Goal: Task Accomplishment & Management: Complete application form

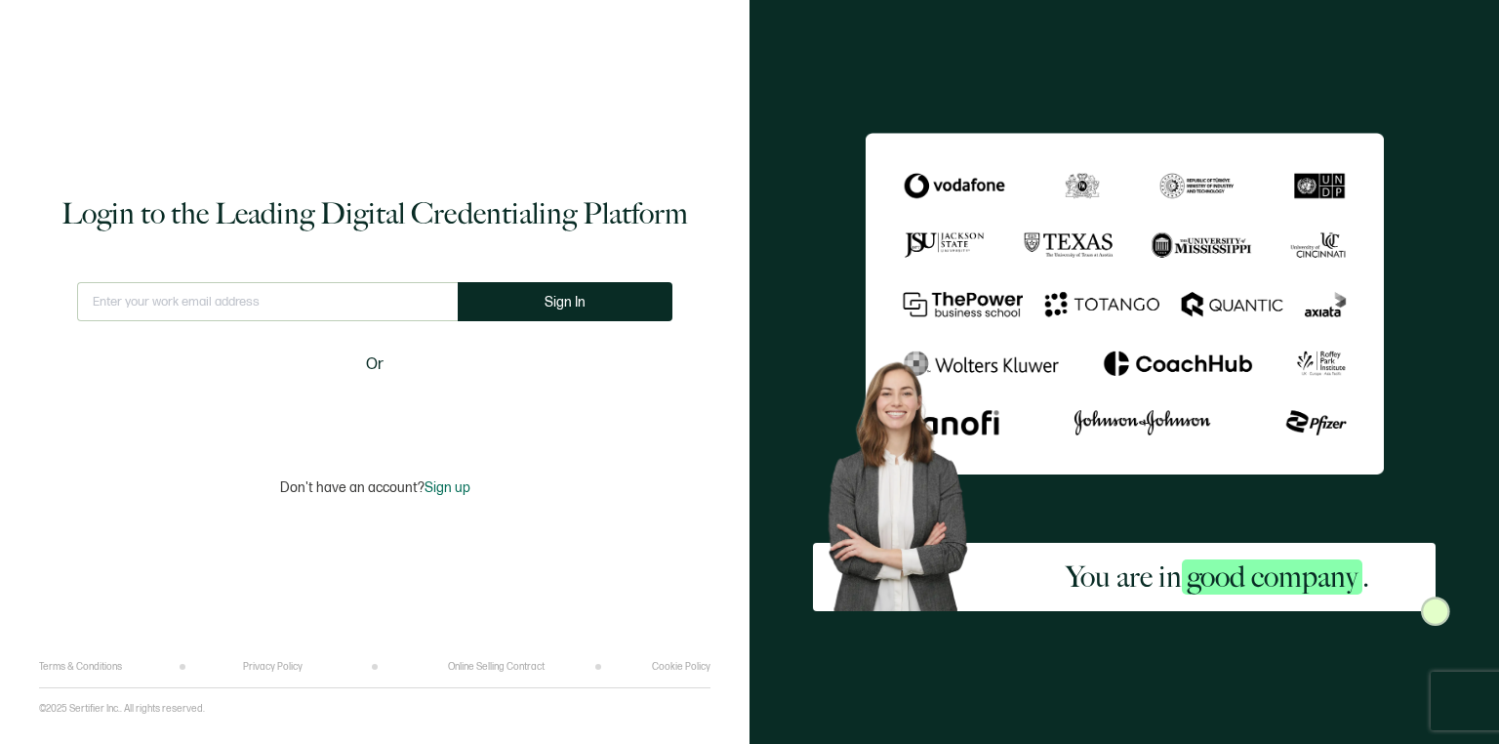
click at [241, 304] on input "text" at bounding box center [267, 301] width 381 height 39
type input "[EMAIL_ADDRESS][DOMAIN_NAME]"
click at [588, 314] on button "Sign In" at bounding box center [565, 301] width 215 height 39
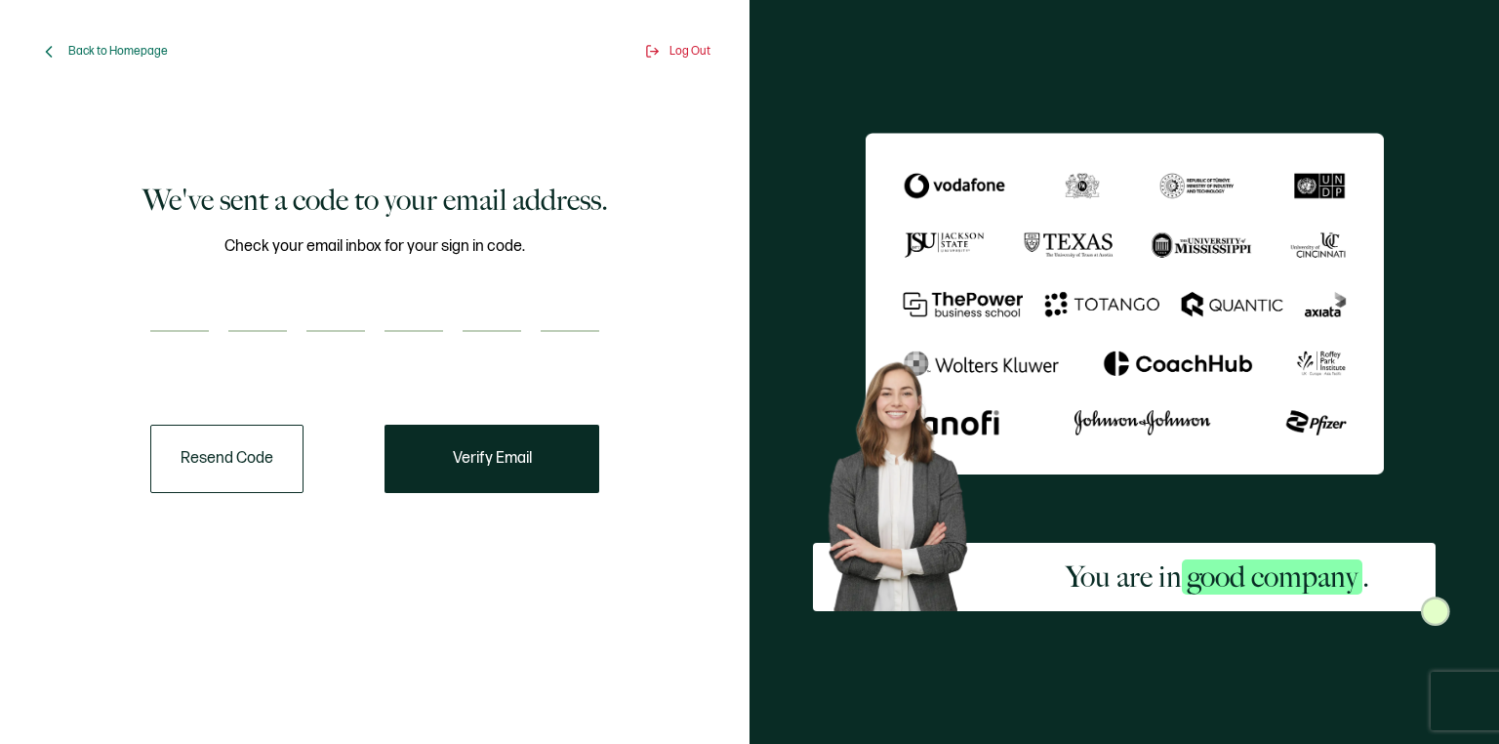
click at [159, 309] on input "number" at bounding box center [179, 312] width 59 height 39
click at [208, 313] on input "number" at bounding box center [179, 312] width 59 height 39
paste input "3"
type input "3"
type input "2"
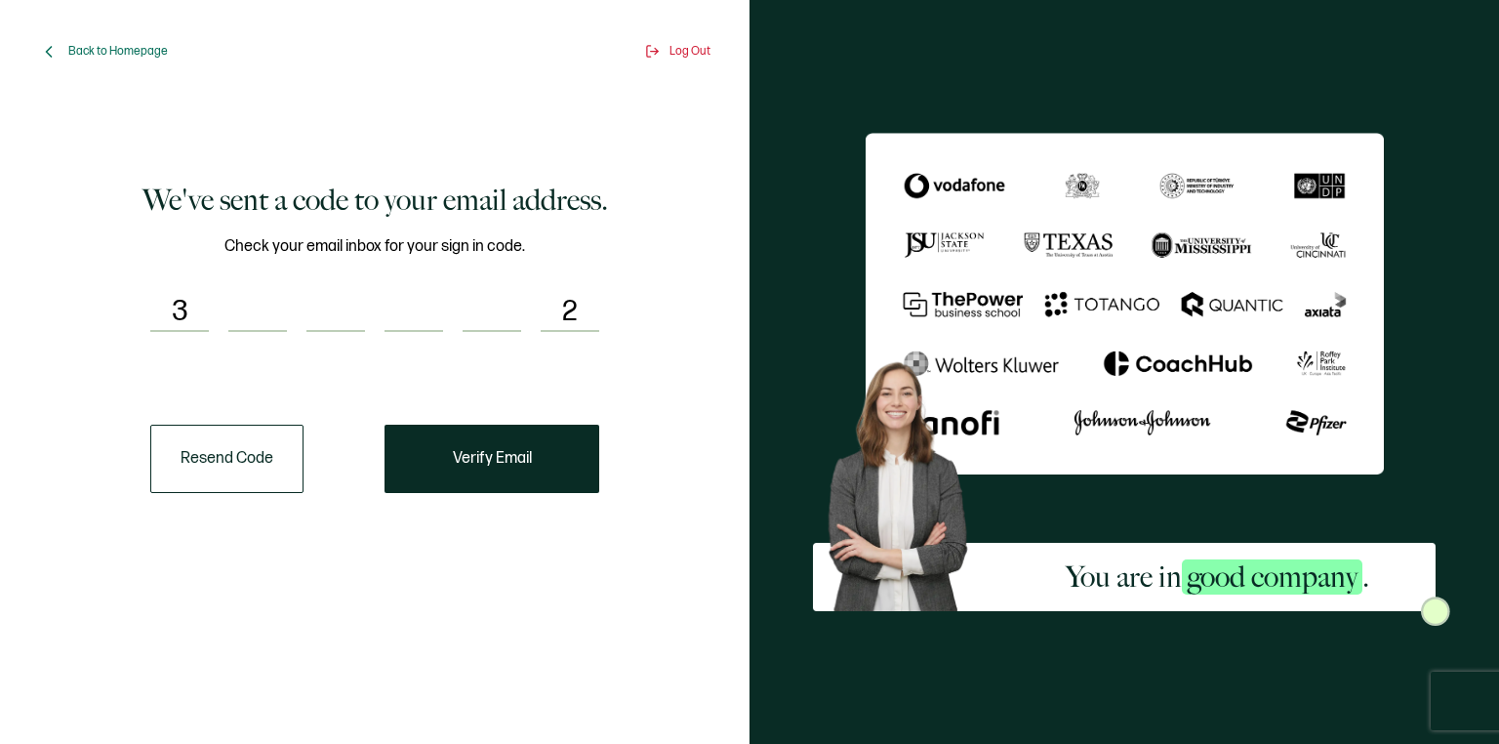
type input "6"
type input "9"
type input "8"
type input "3"
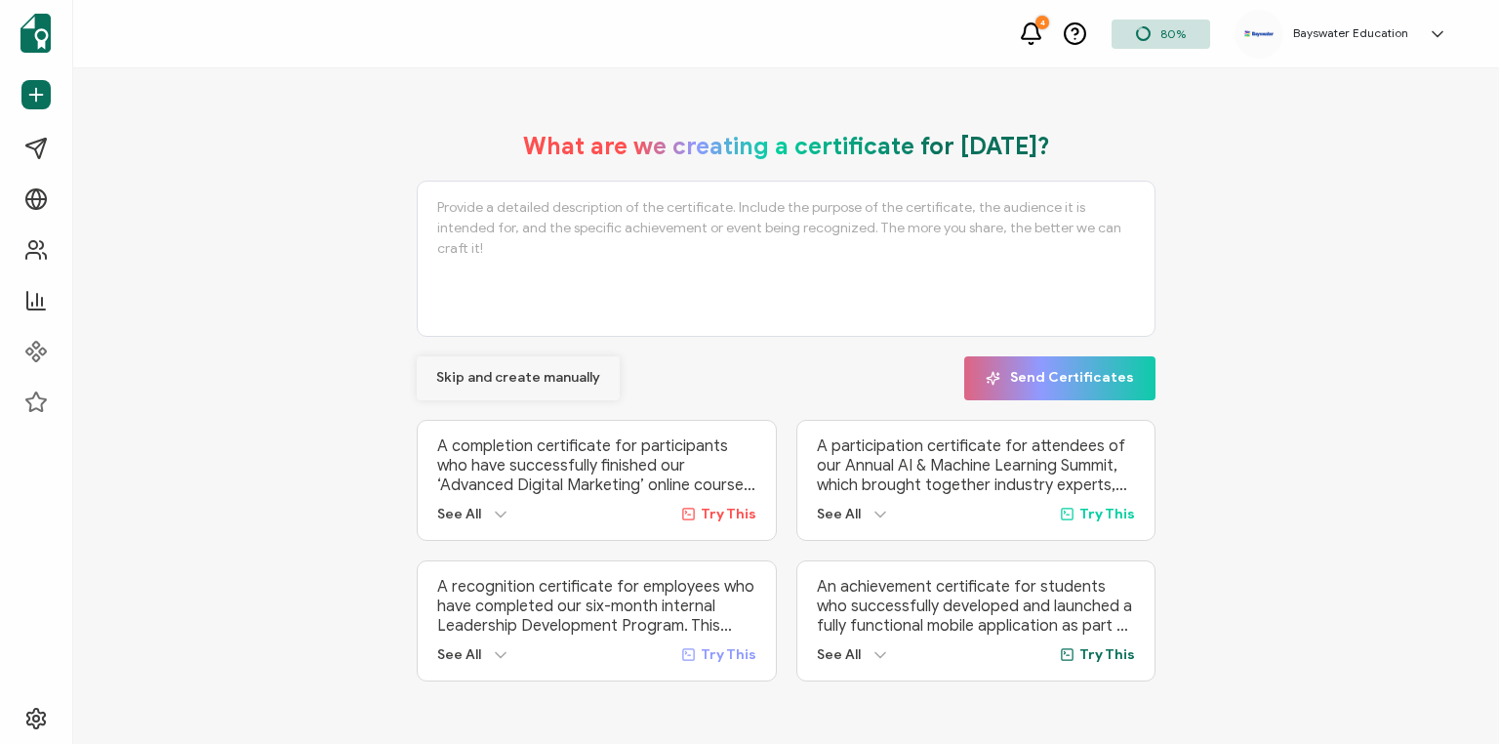
click at [546, 375] on span "Skip and create manually" at bounding box center [518, 378] width 164 height 14
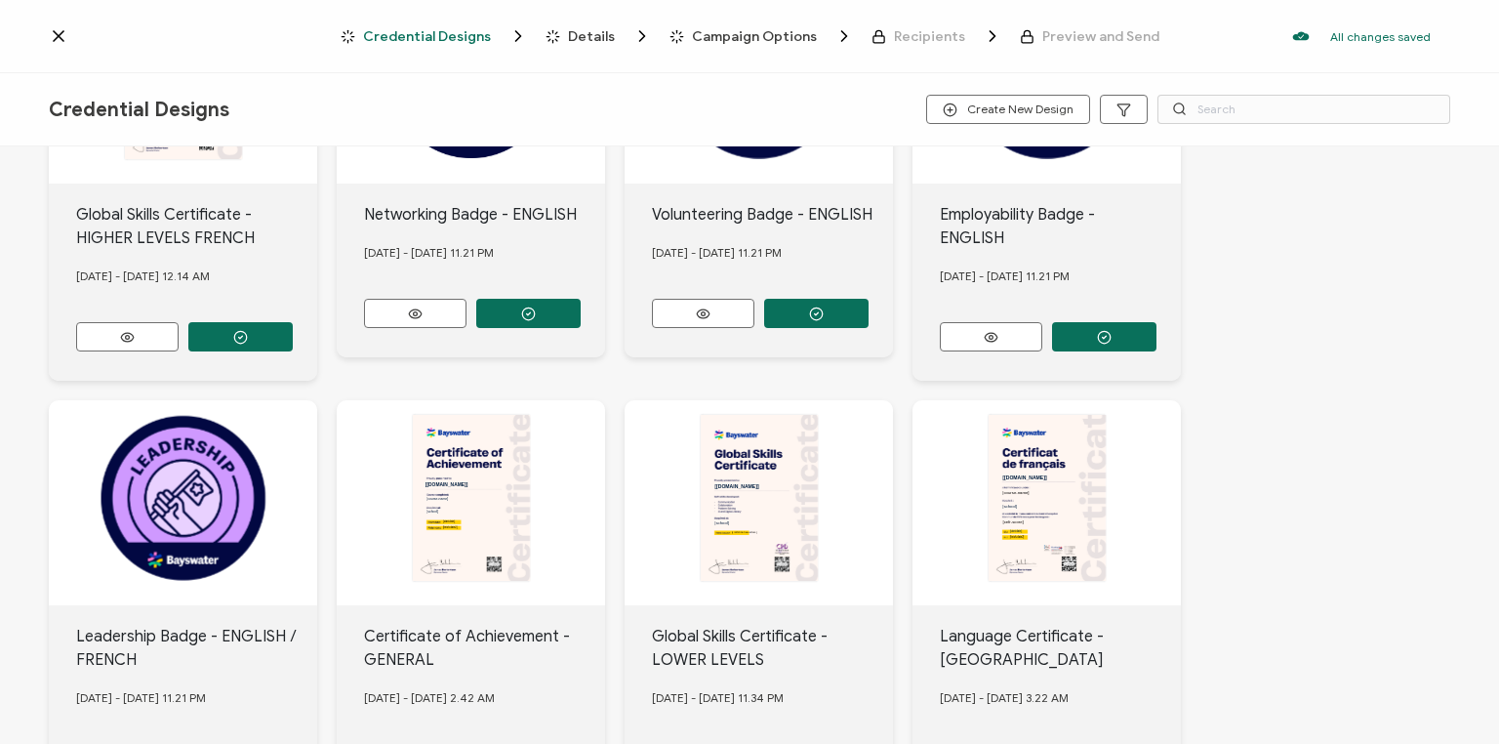
scroll to position [791, 0]
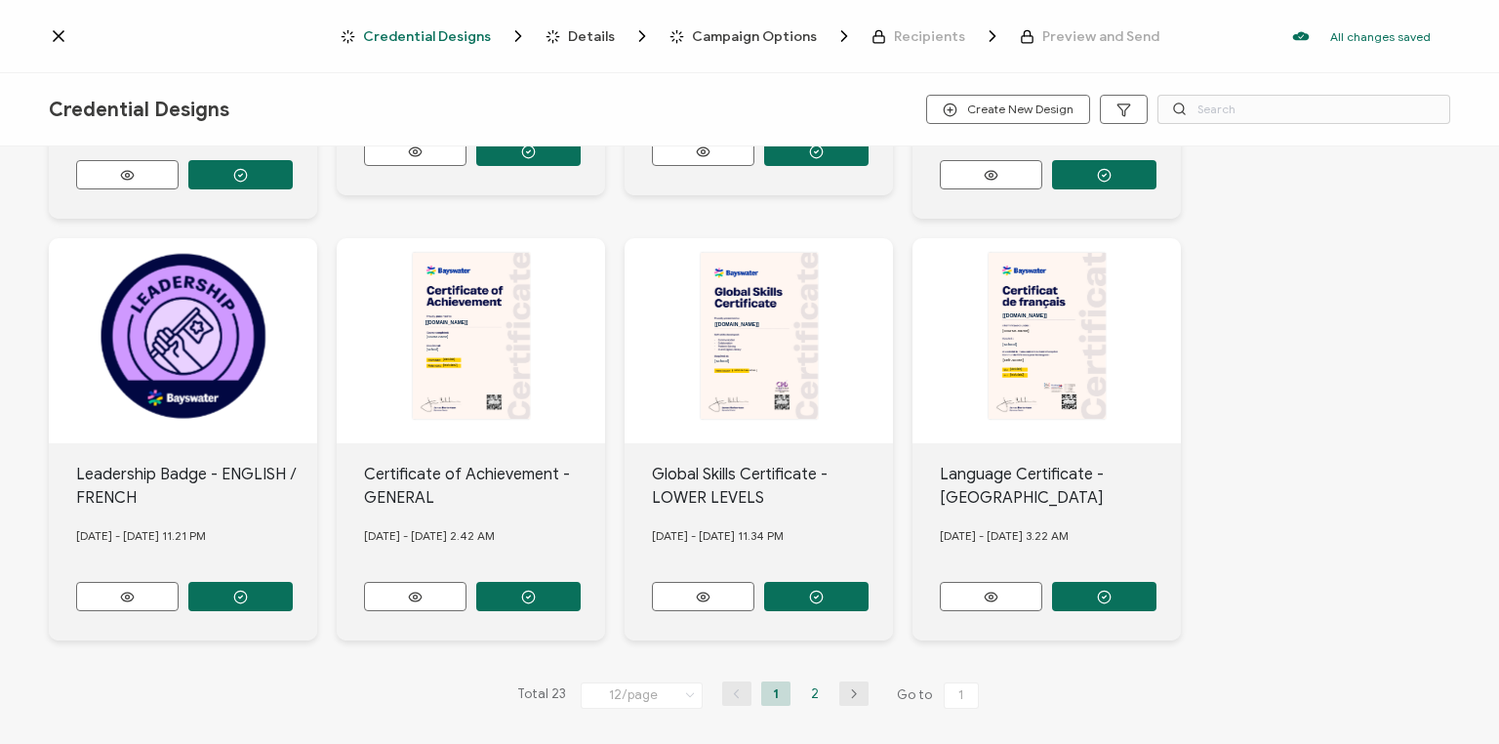
click at [819, 683] on li "2" at bounding box center [814, 693] width 29 height 24
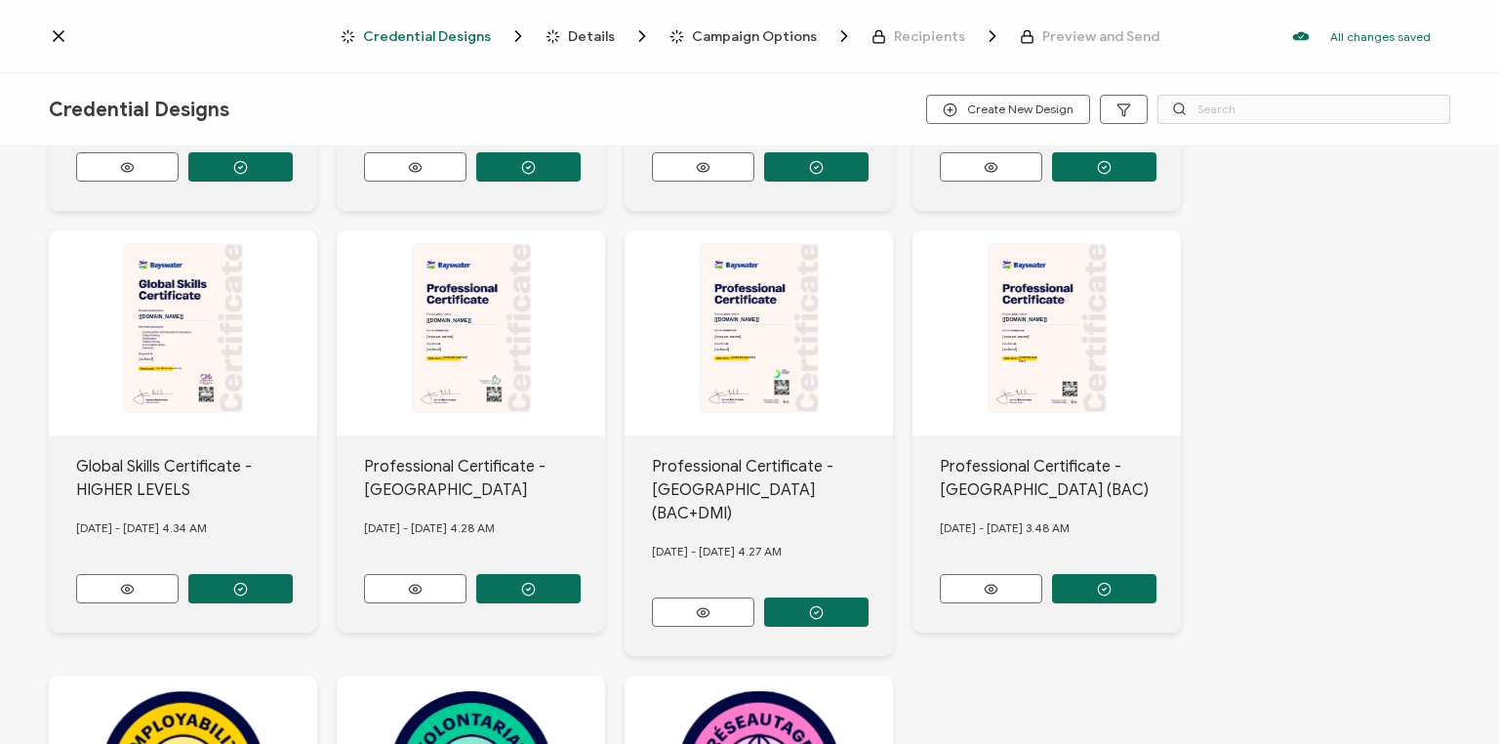
scroll to position [143, 0]
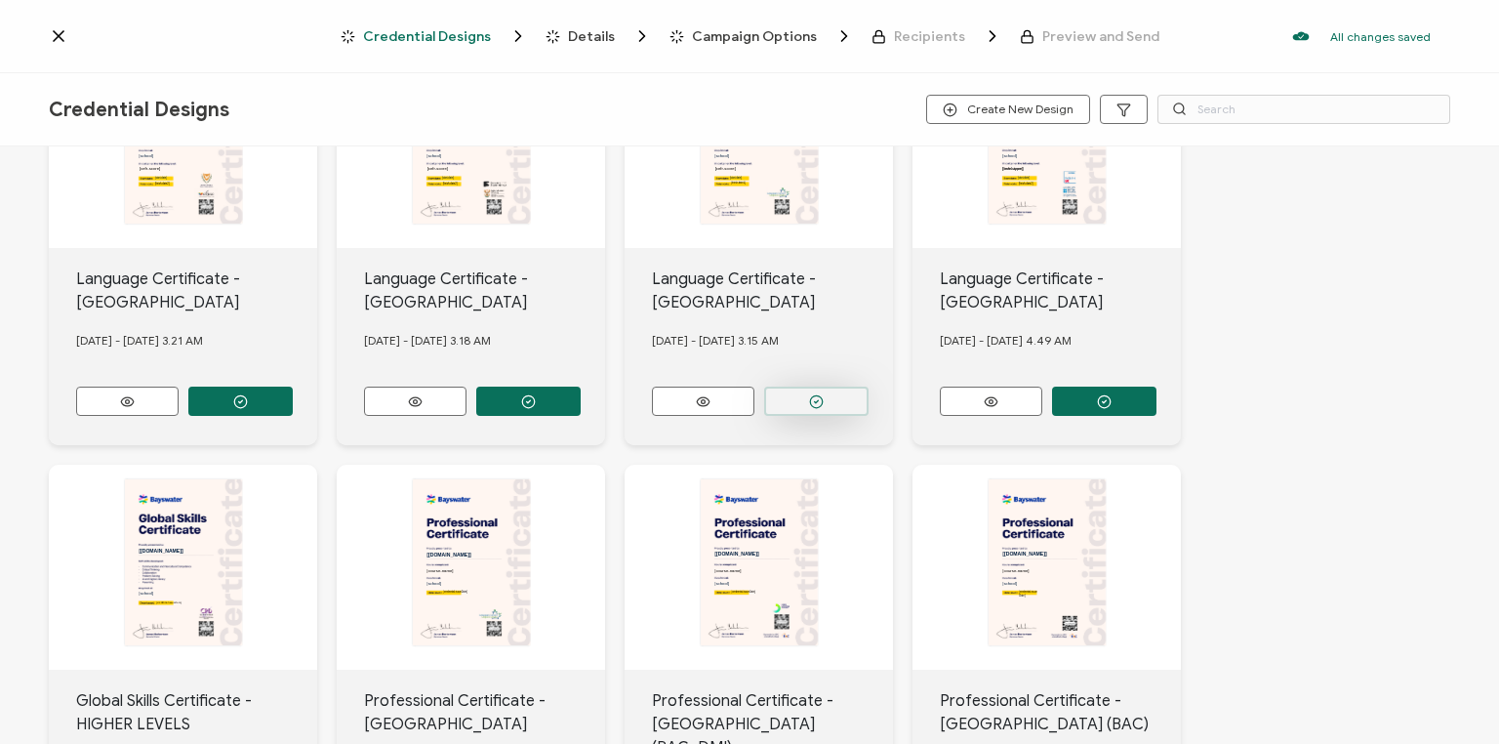
click at [293, 405] on button "button" at bounding box center [240, 401] width 104 height 29
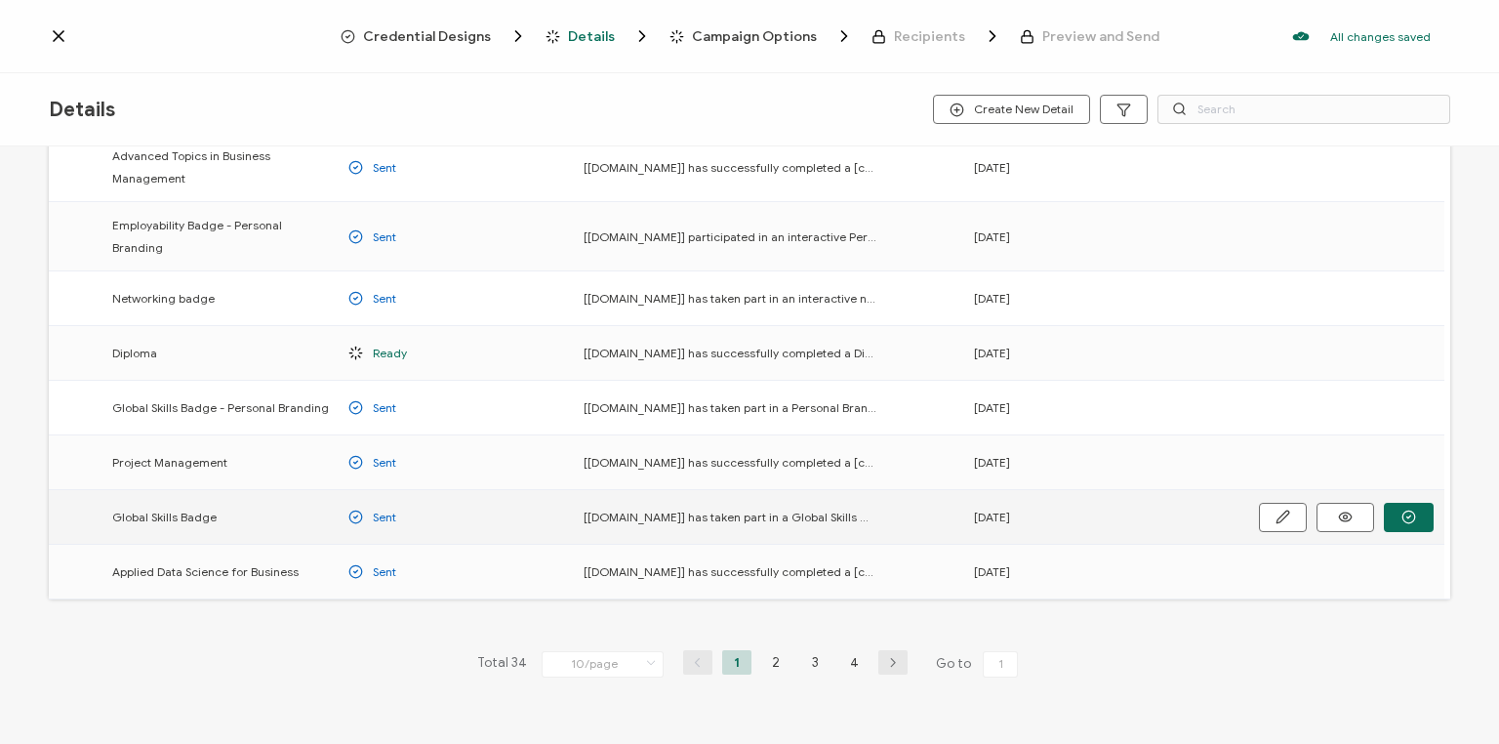
scroll to position [234, 0]
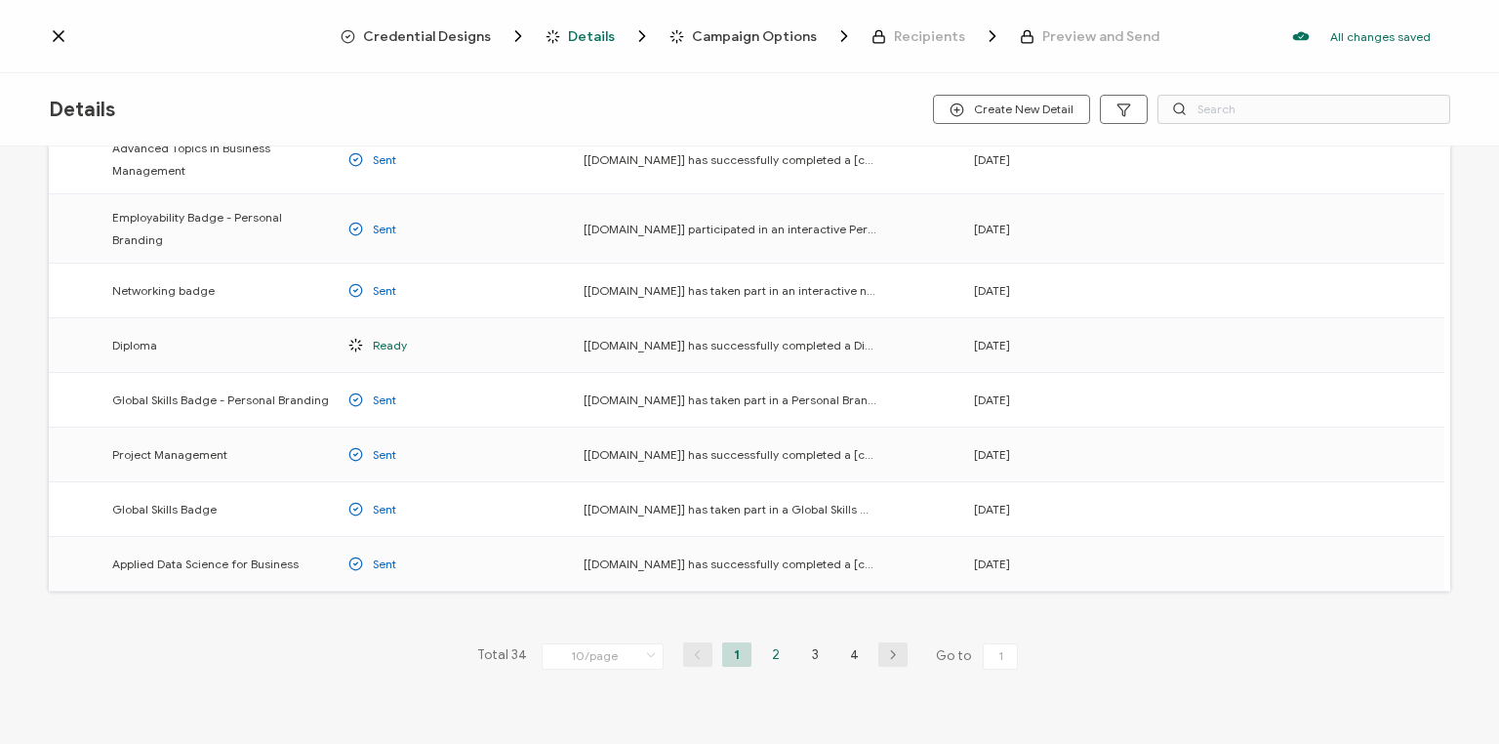
click at [770, 643] on li "2" at bounding box center [775, 654] width 29 height 24
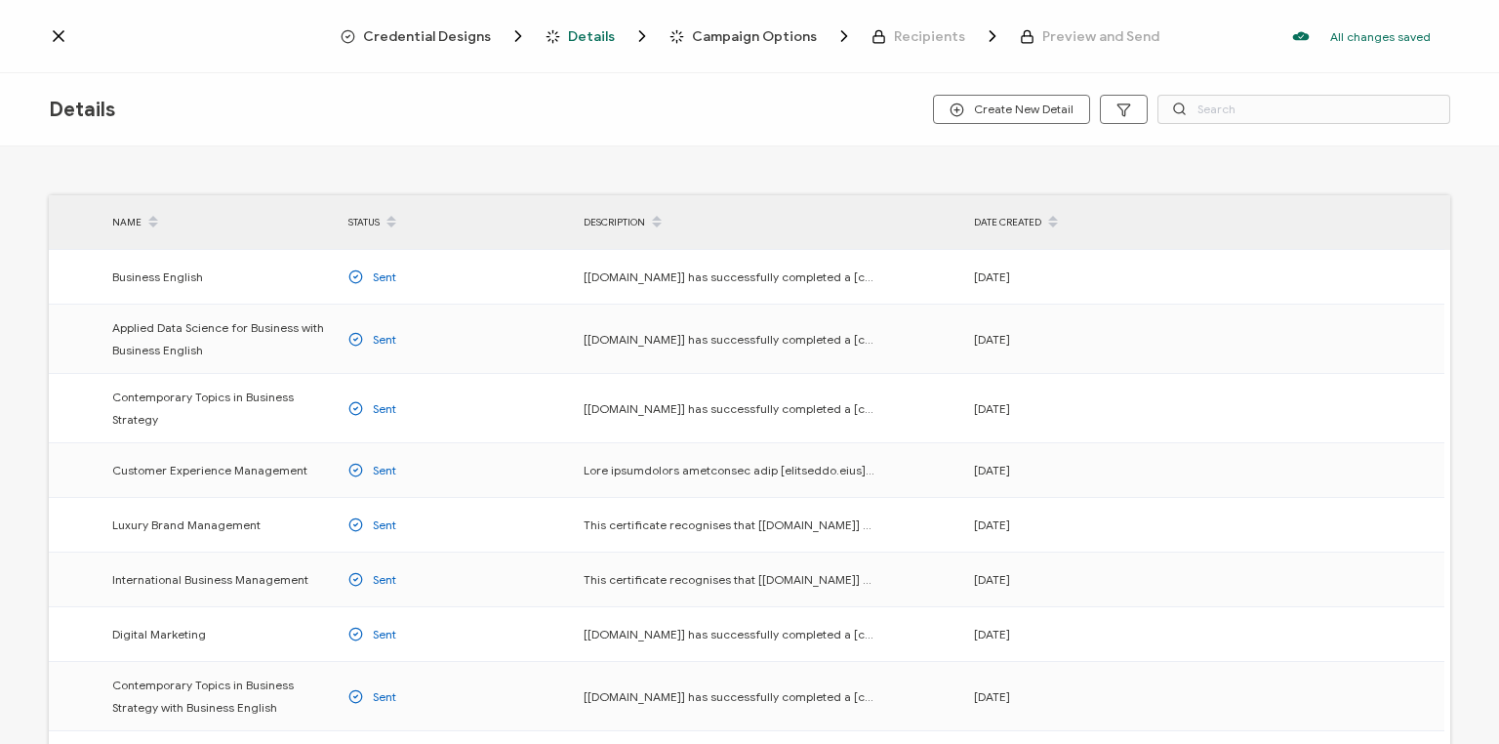
scroll to position [276, 0]
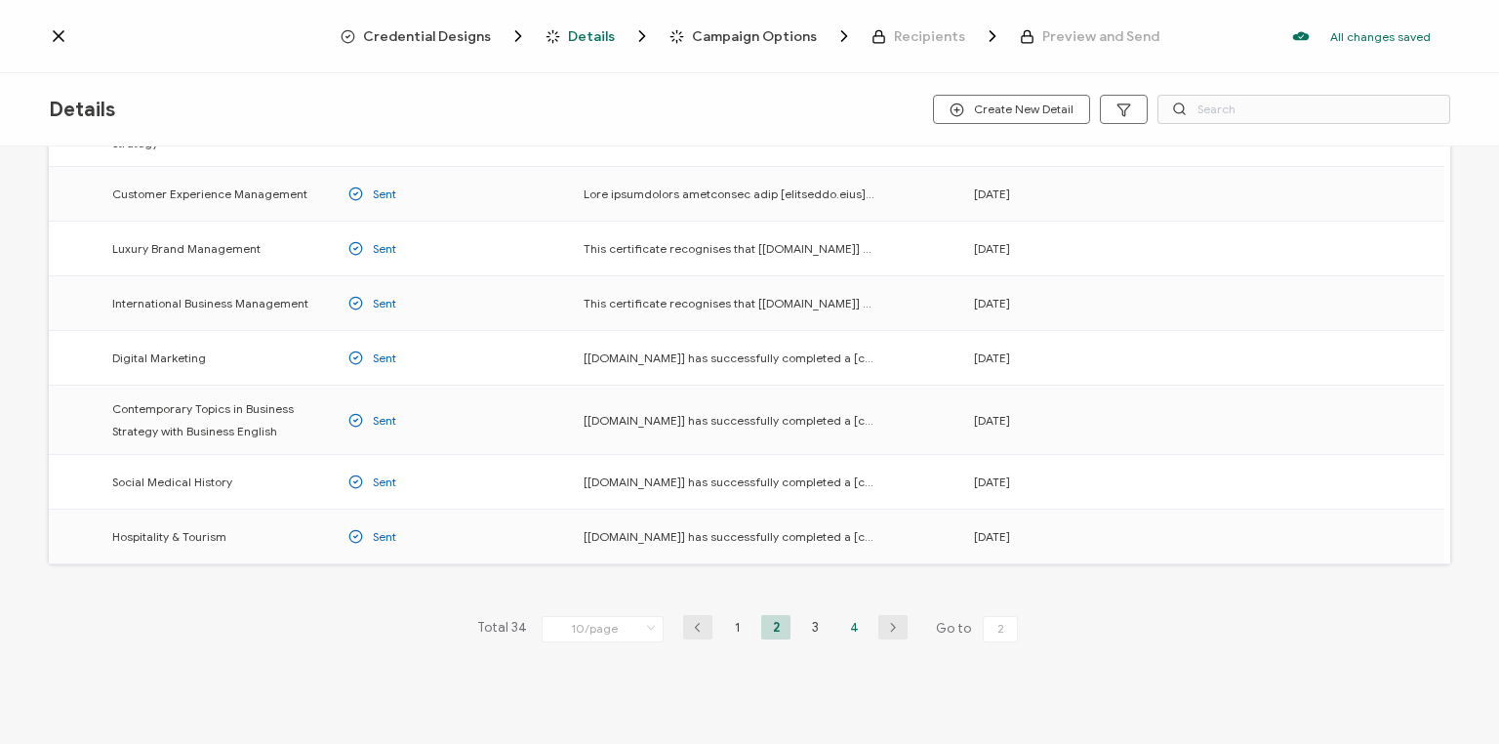
click at [858, 626] on li "4" at bounding box center [853, 627] width 29 height 24
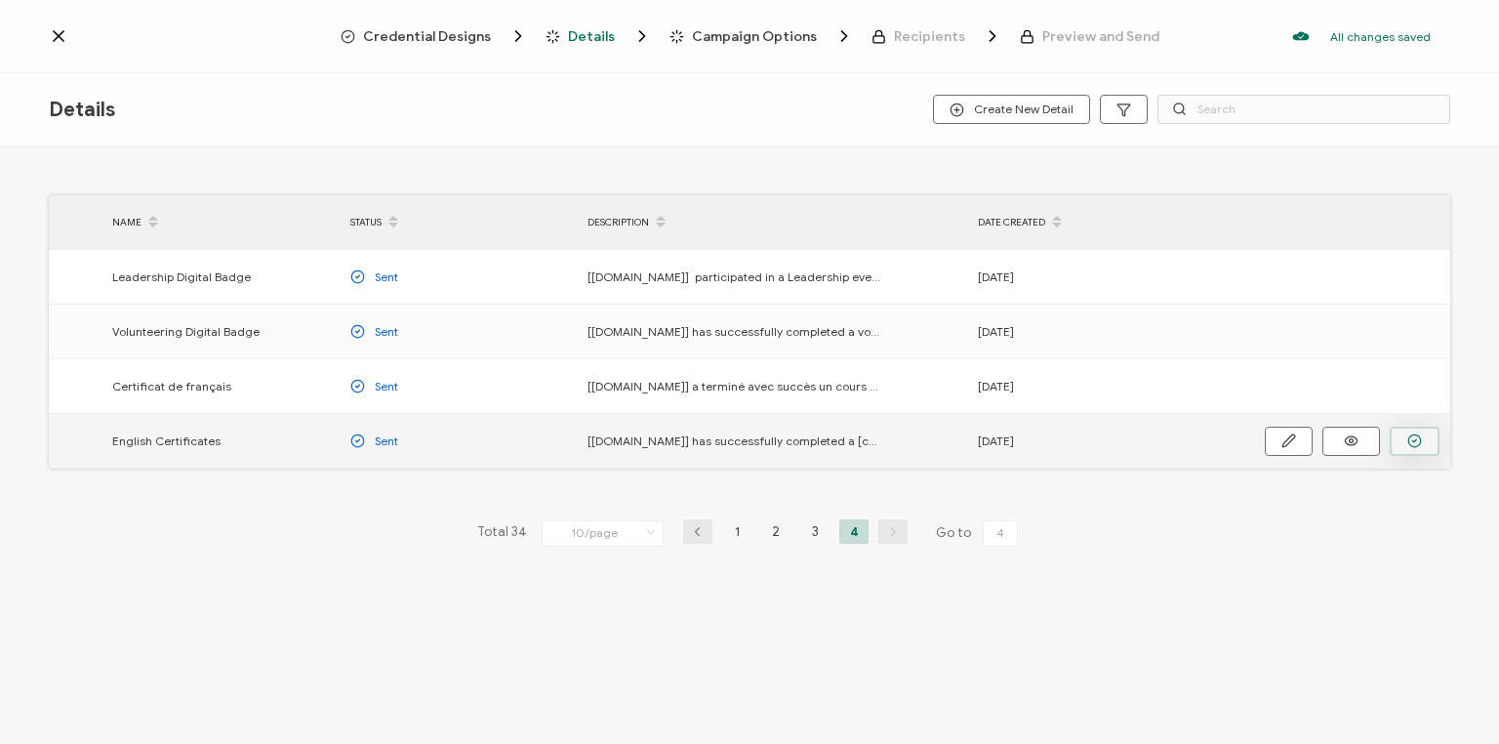
click at [0, 0] on button "button" at bounding box center [0, 0] width 0 height 0
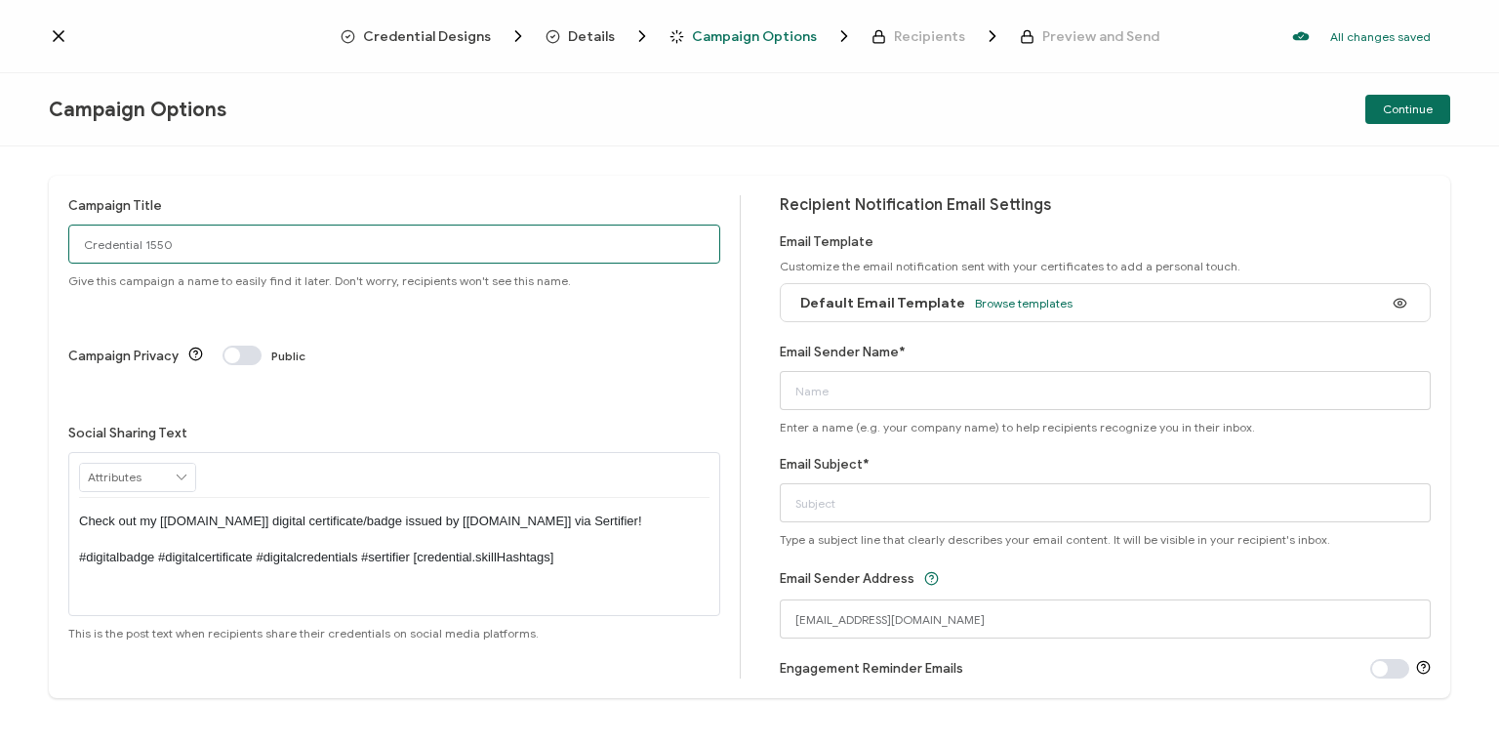
click at [234, 246] on input "Credential 1550" at bounding box center [394, 244] width 652 height 39
drag, startPoint x: 230, startPoint y: 246, endPoint x: 69, endPoint y: 260, distance: 161.6
click at [69, 260] on input "Credential 1550" at bounding box center [394, 244] width 652 height 39
type input "Vancouver English [DATE]"
click at [641, 303] on div "Campaign Title Vancouver English [DATE] Give this campaign a name to easily fin…" at bounding box center [404, 436] width 673 height 483
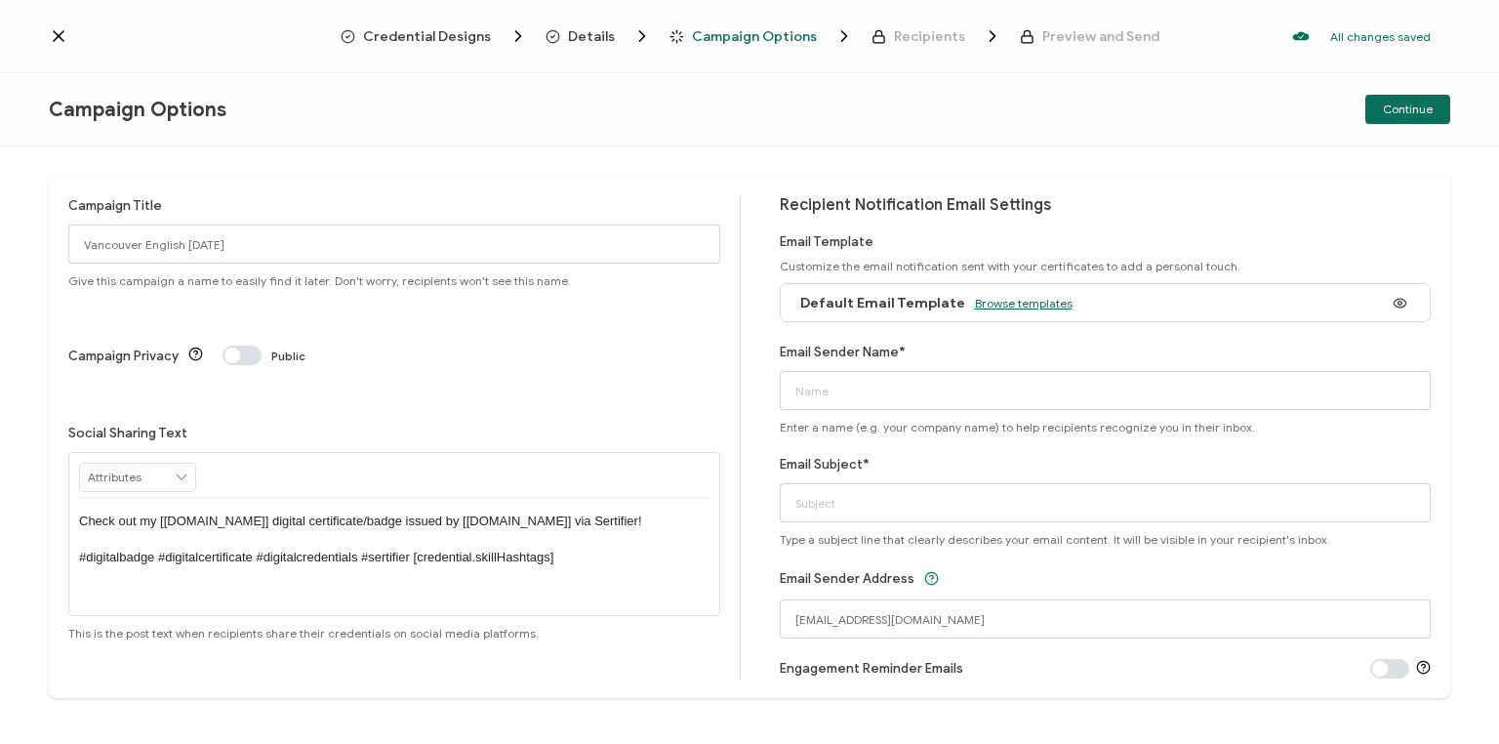
click at [1026, 307] on span "Browse templates" at bounding box center [1024, 303] width 98 height 15
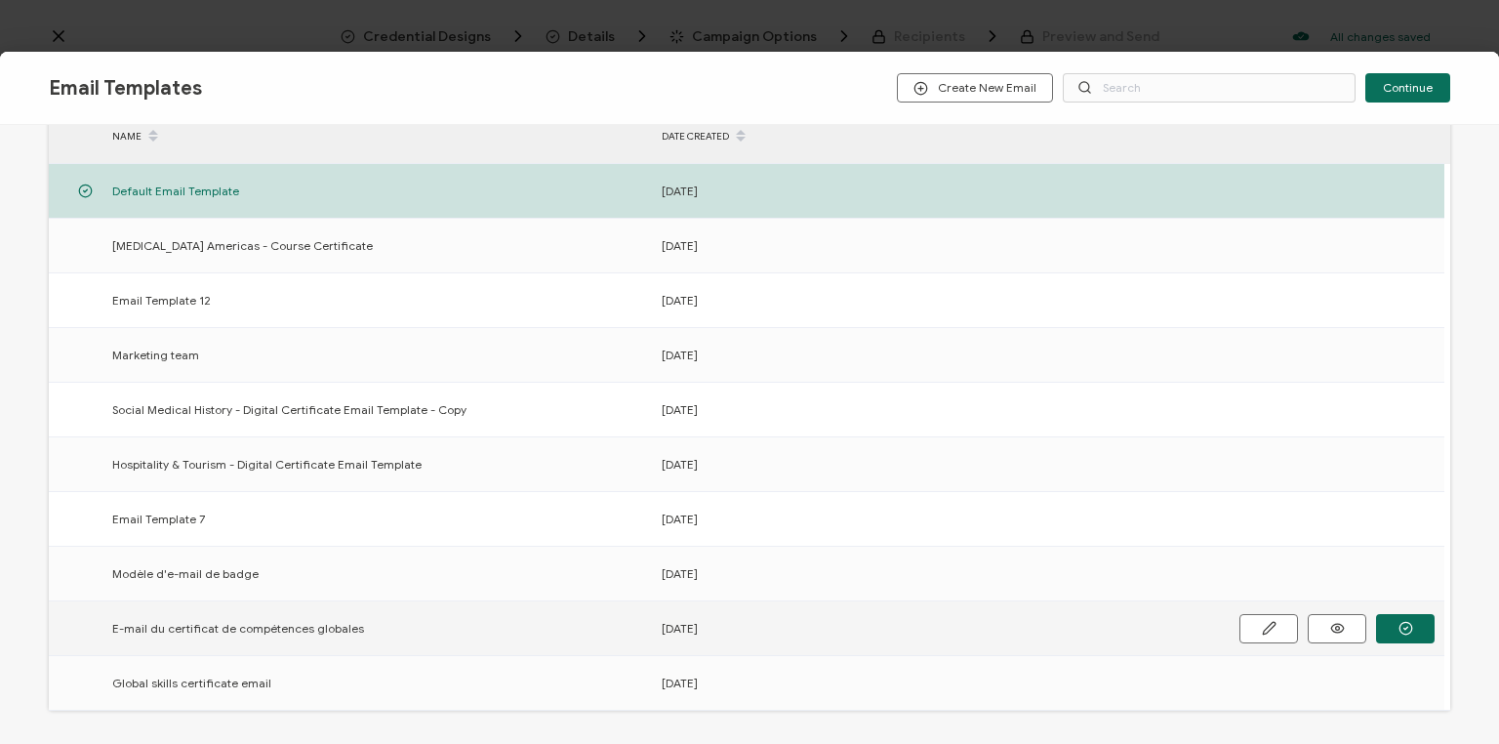
scroll to position [281, 0]
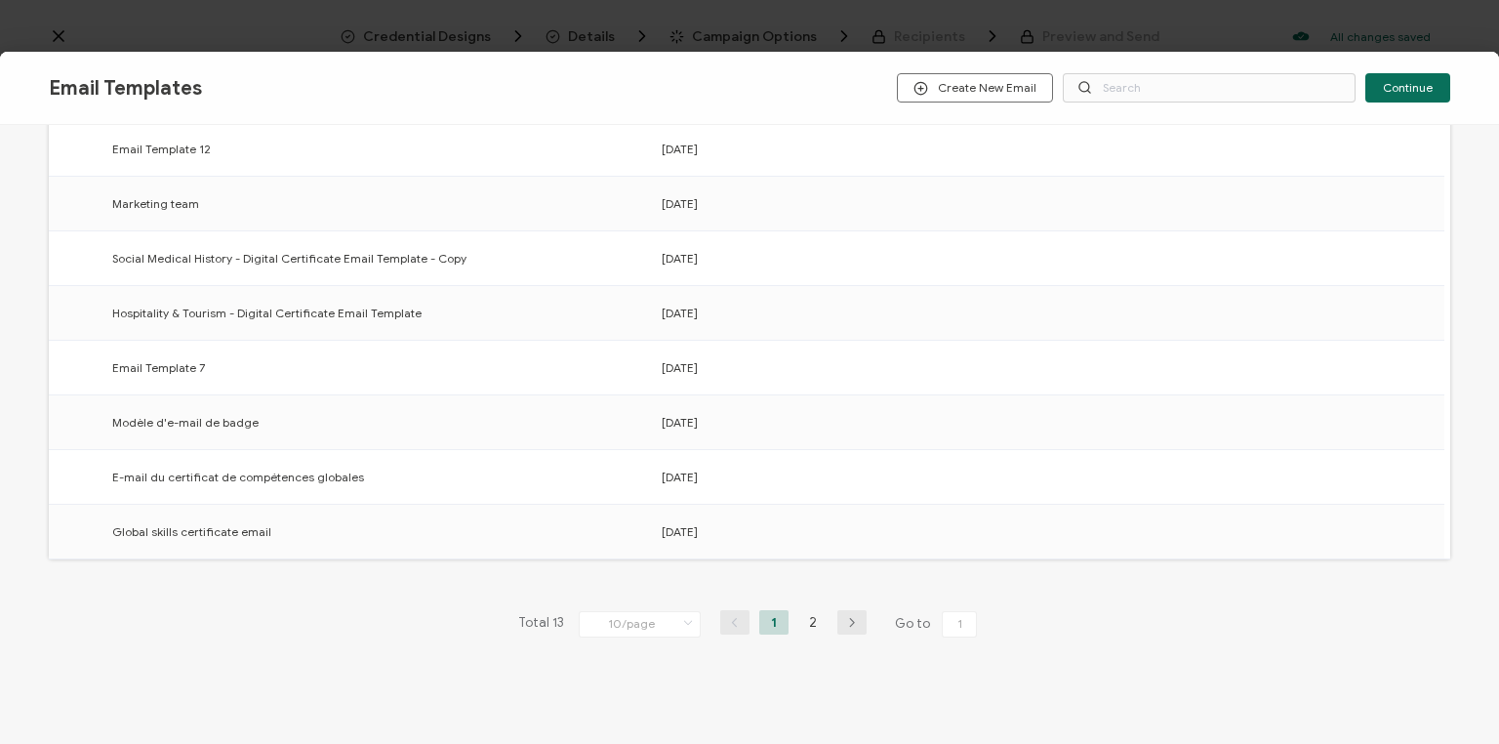
click at [812, 622] on li "2" at bounding box center [812, 622] width 29 height 24
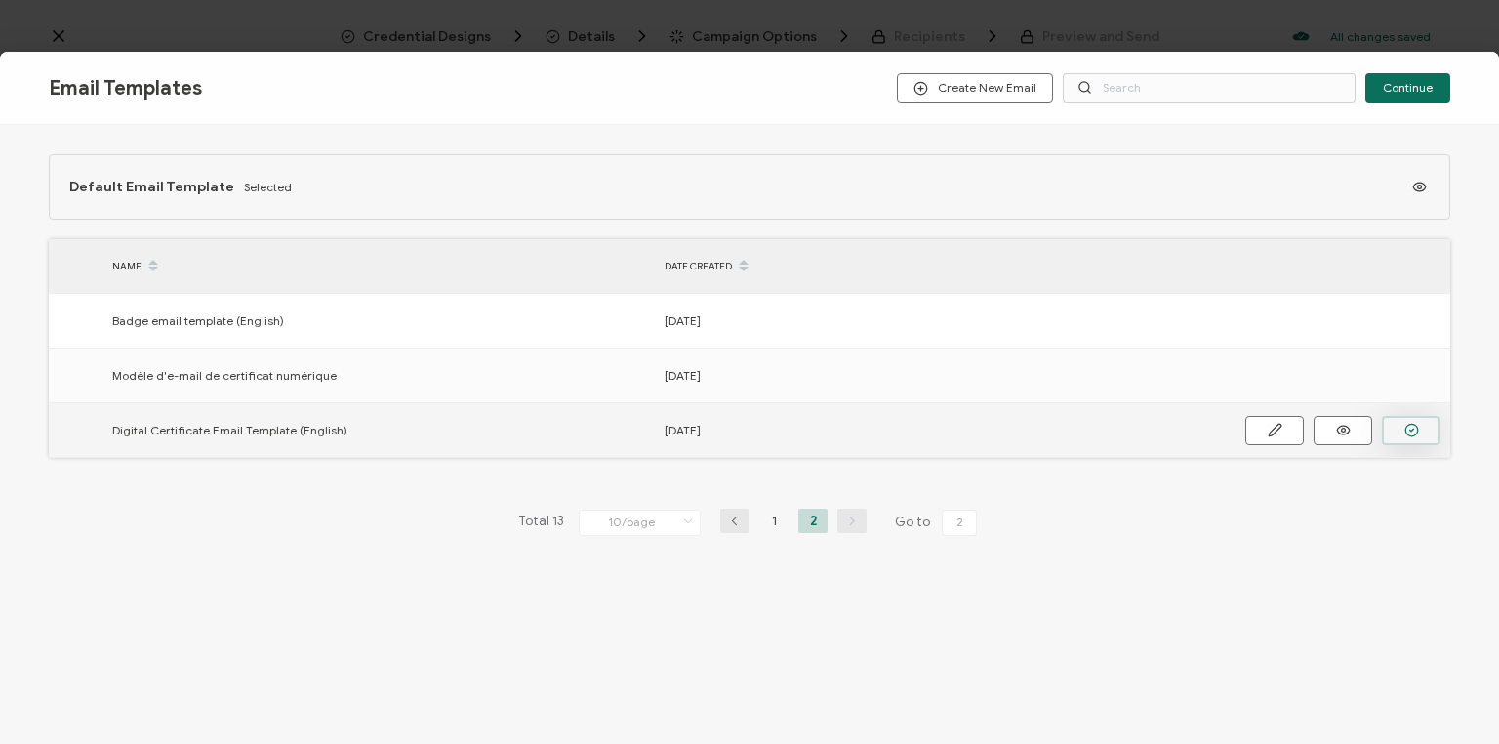
click at [0, 0] on button "button" at bounding box center [0, 0] width 0 height 0
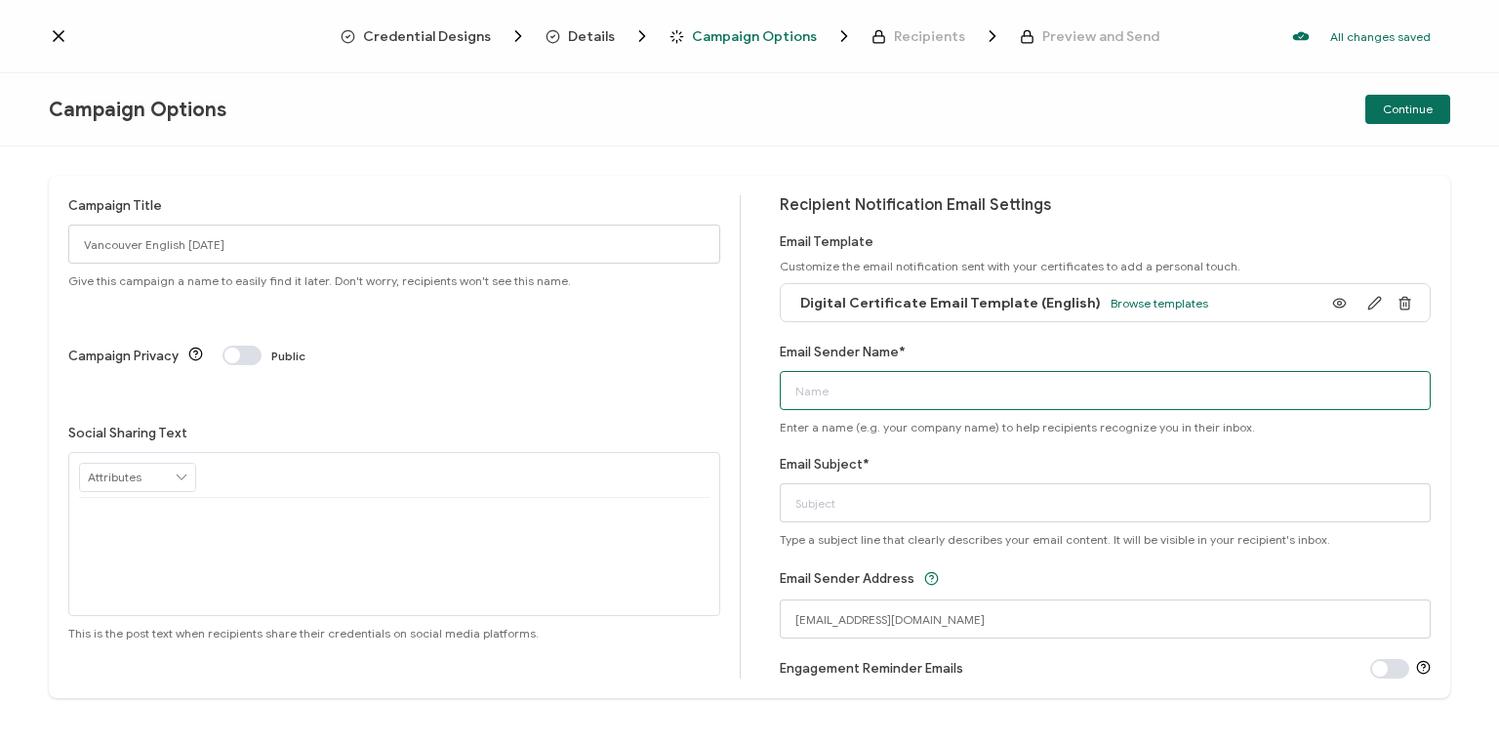
click at [925, 399] on input "Email Sender Name*" at bounding box center [1106, 390] width 652 height 39
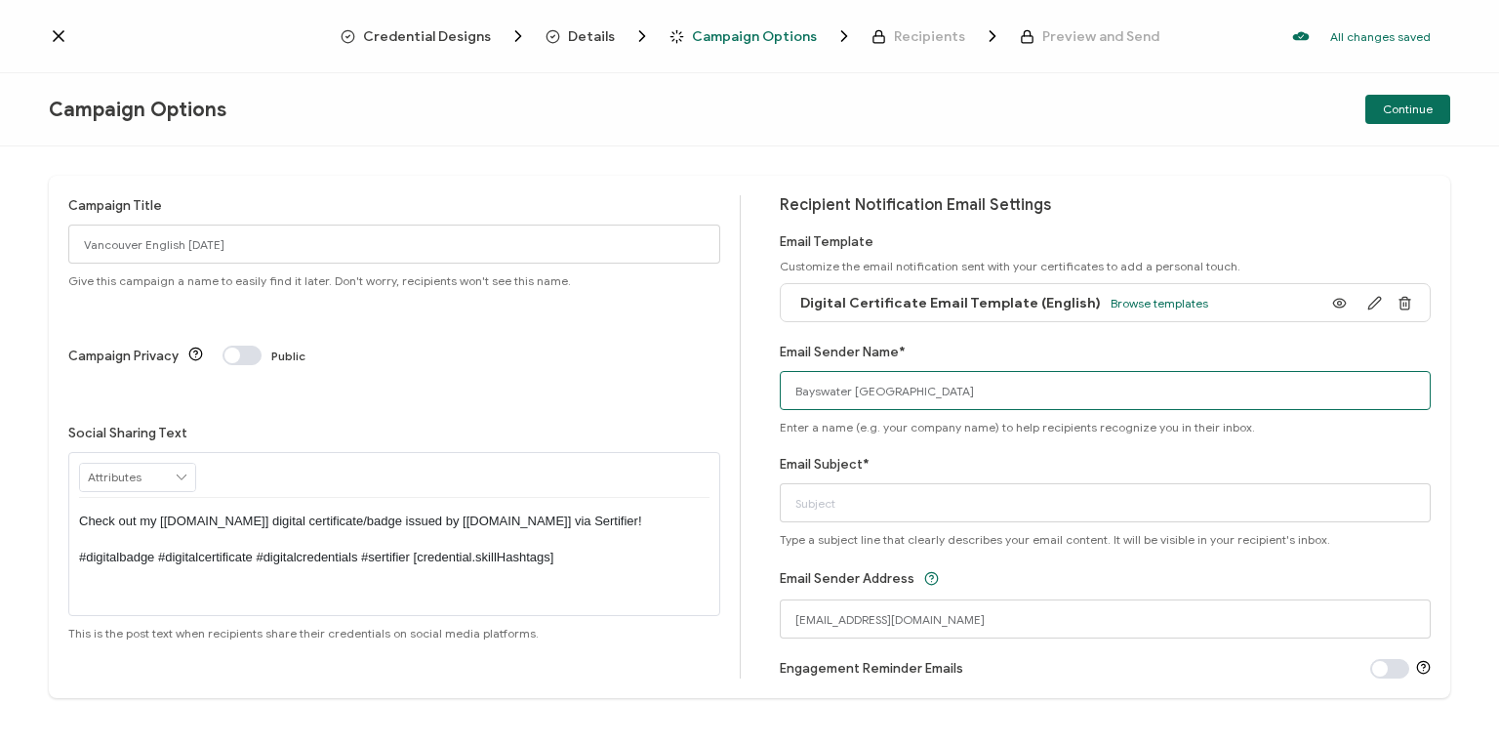
type input "Bayswater [GEOGRAPHIC_DATA]"
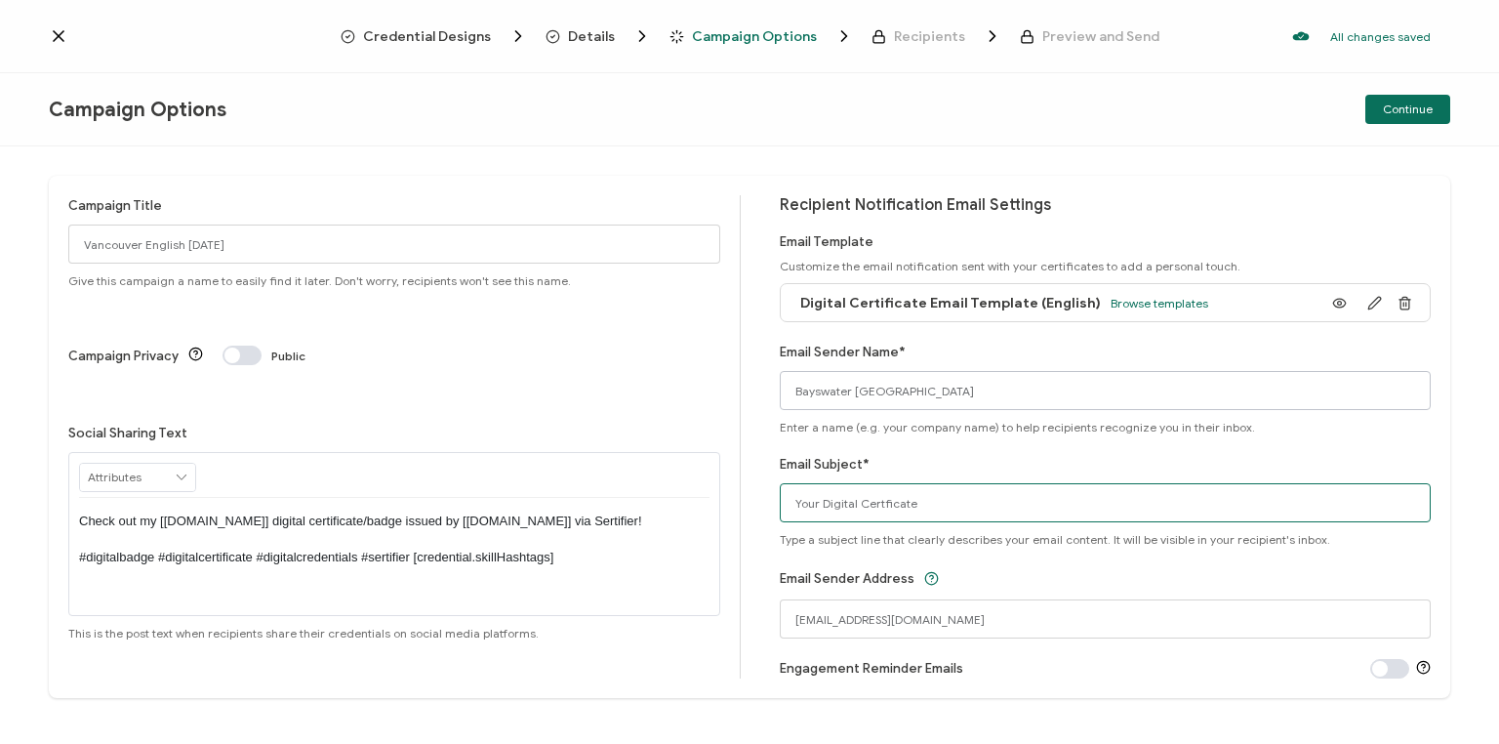
type input "Your Digital Certficate"
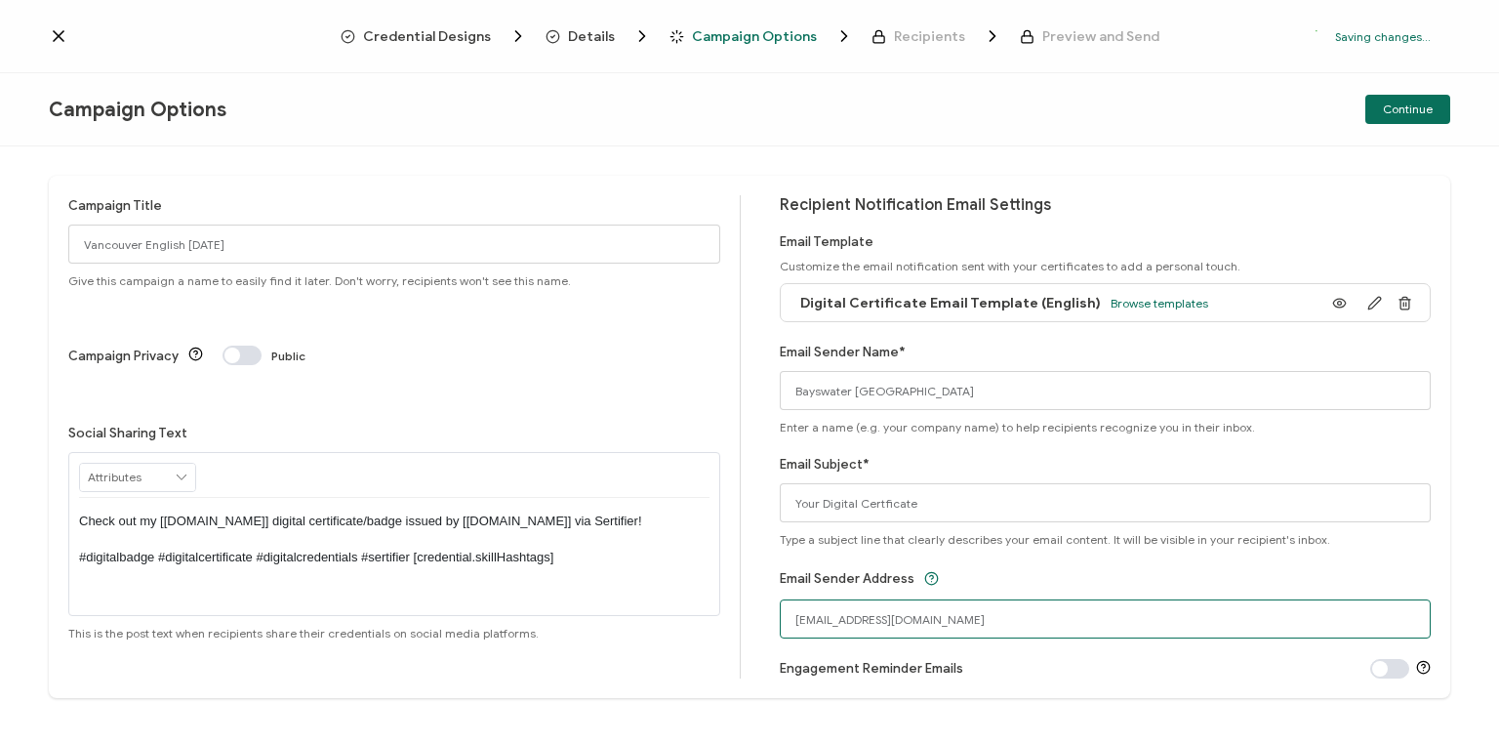
click at [968, 606] on input "[EMAIL_ADDRESS][DOMAIN_NAME]" at bounding box center [1106, 618] width 652 height 39
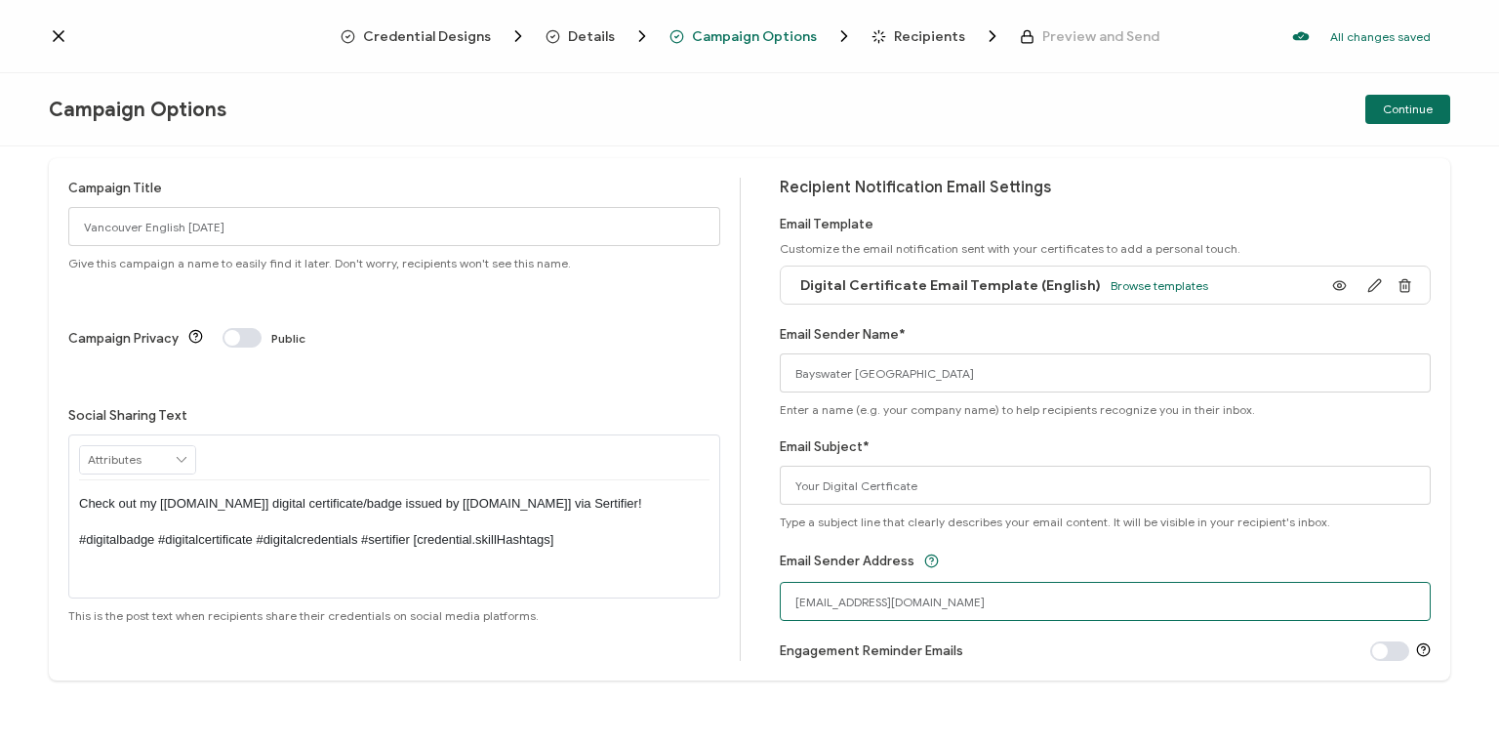
scroll to position [21, 0]
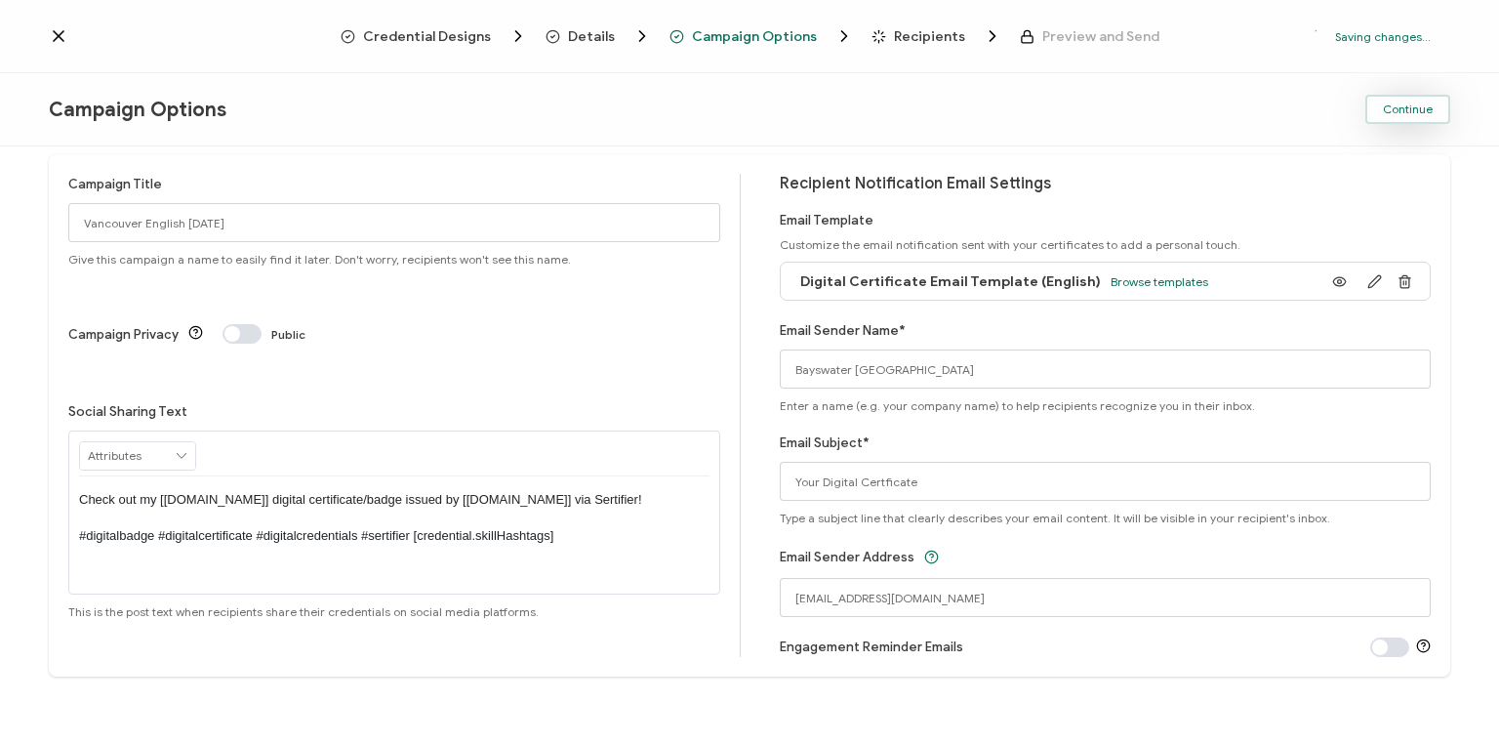
click at [1375, 113] on button "Continue" at bounding box center [1408, 109] width 85 height 29
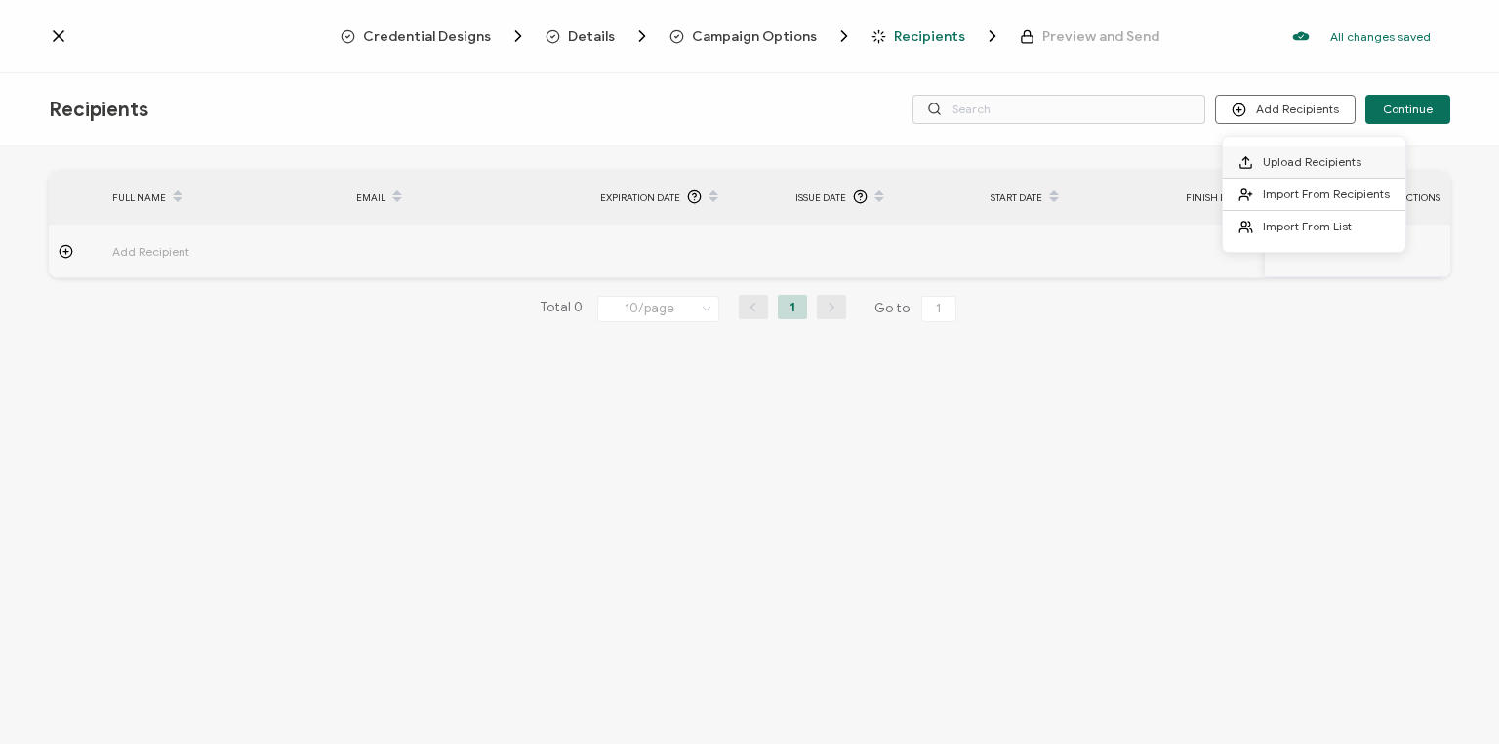
click at [1343, 160] on span "Upload Recipients" at bounding box center [1312, 161] width 99 height 15
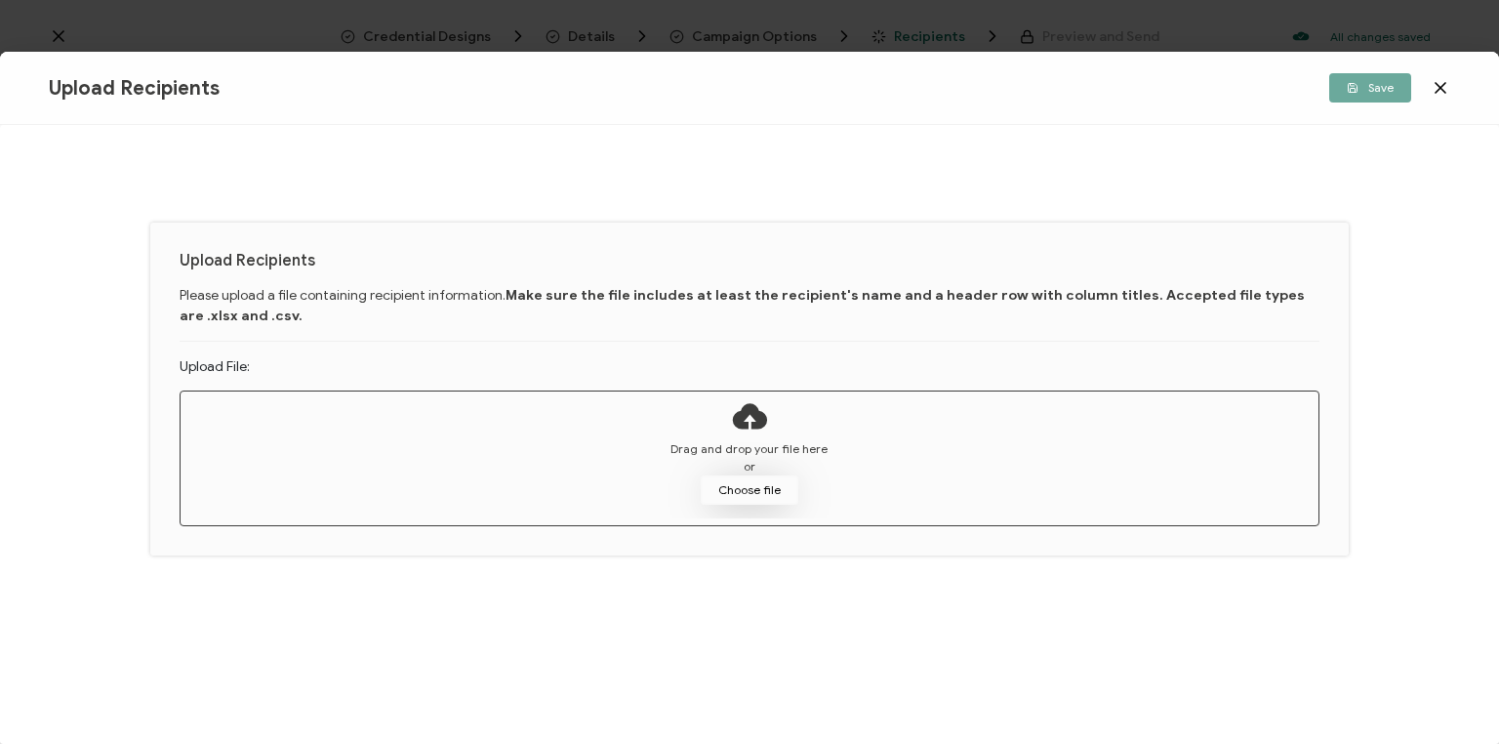
click at [771, 489] on button "Choose file" at bounding box center [750, 489] width 98 height 29
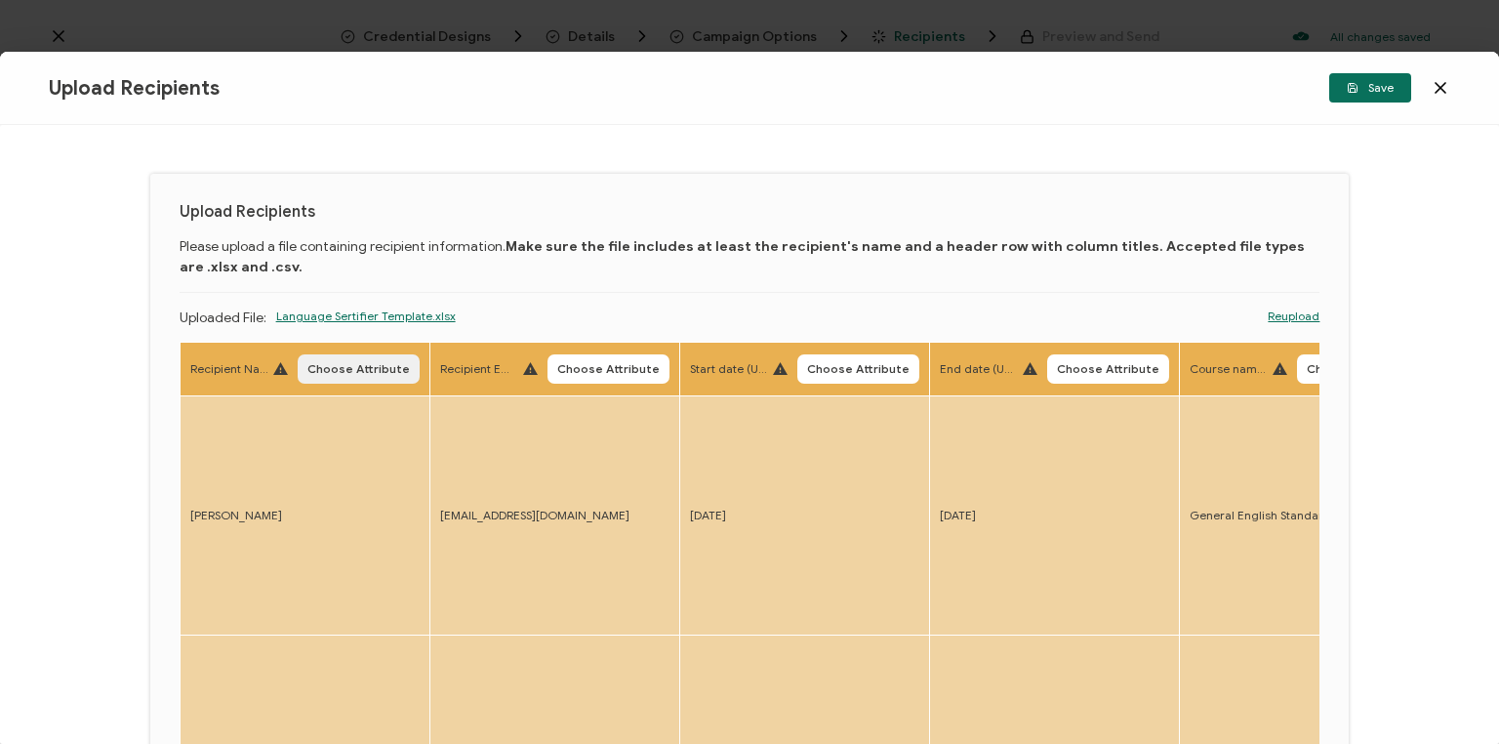
click at [400, 367] on span "Choose Attribute" at bounding box center [358, 369] width 102 height 12
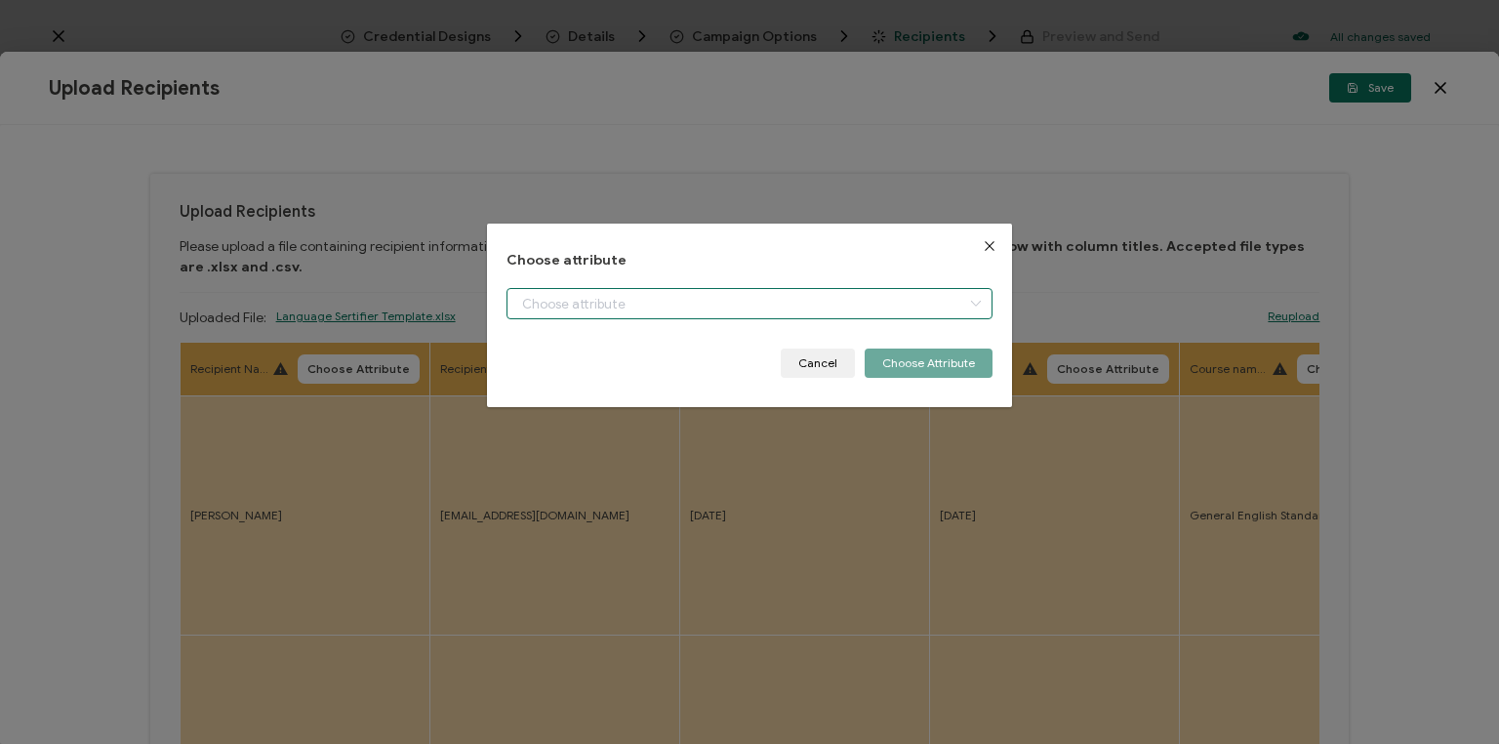
click at [649, 318] on input "dialog" at bounding box center [750, 303] width 486 height 31
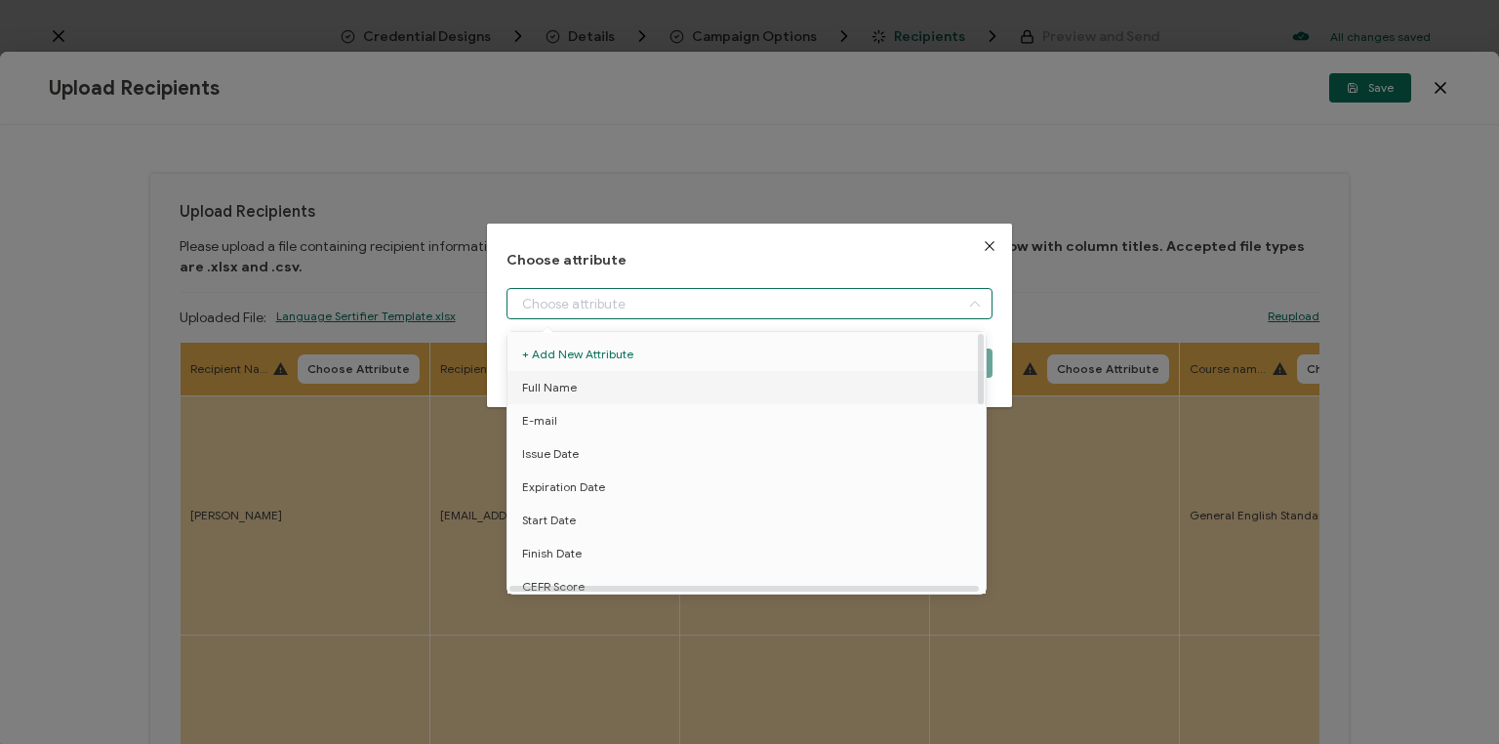
click at [634, 378] on li "Full Name" at bounding box center [750, 387] width 494 height 33
type input "Full Name"
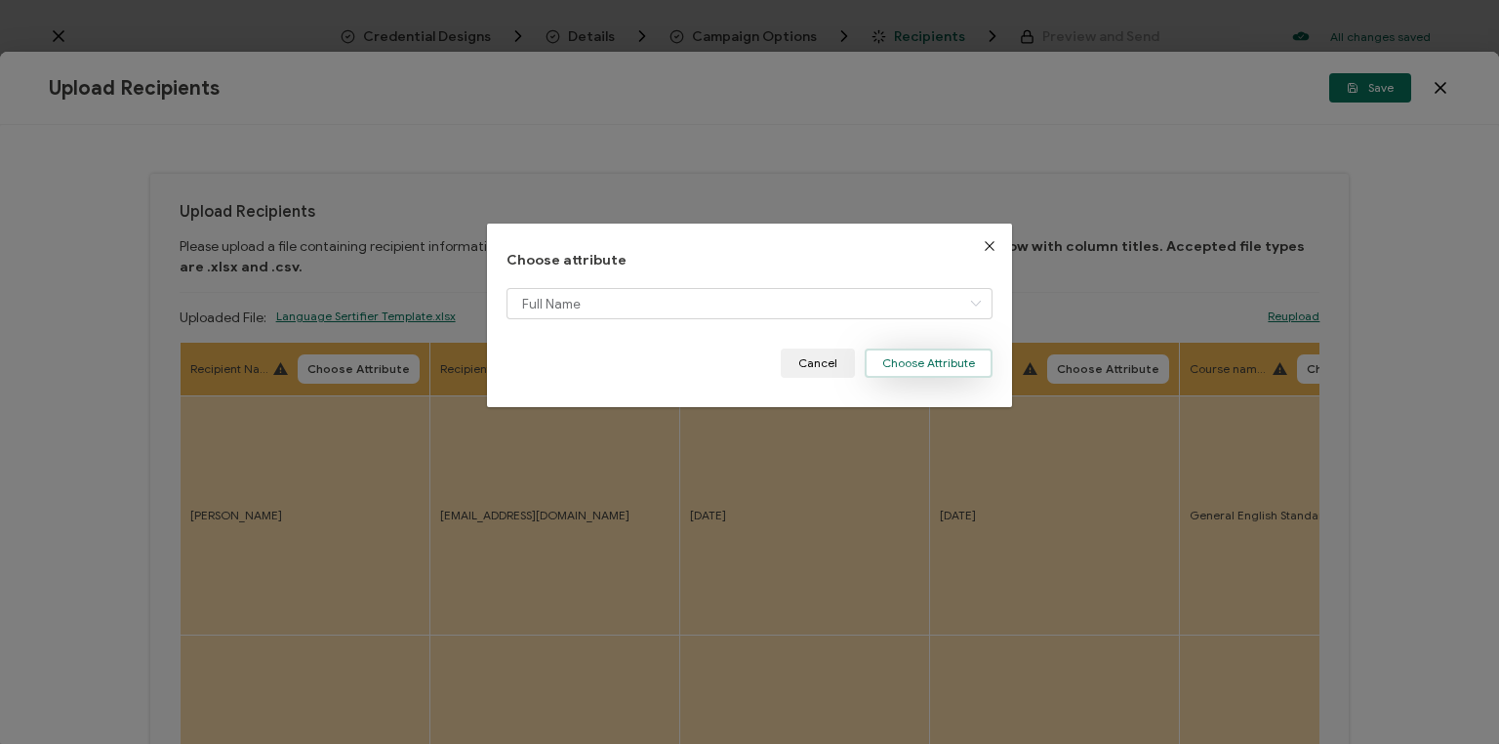
click at [909, 355] on button "Choose Attribute" at bounding box center [929, 362] width 128 height 29
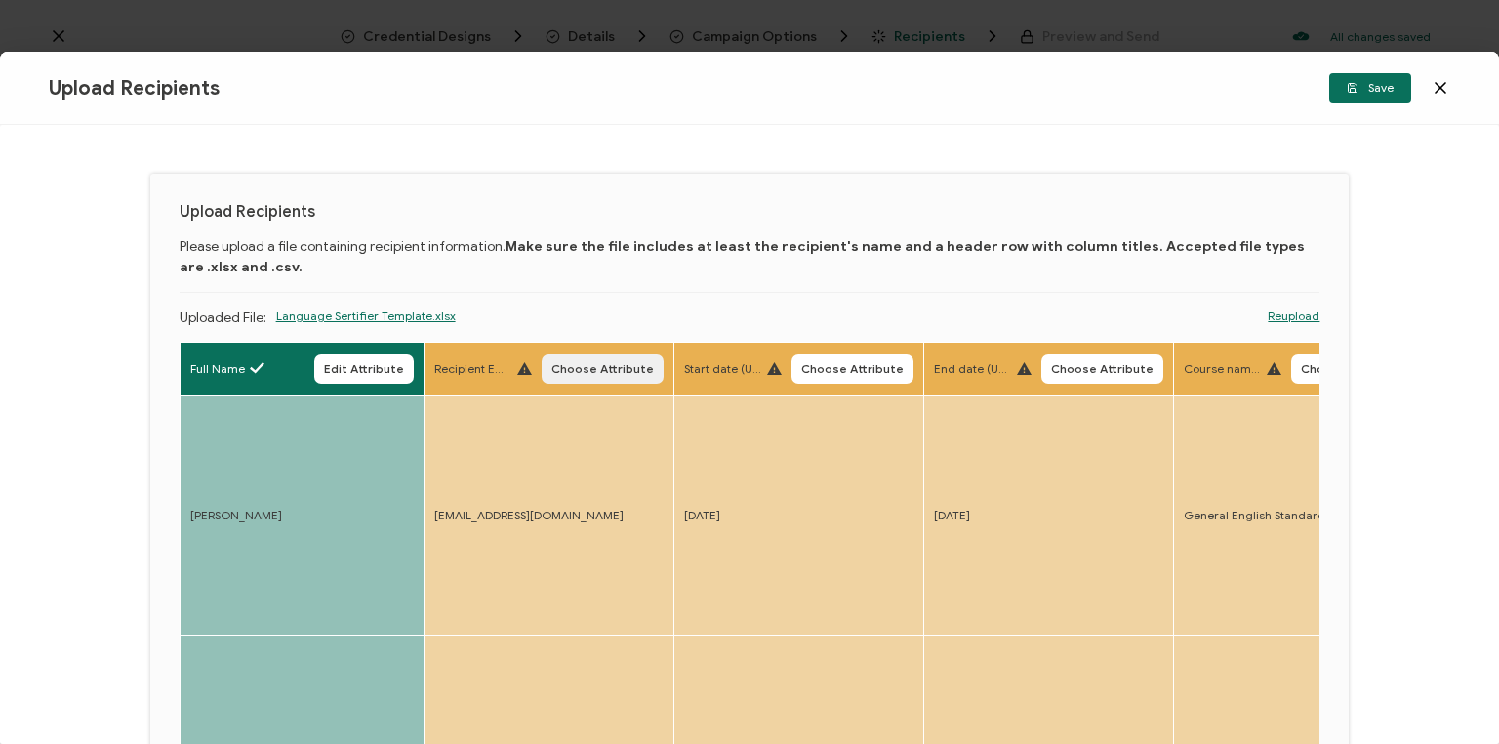
click at [637, 369] on span "Choose Attribute" at bounding box center [603, 369] width 102 height 12
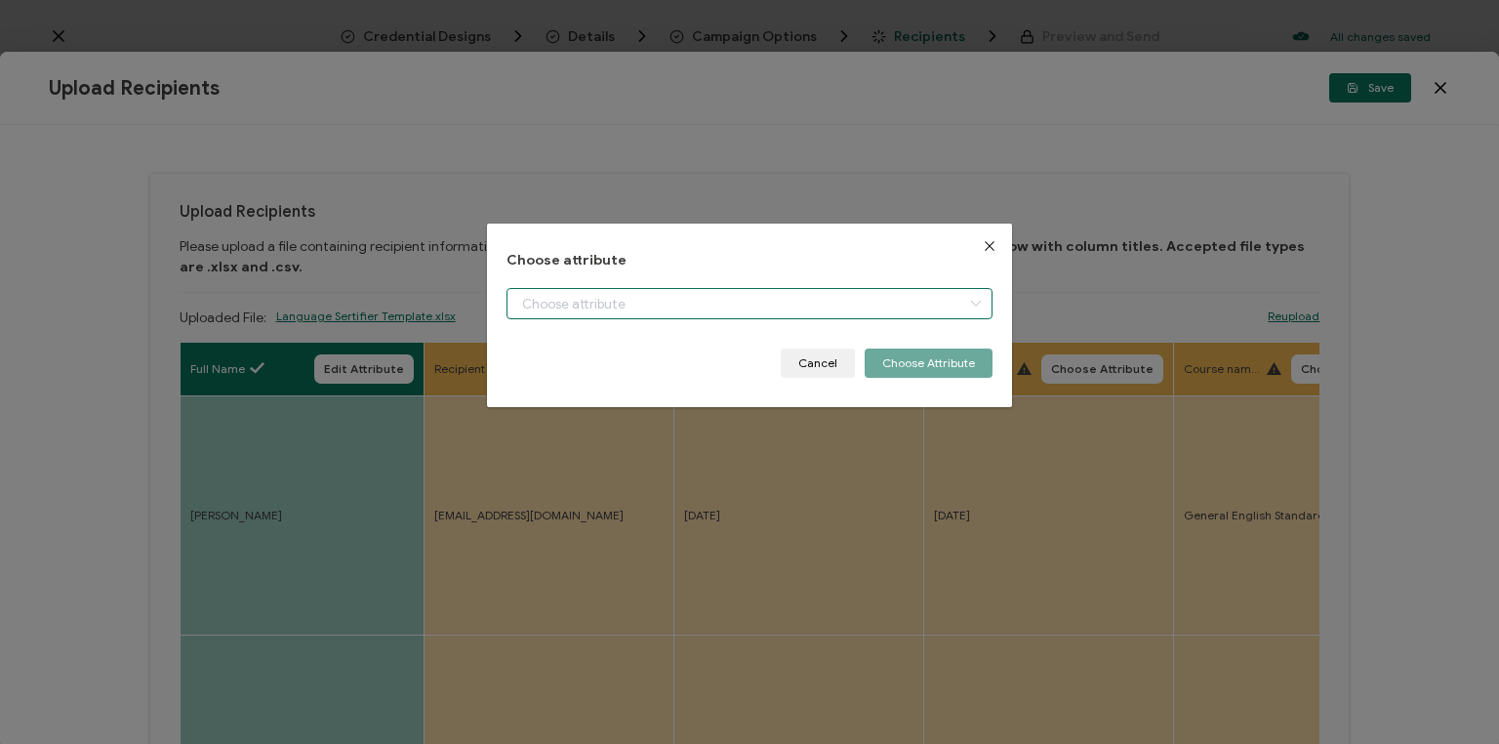
click at [683, 305] on input "dialog" at bounding box center [750, 303] width 486 height 31
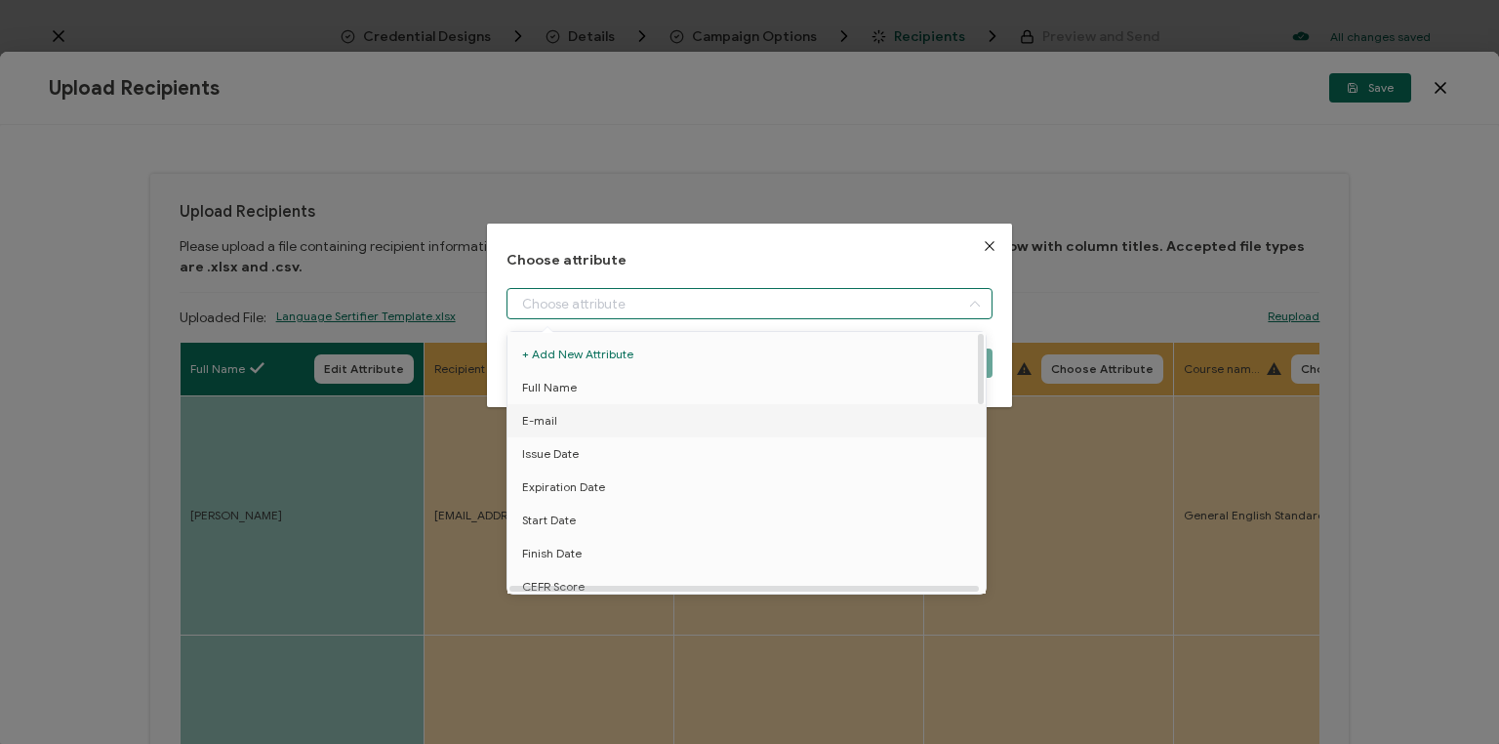
click at [597, 426] on li "E-mail" at bounding box center [750, 420] width 494 height 33
type input "E-mail"
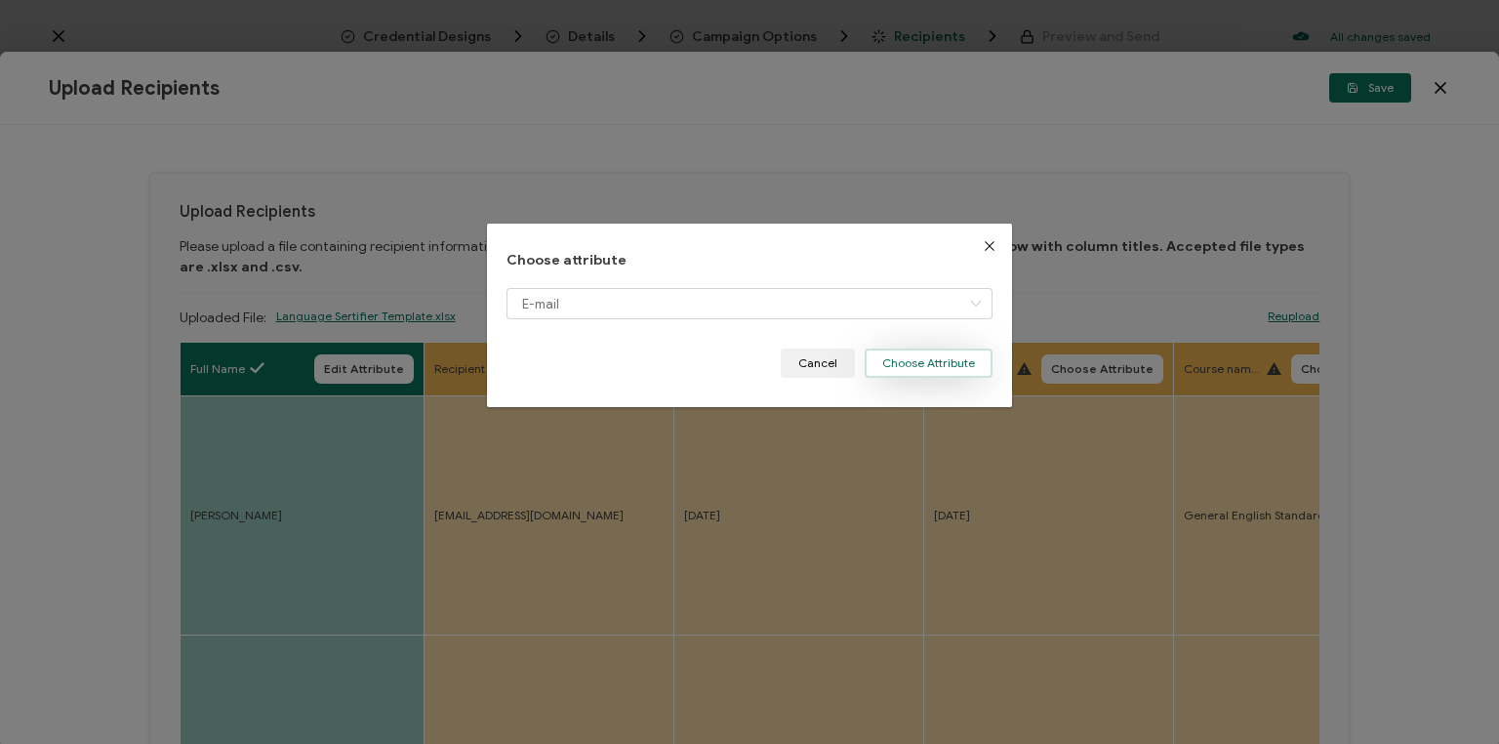
click at [927, 366] on button "Choose Attribute" at bounding box center [929, 362] width 128 height 29
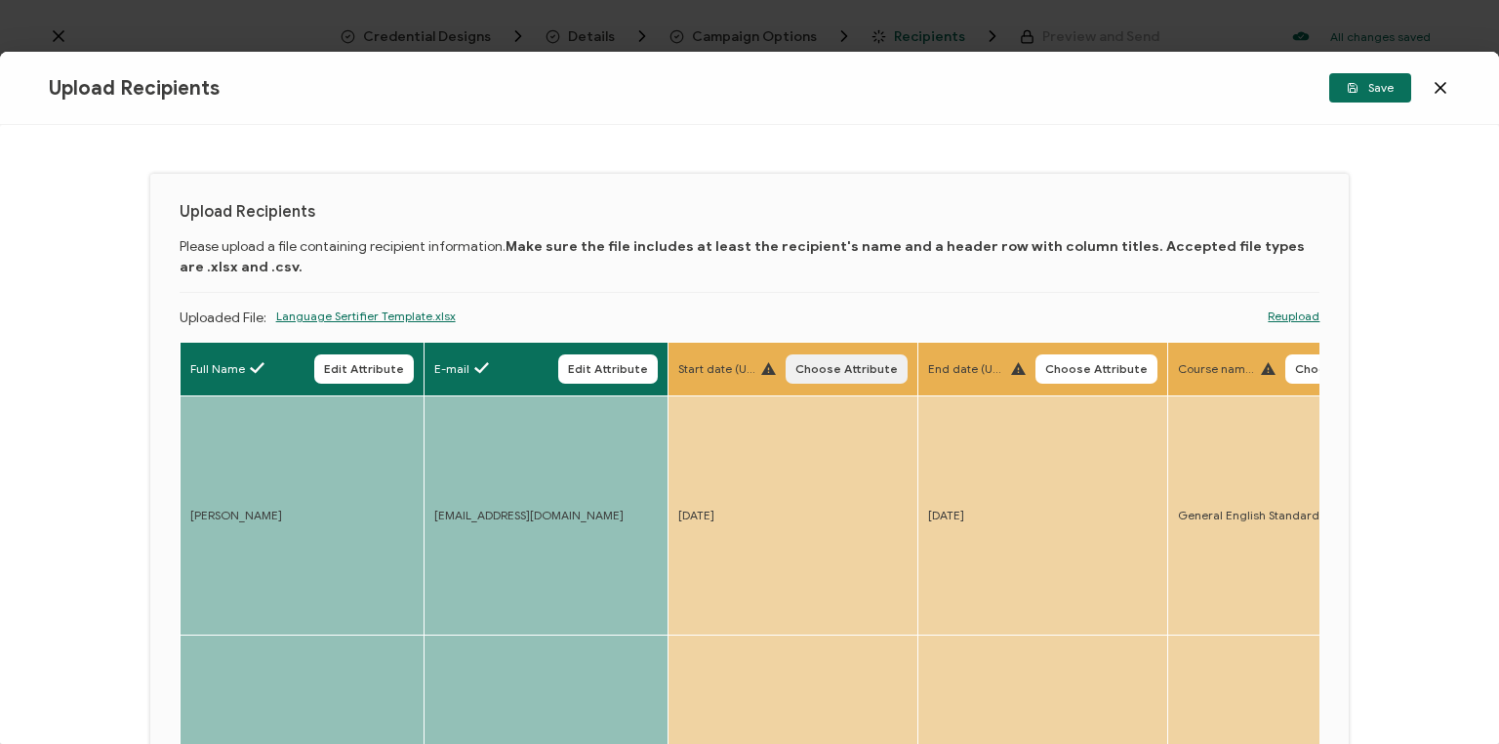
click at [877, 372] on span "Choose Attribute" at bounding box center [847, 369] width 102 height 12
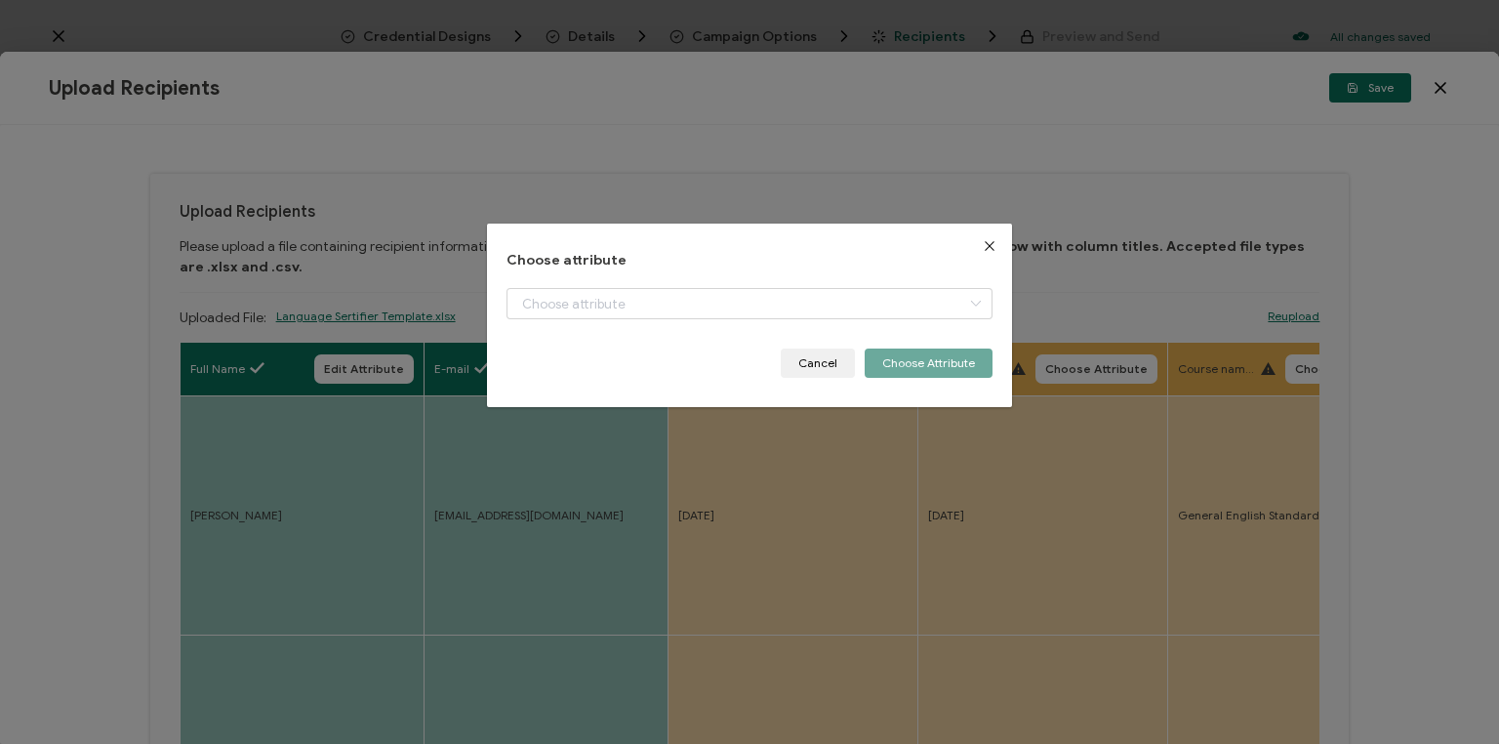
click at [832, 320] on div "dialog" at bounding box center [750, 318] width 486 height 61
click at [827, 313] on input "dialog" at bounding box center [750, 303] width 486 height 31
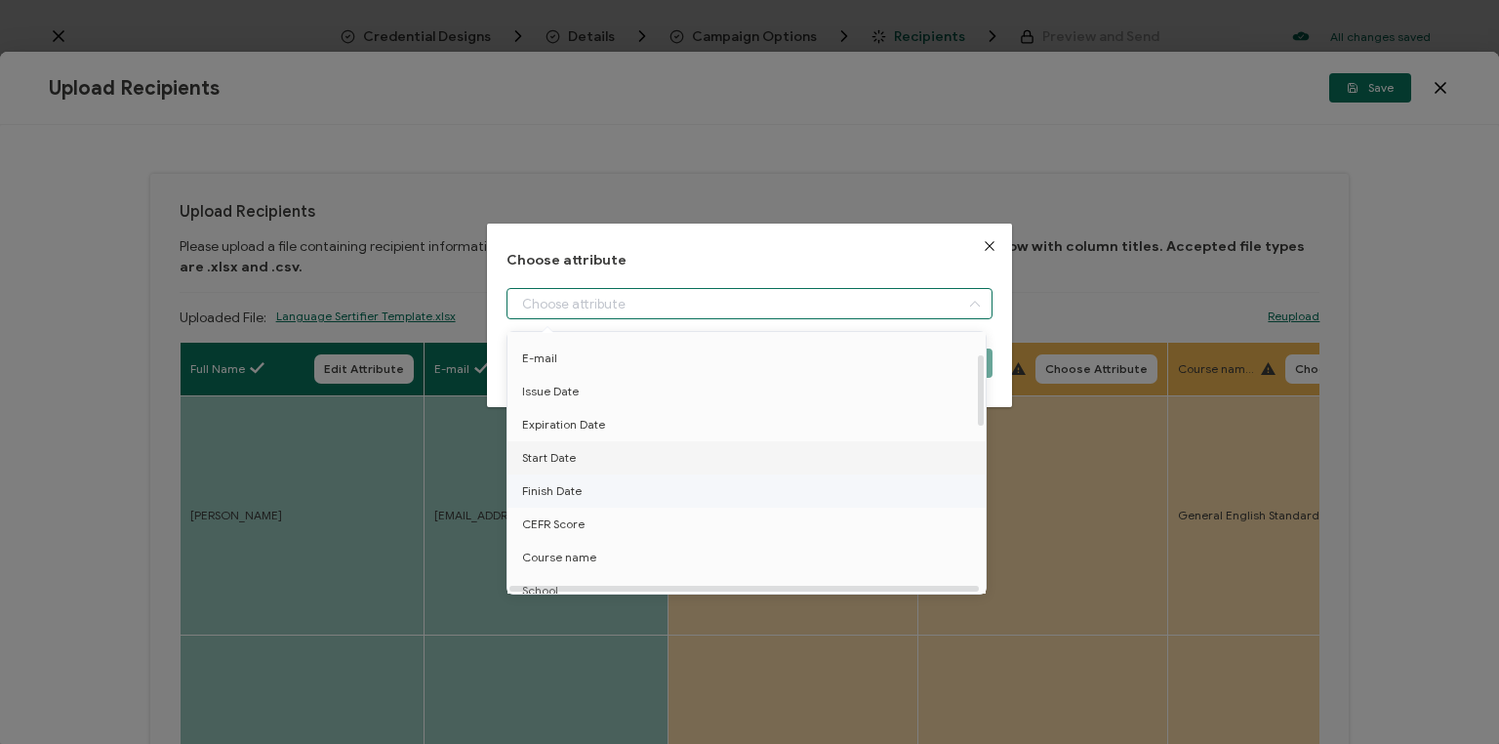
scroll to position [78, 0]
click at [695, 449] on li "Start Date" at bounding box center [750, 442] width 494 height 33
type input "Start Date"
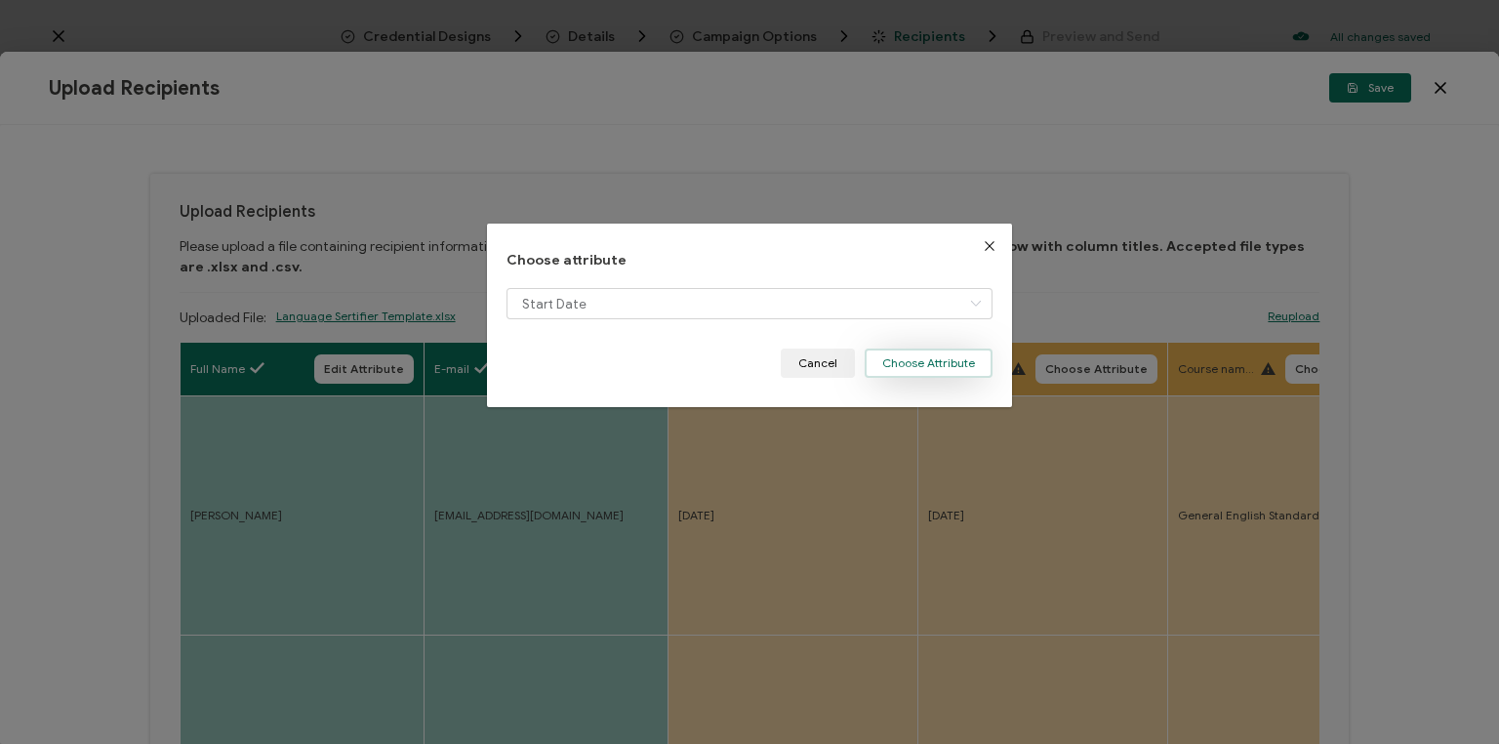
click at [929, 371] on button "Choose Attribute" at bounding box center [929, 362] width 128 height 29
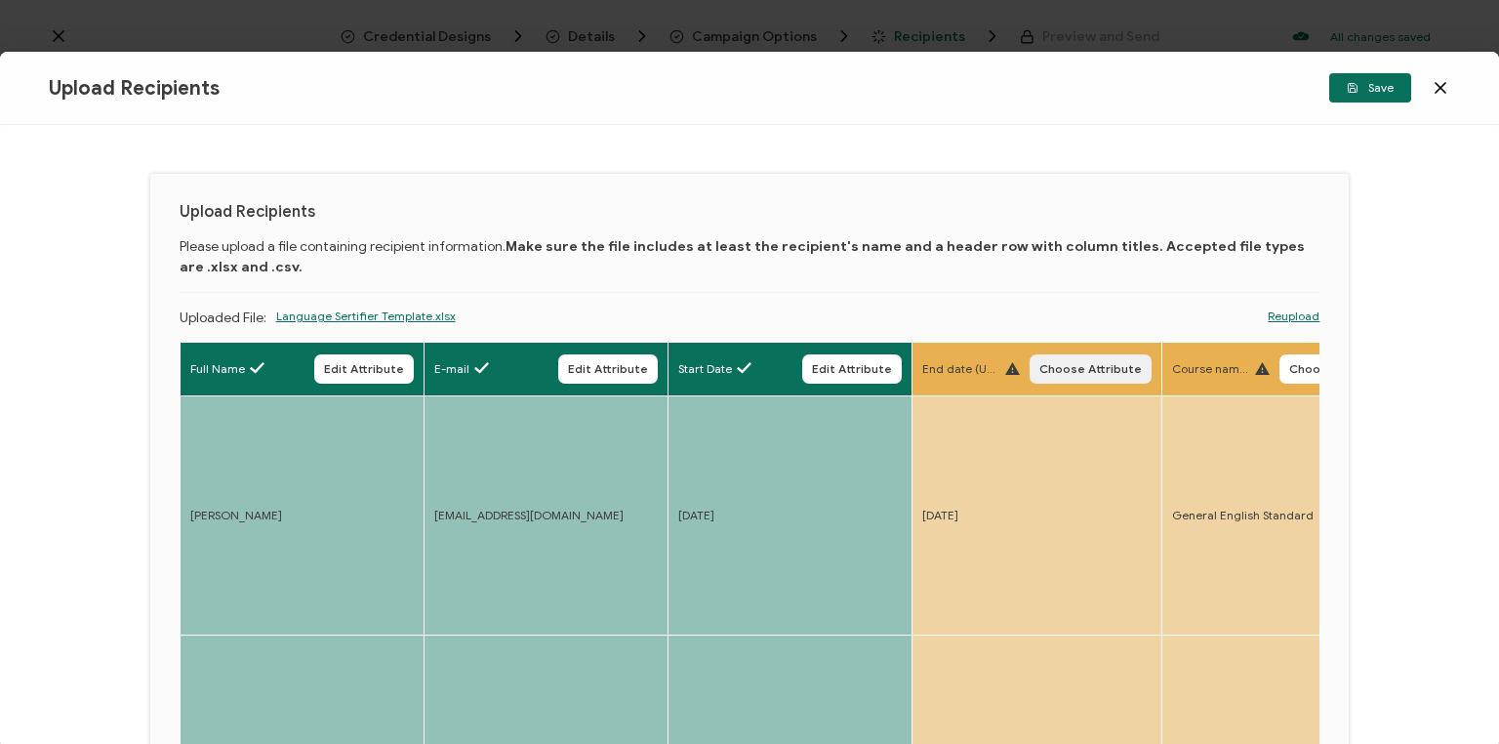
click at [1085, 371] on span "Choose Attribute" at bounding box center [1091, 369] width 102 height 12
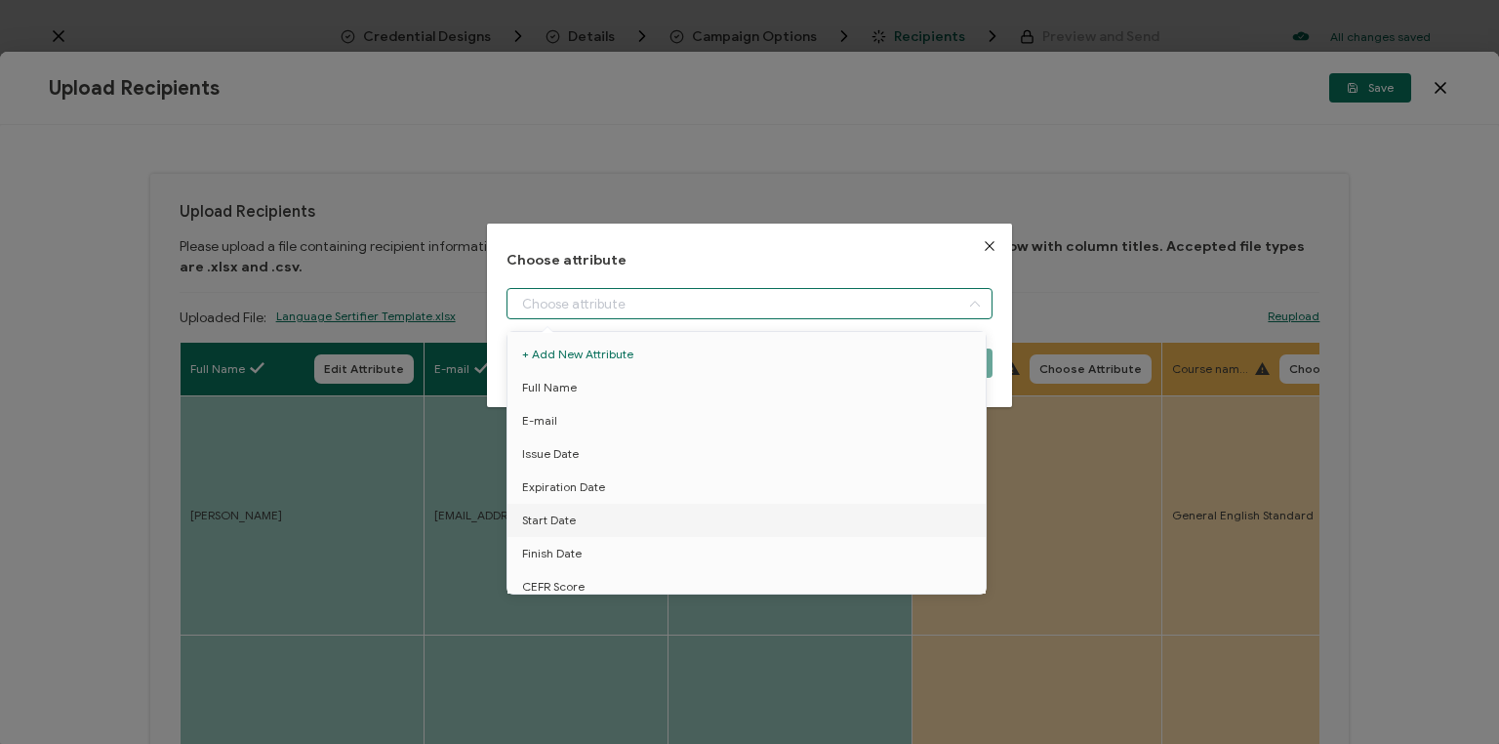
click at [820, 308] on input "dialog" at bounding box center [750, 303] width 486 height 31
click at [614, 478] on li "Finish Date" at bounding box center [750, 475] width 494 height 33
type input "Finish Date"
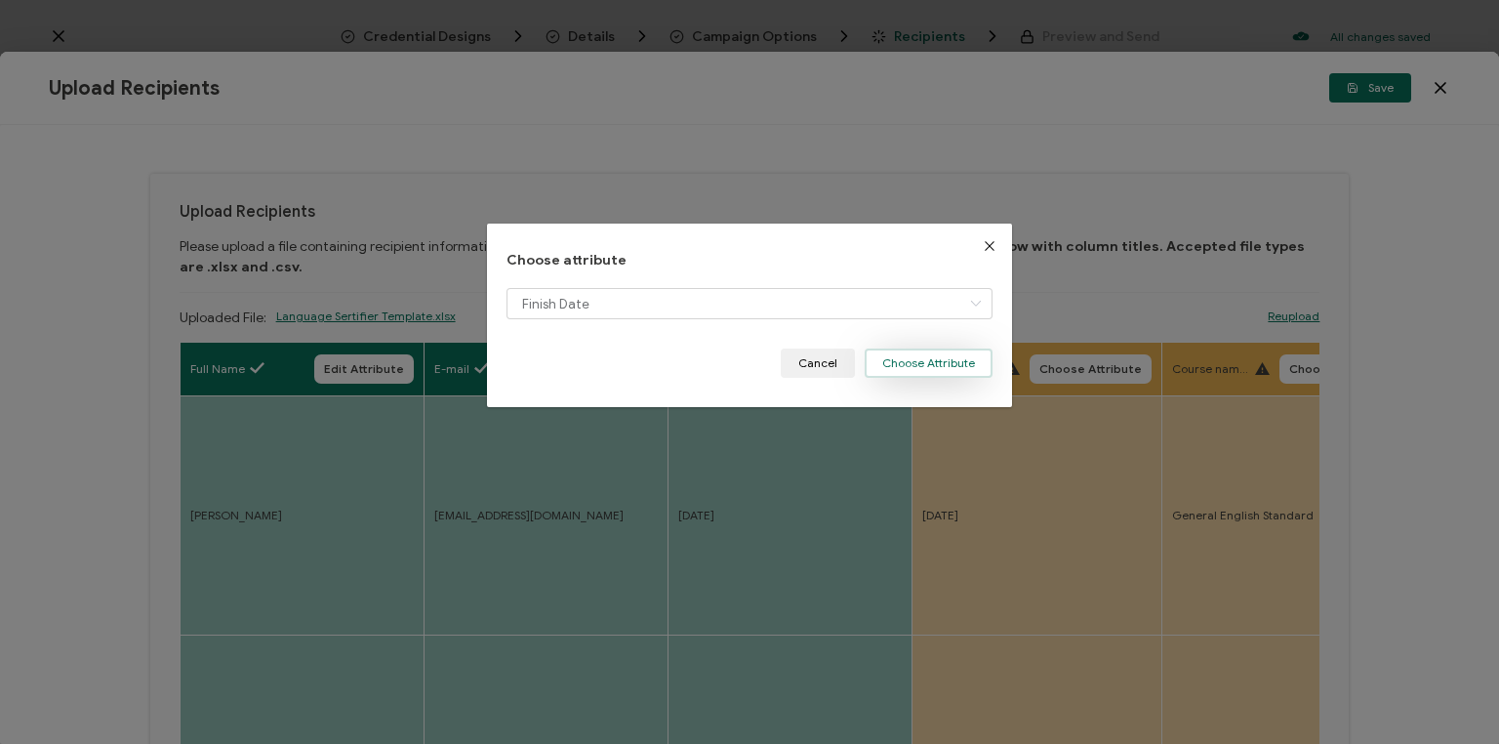
click at [923, 363] on button "Choose Attribute" at bounding box center [929, 362] width 128 height 29
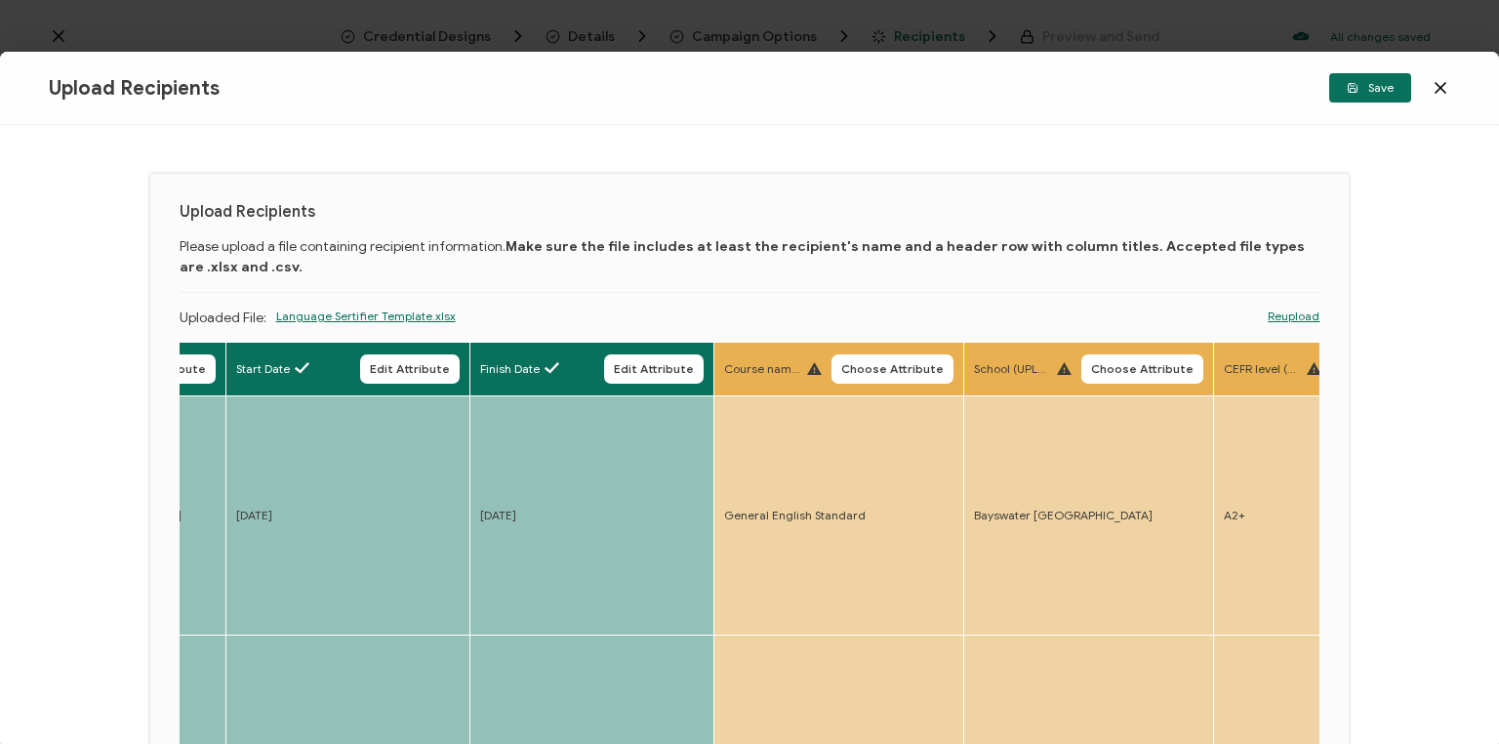
drag, startPoint x: 1059, startPoint y: 450, endPoint x: 1142, endPoint y: 448, distance: 83.0
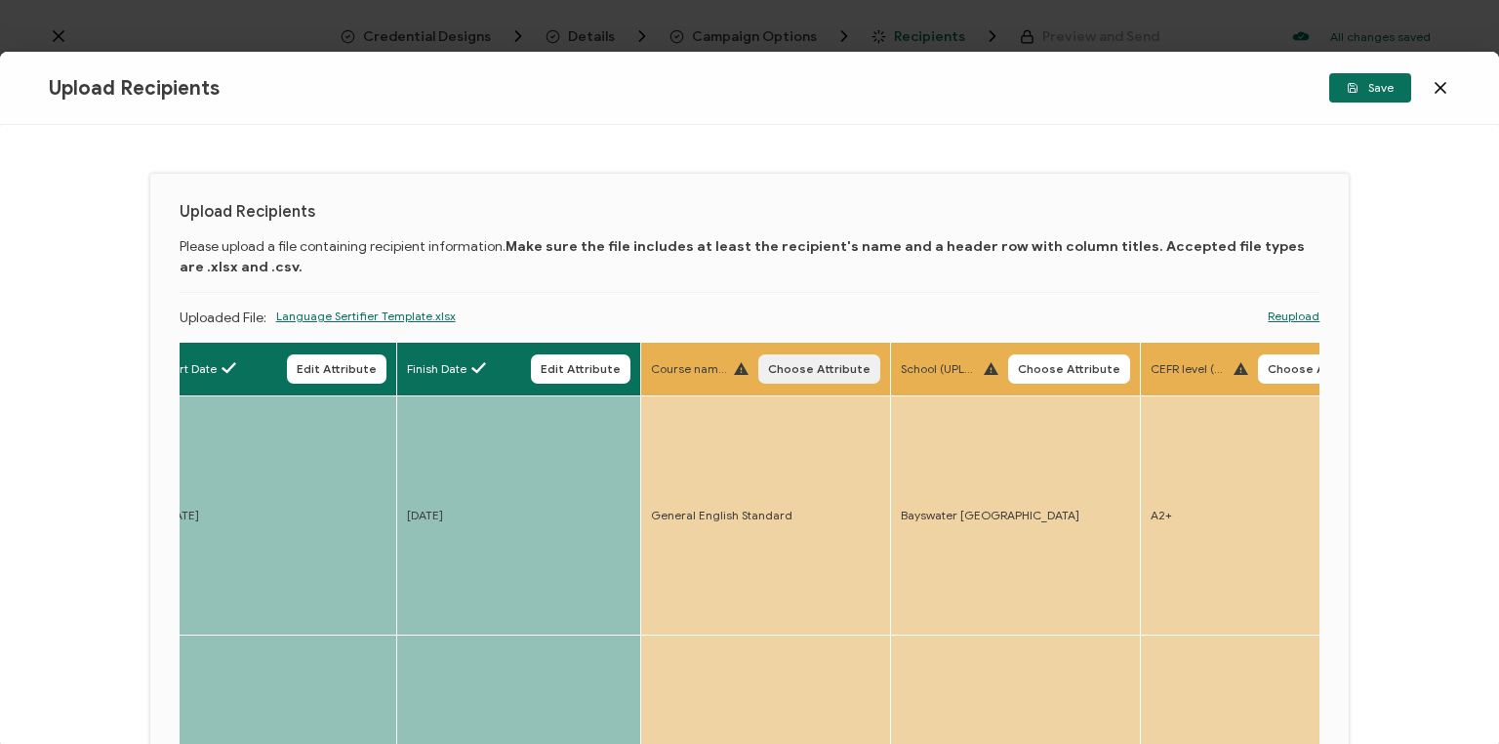
click at [866, 371] on button "Choose Attribute" at bounding box center [819, 368] width 122 height 29
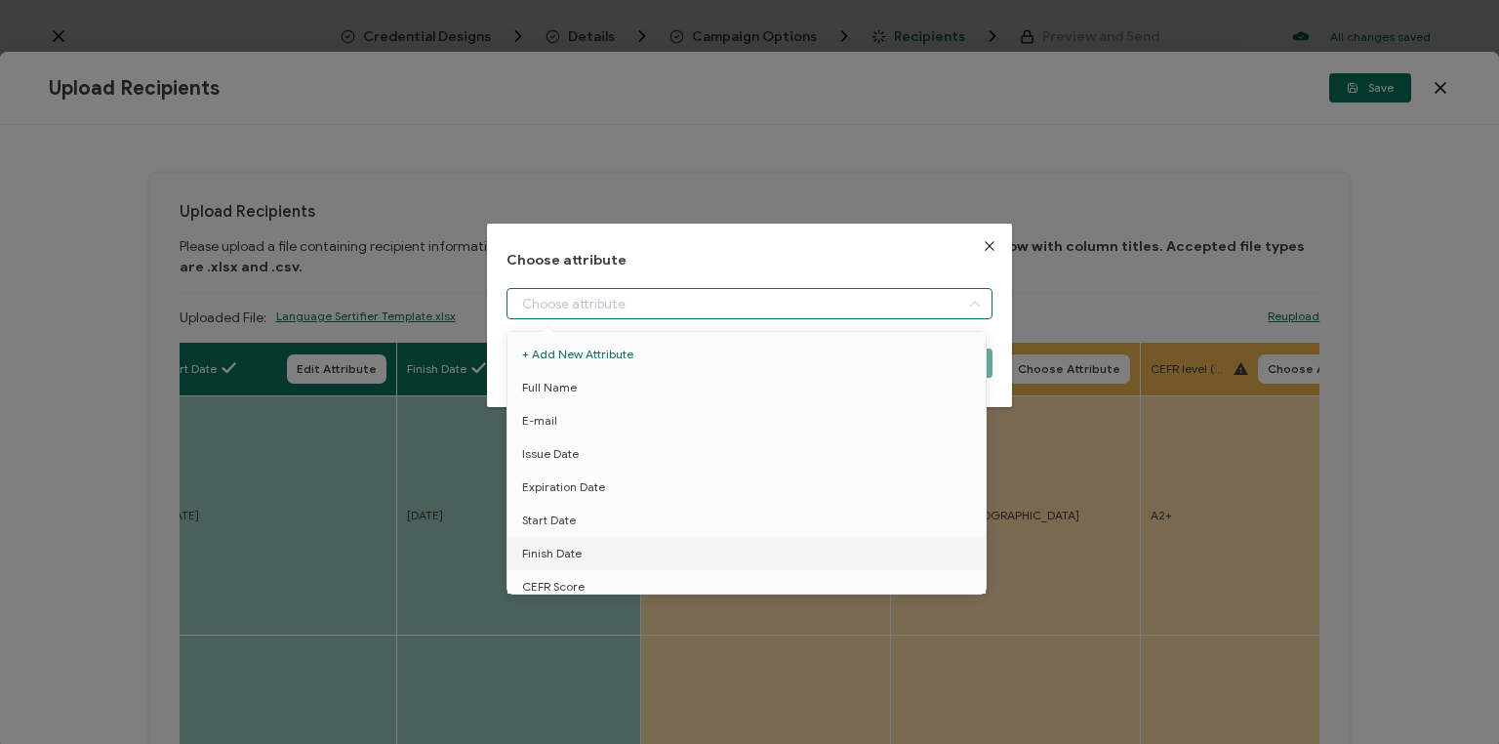
click at [817, 317] on input "dialog" at bounding box center [750, 303] width 486 height 31
click at [797, 458] on li "Course name" at bounding box center [750, 463] width 494 height 33
type input "Course name"
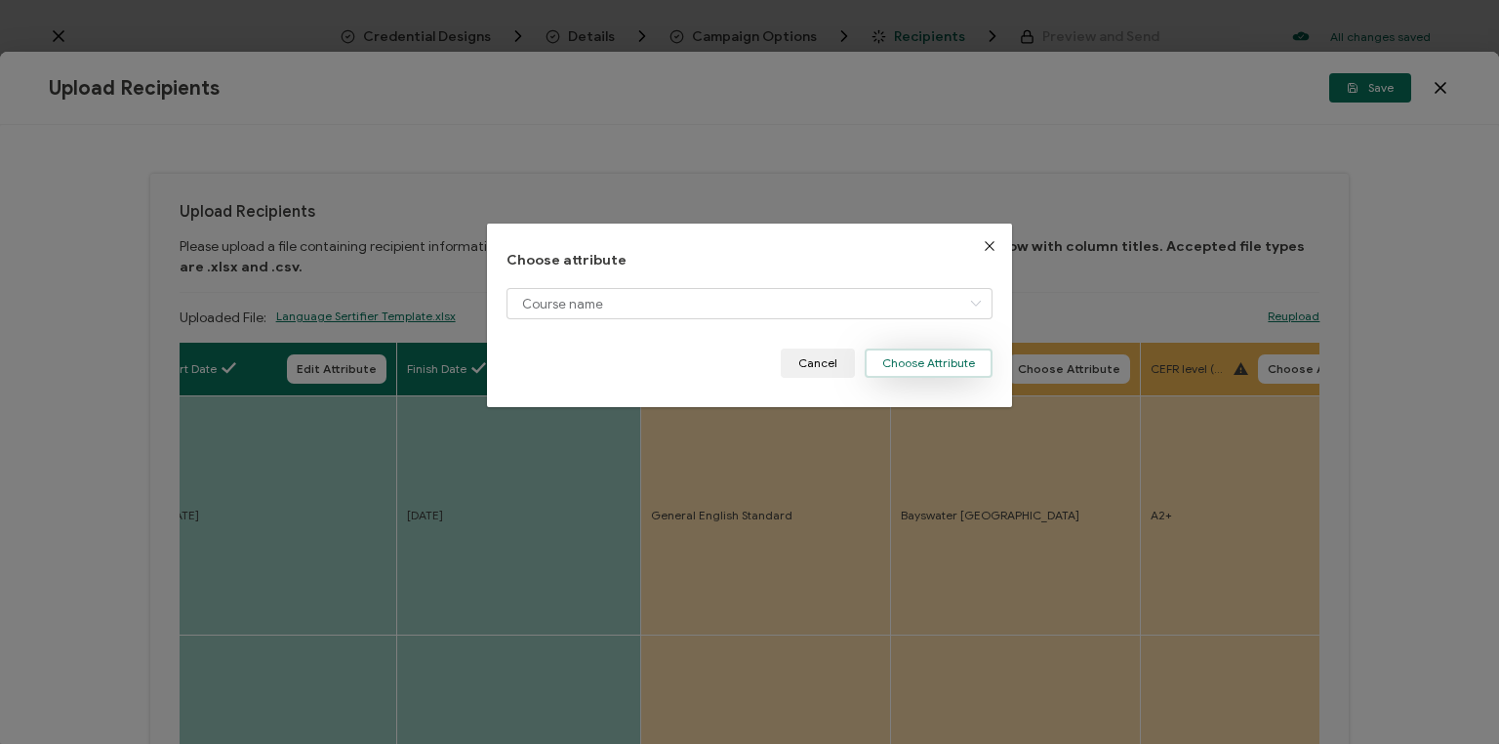
click at [923, 371] on button "Choose Attribute" at bounding box center [929, 362] width 128 height 29
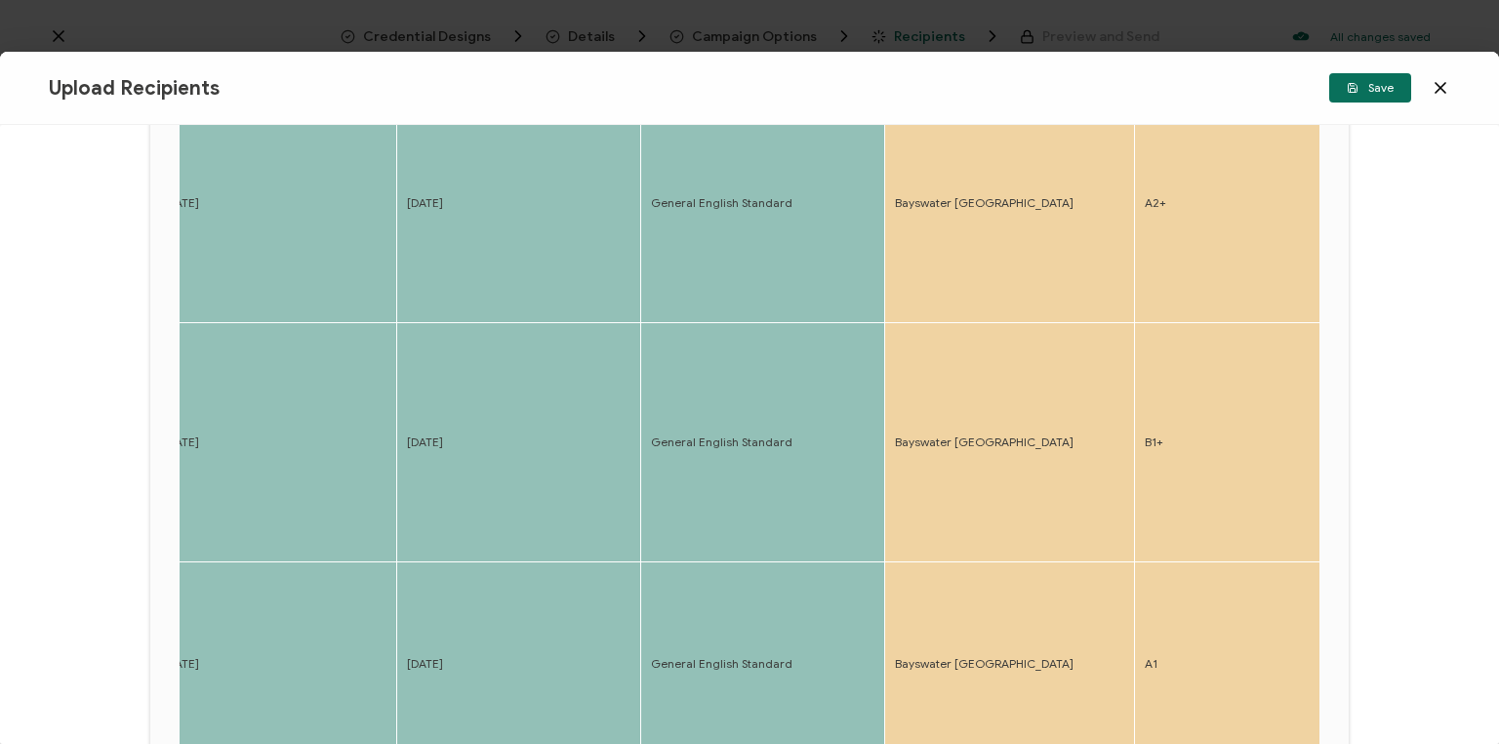
scroll to position [0, 0]
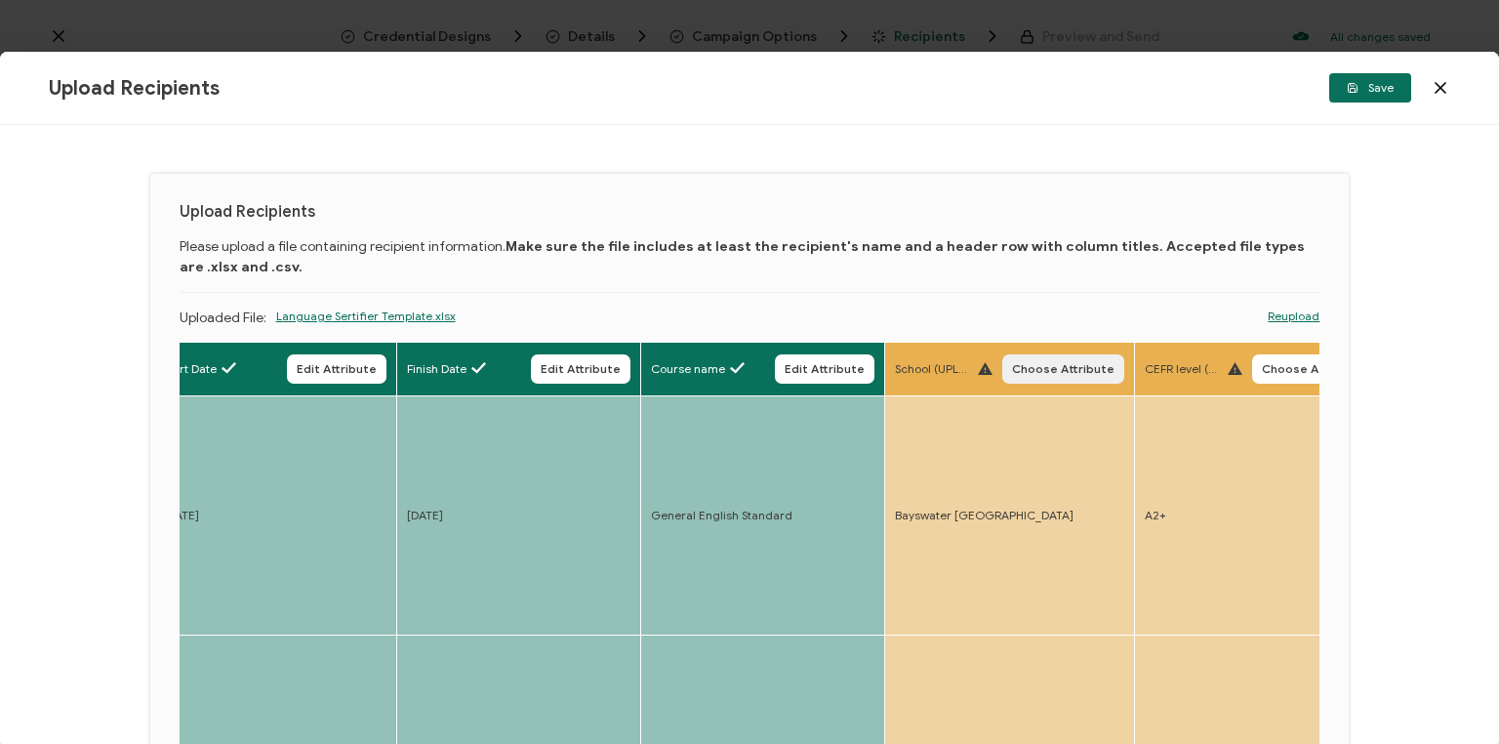
click at [1082, 380] on button "Choose Attribute" at bounding box center [1063, 368] width 122 height 29
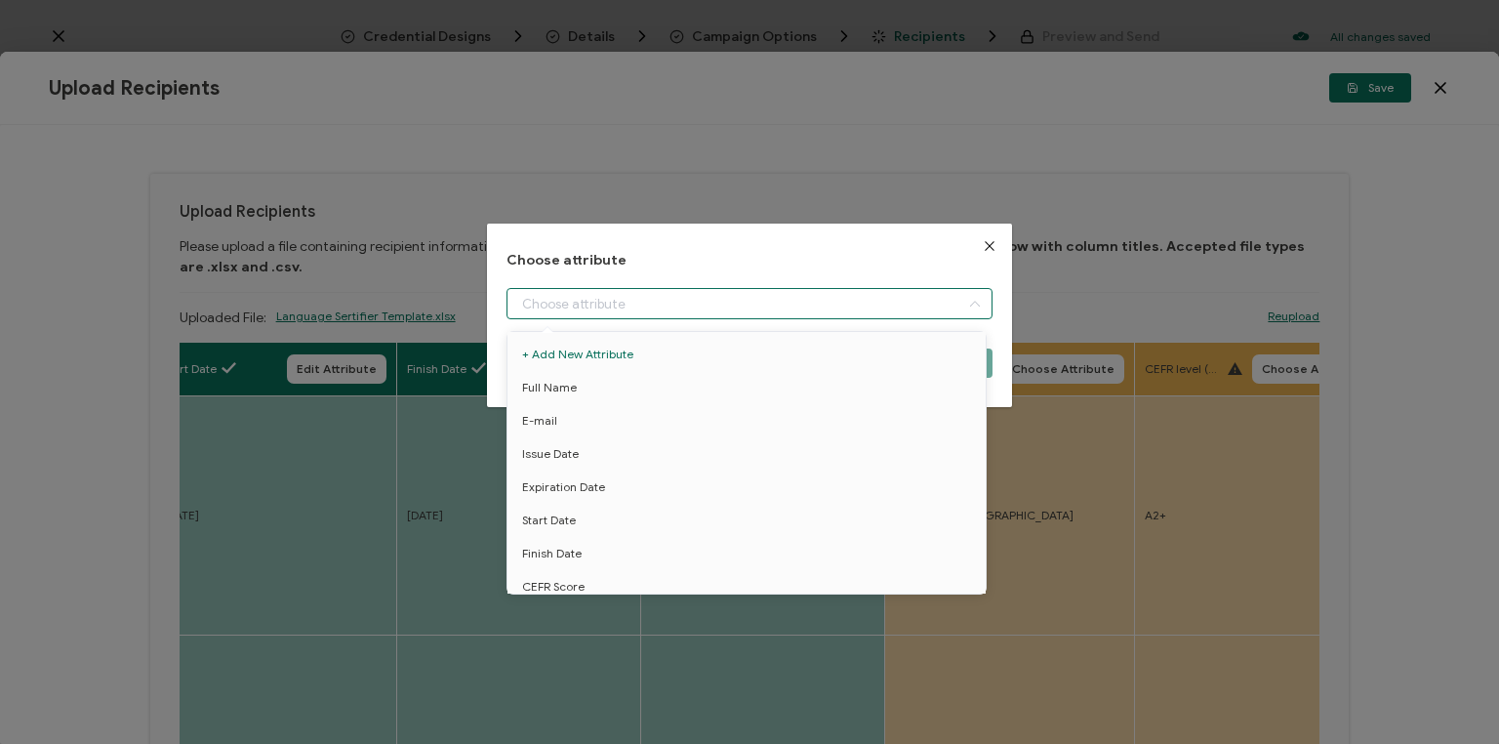
click at [878, 305] on input "dialog" at bounding box center [750, 303] width 486 height 31
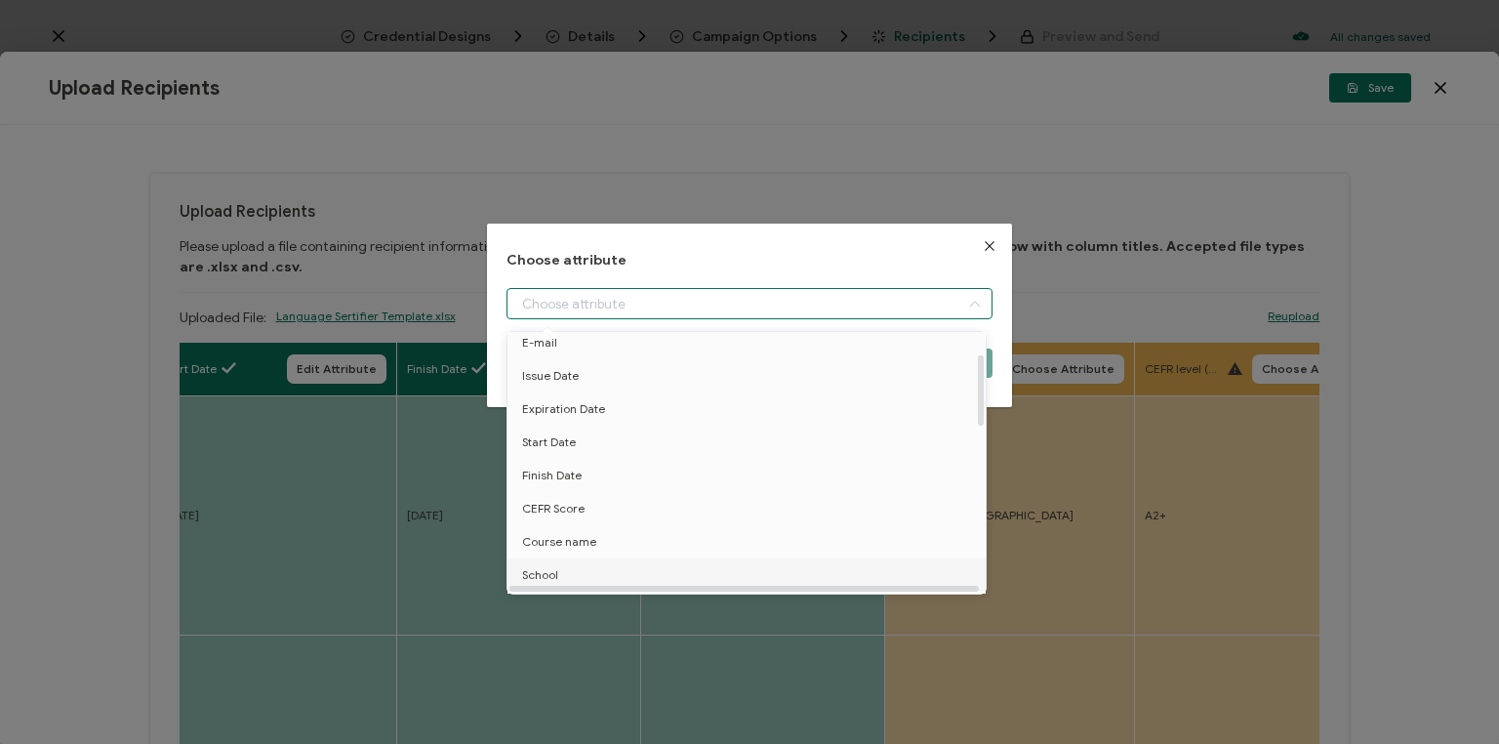
click at [586, 570] on li "School" at bounding box center [750, 574] width 494 height 33
type input "School"
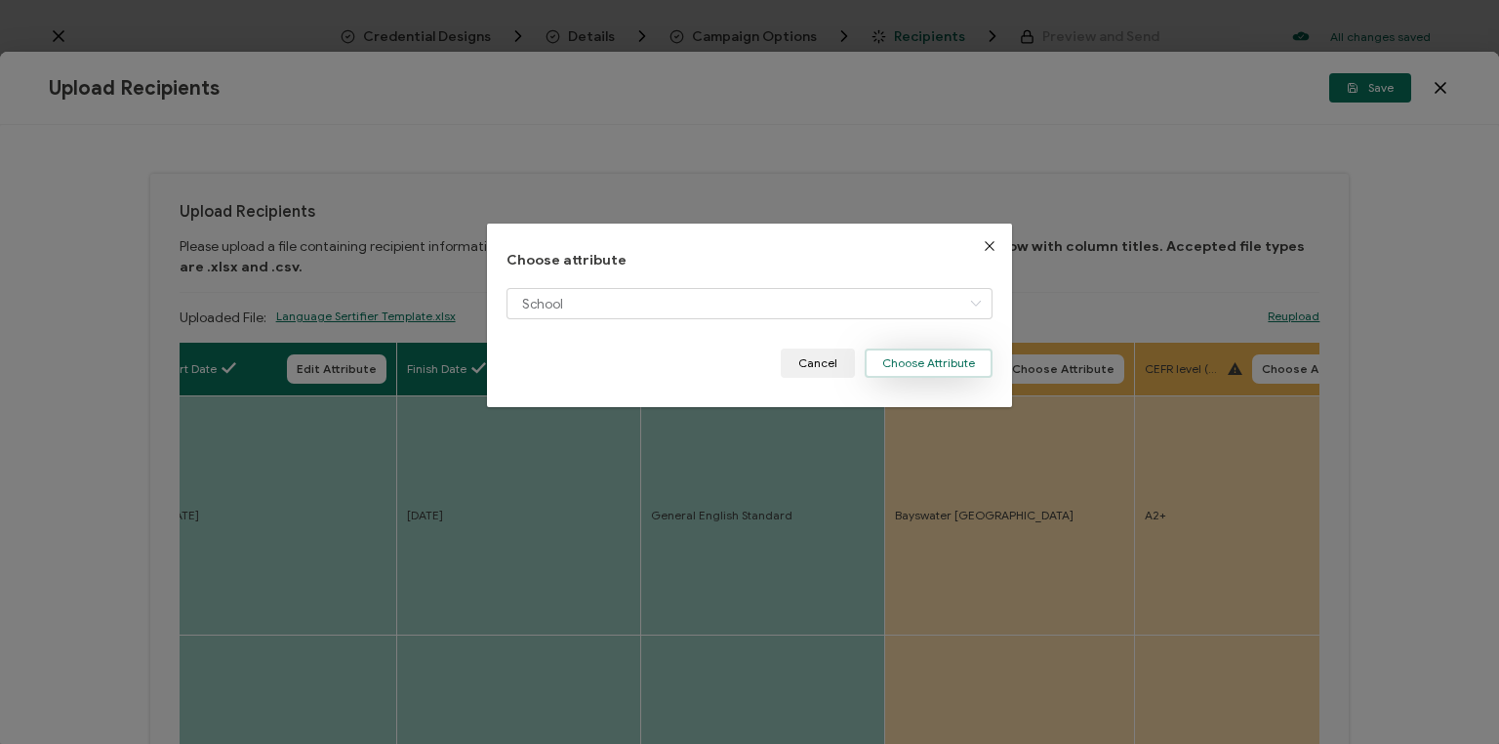
click at [946, 361] on button "Choose Attribute" at bounding box center [929, 362] width 128 height 29
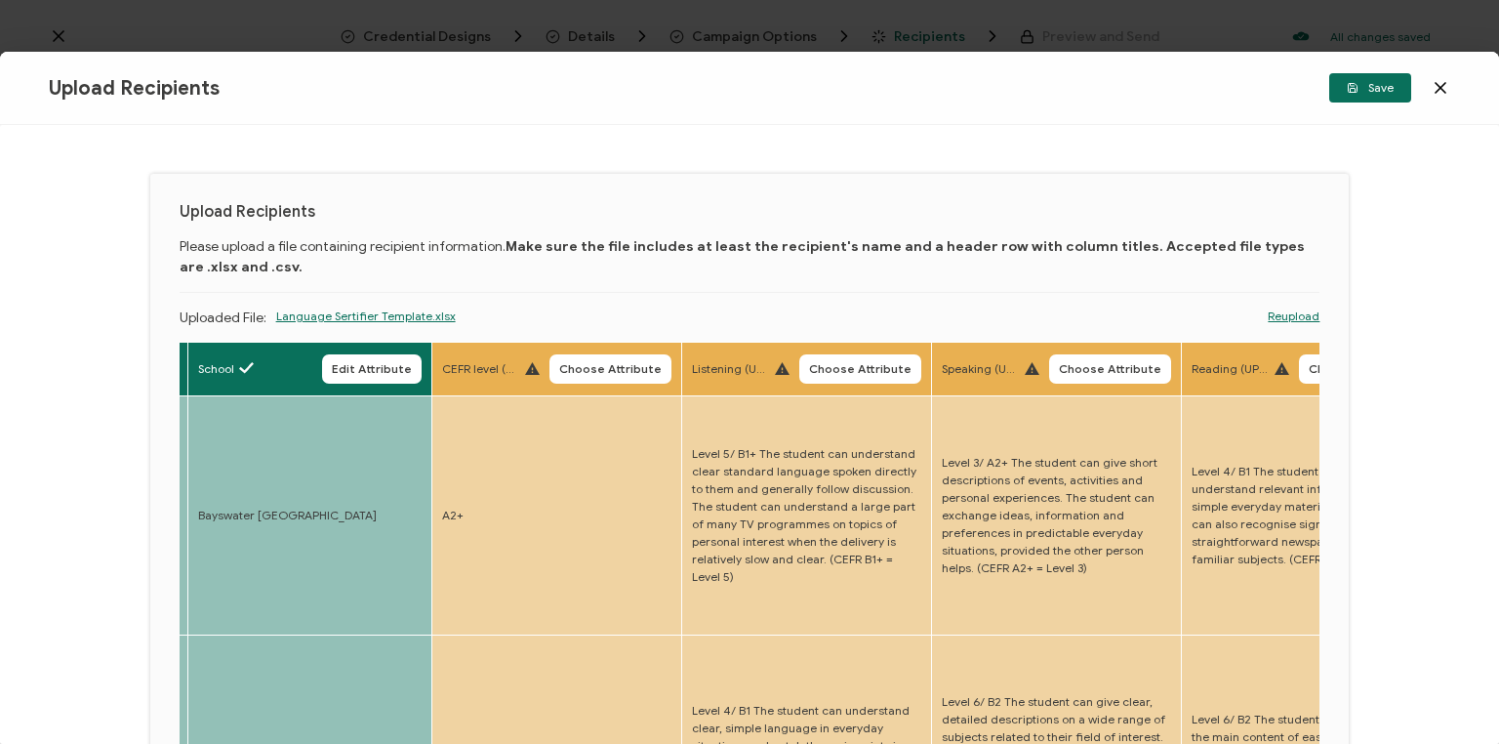
drag, startPoint x: 773, startPoint y: 488, endPoint x: 852, endPoint y: 506, distance: 81.0
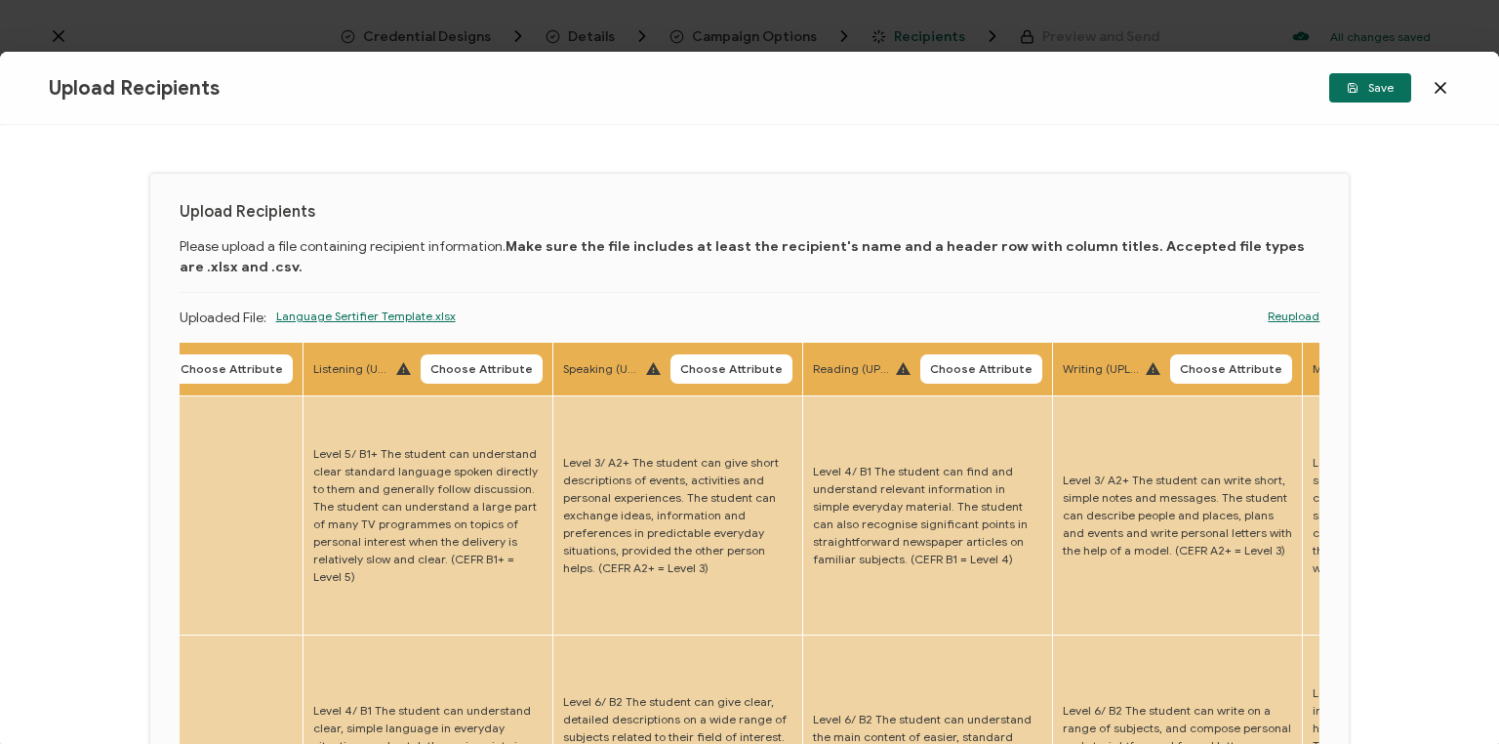
drag, startPoint x: 433, startPoint y: 703, endPoint x: 558, endPoint y: 658, distance: 132.8
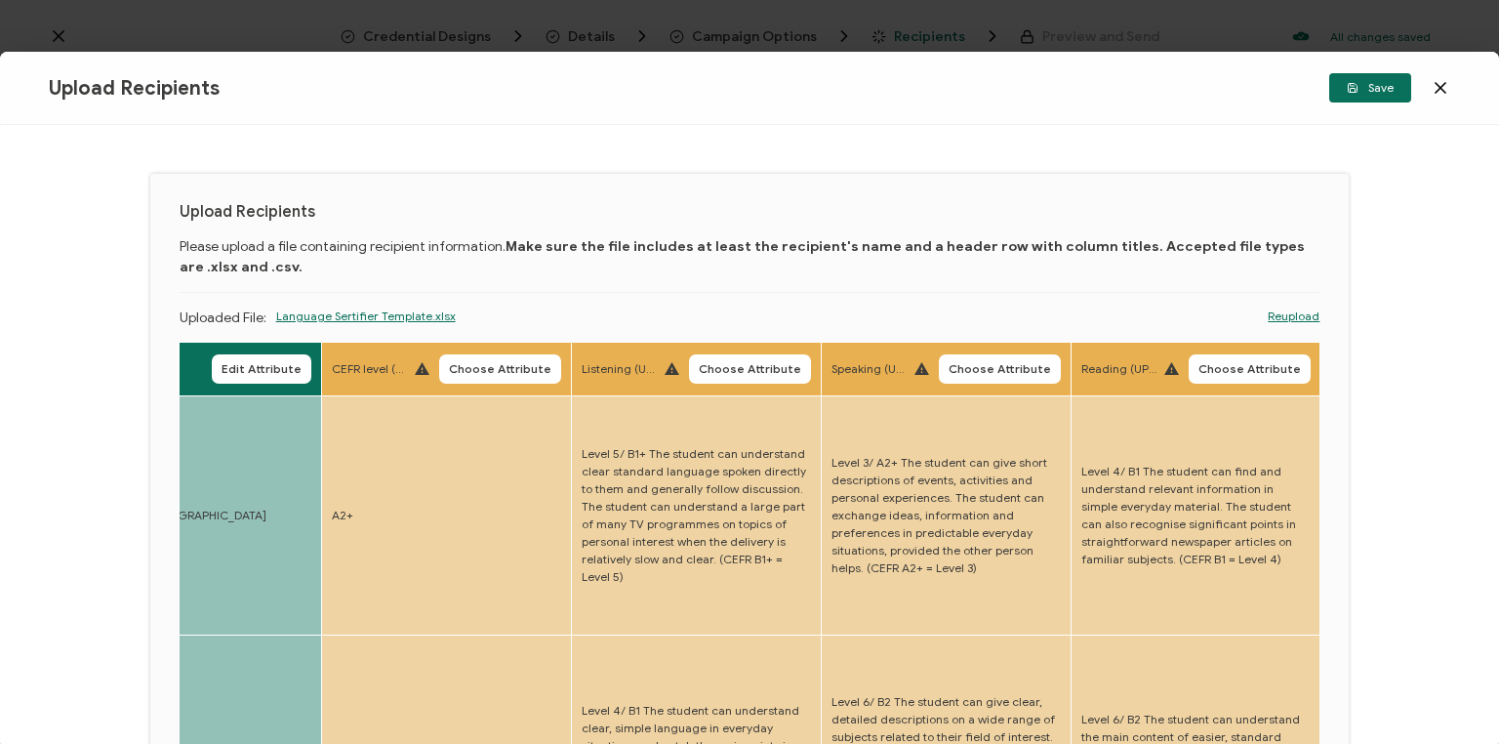
drag, startPoint x: 556, startPoint y: 658, endPoint x: 478, endPoint y: 668, distance: 78.7
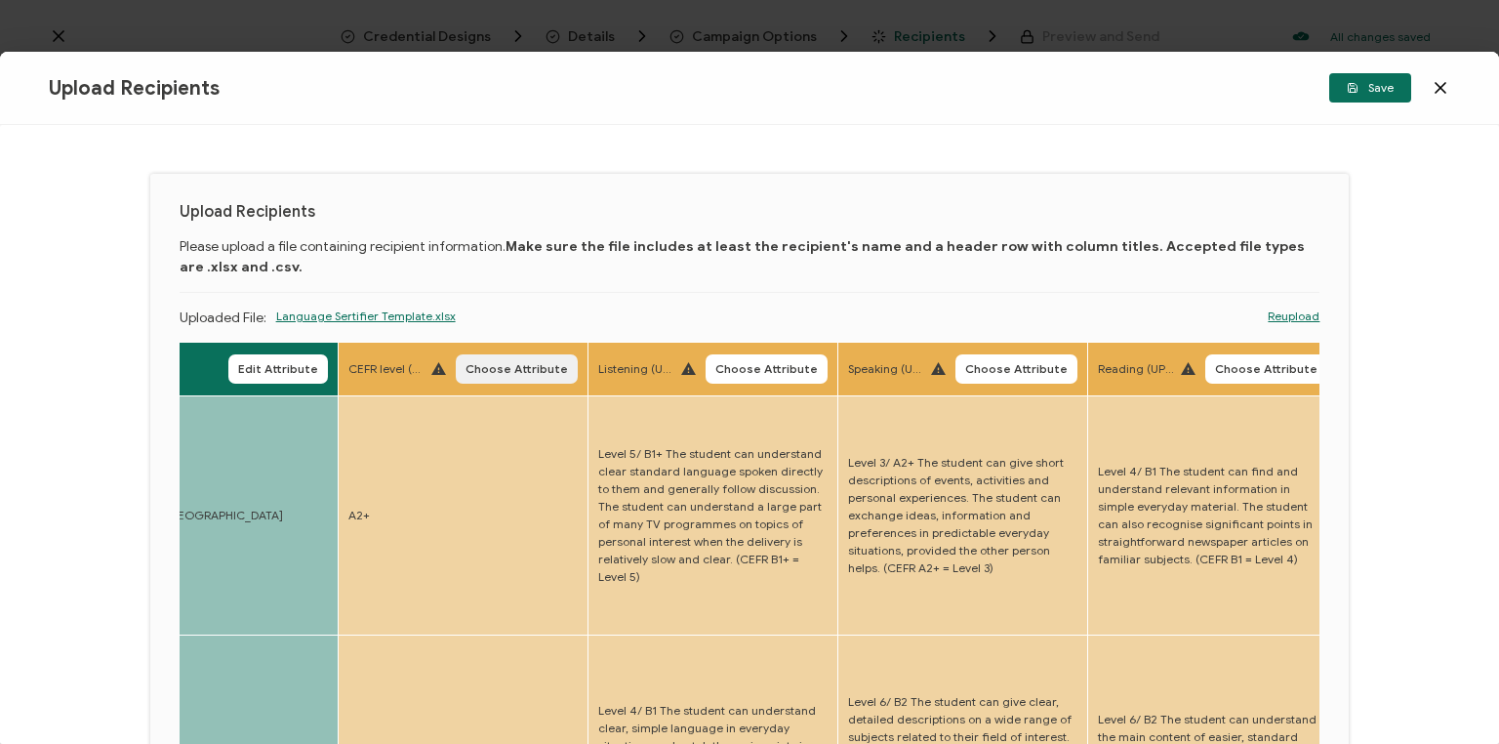
click at [510, 377] on button "Choose Attribute" at bounding box center [517, 368] width 122 height 29
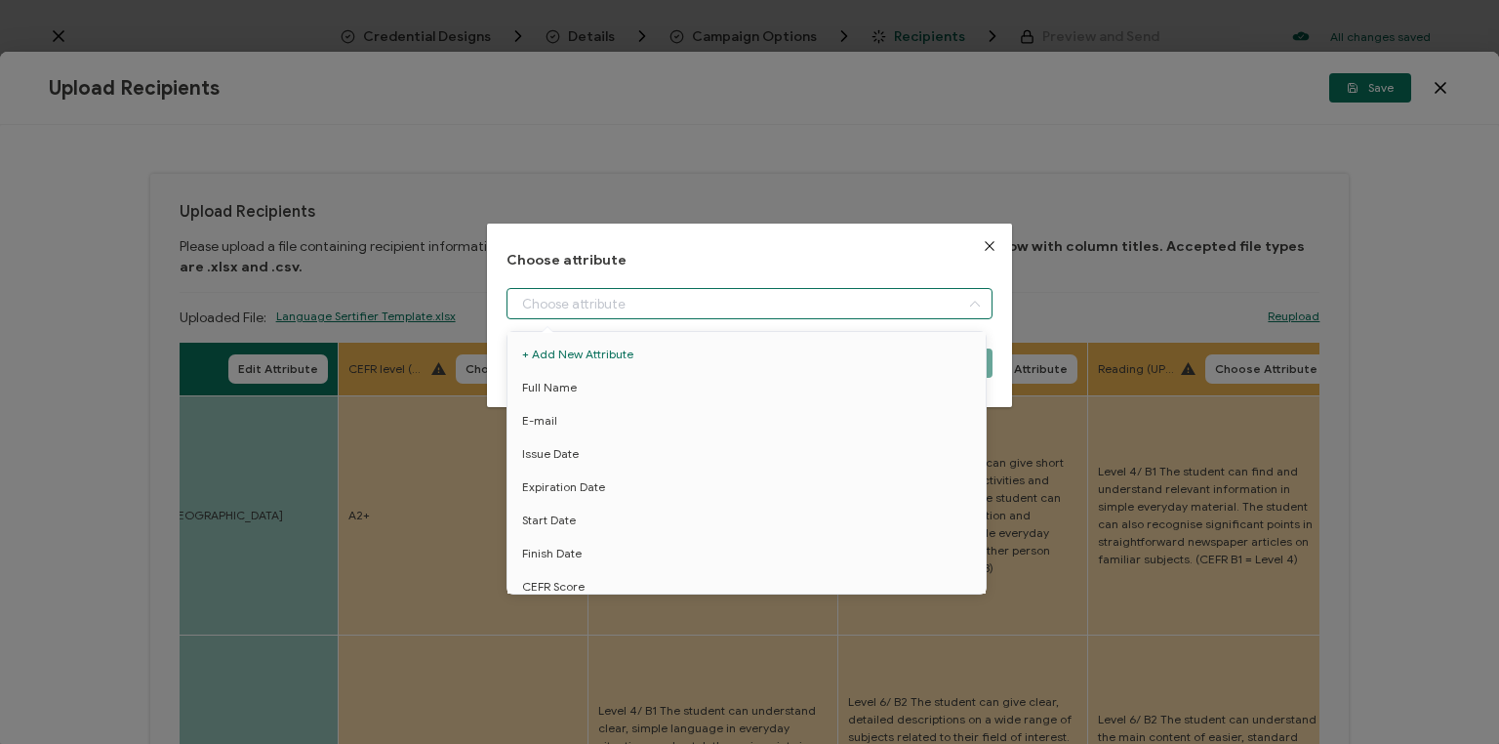
click at [634, 310] on input "dialog" at bounding box center [750, 303] width 486 height 31
click at [622, 428] on li "CEFR Score" at bounding box center [750, 430] width 494 height 33
type input "CEFR Score"
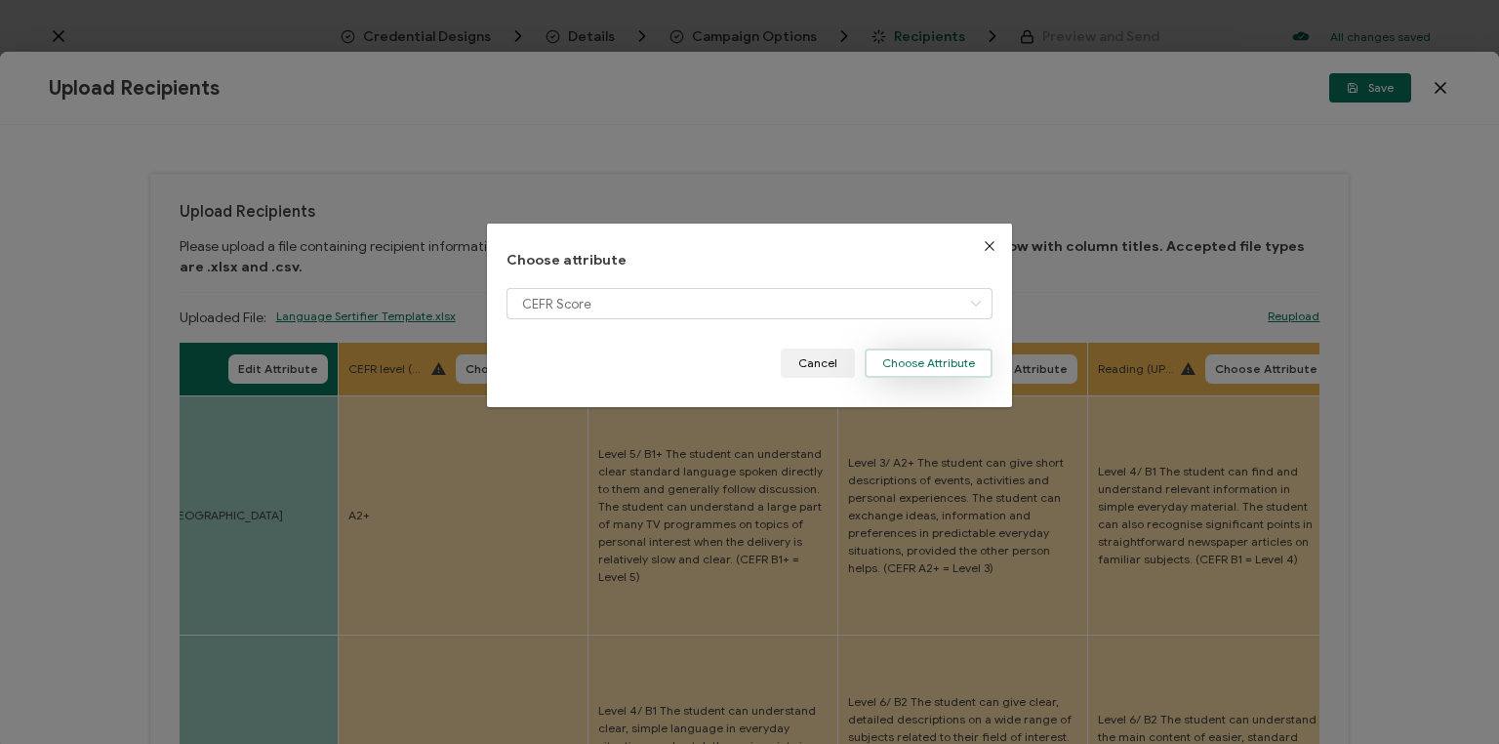
click at [898, 353] on button "Choose Attribute" at bounding box center [929, 362] width 128 height 29
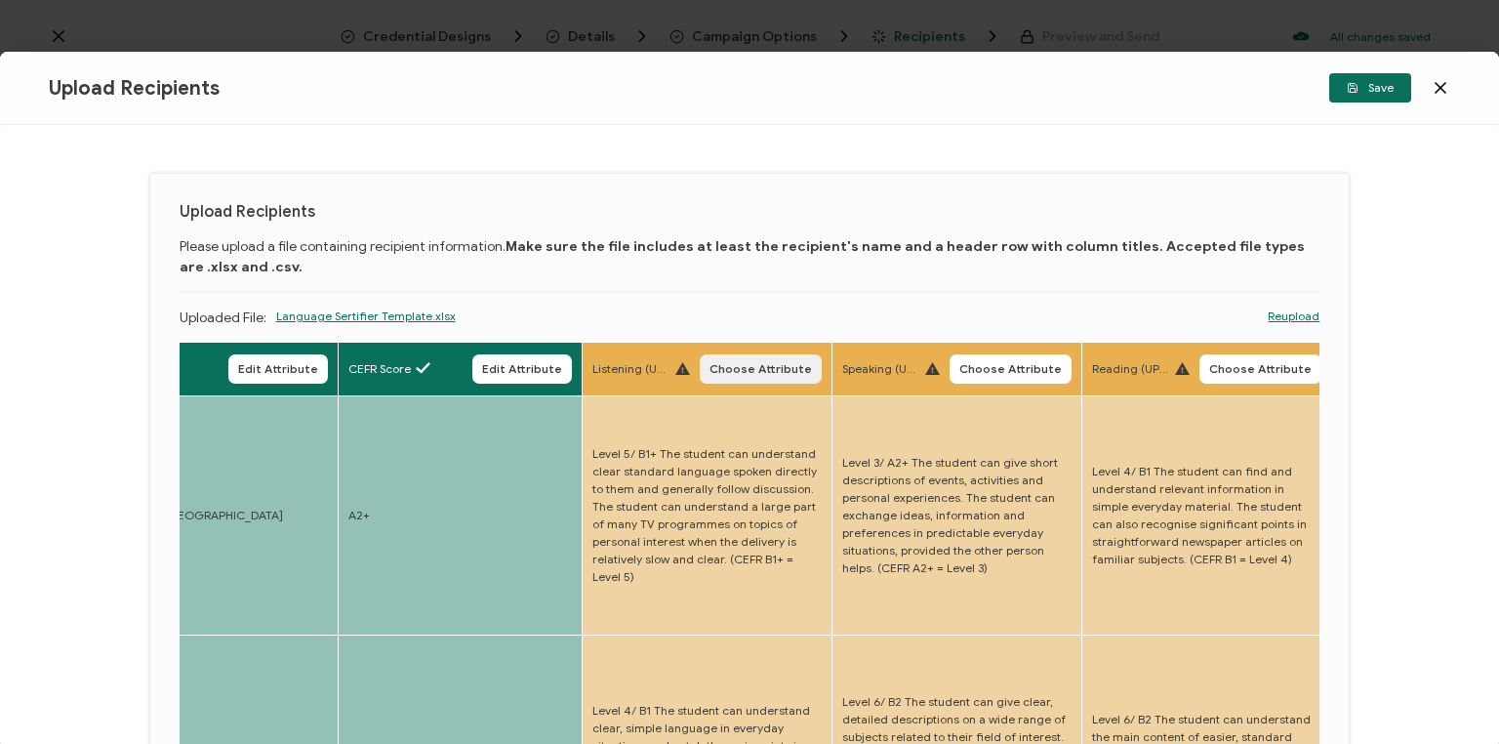
click at [758, 372] on span "Choose Attribute" at bounding box center [761, 369] width 102 height 12
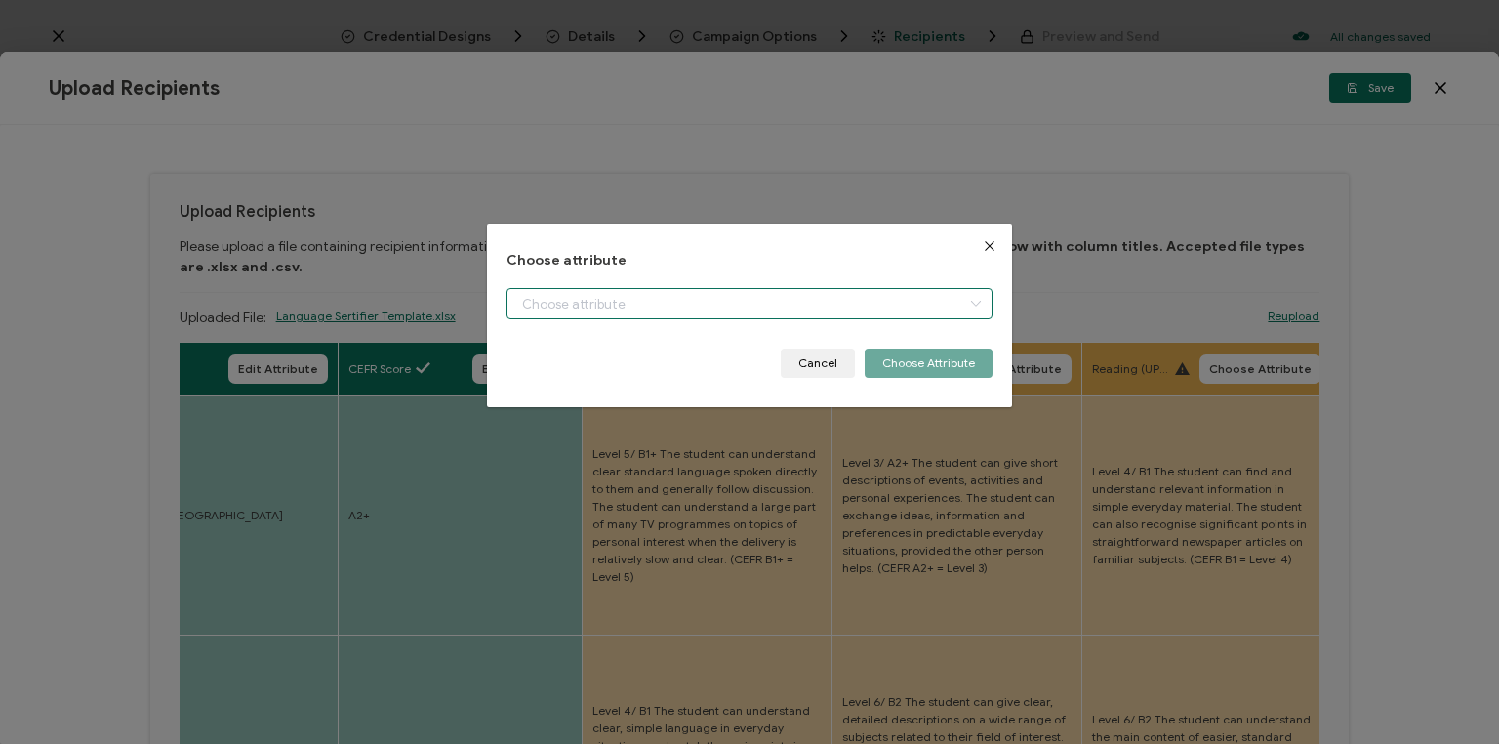
click at [752, 314] on input "dialog" at bounding box center [750, 303] width 486 height 31
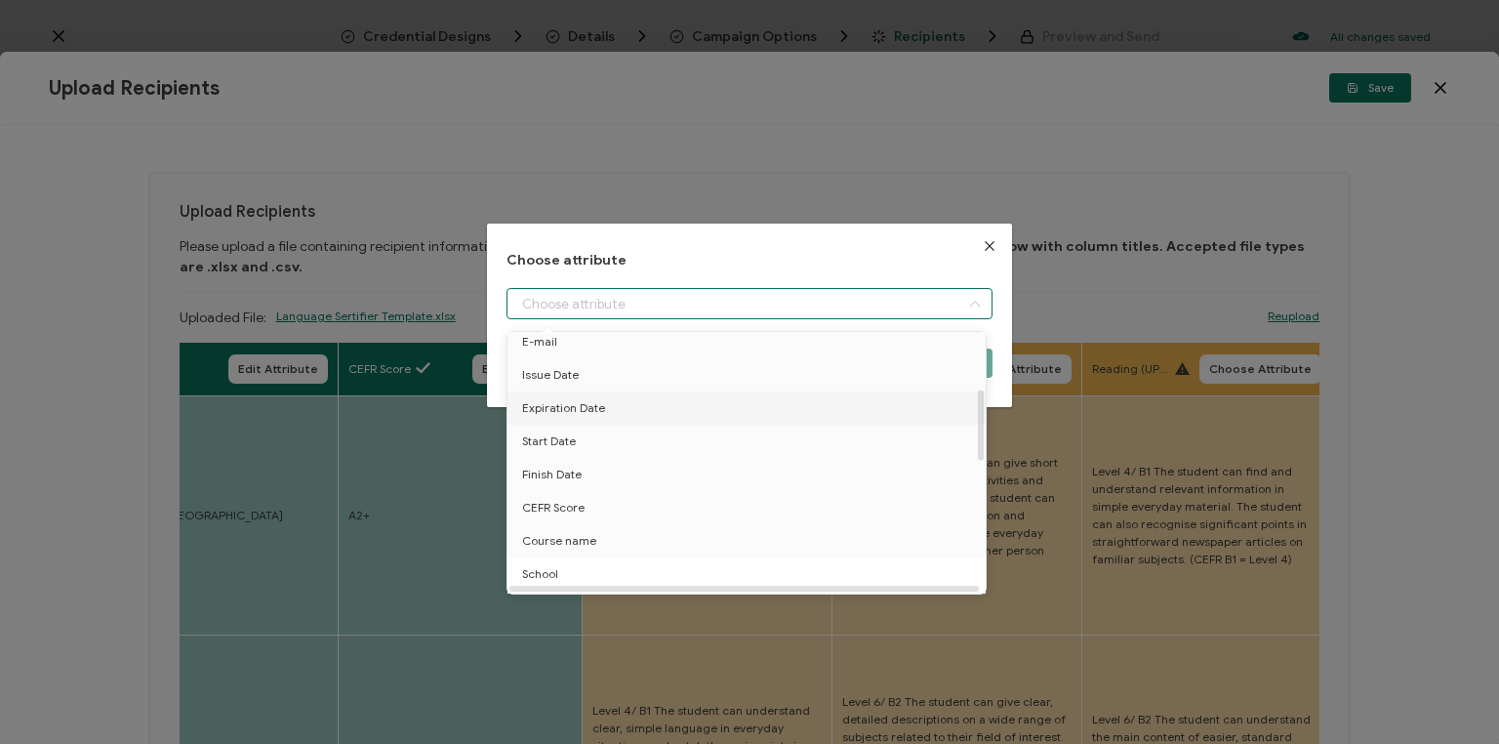
scroll to position [234, 0]
click at [637, 536] on li "Listening level" at bounding box center [750, 551] width 494 height 33
type input "Listening level"
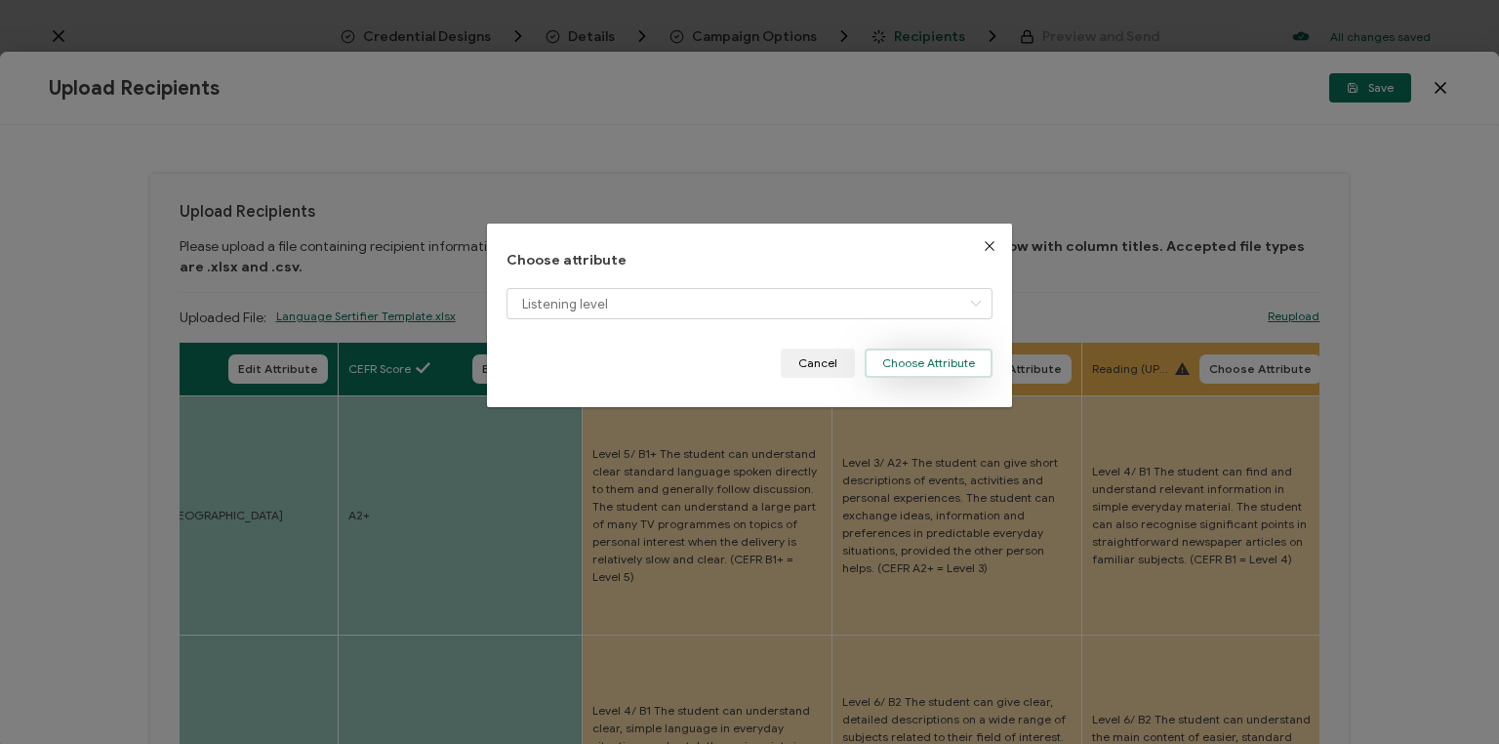
click at [903, 362] on button "Choose Attribute" at bounding box center [929, 362] width 128 height 29
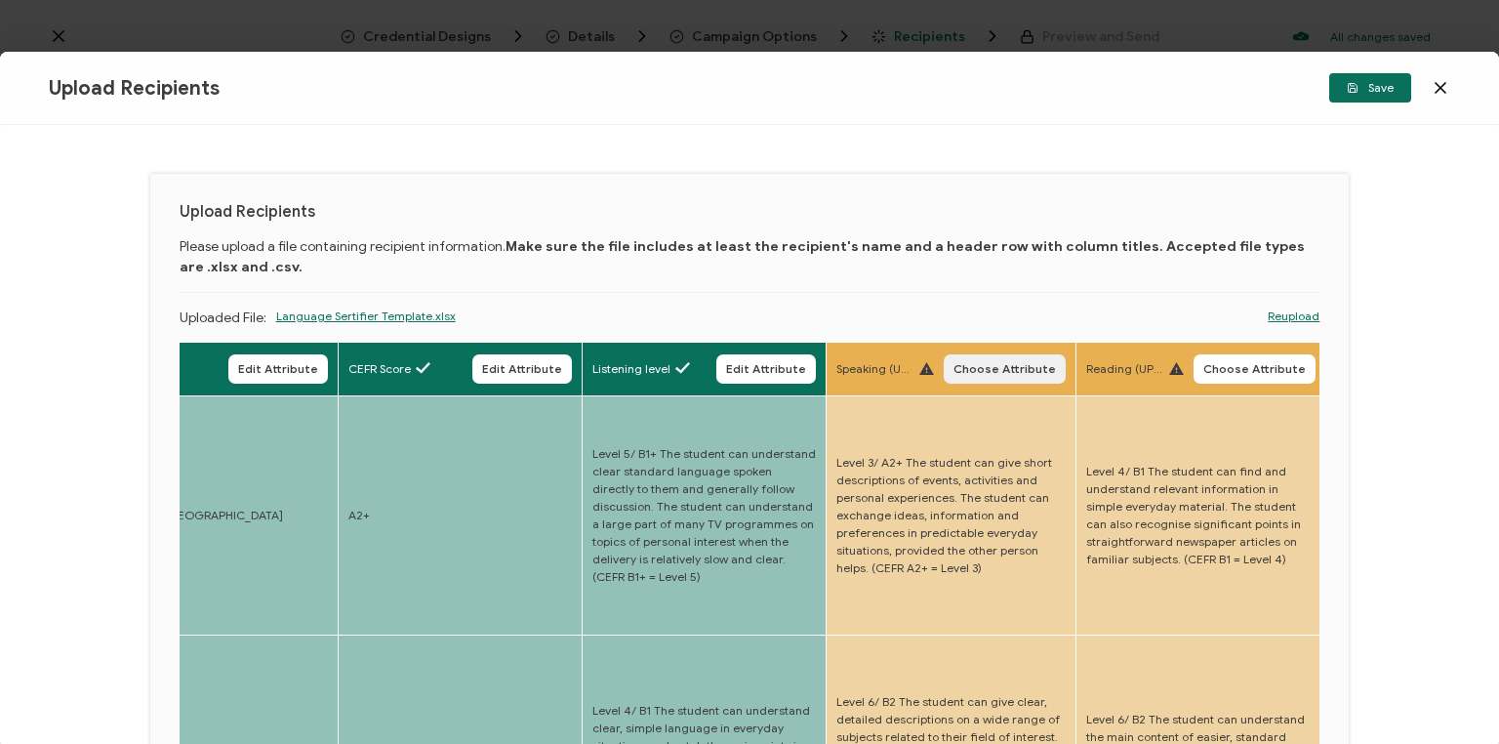
click at [992, 373] on span "Choose Attribute" at bounding box center [1005, 369] width 102 height 12
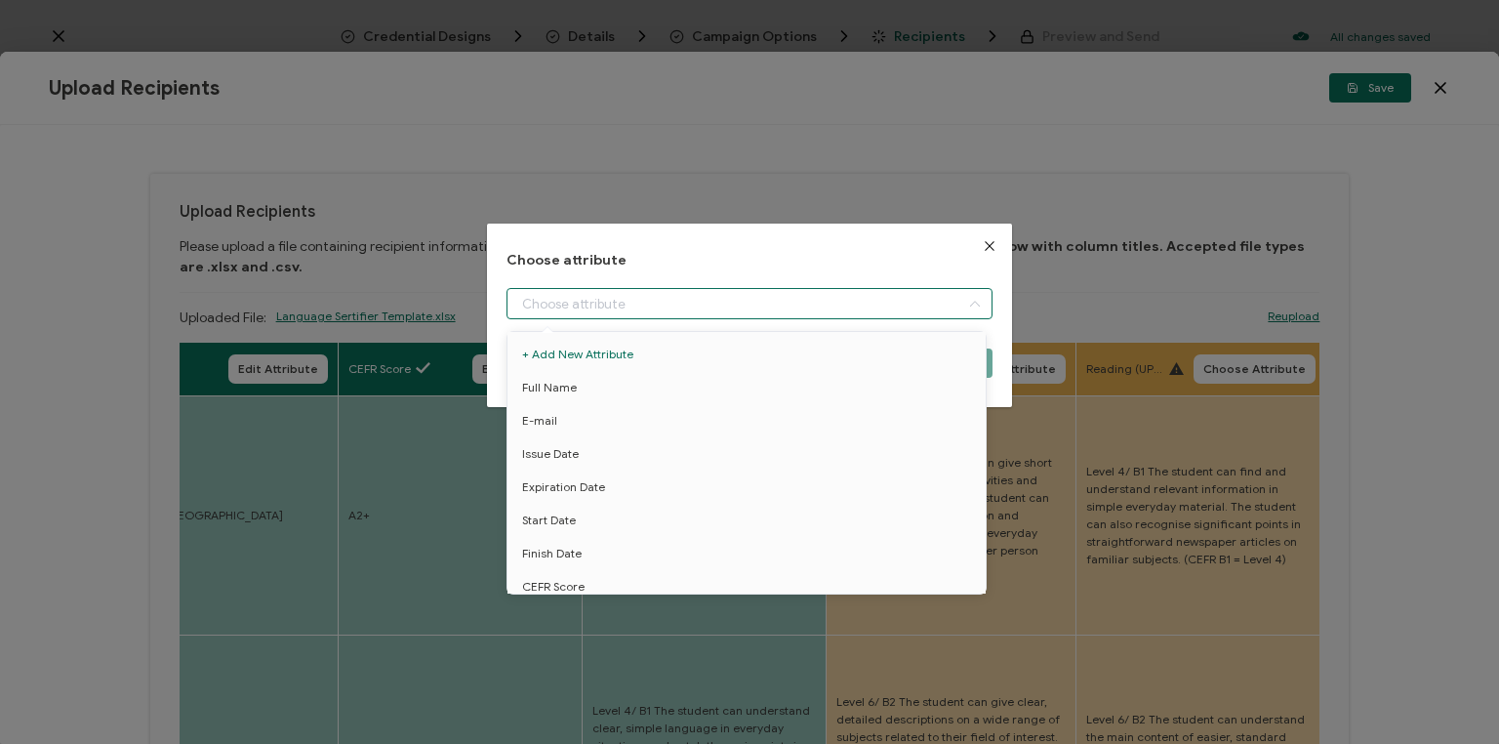
click at [874, 313] on input "dialog" at bounding box center [750, 303] width 486 height 31
drag, startPoint x: 613, startPoint y: 521, endPoint x: 623, endPoint y: 515, distance: 11.4
click at [612, 521] on li "Speaking level" at bounding box center [750, 518] width 494 height 33
type input "Speaking level"
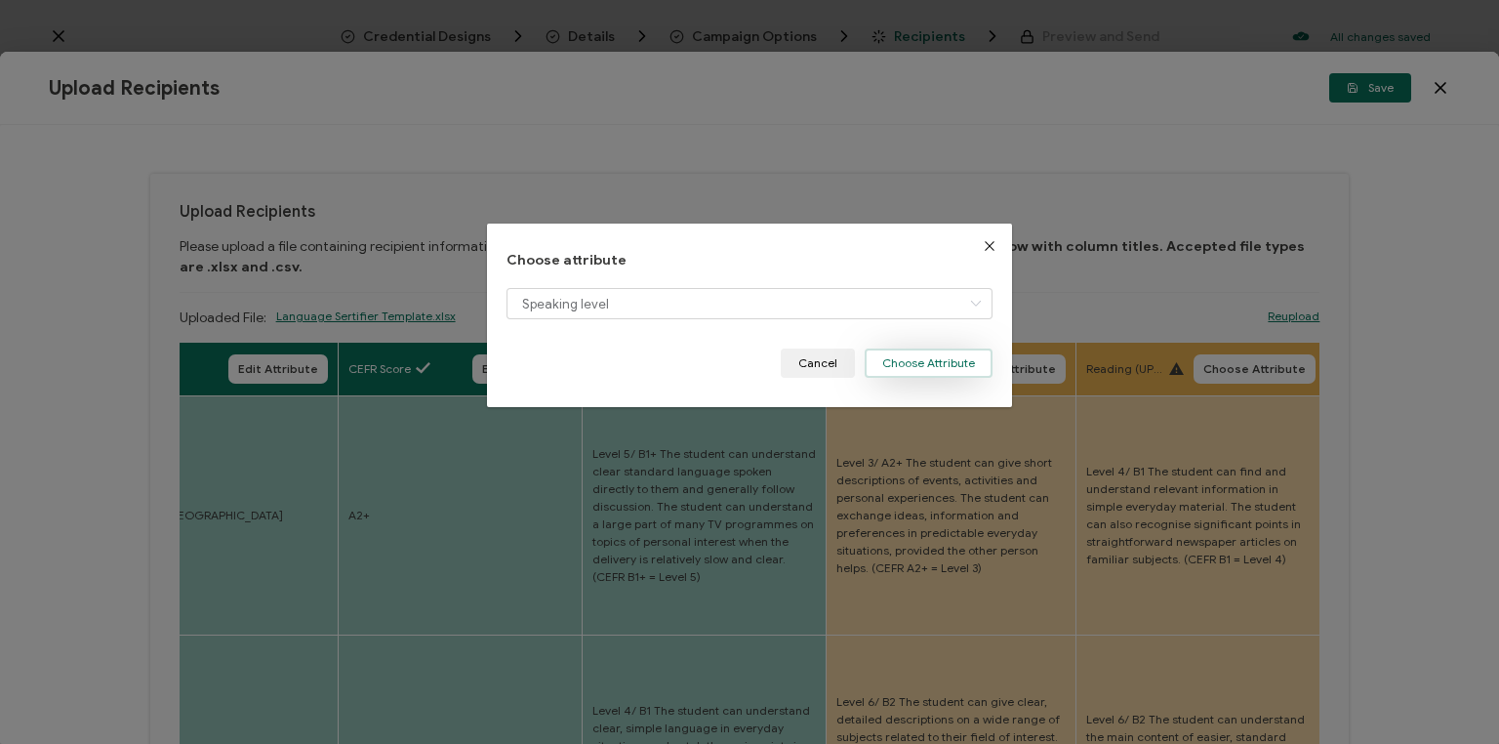
click at [923, 357] on button "Choose Attribute" at bounding box center [929, 362] width 128 height 29
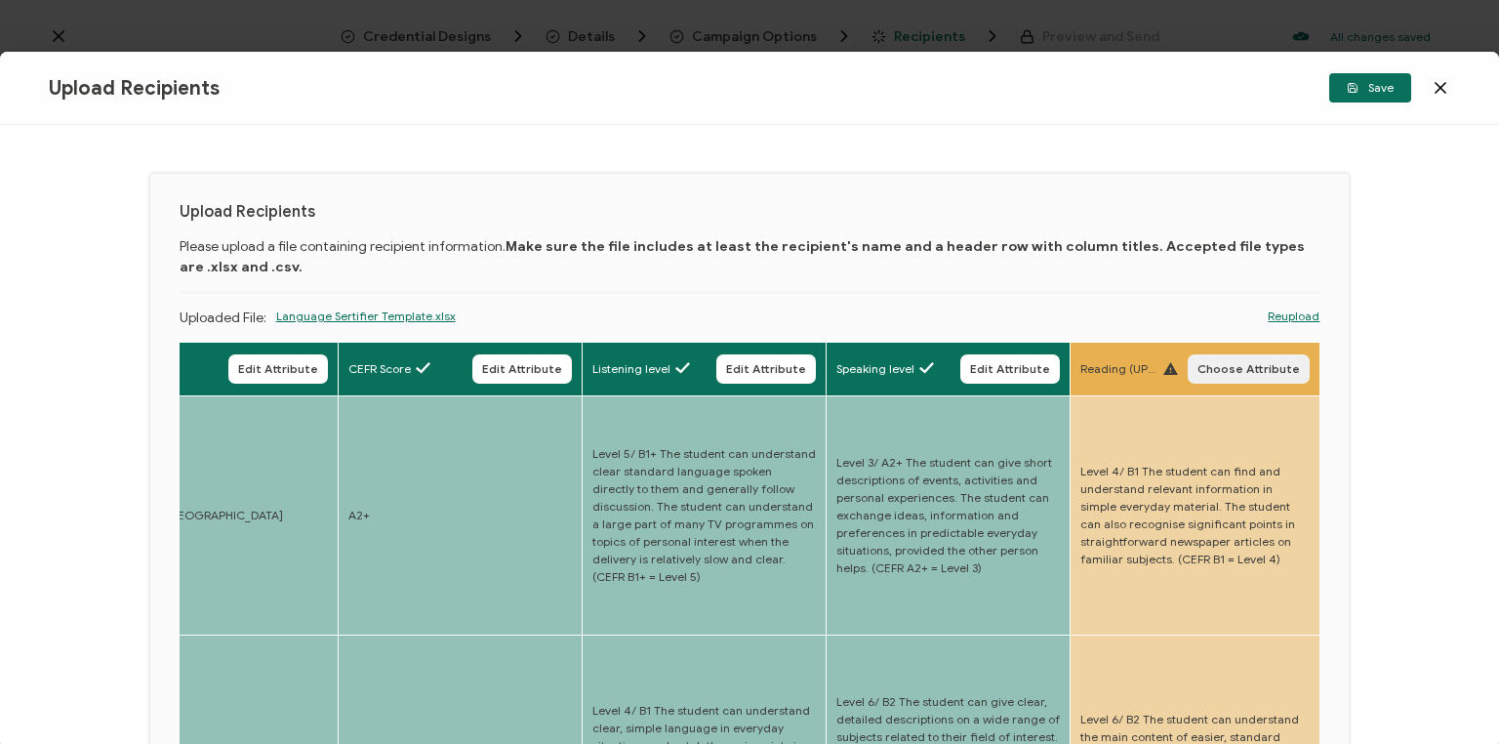
click at [1222, 376] on button "Choose Attribute" at bounding box center [1249, 368] width 122 height 29
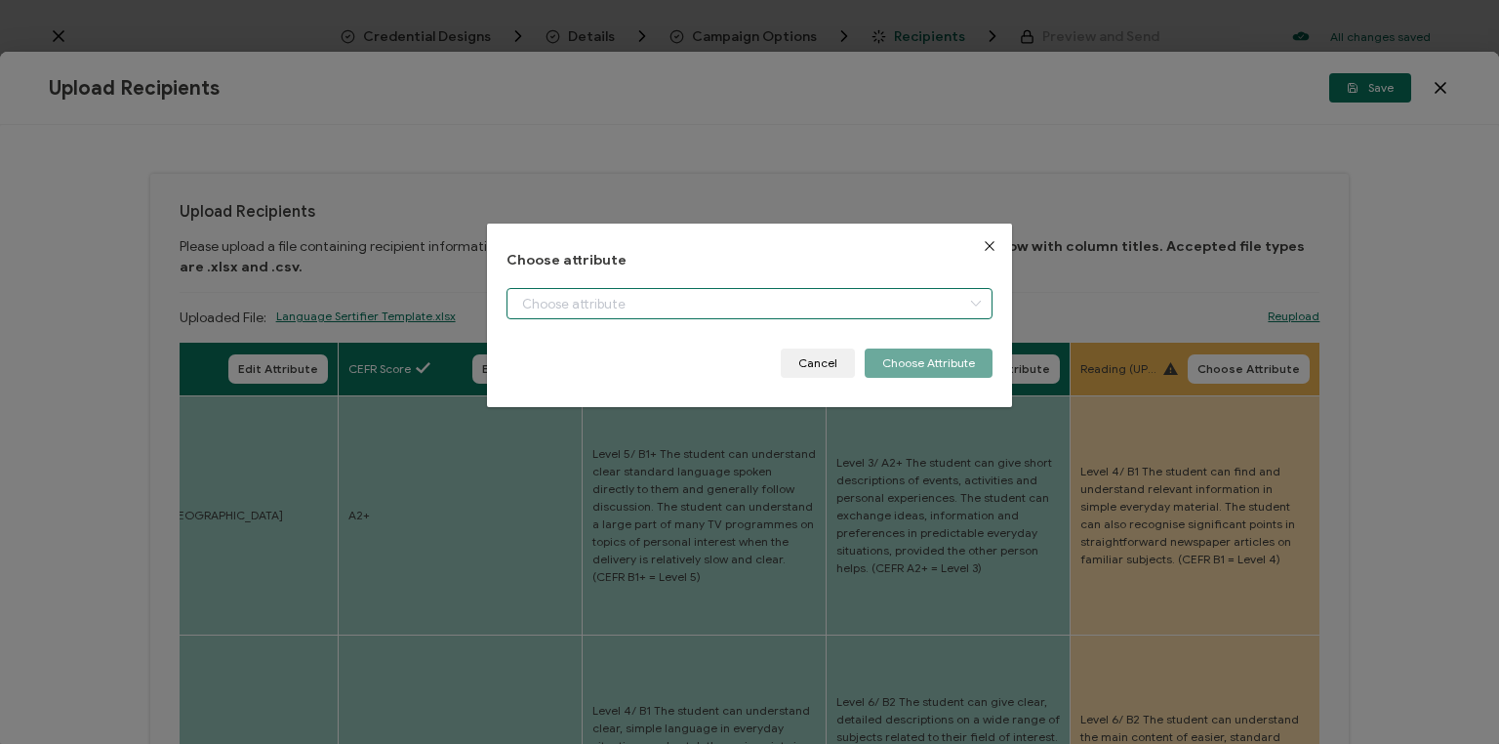
click at [707, 316] on input "dialog" at bounding box center [750, 303] width 486 height 31
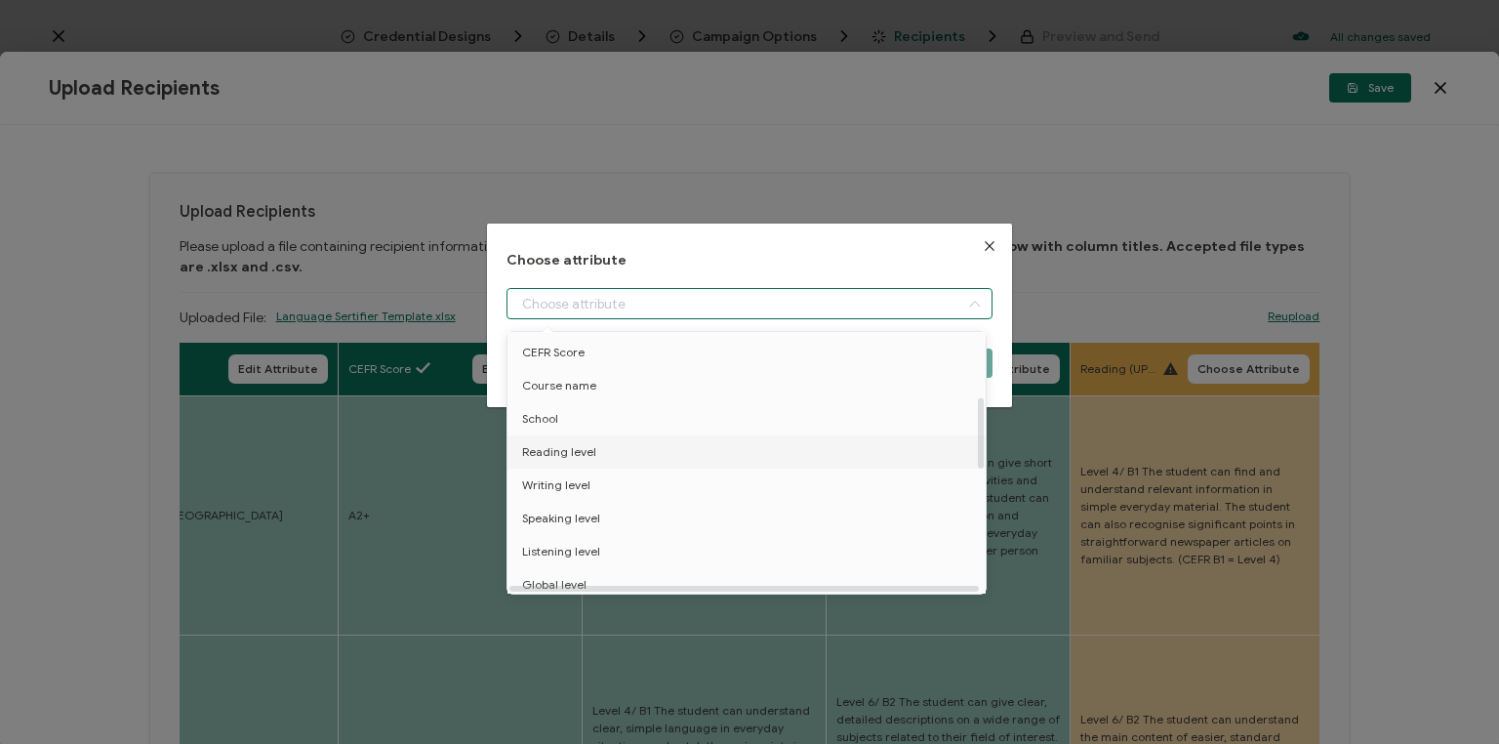
click at [605, 459] on li "Reading level" at bounding box center [750, 451] width 494 height 33
type input "Reading level"
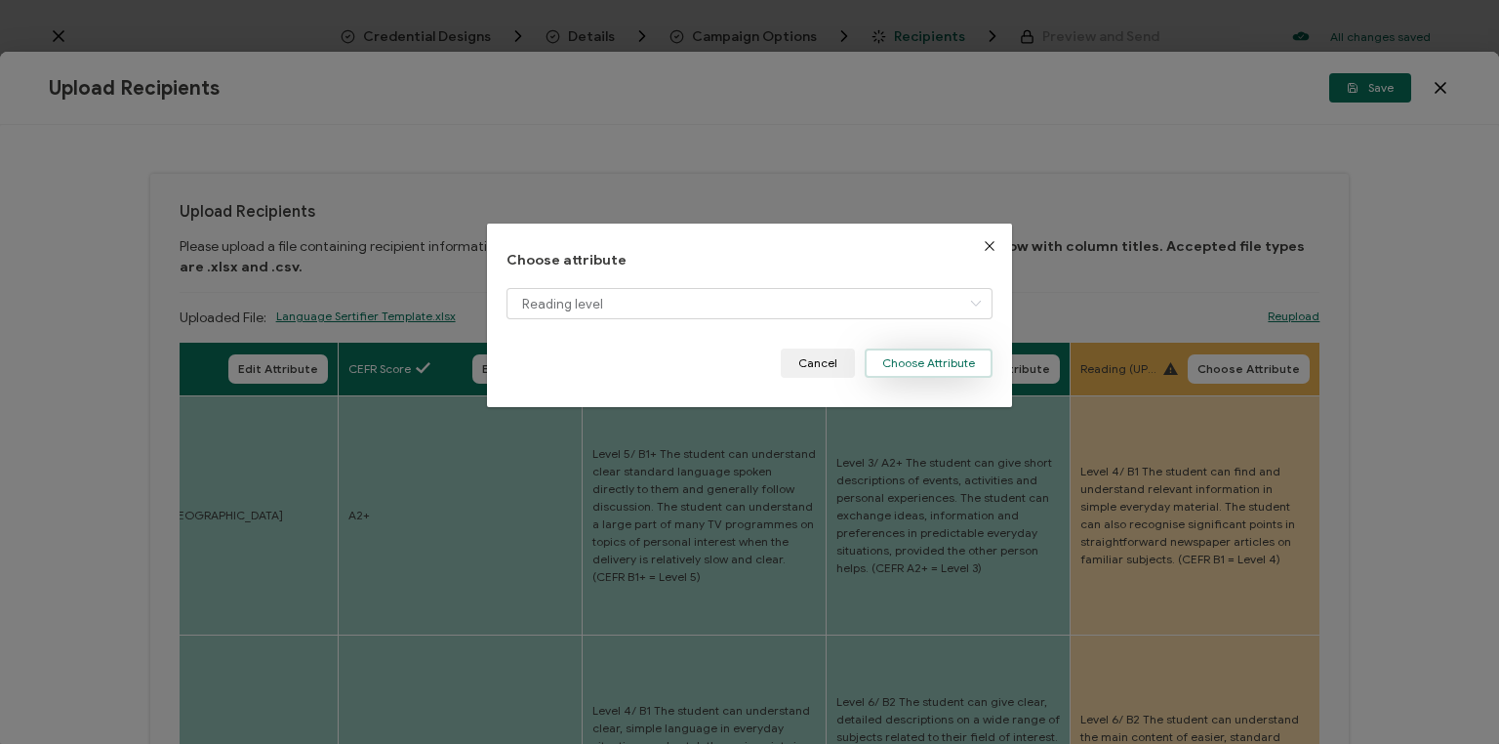
click at [898, 371] on button "Choose Attribute" at bounding box center [929, 362] width 128 height 29
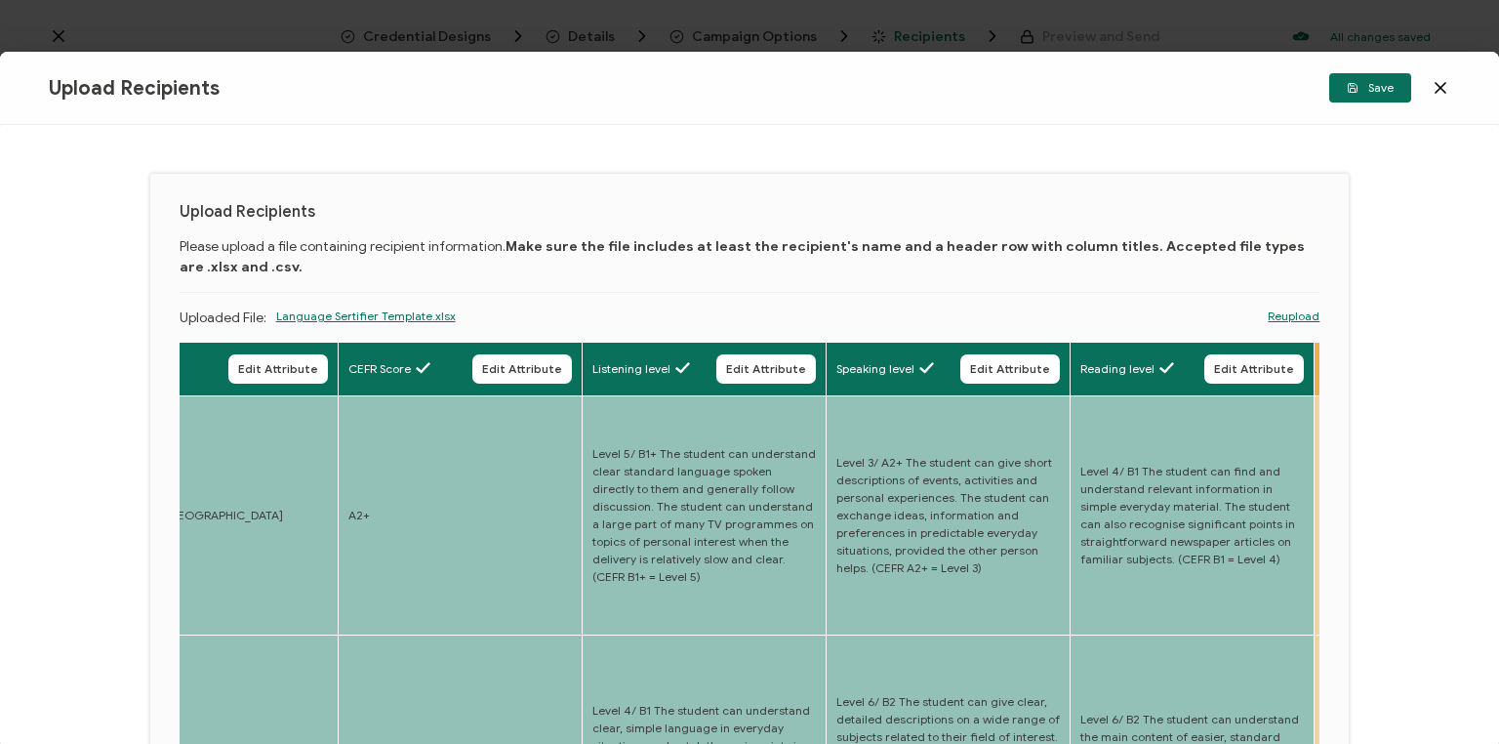
scroll to position [78, 0]
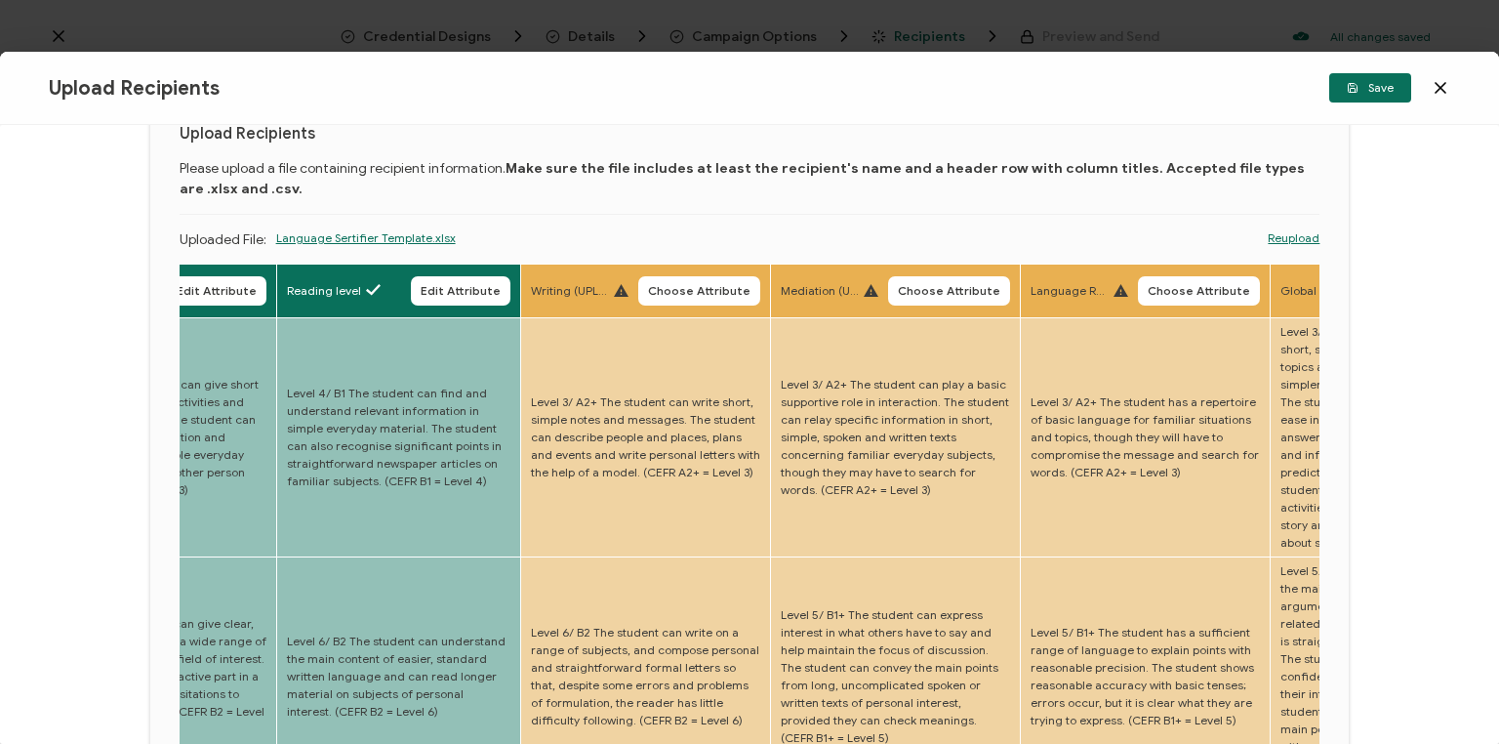
drag, startPoint x: 812, startPoint y: 458, endPoint x: 859, endPoint y: 459, distance: 46.9
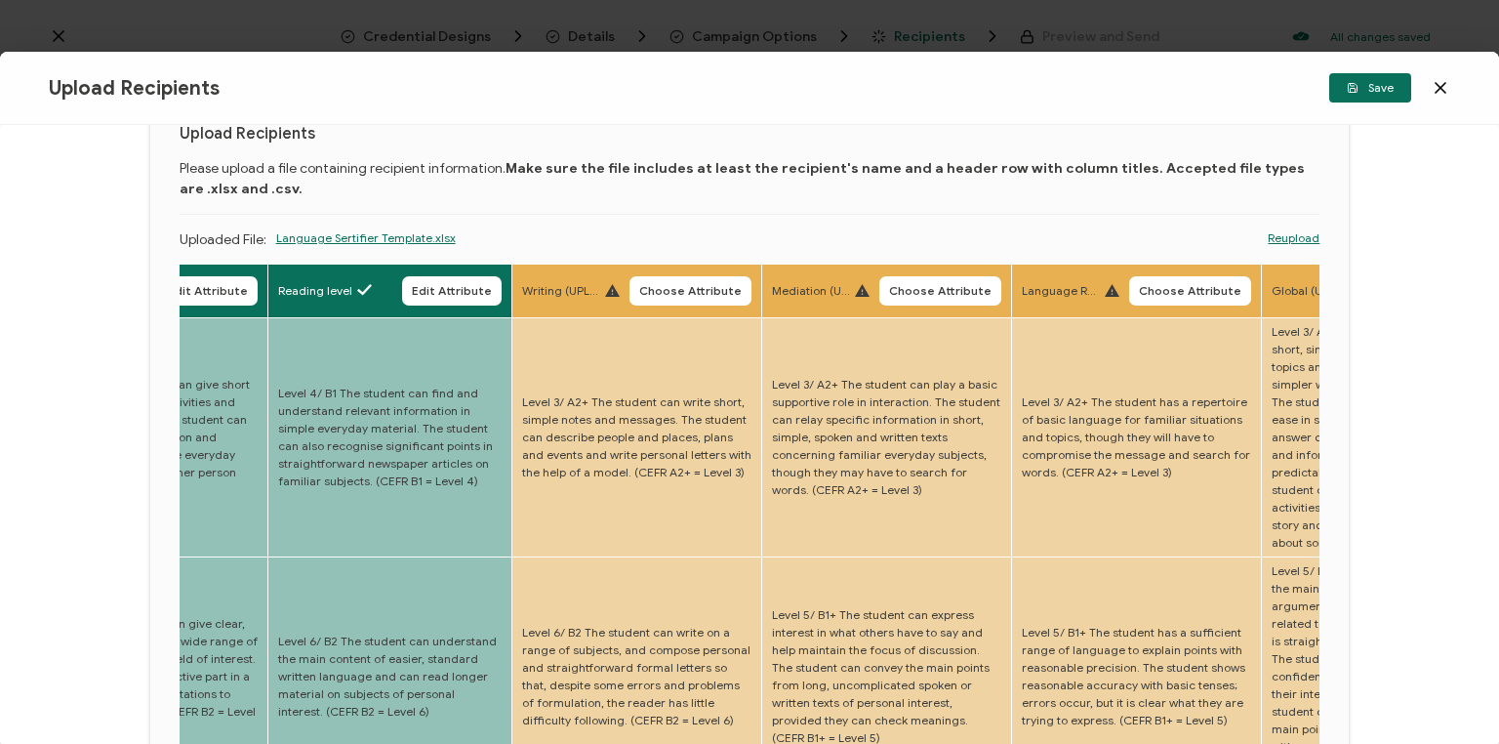
click at [714, 298] on button "Choose Attribute" at bounding box center [691, 290] width 122 height 29
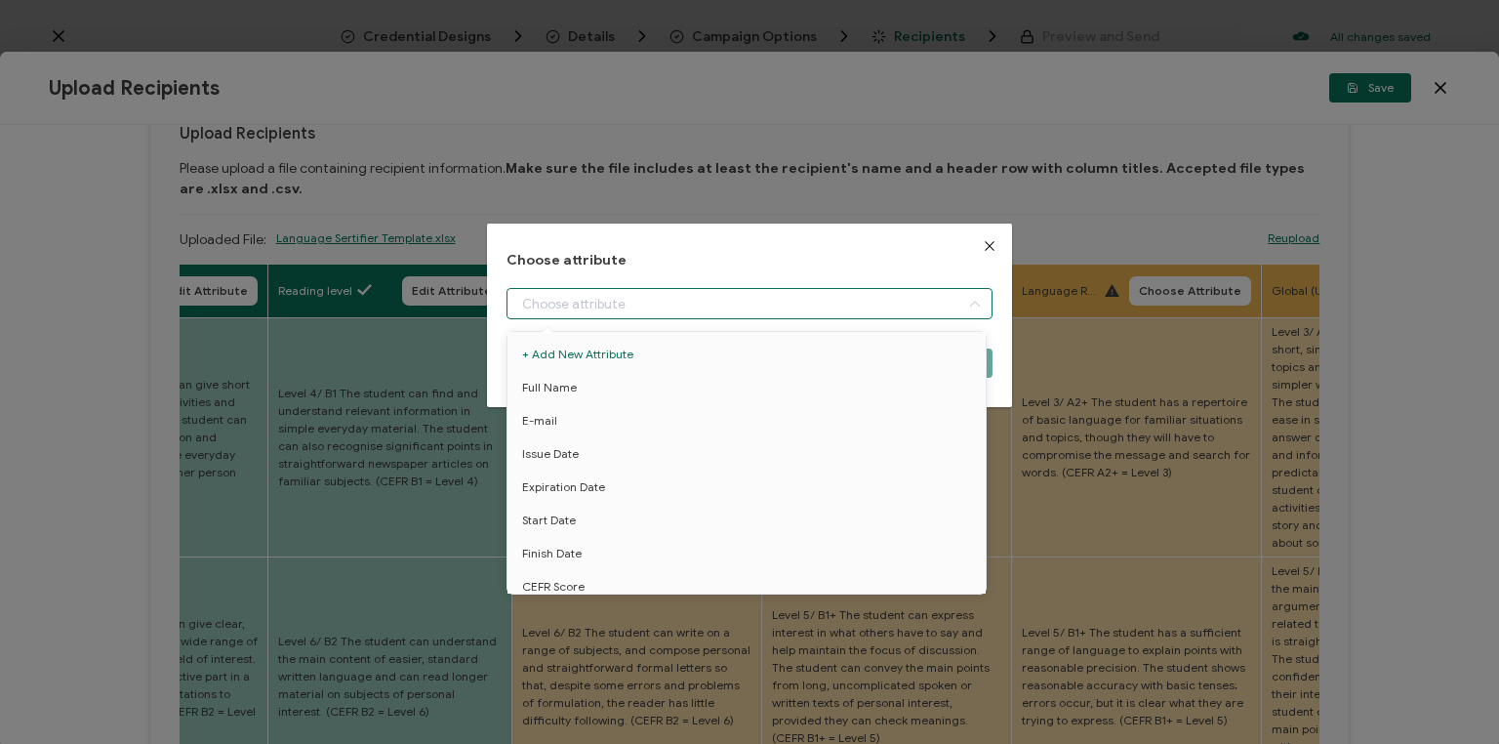
click at [718, 302] on input "dialog" at bounding box center [750, 303] width 486 height 31
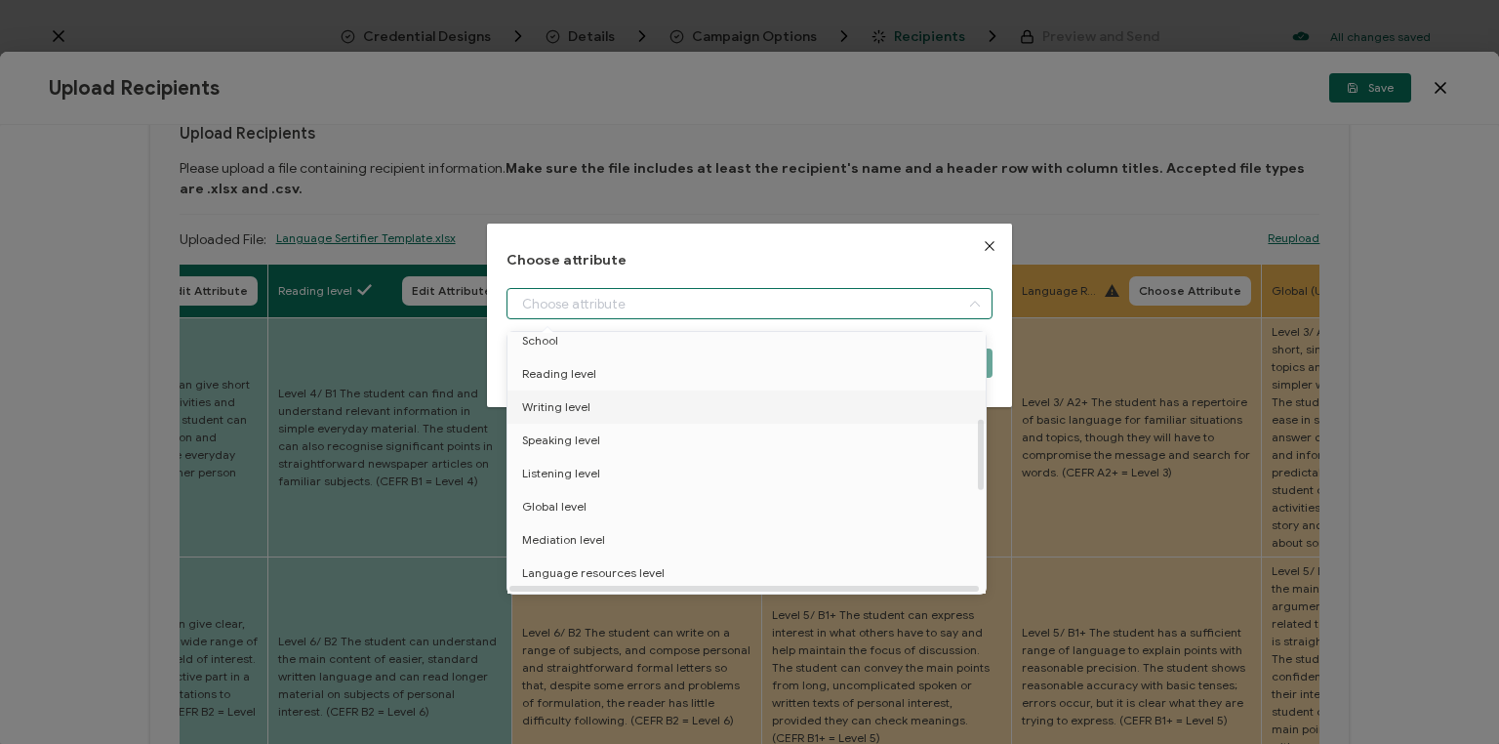
click at [621, 412] on li "Writing level" at bounding box center [750, 406] width 494 height 33
type input "Writing level"
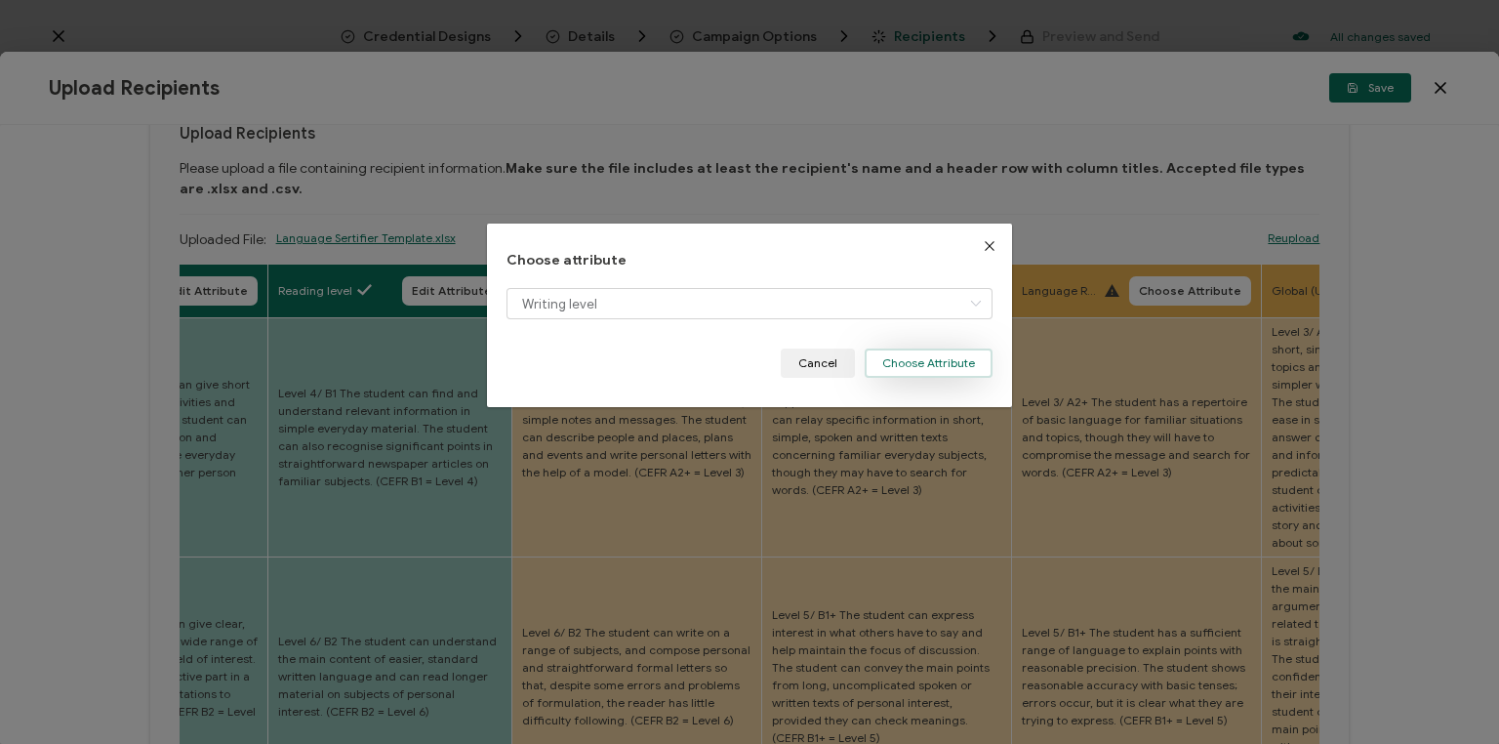
drag, startPoint x: 900, startPoint y: 360, endPoint x: 880, endPoint y: 387, distance: 32.8
click at [900, 361] on button "Choose Attribute" at bounding box center [929, 362] width 128 height 29
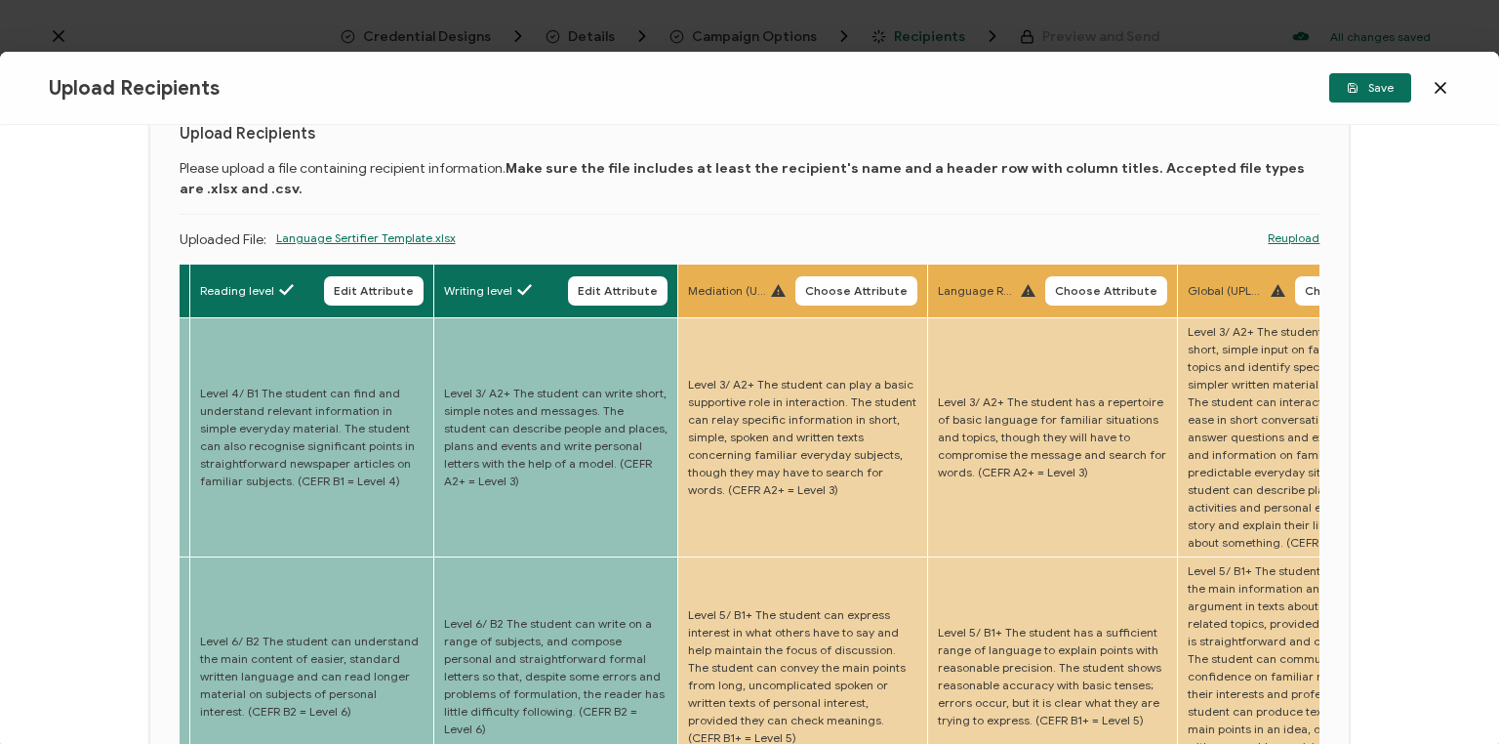
drag, startPoint x: 835, startPoint y: 399, endPoint x: 890, endPoint y: 405, distance: 55.9
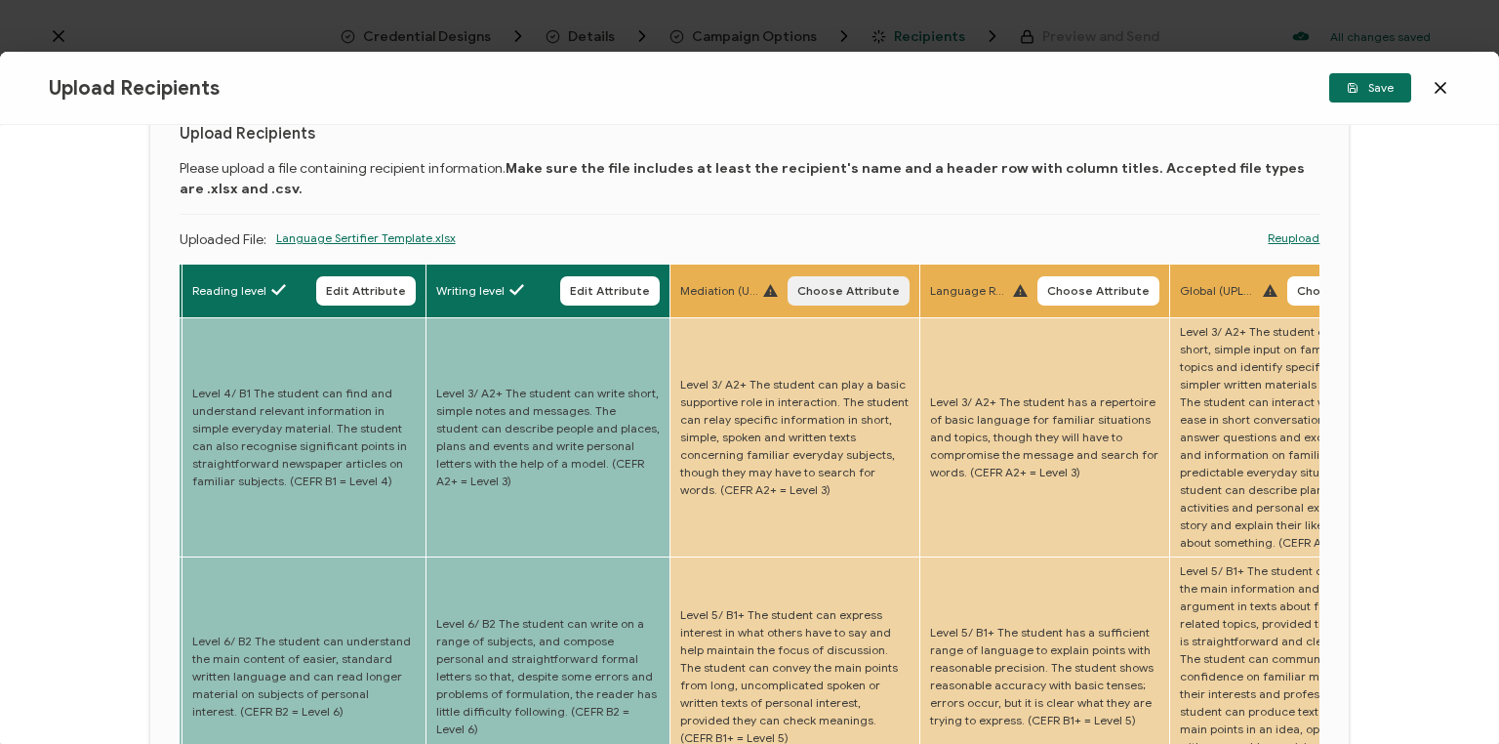
click at [858, 296] on span "Choose Attribute" at bounding box center [848, 291] width 102 height 12
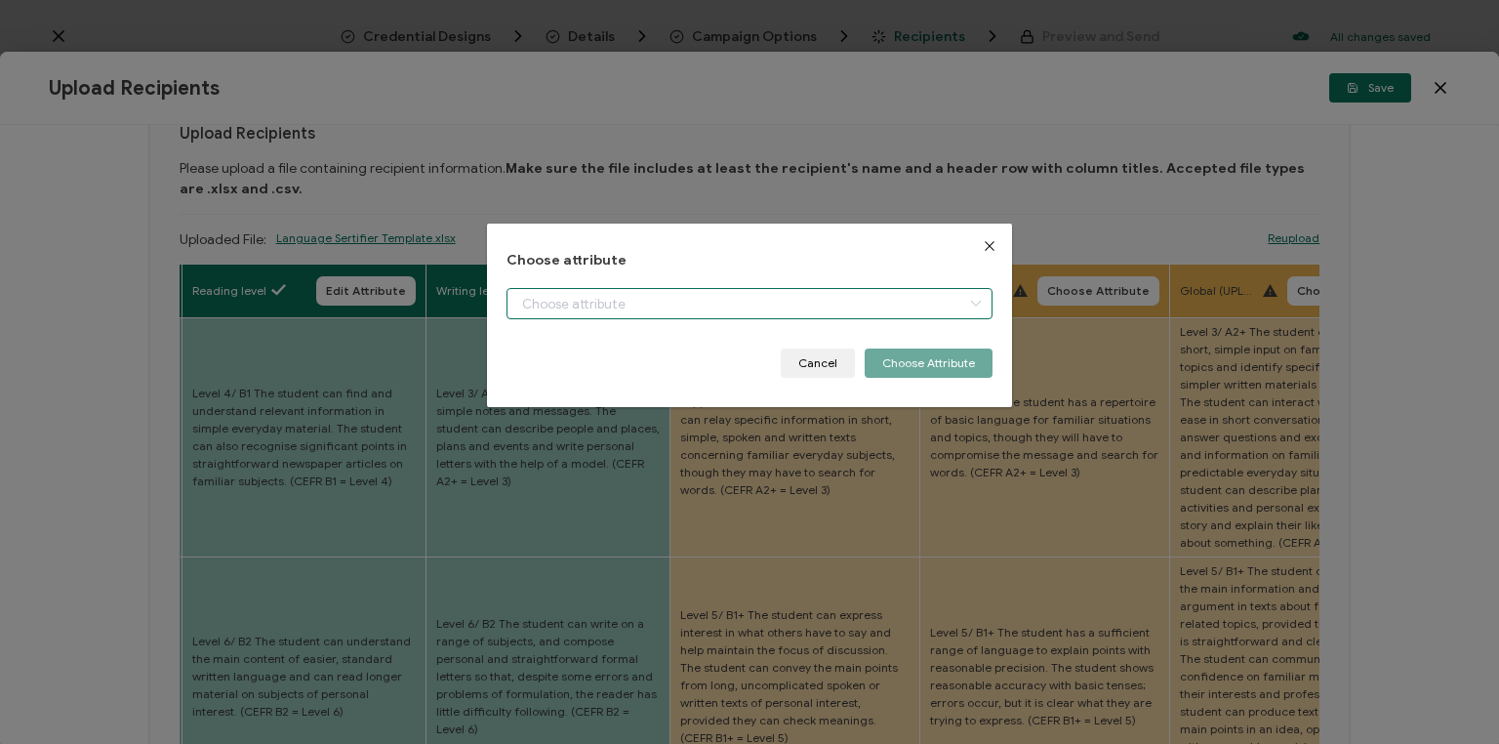
click at [800, 312] on input "dialog" at bounding box center [750, 303] width 486 height 31
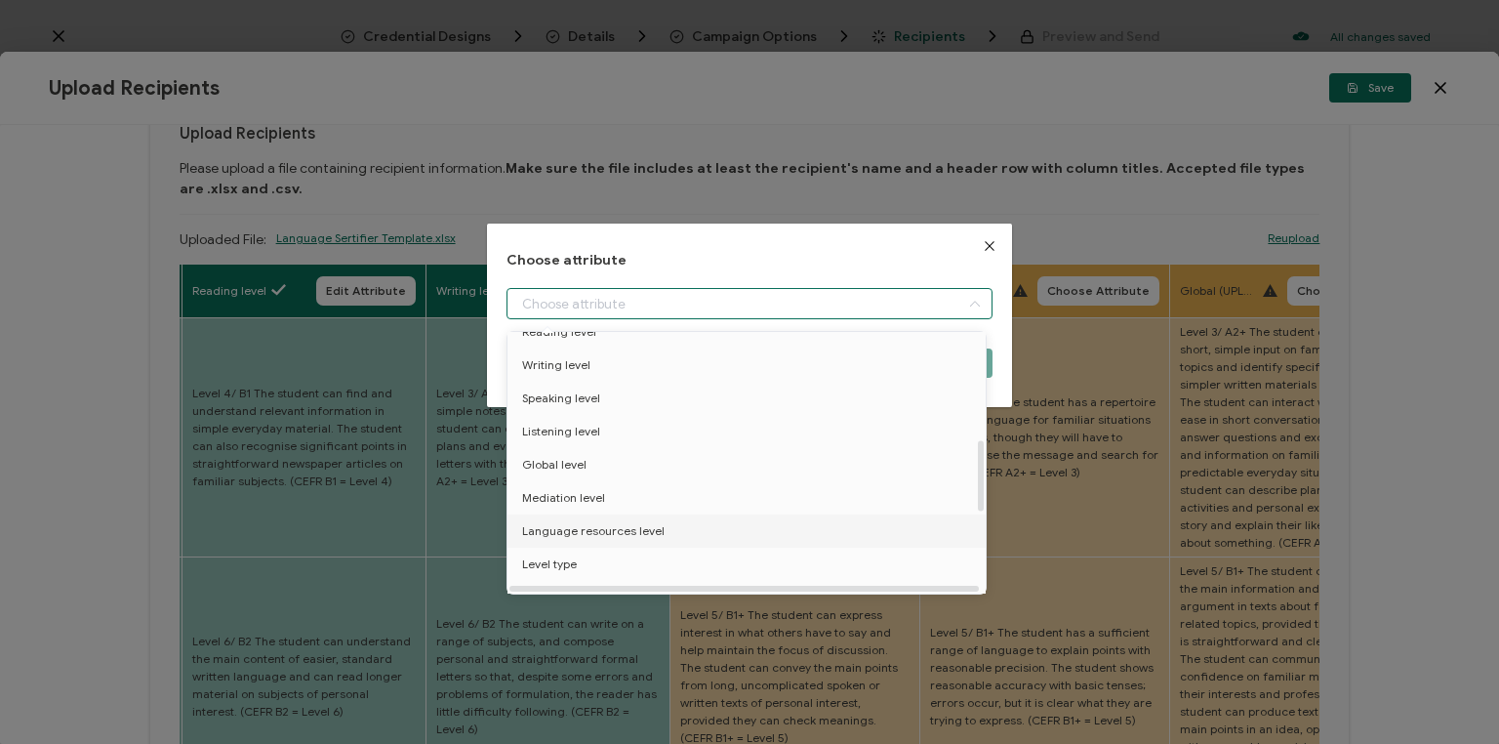
scroll to position [390, 0]
click at [690, 471] on li "Mediation level" at bounding box center [750, 461] width 494 height 33
type input "Mediation level"
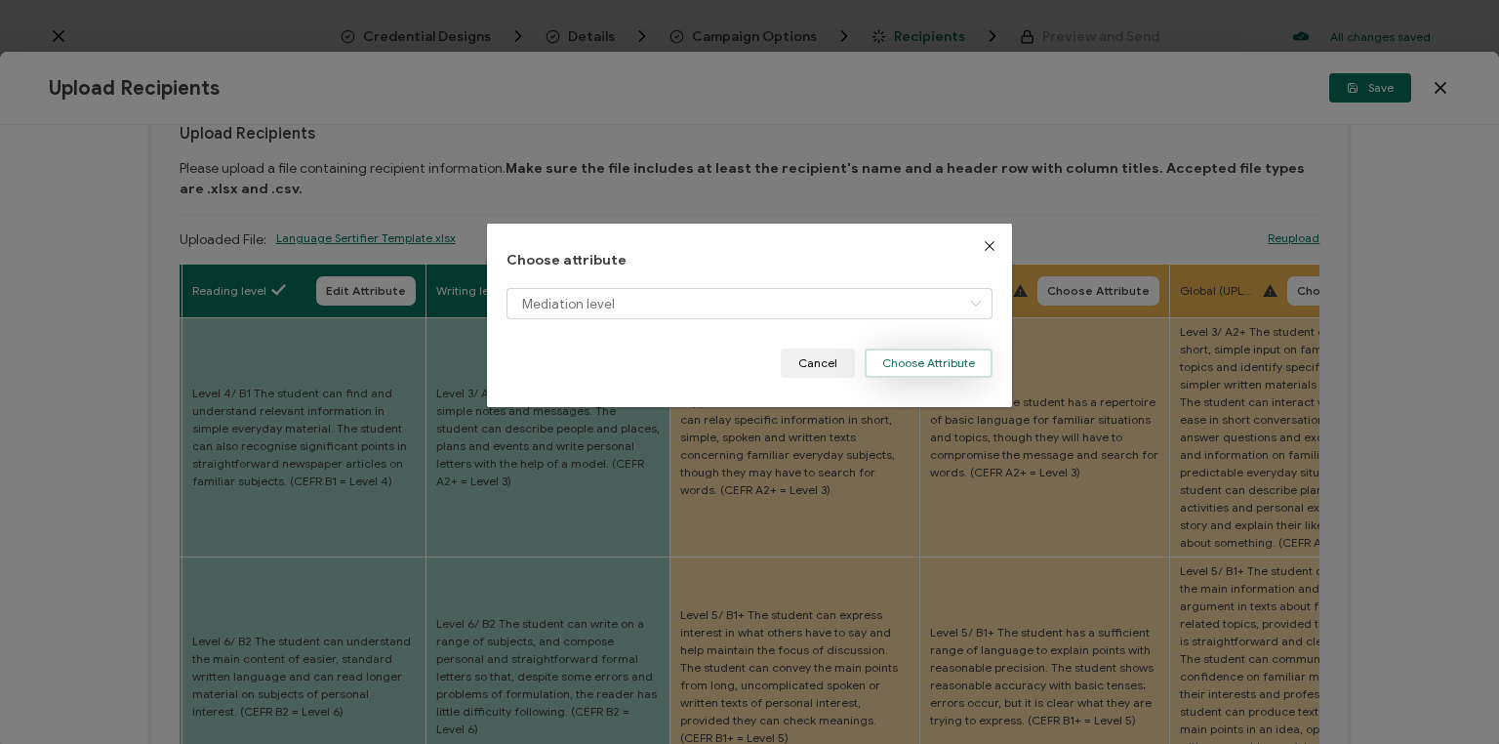
click at [891, 370] on button "Choose Attribute" at bounding box center [929, 362] width 128 height 29
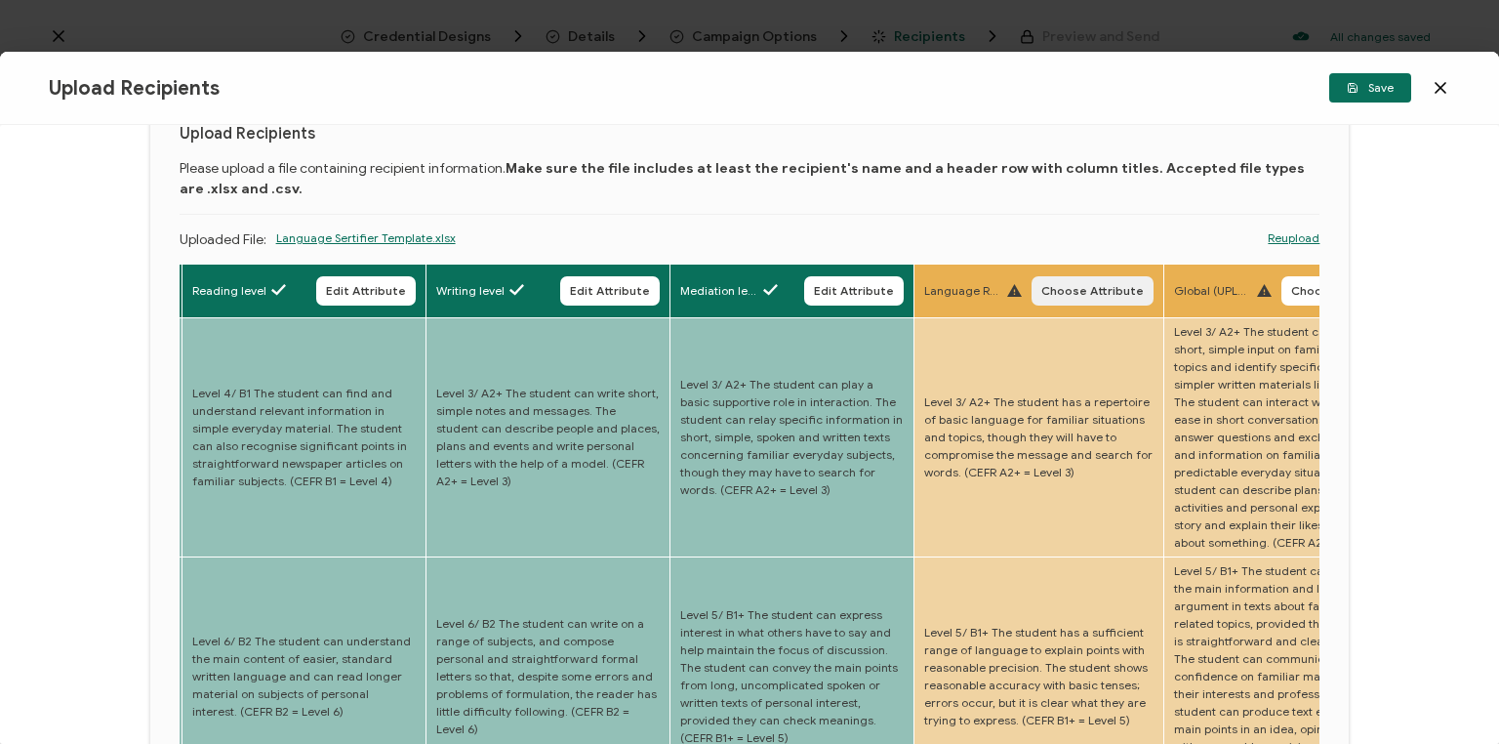
click at [1115, 297] on span "Choose Attribute" at bounding box center [1093, 291] width 102 height 12
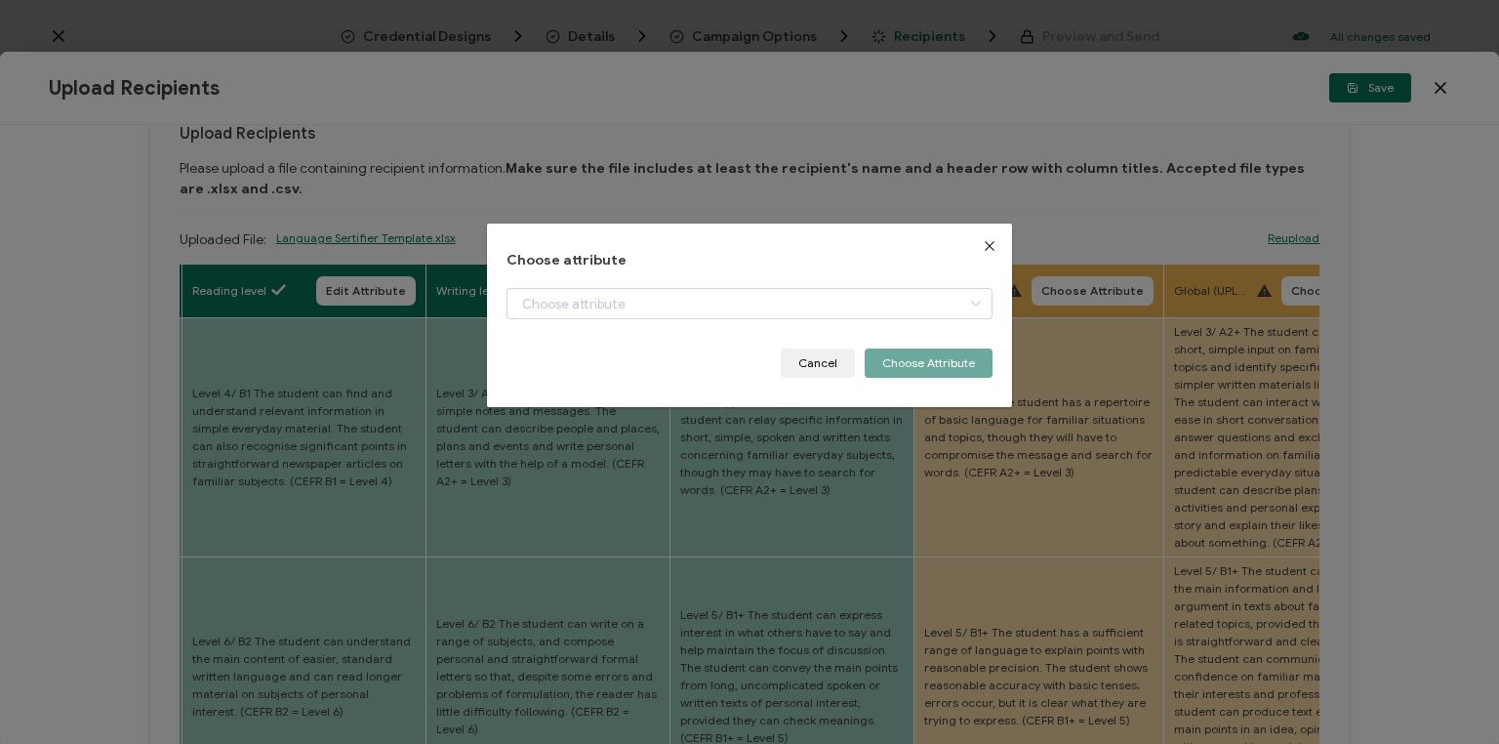
click at [988, 245] on icon "Close" at bounding box center [990, 246] width 16 height 16
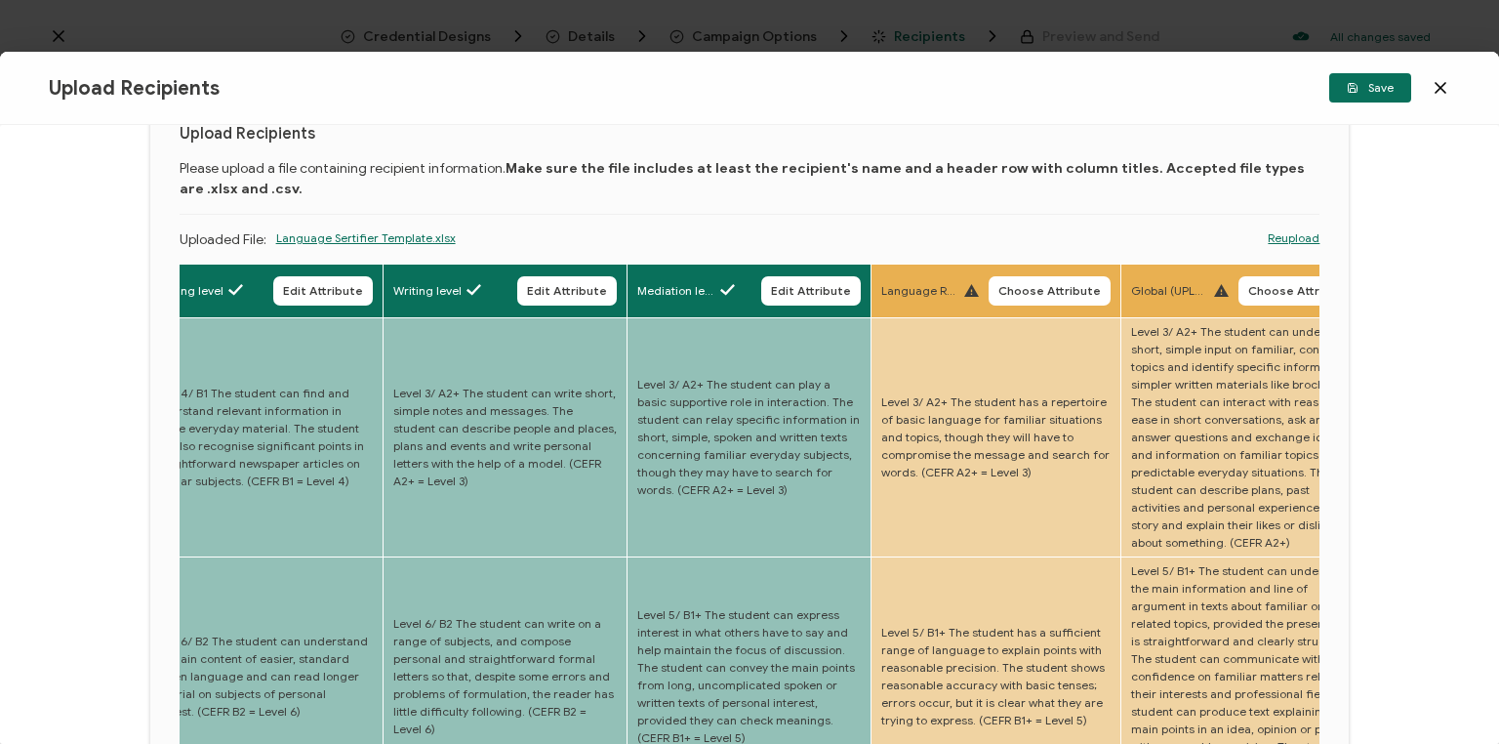
drag, startPoint x: 816, startPoint y: 454, endPoint x: 870, endPoint y: 444, distance: 54.6
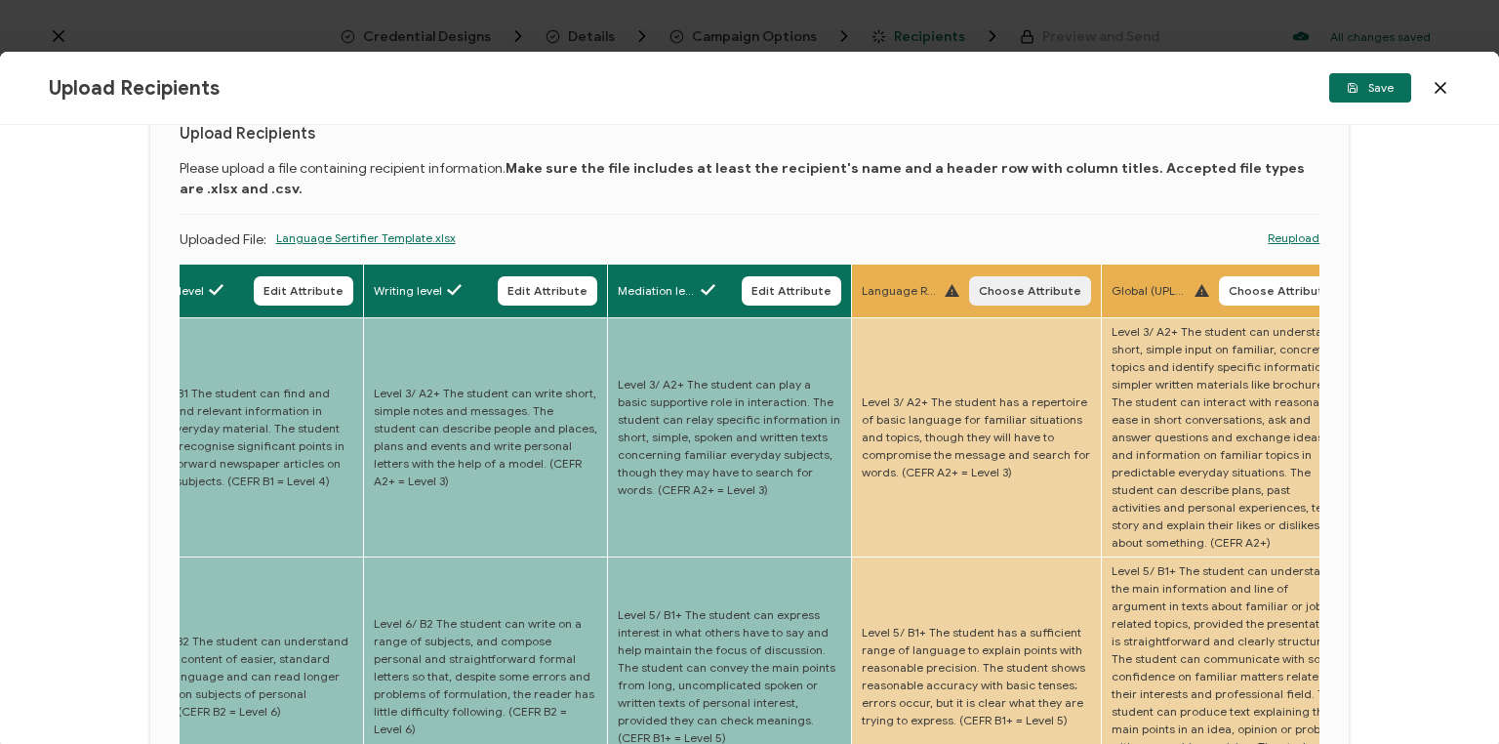
click at [1026, 292] on span "Choose Attribute" at bounding box center [1030, 291] width 102 height 12
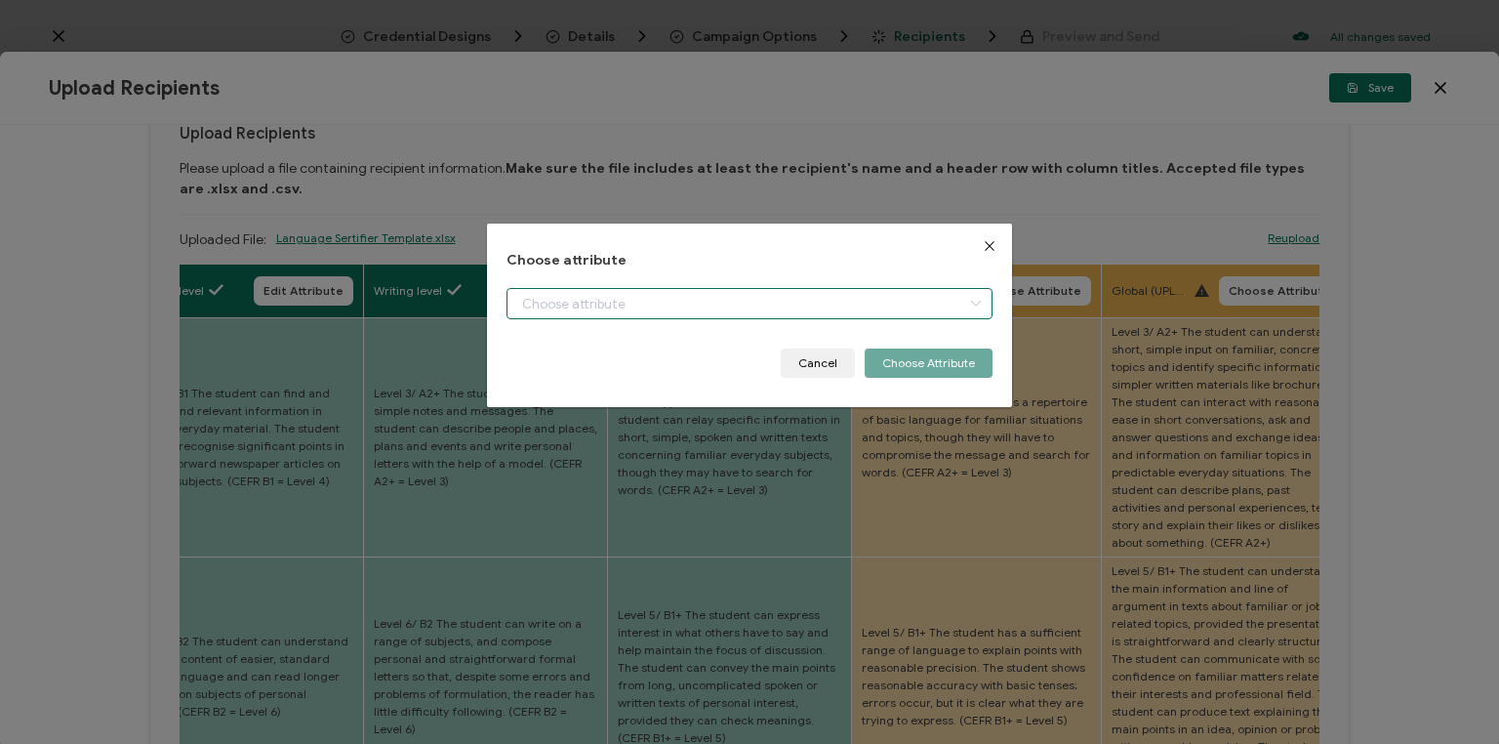
click at [783, 307] on input "dialog" at bounding box center [750, 303] width 486 height 31
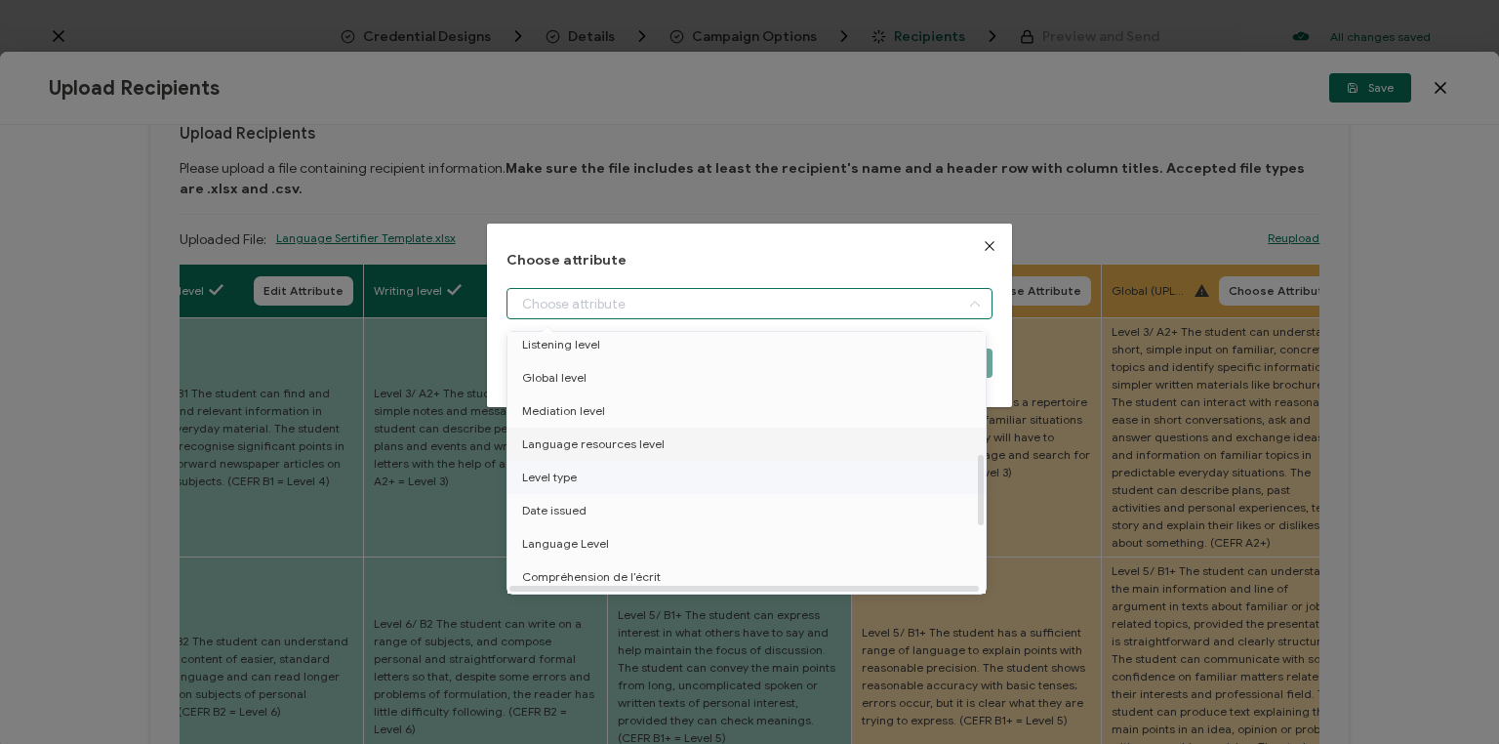
scroll to position [469, 0]
click at [734, 426] on li "Language resources level" at bounding box center [750, 416] width 494 height 33
type input "Language resources level"
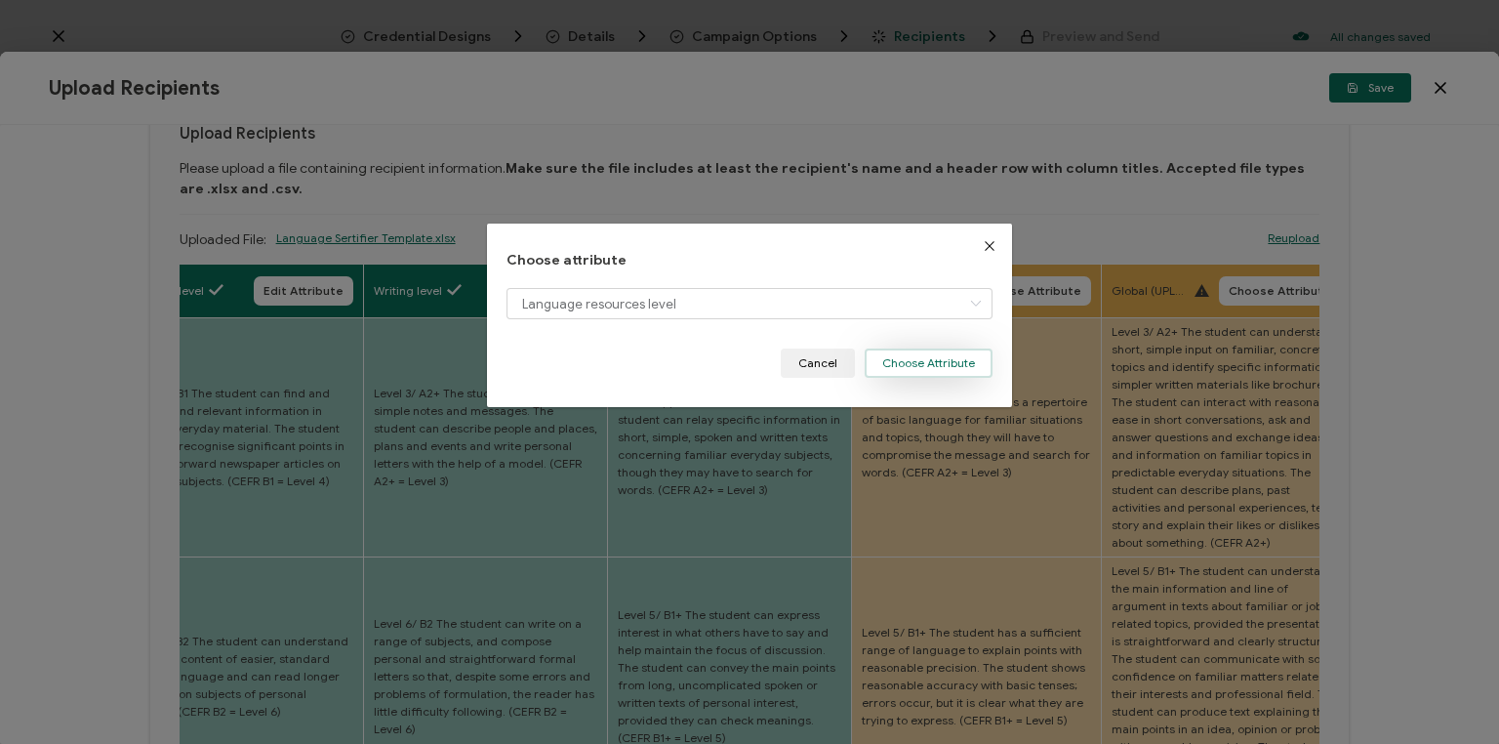
click at [910, 372] on button "Choose Attribute" at bounding box center [929, 362] width 128 height 29
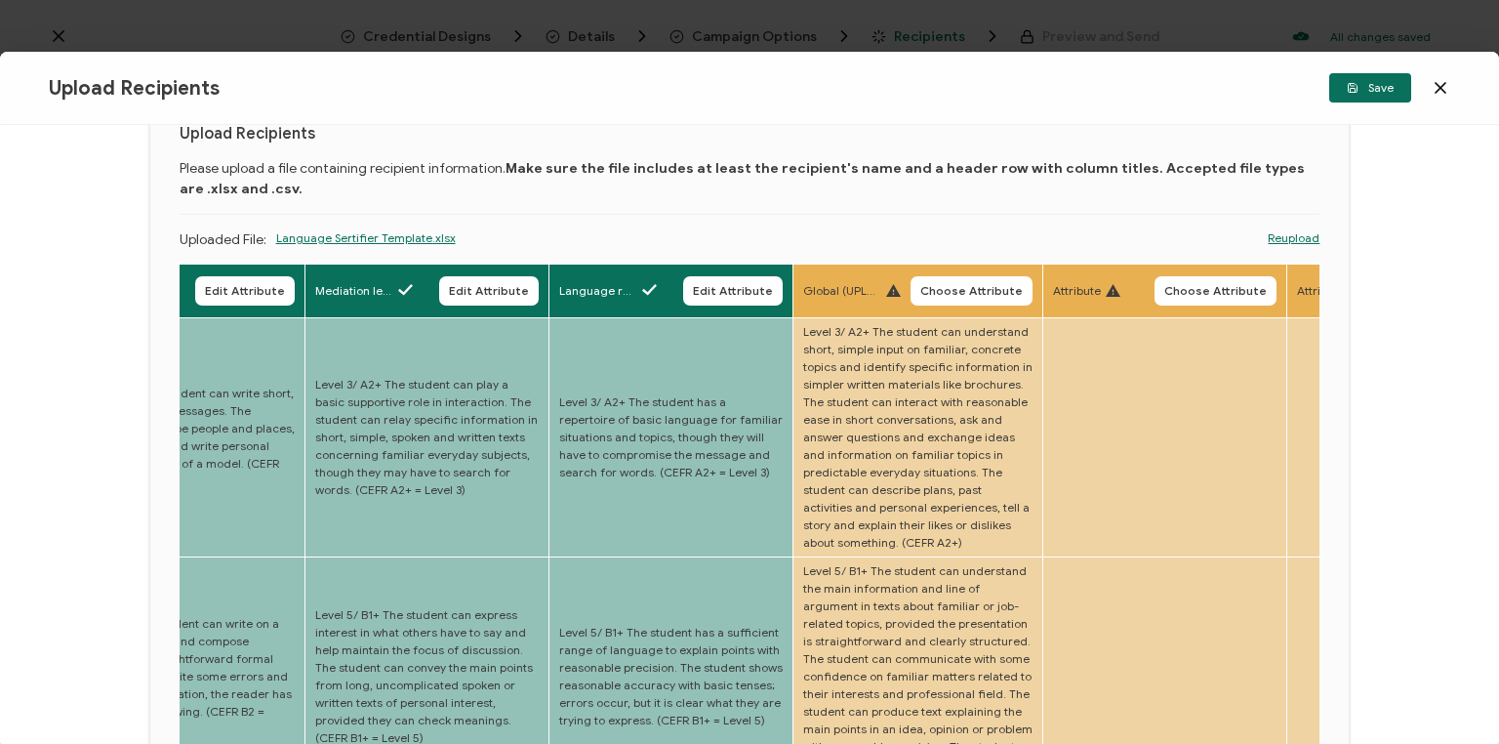
drag, startPoint x: 929, startPoint y: 441, endPoint x: 1017, endPoint y: 448, distance: 88.1
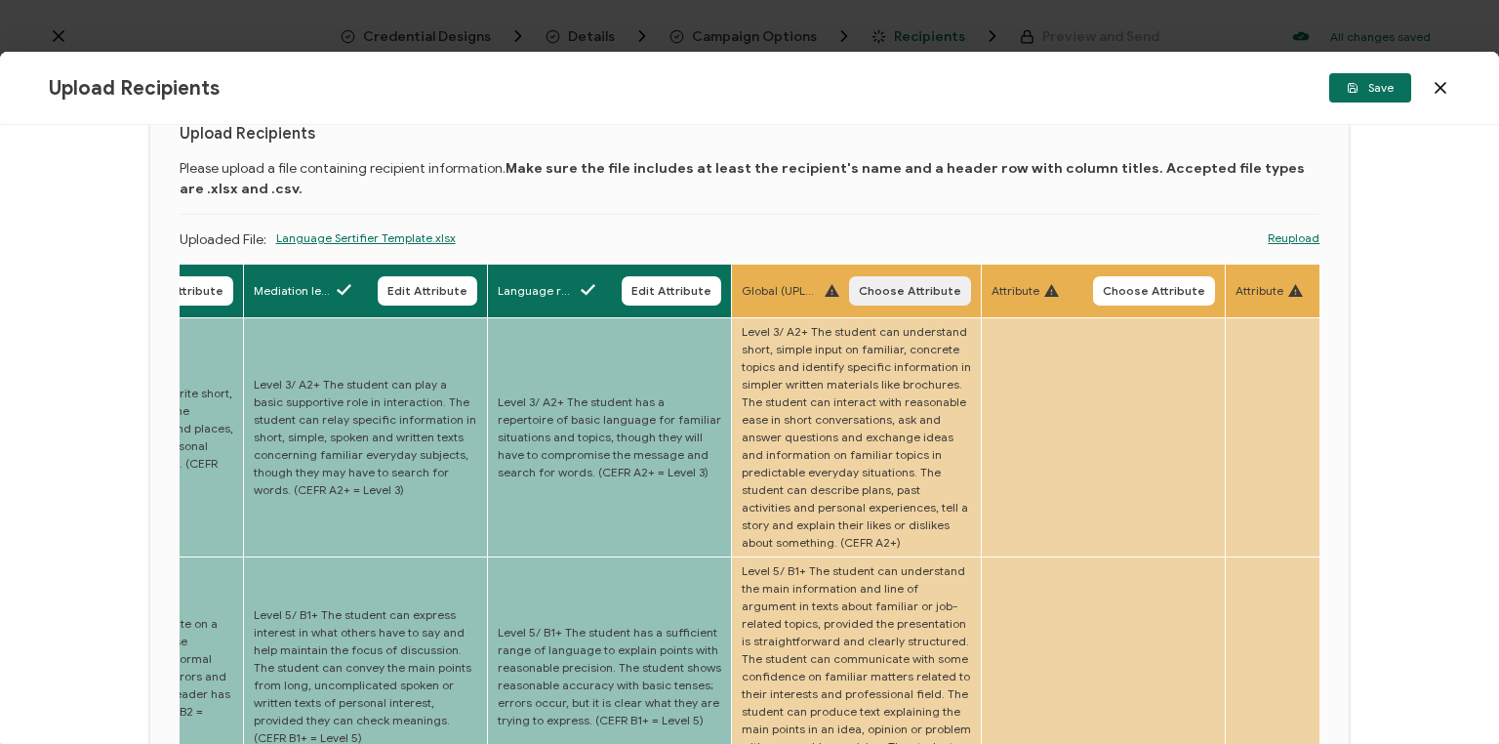
click at [906, 290] on span "Choose Attribute" at bounding box center [910, 291] width 102 height 12
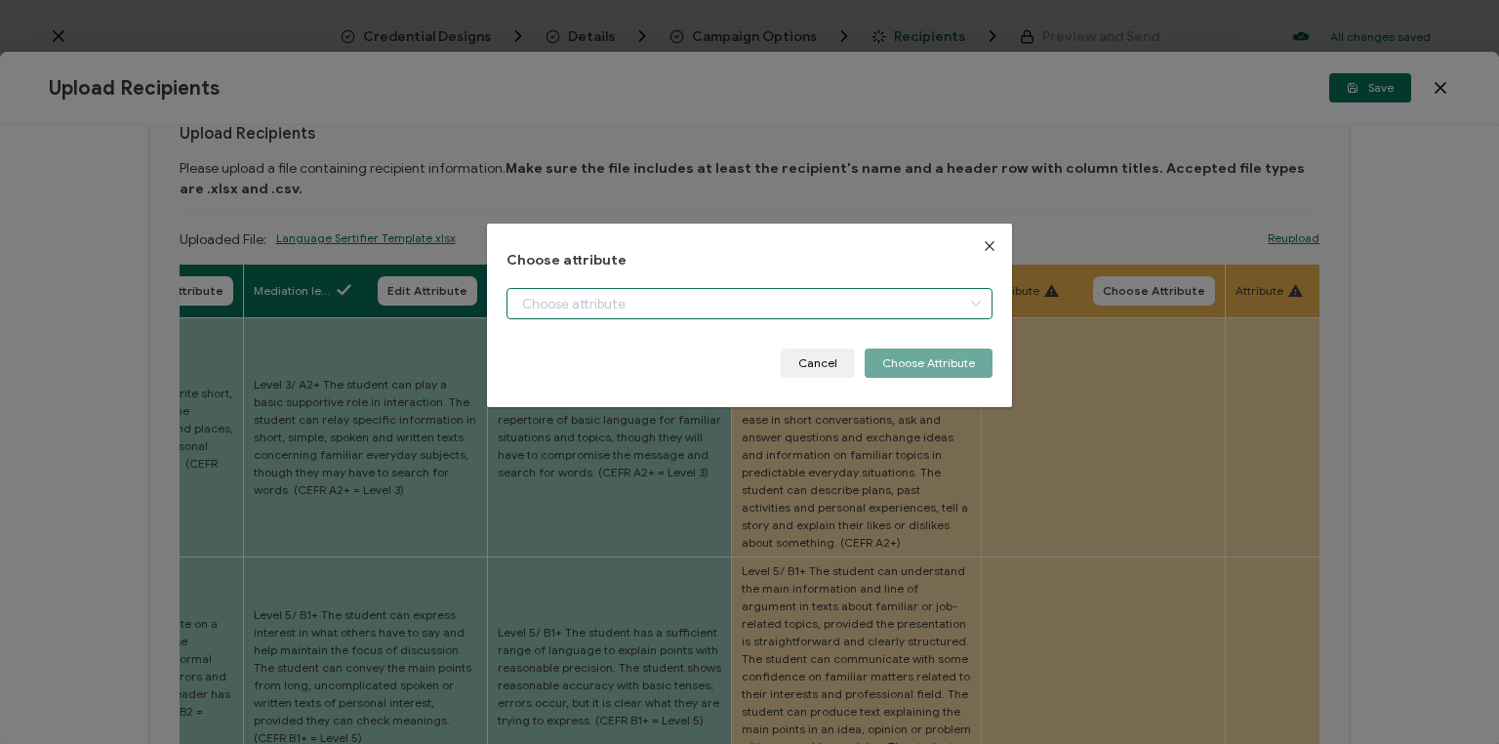
click at [759, 307] on input "dialog" at bounding box center [750, 303] width 486 height 31
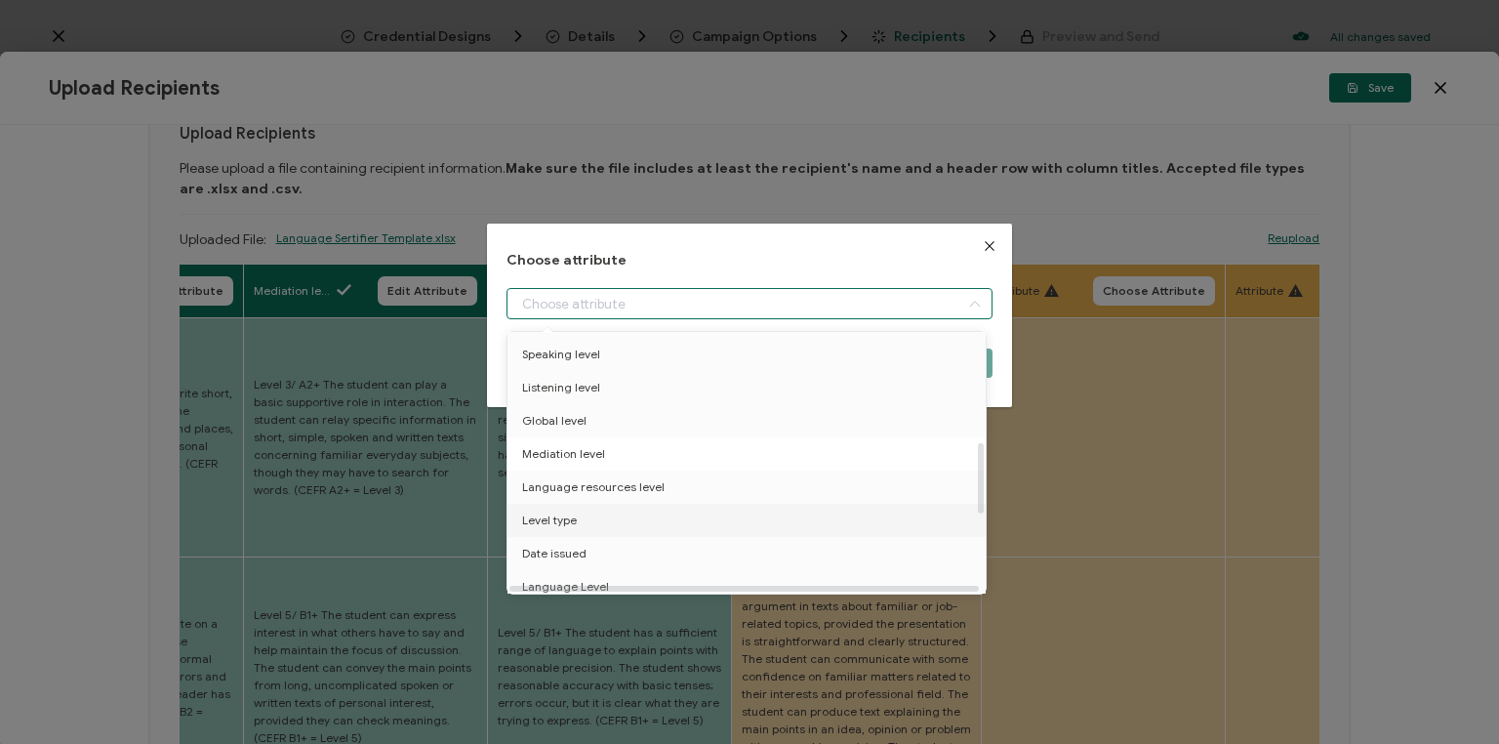
scroll to position [370, 0]
click at [619, 458] on li "Global level" at bounding box center [750, 448] width 494 height 33
type input "Global level"
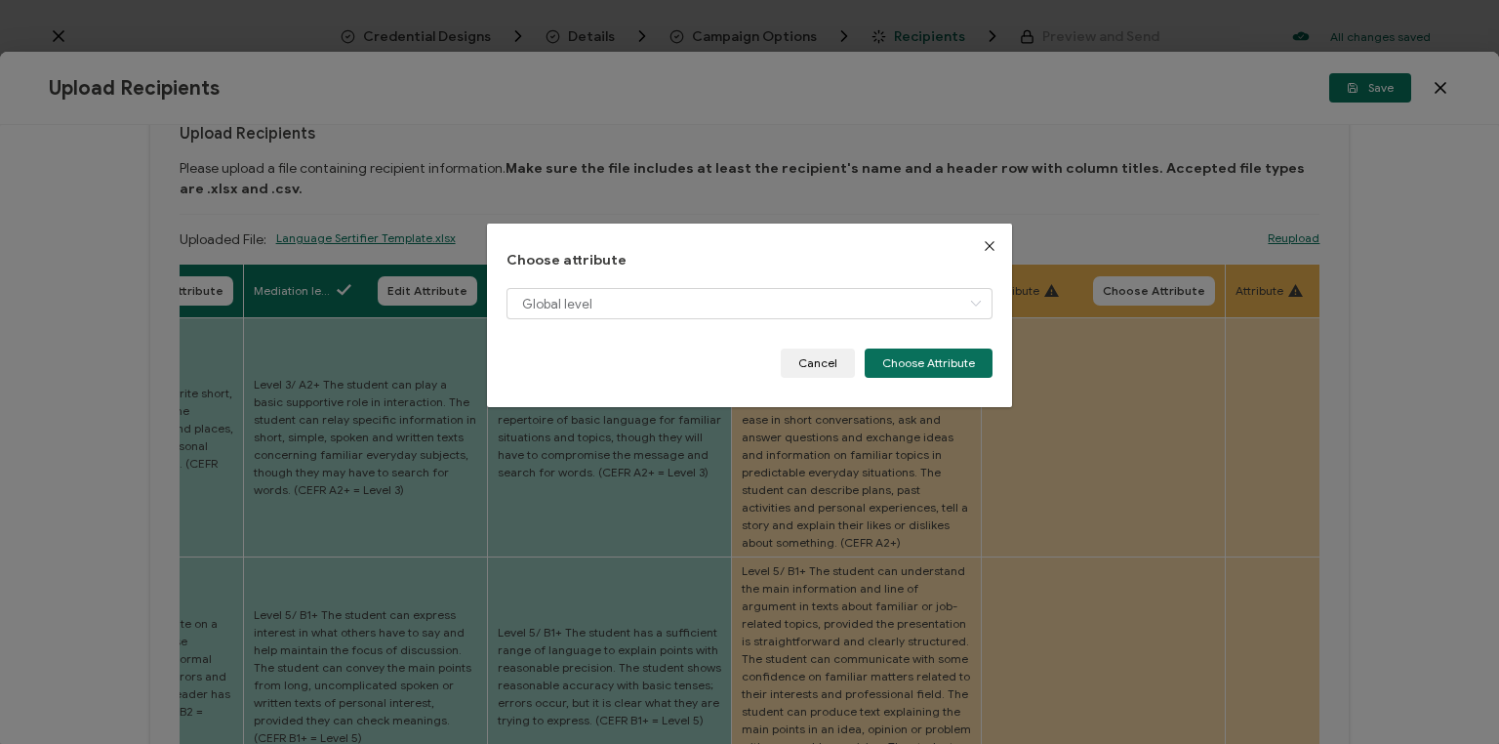
drag, startPoint x: 901, startPoint y: 366, endPoint x: 880, endPoint y: 381, distance: 25.2
click at [900, 368] on button "Choose Attribute" at bounding box center [929, 362] width 128 height 29
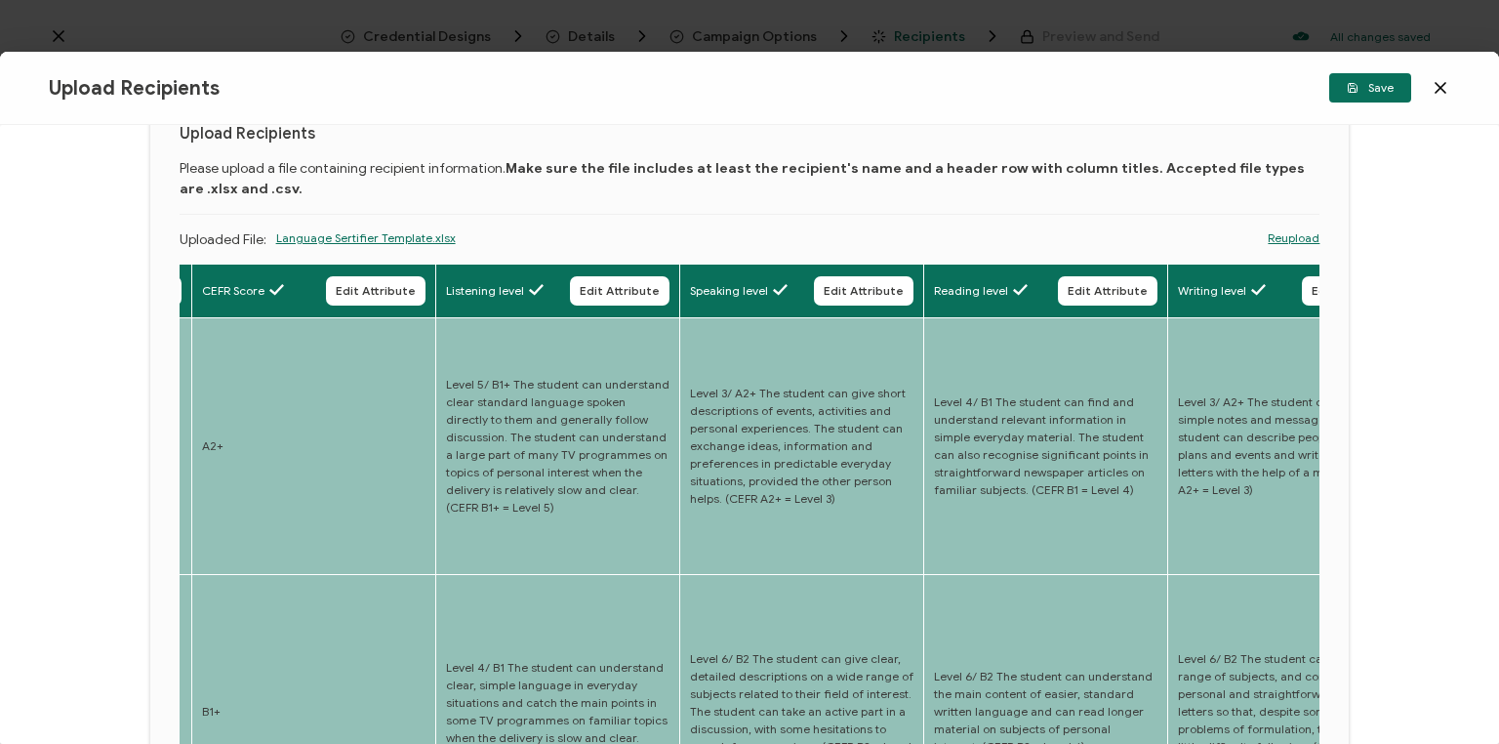
scroll to position [0, 0]
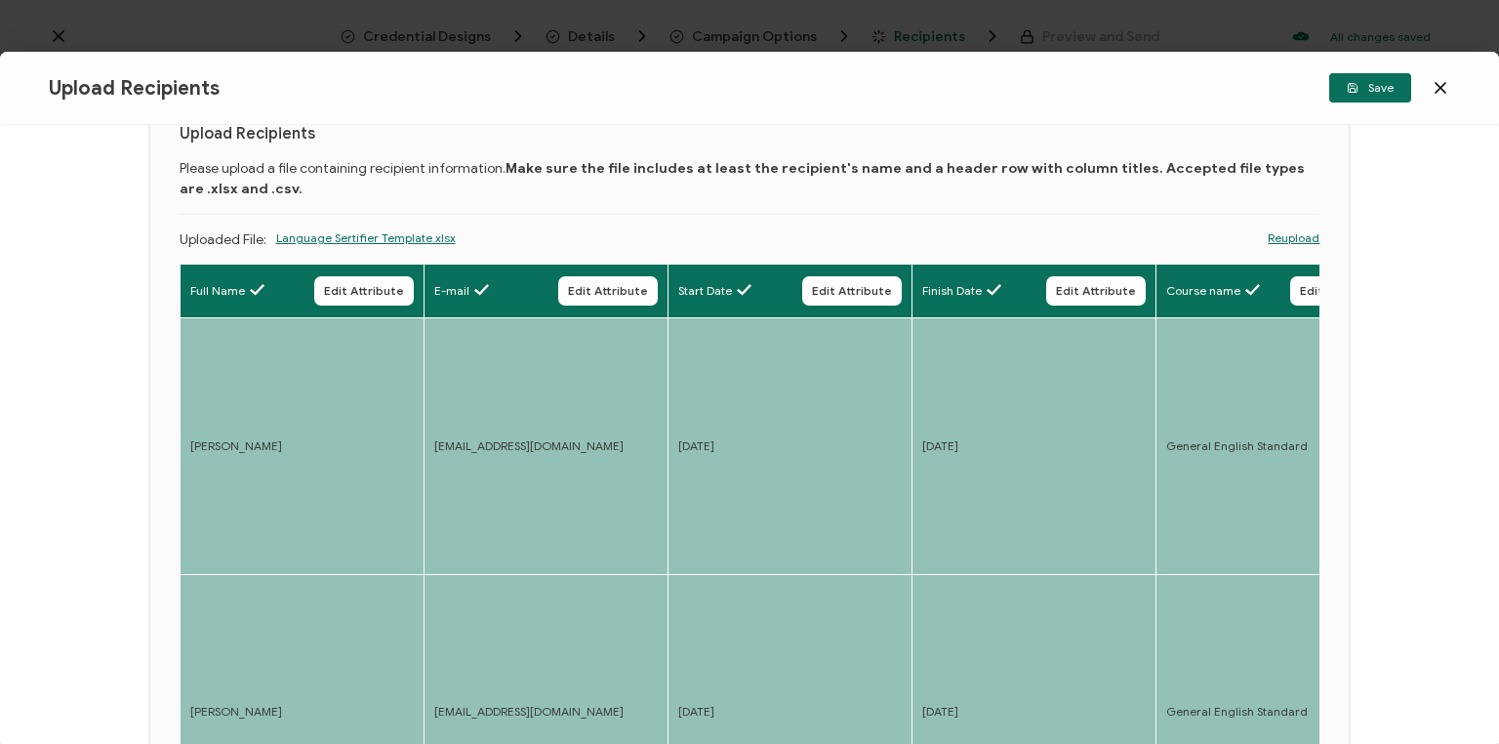
drag, startPoint x: 927, startPoint y: 440, endPoint x: 558, endPoint y: 483, distance: 371.5
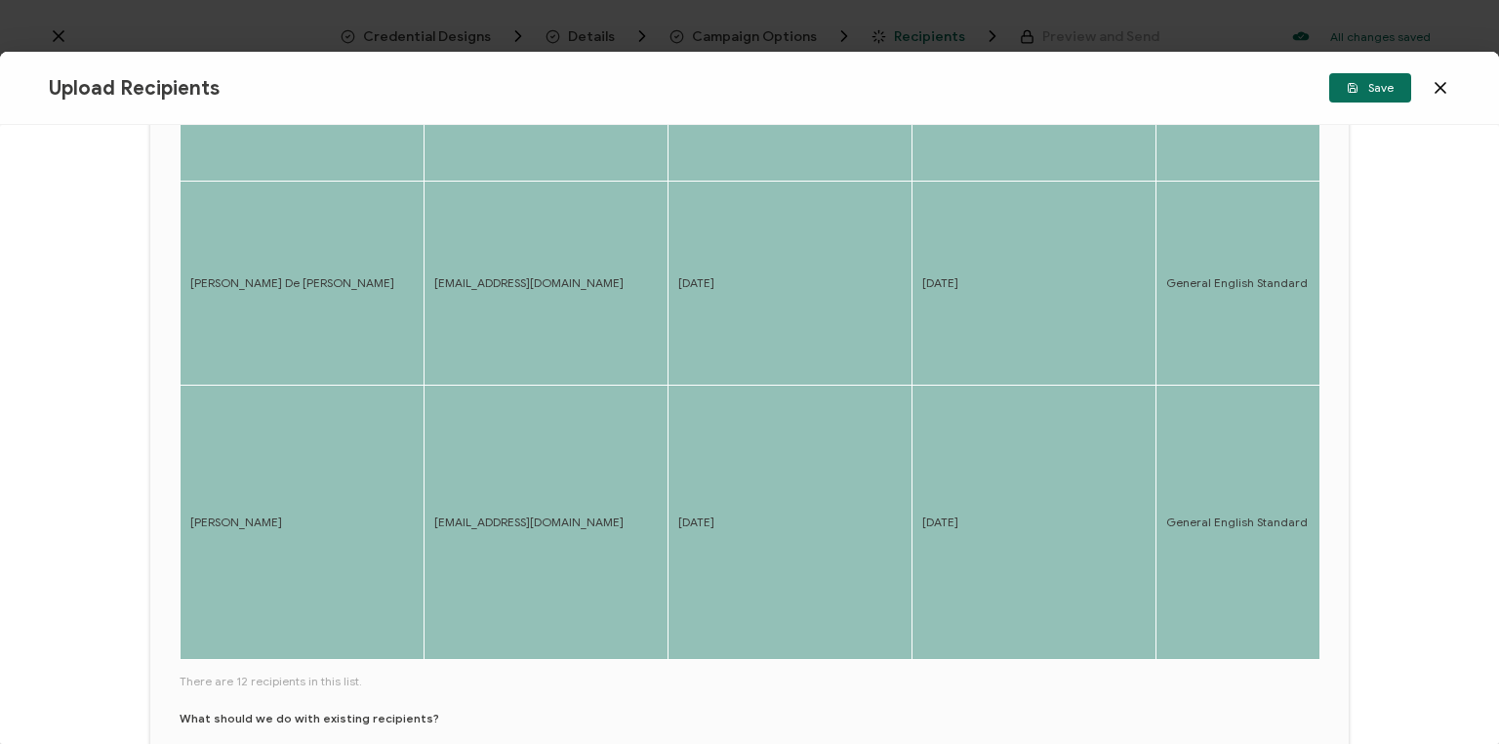
scroll to position [889, 0]
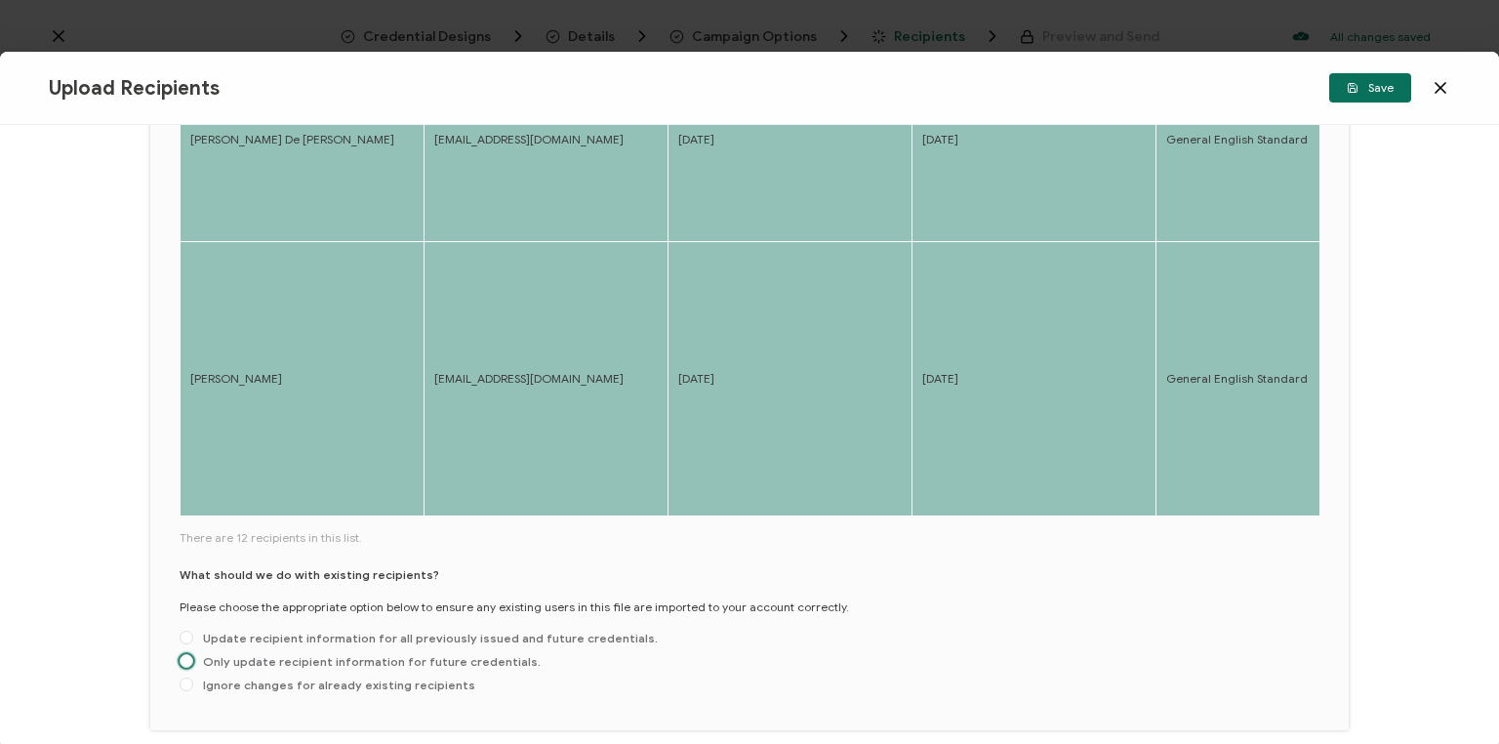
click at [223, 654] on span "Only update recipient information for future credentials." at bounding box center [366, 661] width 347 height 15
click at [193, 654] on input "Only update recipient information for future credentials." at bounding box center [187, 662] width 14 height 16
radio input "true"
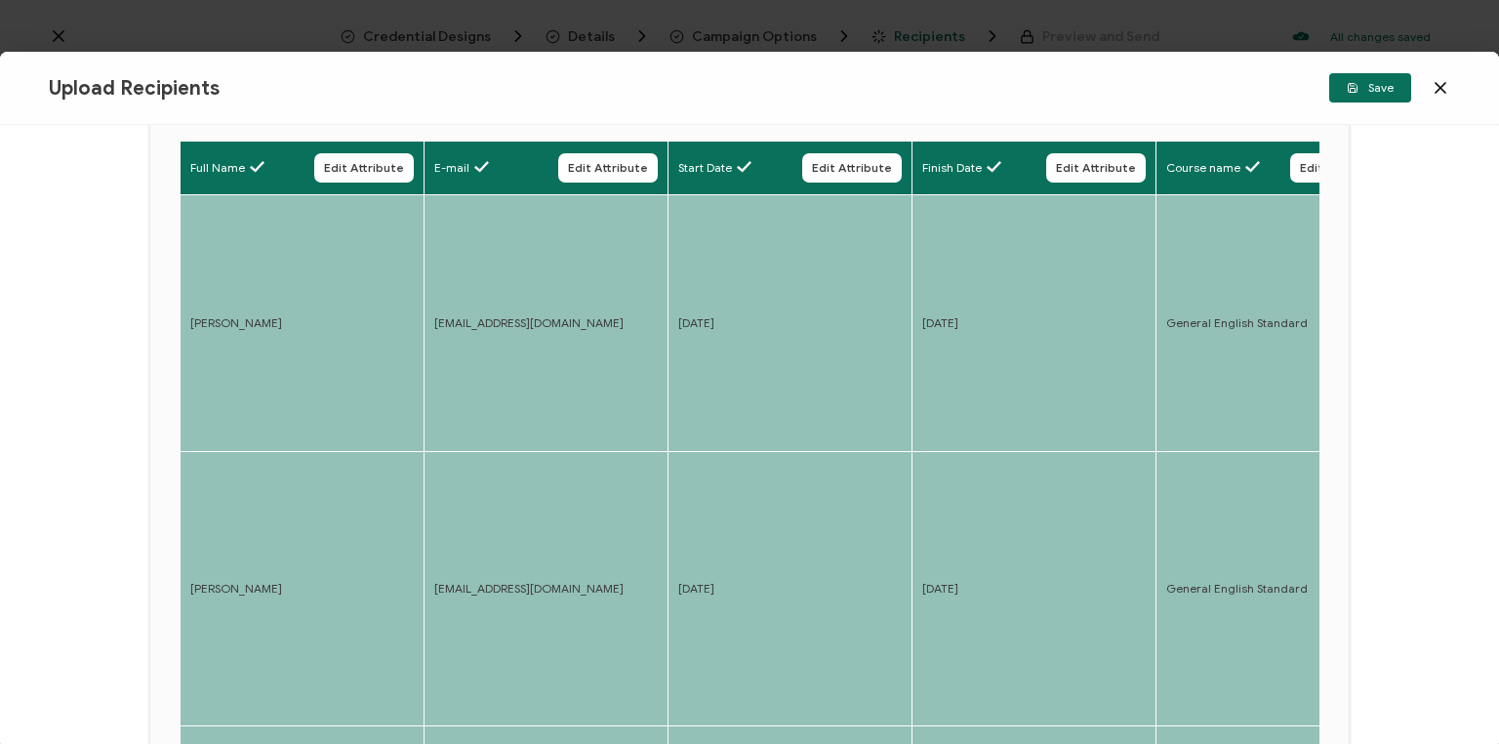
scroll to position [0, 0]
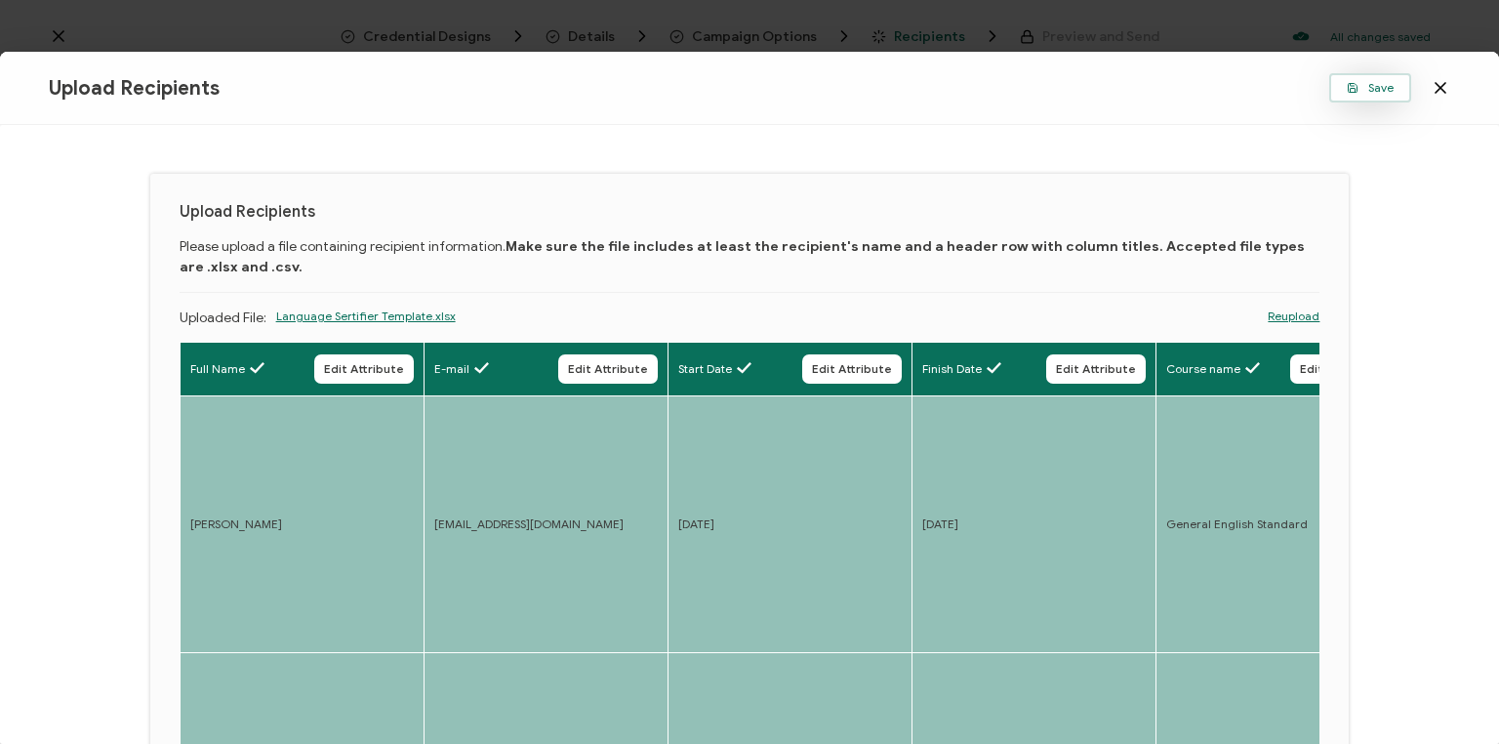
click at [1374, 96] on button "Save" at bounding box center [1370, 87] width 82 height 29
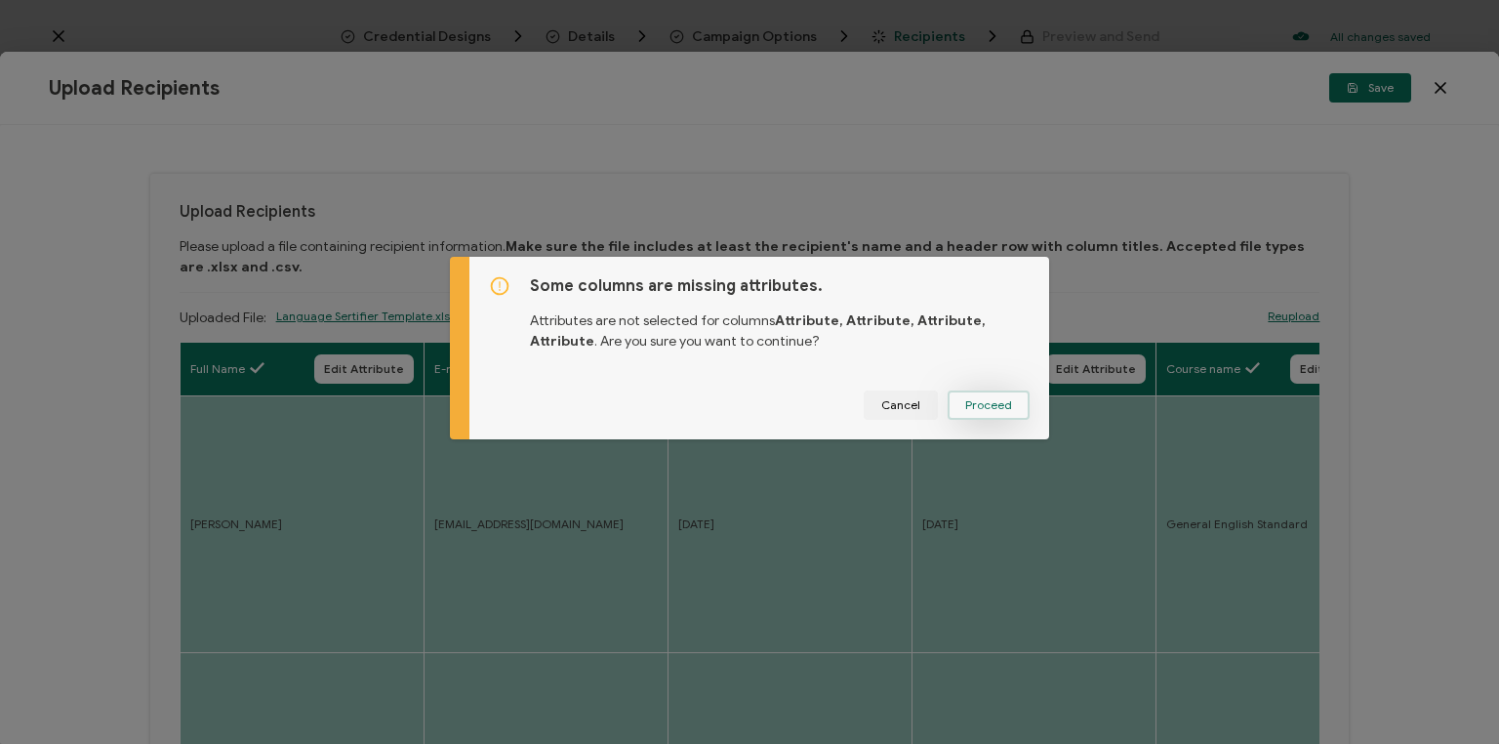
click at [983, 406] on span "Proceed" at bounding box center [988, 405] width 47 height 12
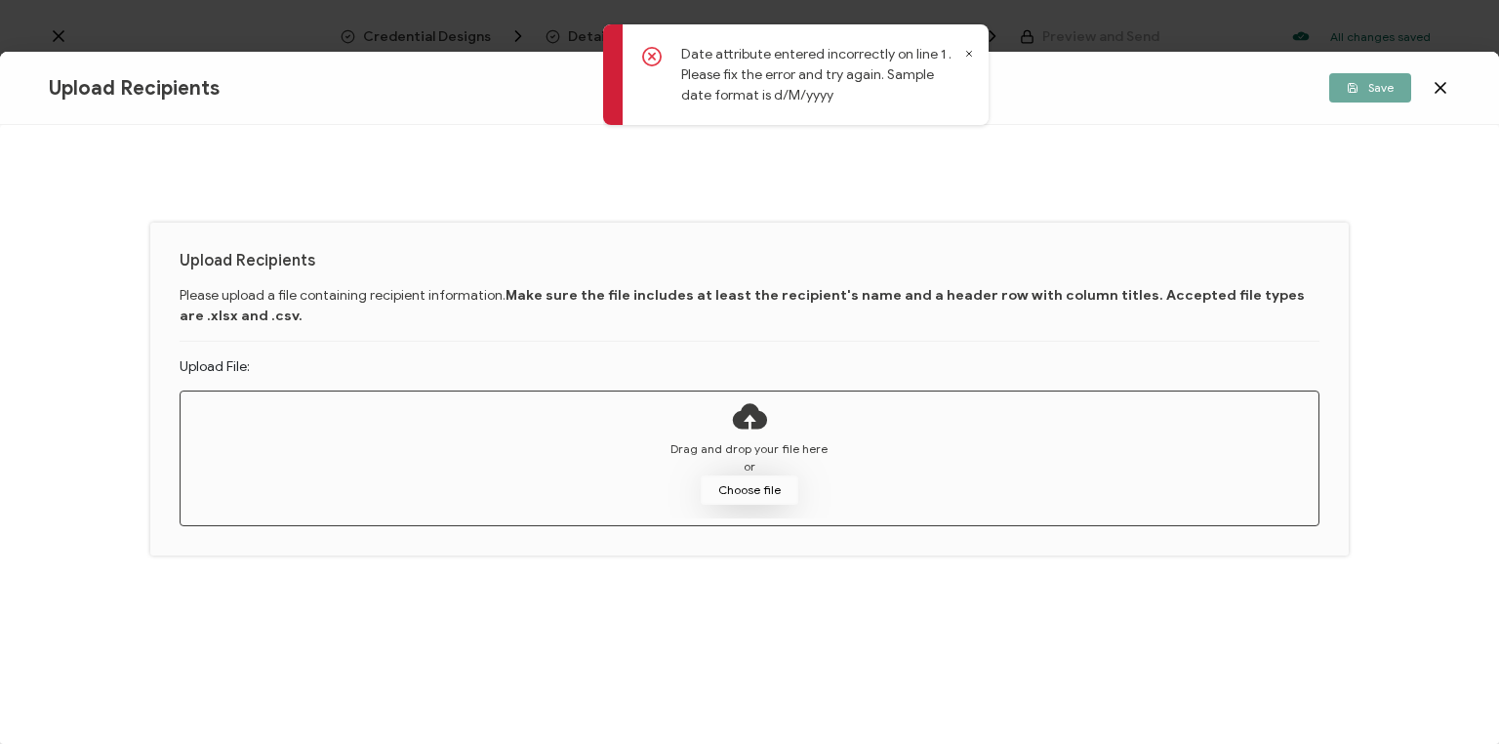
click at [754, 486] on button "Choose file" at bounding box center [750, 489] width 98 height 29
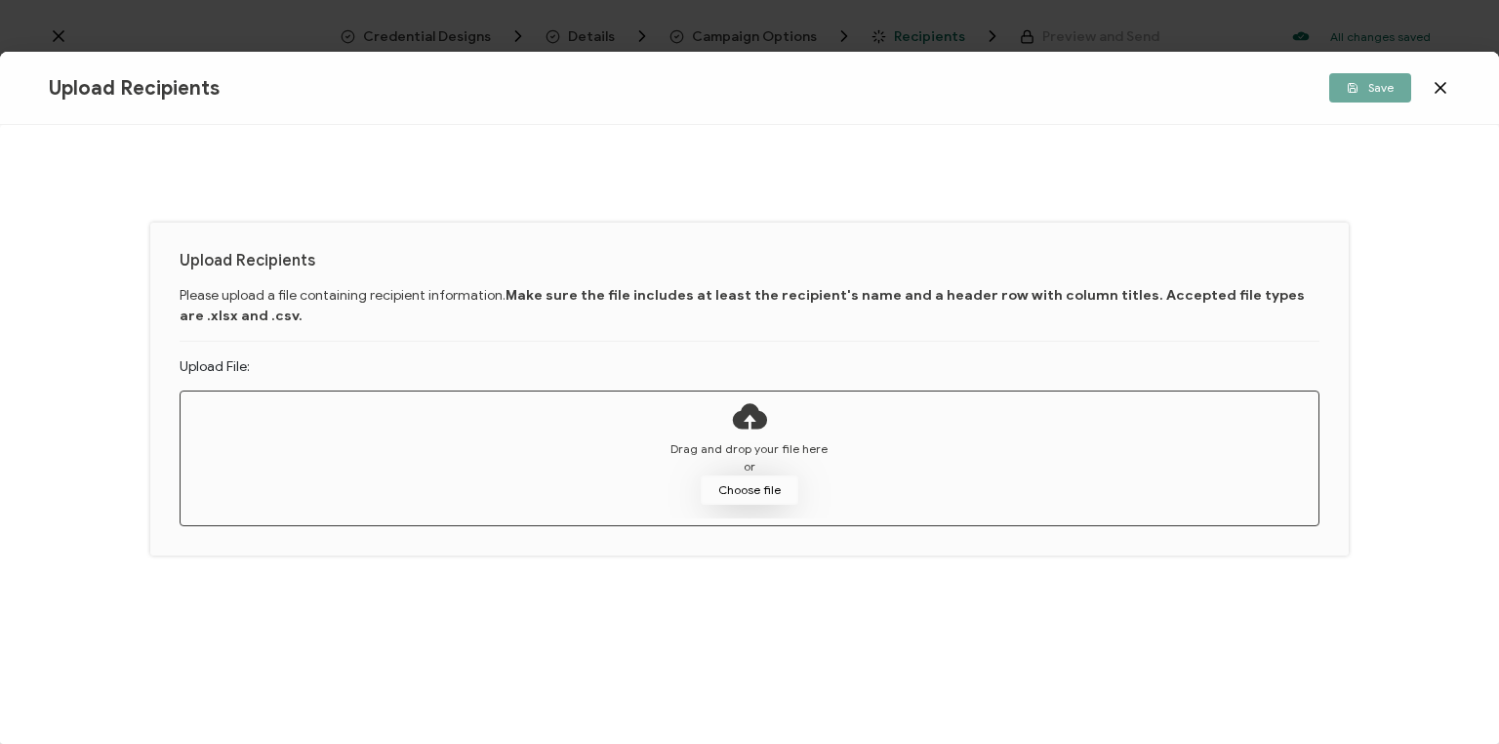
click at [758, 484] on button "Choose file" at bounding box center [750, 489] width 98 height 29
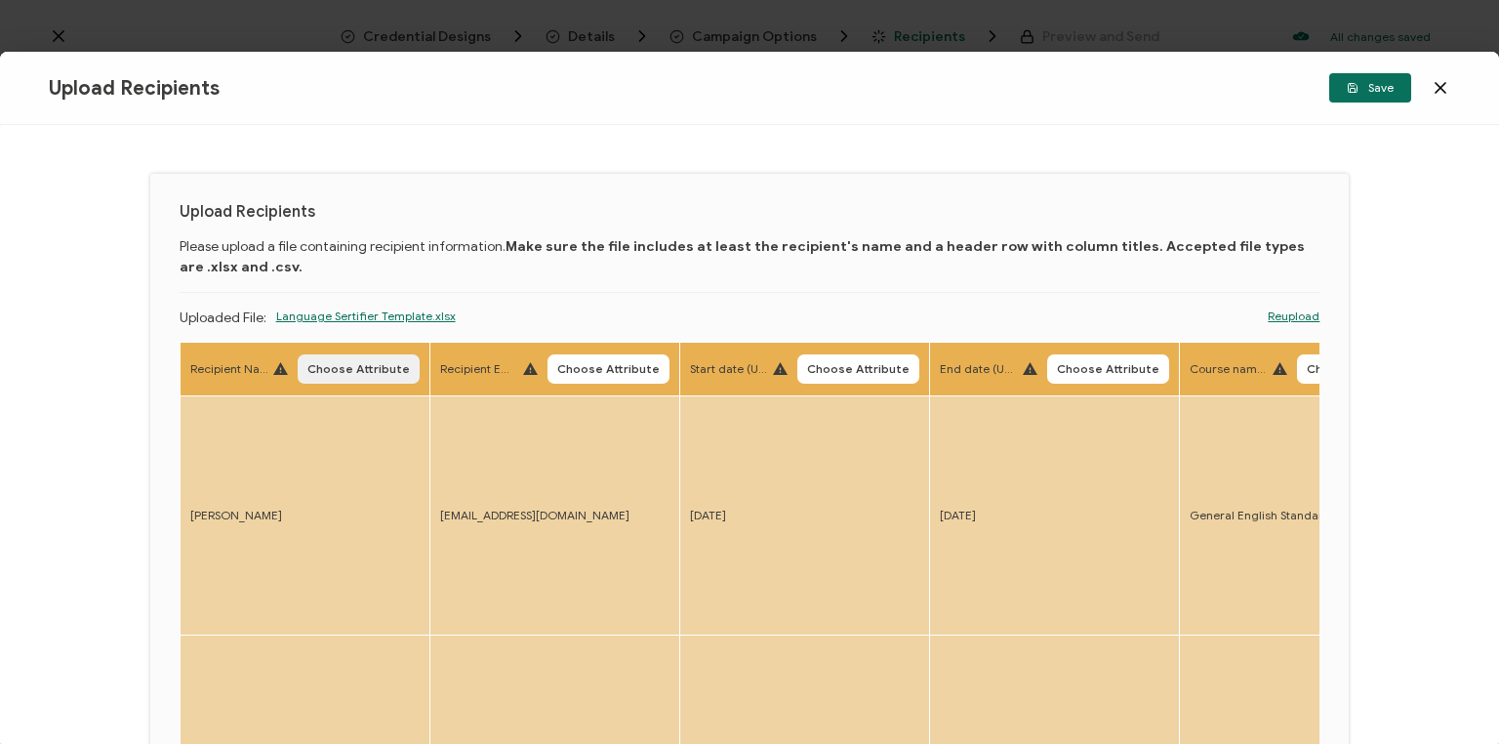
click at [370, 371] on span "Choose Attribute" at bounding box center [358, 369] width 102 height 12
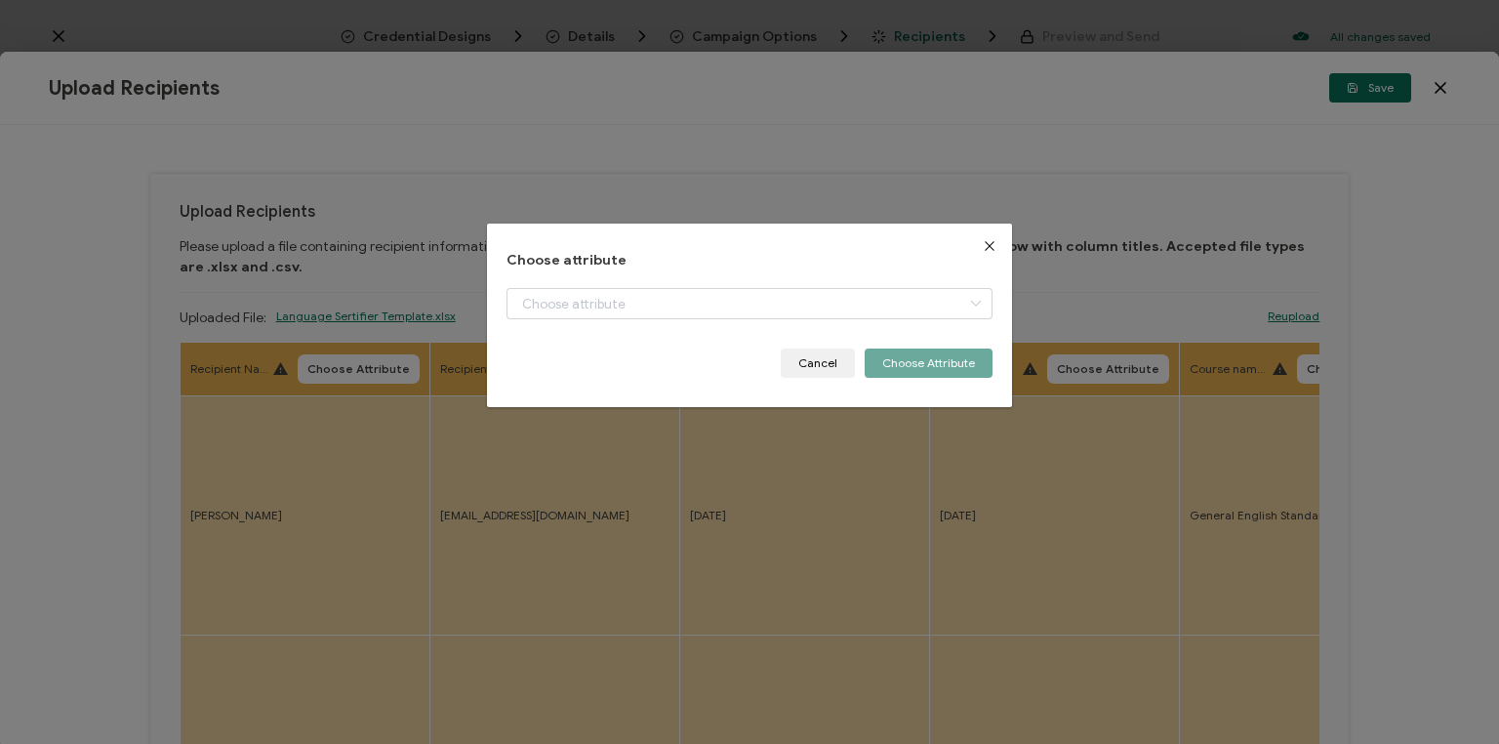
click at [550, 324] on div "dialog" at bounding box center [750, 318] width 486 height 61
click at [547, 315] on input "dialog" at bounding box center [750, 303] width 486 height 31
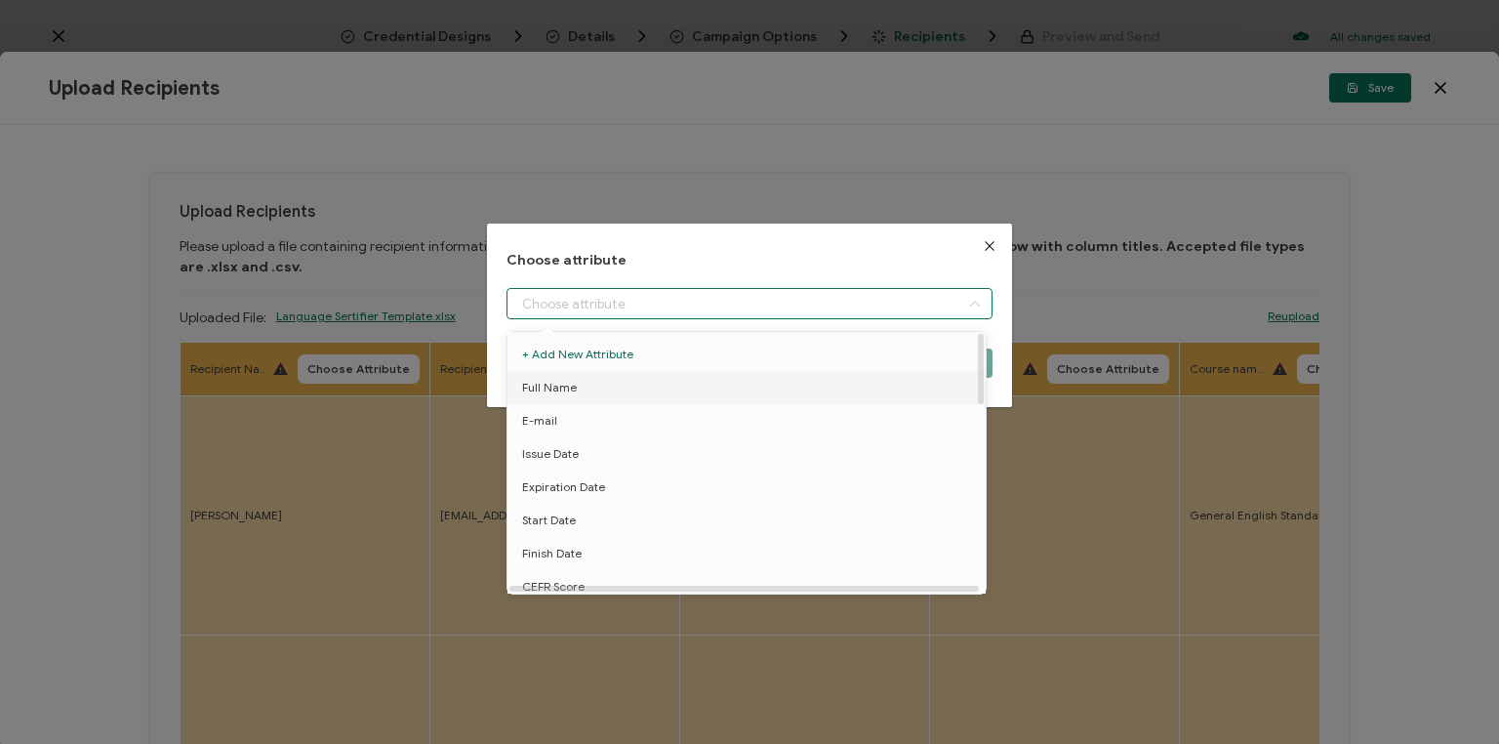
click at [581, 395] on li "Full Name" at bounding box center [750, 387] width 494 height 33
type input "Full Name"
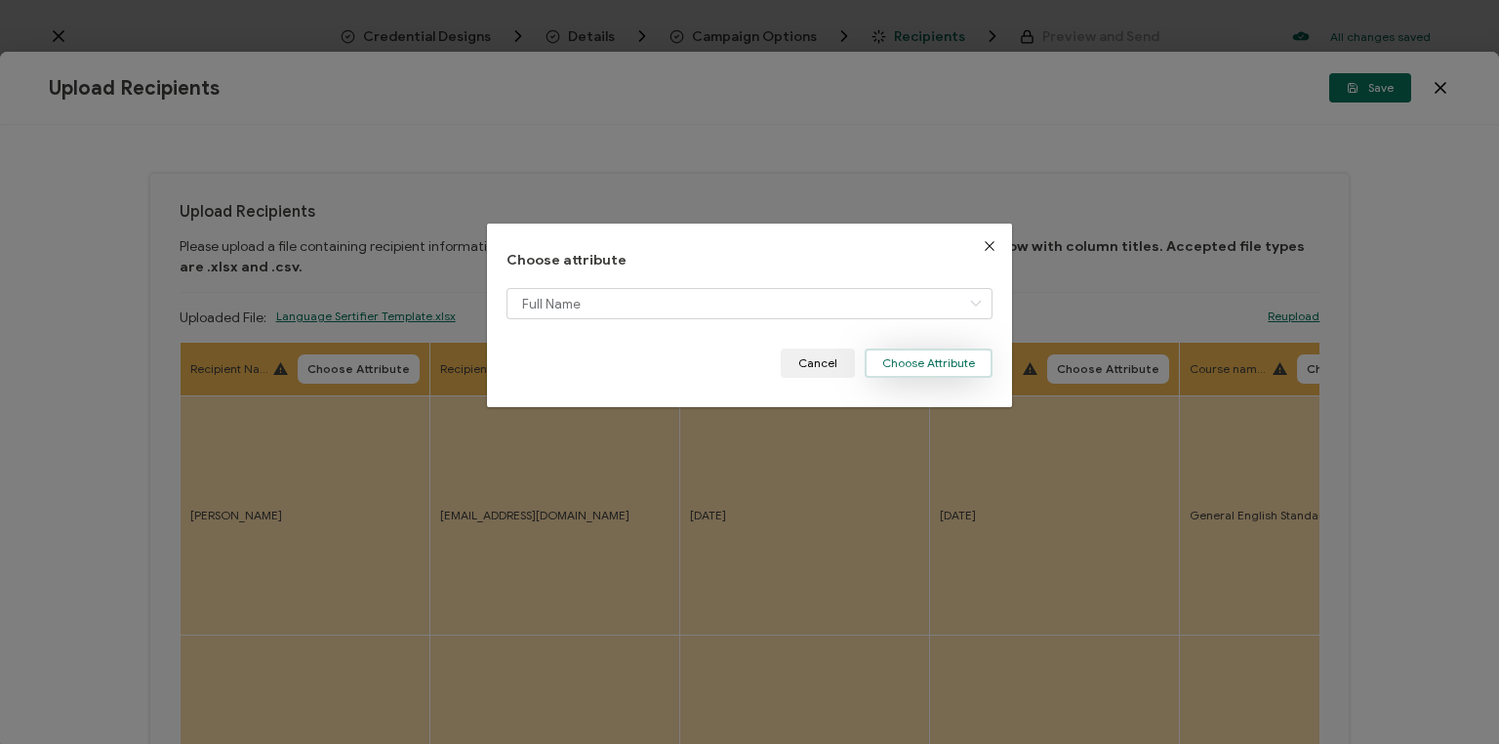
click at [916, 361] on button "Choose Attribute" at bounding box center [929, 362] width 128 height 29
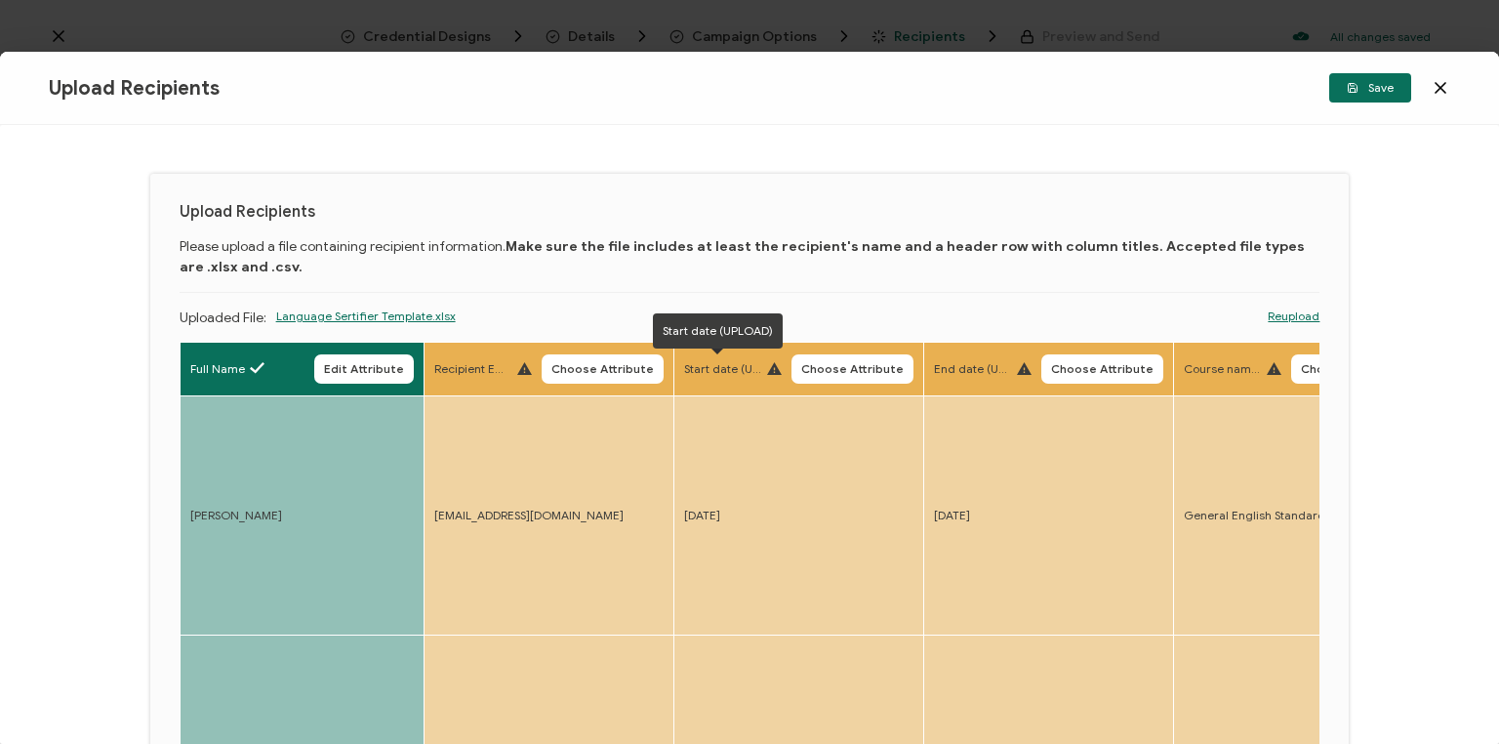
drag, startPoint x: 629, startPoint y: 366, endPoint x: 673, endPoint y: 377, distance: 45.2
click at [631, 366] on span "Choose Attribute" at bounding box center [603, 369] width 102 height 12
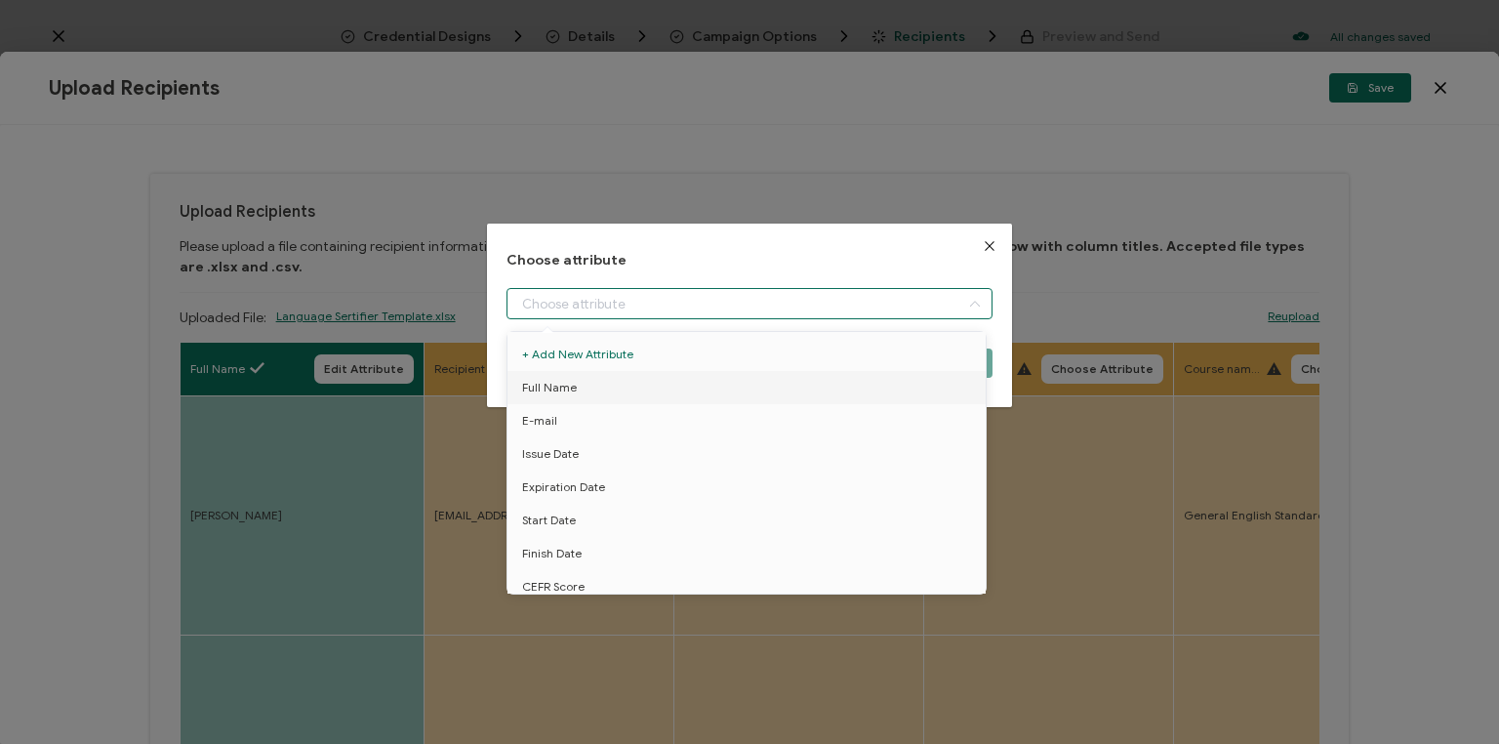
drag, startPoint x: 631, startPoint y: 317, endPoint x: 625, endPoint y: 308, distance: 10.6
click at [627, 309] on input "dialog" at bounding box center [750, 303] width 486 height 31
click at [627, 308] on input "dialog" at bounding box center [750, 303] width 486 height 31
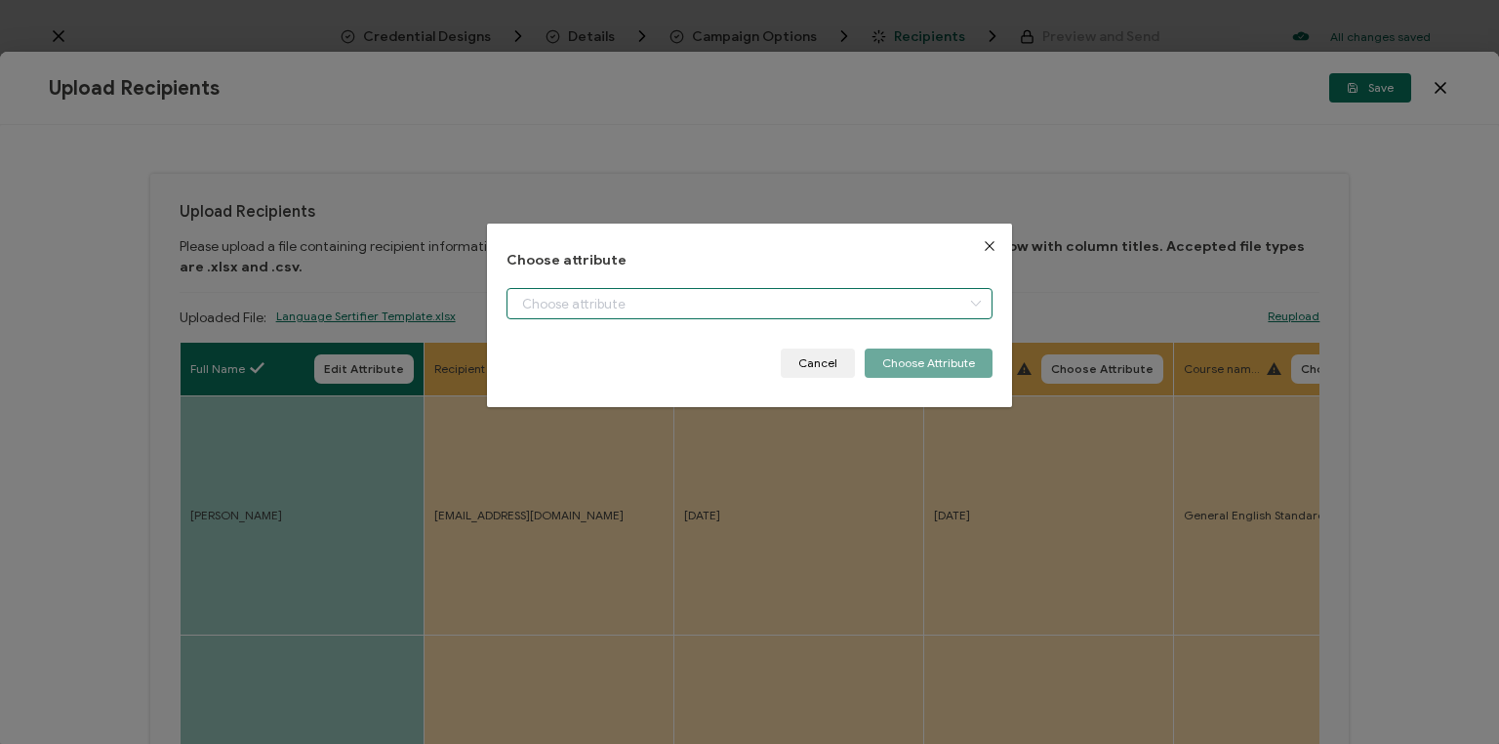
click at [627, 308] on input "dialog" at bounding box center [750, 303] width 486 height 31
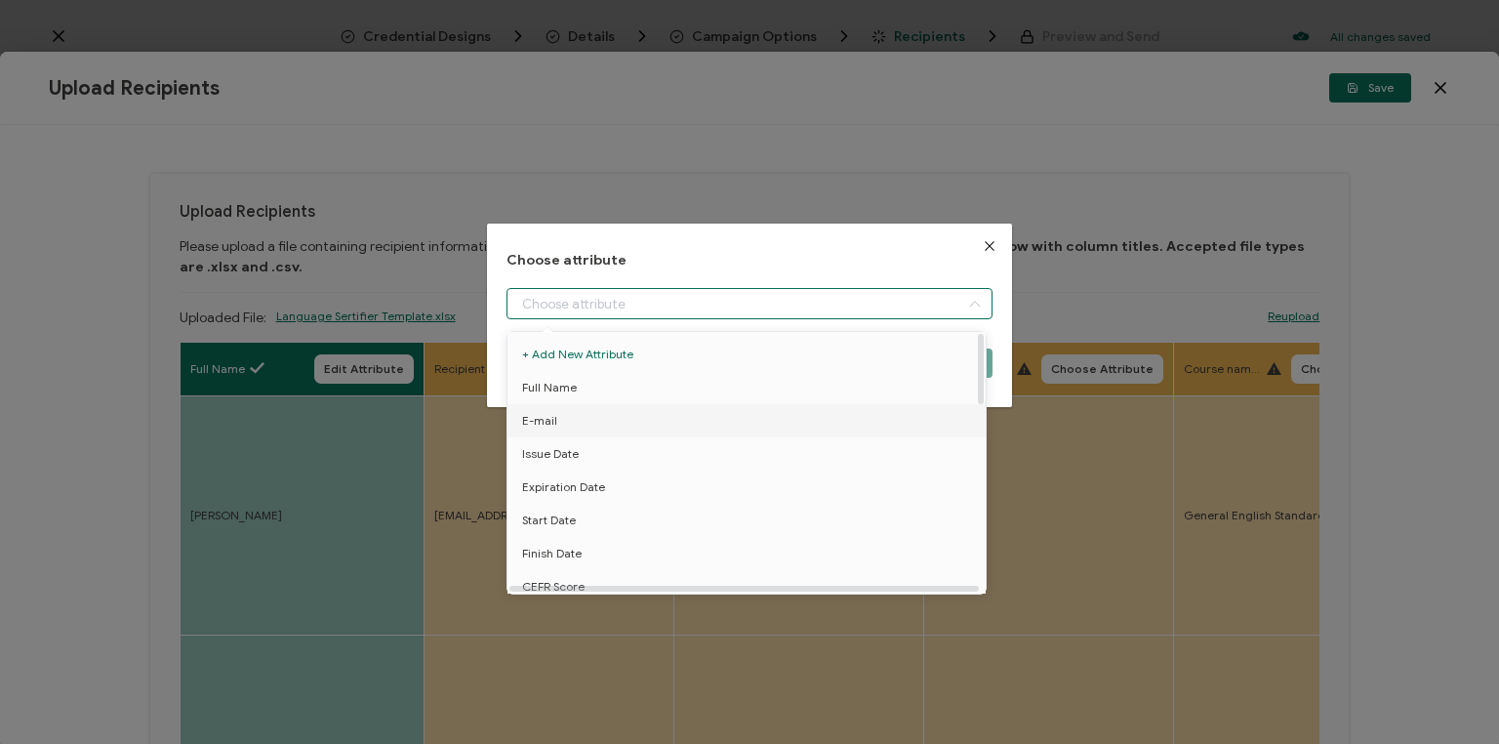
drag, startPoint x: 600, startPoint y: 417, endPoint x: 635, endPoint y: 420, distance: 35.3
click at [600, 418] on li "E-mail" at bounding box center [750, 420] width 494 height 33
type input "E-mail"
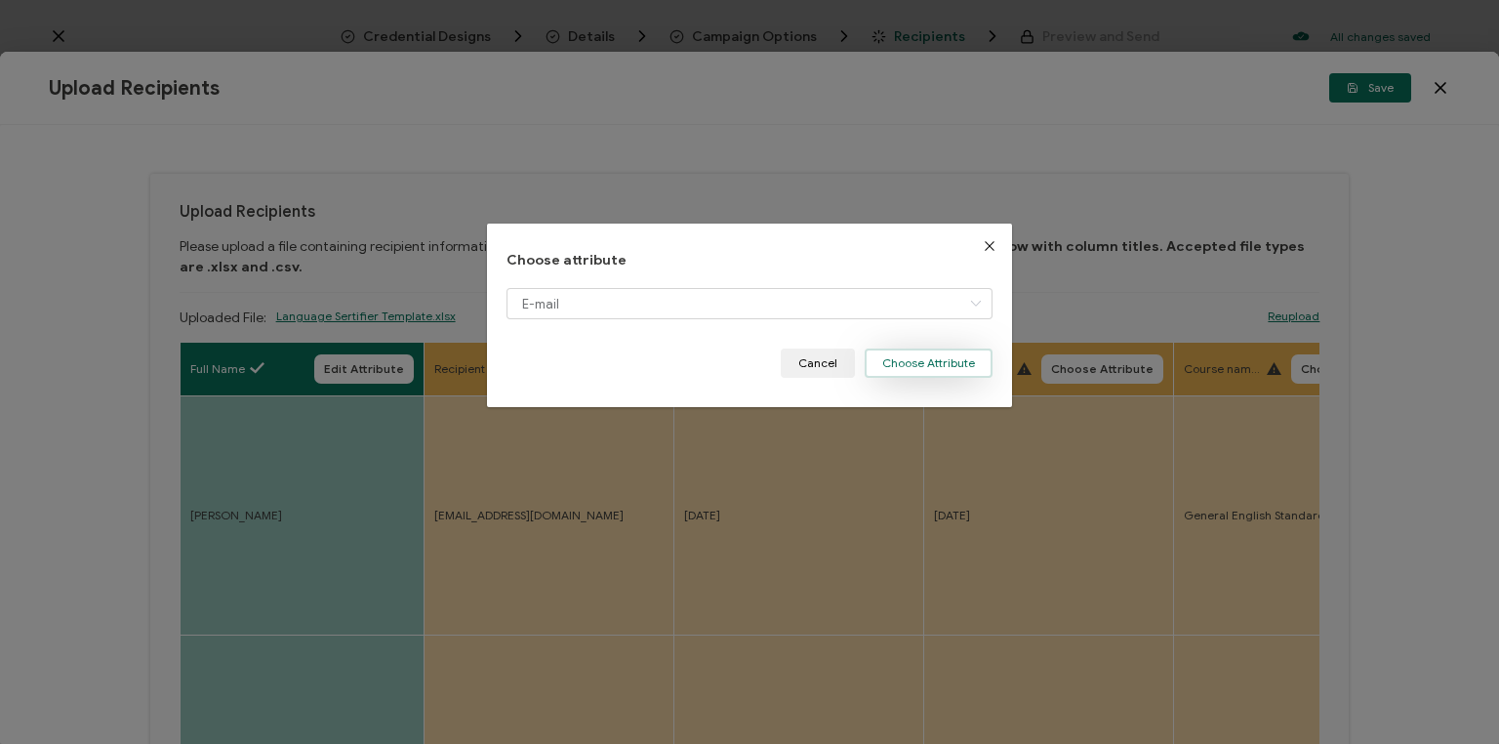
click at [939, 359] on button "Choose Attribute" at bounding box center [929, 362] width 128 height 29
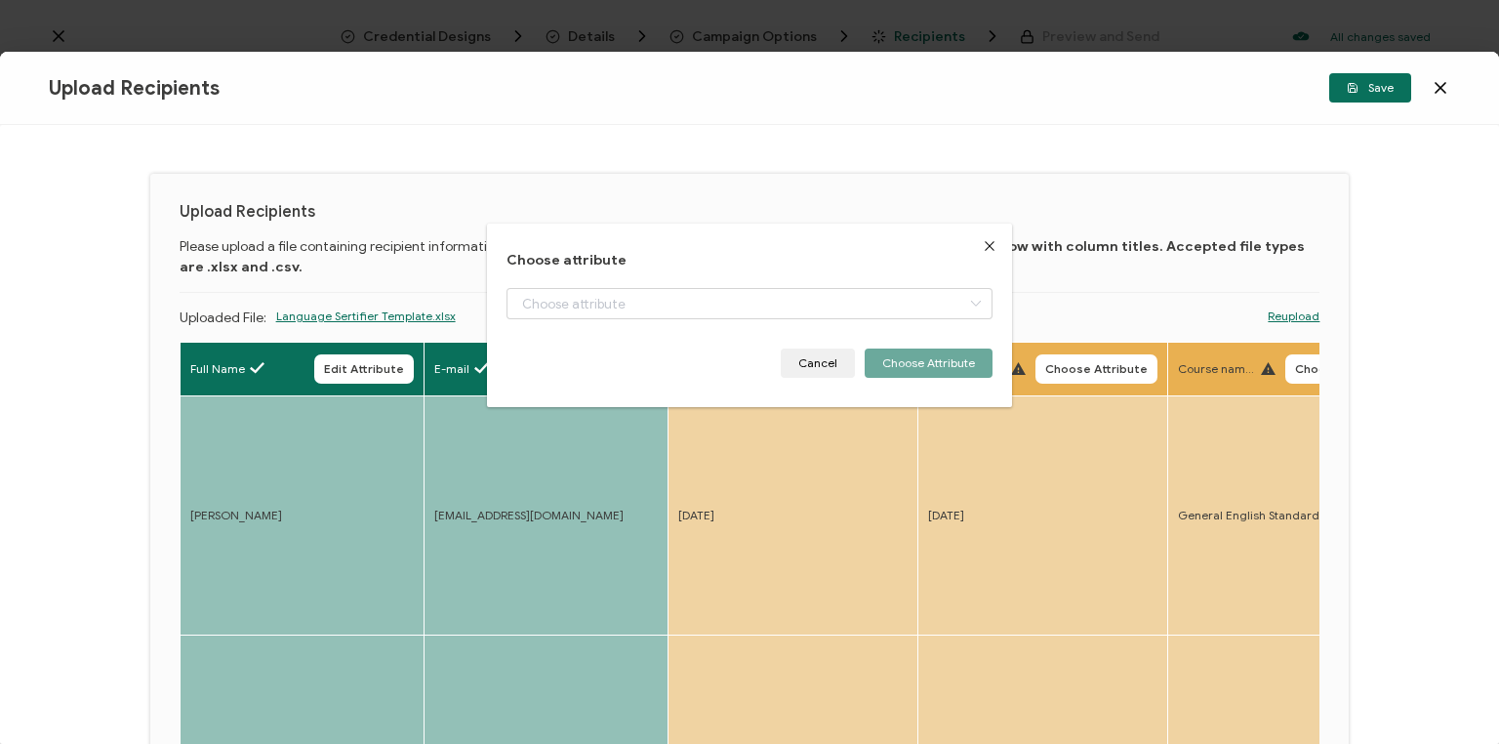
click at [840, 382] on button "Choose Attribute" at bounding box center [847, 368] width 122 height 29
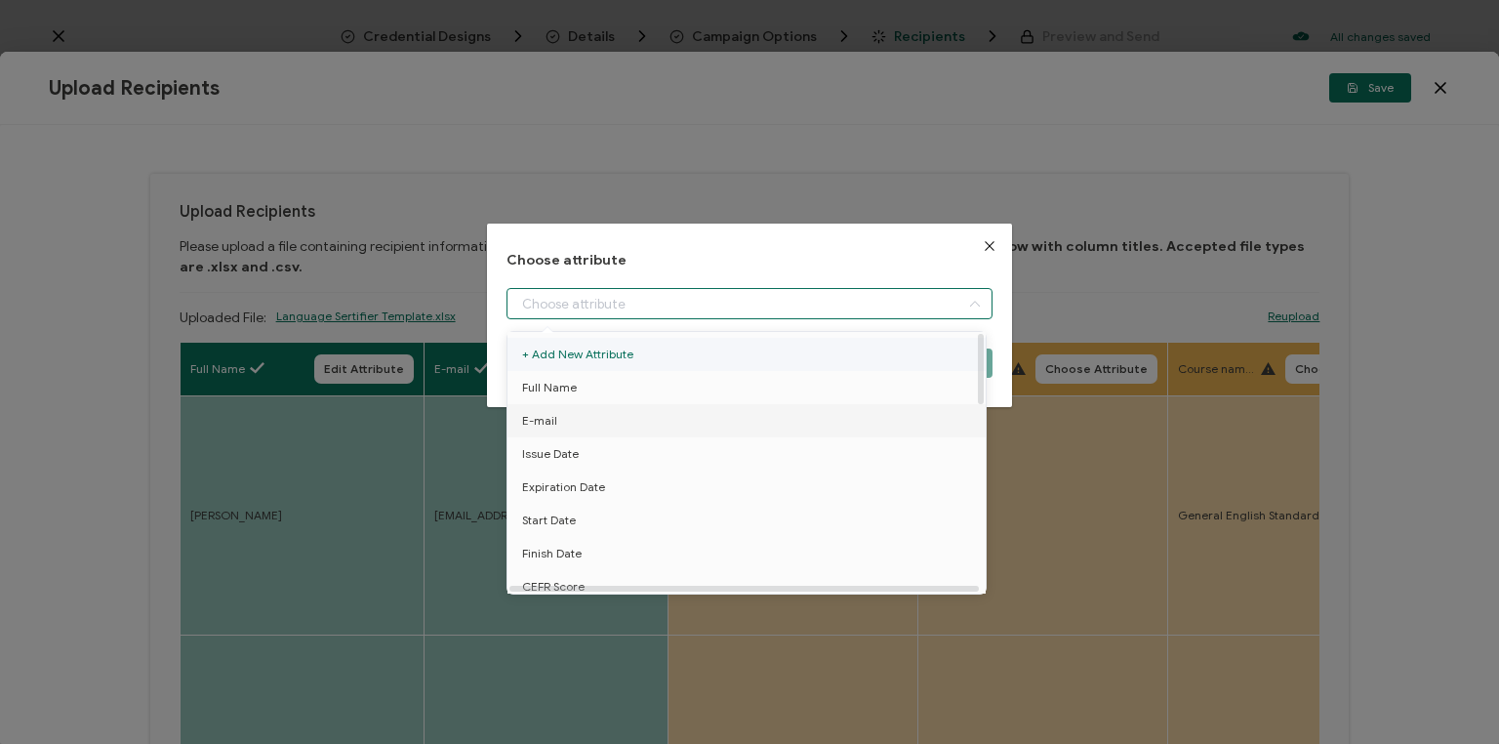
drag, startPoint x: 770, startPoint y: 305, endPoint x: 748, endPoint y: 340, distance: 41.7
click at [769, 305] on input "dialog" at bounding box center [750, 303] width 486 height 31
drag, startPoint x: 661, startPoint y: 514, endPoint x: 773, endPoint y: 469, distance: 121.3
click at [661, 515] on li "Start Date" at bounding box center [750, 520] width 494 height 33
type input "Start Date"
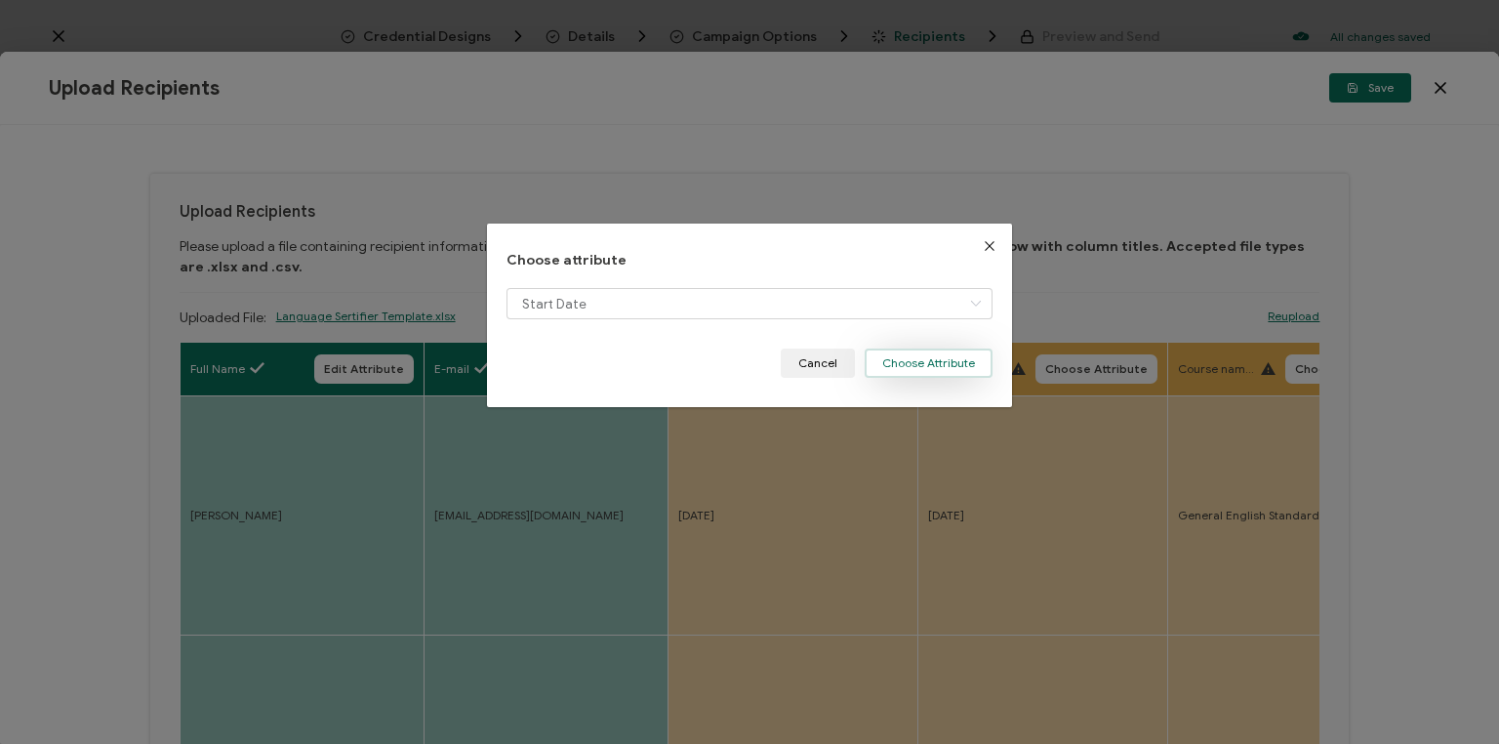
drag, startPoint x: 915, startPoint y: 365, endPoint x: 950, endPoint y: 374, distance: 36.2
click at [916, 365] on button "Choose Attribute" at bounding box center [929, 362] width 128 height 29
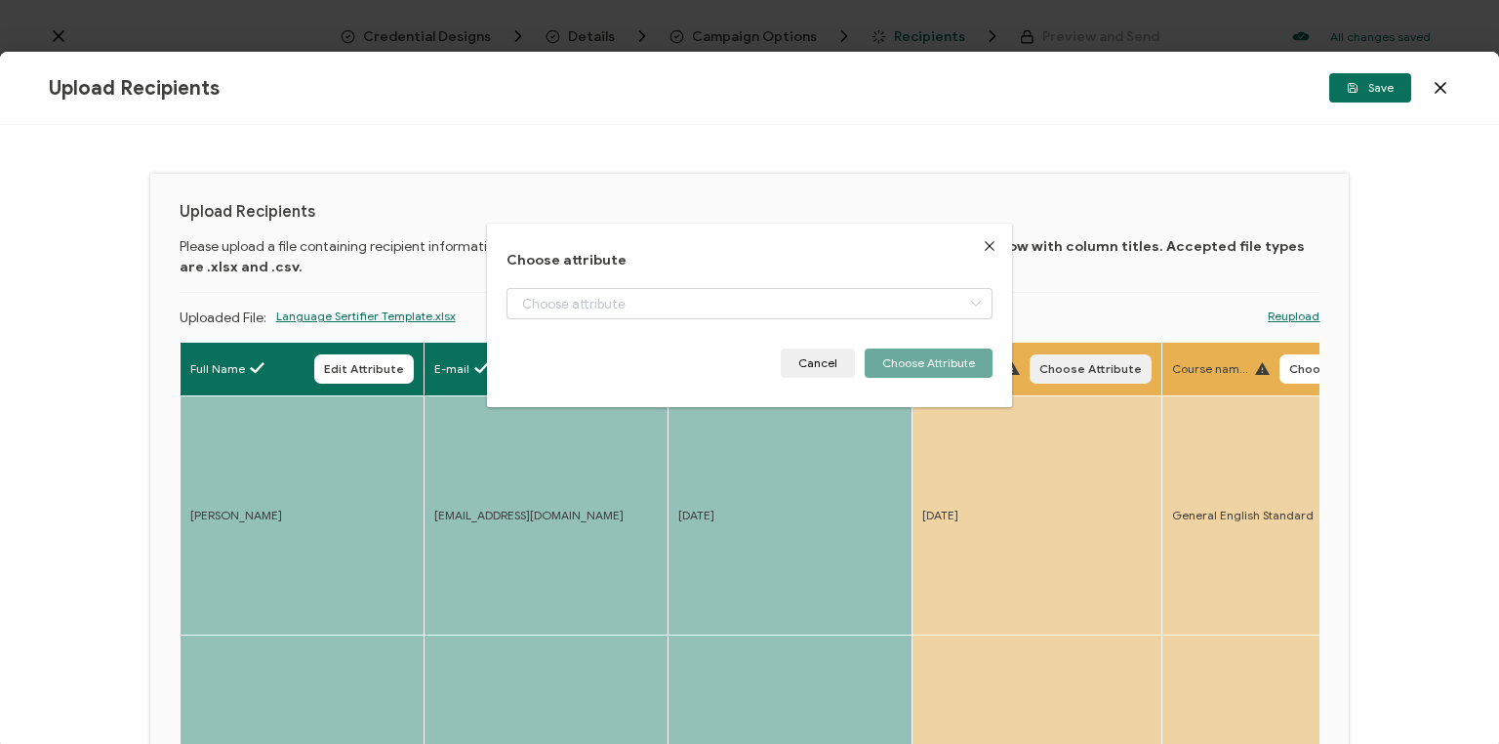
click at [1048, 370] on span "Choose Attribute" at bounding box center [1091, 369] width 102 height 12
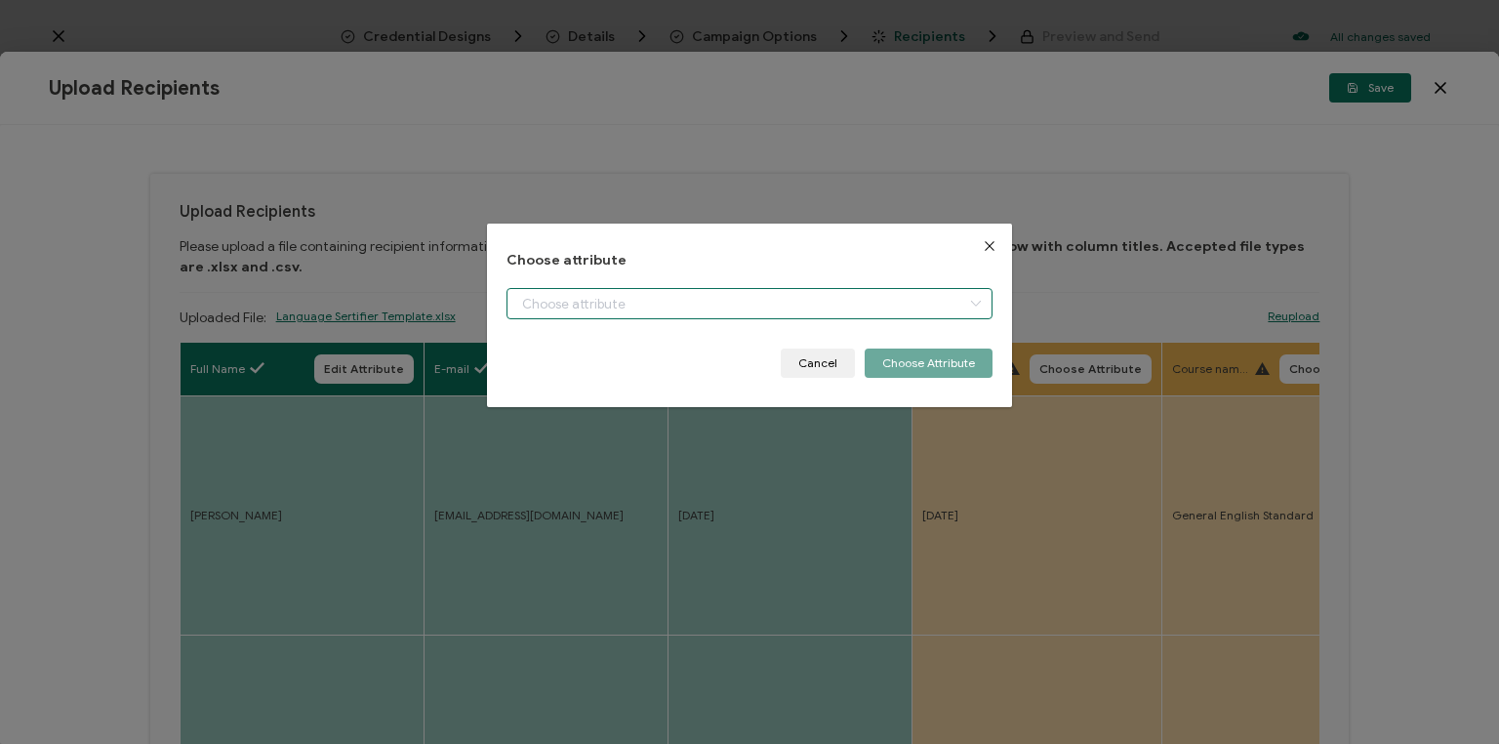
click at [757, 316] on input "dialog" at bounding box center [750, 303] width 486 height 31
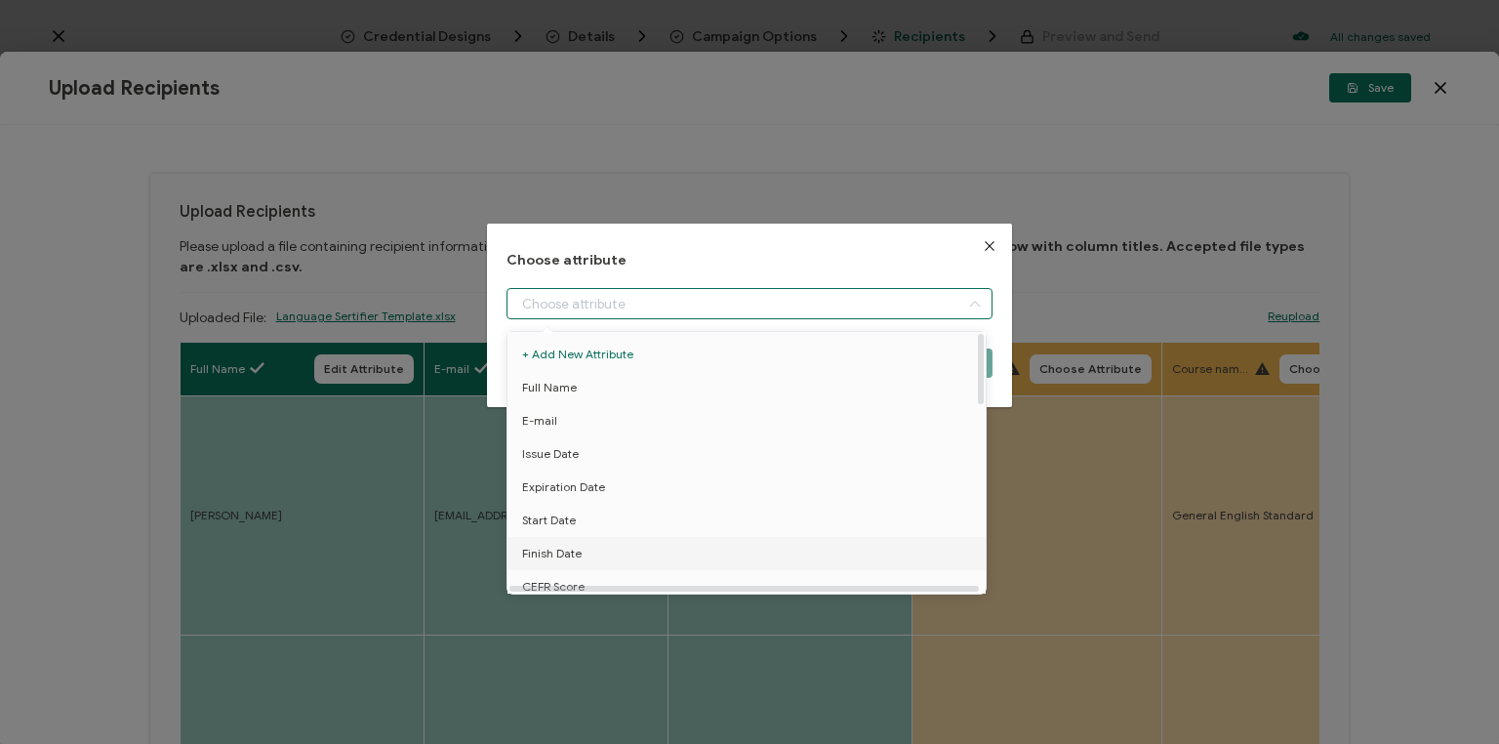
click at [613, 553] on li "Finish Date" at bounding box center [750, 553] width 494 height 33
type input "Finish Date"
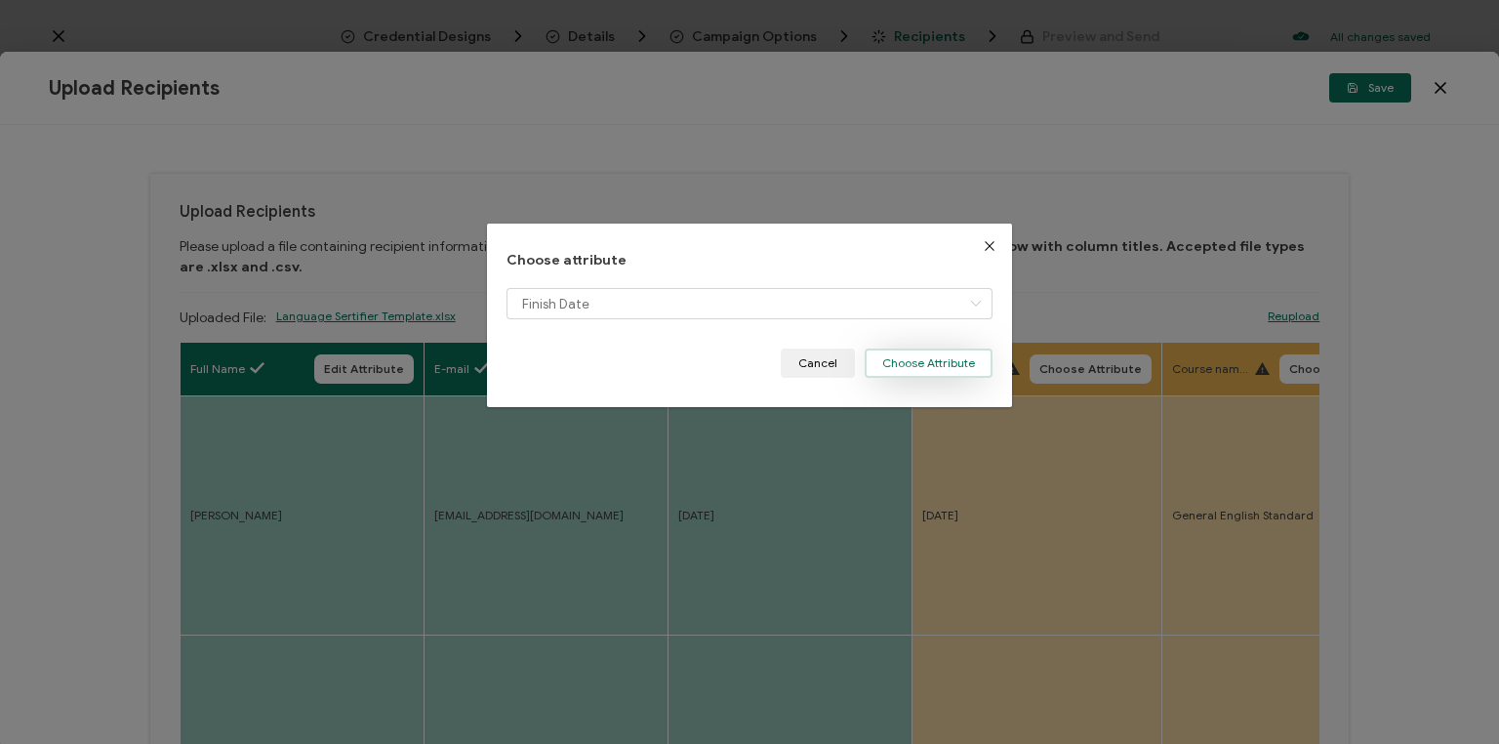
click at [935, 360] on button "Choose Attribute" at bounding box center [929, 362] width 128 height 29
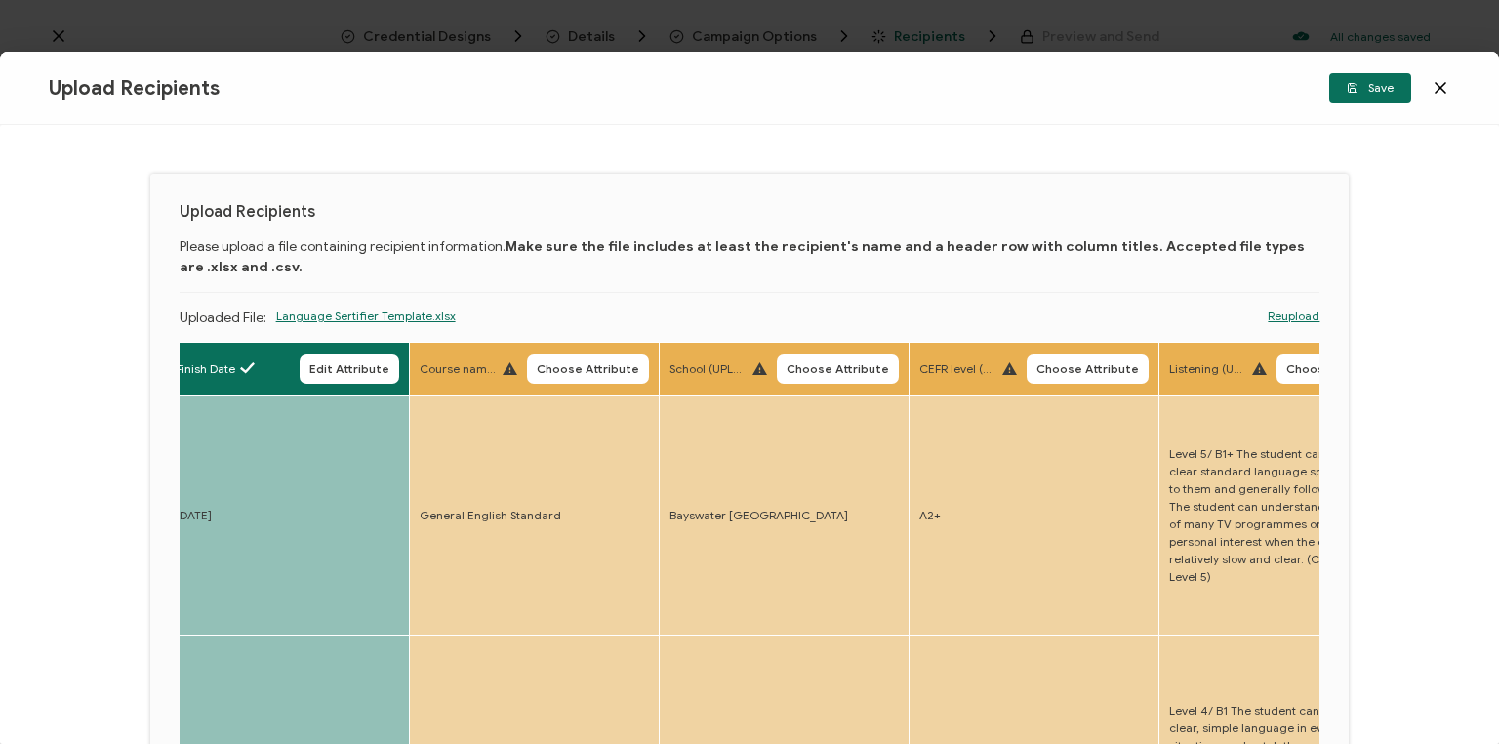
drag, startPoint x: 703, startPoint y: 492, endPoint x: 880, endPoint y: 487, distance: 177.7
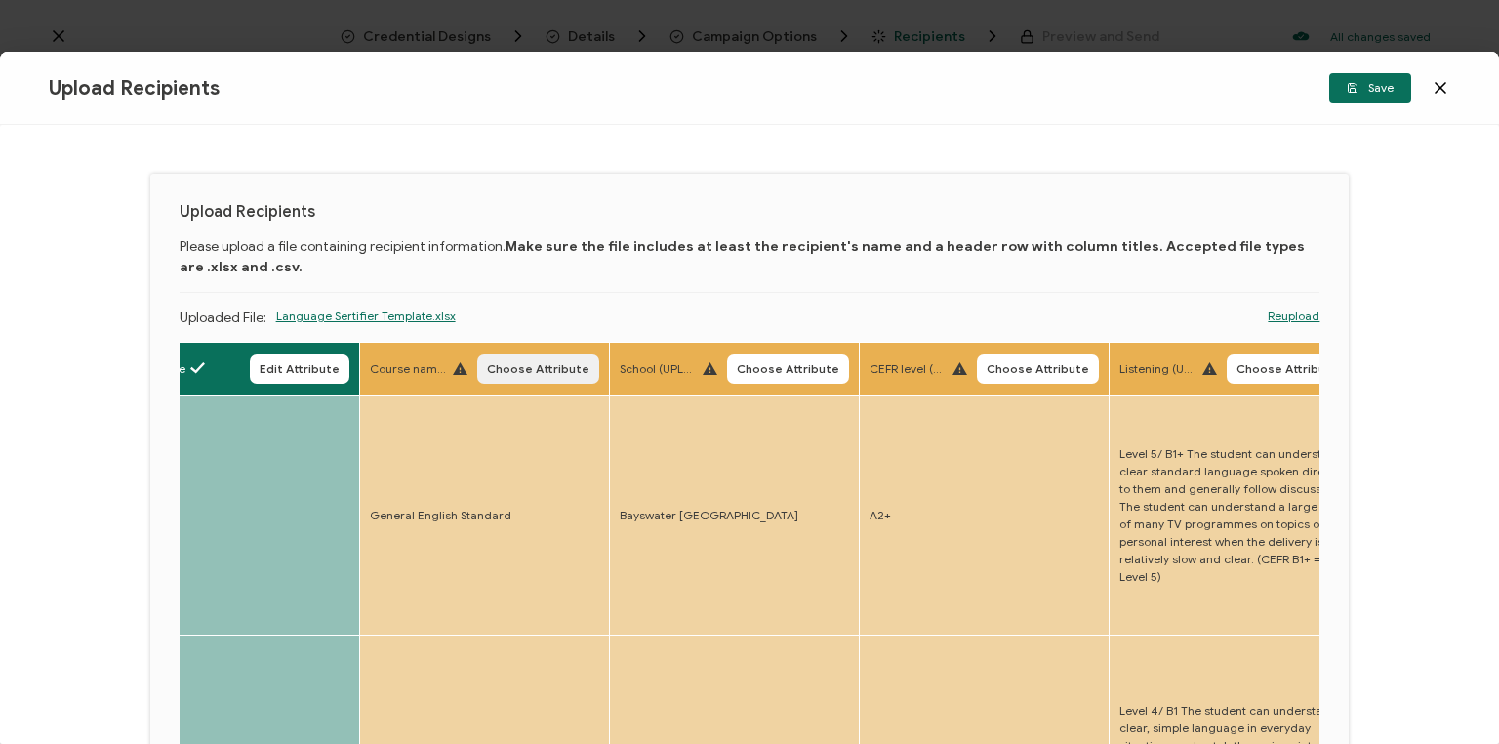
click at [558, 375] on span "Choose Attribute" at bounding box center [538, 369] width 102 height 12
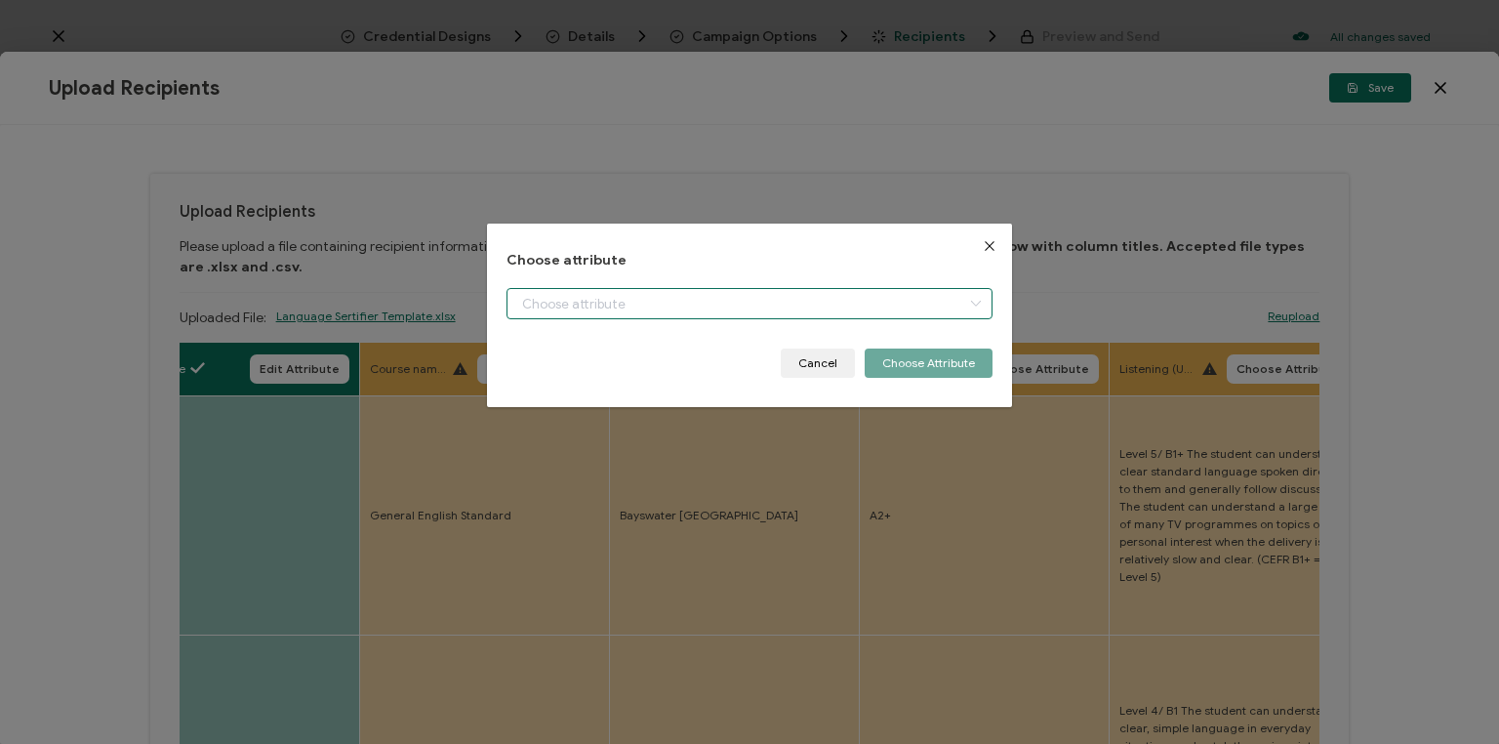
click at [683, 313] on input "dialog" at bounding box center [750, 303] width 486 height 31
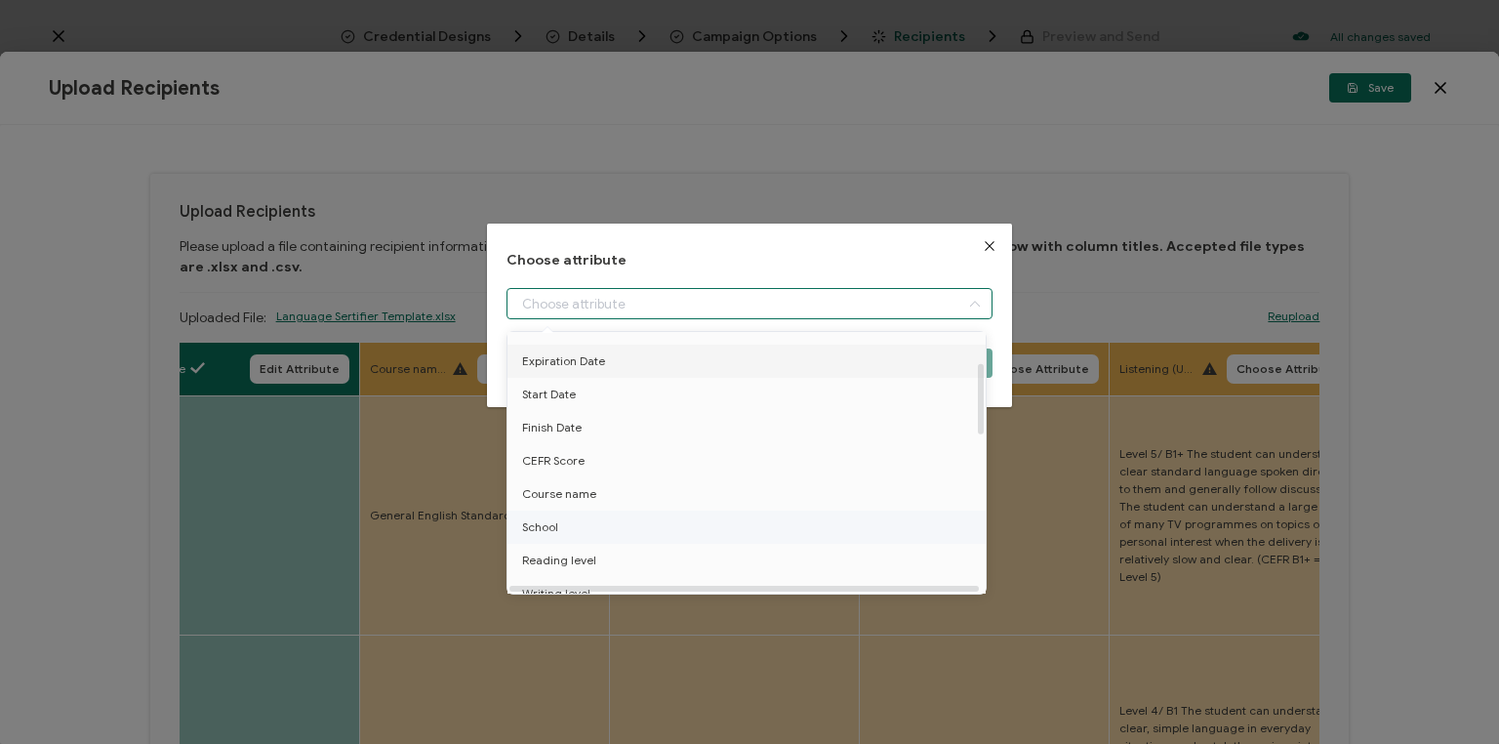
scroll to position [156, 0]
drag, startPoint x: 582, startPoint y: 469, endPoint x: 750, endPoint y: 409, distance: 178.1
click at [581, 469] on span "Course name" at bounding box center [559, 463] width 74 height 33
type input "Course name"
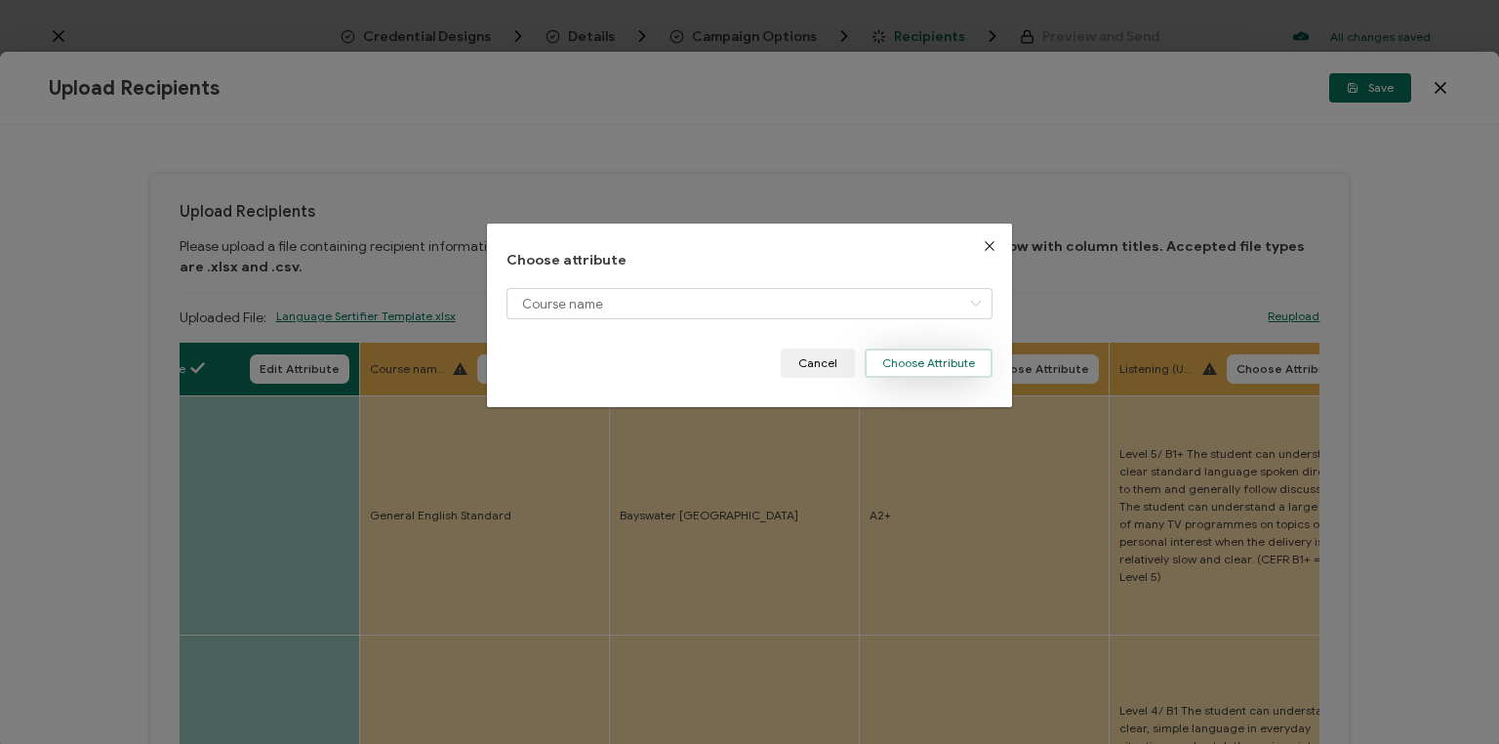
click at [956, 364] on button "Choose Attribute" at bounding box center [929, 362] width 128 height 29
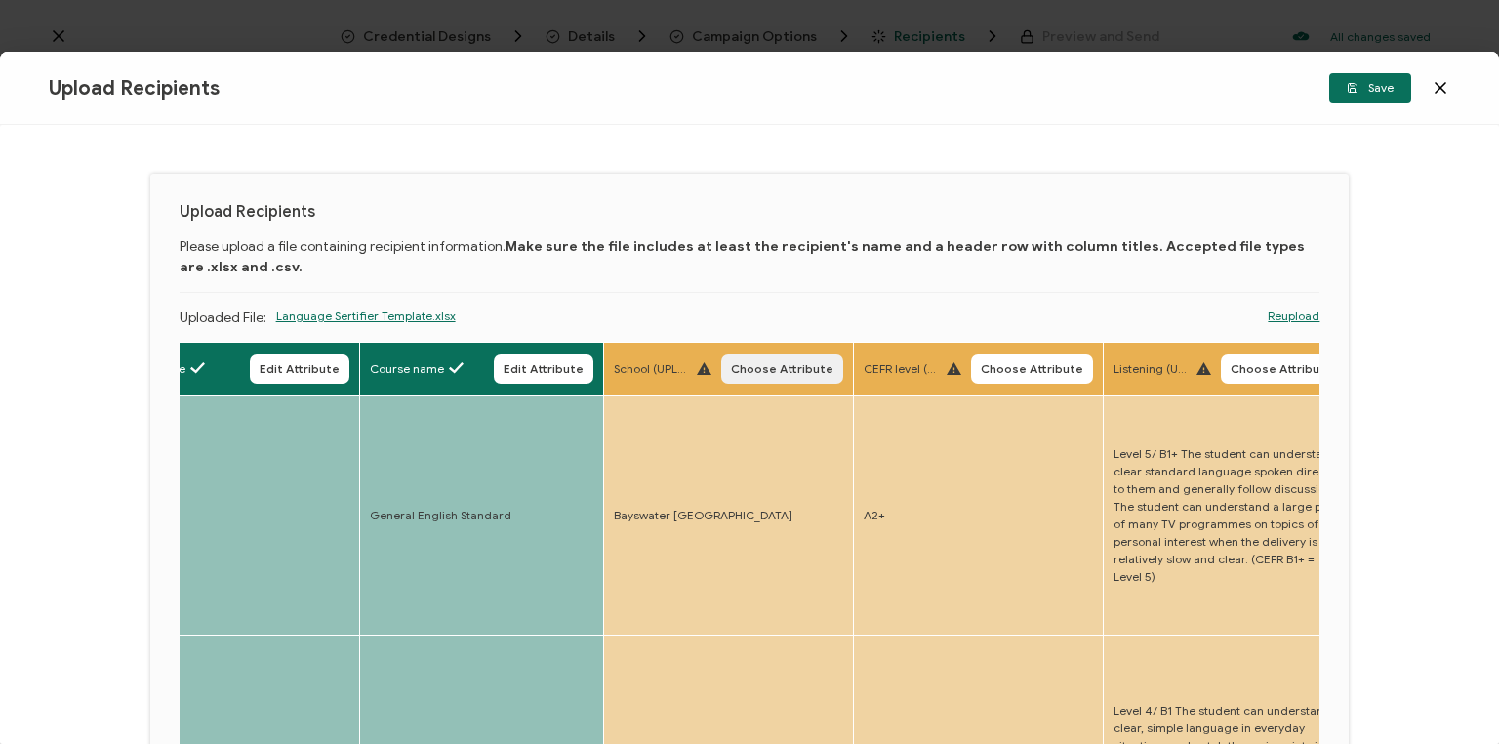
click at [788, 367] on span "Choose Attribute" at bounding box center [782, 369] width 102 height 12
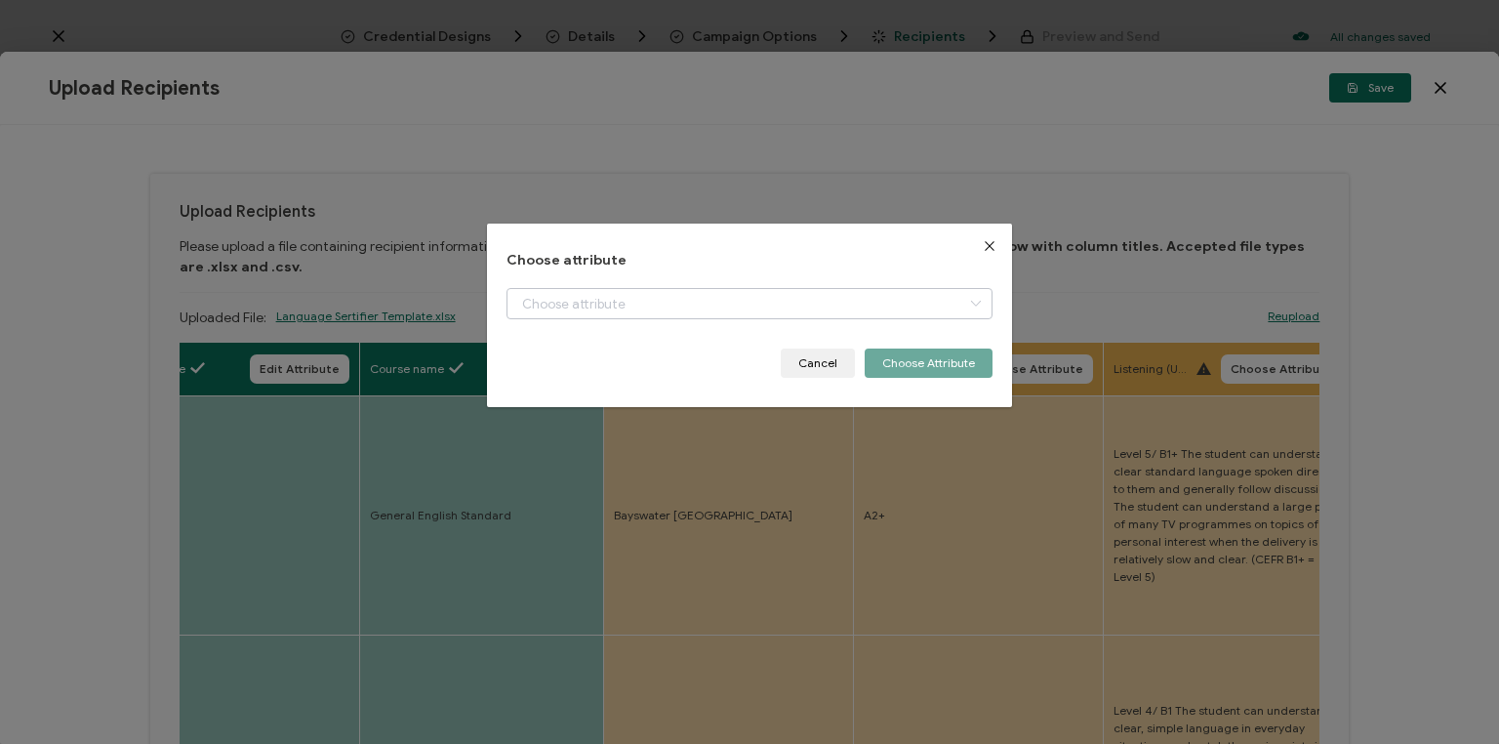
drag, startPoint x: 731, startPoint y: 326, endPoint x: 726, endPoint y: 316, distance: 10.9
click at [726, 324] on div "dialog" at bounding box center [750, 318] width 486 height 61
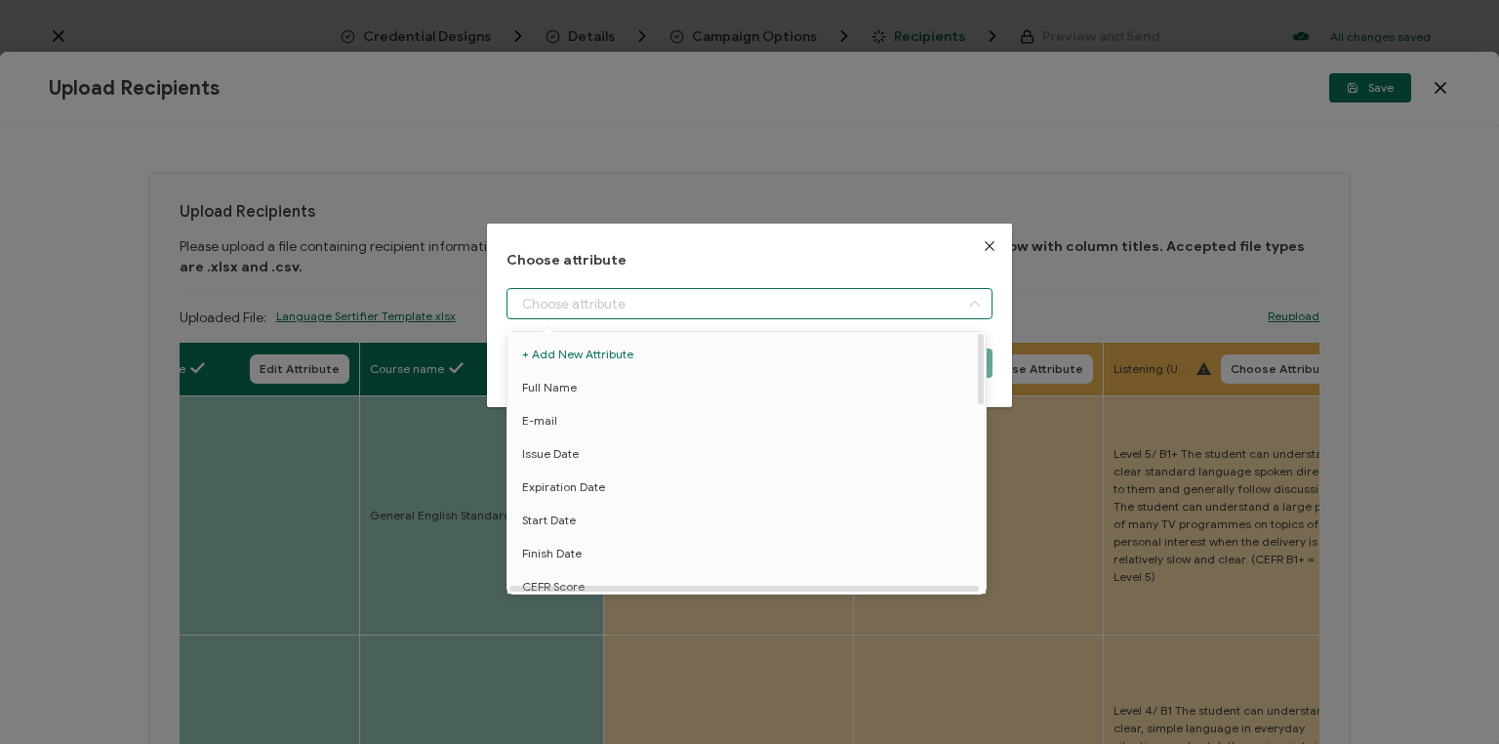
drag, startPoint x: 726, startPoint y: 316, endPoint x: 702, endPoint y: 336, distance: 31.3
click at [726, 316] on input "dialog" at bounding box center [750, 303] width 486 height 31
click at [613, 491] on li "School" at bounding box center [750, 496] width 494 height 33
type input "School"
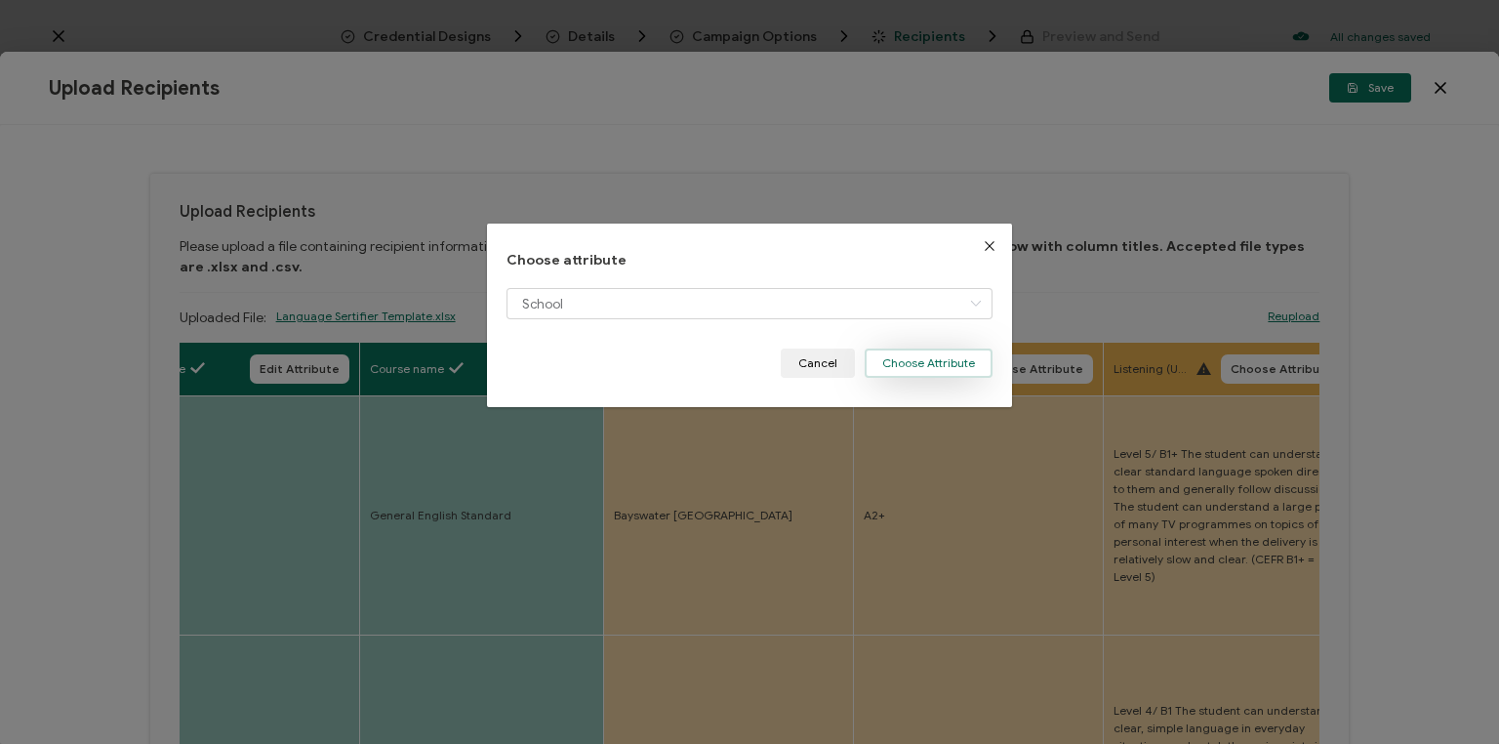
click at [933, 359] on button "Choose Attribute" at bounding box center [929, 362] width 128 height 29
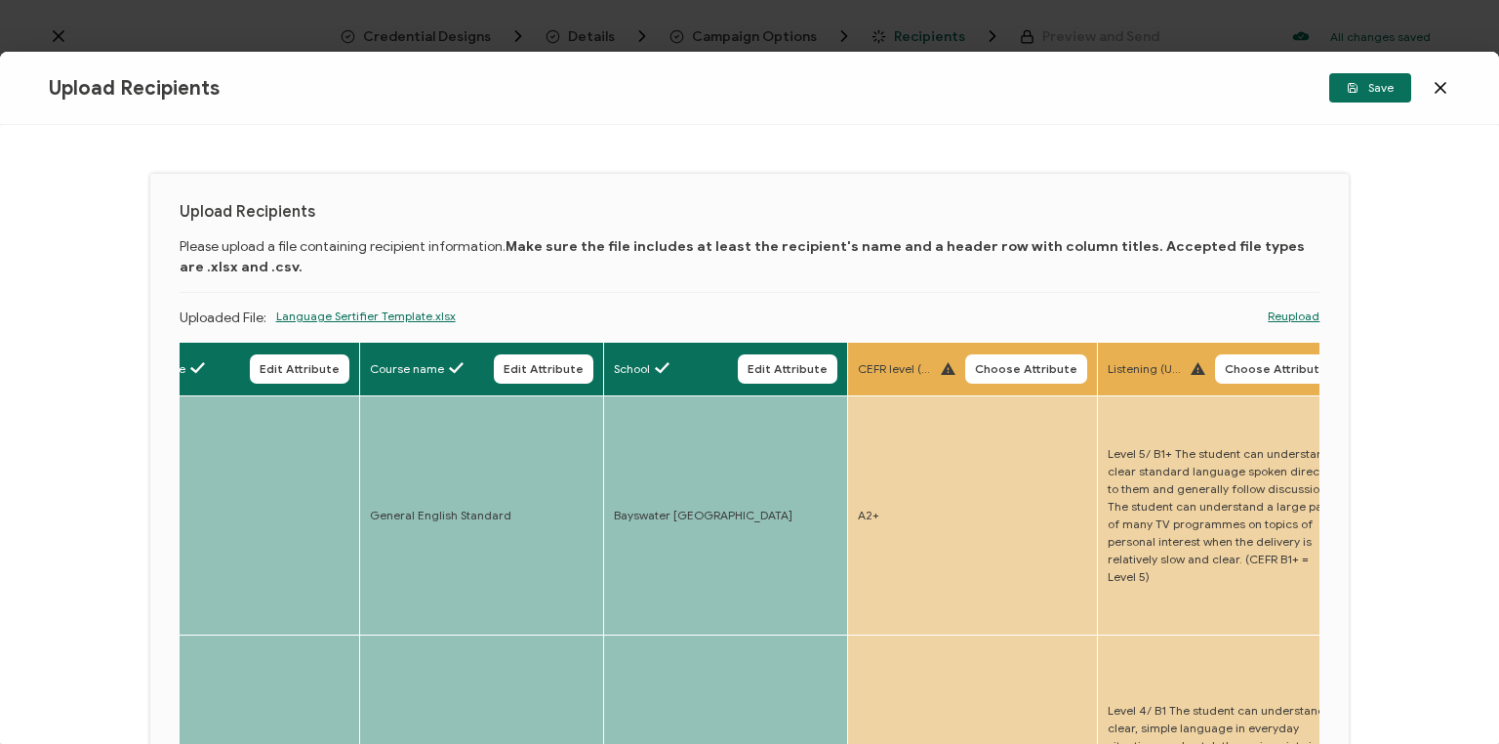
drag, startPoint x: 1023, startPoint y: 375, endPoint x: 933, endPoint y: 368, distance: 90.1
click at [1021, 375] on span "Choose Attribute" at bounding box center [1026, 369] width 102 height 12
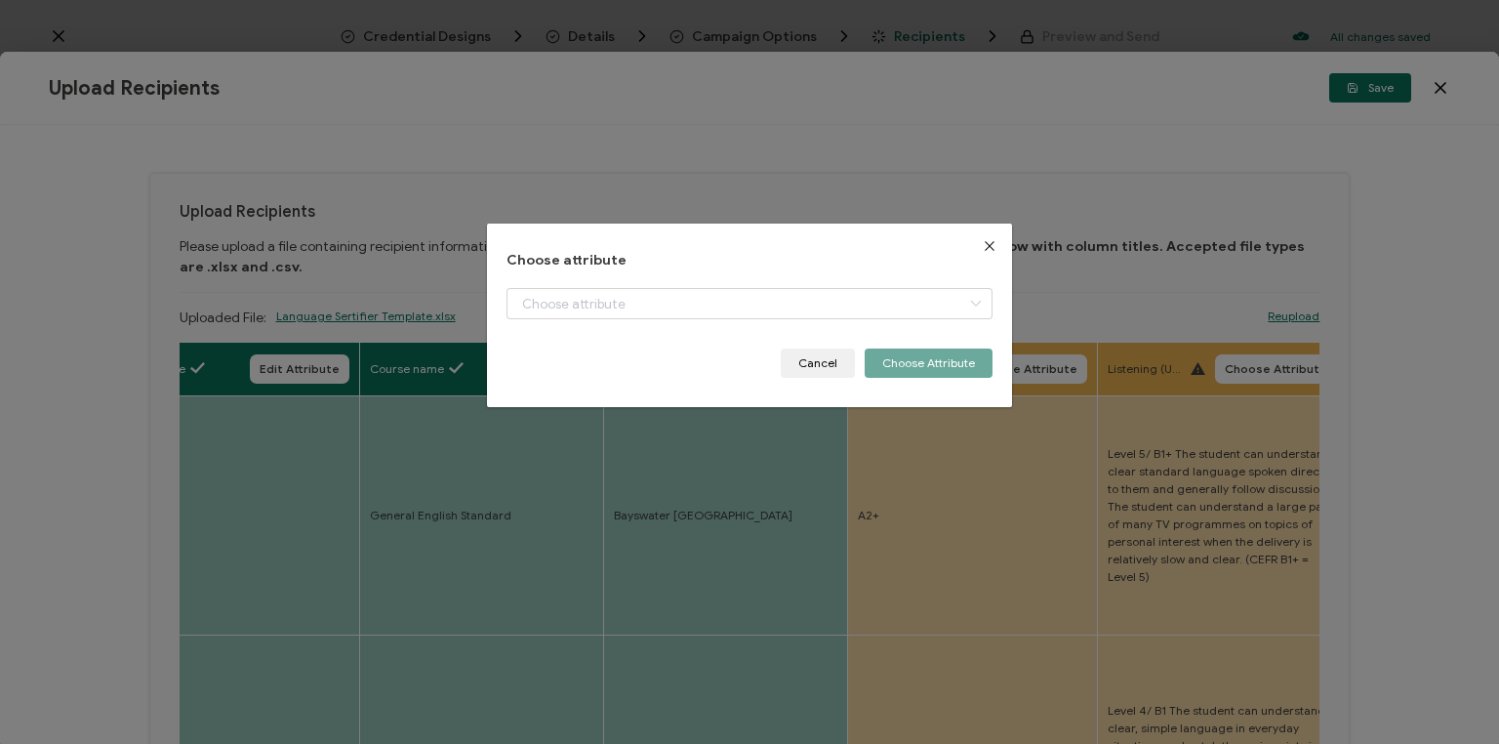
click at [648, 320] on div "dialog" at bounding box center [750, 318] width 486 height 61
click at [654, 316] on div "dialog" at bounding box center [750, 318] width 486 height 61
click at [652, 308] on input "dialog" at bounding box center [750, 303] width 486 height 31
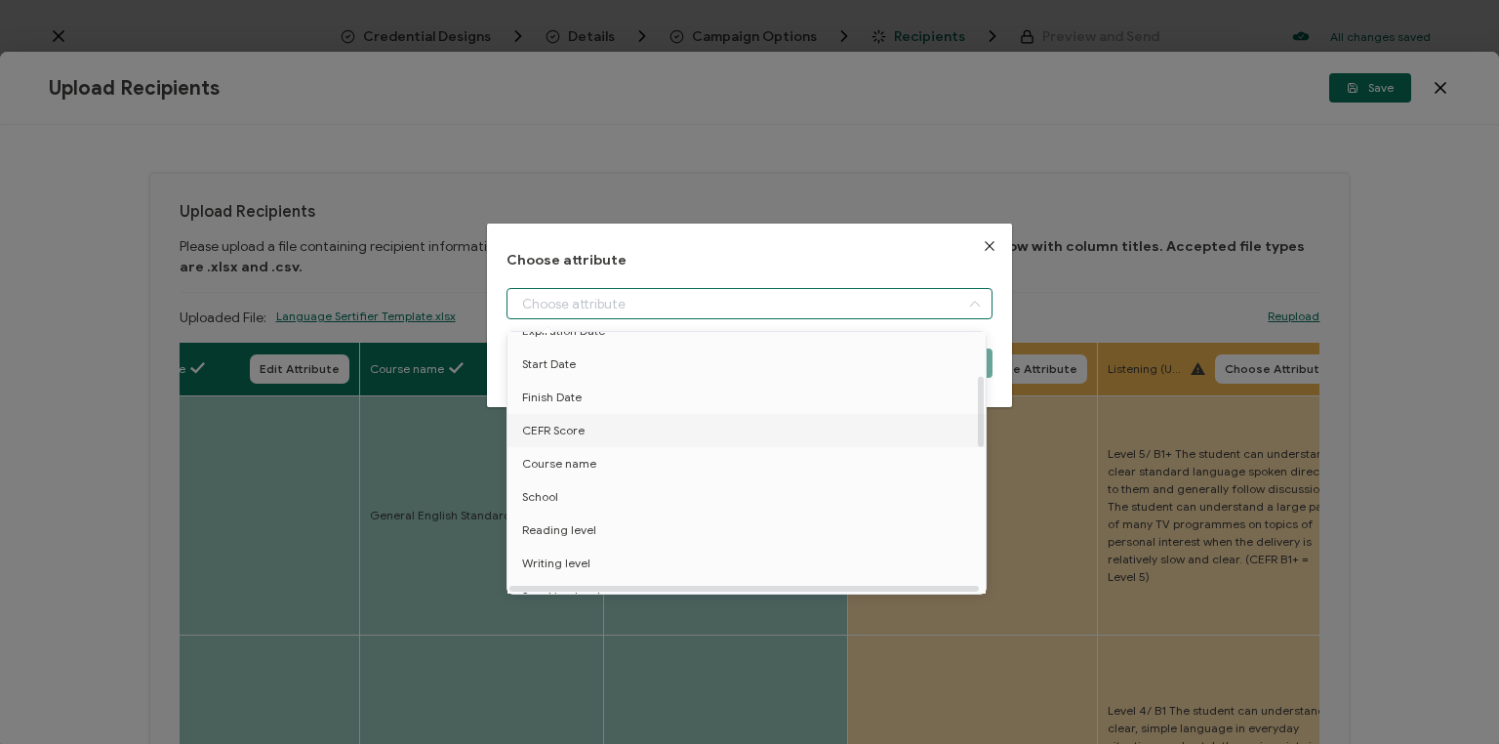
click at [614, 436] on li "CEFR Score" at bounding box center [750, 430] width 494 height 33
type input "CEFR Score"
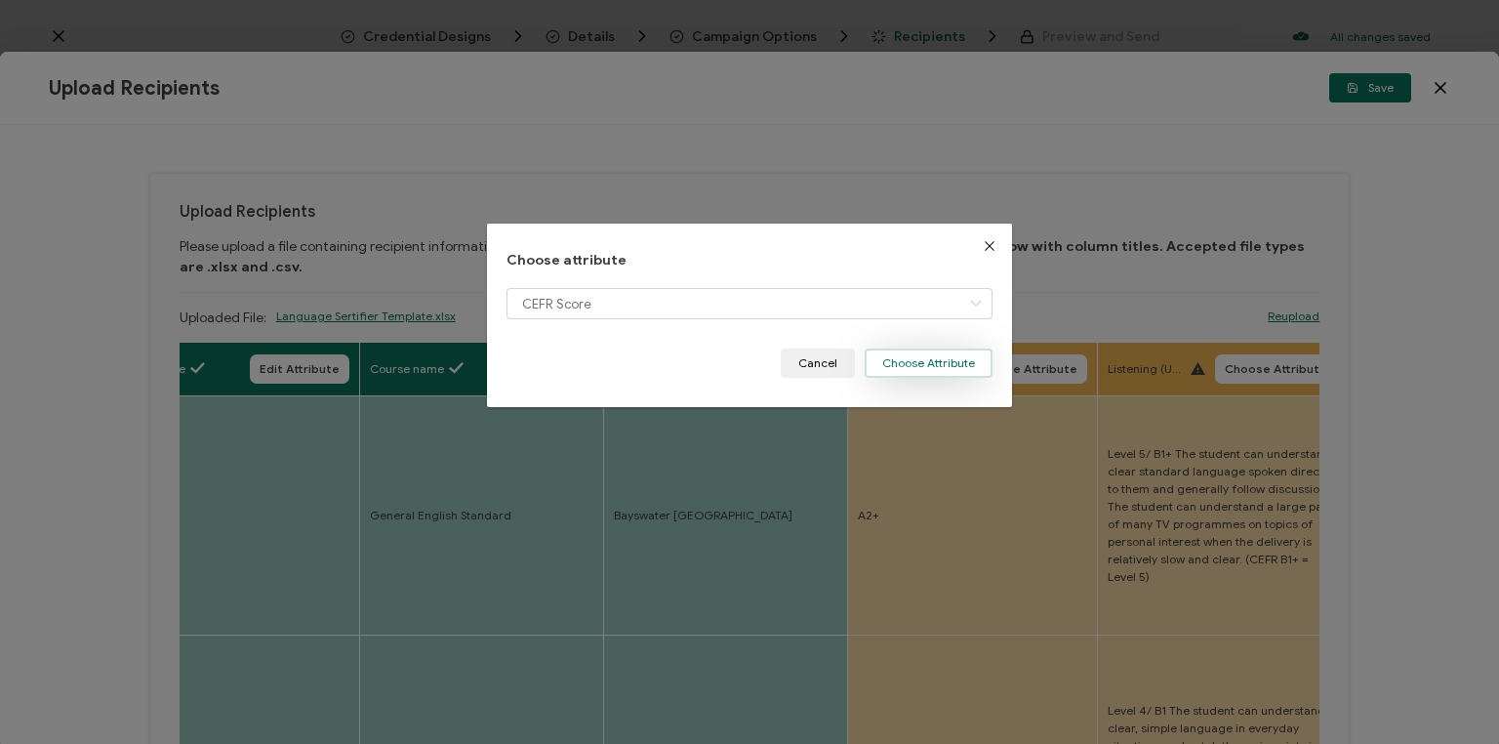
click at [912, 367] on button "Choose Attribute" at bounding box center [929, 362] width 128 height 29
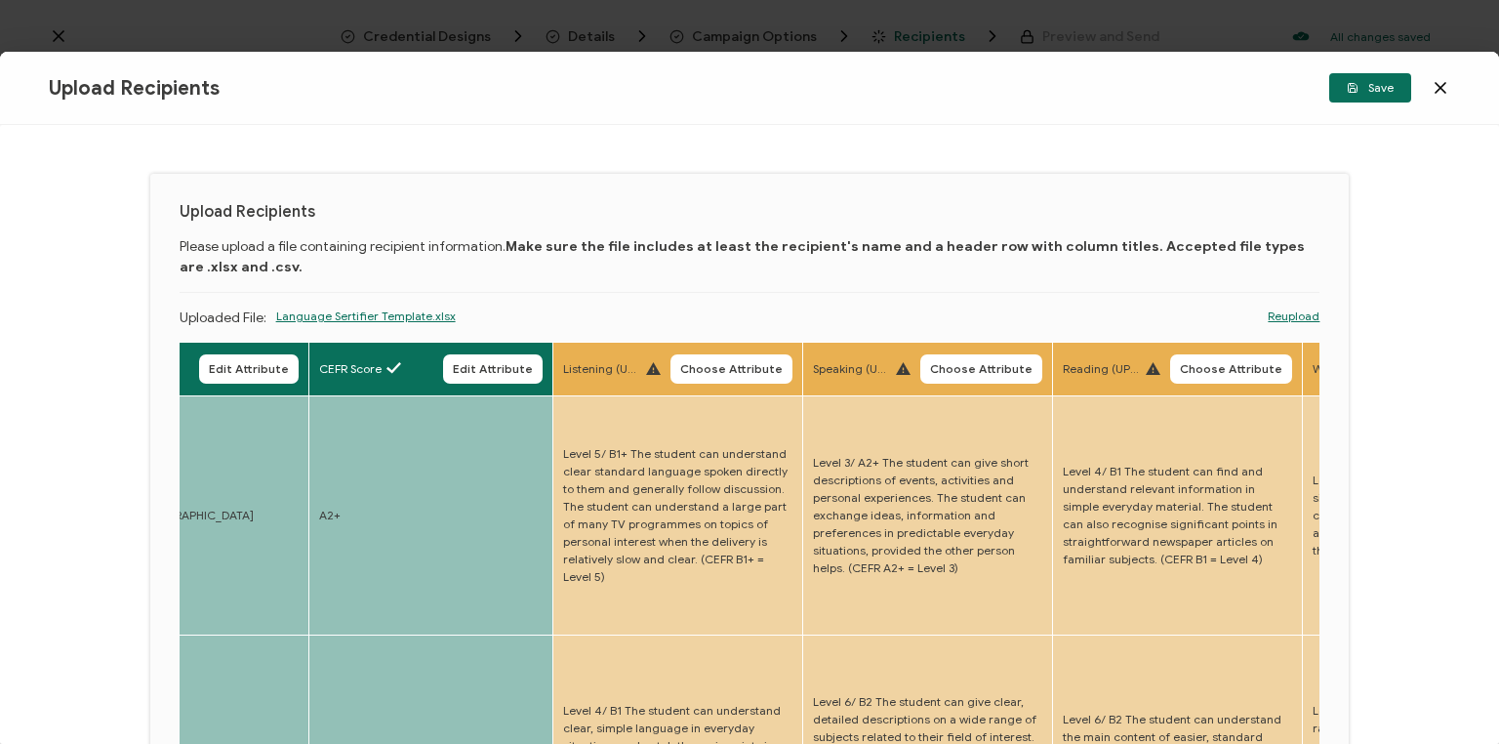
drag, startPoint x: 651, startPoint y: 478, endPoint x: 755, endPoint y: 450, distance: 107.3
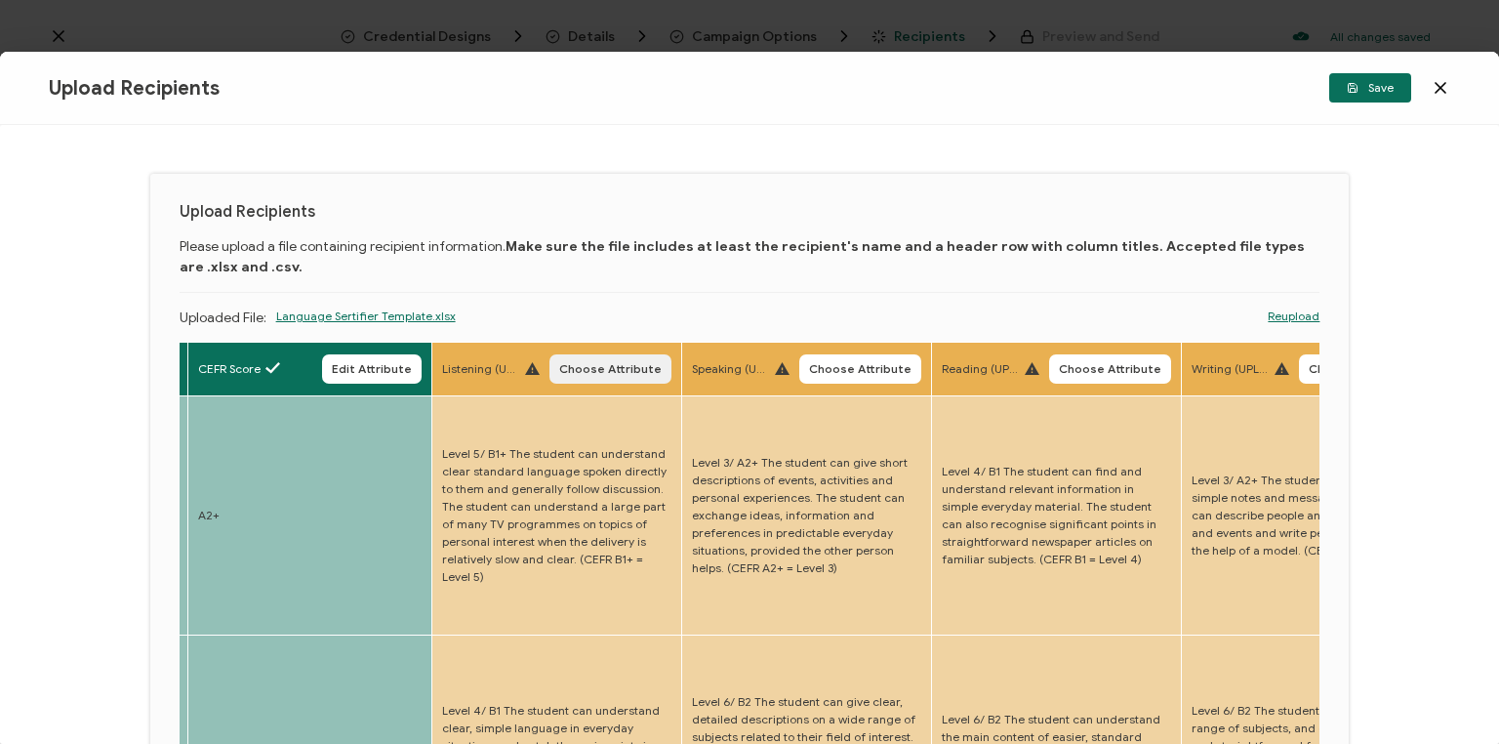
click at [649, 371] on span "Choose Attribute" at bounding box center [610, 369] width 102 height 12
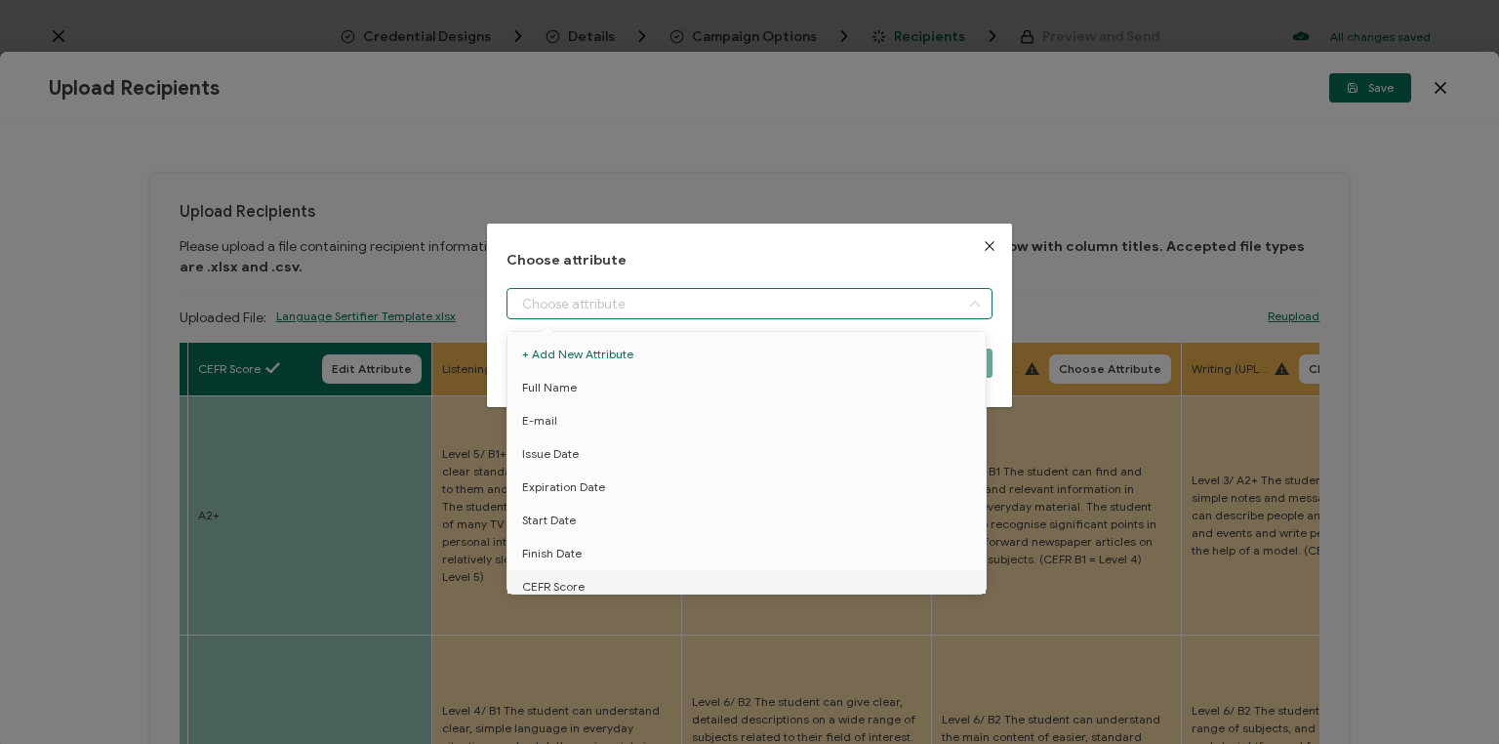
click at [684, 307] on input "dialog" at bounding box center [750, 303] width 486 height 31
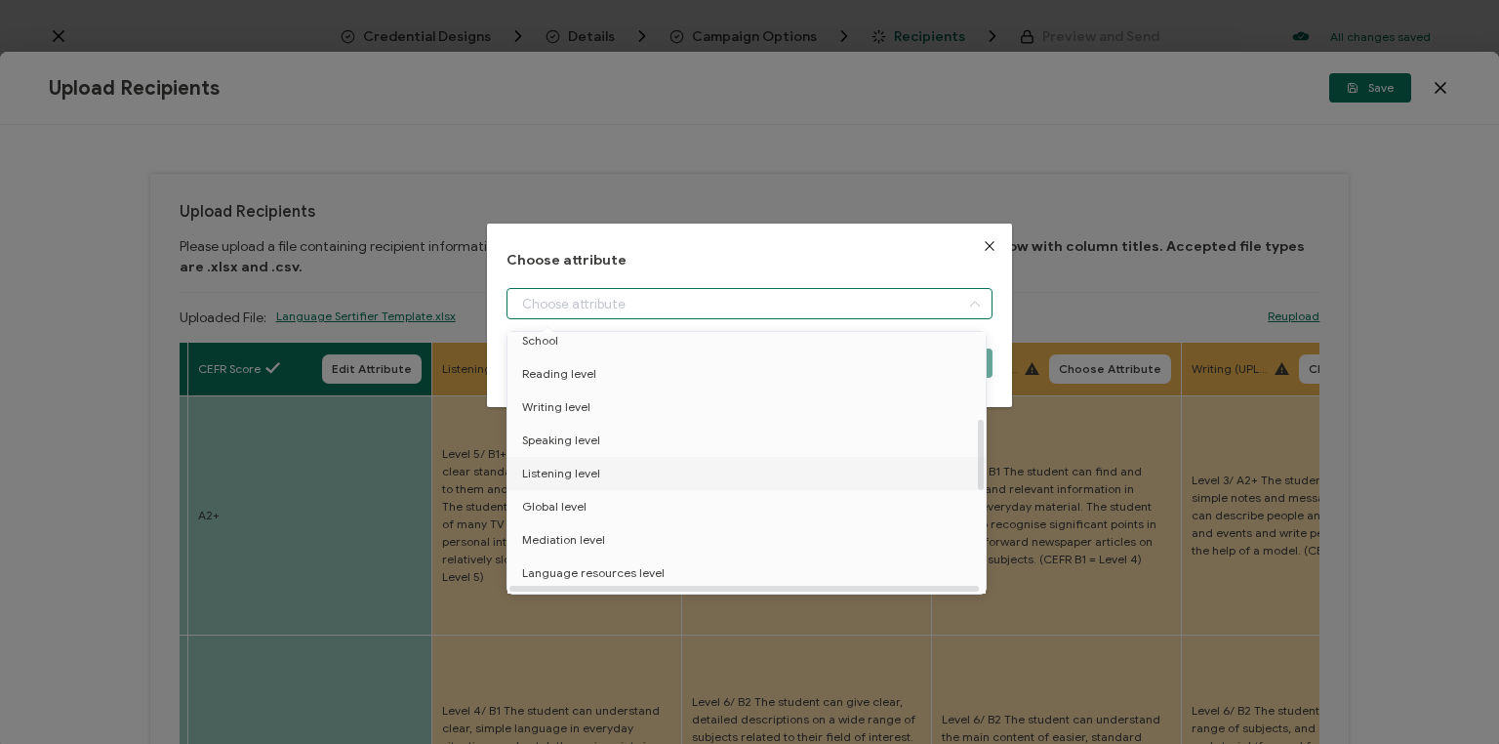
click at [612, 484] on li "Listening level" at bounding box center [750, 473] width 494 height 33
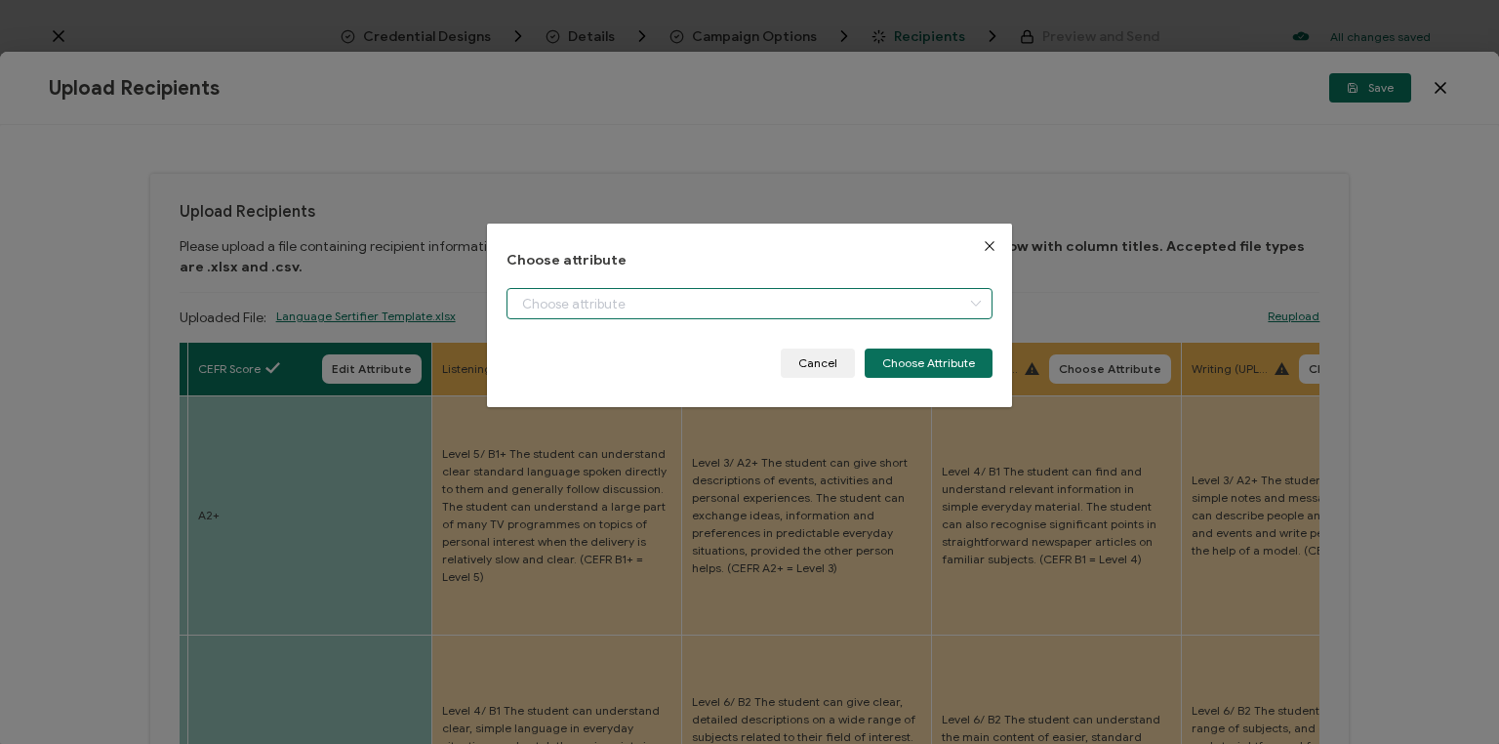
type input "Listening level"
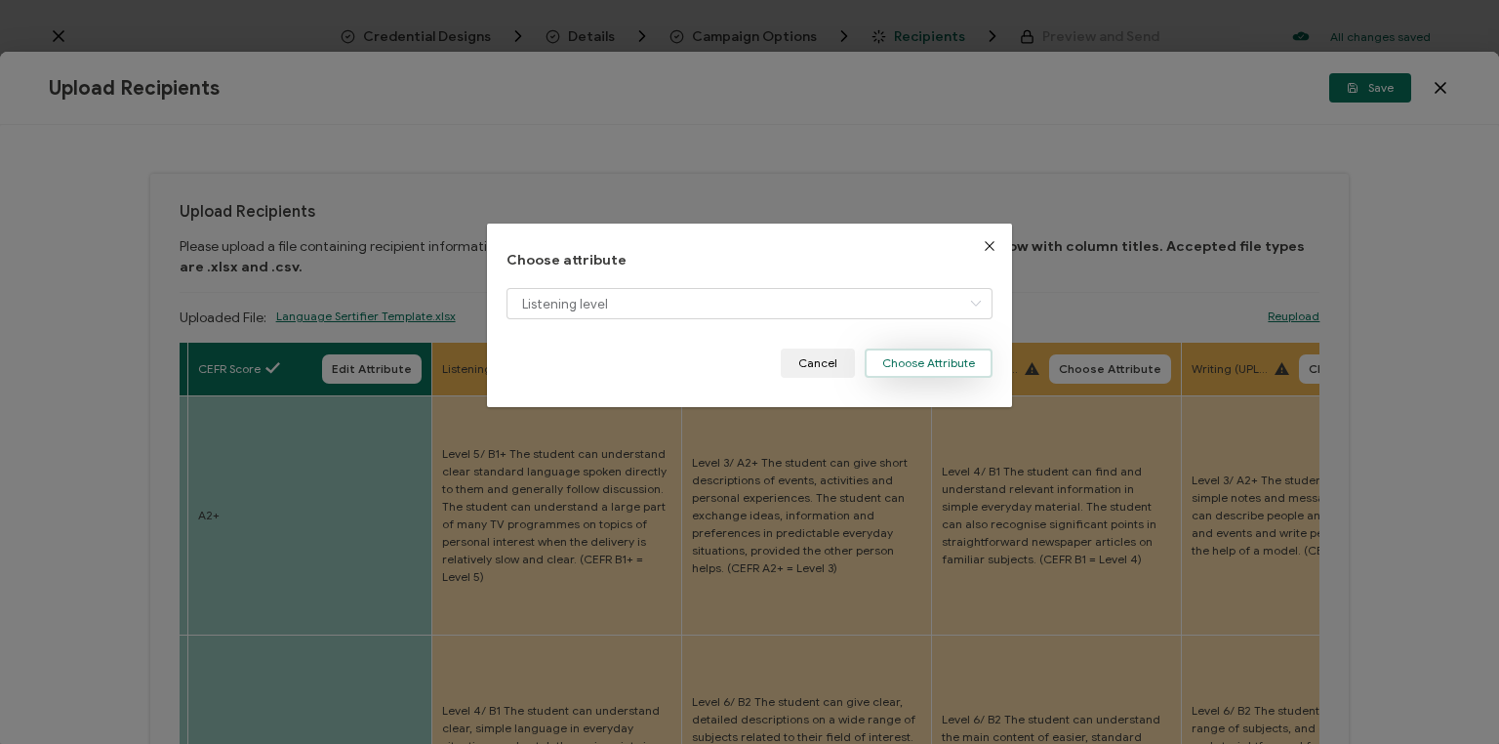
drag, startPoint x: 894, startPoint y: 354, endPoint x: 833, endPoint y: 362, distance: 62.0
click at [894, 355] on button "Choose Attribute" at bounding box center [929, 362] width 128 height 29
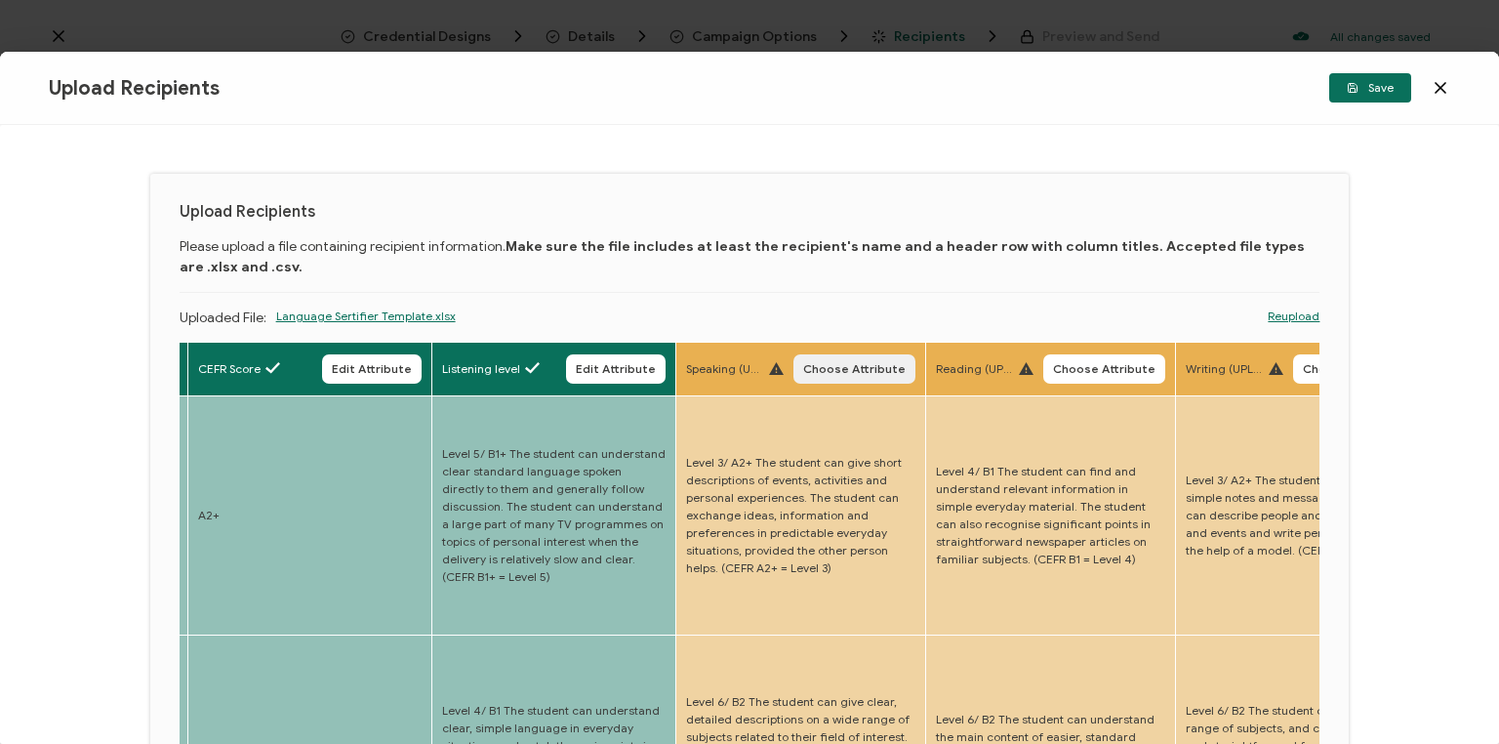
click at [818, 371] on span "Choose Attribute" at bounding box center [854, 369] width 102 height 12
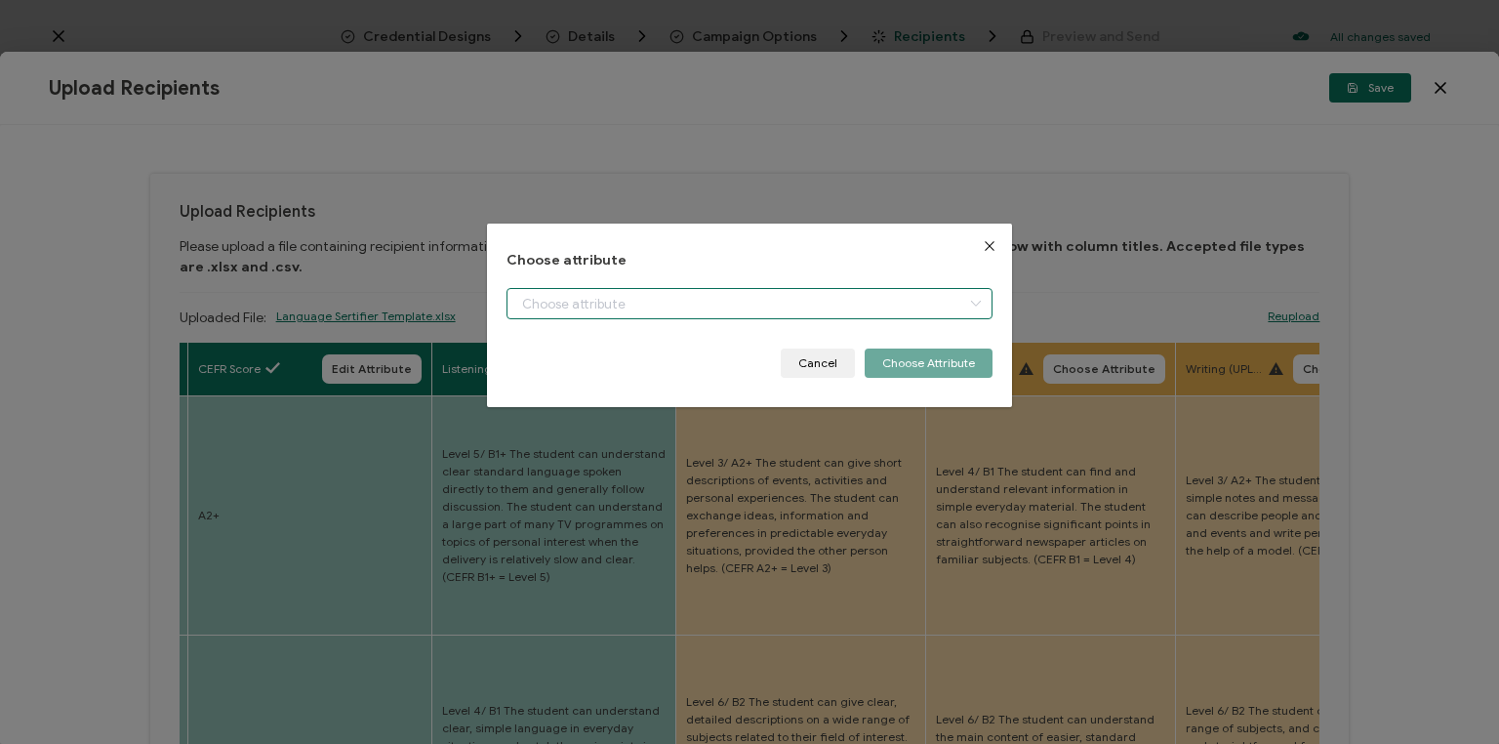
click at [745, 310] on input "dialog" at bounding box center [750, 303] width 486 height 31
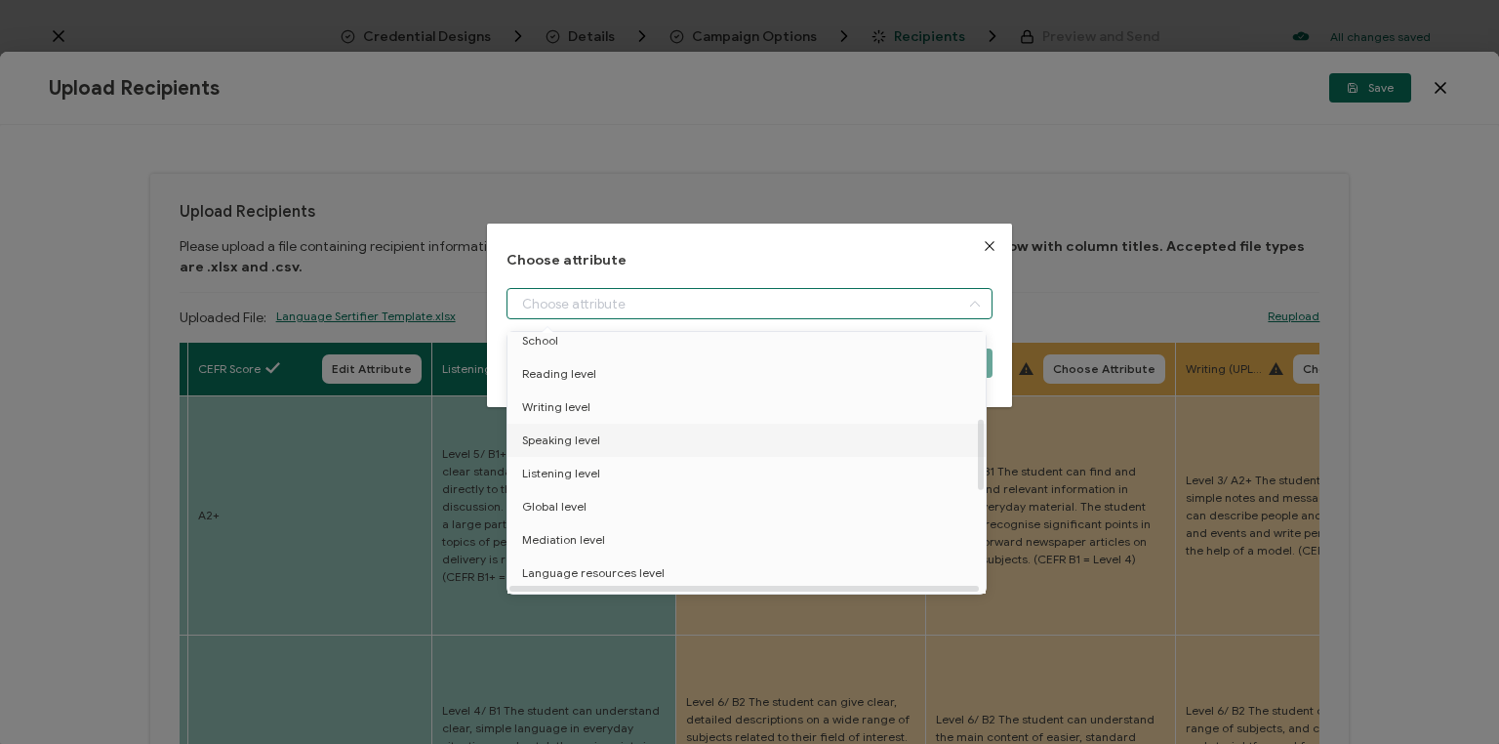
click at [633, 439] on li "Speaking level" at bounding box center [750, 440] width 494 height 33
type input "Speaking level"
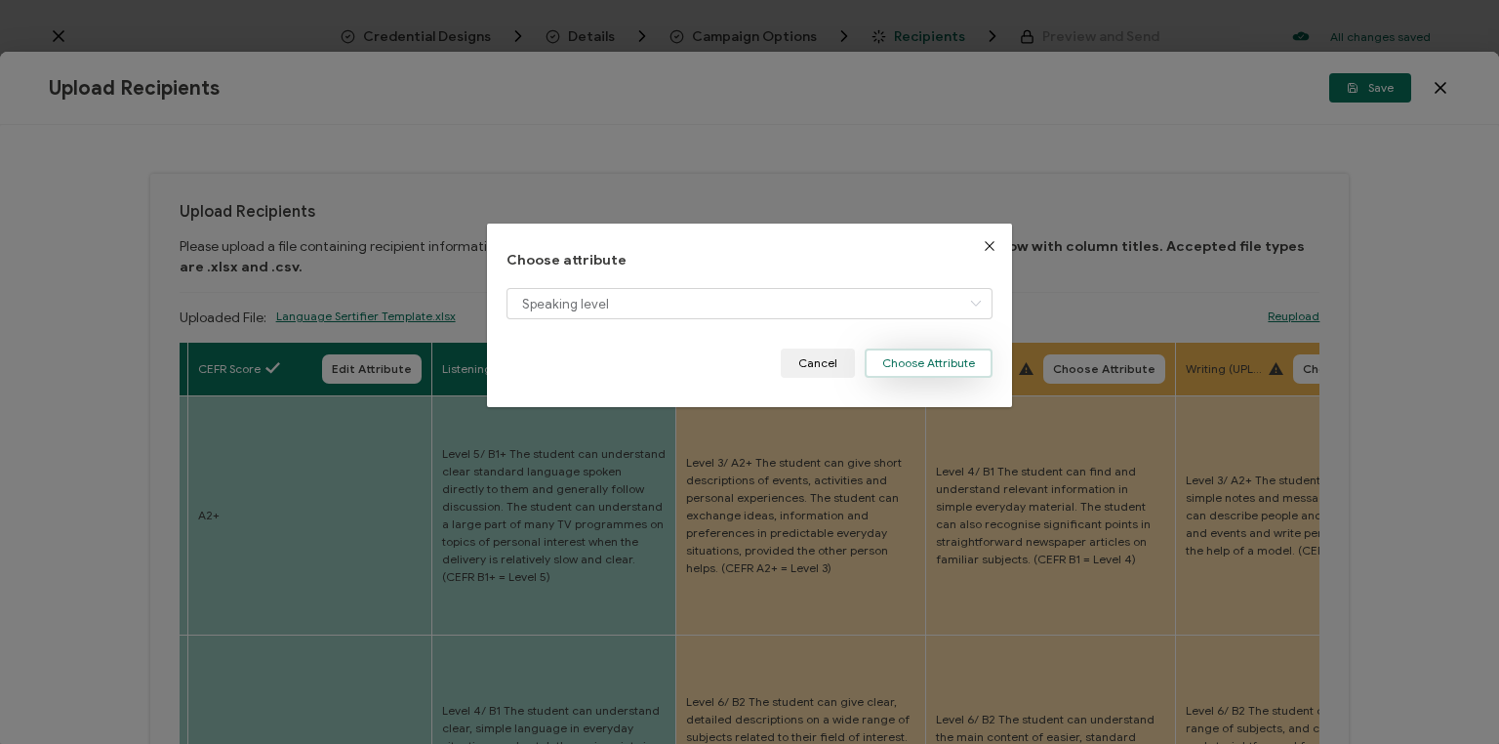
click at [898, 371] on button "Choose Attribute" at bounding box center [929, 362] width 128 height 29
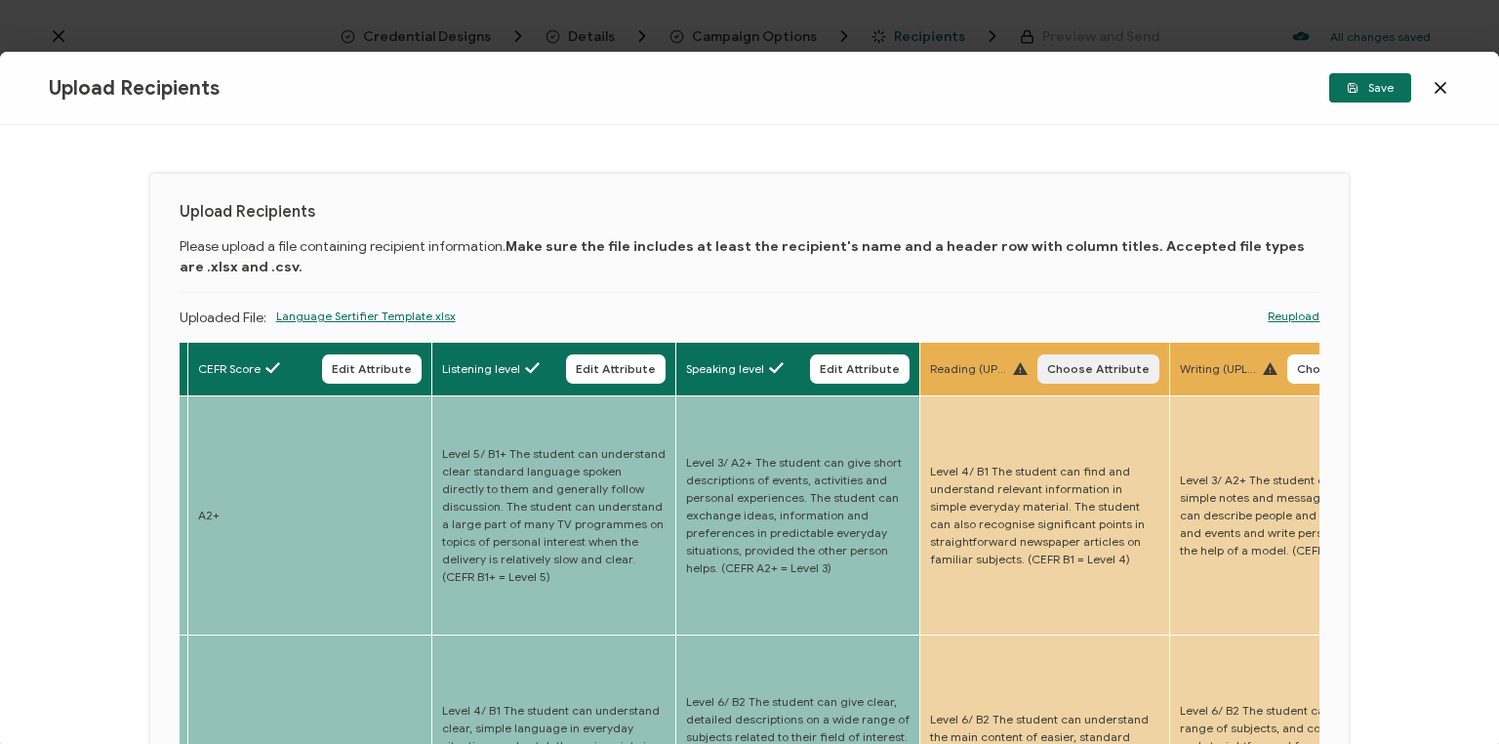
click at [1056, 370] on span "Choose Attribute" at bounding box center [1098, 369] width 102 height 12
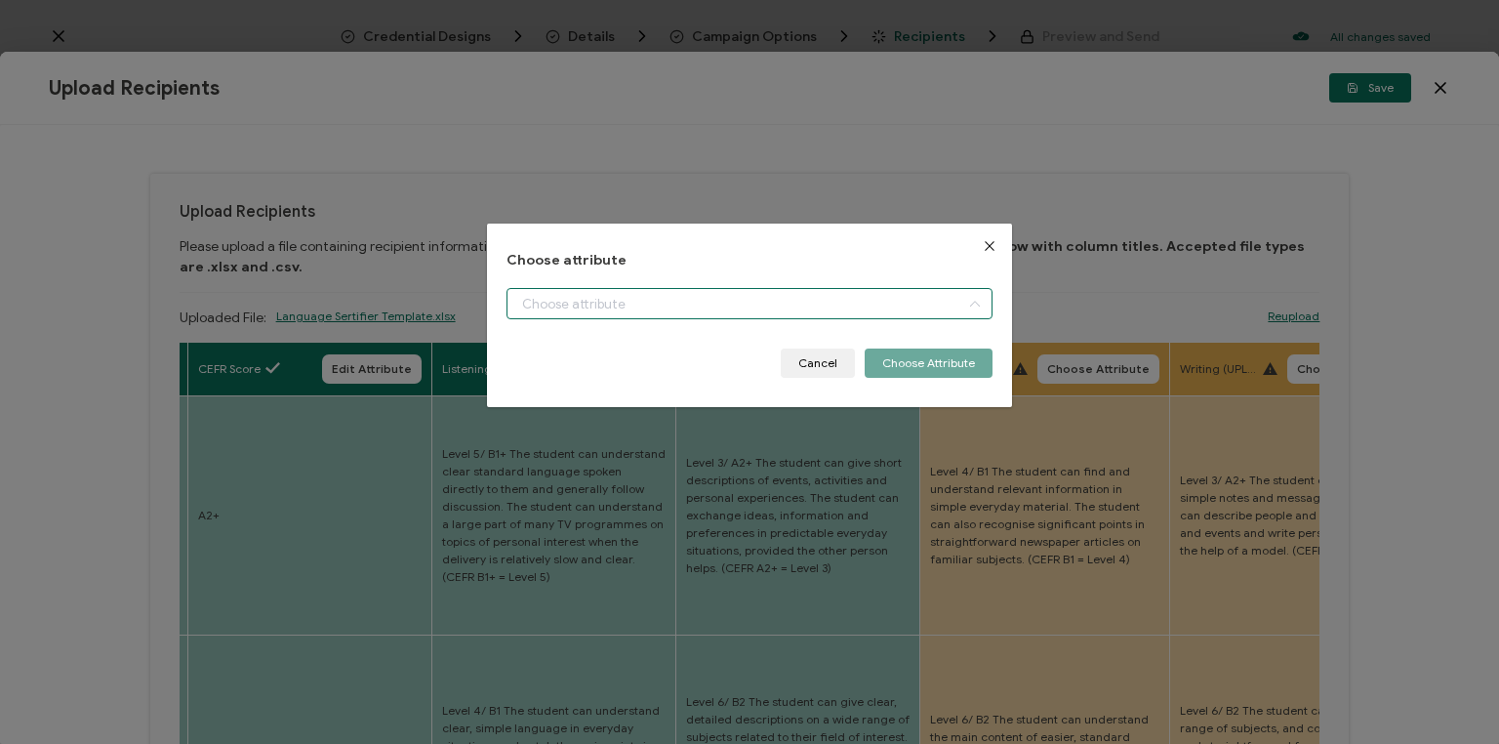
click at [695, 308] on input "dialog" at bounding box center [750, 303] width 486 height 31
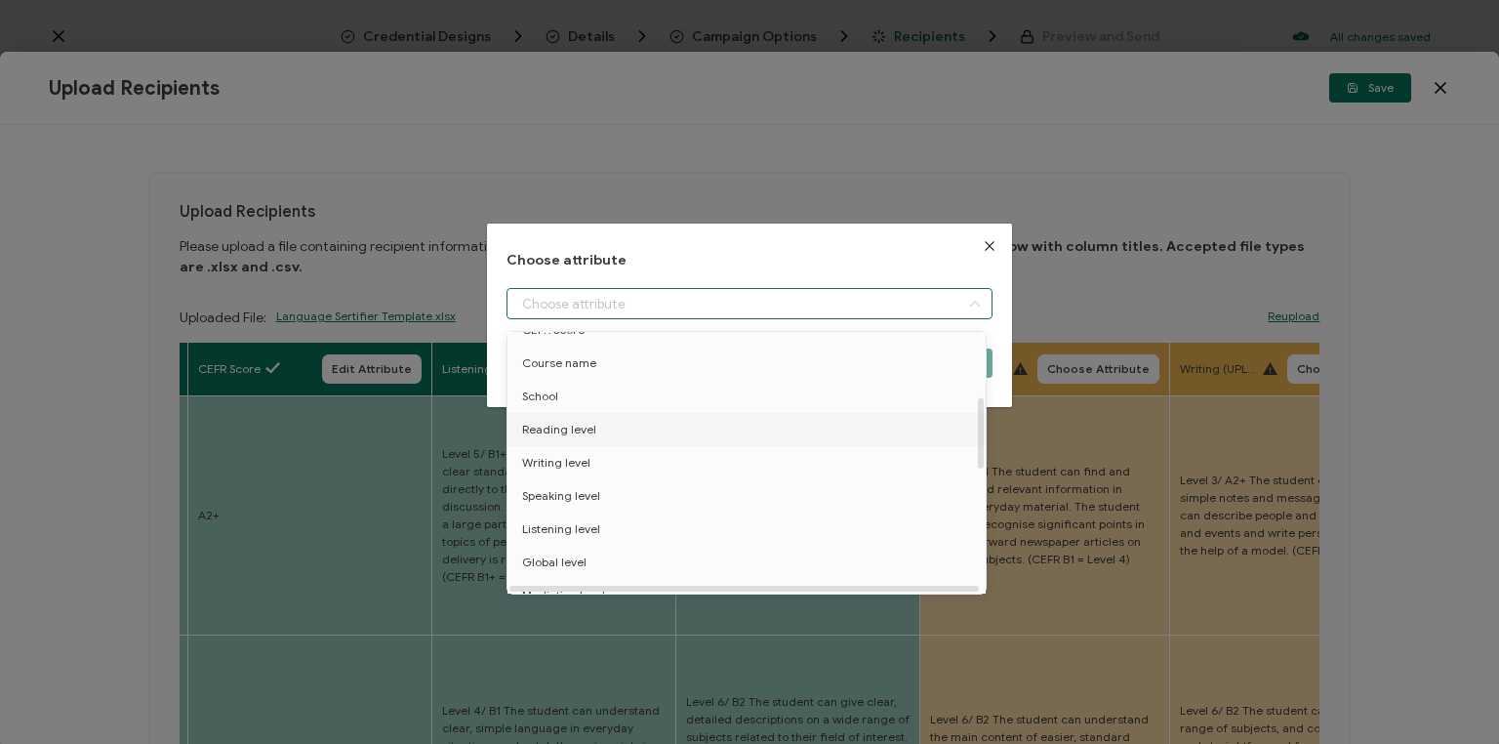
scroll to position [234, 0]
click at [585, 459] on span "Reading level" at bounding box center [559, 451] width 74 height 33
type input "Reading level"
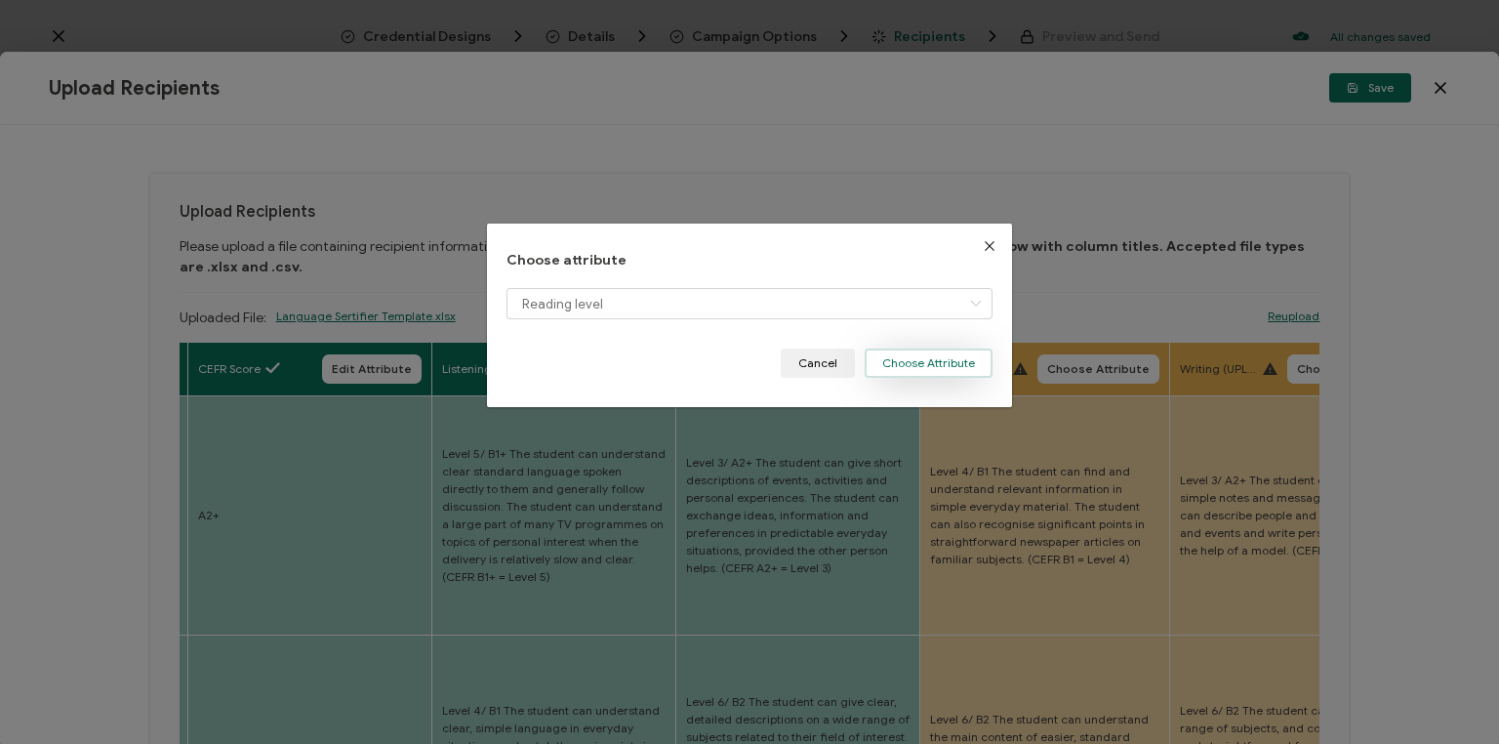
click at [904, 370] on button "Choose Attribute" at bounding box center [929, 362] width 128 height 29
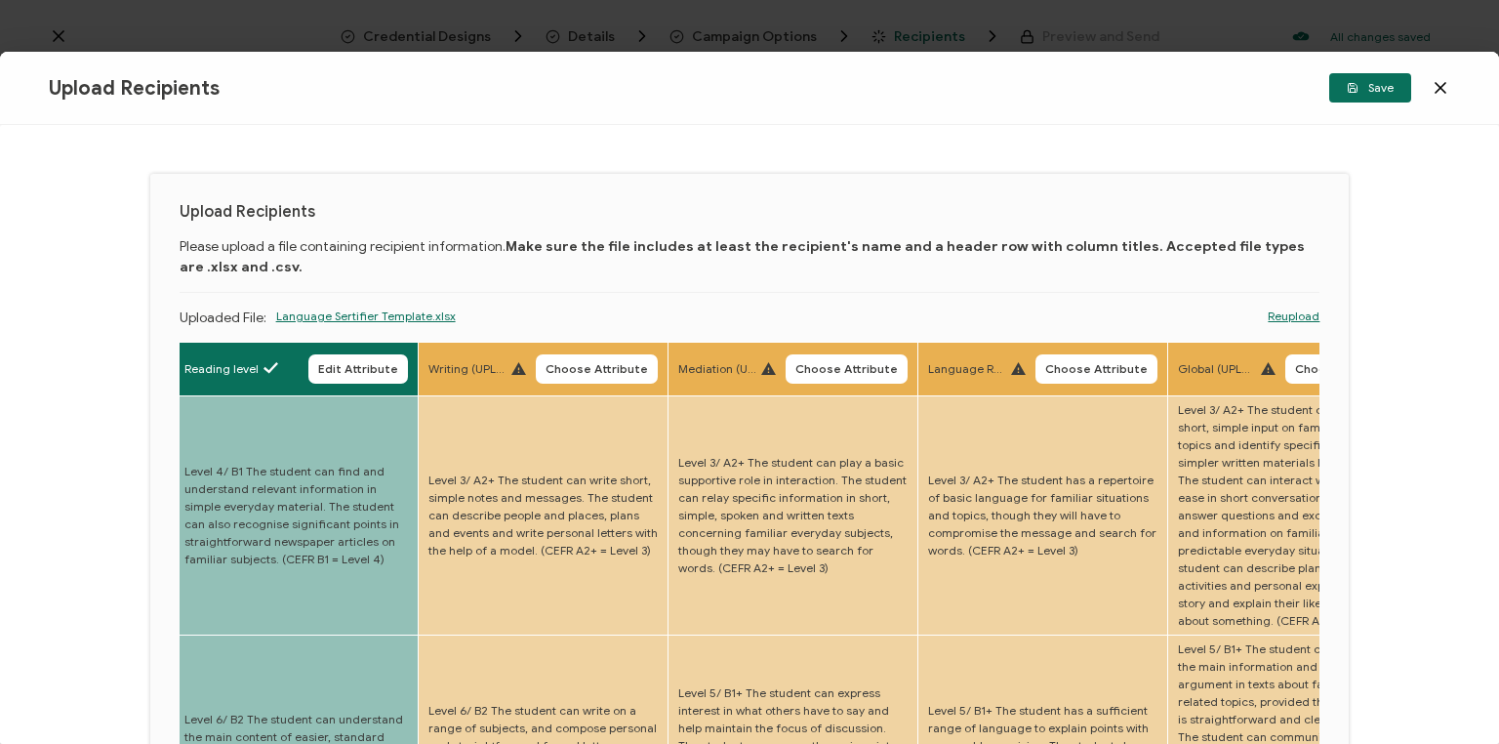
drag, startPoint x: 658, startPoint y: 496, endPoint x: 904, endPoint y: 459, distance: 248.8
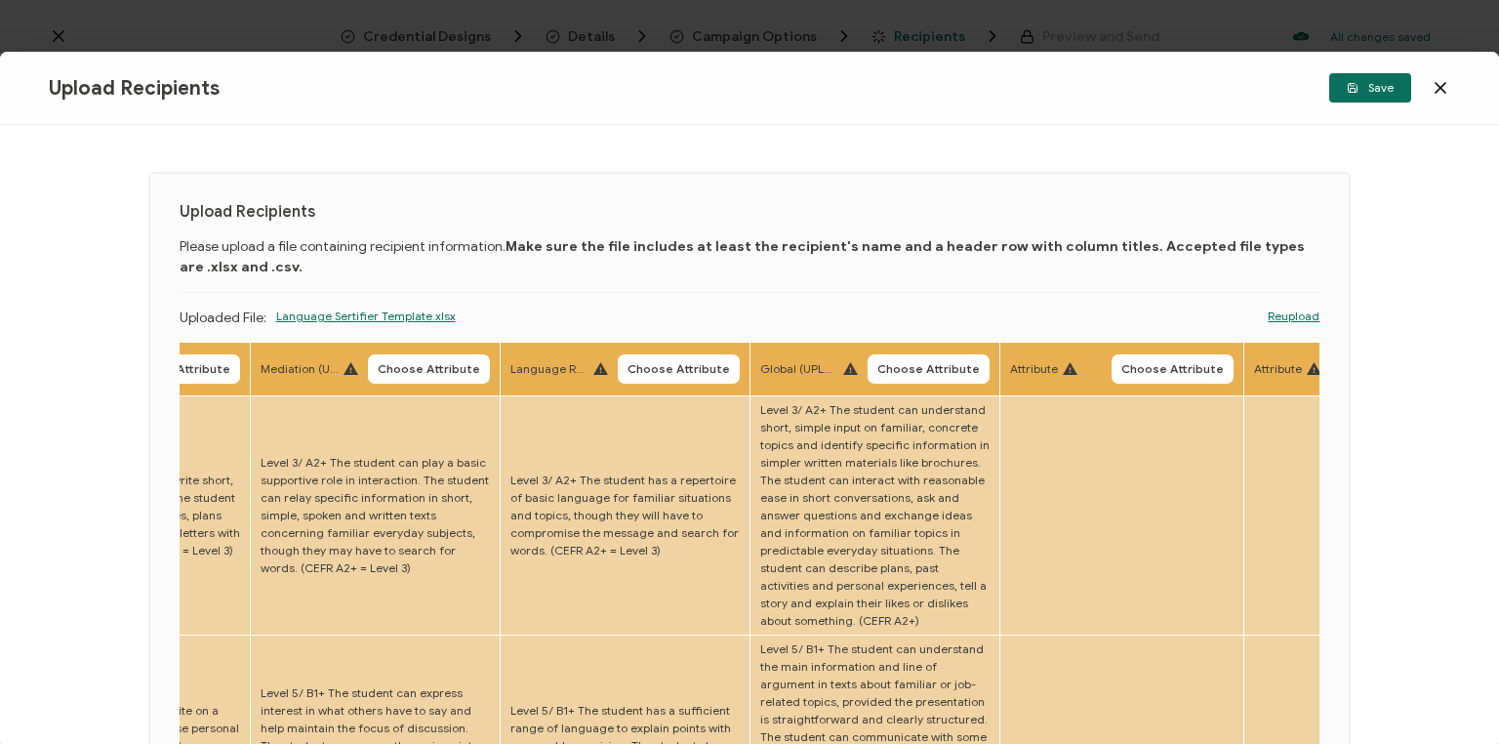
scroll to position [0, 2376]
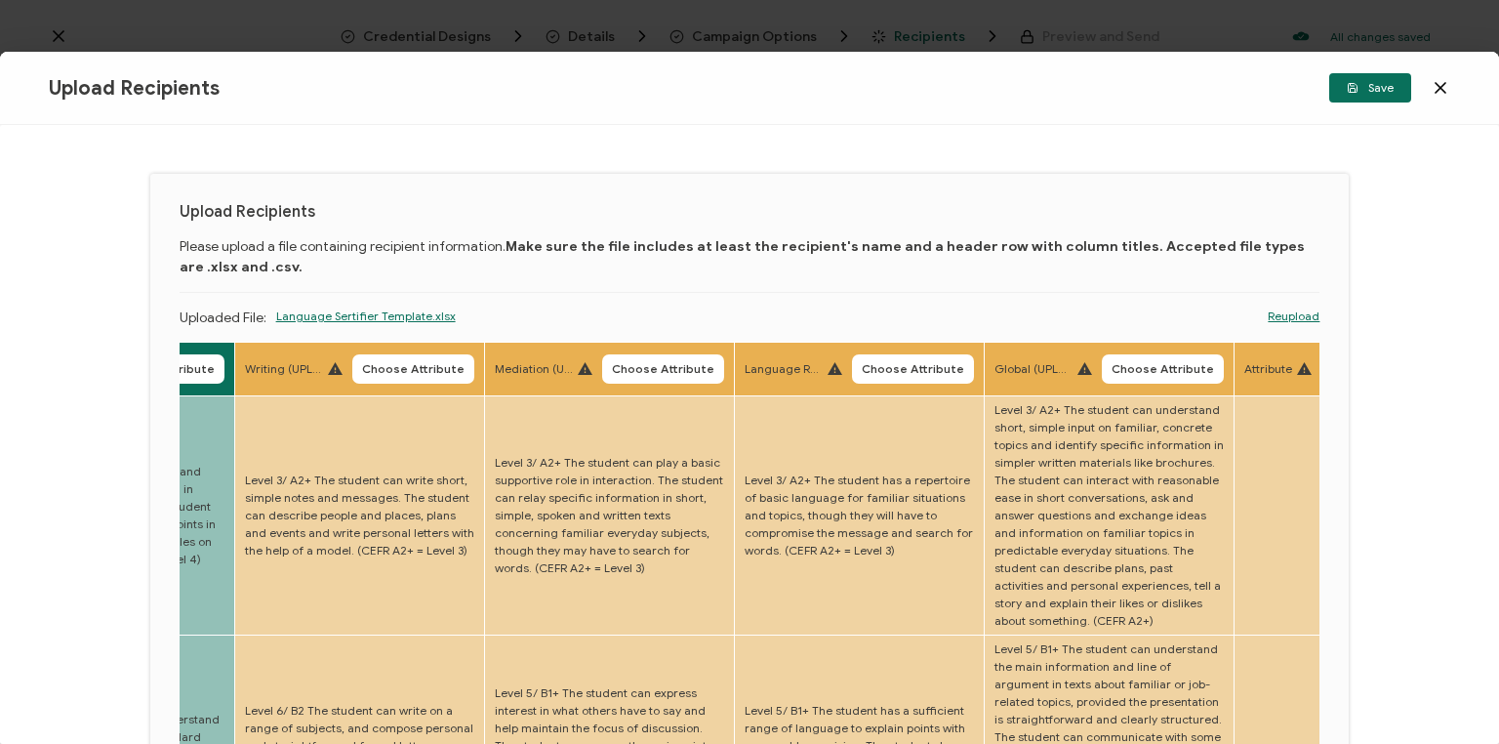
drag, startPoint x: 562, startPoint y: 471, endPoint x: 458, endPoint y: 489, distance: 105.9
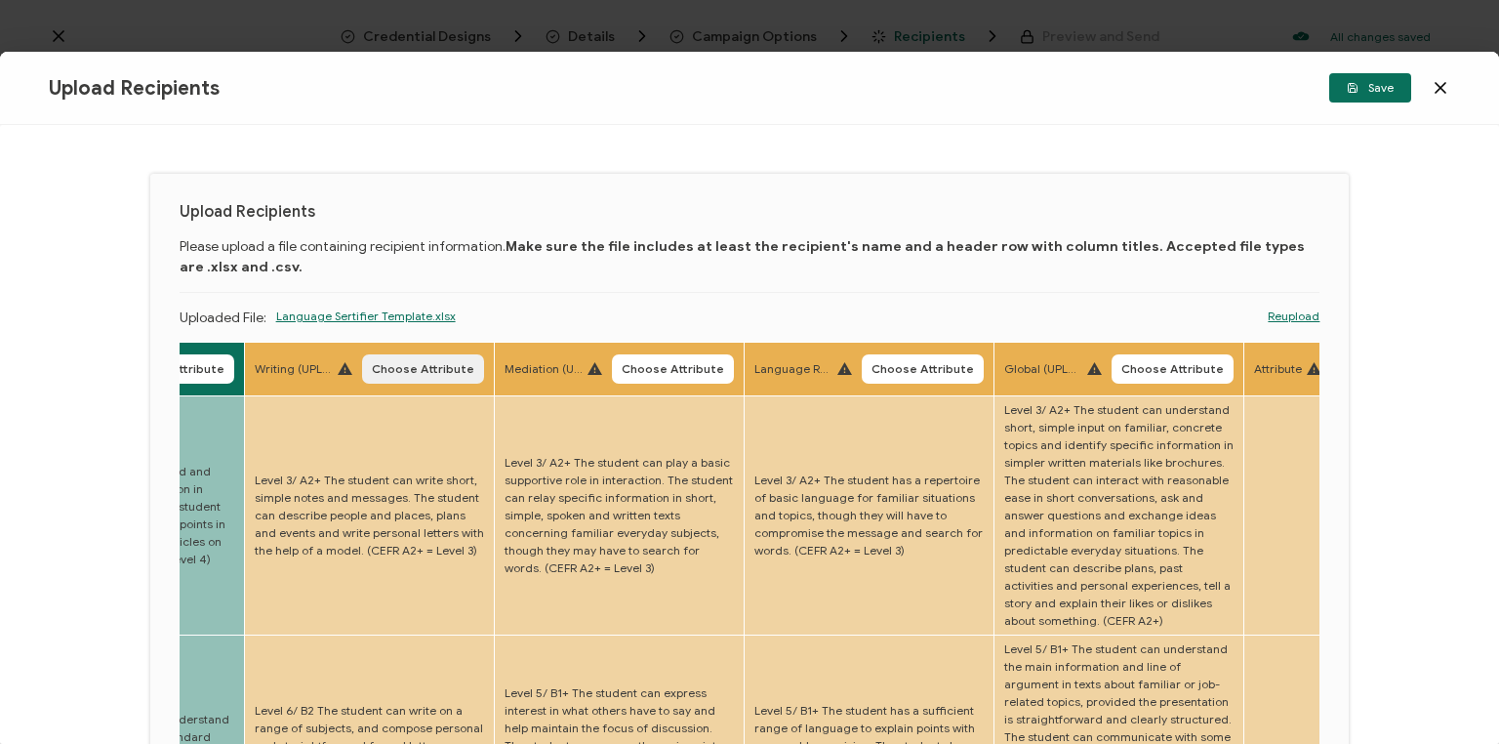
click at [435, 372] on span "Choose Attribute" at bounding box center [423, 369] width 102 height 12
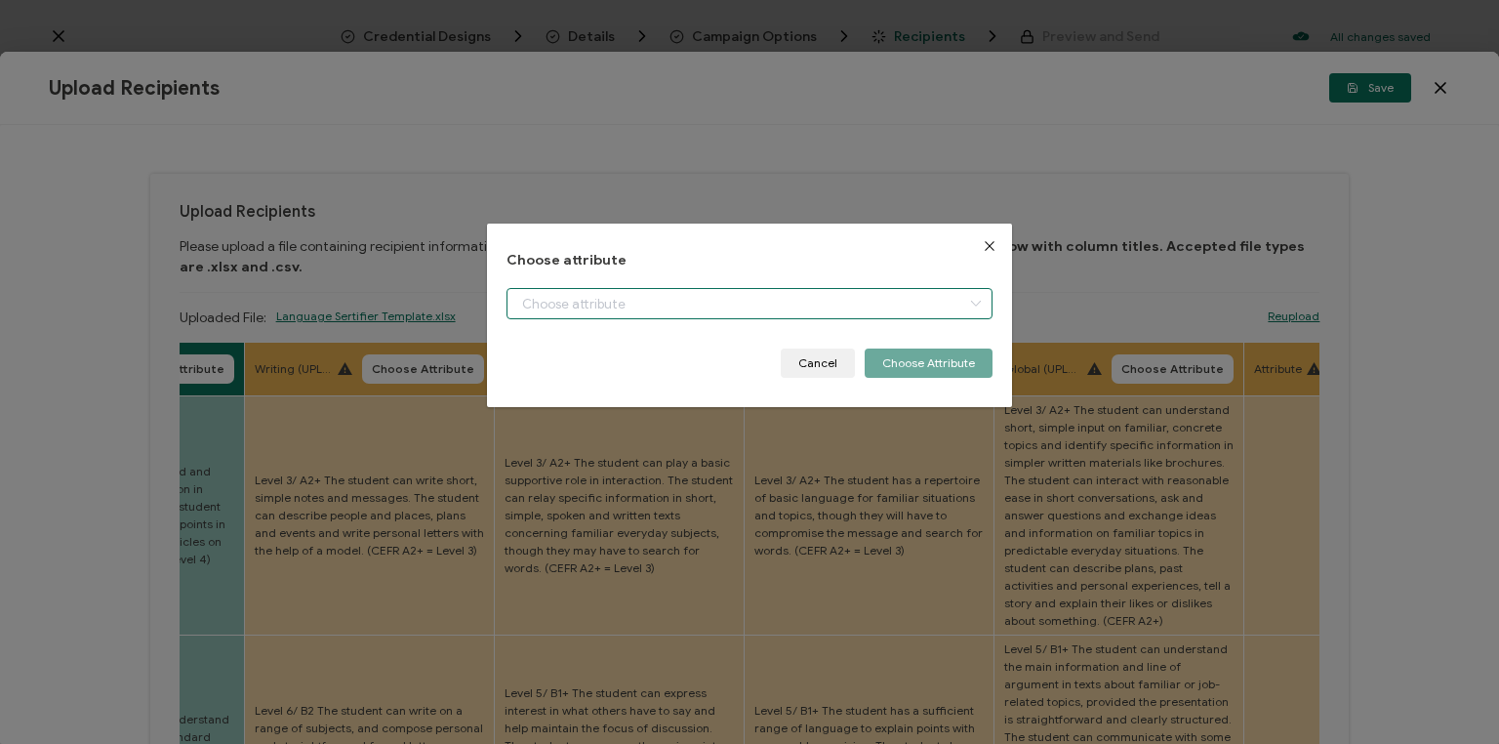
click at [592, 309] on input "dialog" at bounding box center [750, 303] width 486 height 31
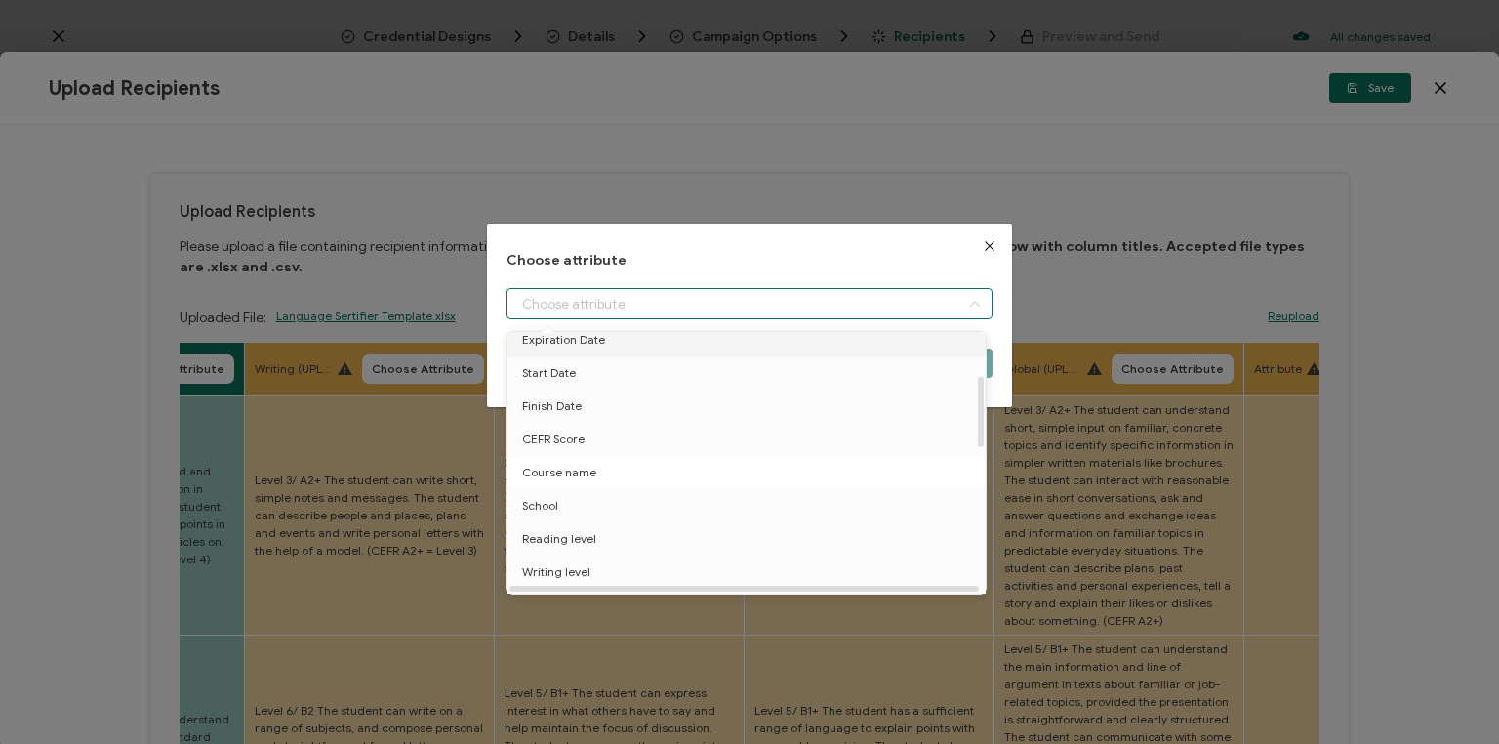
scroll to position [156, 0]
click at [607, 561] on li "Writing level" at bounding box center [750, 563] width 494 height 33
type input "Writing level"
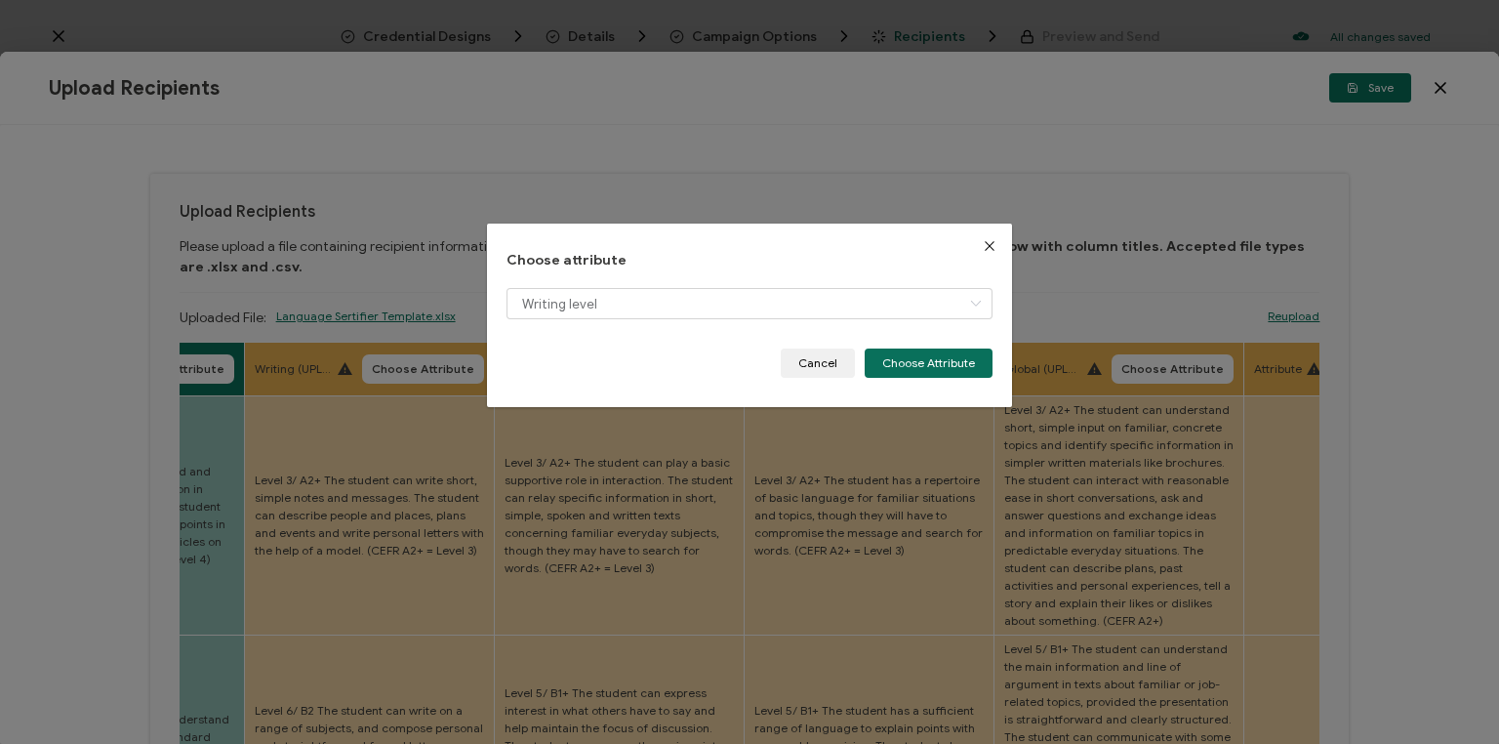
drag, startPoint x: 905, startPoint y: 371, endPoint x: 820, endPoint y: 394, distance: 88.1
click at [901, 374] on button "Choose Attribute" at bounding box center [929, 362] width 128 height 29
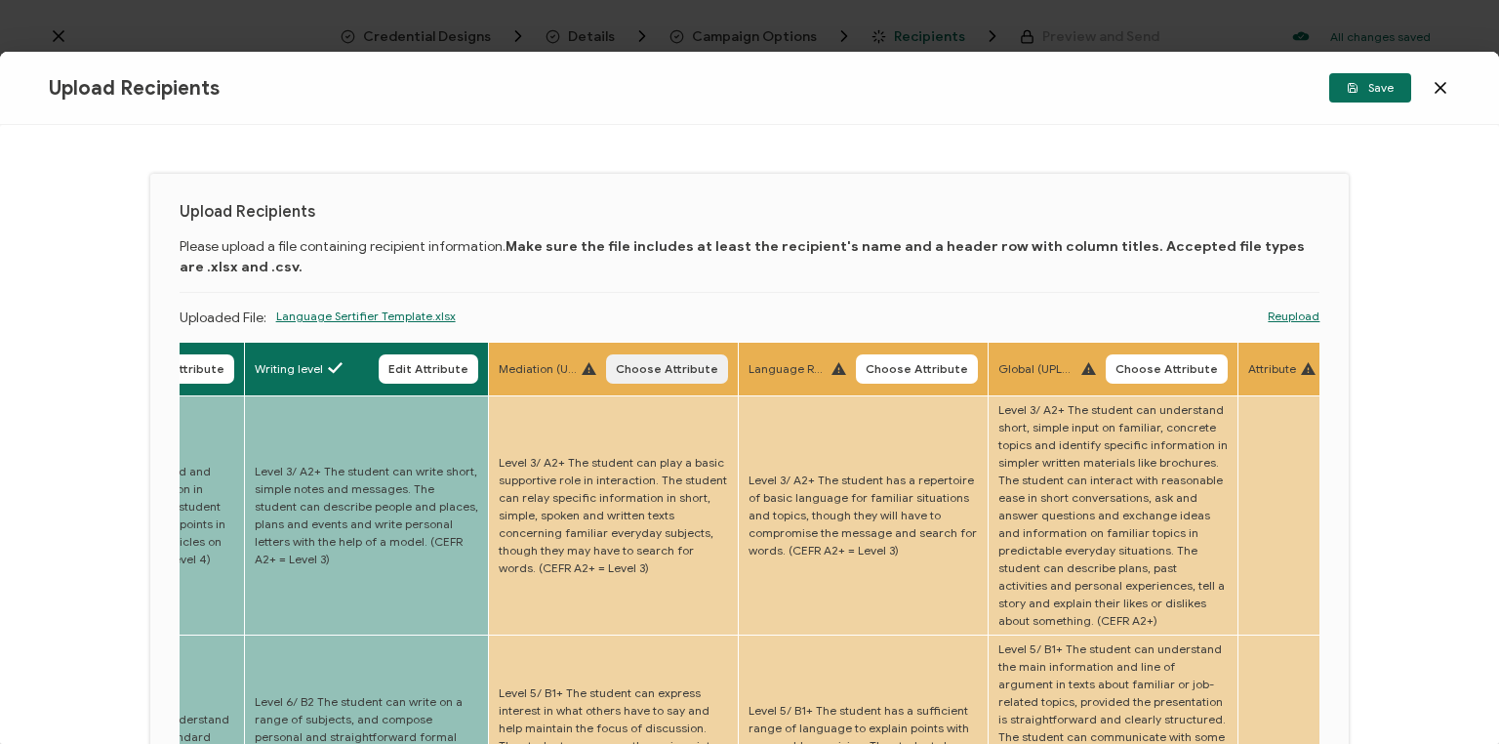
click at [684, 371] on span "Choose Attribute" at bounding box center [667, 369] width 102 height 12
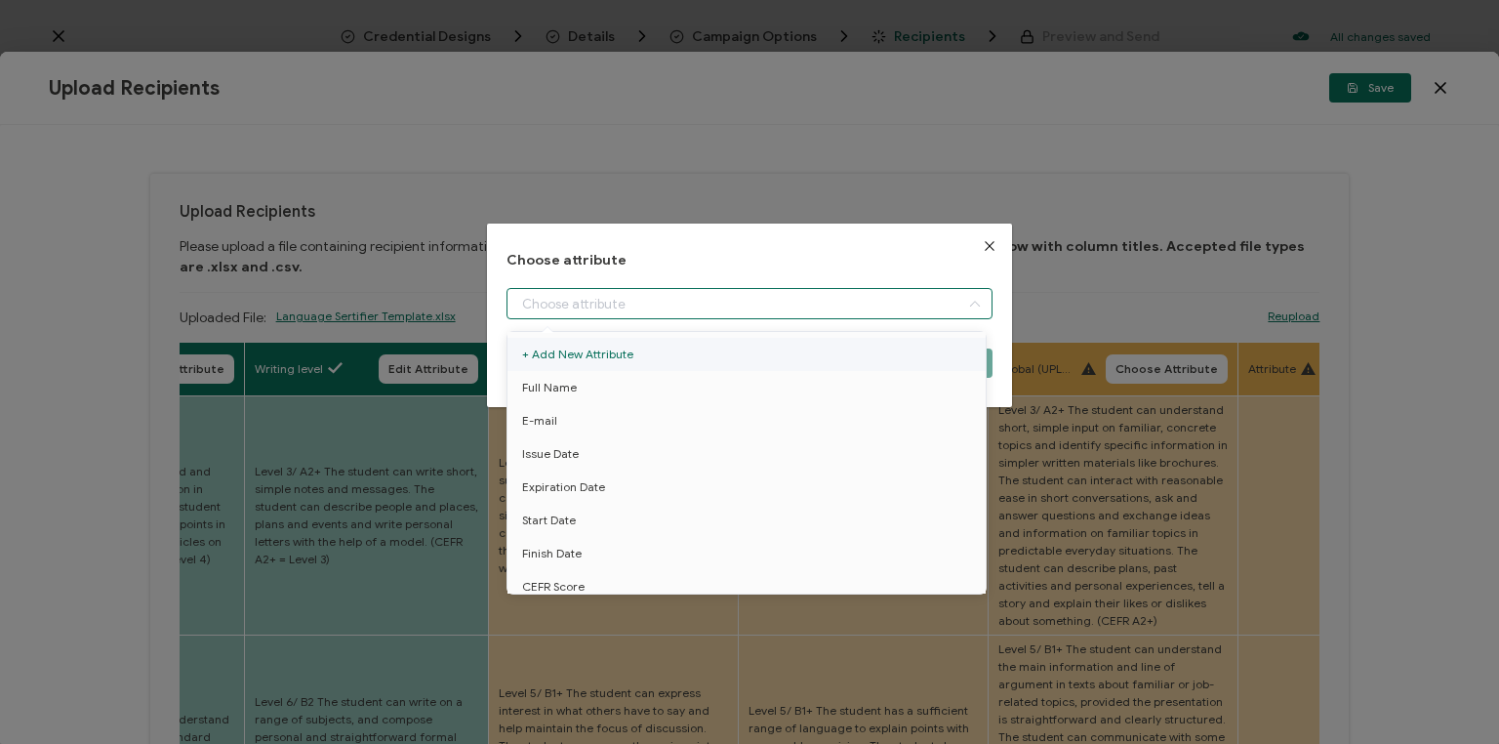
drag, startPoint x: 666, startPoint y: 315, endPoint x: 656, endPoint y: 365, distance: 50.7
click at [661, 317] on input "dialog" at bounding box center [750, 303] width 486 height 31
click at [615, 471] on li "Mediation level" at bounding box center [750, 461] width 494 height 33
type input "Mediation level"
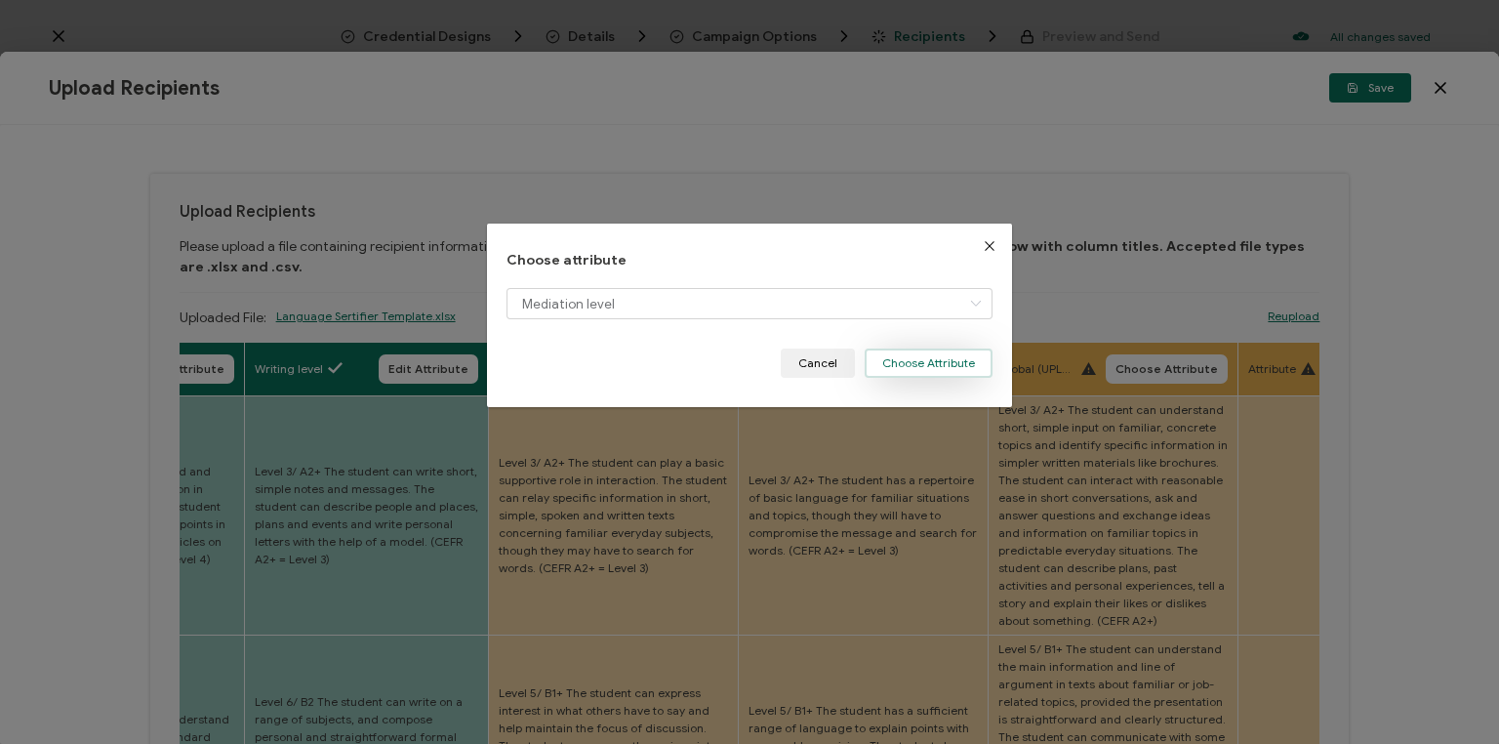
click at [954, 363] on button "Choose Attribute" at bounding box center [929, 362] width 128 height 29
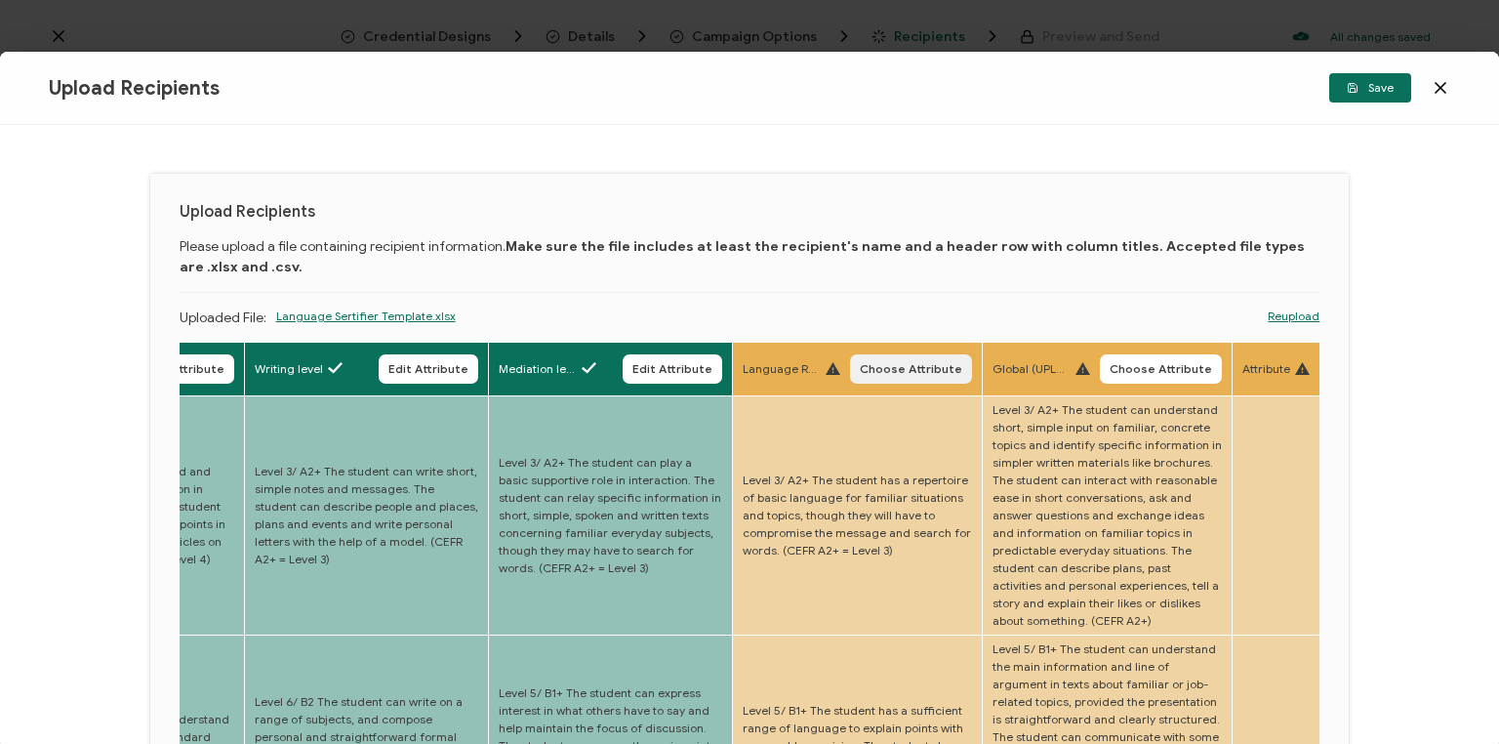
click at [918, 375] on span "Choose Attribute" at bounding box center [911, 369] width 102 height 12
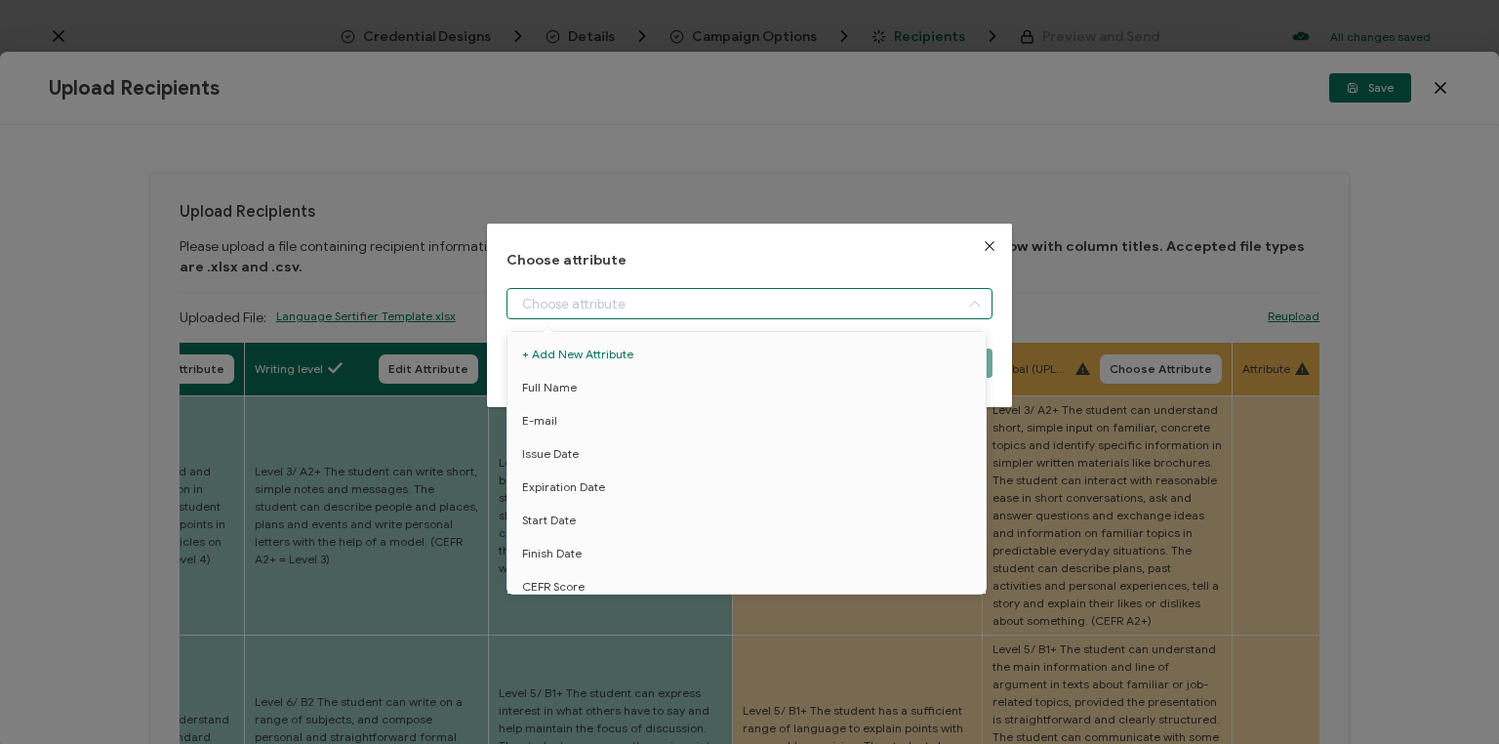
click at [720, 319] on input "dialog" at bounding box center [750, 303] width 486 height 31
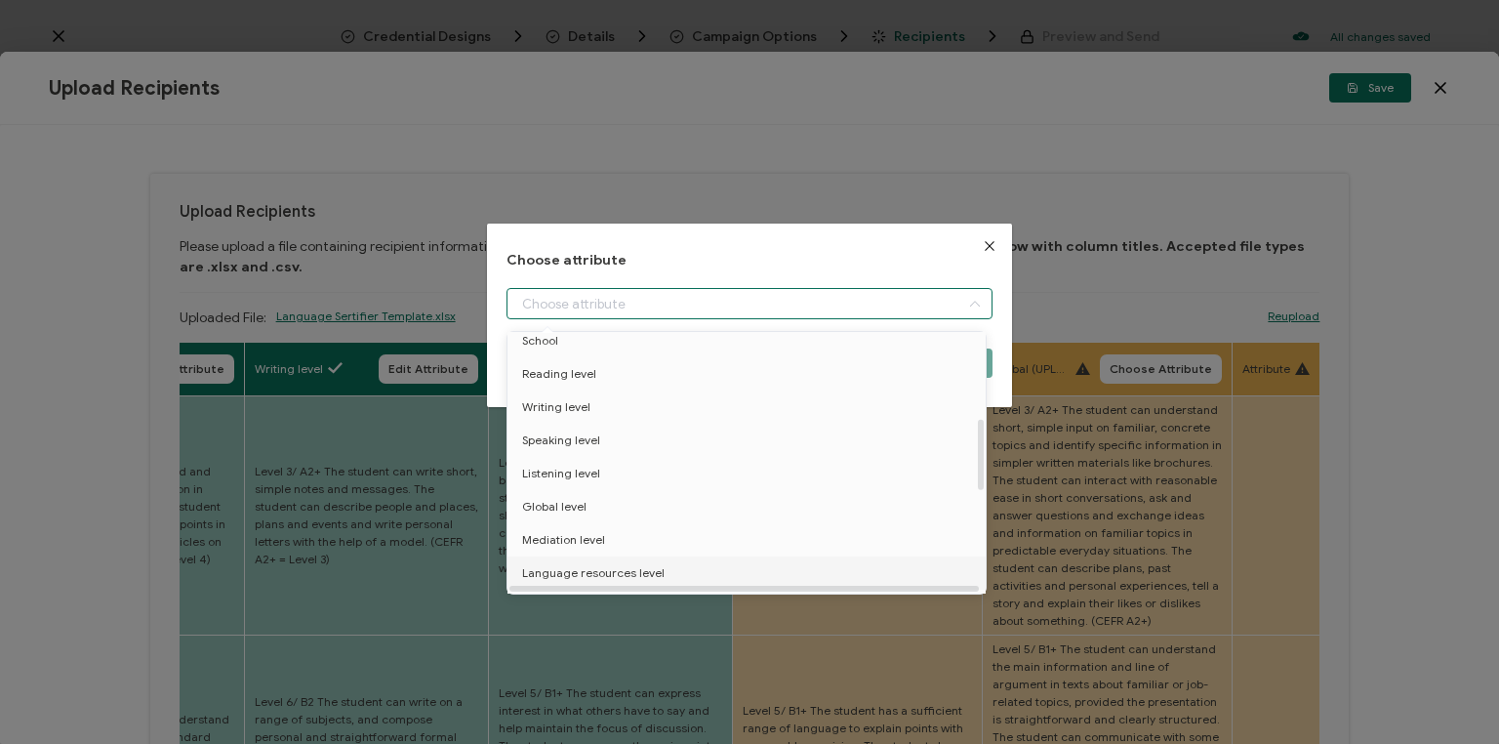
click at [696, 564] on li "Language resources level" at bounding box center [750, 572] width 494 height 33
type input "Language resources level"
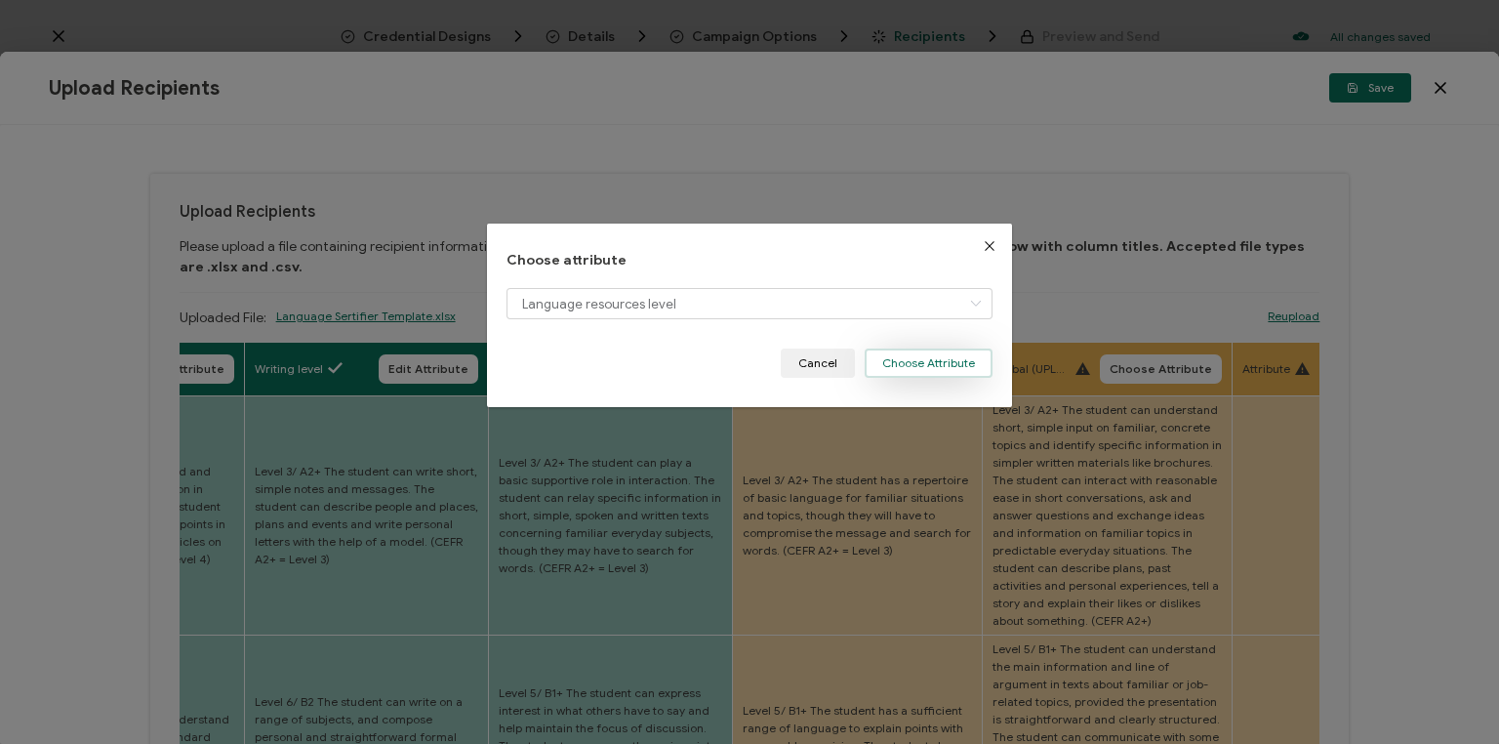
click at [910, 366] on button "Choose Attribute" at bounding box center [929, 362] width 128 height 29
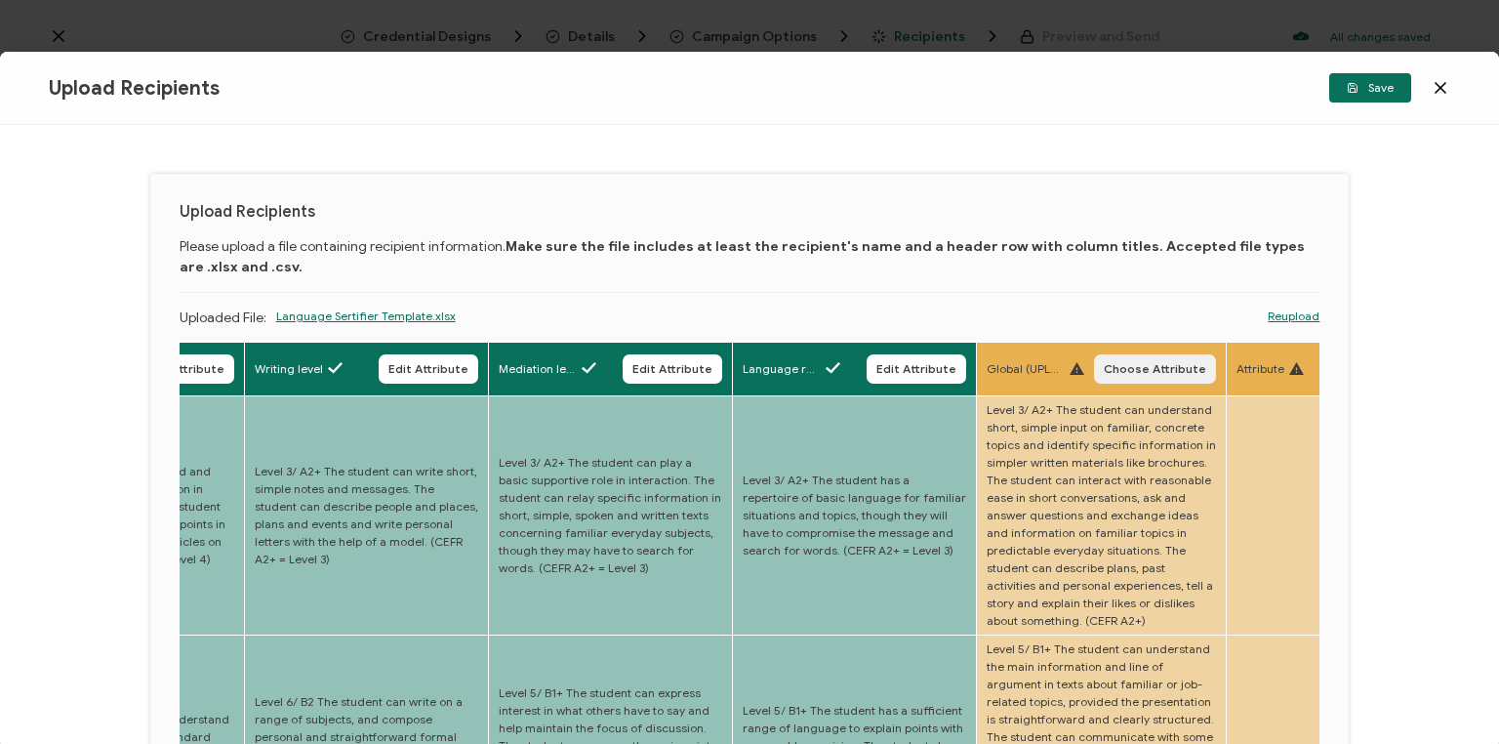
click at [1154, 358] on button "Choose Attribute" at bounding box center [1155, 368] width 122 height 29
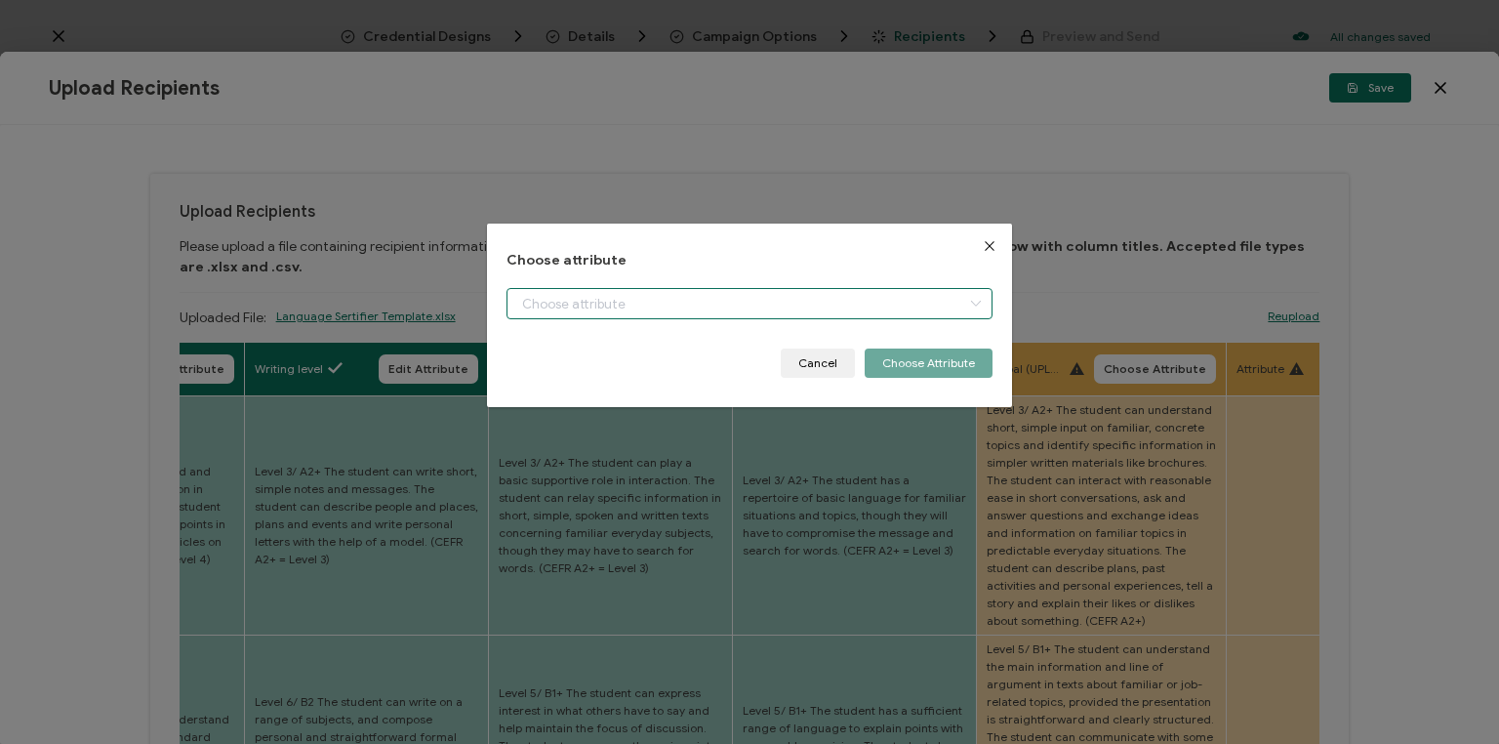
click at [736, 307] on input "dialog" at bounding box center [750, 303] width 486 height 31
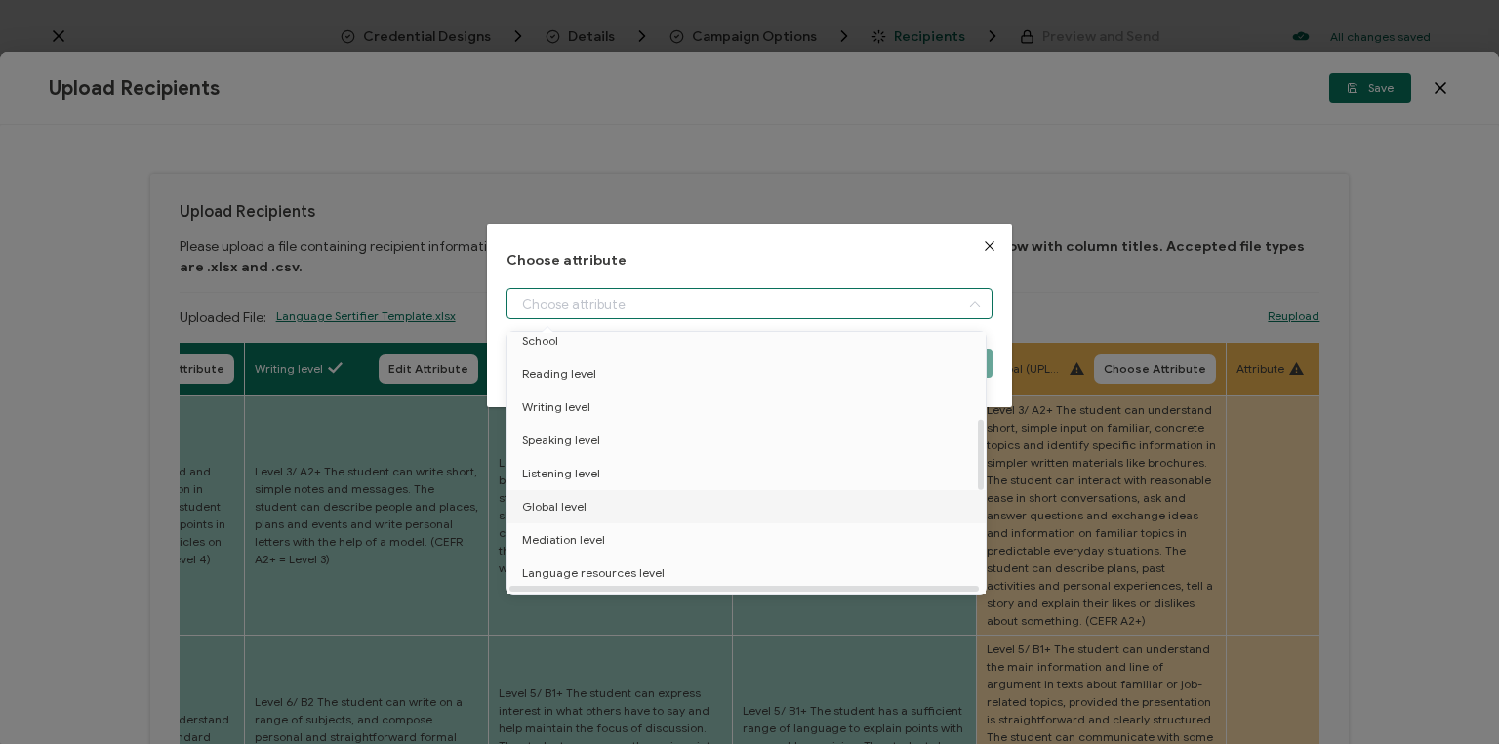
click at [614, 504] on li "Global level" at bounding box center [750, 506] width 494 height 33
type input "Global level"
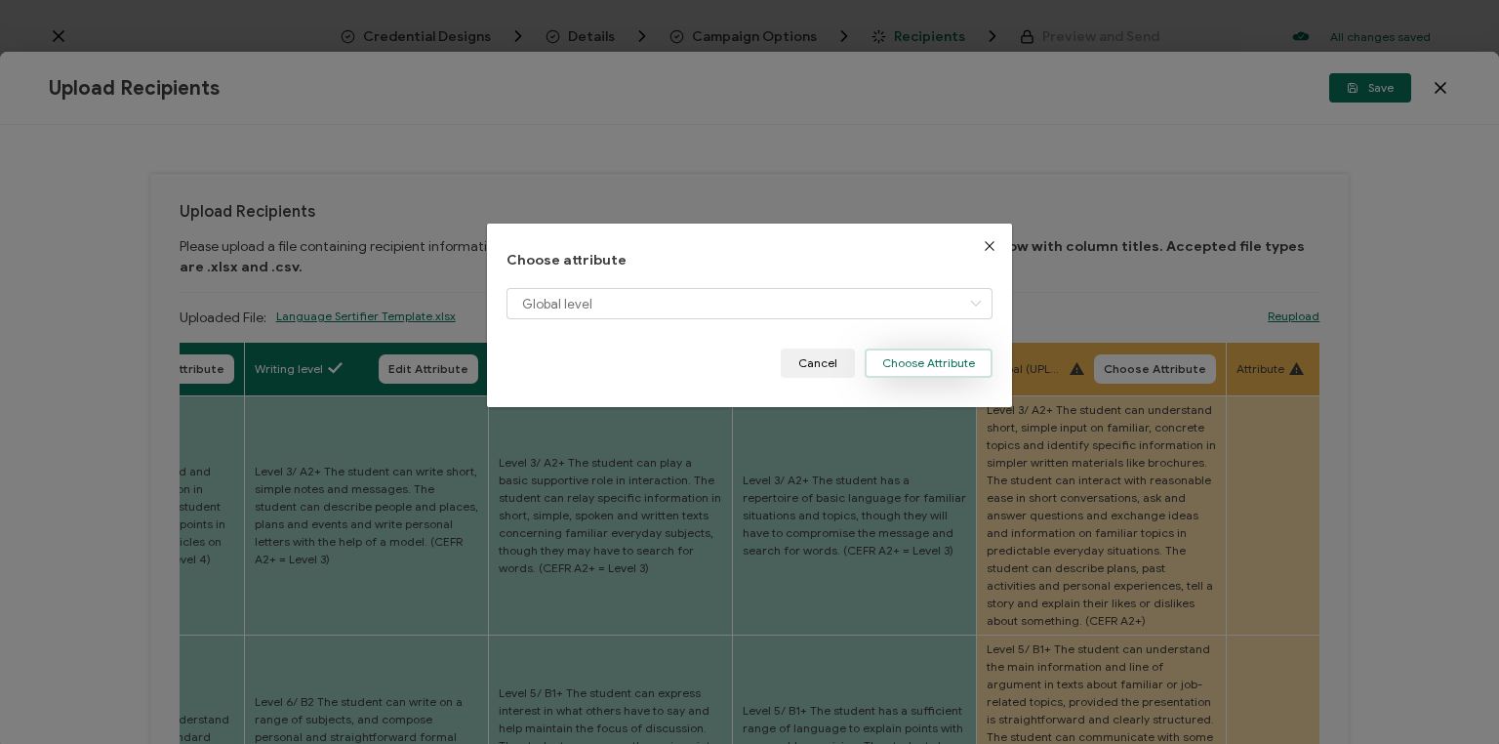
click at [951, 354] on button "Choose Attribute" at bounding box center [929, 362] width 128 height 29
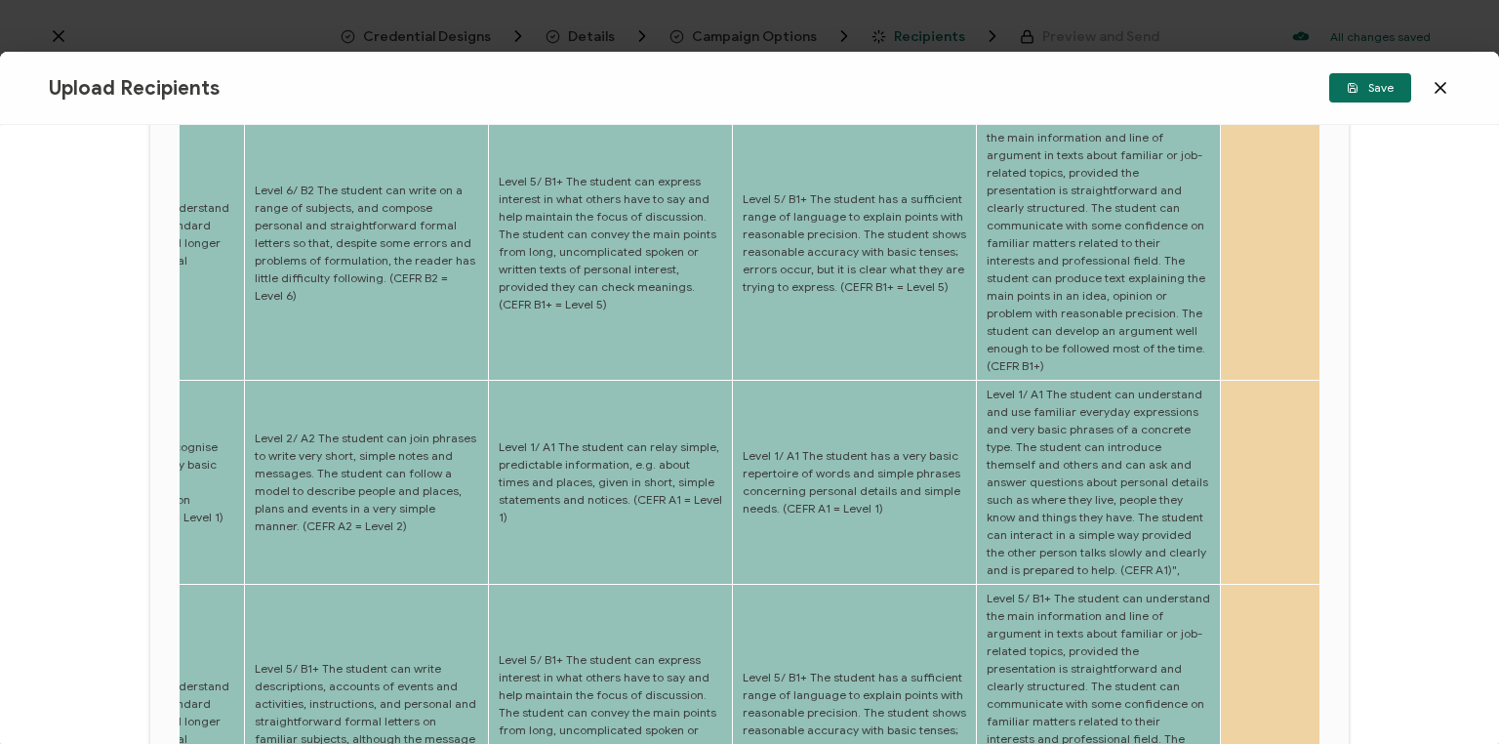
scroll to position [889, 0]
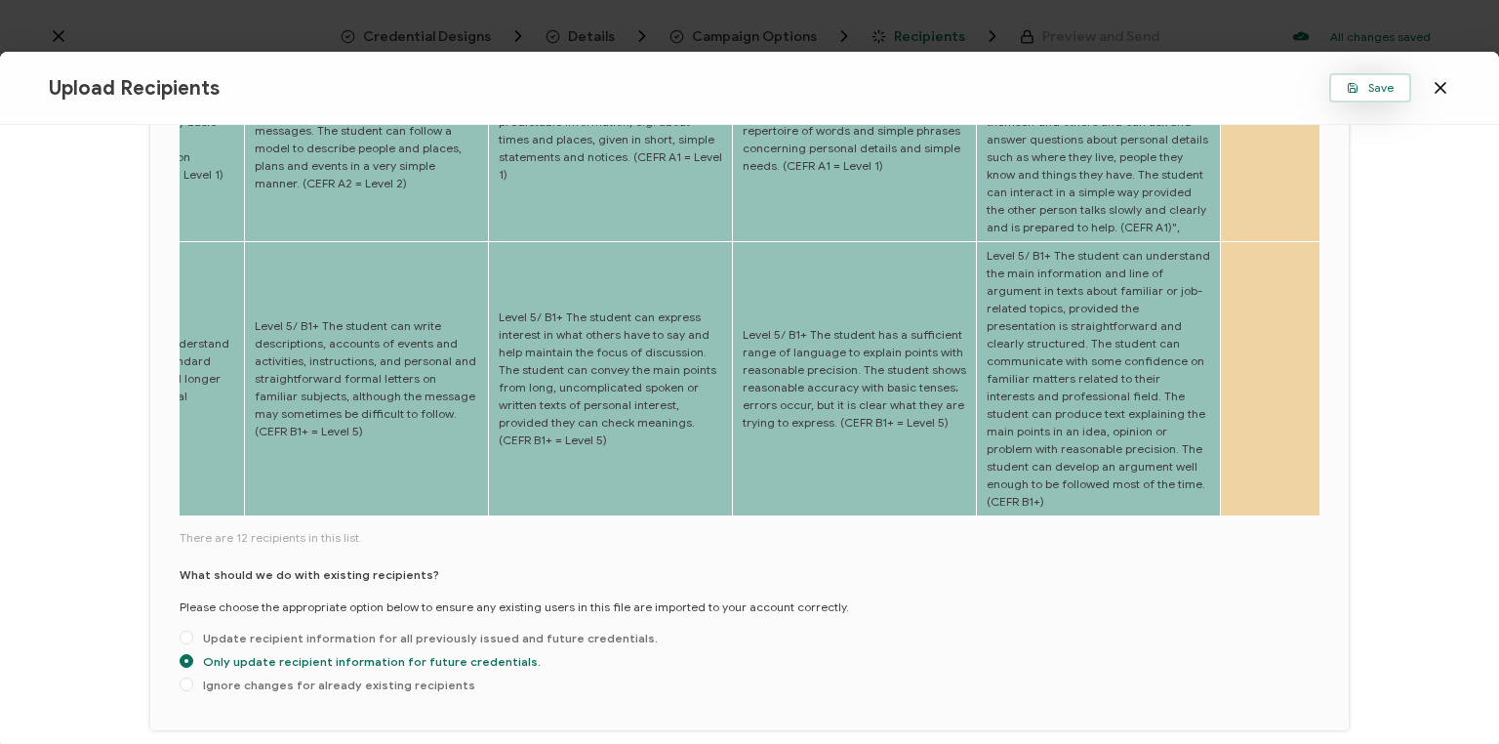
click at [1339, 96] on button "Save" at bounding box center [1370, 87] width 82 height 29
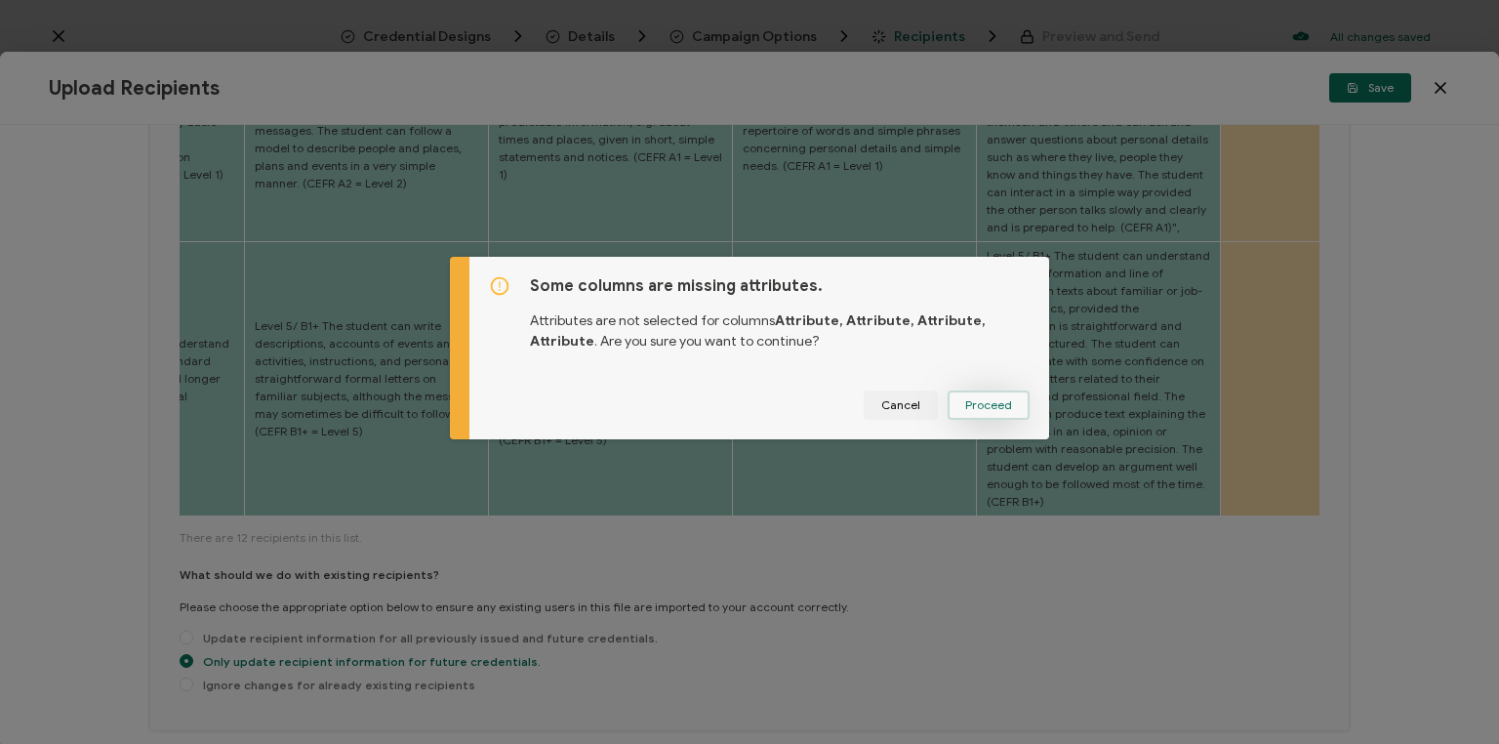
click at [1006, 399] on span "Proceed" at bounding box center [988, 405] width 47 height 12
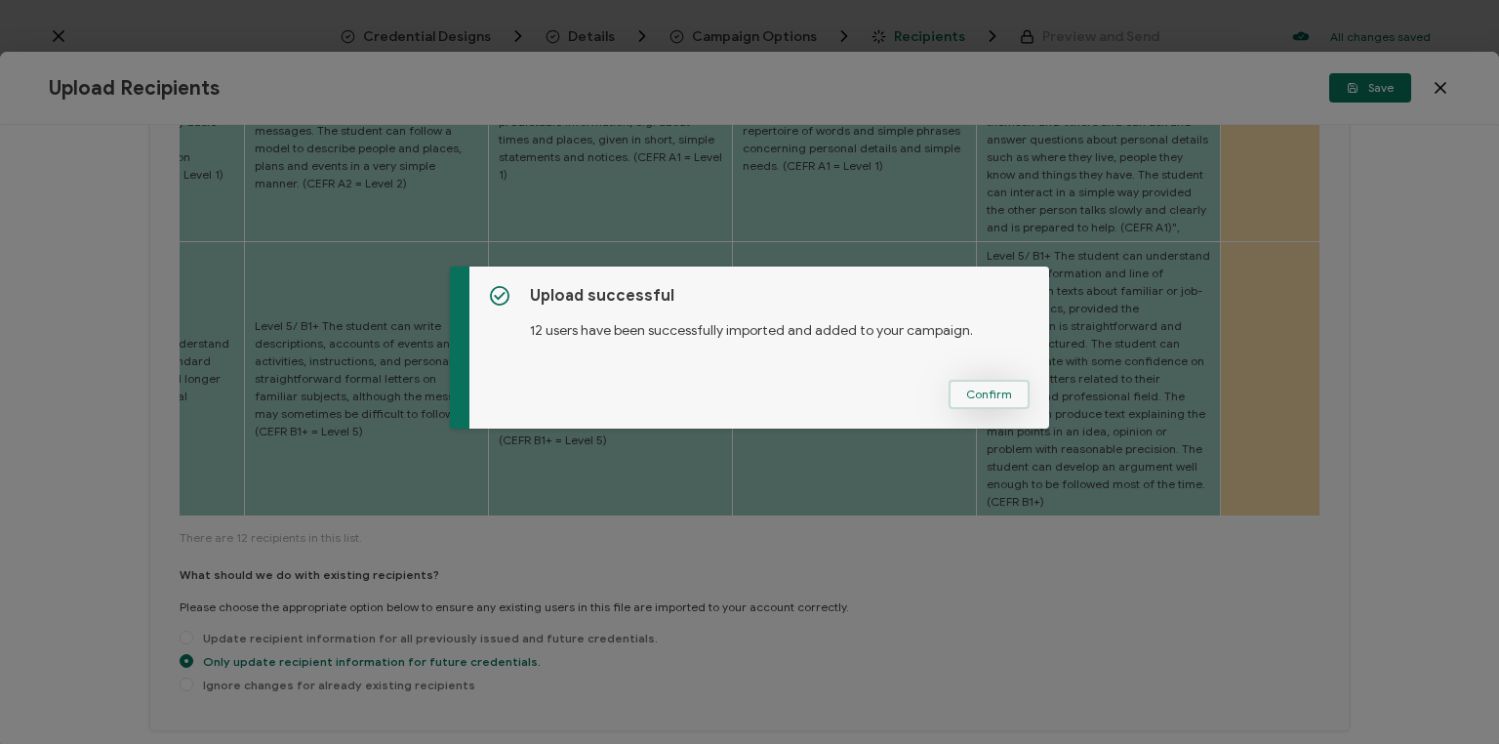
click at [1003, 398] on span "Confirm" at bounding box center [989, 394] width 46 height 12
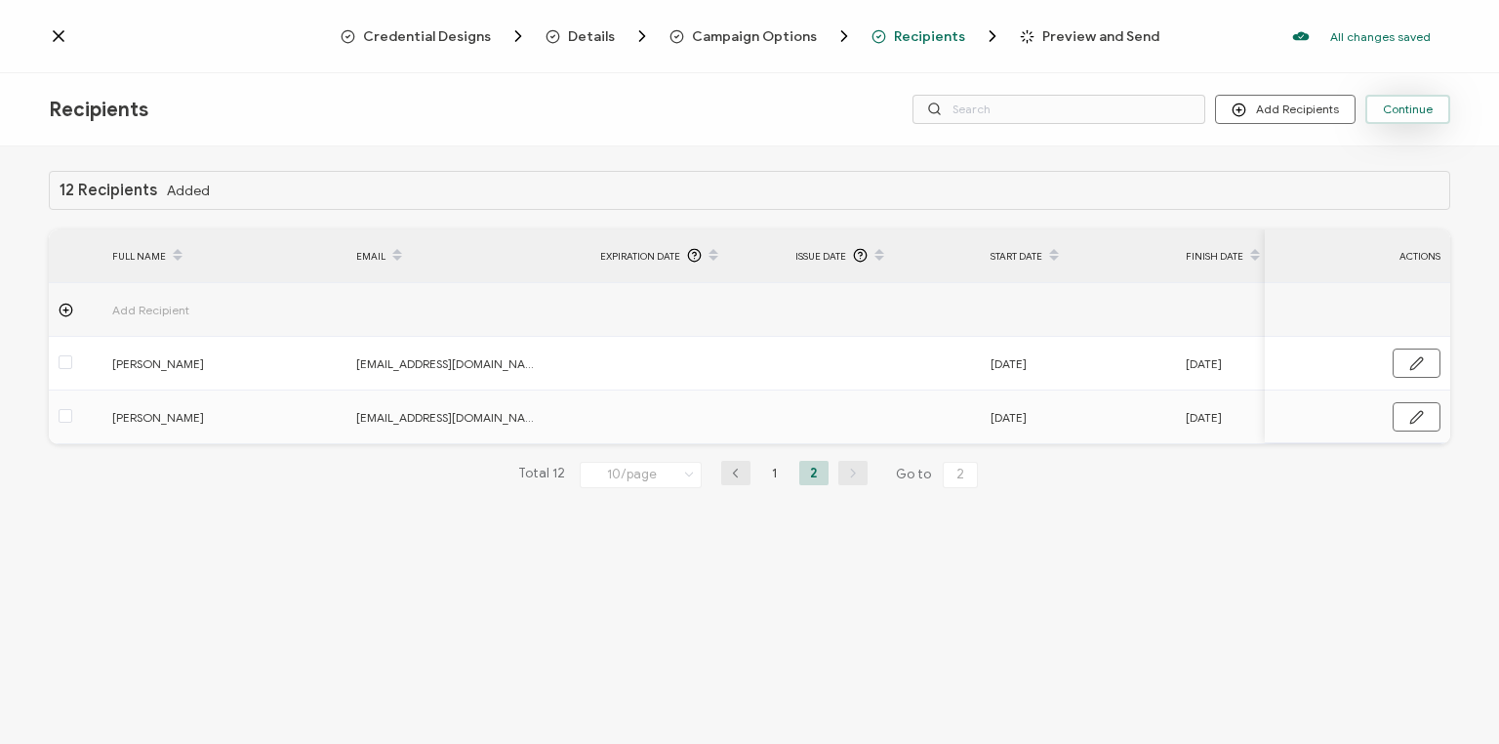
click at [1415, 112] on span "Continue" at bounding box center [1408, 109] width 50 height 12
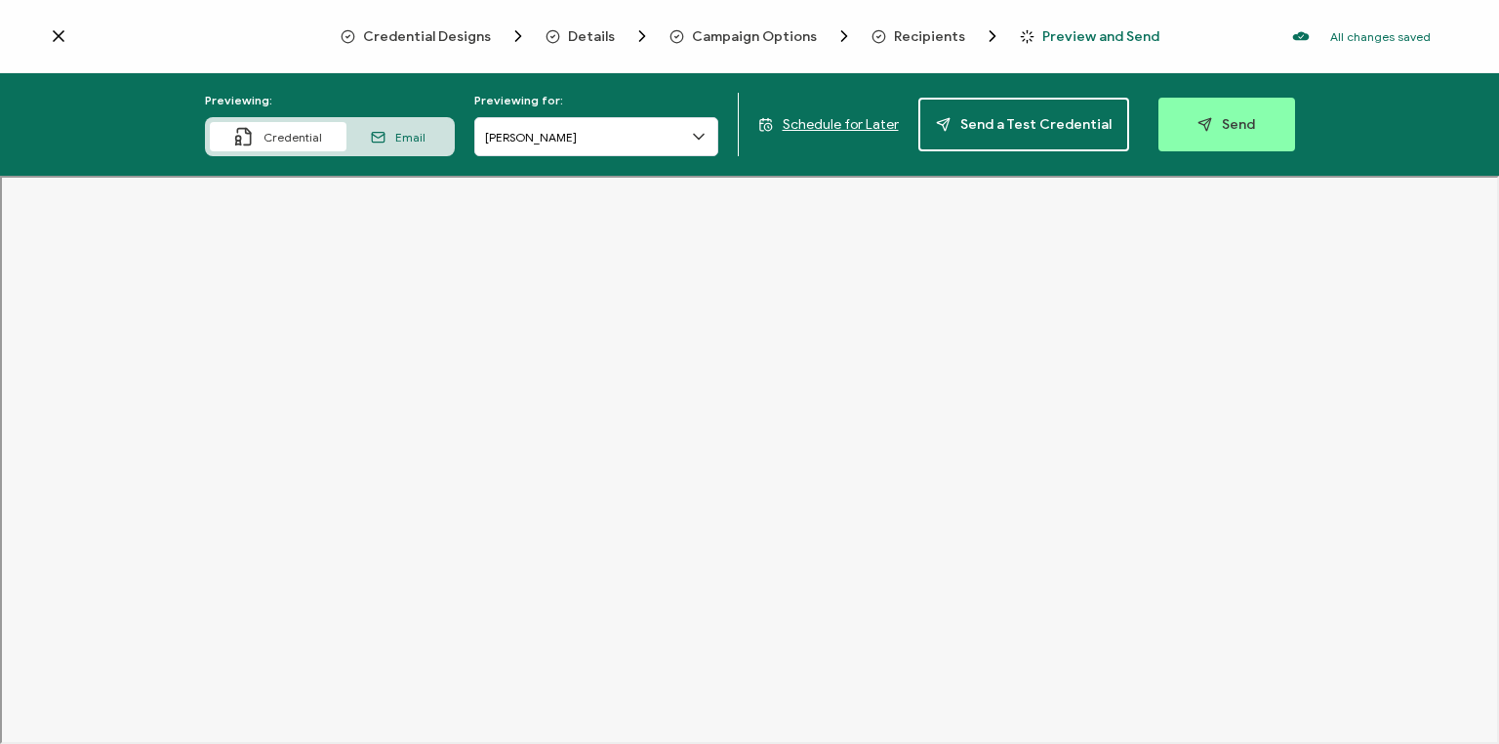
click at [862, 123] on span "Schedule for Later" at bounding box center [841, 124] width 116 height 17
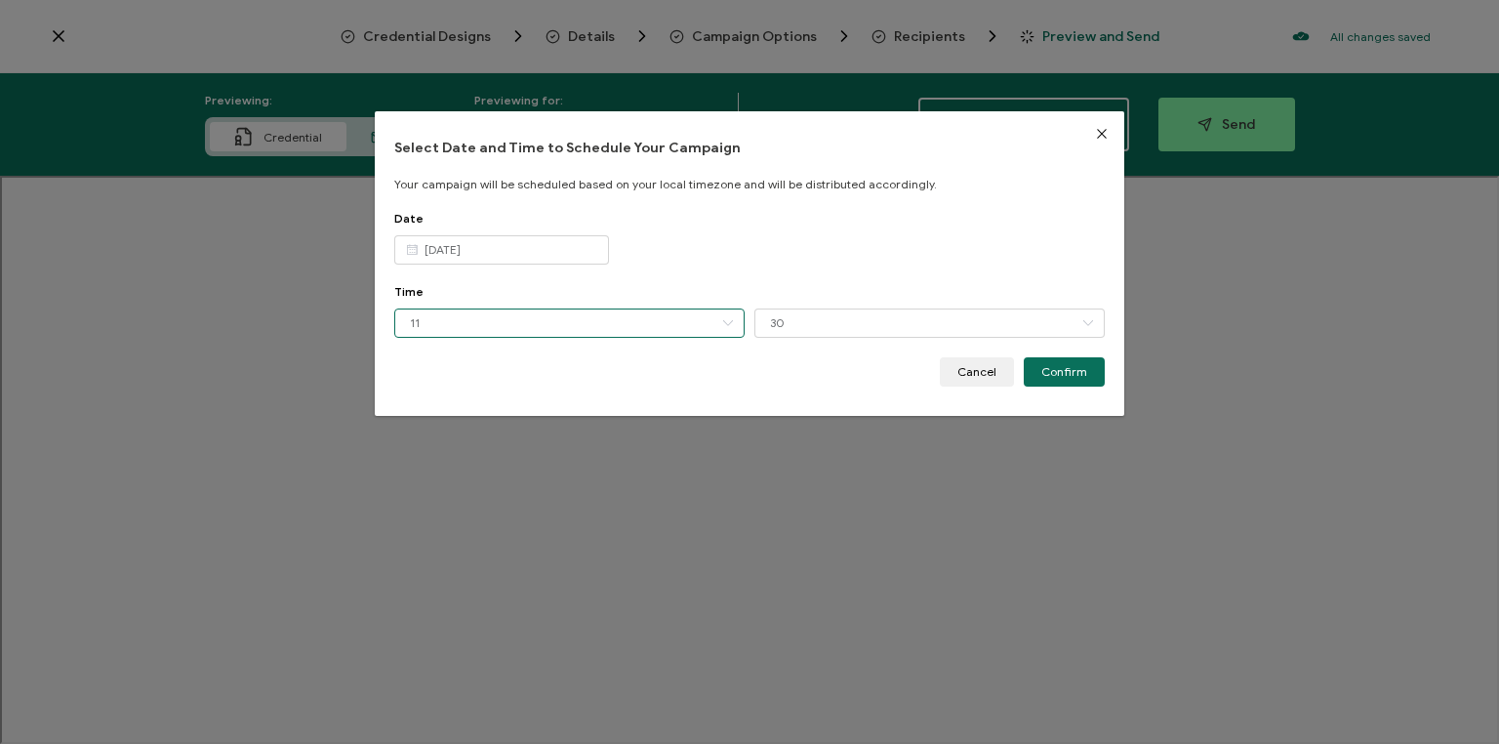
click at [706, 316] on input "11" at bounding box center [569, 322] width 350 height 29
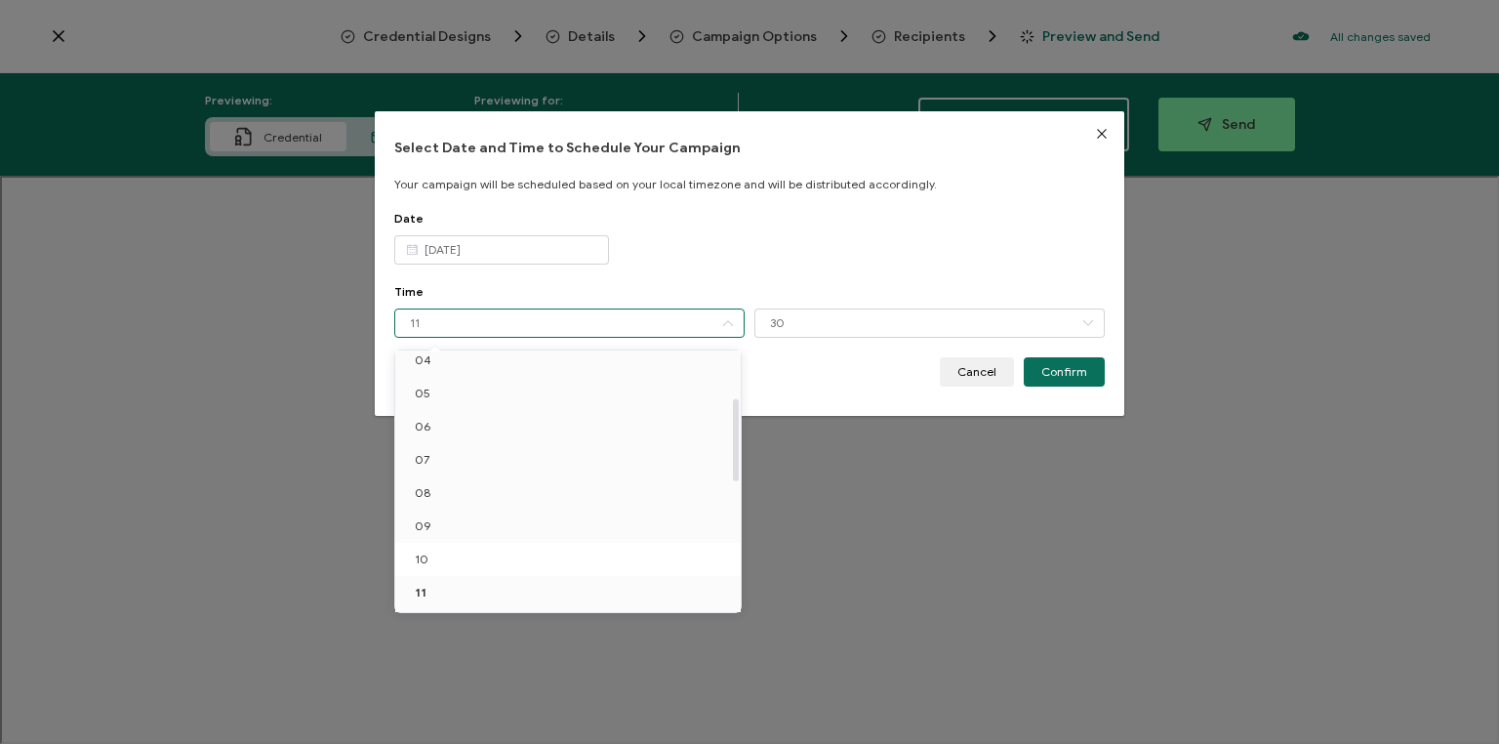
click at [484, 566] on li "10" at bounding box center [570, 559] width 351 height 33
click at [425, 556] on span "10" at bounding box center [422, 559] width 14 height 15
click at [582, 264] on div "Date [DATE]" at bounding box center [749, 247] width 711 height 73
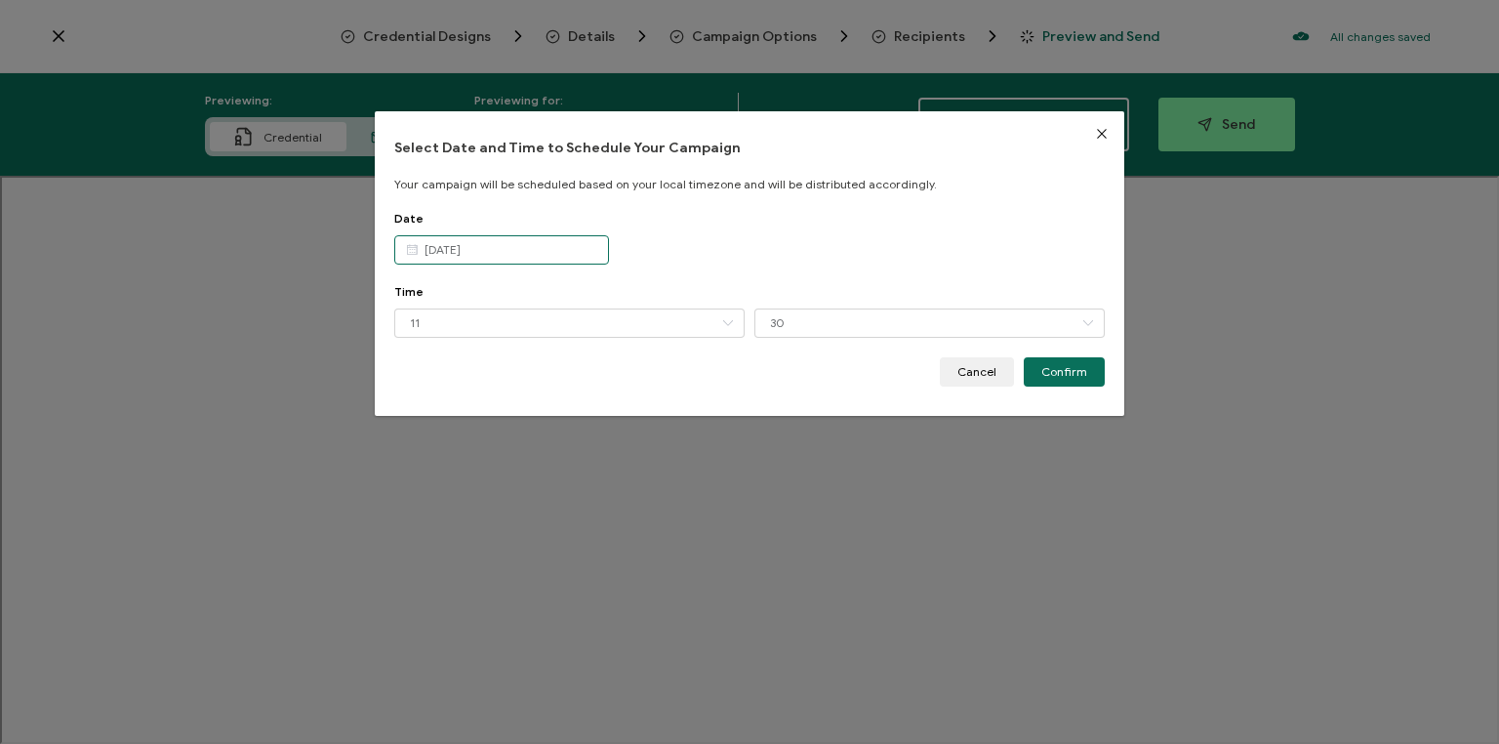
click at [556, 249] on input "[DATE]" at bounding box center [501, 249] width 215 height 29
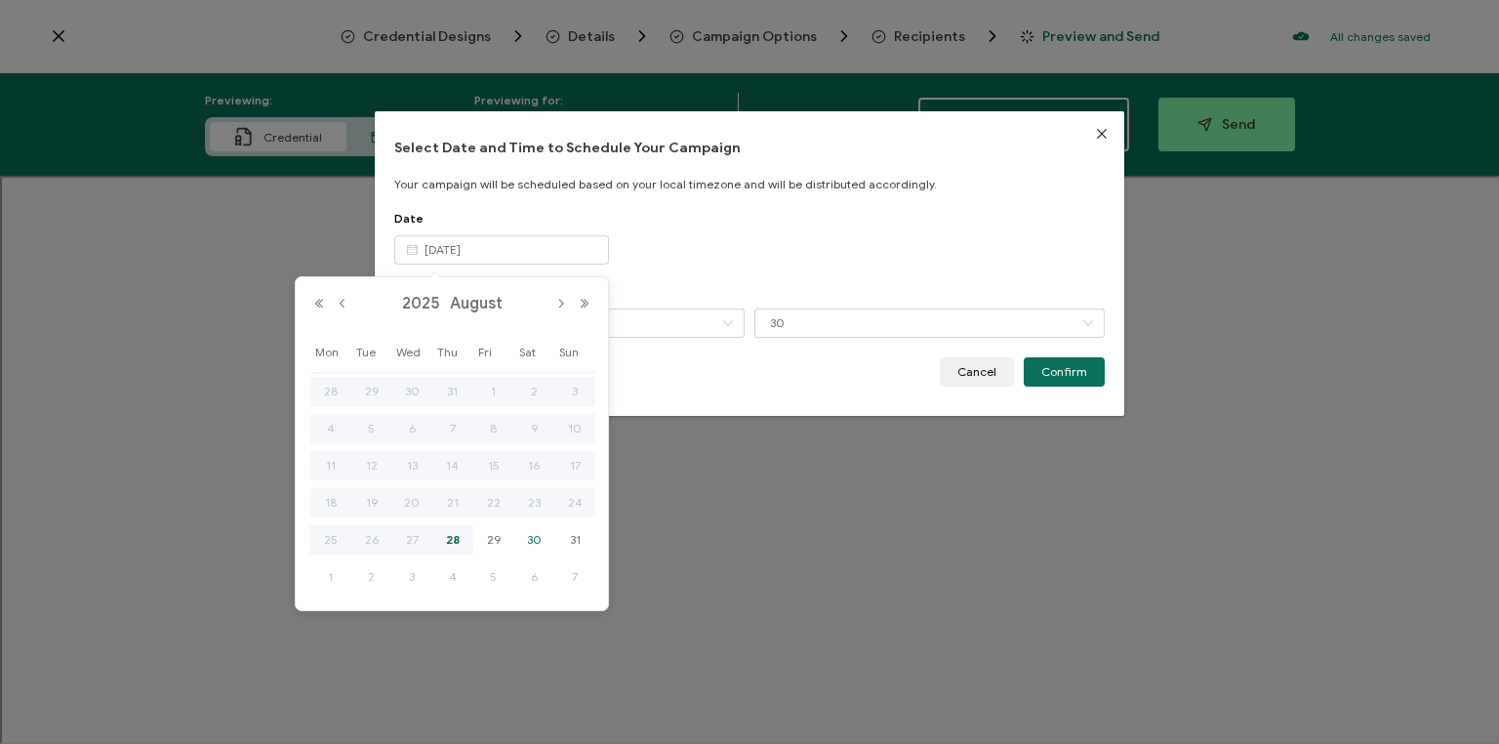
click at [539, 544] on span "30" at bounding box center [533, 539] width 23 height 23
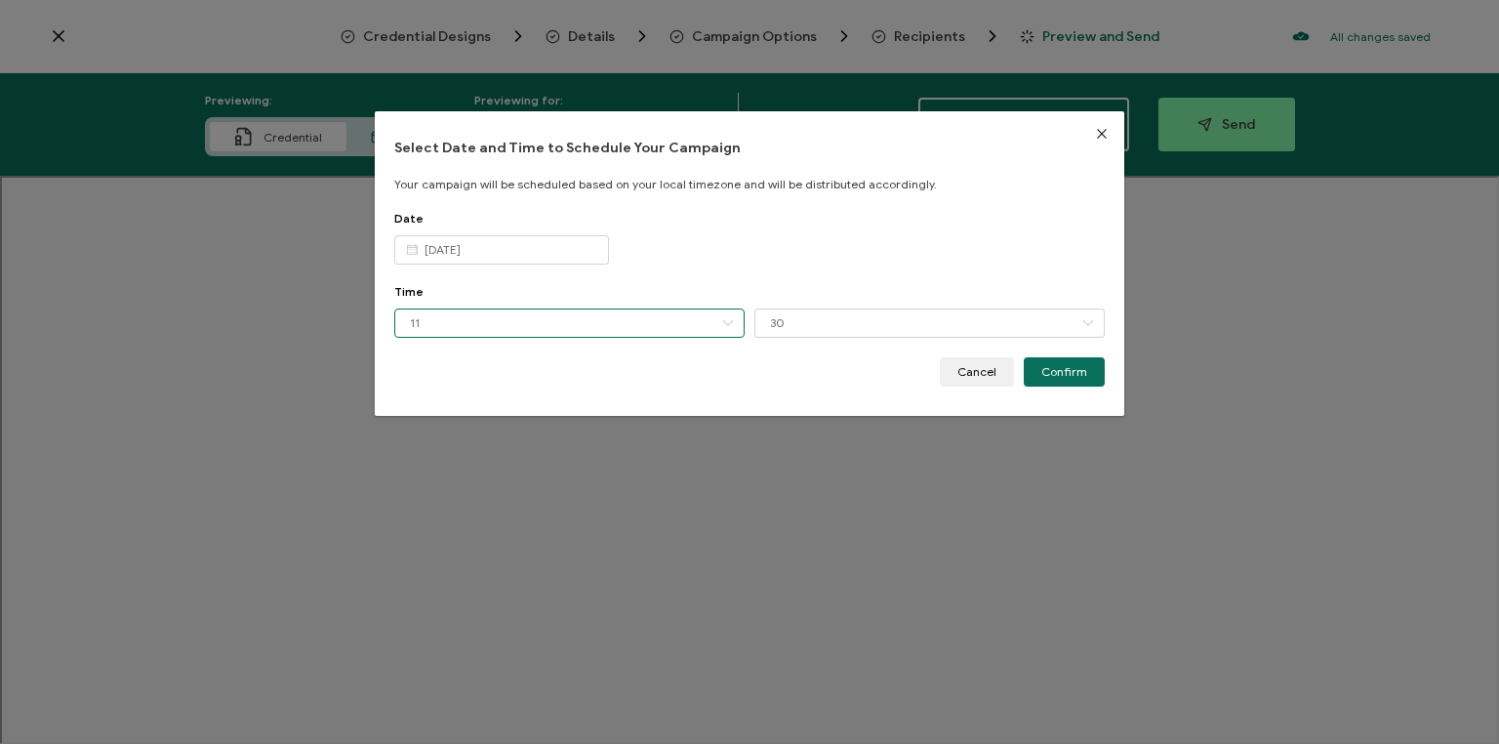
click at [525, 319] on input "11" at bounding box center [569, 322] width 350 height 29
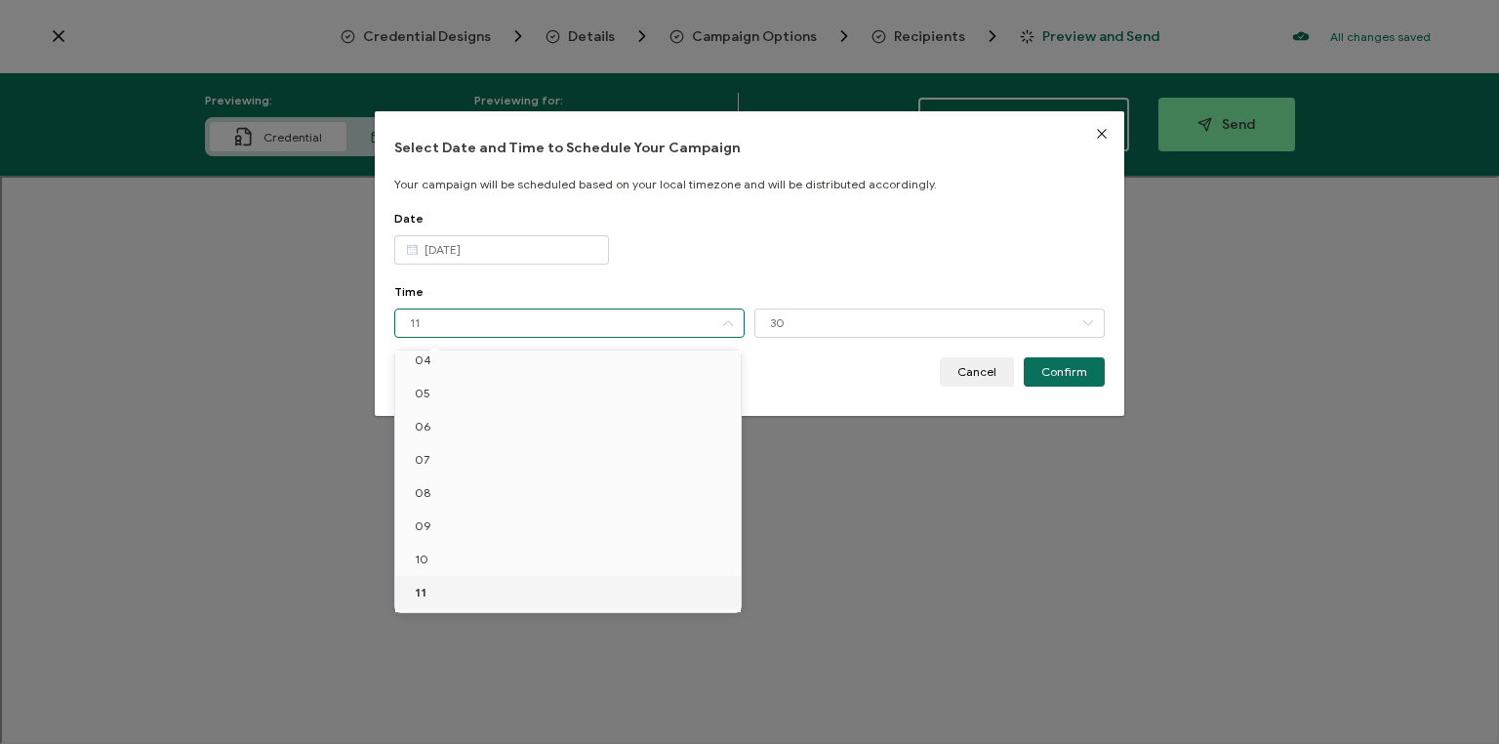
drag, startPoint x: 590, startPoint y: 292, endPoint x: 543, endPoint y: 271, distance: 51.1
click at [585, 292] on div "Time" at bounding box center [749, 291] width 711 height 15
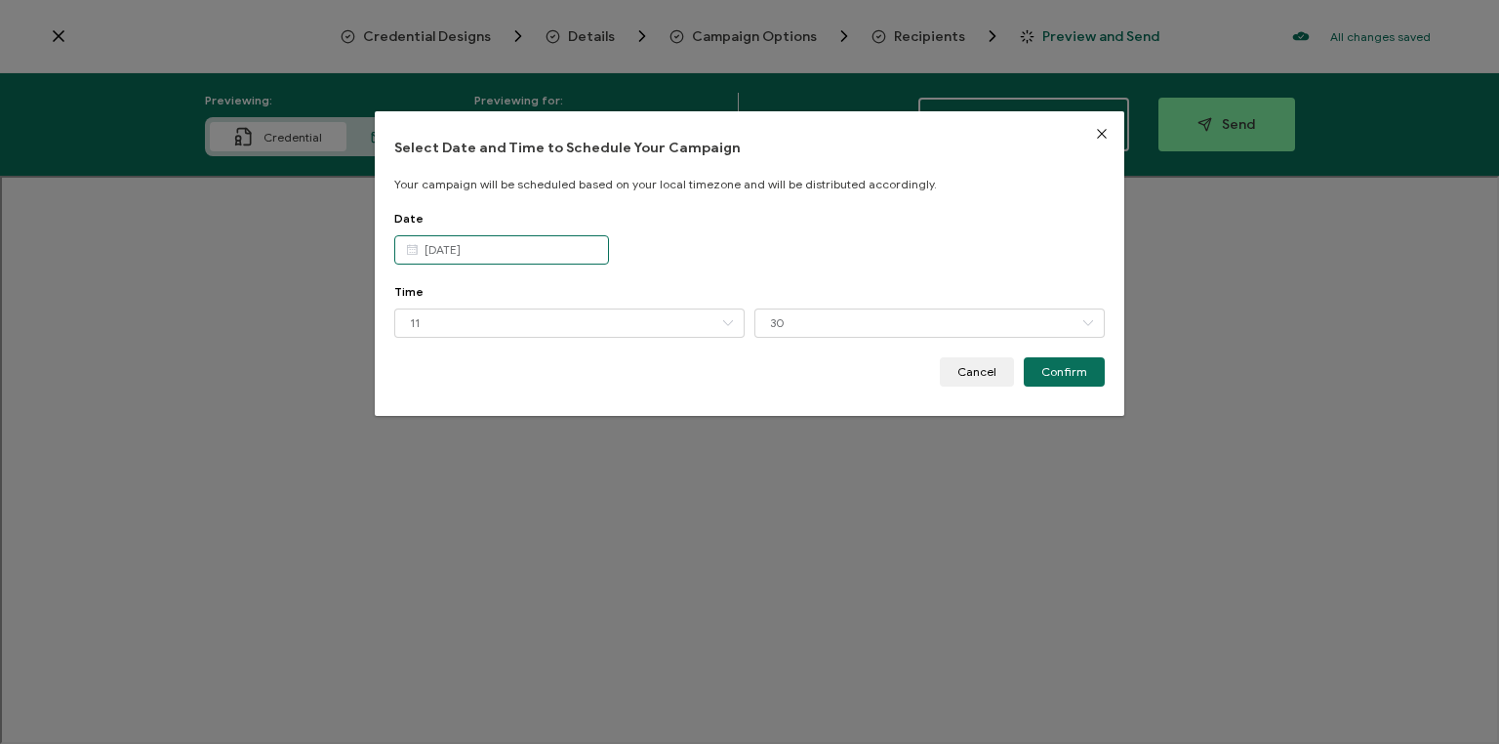
click at [534, 252] on input "[DATE]" at bounding box center [501, 249] width 215 height 29
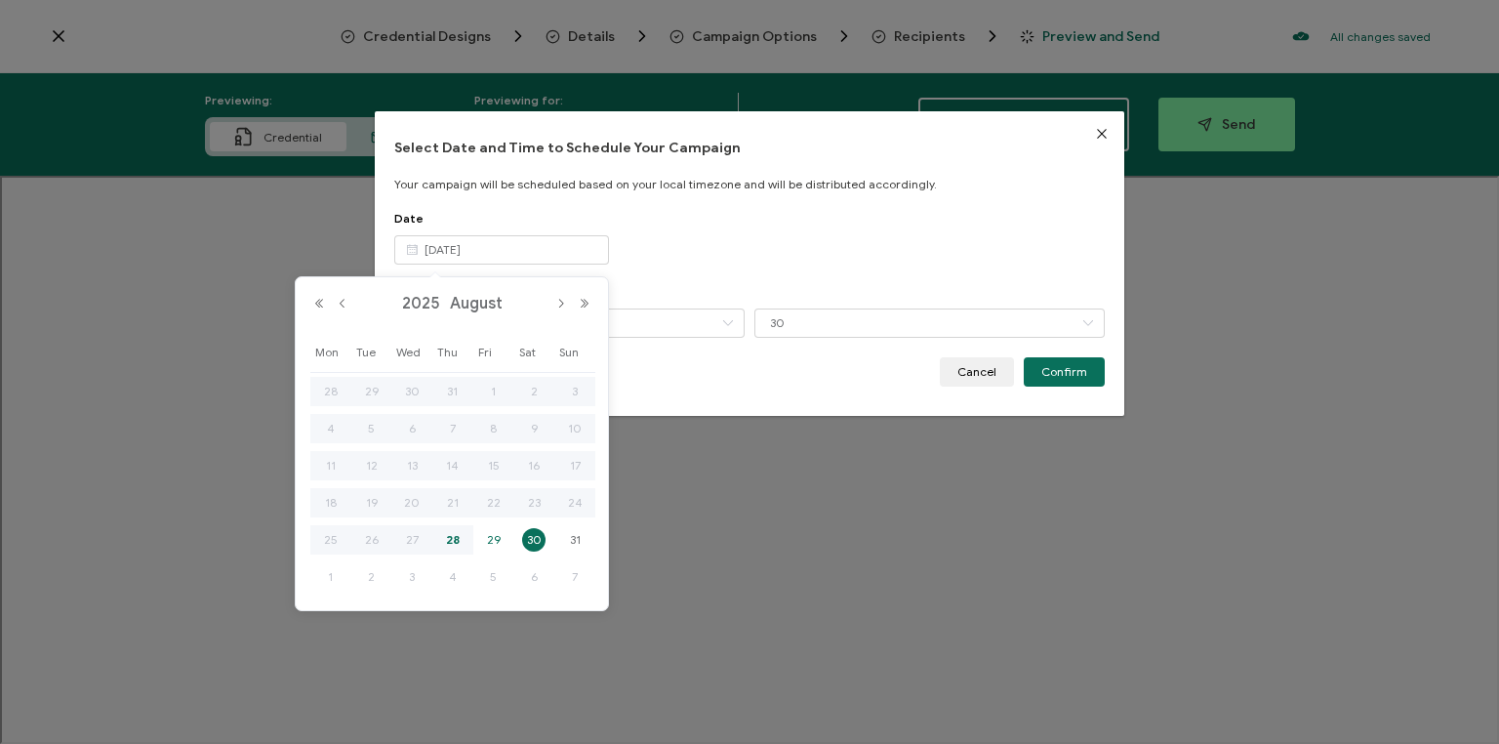
click at [487, 536] on span "29" at bounding box center [493, 539] width 23 height 23
type input "[DATE]"
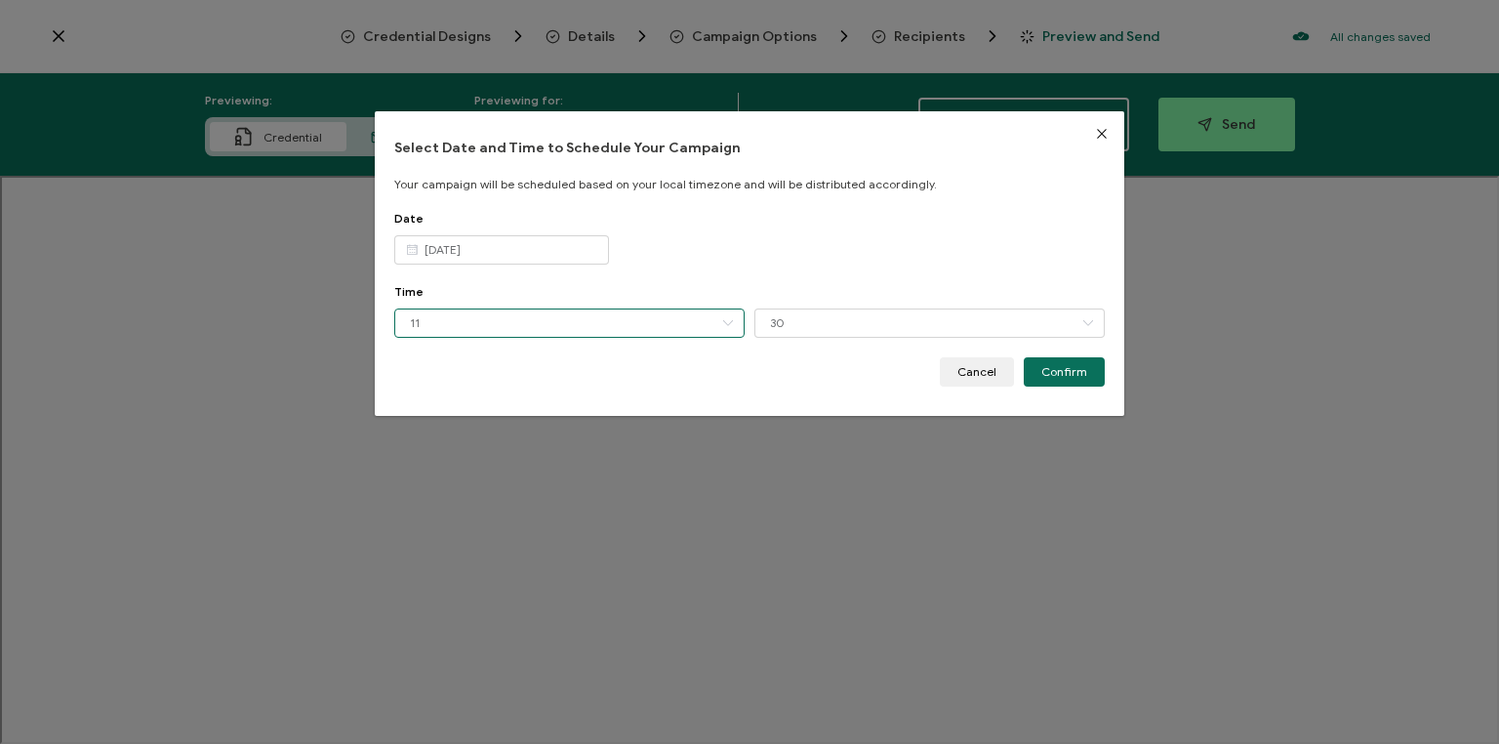
click at [535, 319] on input "11" at bounding box center [569, 322] width 350 height 29
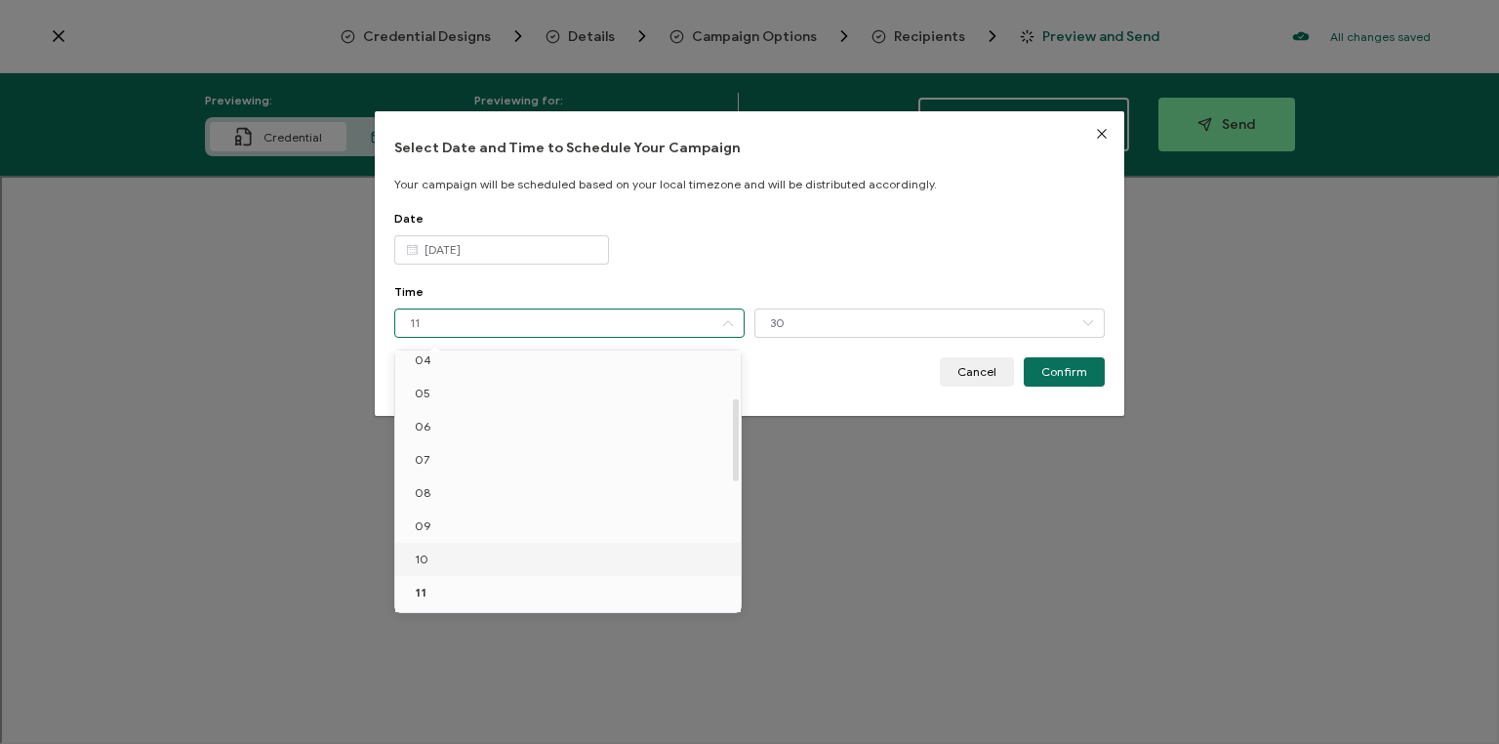
drag, startPoint x: 470, startPoint y: 548, endPoint x: 486, endPoint y: 527, distance: 26.4
click at [469, 548] on li "10" at bounding box center [570, 559] width 351 height 33
type input "10"
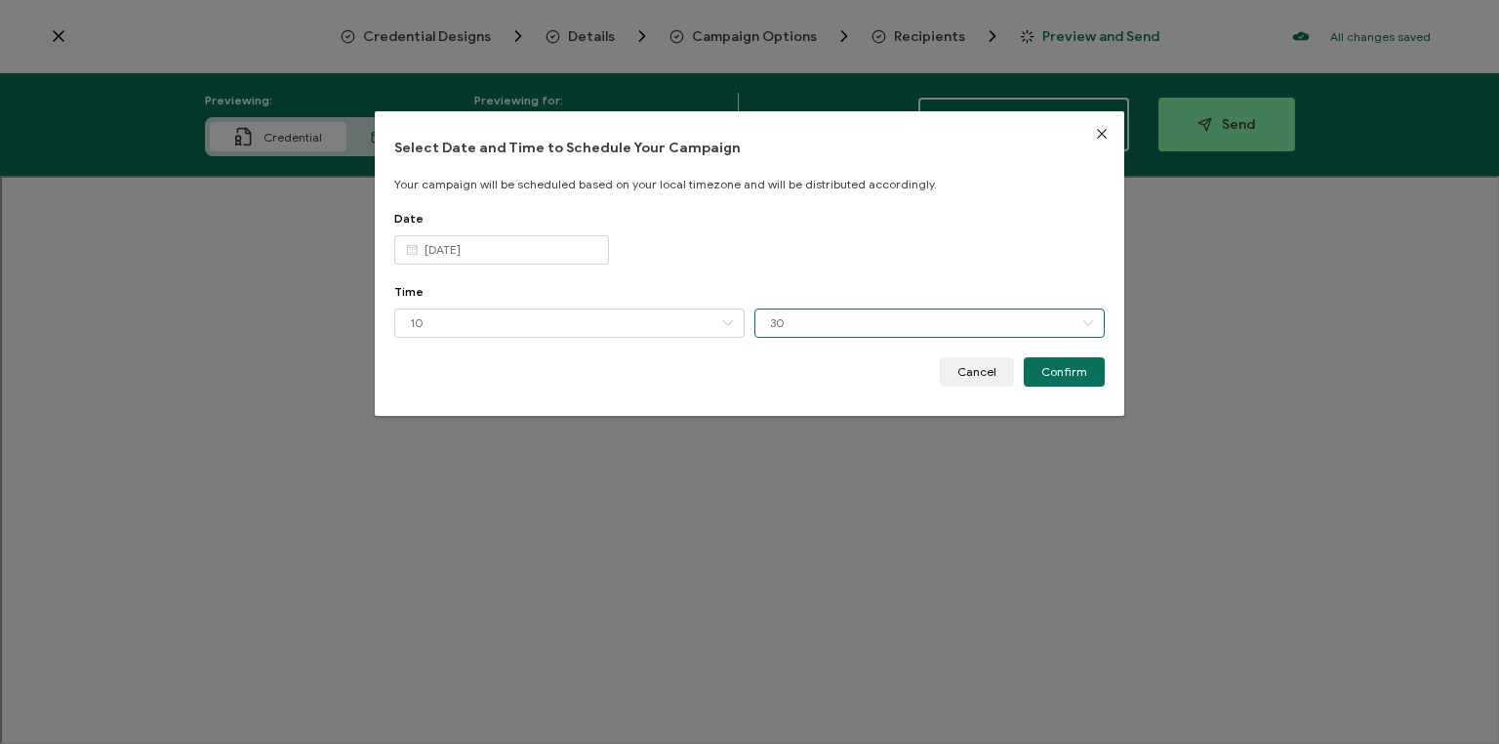
click at [817, 320] on input "30" at bounding box center [930, 322] width 350 height 29
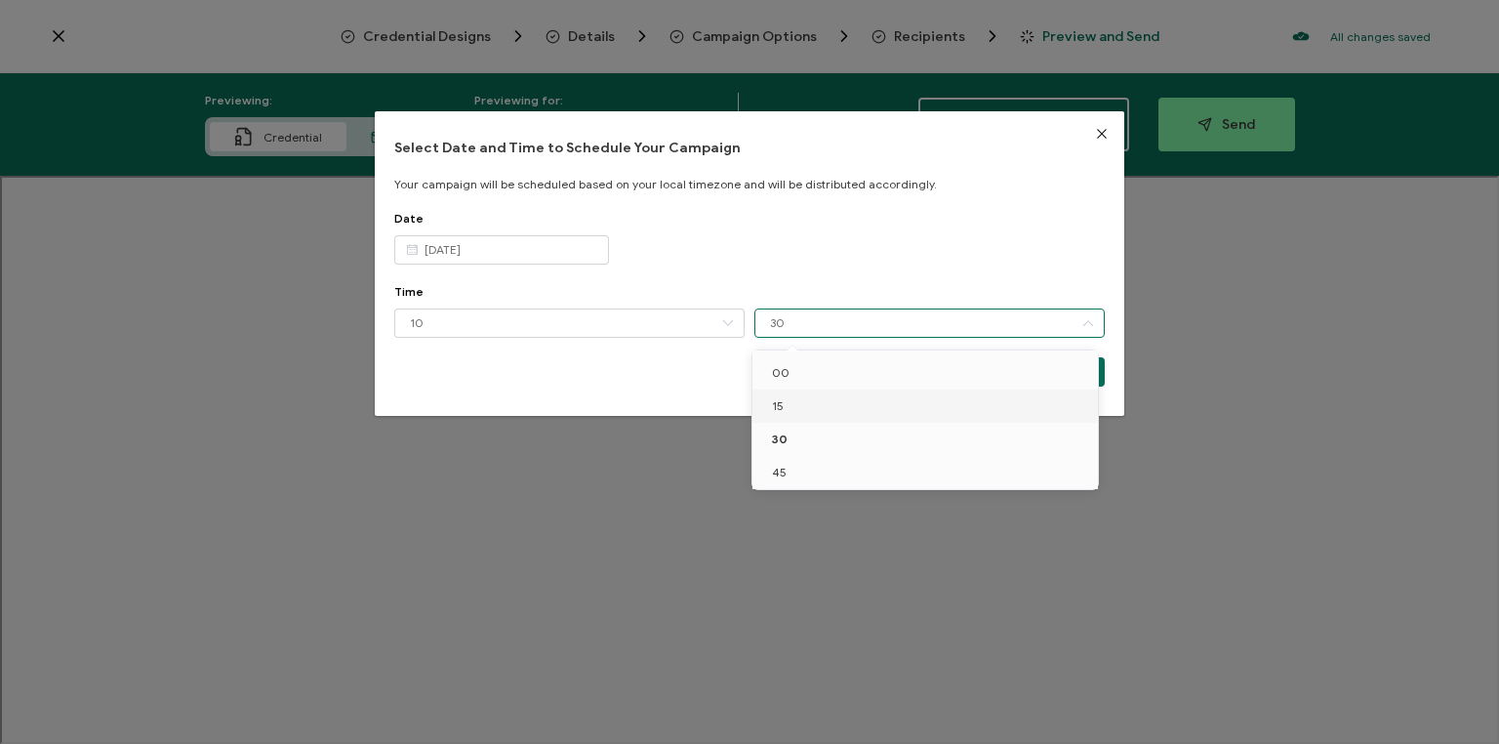
click at [812, 398] on li "15" at bounding box center [928, 405] width 351 height 33
type input "15"
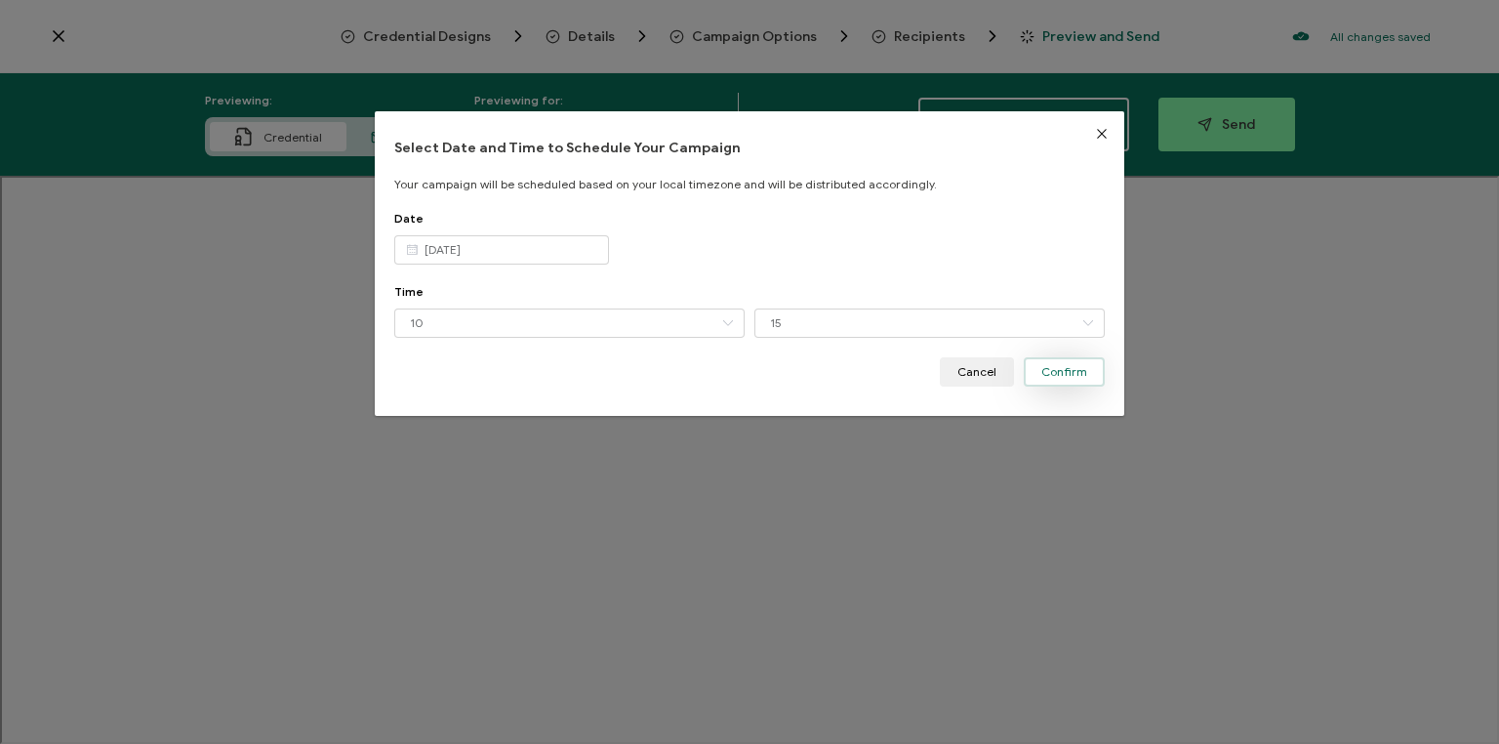
click at [1054, 366] on span "Confirm" at bounding box center [1065, 372] width 46 height 12
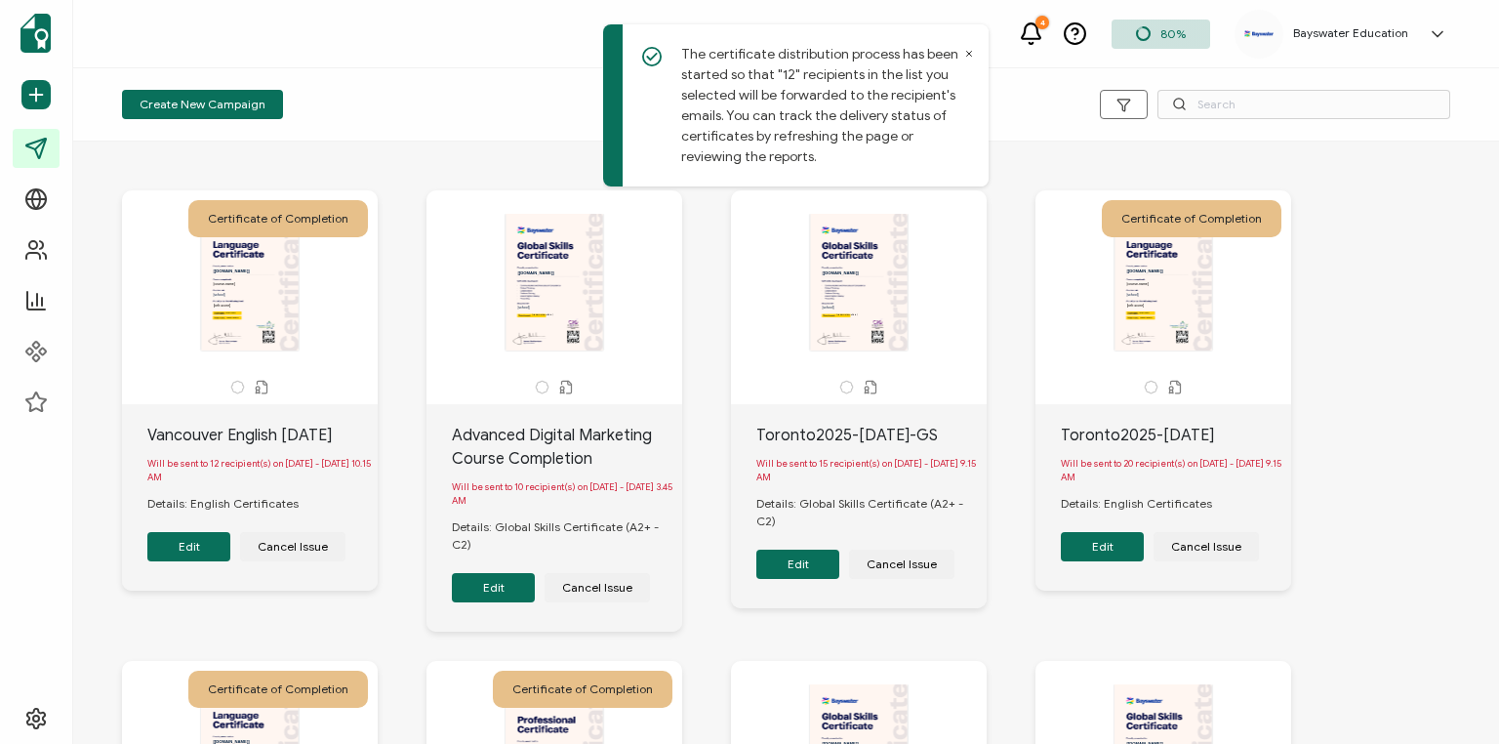
click at [1025, 129] on div "Create New Campaign Draft Scheduled Sent" at bounding box center [786, 104] width 1426 height 73
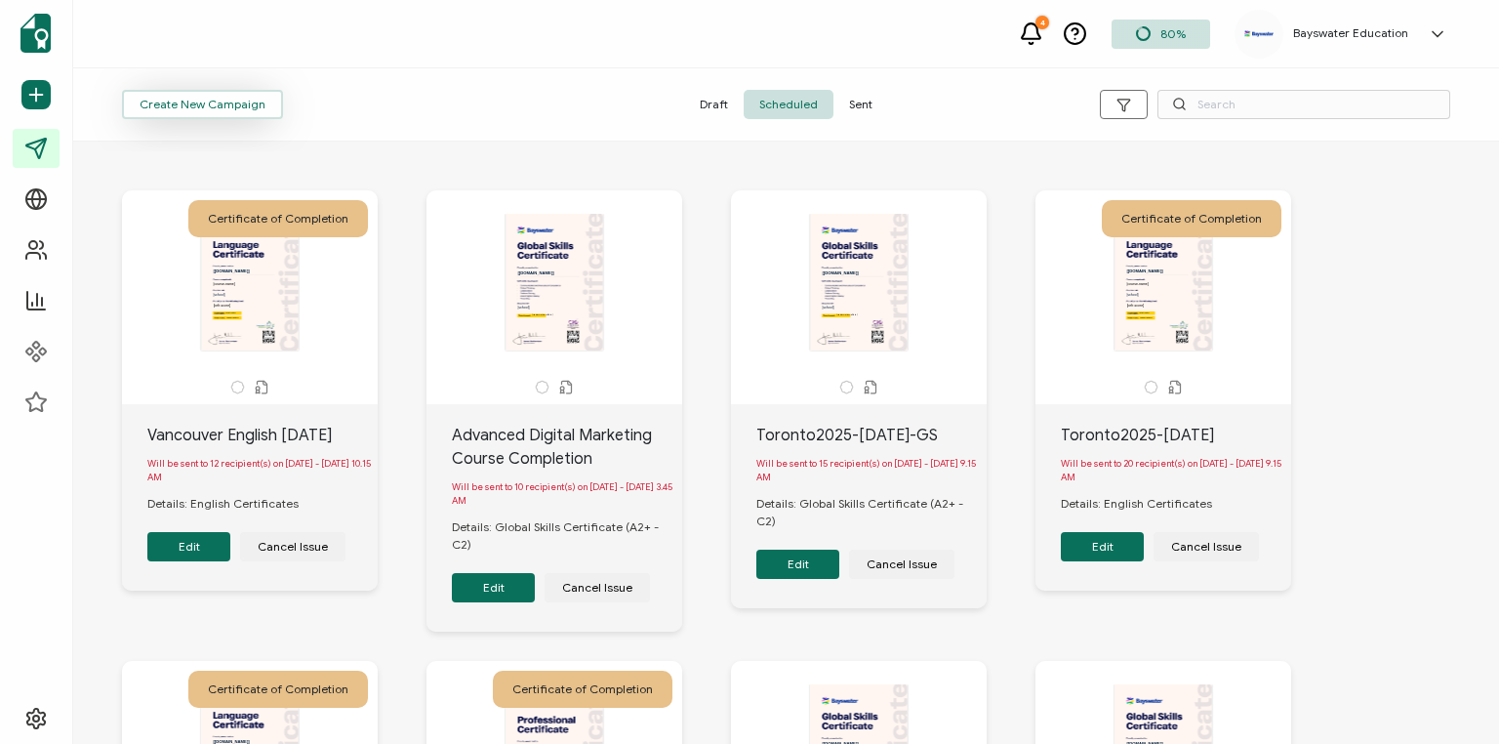
click at [210, 117] on button "Create New Campaign" at bounding box center [202, 104] width 161 height 29
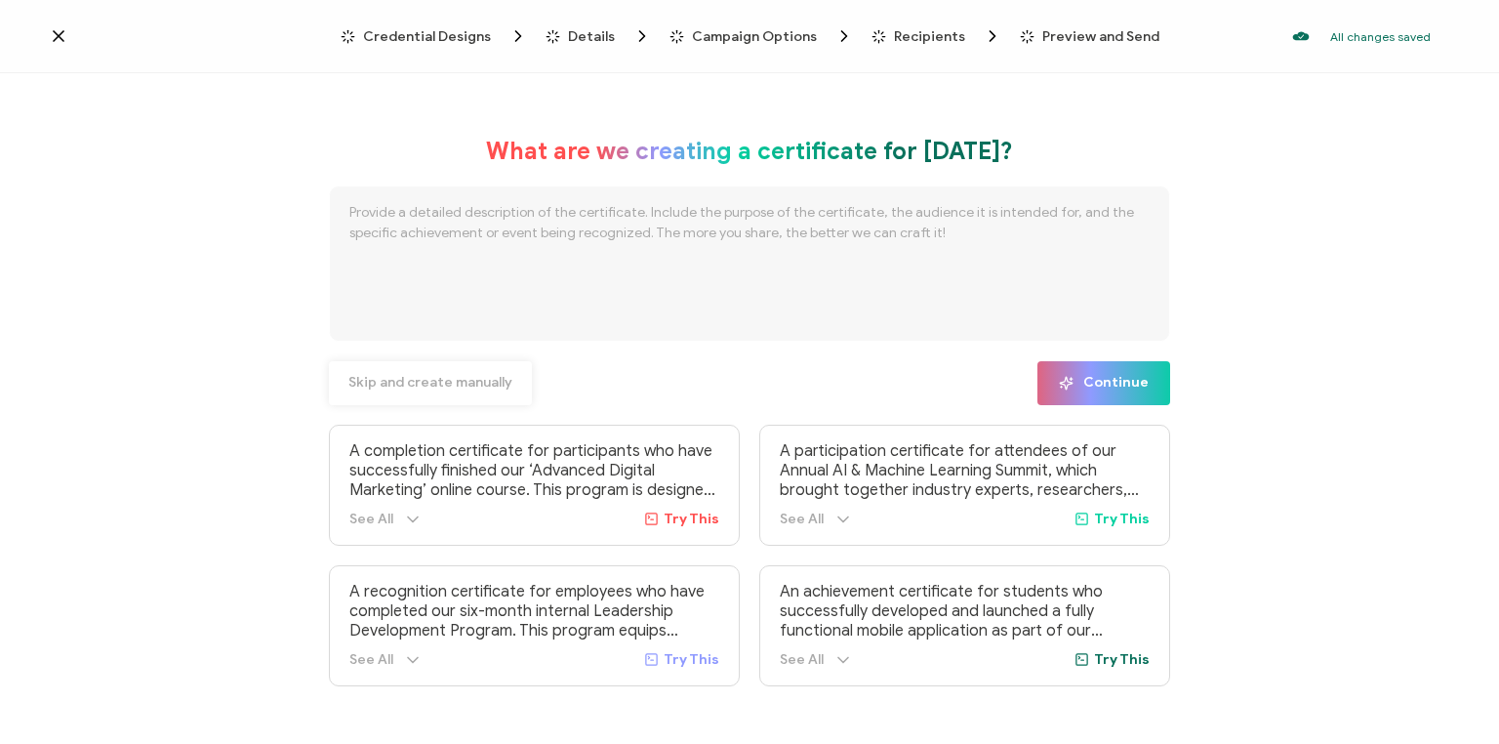
click at [476, 386] on span "Skip and create manually" at bounding box center [430, 383] width 164 height 14
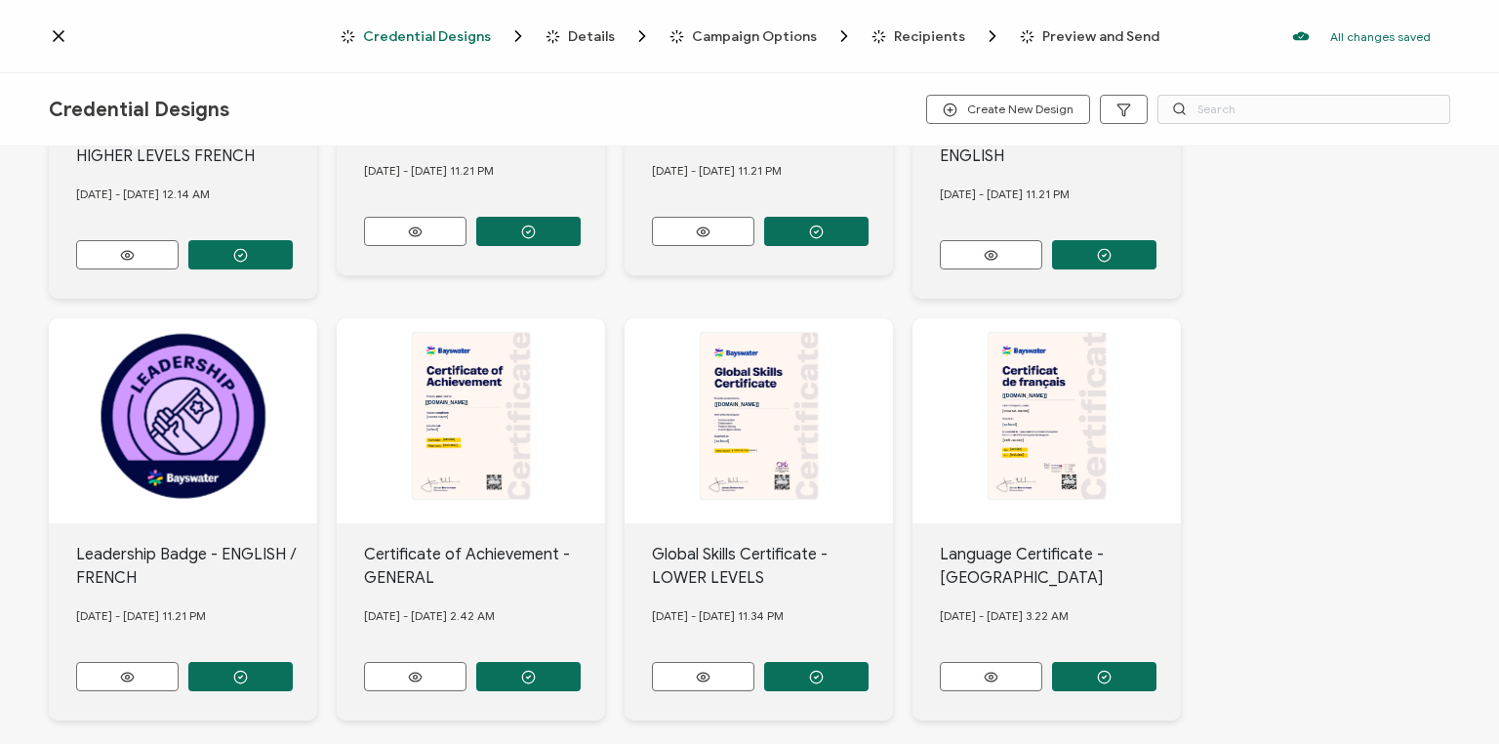
scroll to position [791, 0]
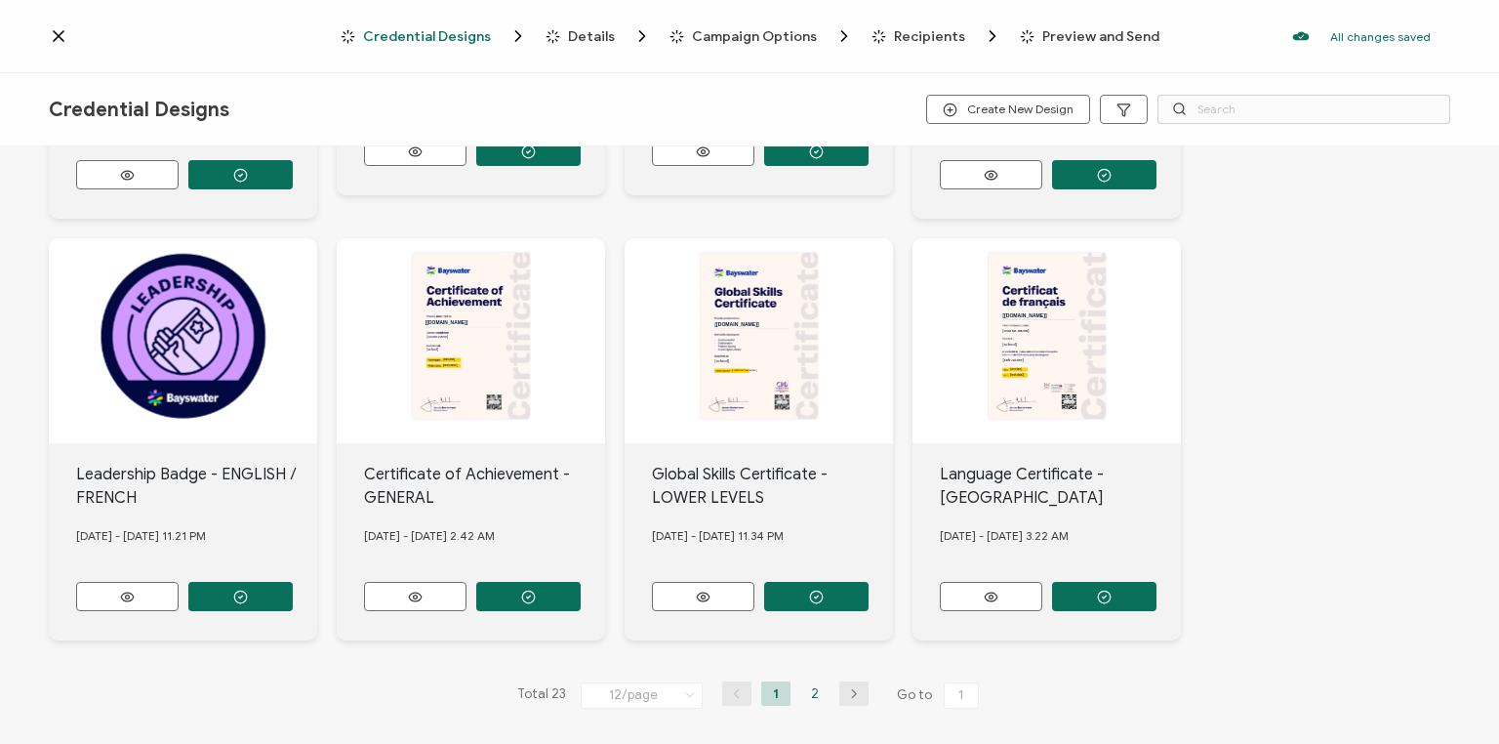
click at [820, 681] on li "2" at bounding box center [814, 693] width 29 height 24
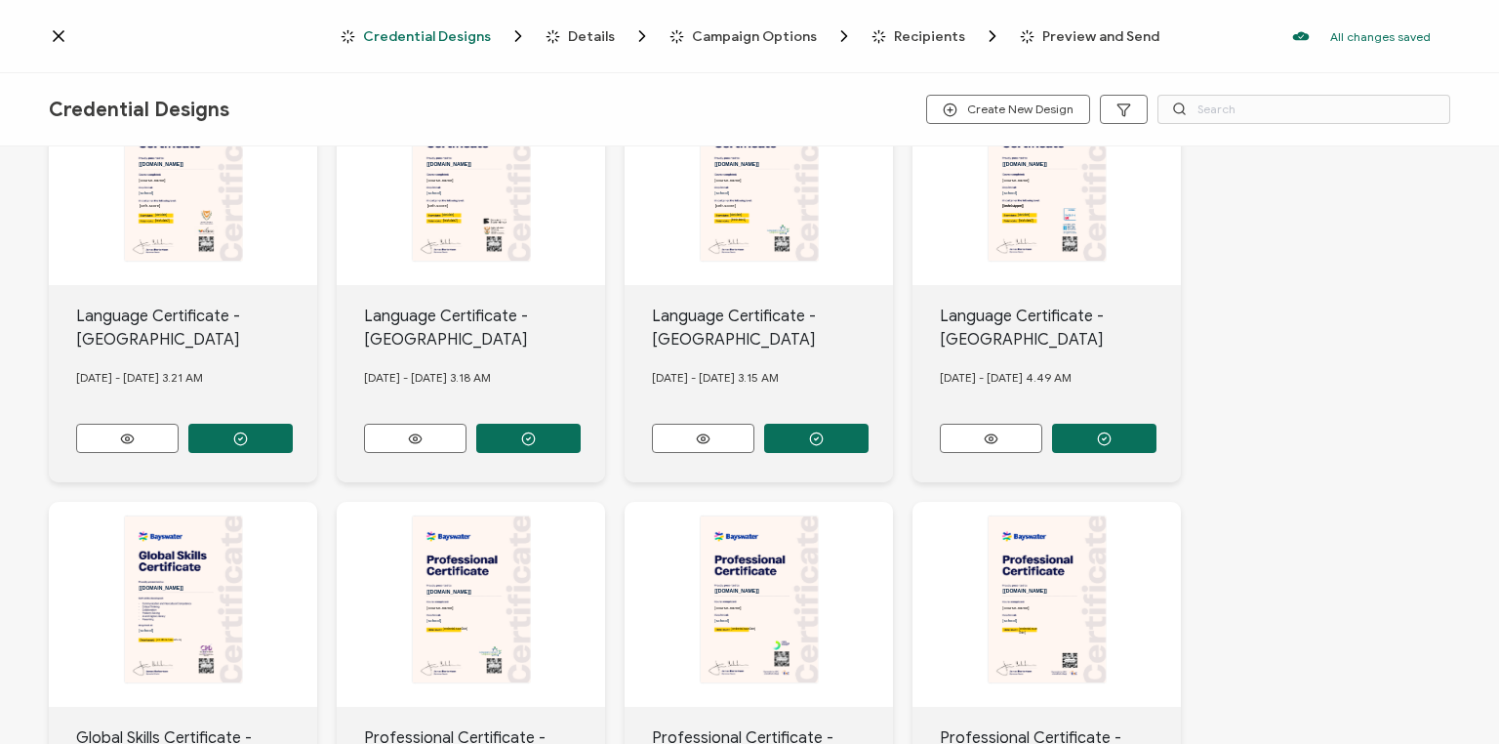
scroll to position [767, 0]
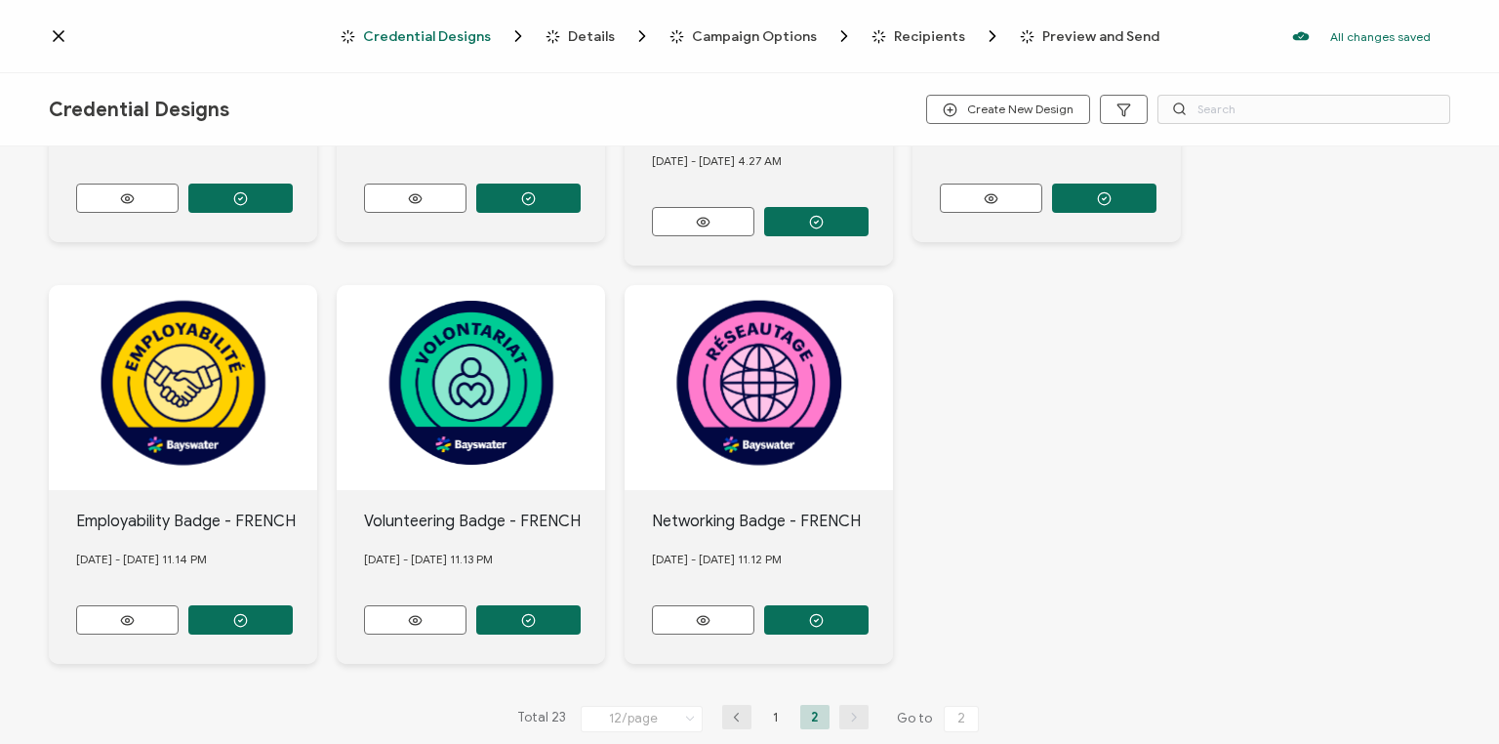
click at [773, 703] on div "Total 23 12/page 12/page 24/page 48/page 96/page 1 2 Go to 2" at bounding box center [749, 718] width 475 height 31
click at [774, 705] on li "1" at bounding box center [775, 717] width 29 height 24
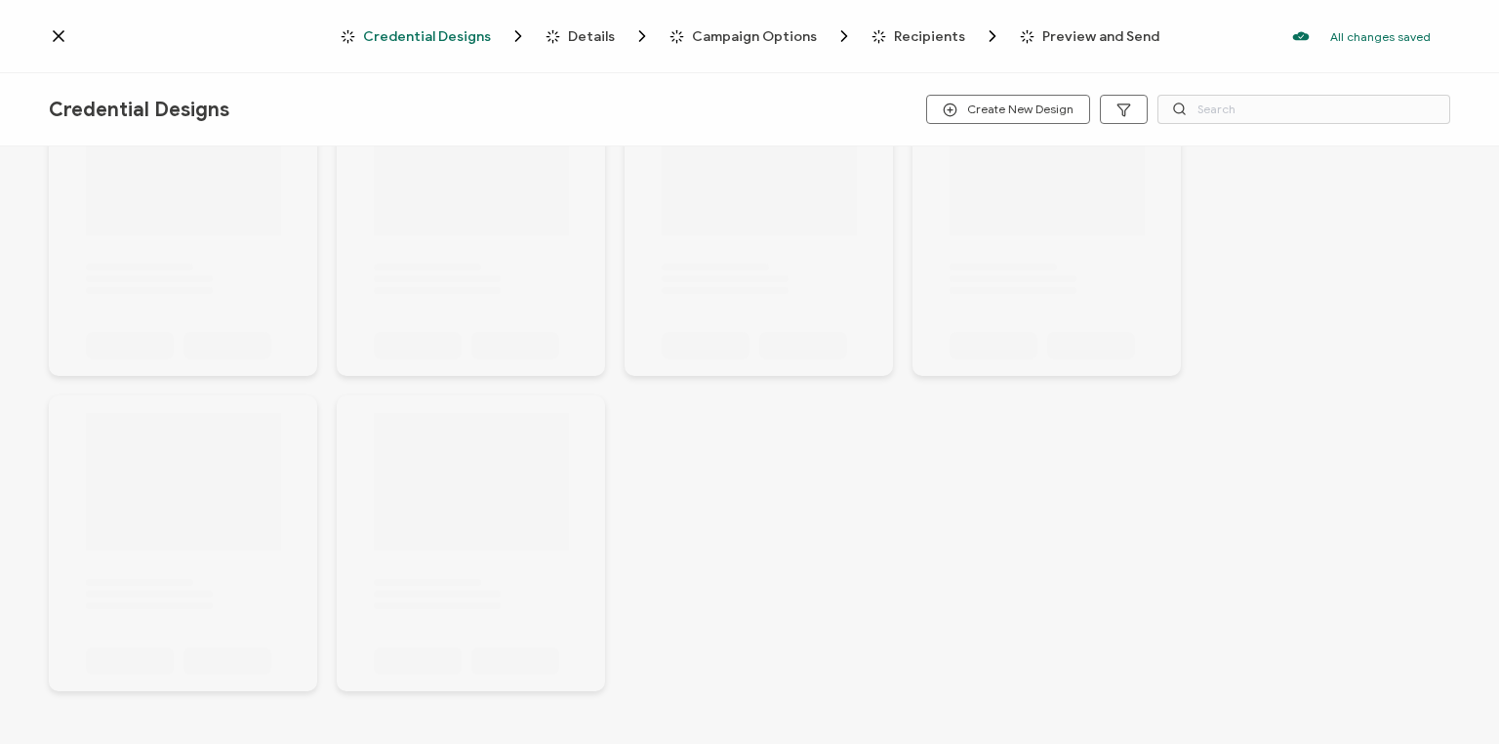
scroll to position [791, 0]
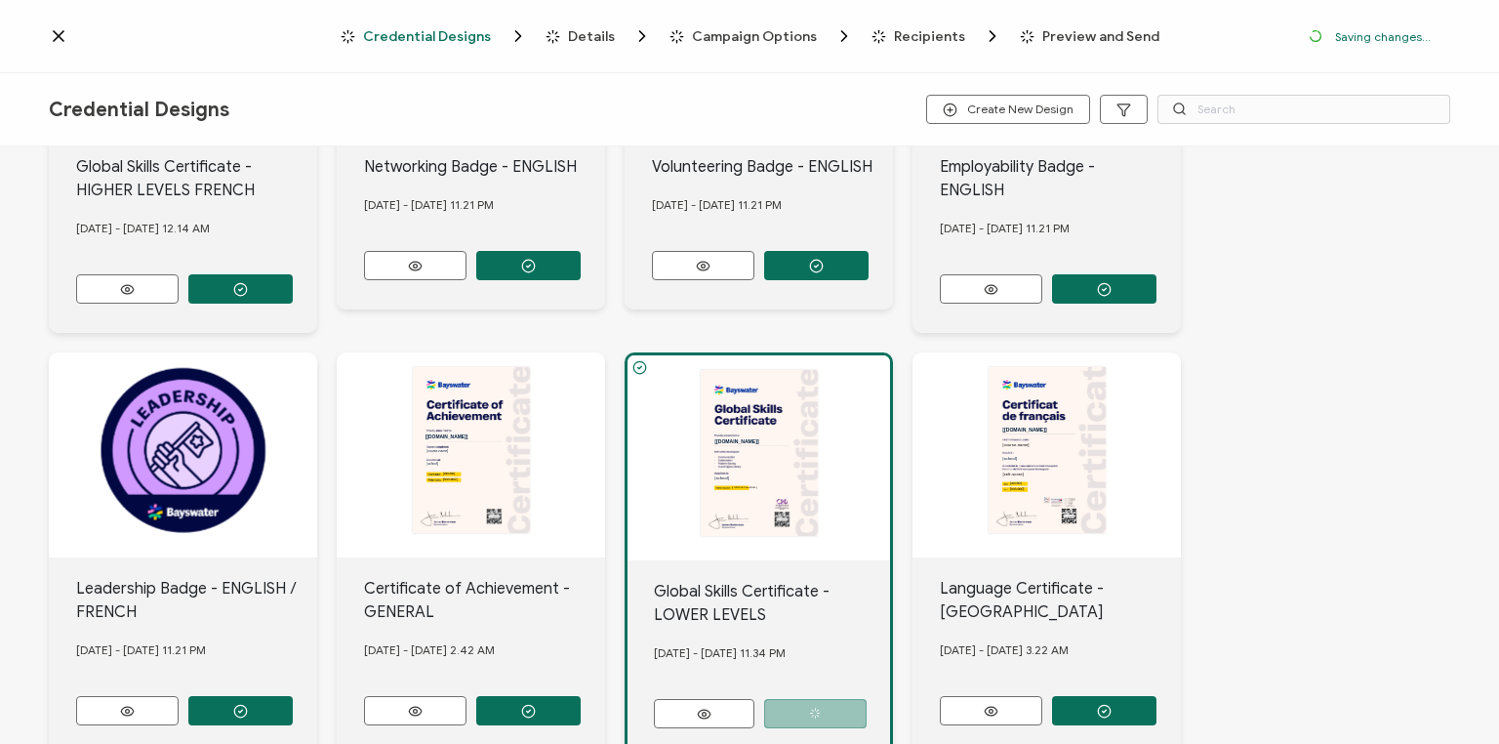
scroll to position [905, 0]
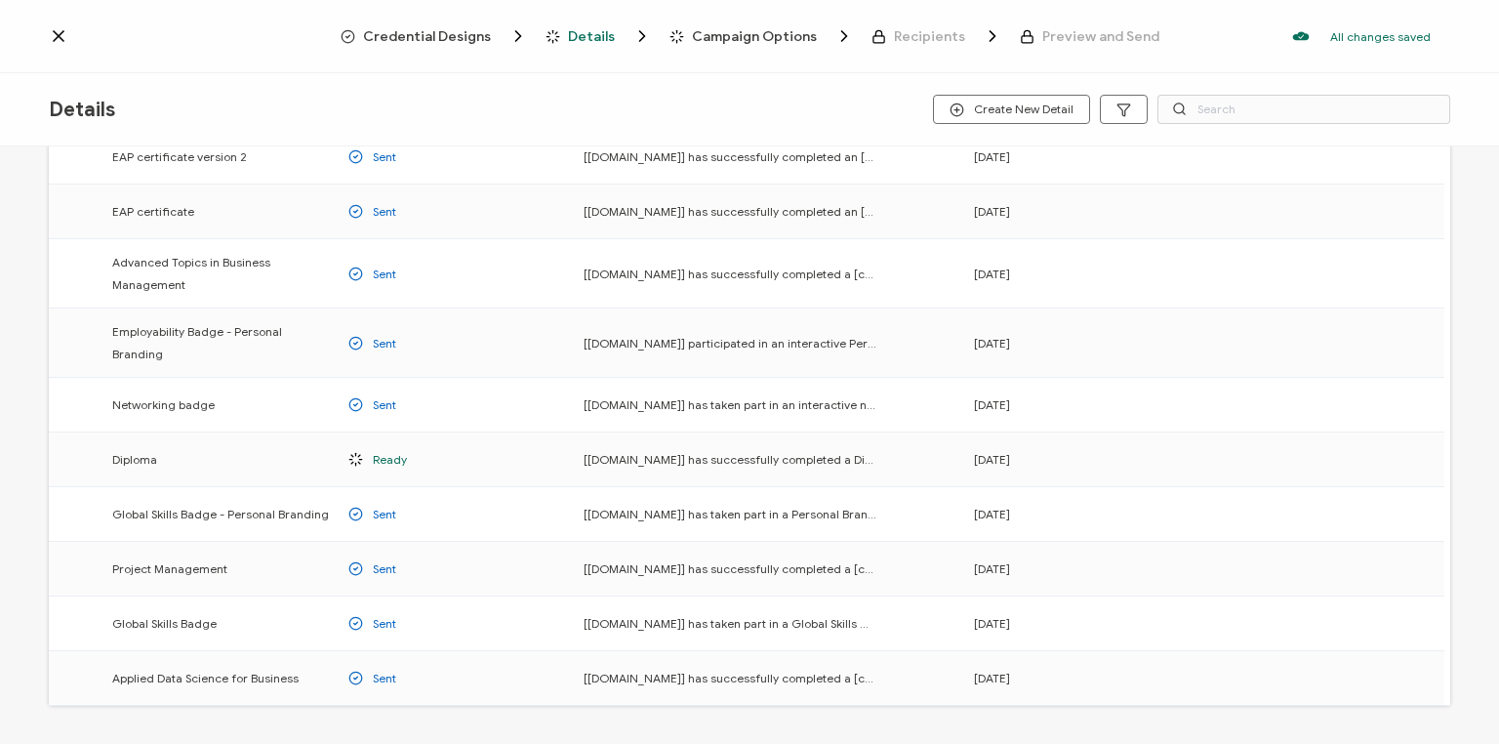
scroll to position [156, 0]
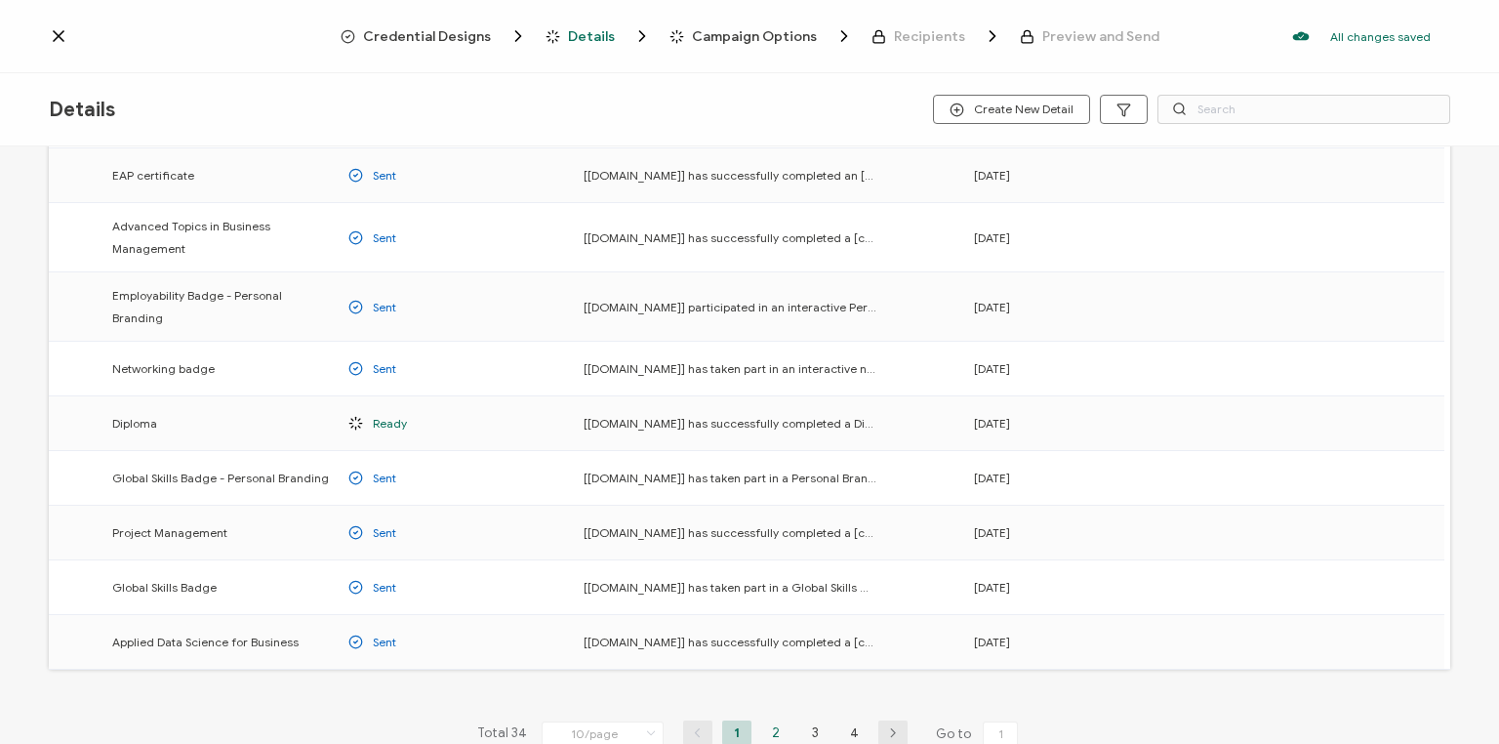
click at [769, 722] on li "2" at bounding box center [775, 732] width 29 height 24
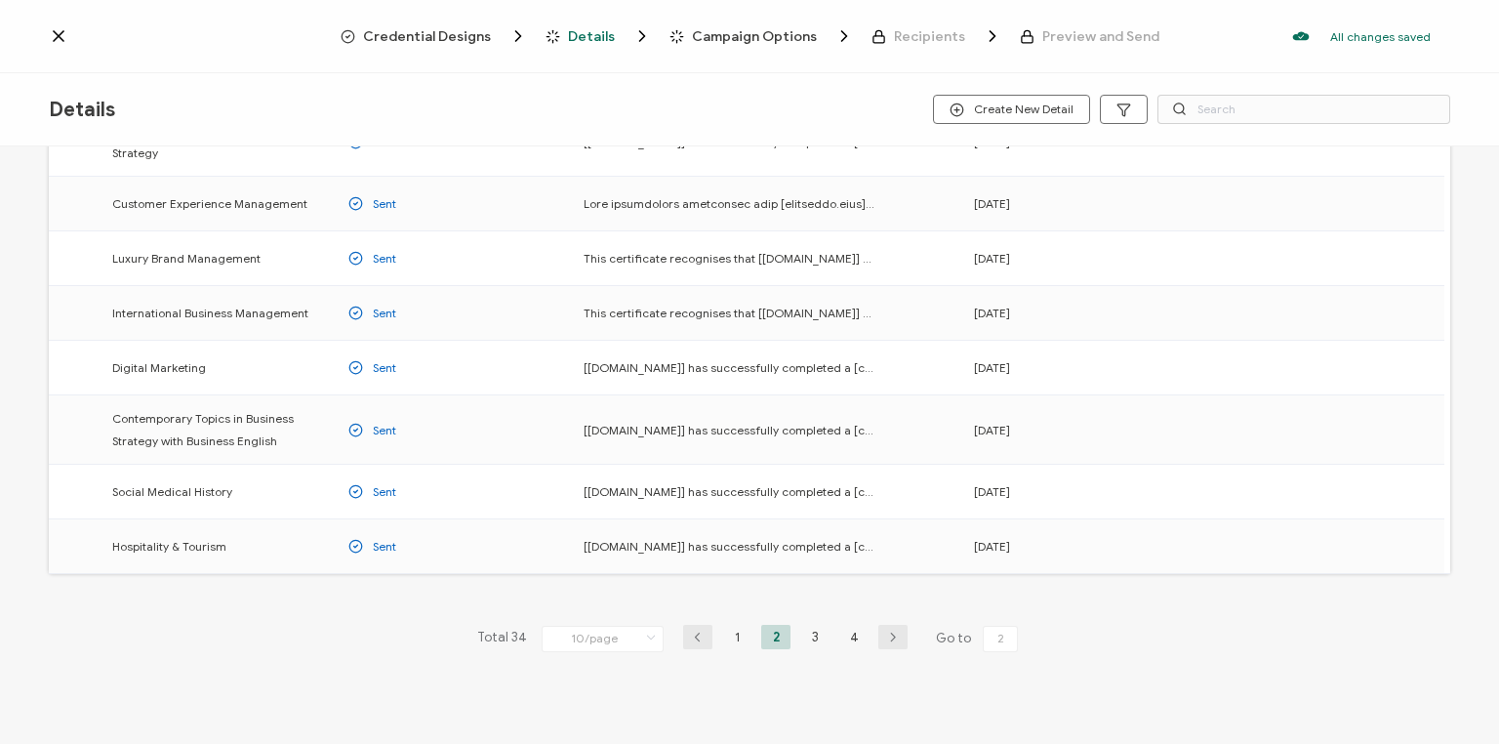
scroll to position [276, 0]
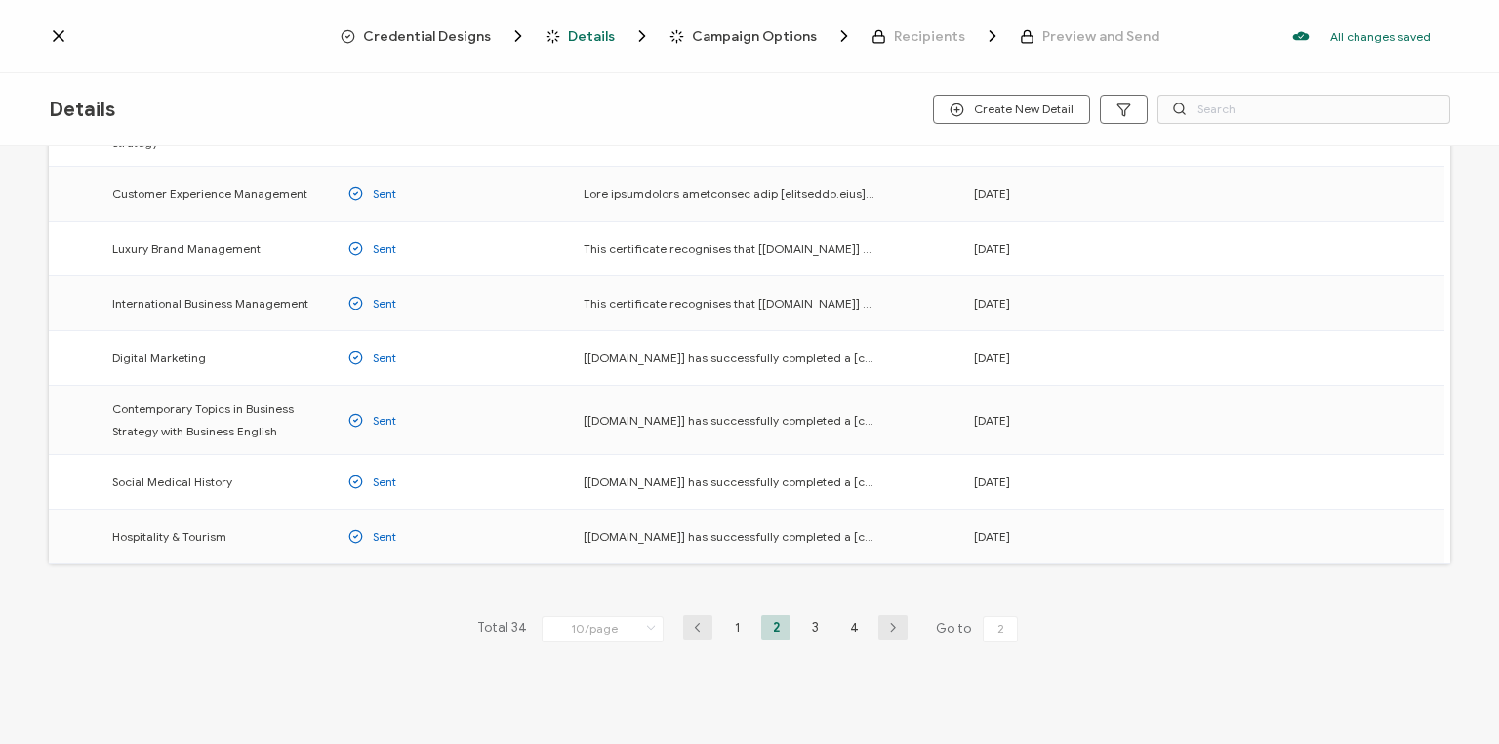
click at [819, 625] on li "3" at bounding box center [814, 627] width 29 height 24
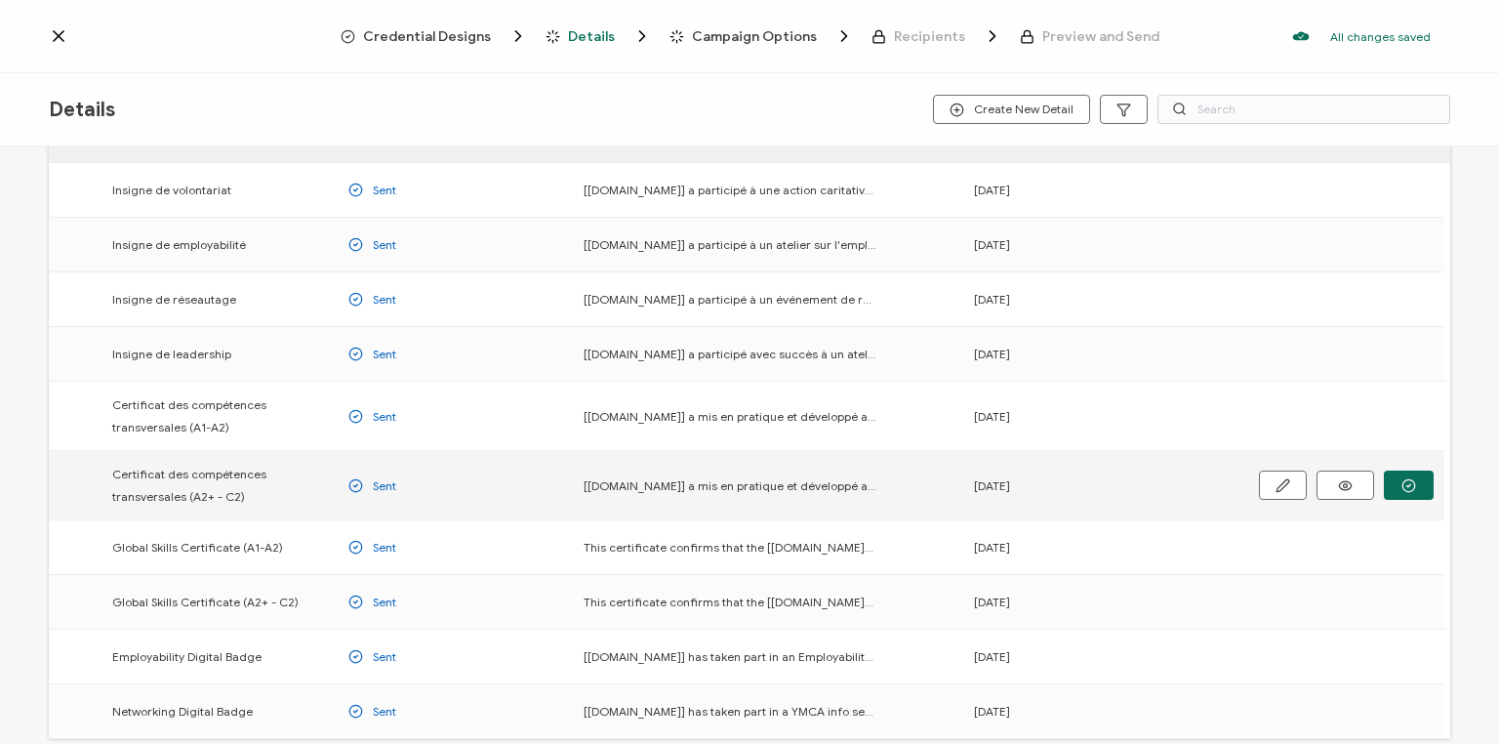
scroll to position [156, 0]
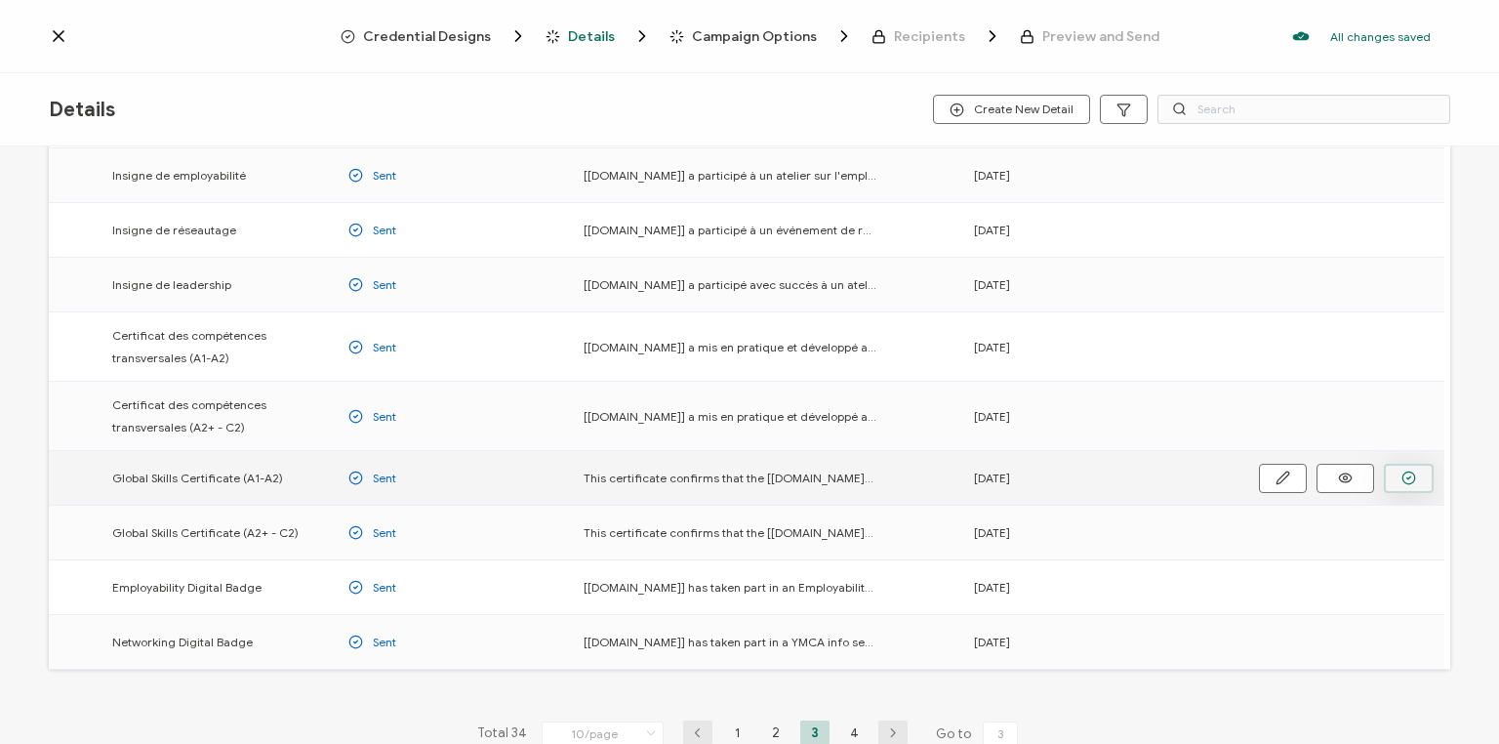
click at [0, 0] on circle "button" at bounding box center [0, 0] width 0 height 0
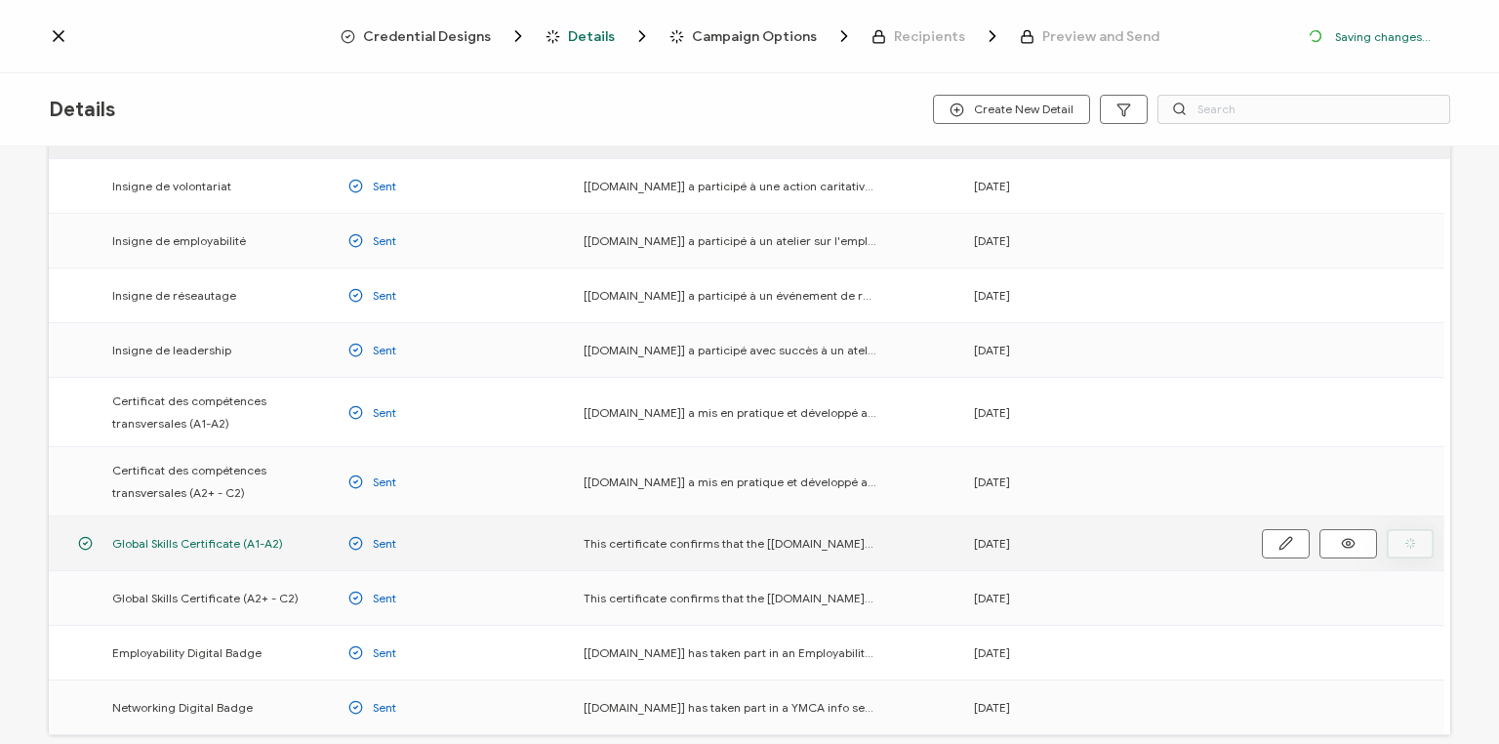
scroll to position [221, 0]
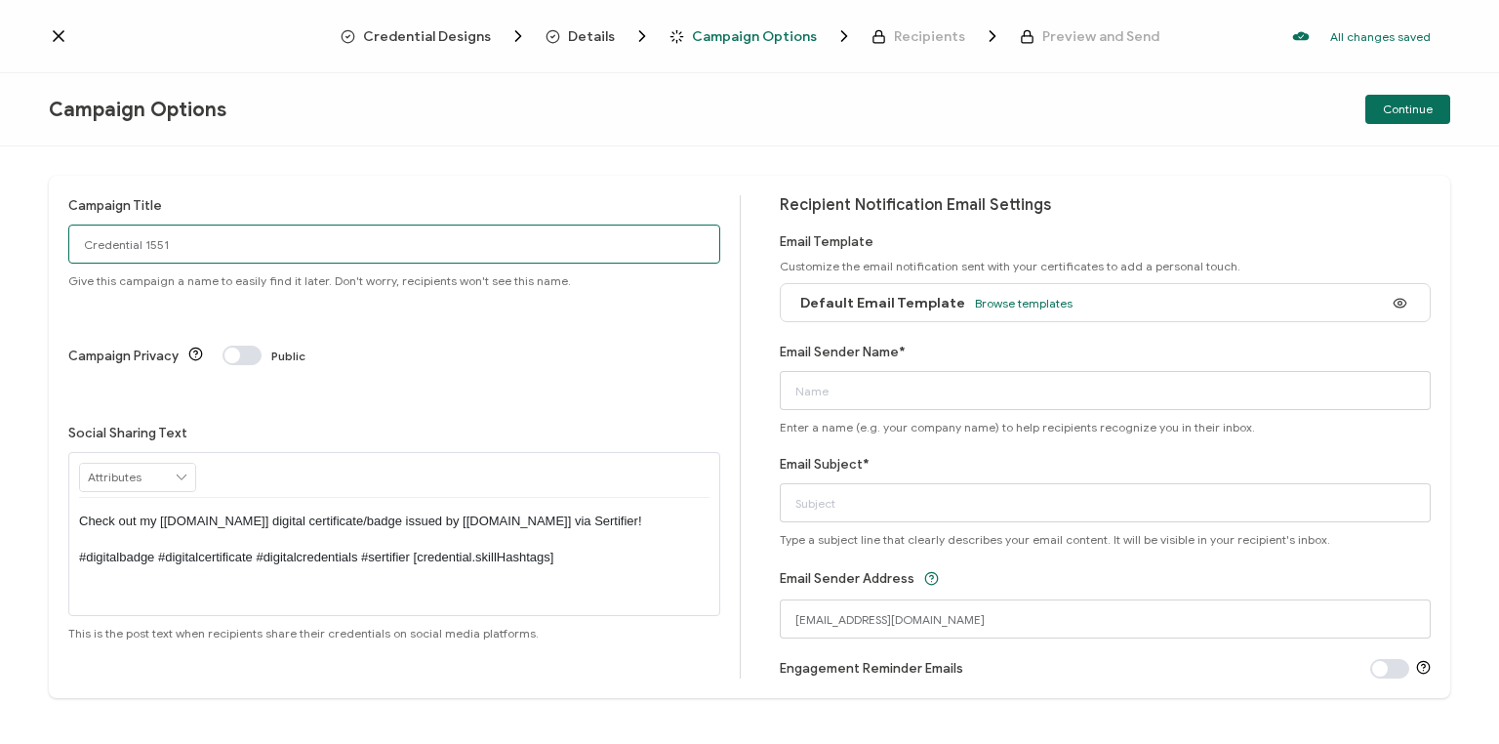
drag, startPoint x: 254, startPoint y: 250, endPoint x: -52, endPoint y: 286, distance: 307.7
click at [0, 286] on html "Credential Designs Details Campaign Options Recipients Preview and Send All cha…" at bounding box center [749, 372] width 1499 height 744
type input "Van GS Low [DATE]"
click at [993, 300] on span "Browse templates" at bounding box center [1024, 303] width 98 height 15
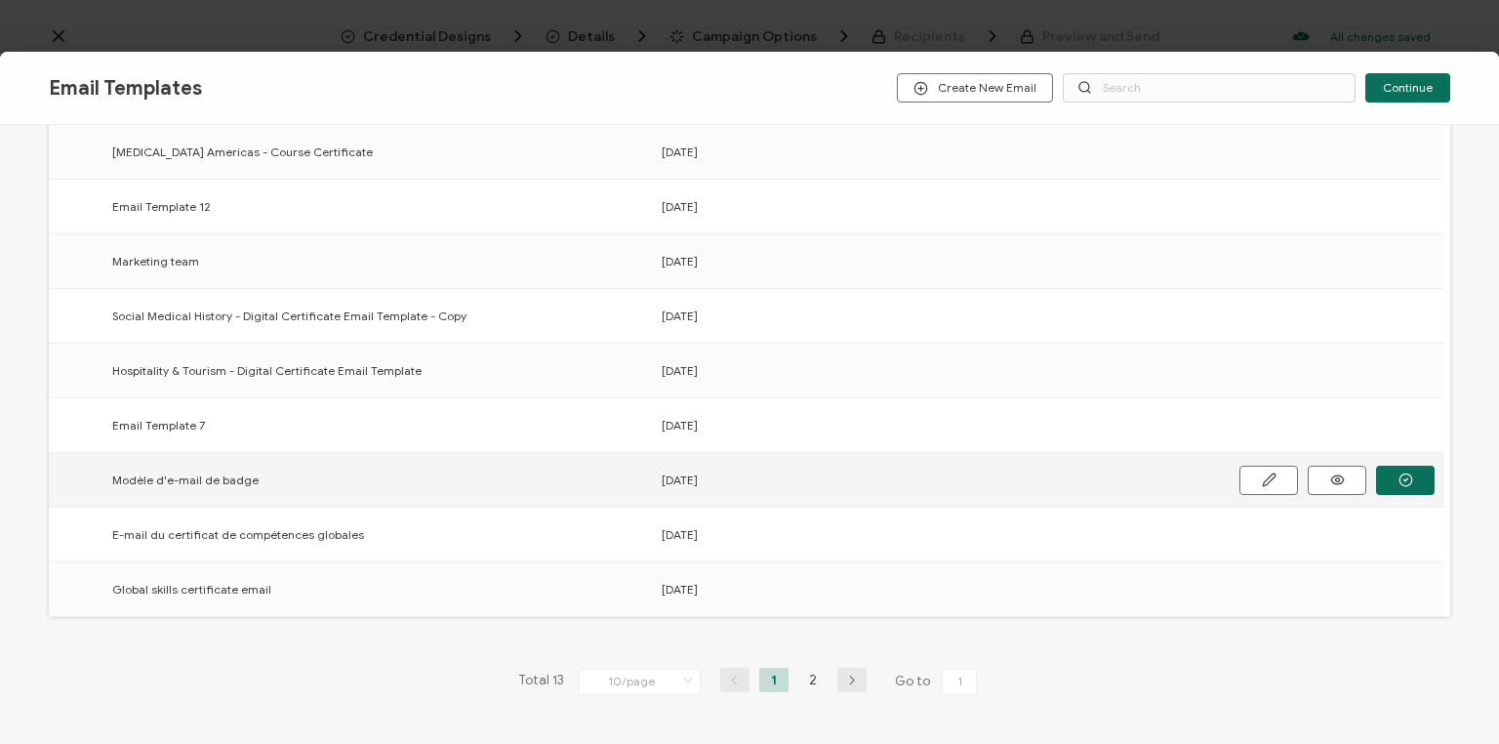
scroll to position [234, 0]
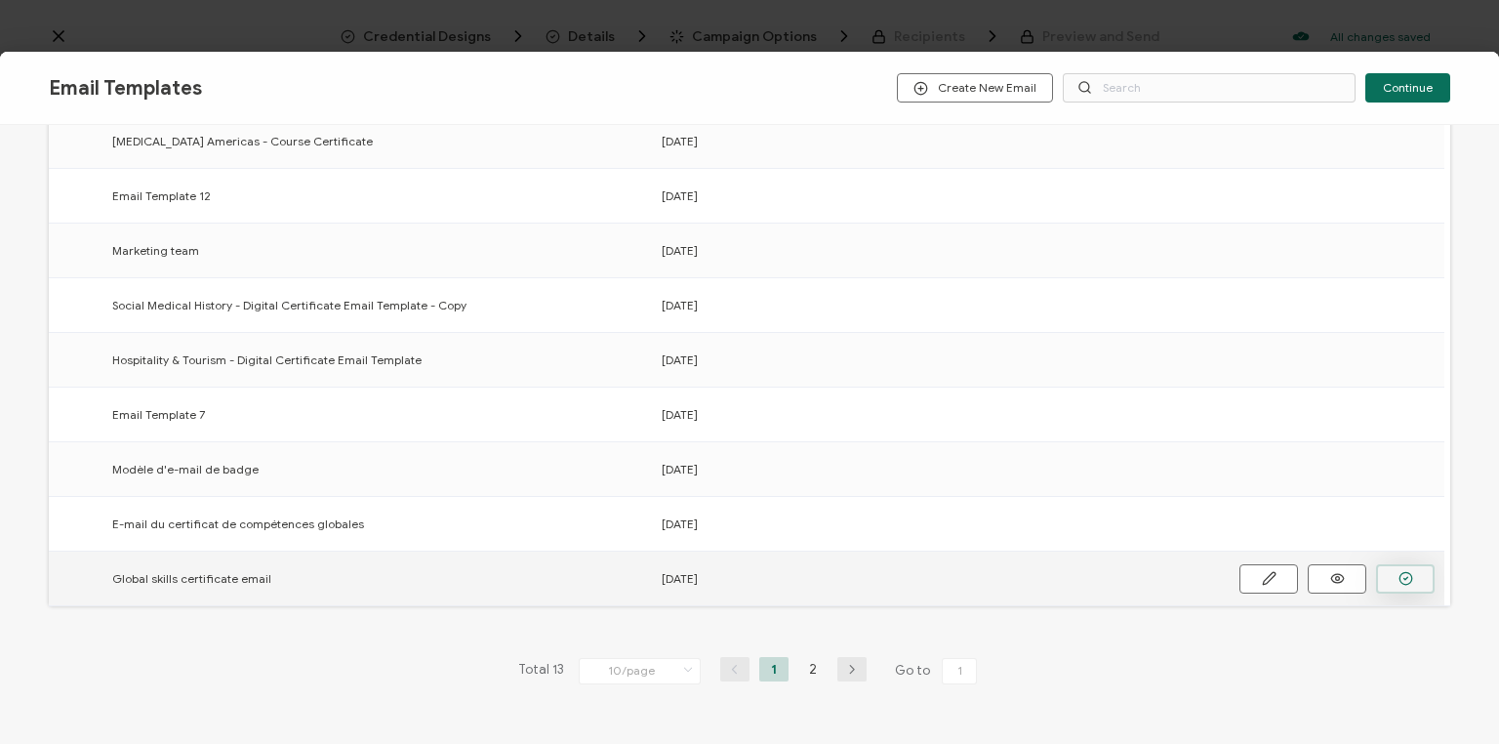
click at [0, 0] on button "button" at bounding box center [0, 0] width 0 height 0
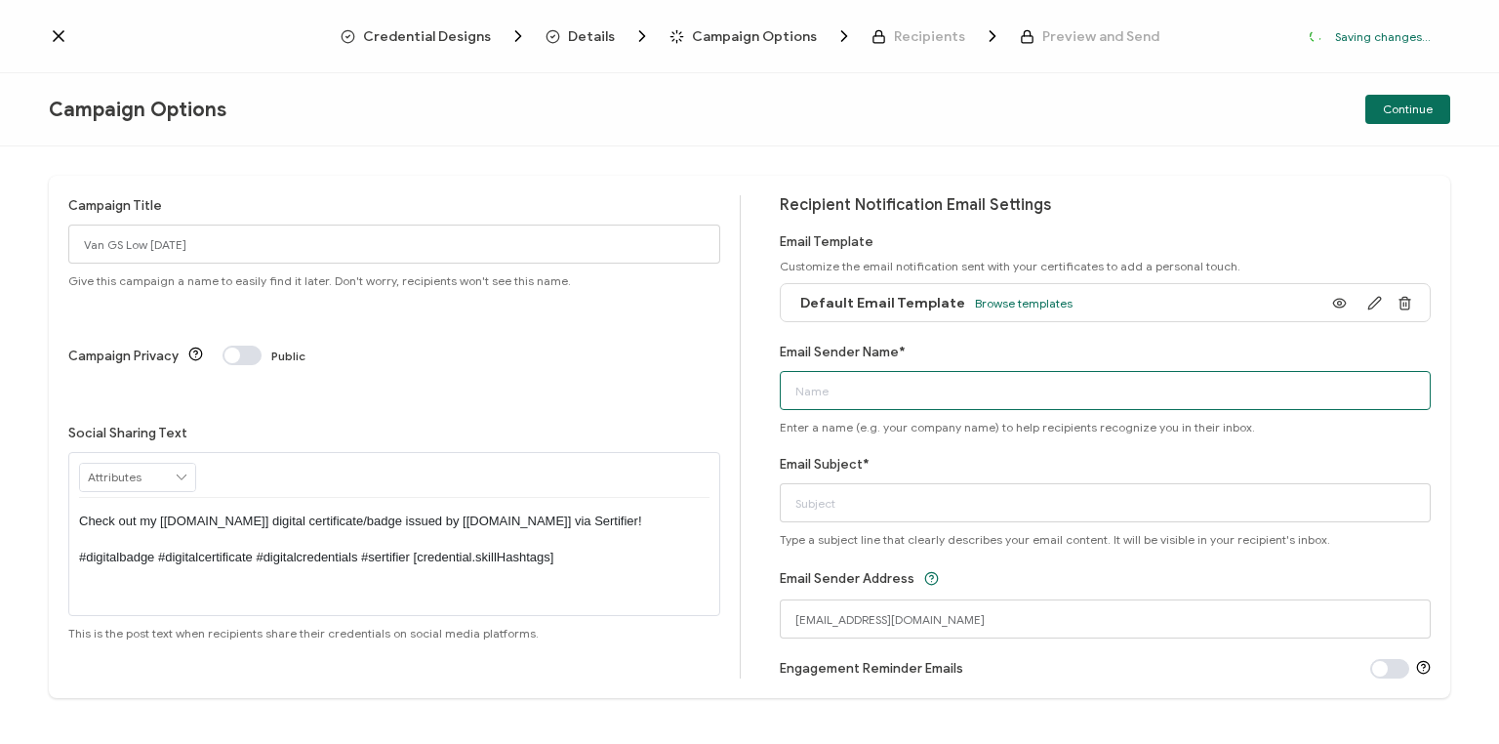
click at [871, 398] on input "Email Sender Name*" at bounding box center [1106, 390] width 652 height 39
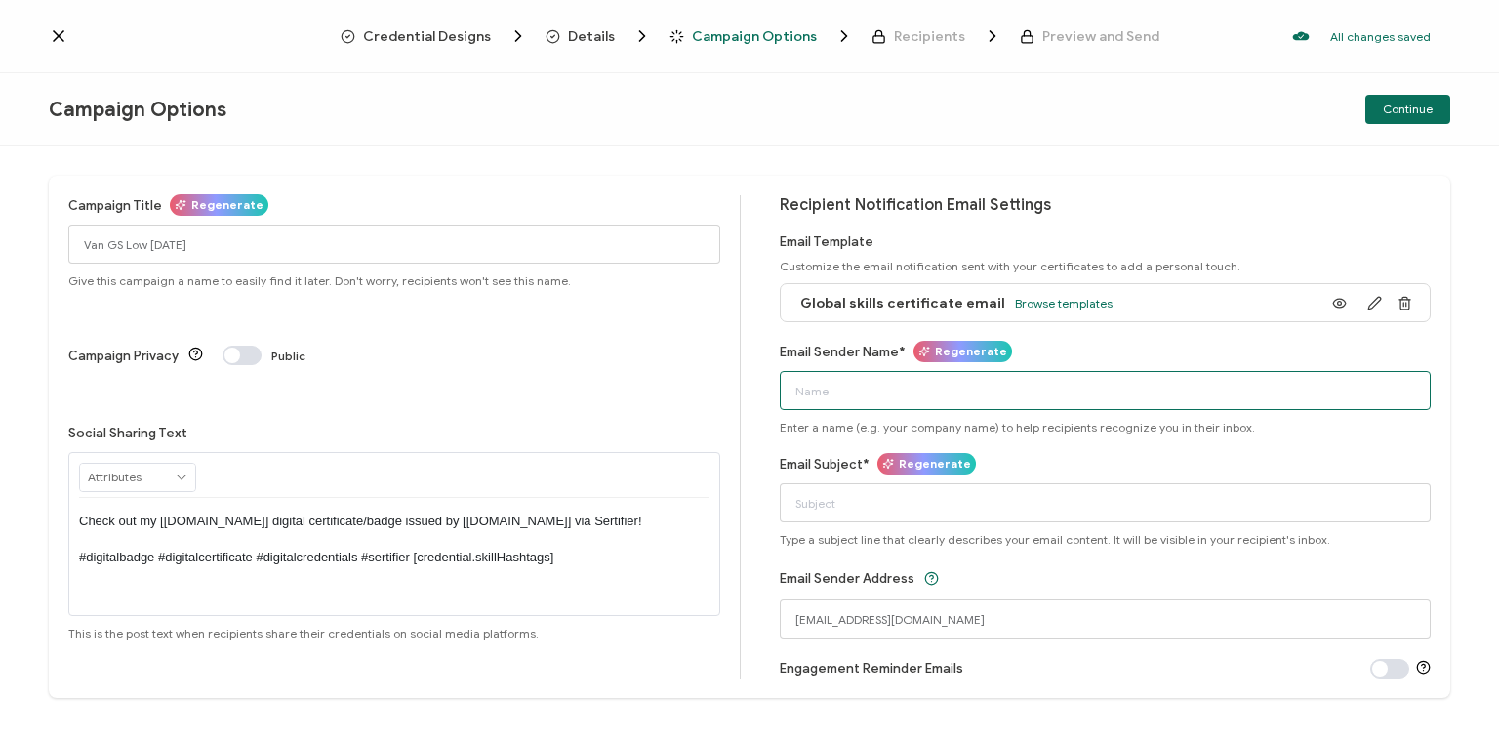
click at [906, 393] on input "Email Sender Name*" at bounding box center [1106, 390] width 652 height 39
type input "Bayswater [GEOGRAPHIC_DATA]"
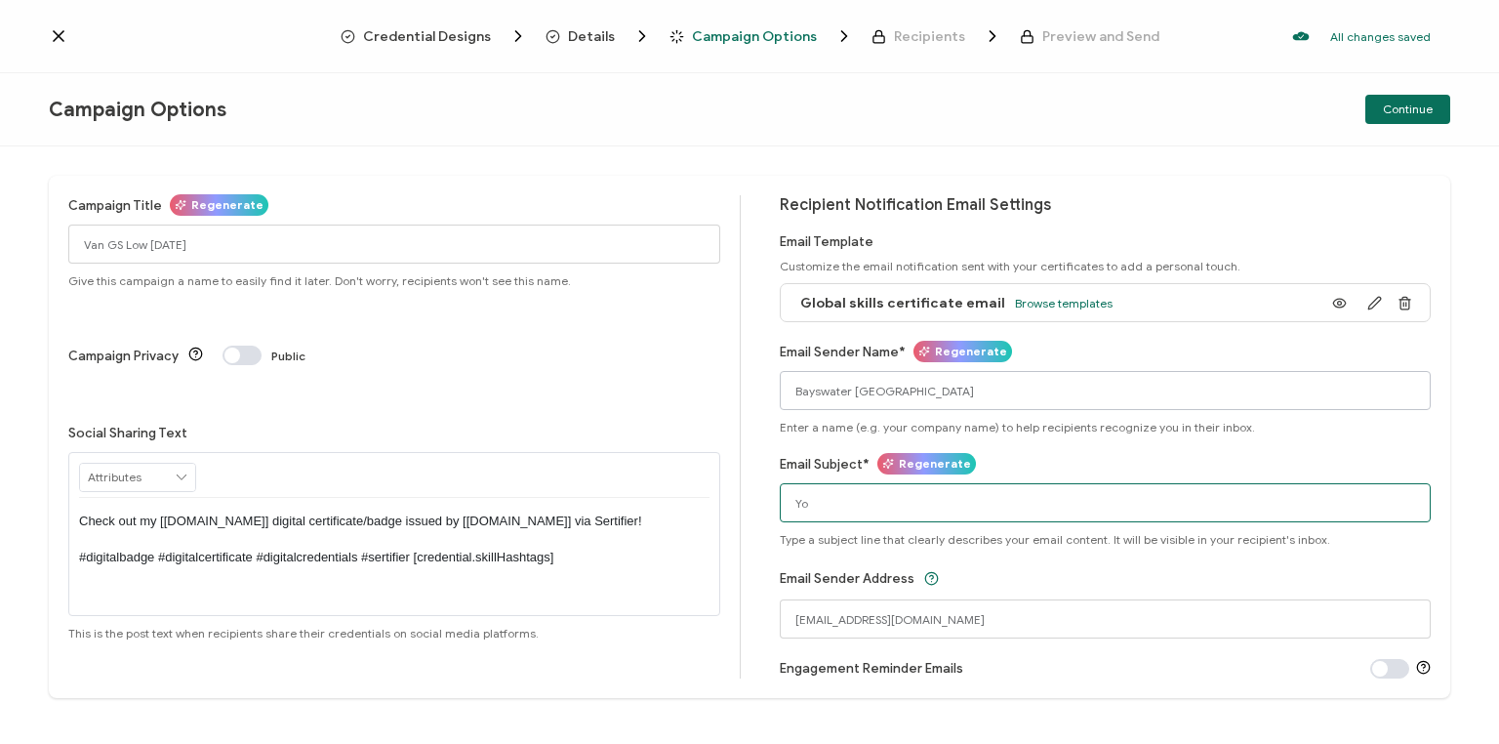
type input "Y"
type input "Global Skills Certificate"
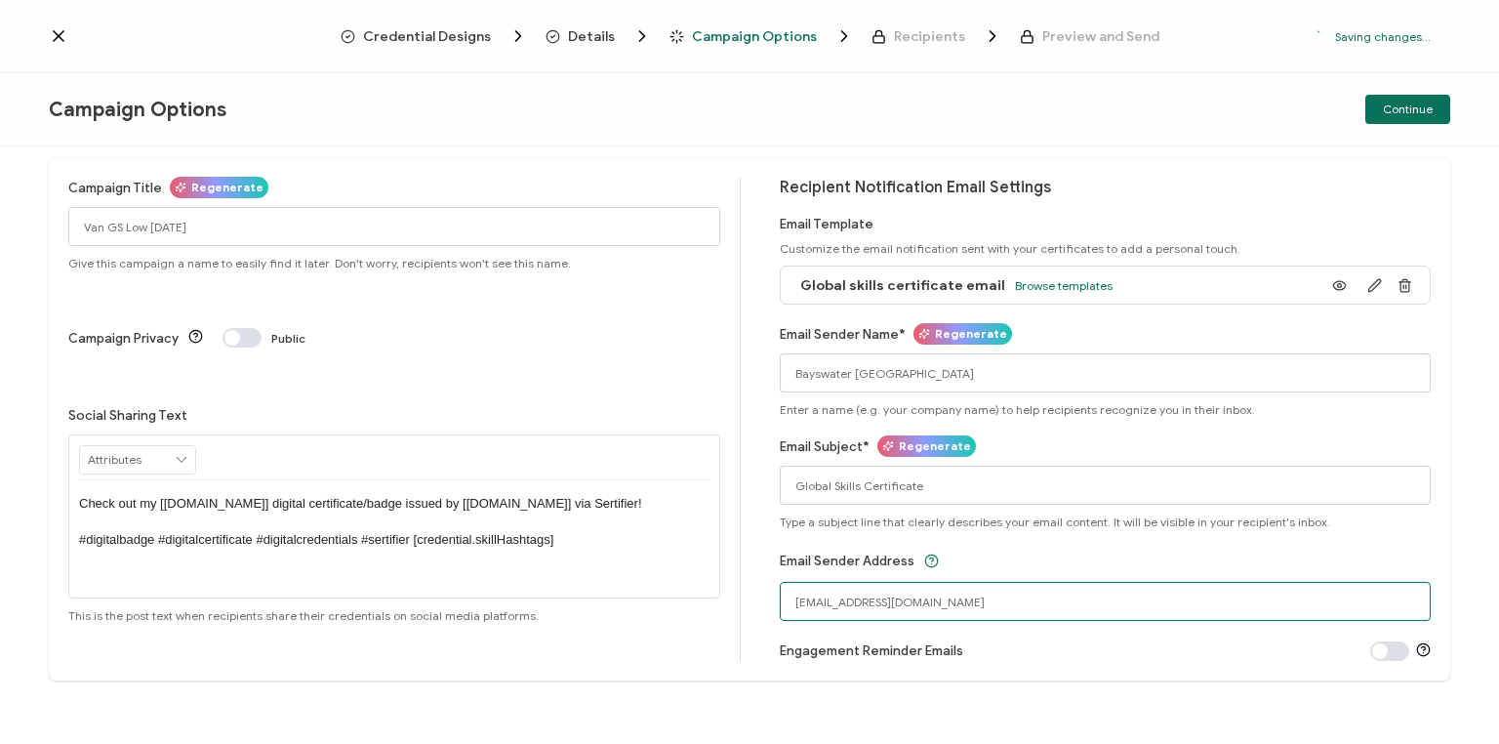
scroll to position [21, 0]
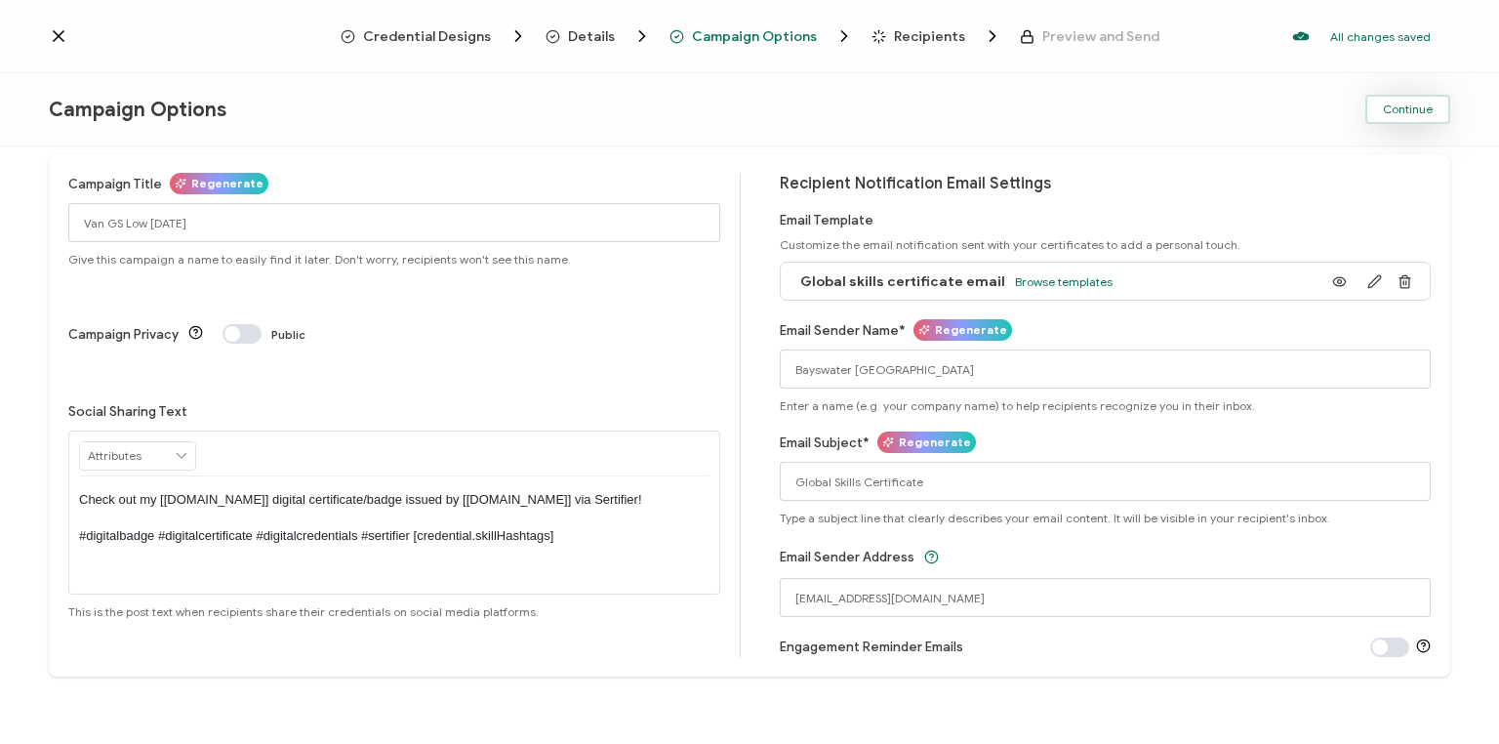
click at [1420, 110] on span "Continue" at bounding box center [1408, 109] width 50 height 12
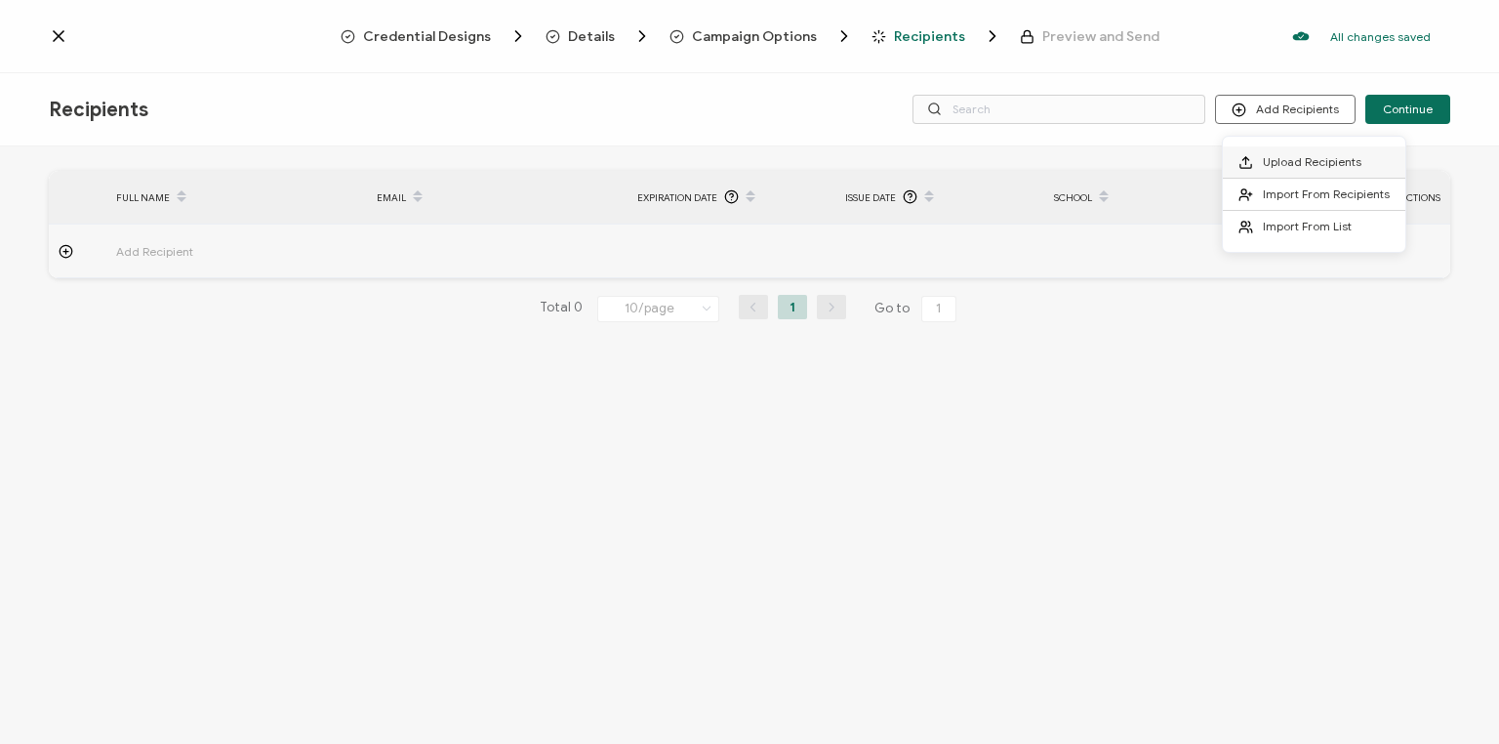
click at [1292, 163] on span "Upload Recipients" at bounding box center [1312, 161] width 99 height 15
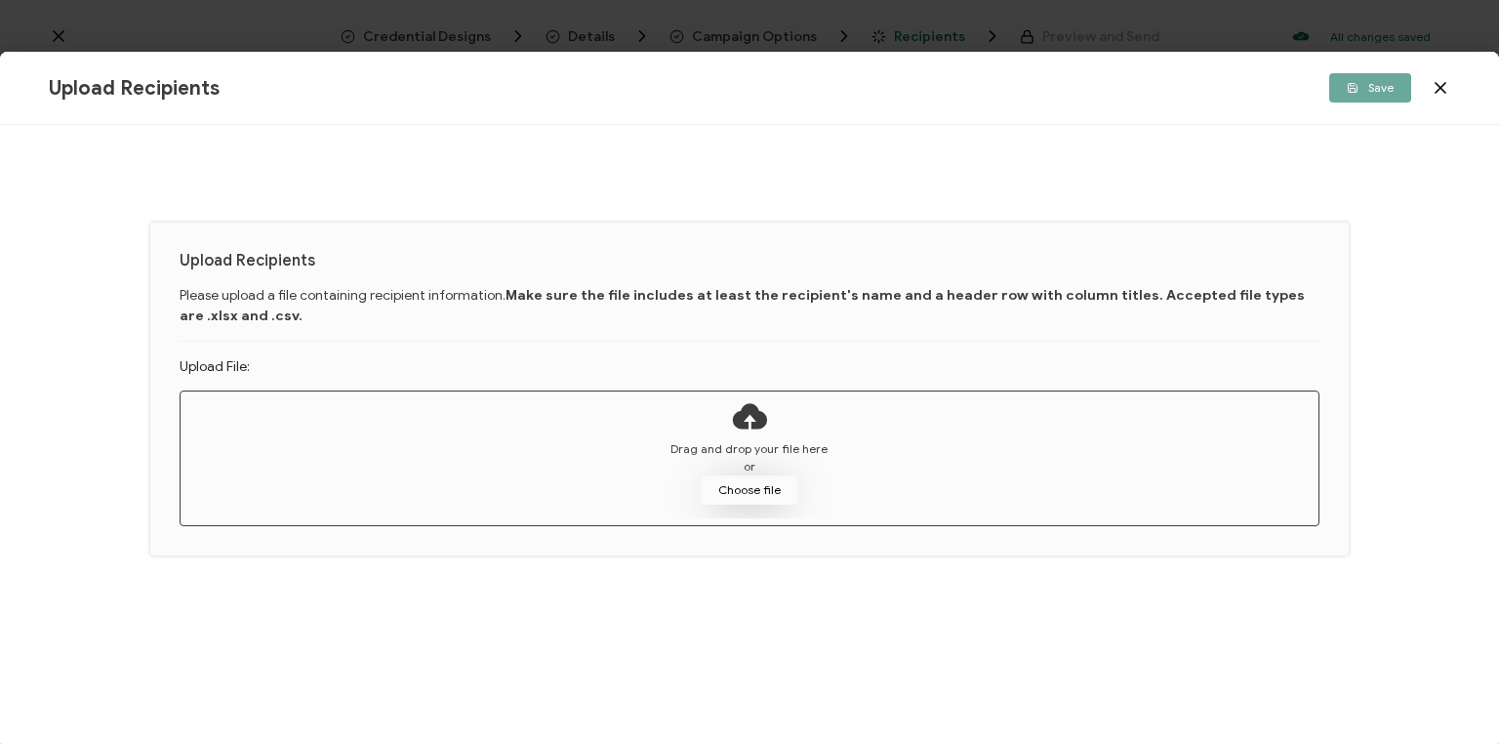
click at [772, 489] on button "Choose file" at bounding box center [750, 489] width 98 height 29
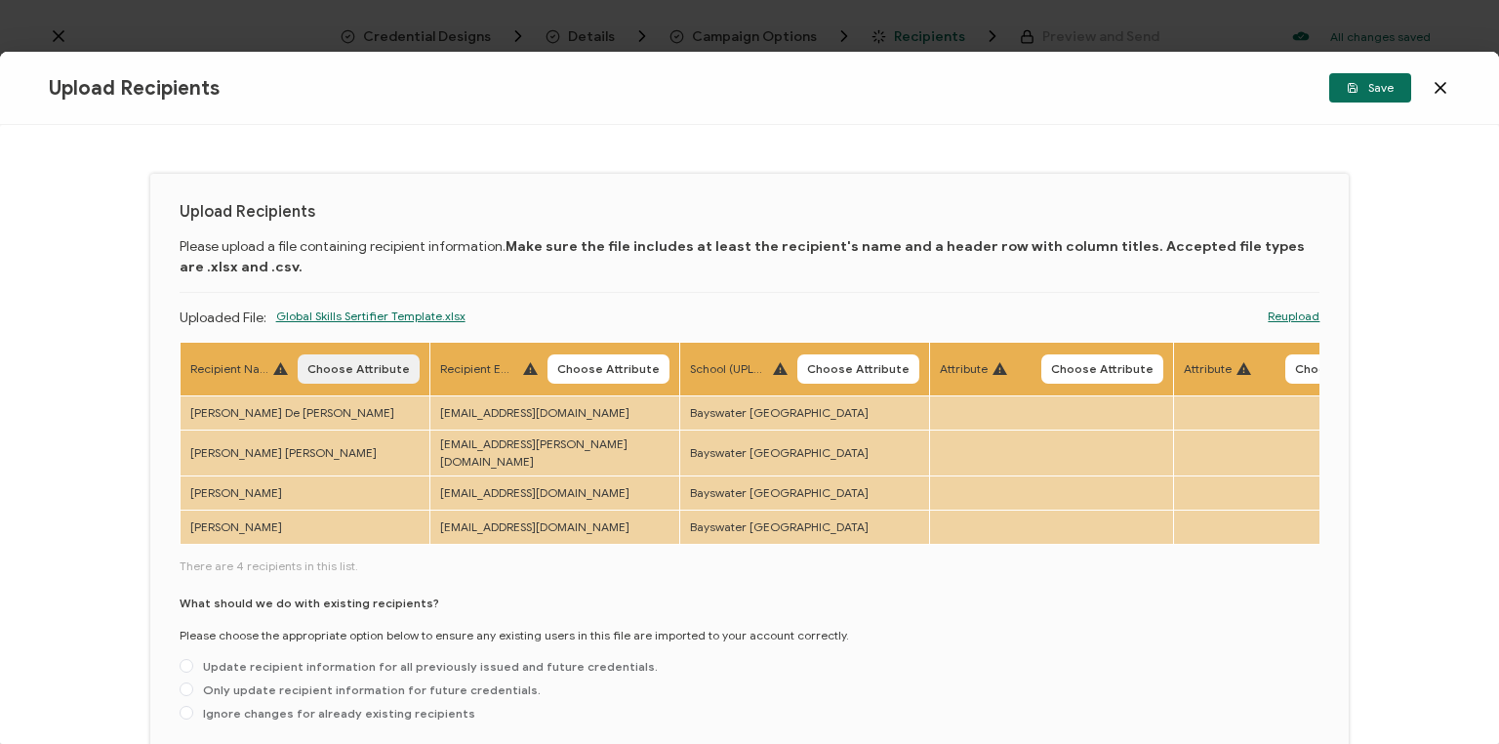
click at [383, 375] on span "Choose Attribute" at bounding box center [358, 369] width 102 height 12
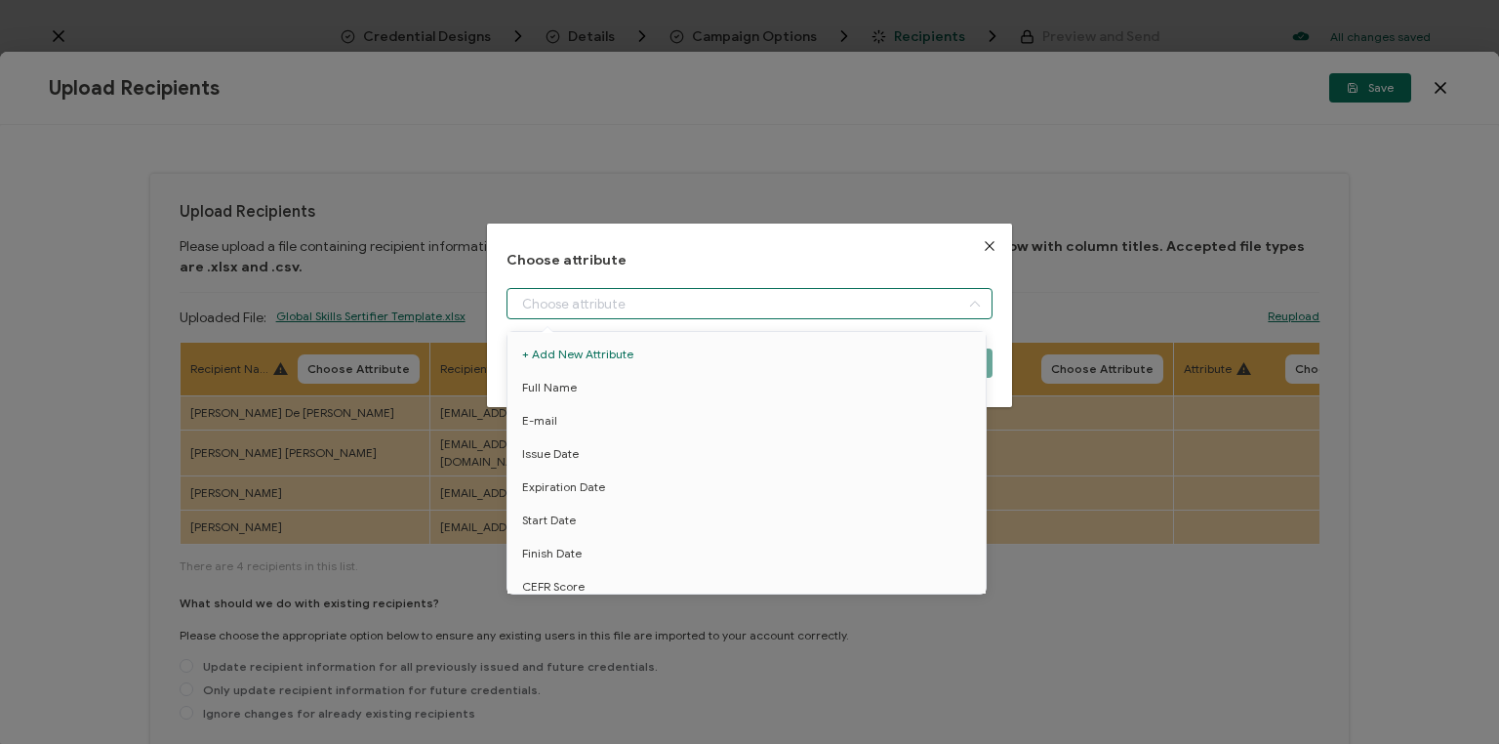
click at [548, 307] on input "dialog" at bounding box center [750, 303] width 486 height 31
click at [562, 390] on span "Full Name" at bounding box center [549, 387] width 55 height 33
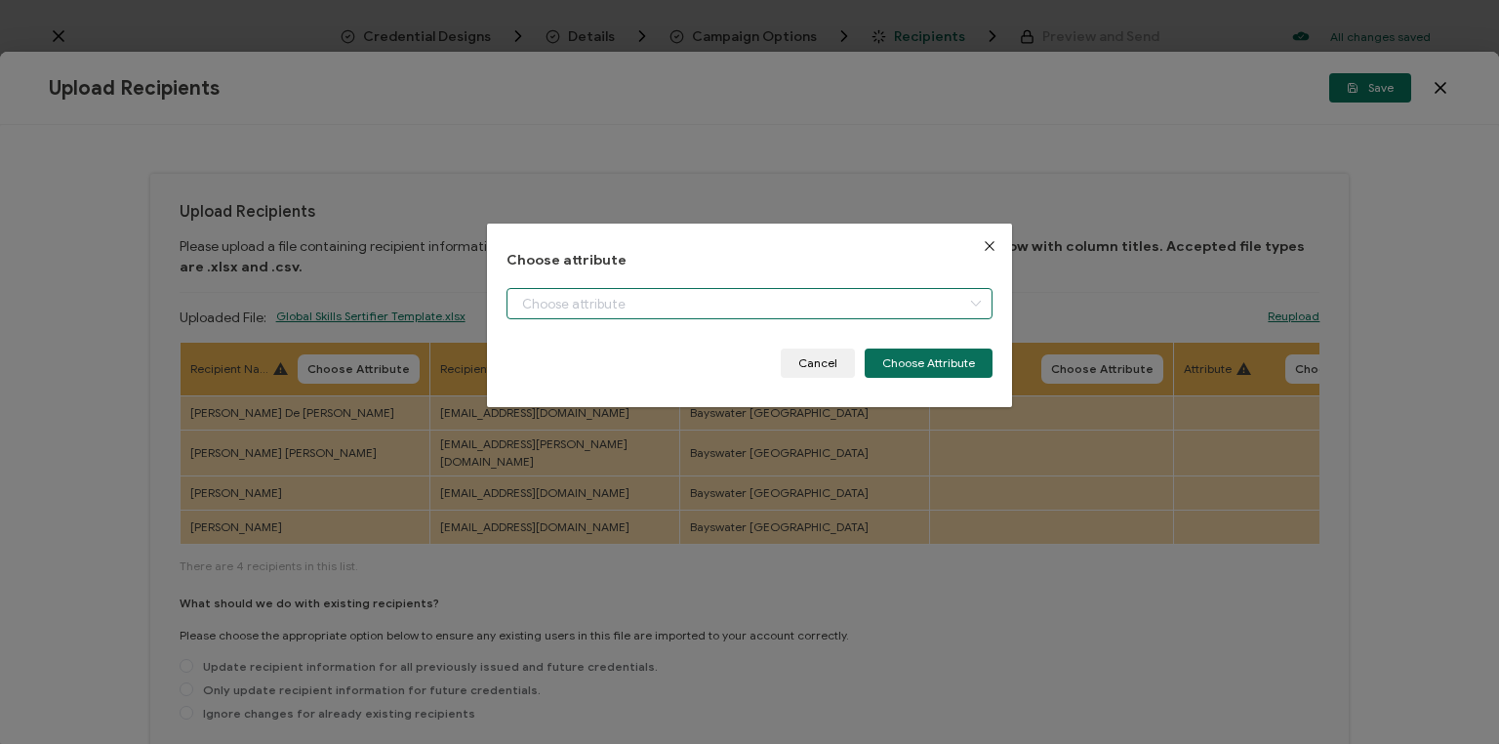
type input "Full Name"
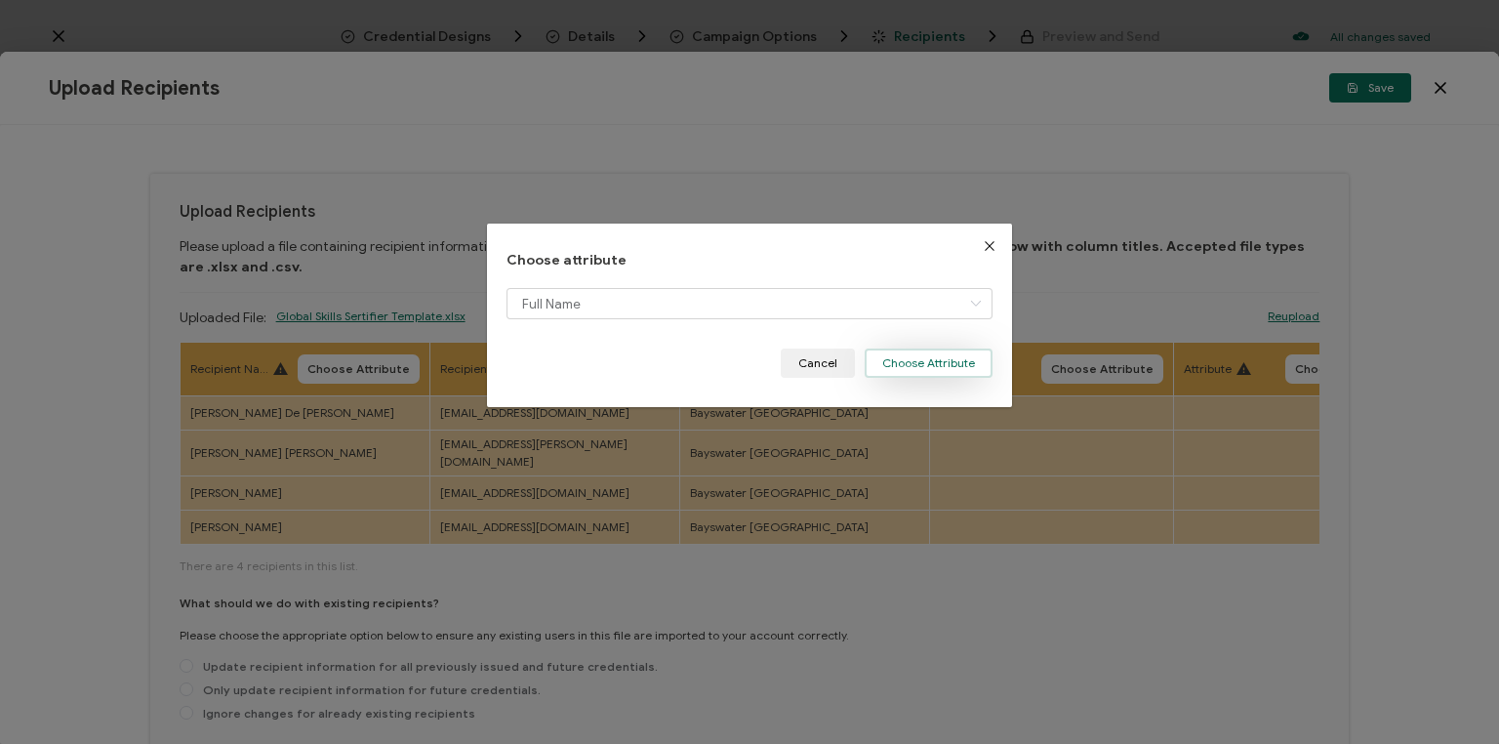
click at [895, 365] on button "Choose Attribute" at bounding box center [929, 362] width 128 height 29
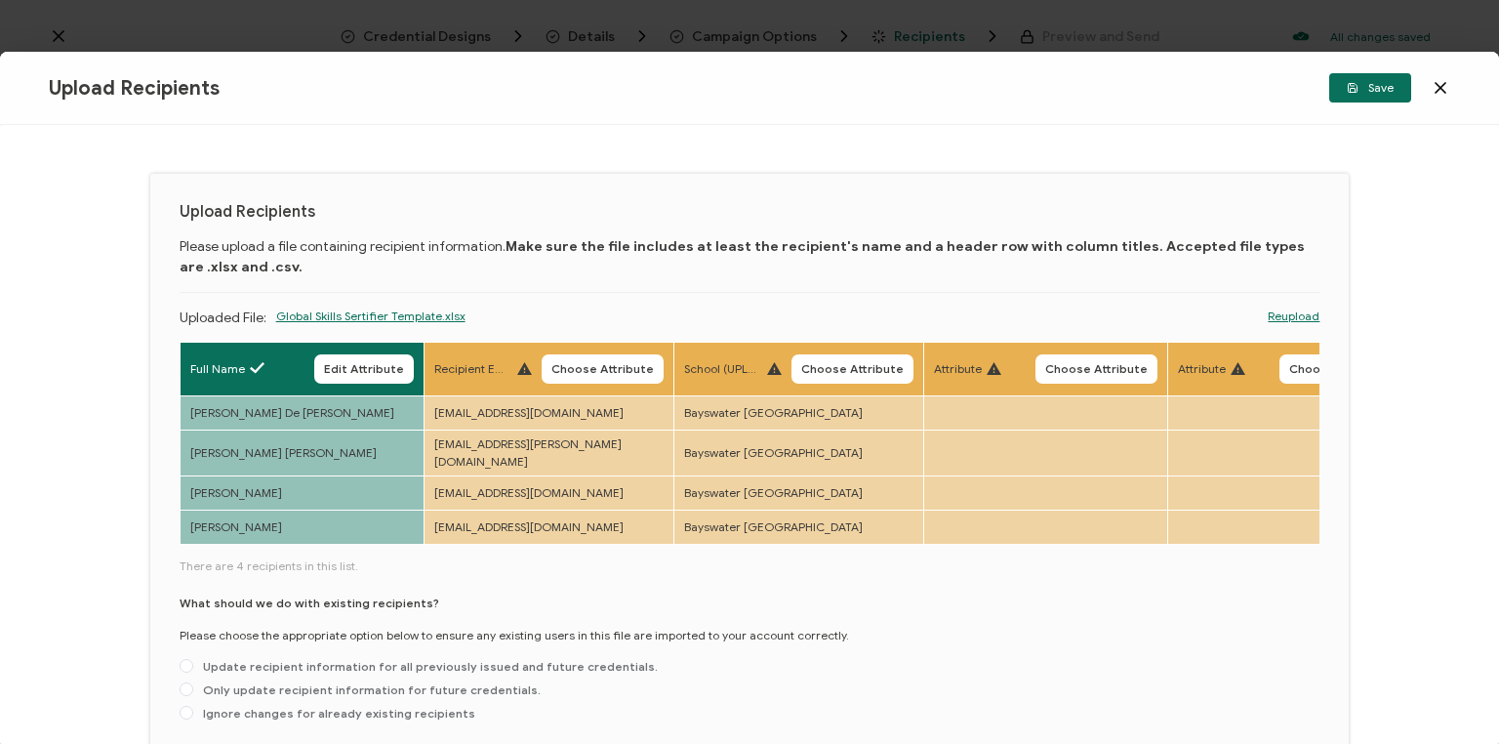
click at [636, 365] on span "Choose Attribute" at bounding box center [603, 369] width 102 height 12
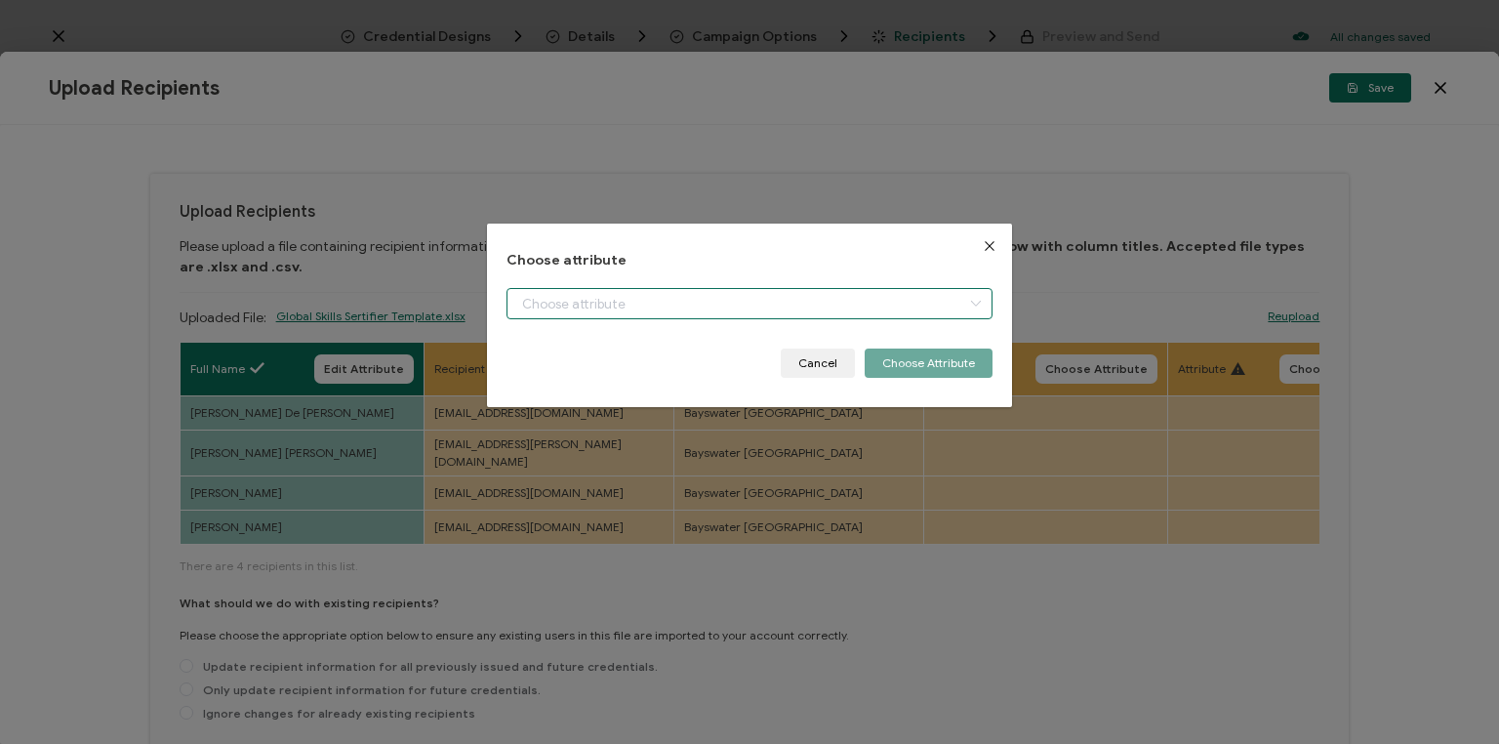
click at [697, 310] on input "dialog" at bounding box center [750, 303] width 486 height 31
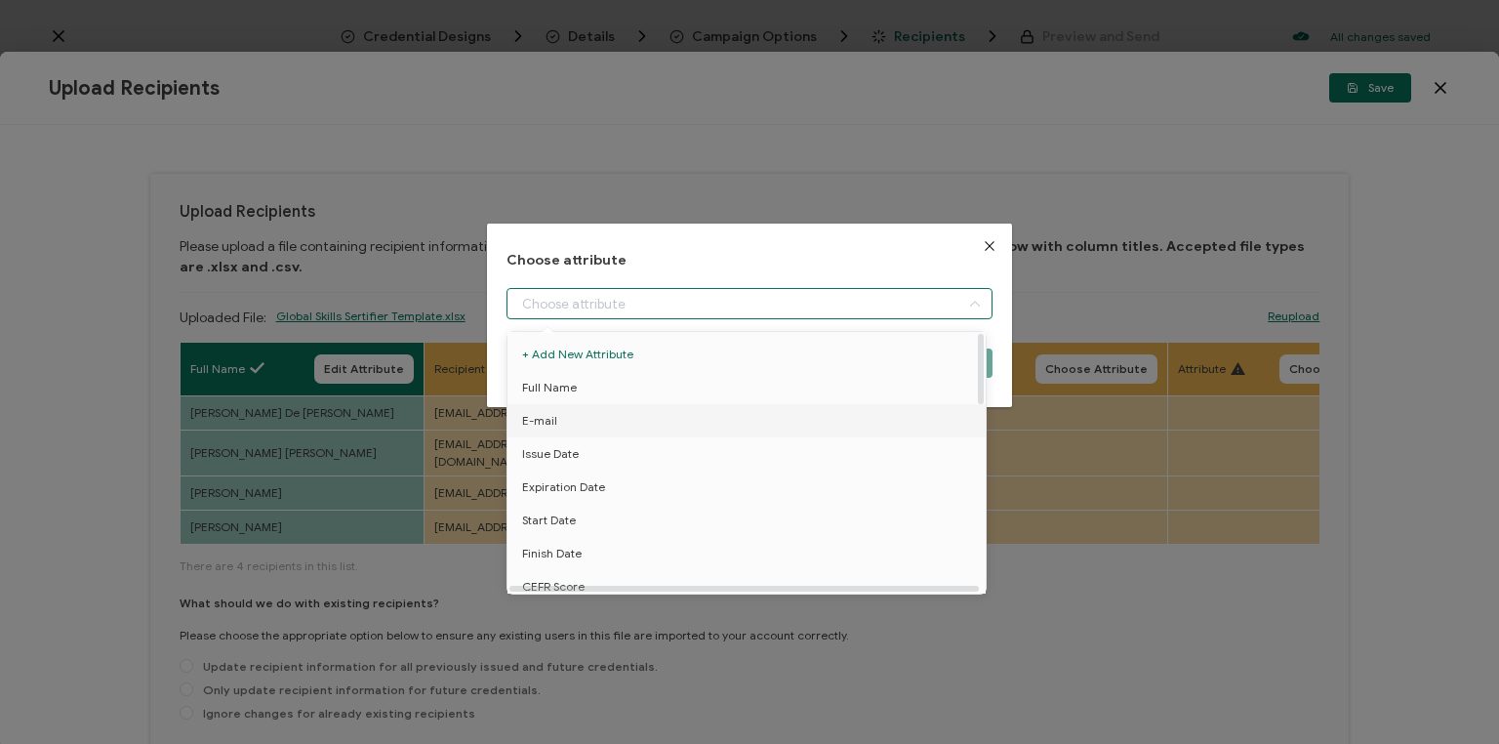
click at [638, 429] on li "E-mail" at bounding box center [750, 420] width 494 height 33
type input "E-mail"
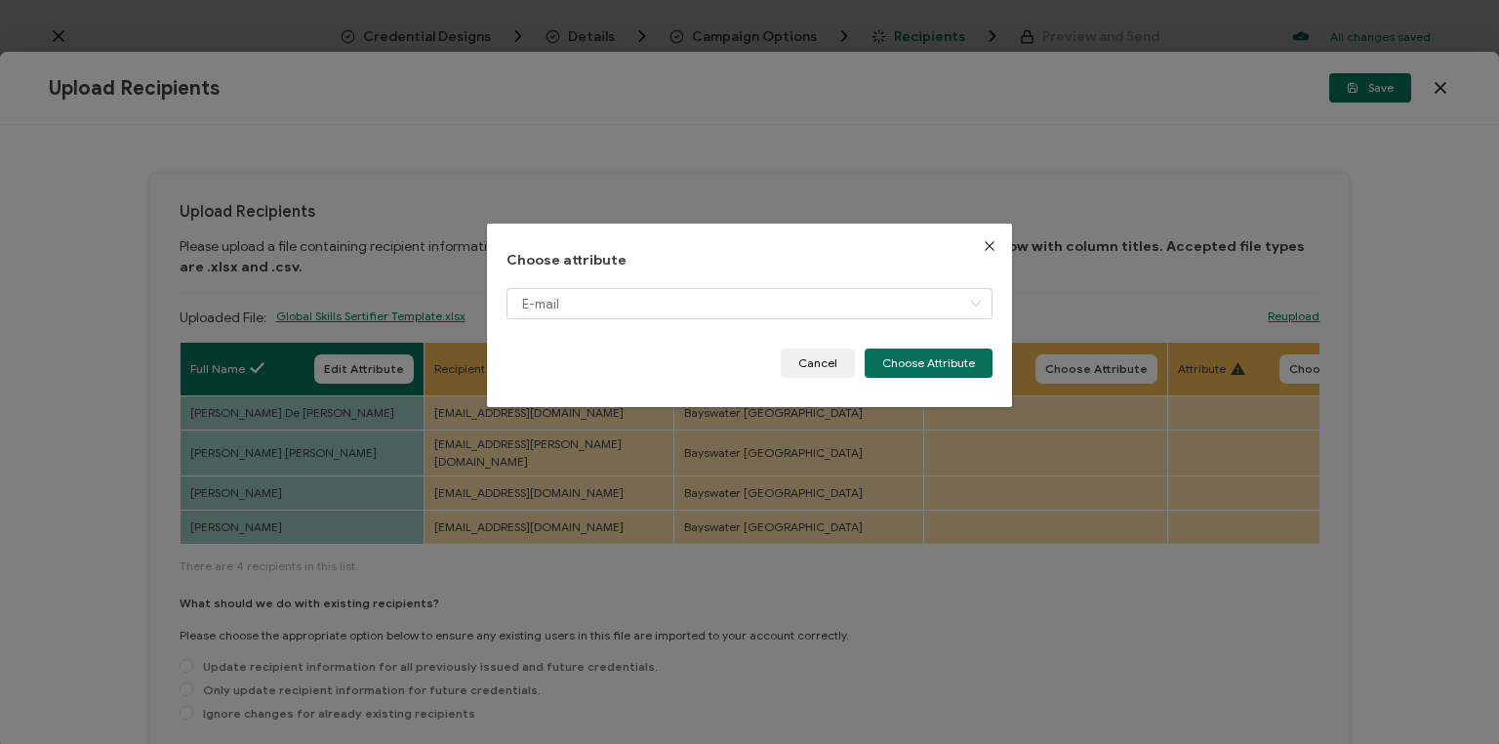
click at [931, 363] on button "Choose Attribute" at bounding box center [929, 362] width 128 height 29
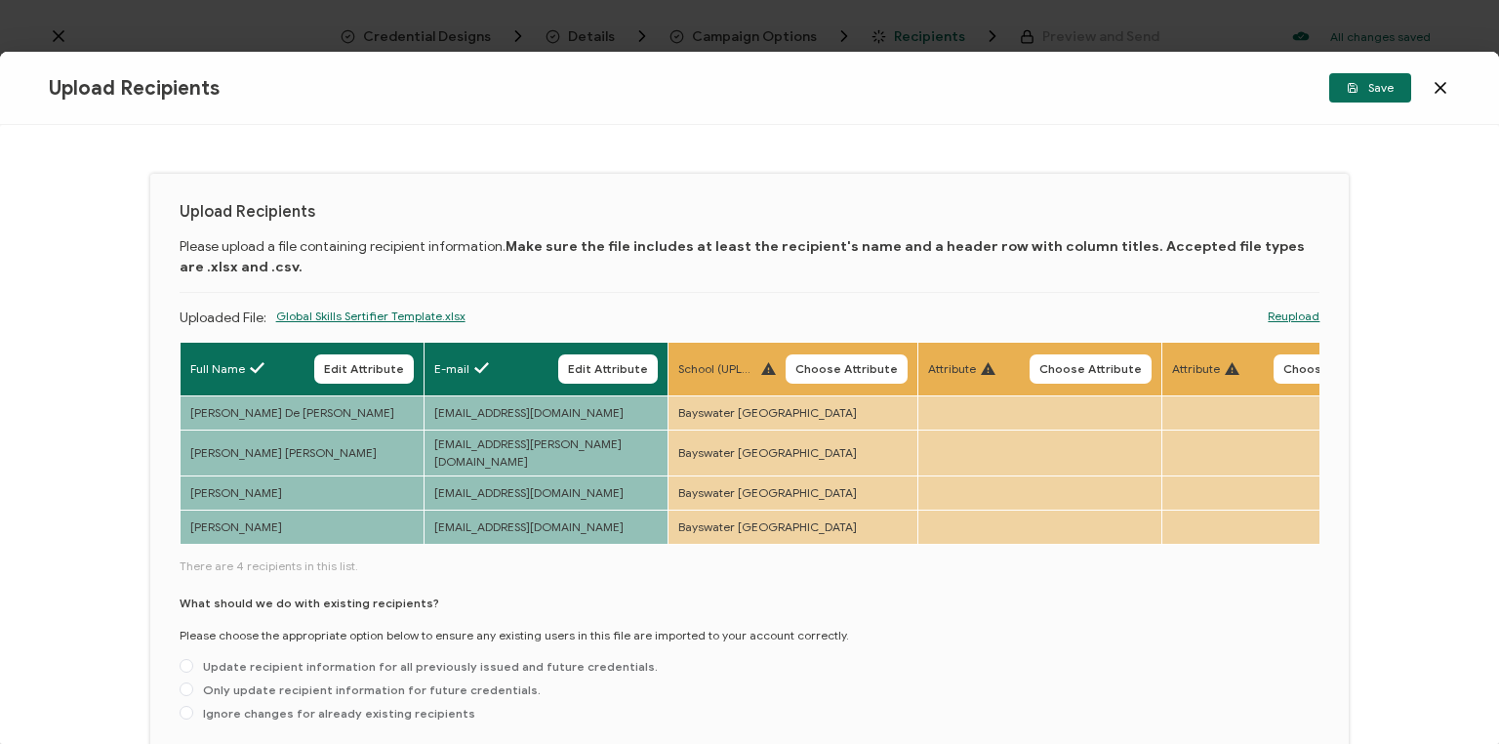
drag, startPoint x: 857, startPoint y: 368, endPoint x: 871, endPoint y: 377, distance: 16.2
click at [860, 370] on span "Choose Attribute" at bounding box center [847, 369] width 102 height 12
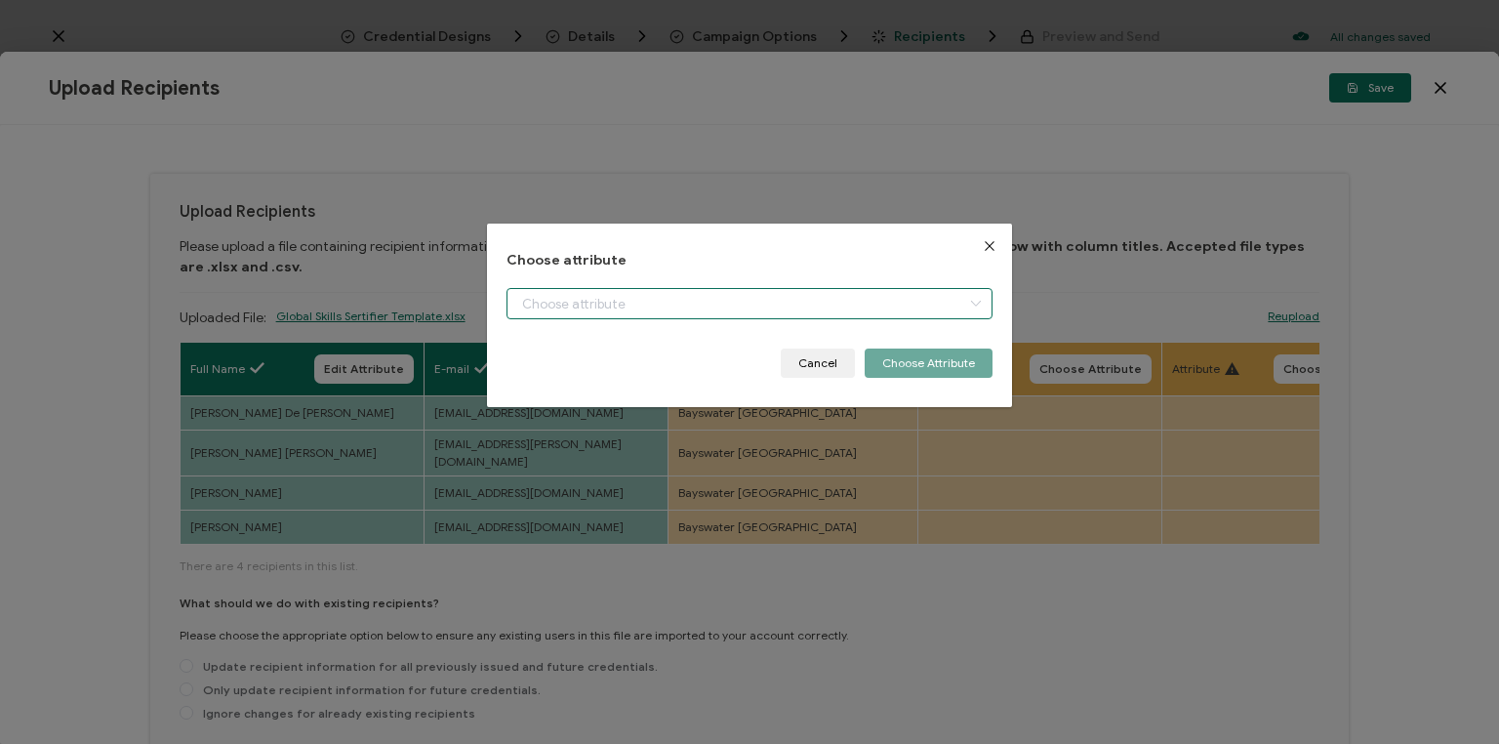
click at [635, 310] on input "dialog" at bounding box center [750, 303] width 486 height 31
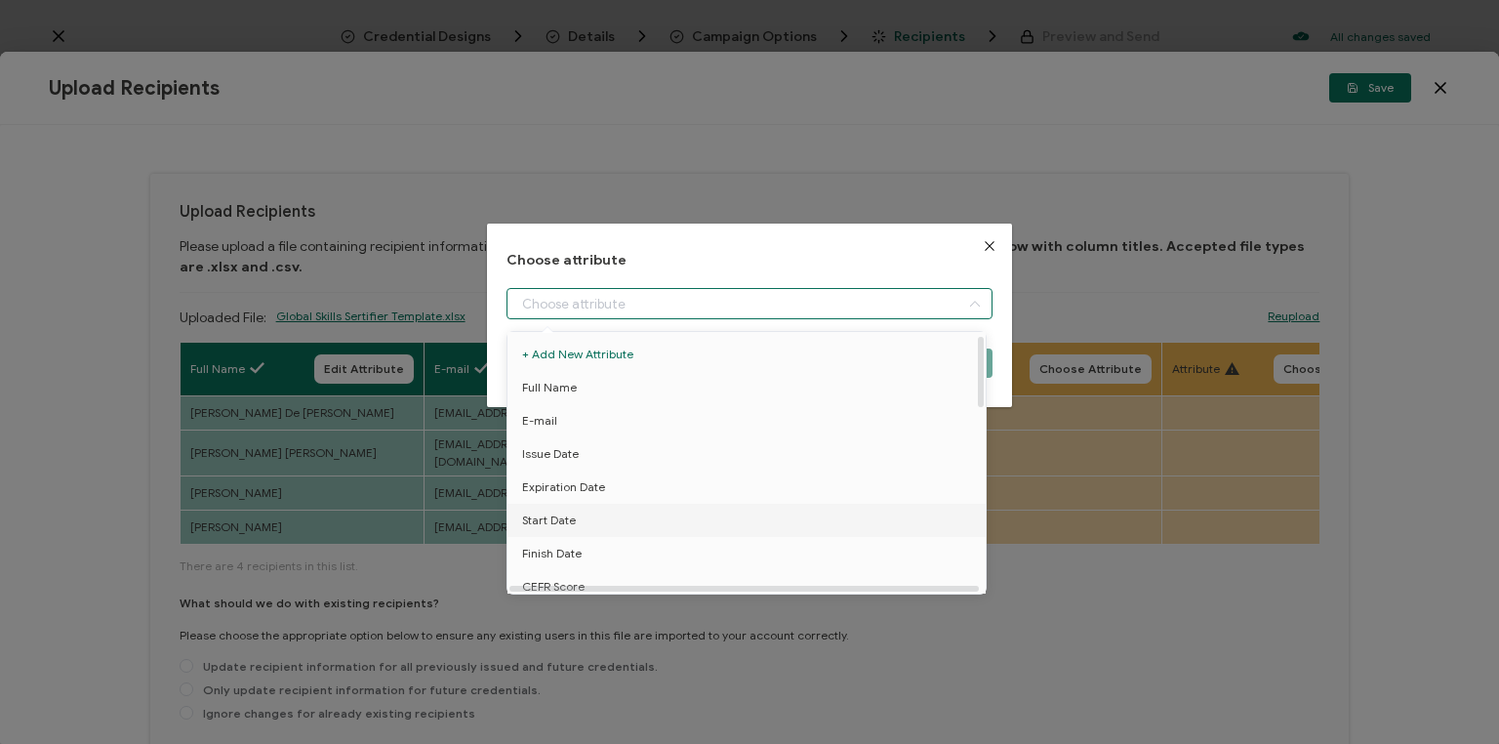
scroll to position [156, 0]
click at [585, 502] on li "School" at bounding box center [750, 496] width 494 height 33
type input "School"
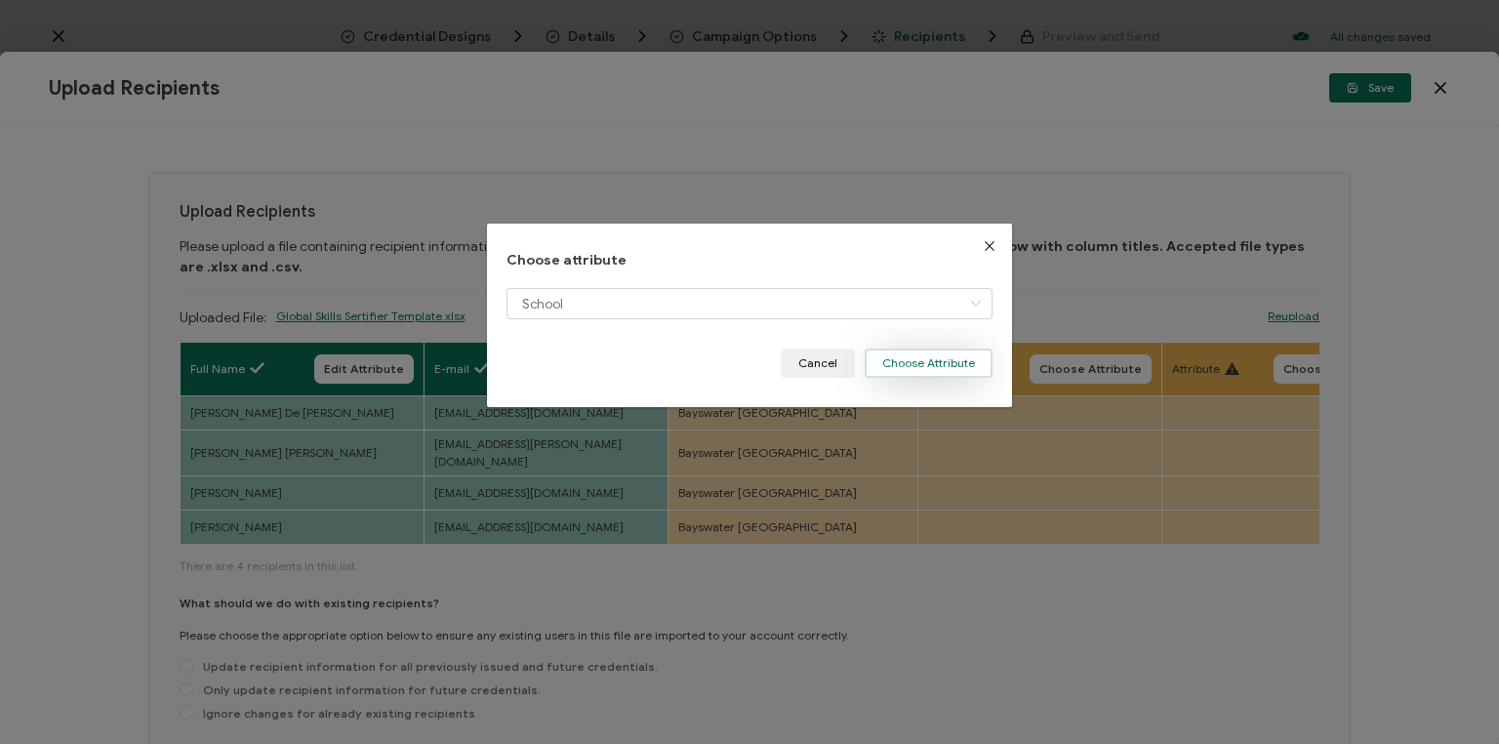
click at [925, 380] on div "Choose attribute School Cancel Choose Attribute" at bounding box center [749, 316] width 525 height 184
click at [924, 371] on button "Choose Attribute" at bounding box center [929, 362] width 128 height 29
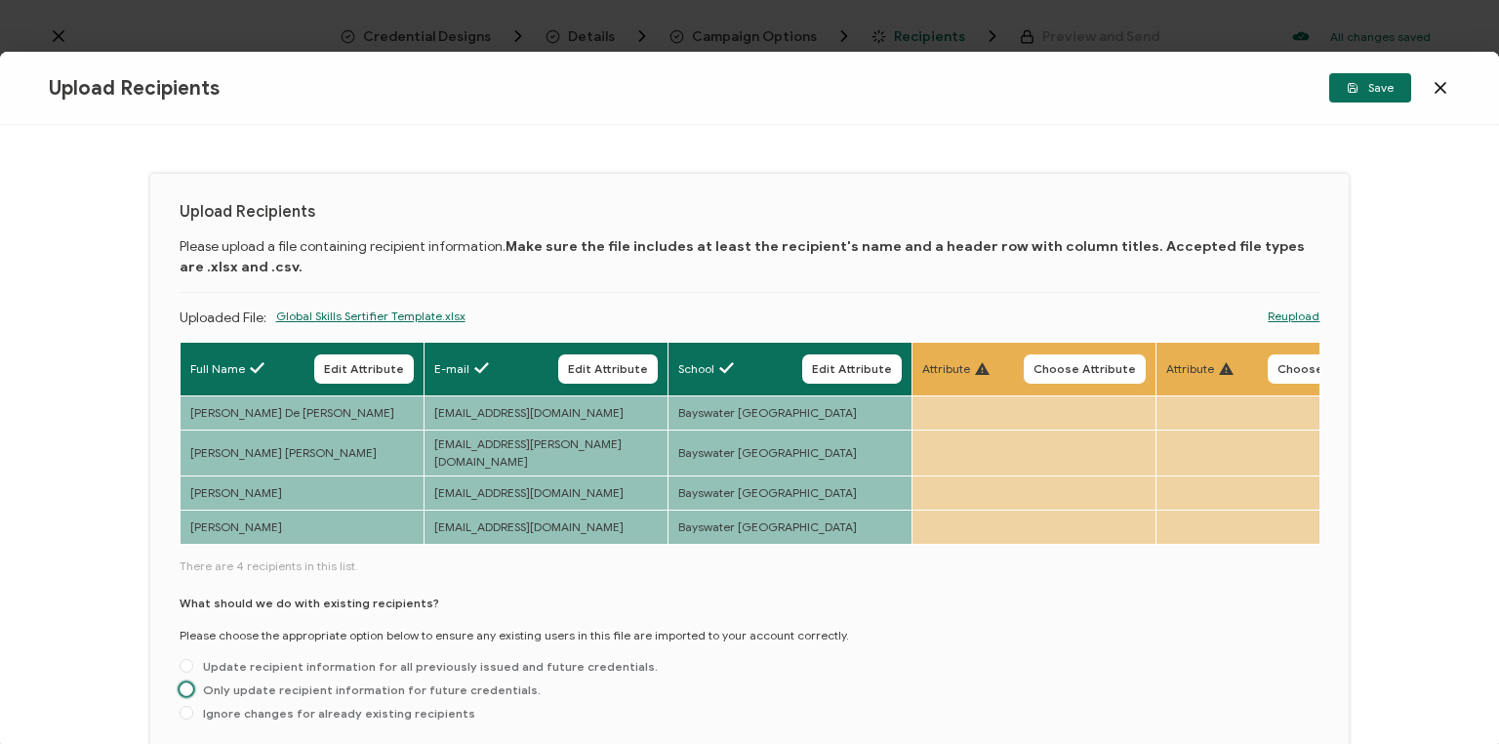
click at [226, 682] on span "Only update recipient information for future credentials." at bounding box center [366, 689] width 347 height 15
click at [193, 682] on input "Only update recipient information for future credentials." at bounding box center [187, 690] width 14 height 16
radio input "true"
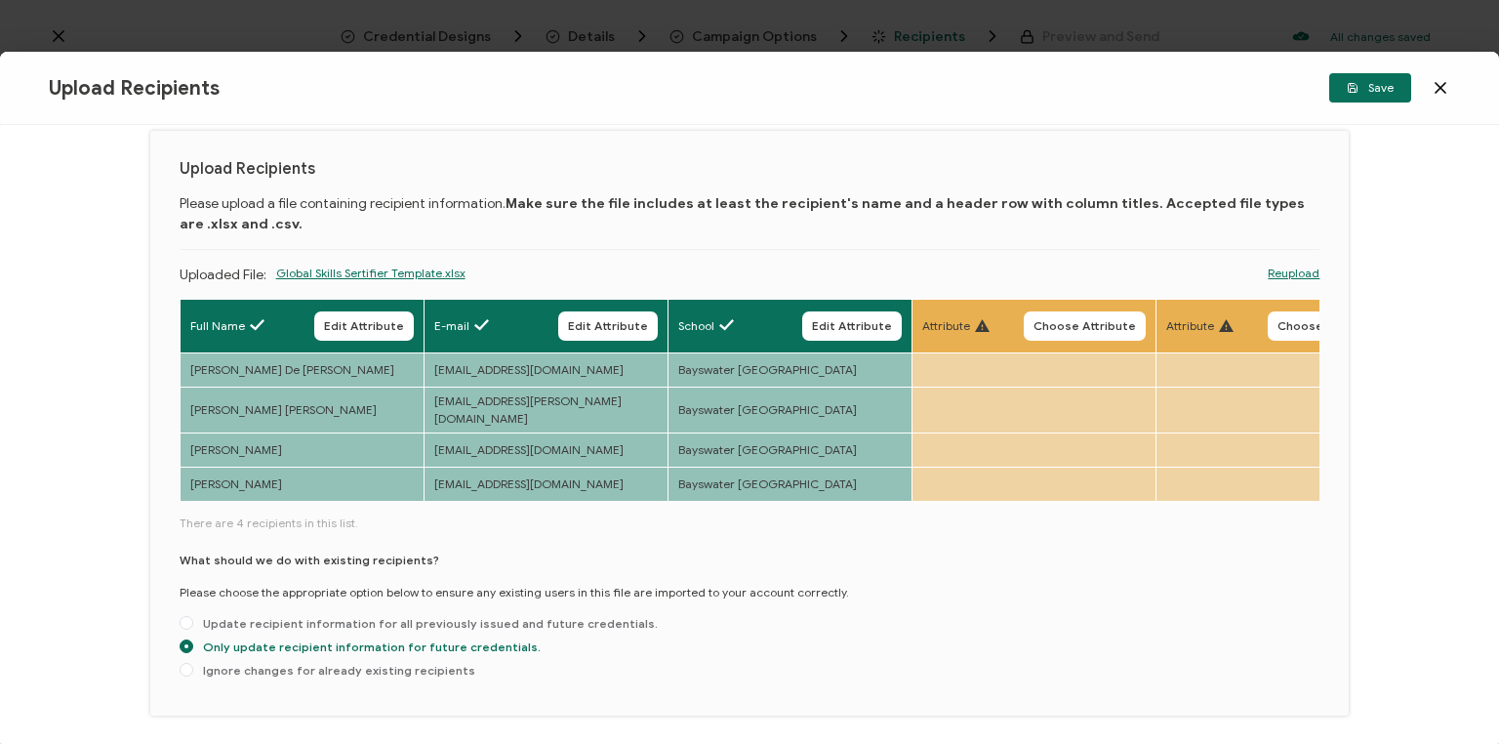
scroll to position [105, 0]
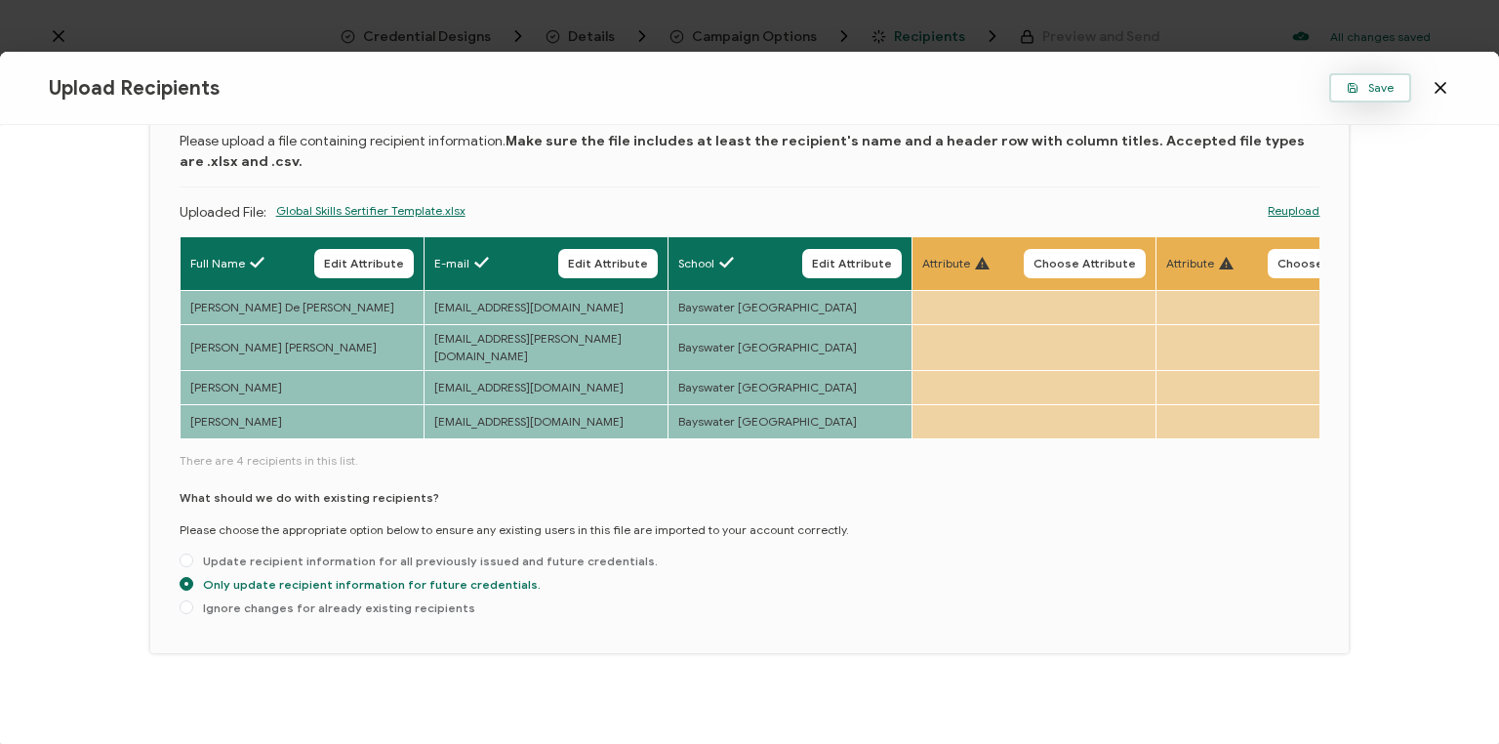
click at [1369, 98] on button "Save" at bounding box center [1370, 87] width 82 height 29
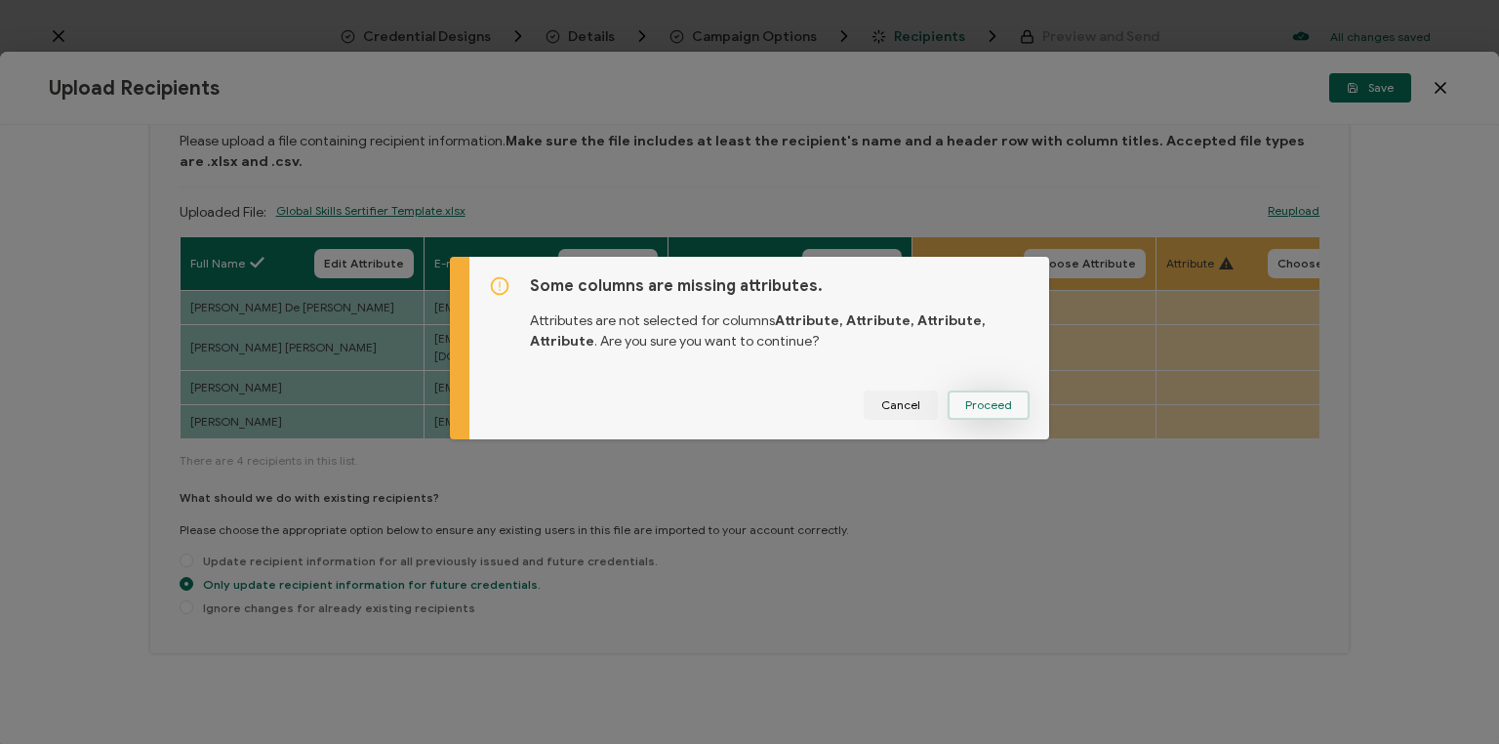
click at [994, 402] on span "Proceed" at bounding box center [988, 405] width 47 height 12
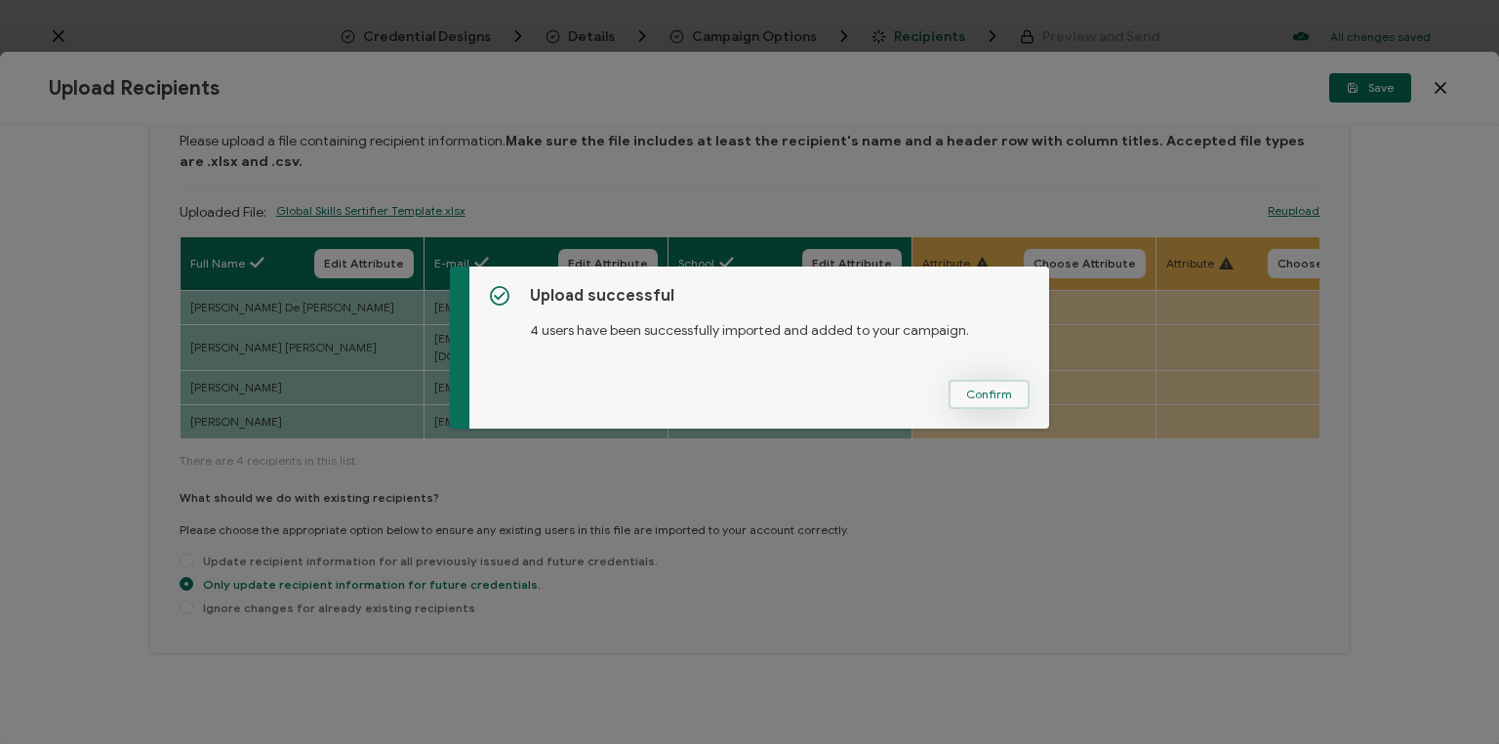
click at [999, 395] on span "Confirm" at bounding box center [989, 394] width 46 height 12
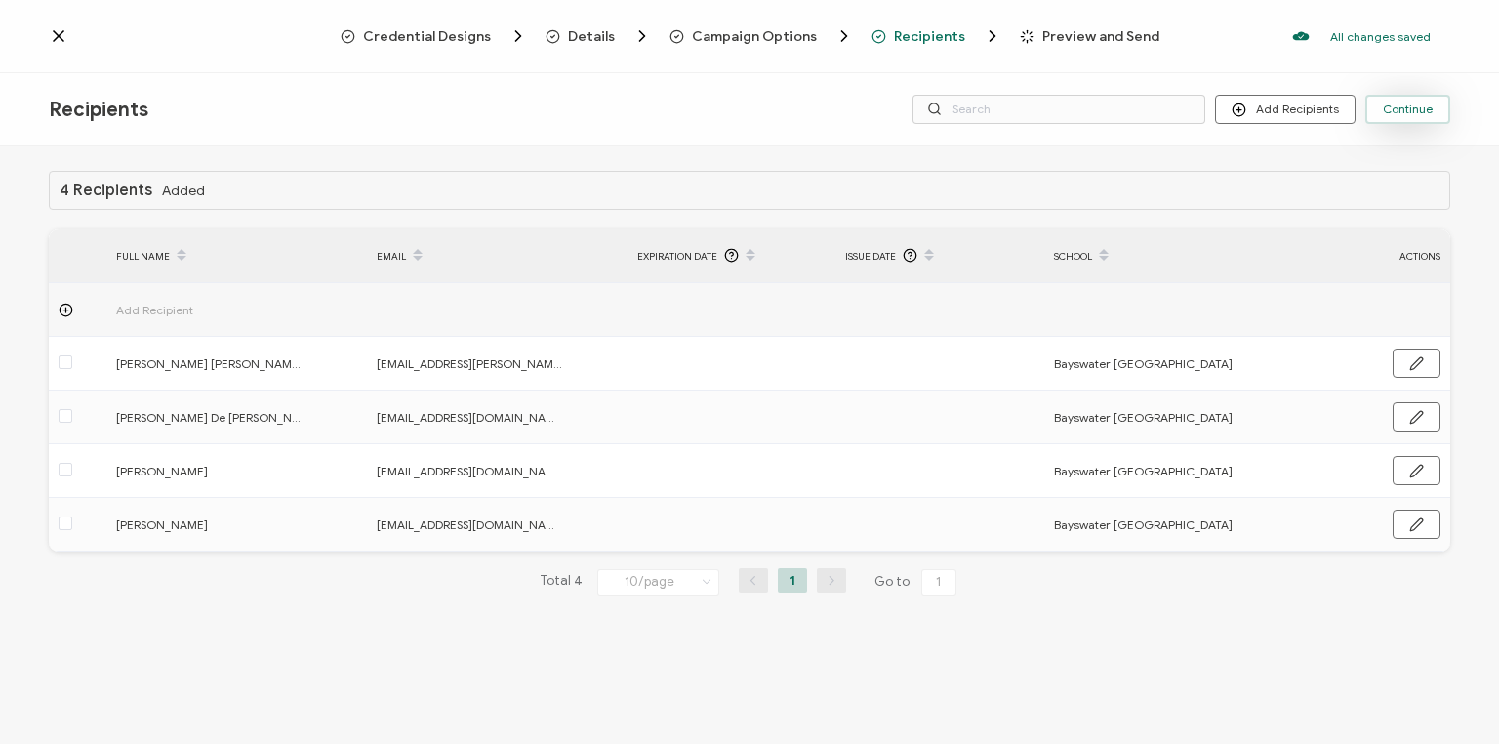
click at [1402, 113] on span "Continue" at bounding box center [1408, 109] width 50 height 12
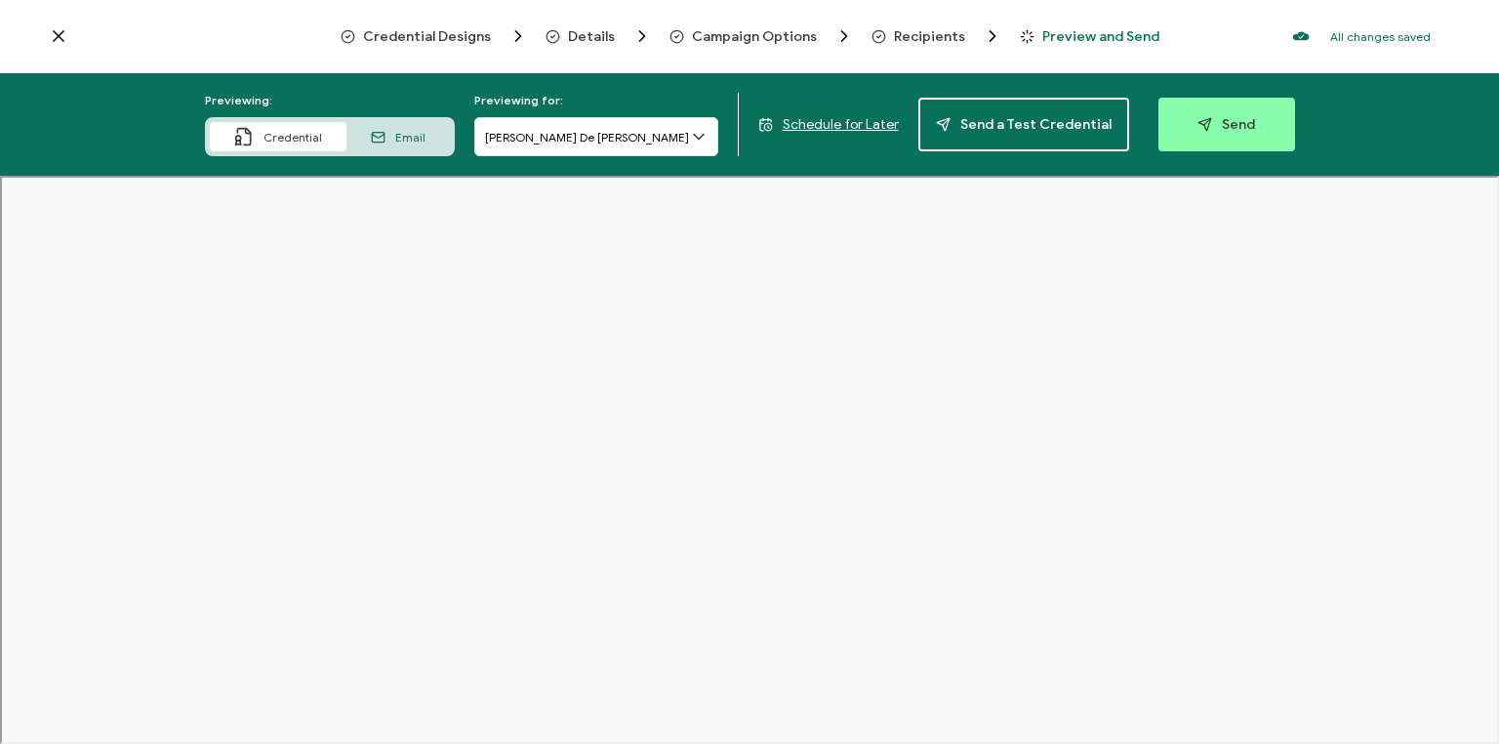
click at [855, 127] on span "Schedule for Later" at bounding box center [841, 124] width 116 height 17
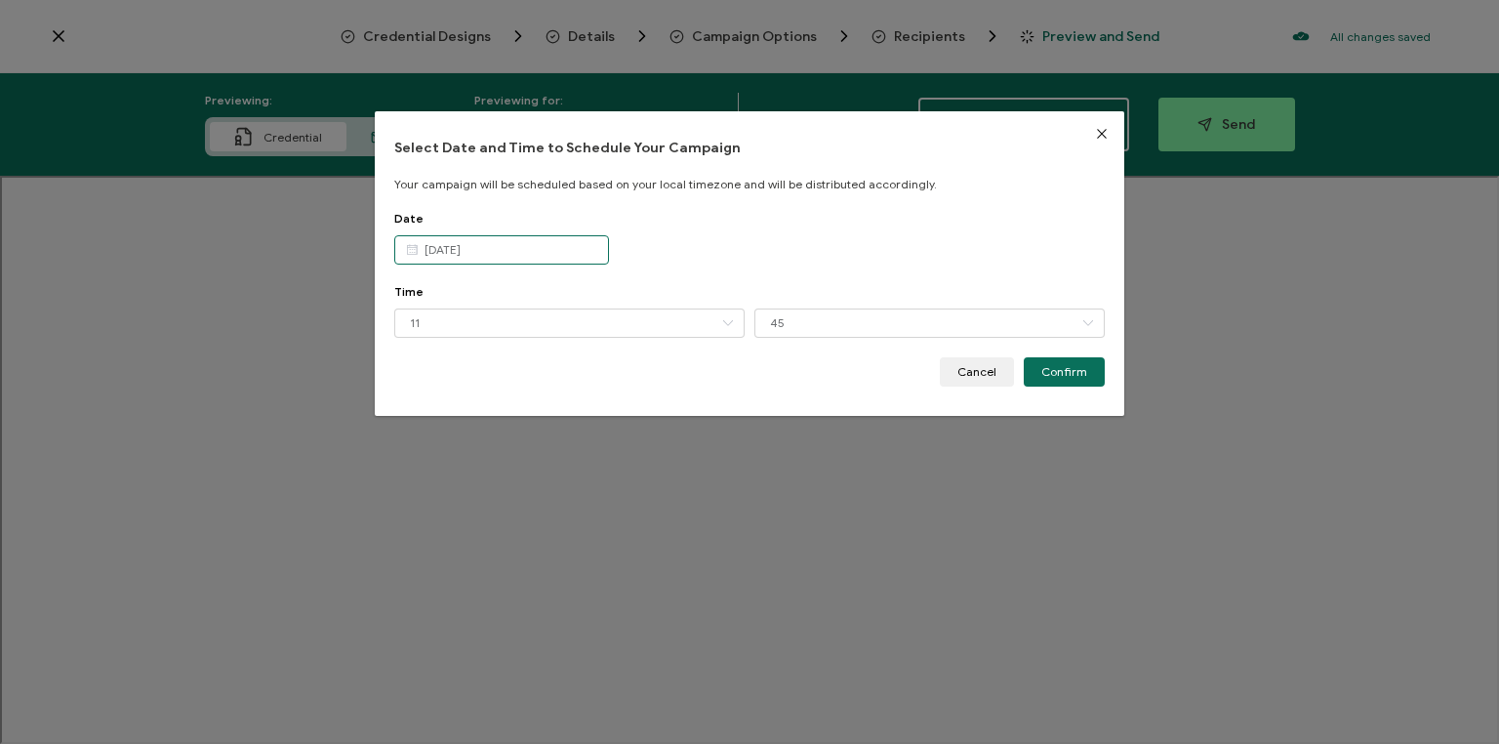
click at [547, 245] on input "[DATE]" at bounding box center [501, 249] width 215 height 29
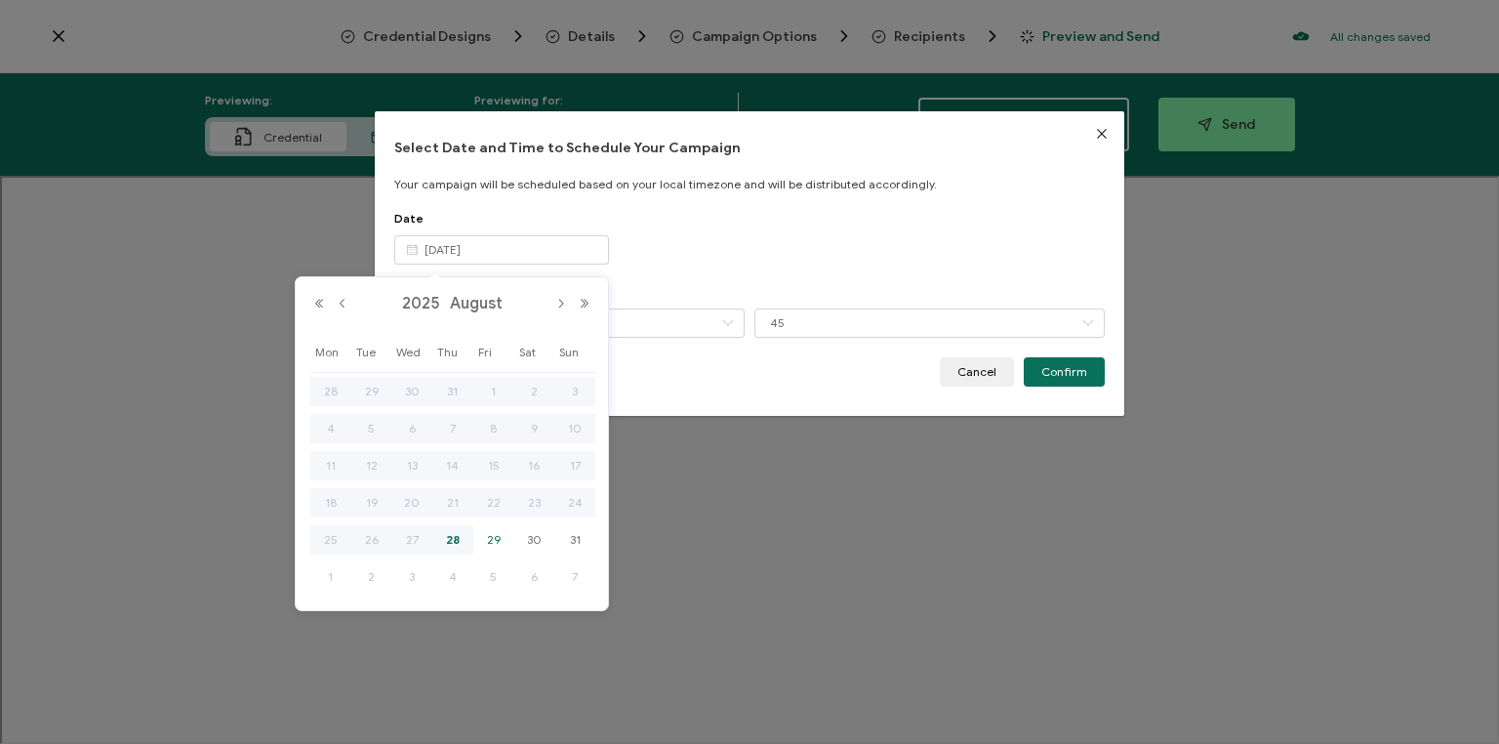
drag, startPoint x: 519, startPoint y: 445, endPoint x: 500, endPoint y: 541, distance: 97.6
click at [500, 541] on span "29" at bounding box center [493, 539] width 23 height 23
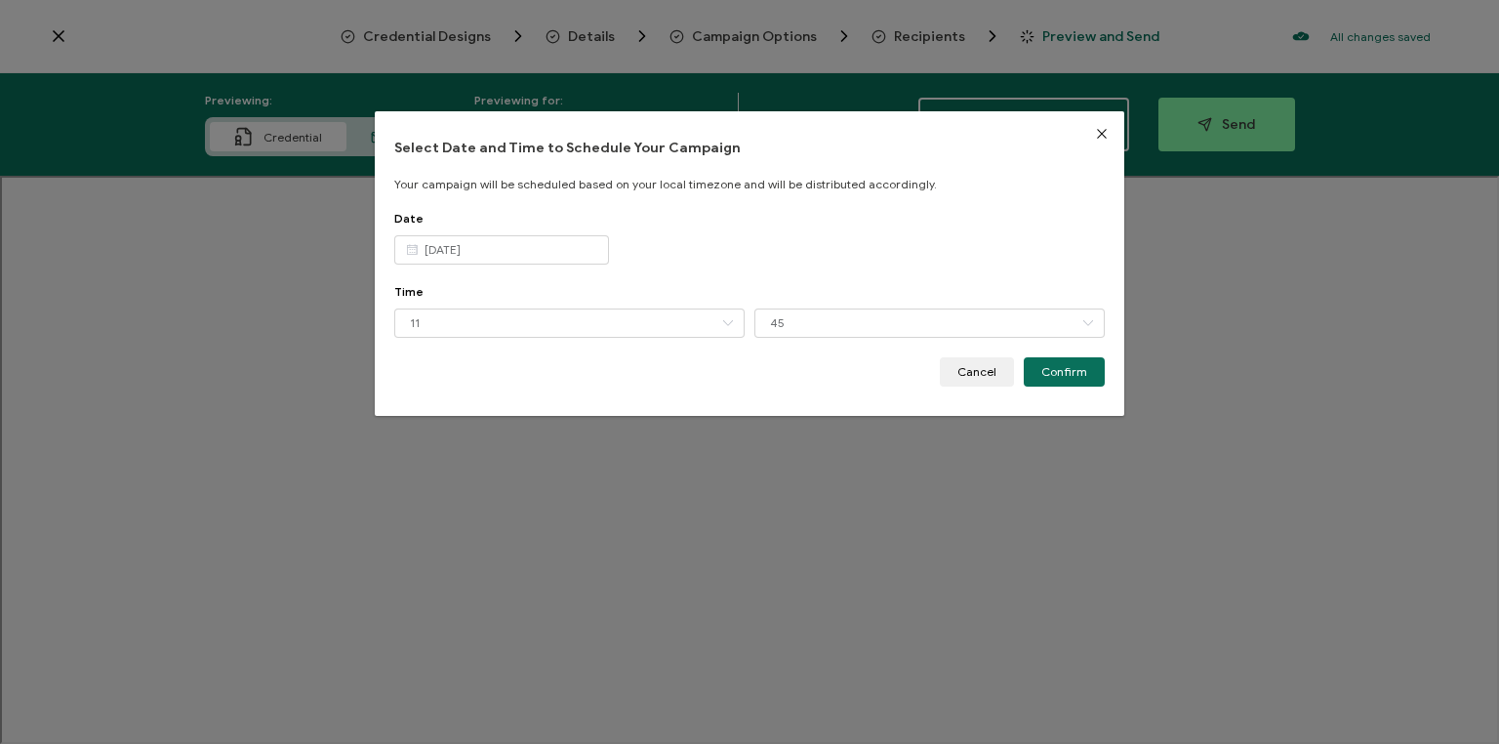
type input "[DATE]"
click at [640, 316] on input "11" at bounding box center [569, 322] width 350 height 29
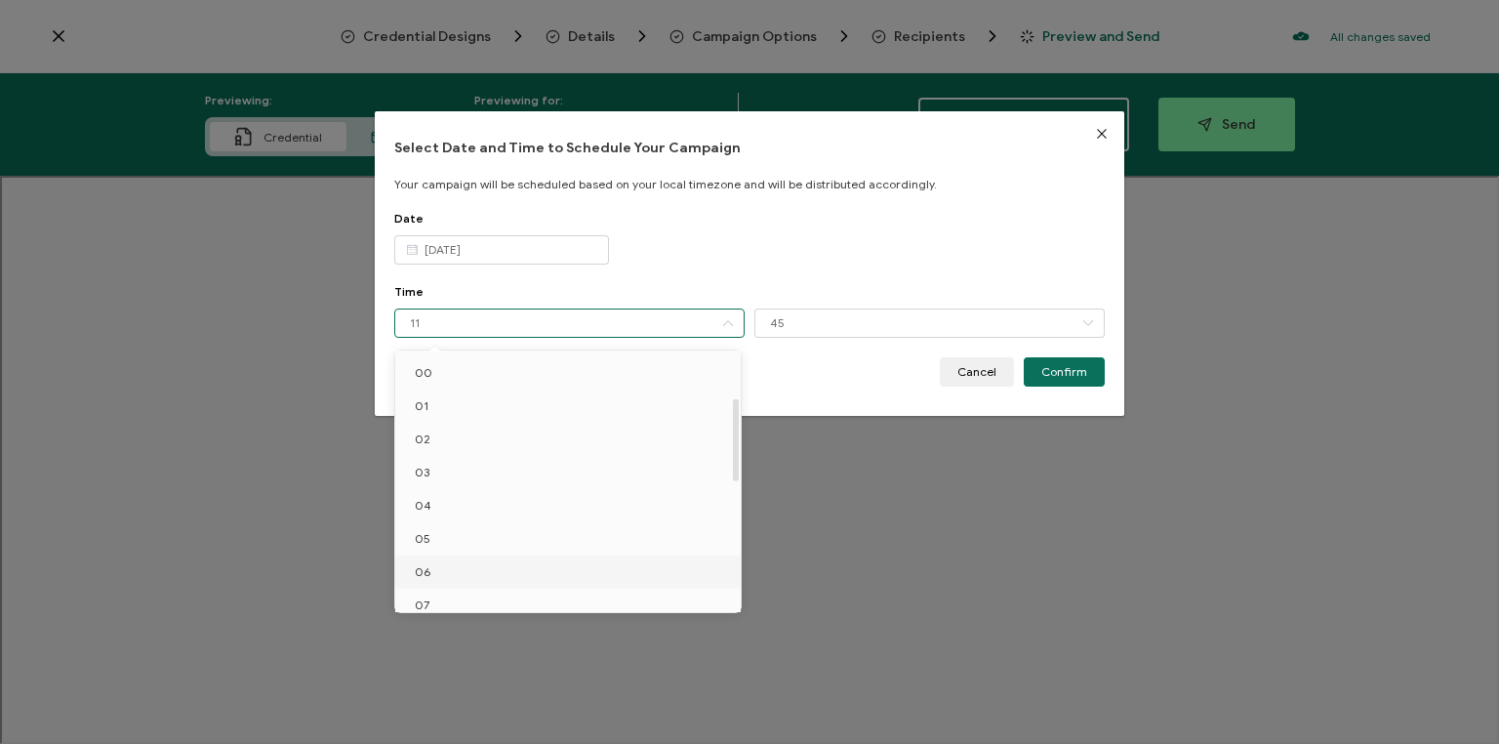
scroll to position [145, 0]
click at [470, 552] on li "10" at bounding box center [570, 559] width 351 height 33
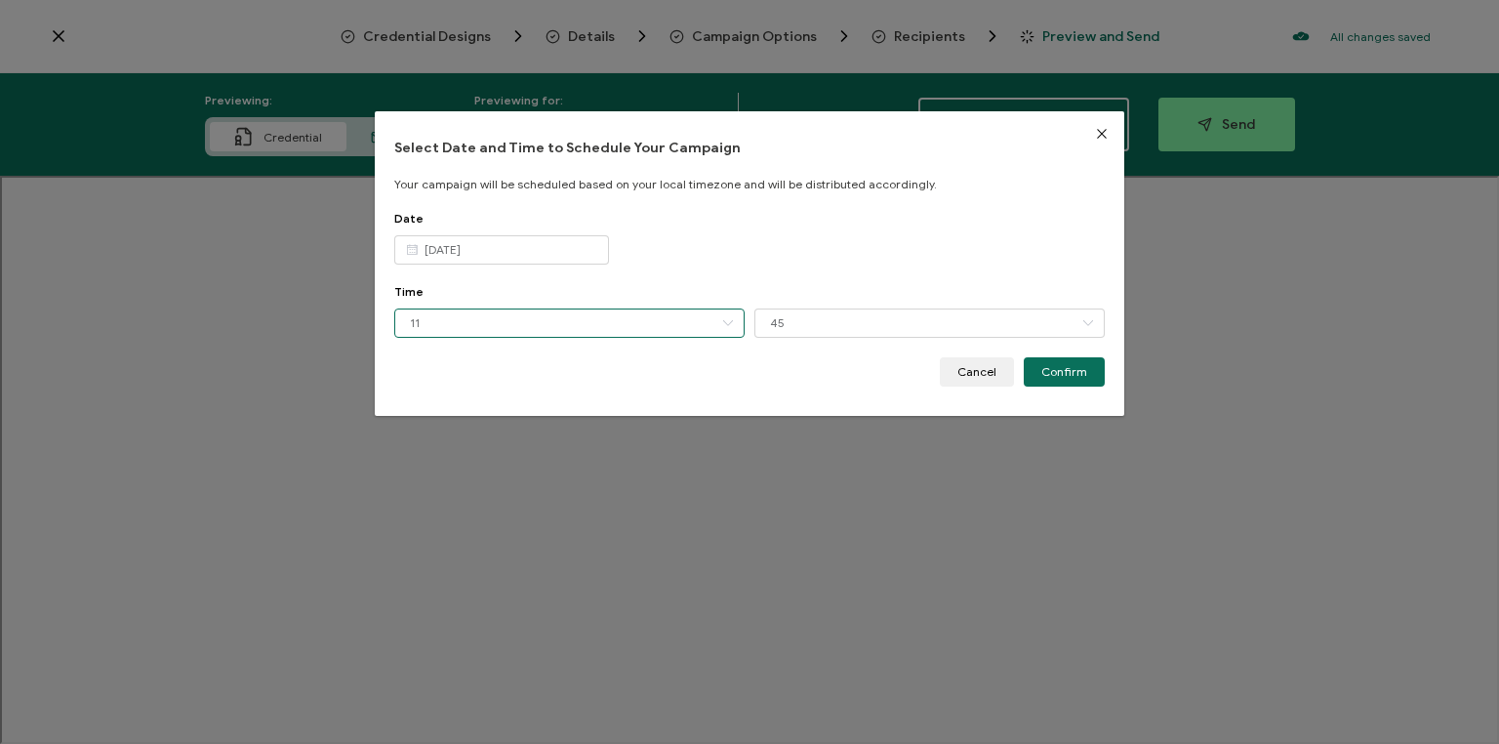
type input "10"
click at [827, 323] on input "45" at bounding box center [930, 322] width 350 height 29
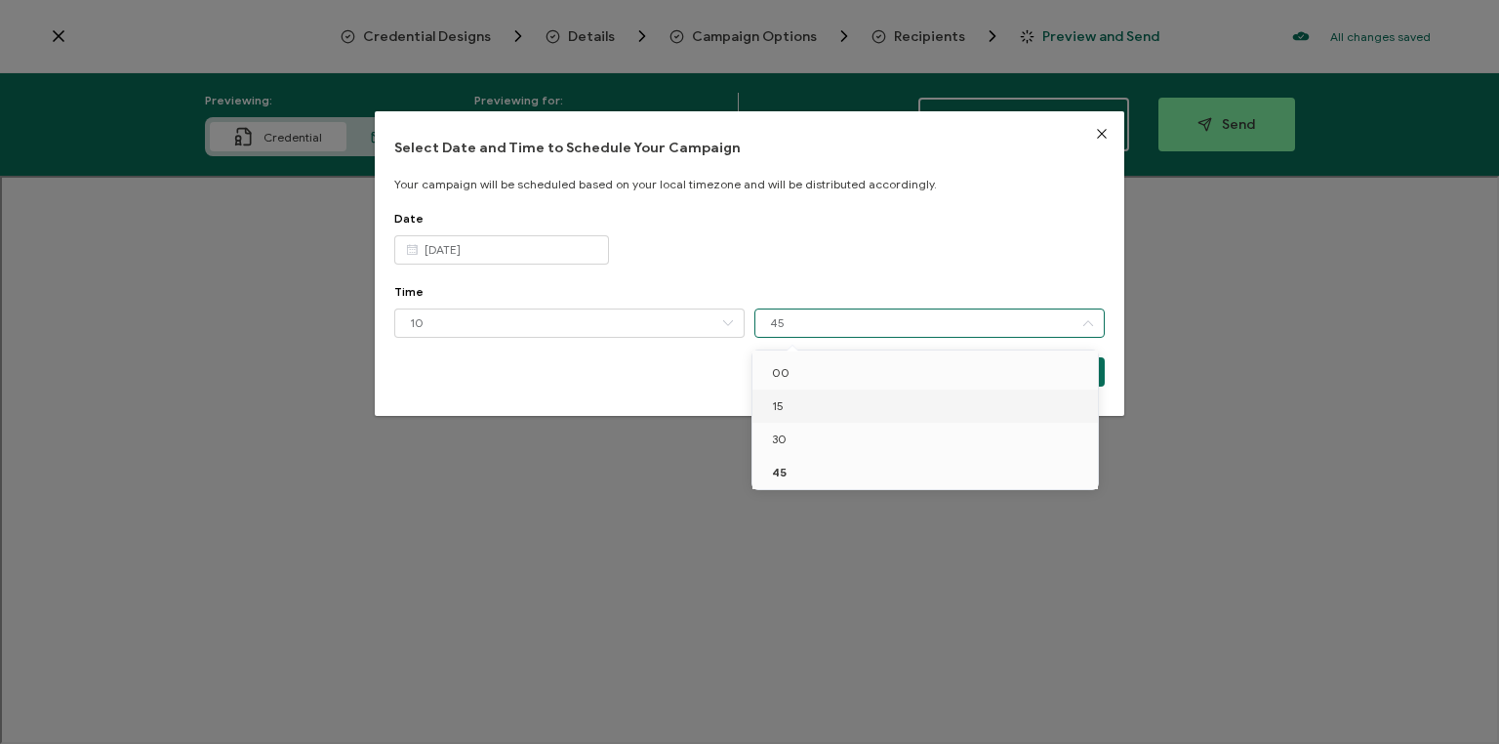
click at [816, 403] on li "15" at bounding box center [928, 405] width 351 height 33
type input "15"
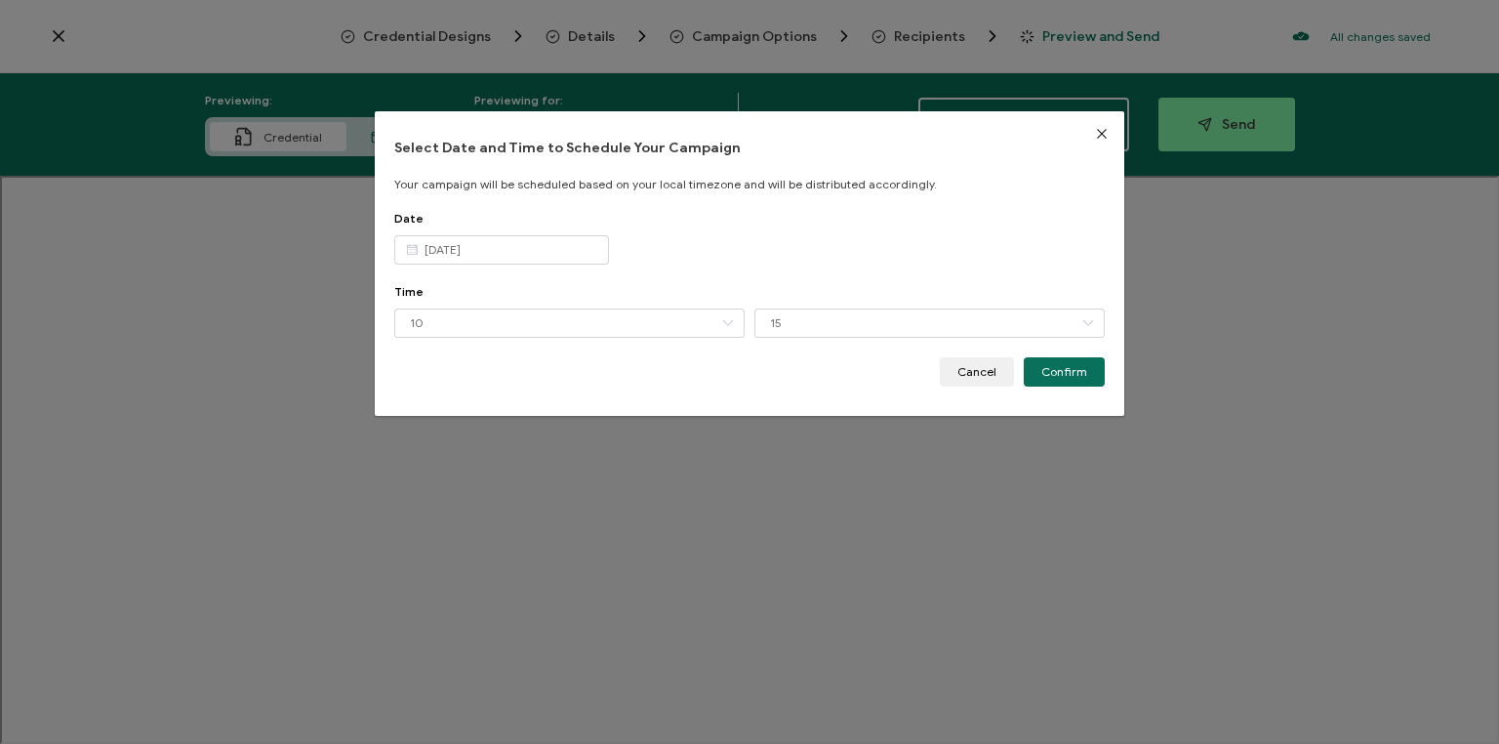
click at [1024, 373] on button "Confirm" at bounding box center [1064, 371] width 81 height 29
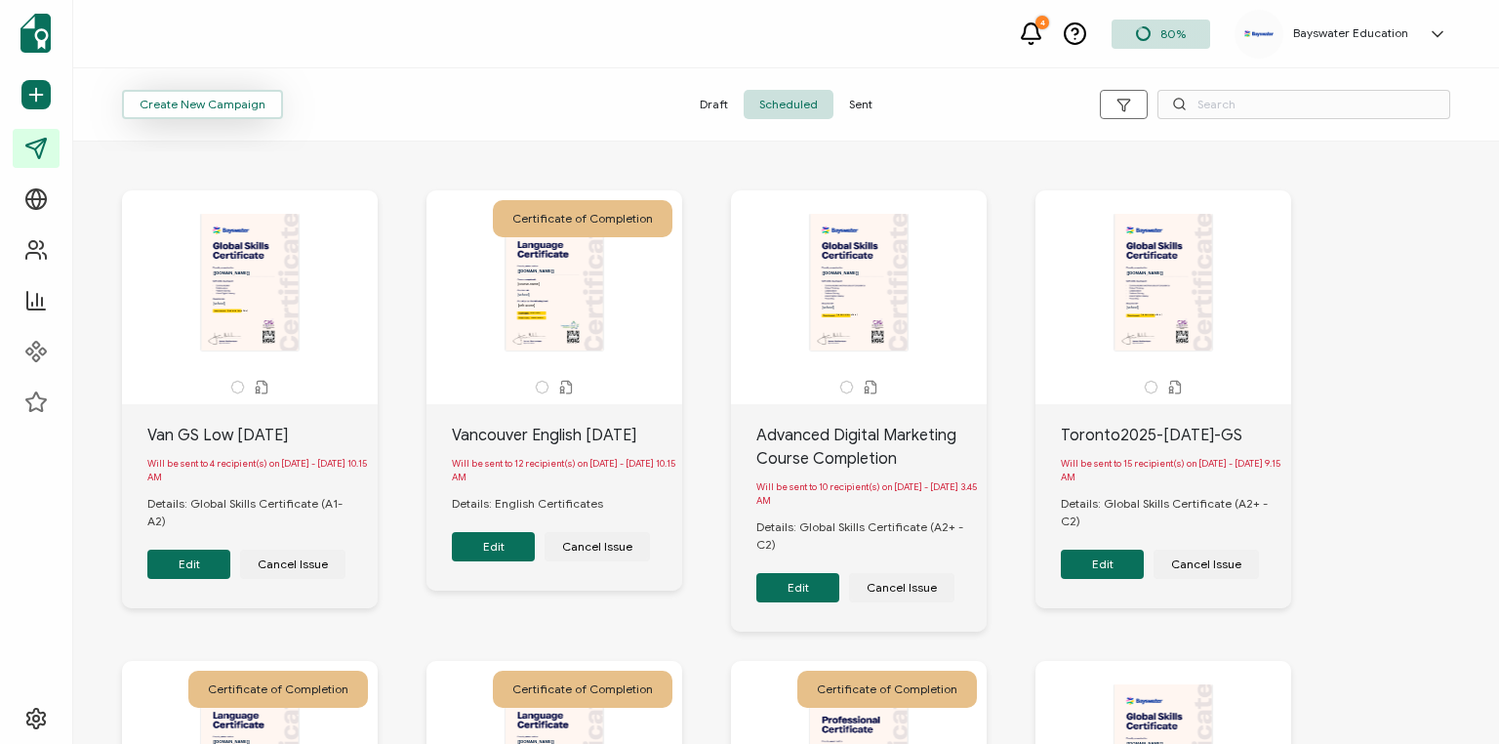
click at [203, 102] on span "Create New Campaign" at bounding box center [203, 105] width 126 height 12
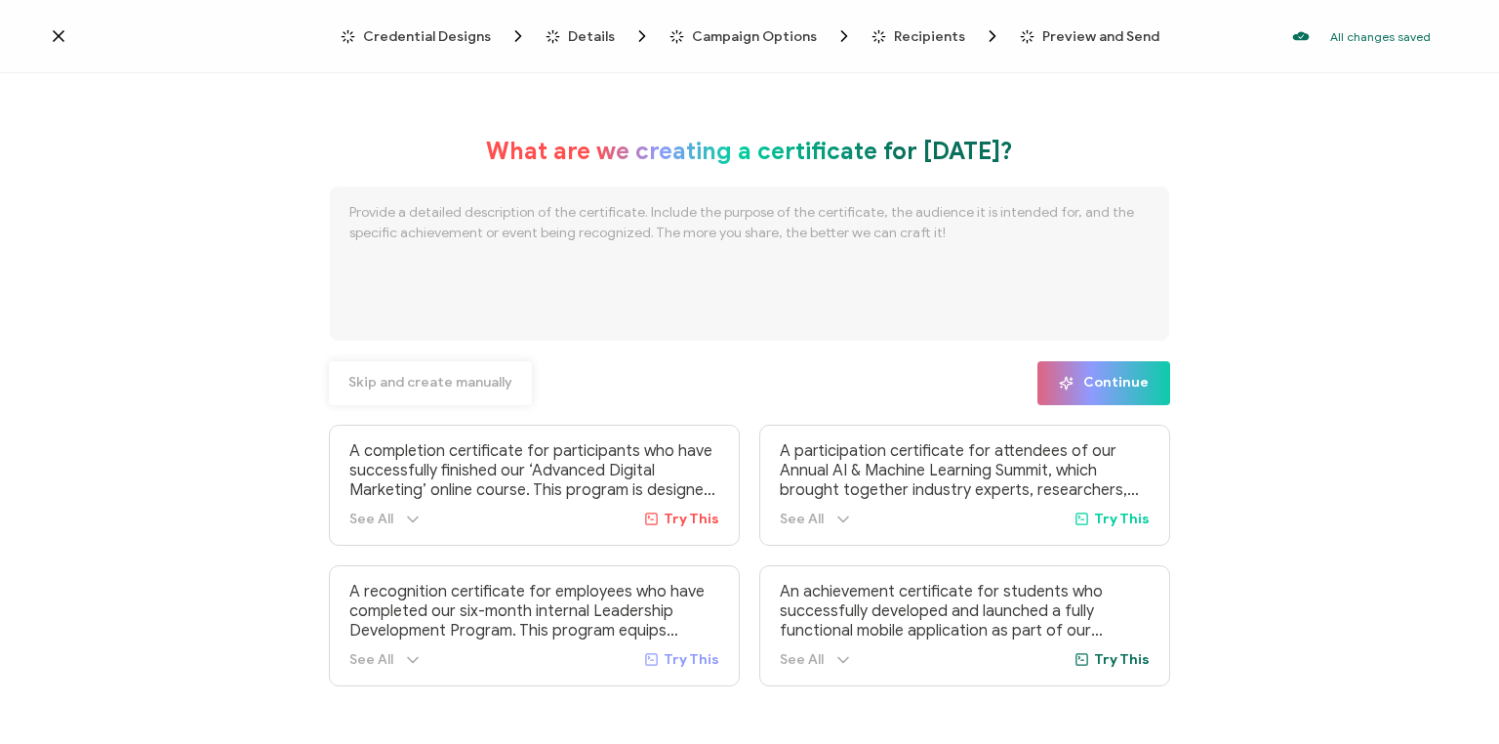
click at [472, 386] on span "Skip and create manually" at bounding box center [430, 383] width 164 height 14
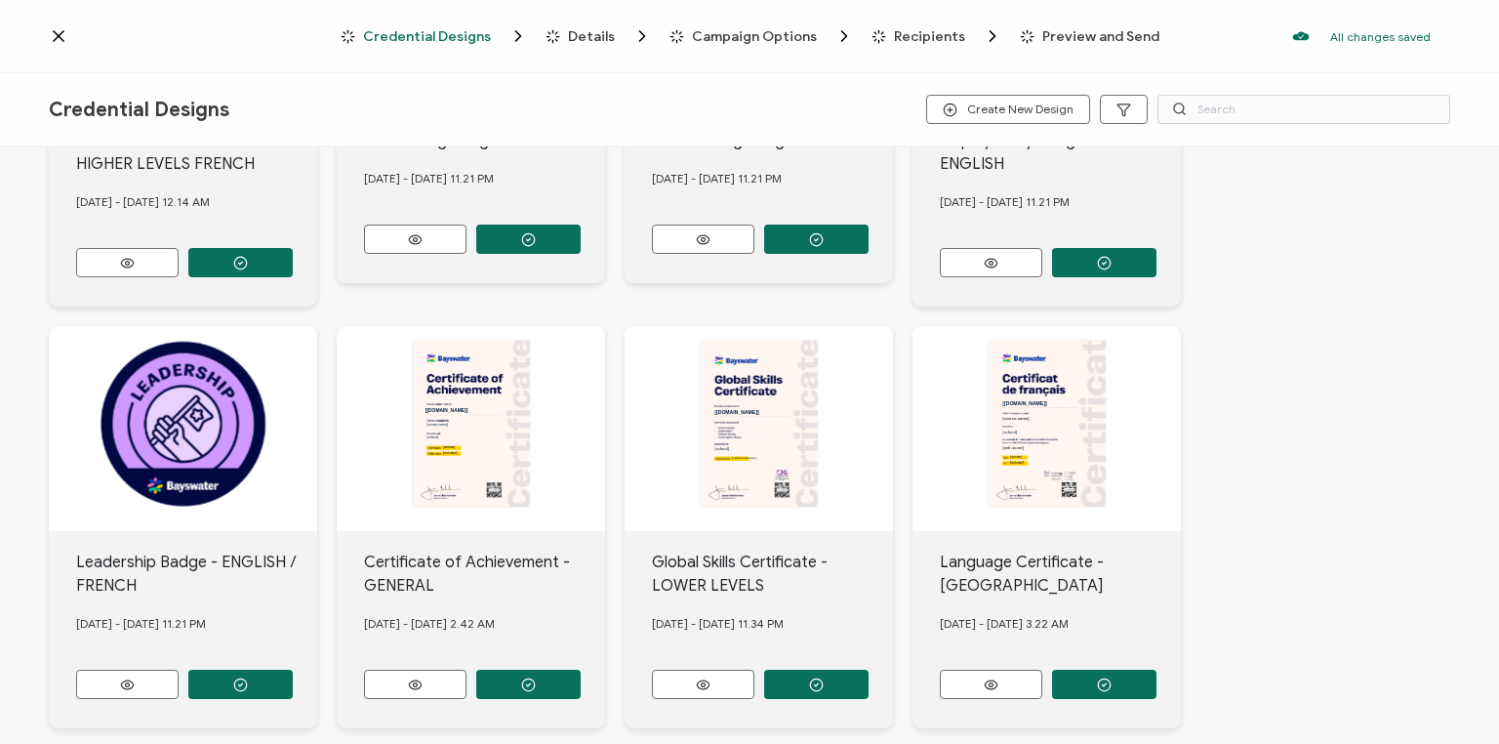
scroll to position [791, 0]
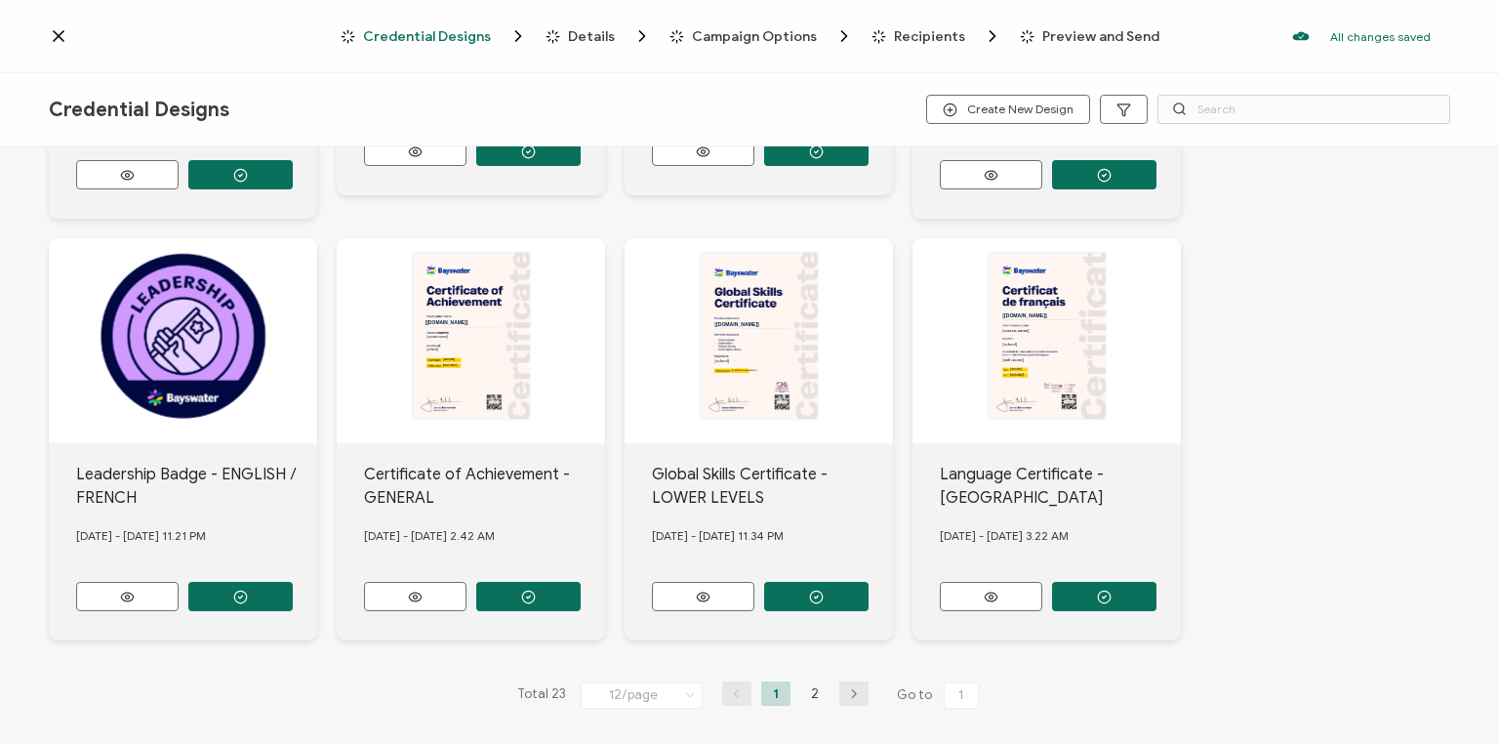
click at [809, 691] on li "2" at bounding box center [814, 693] width 29 height 24
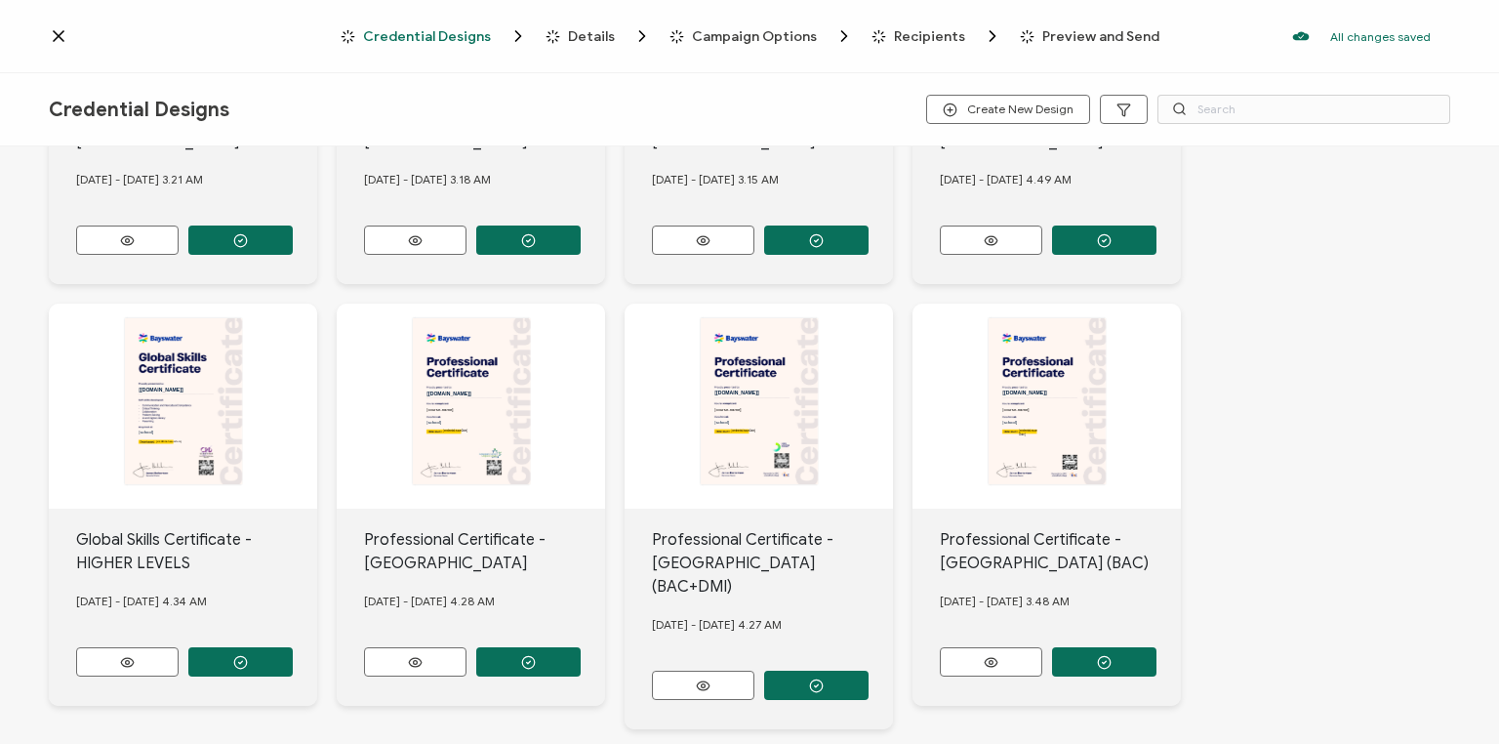
scroll to position [299, 0]
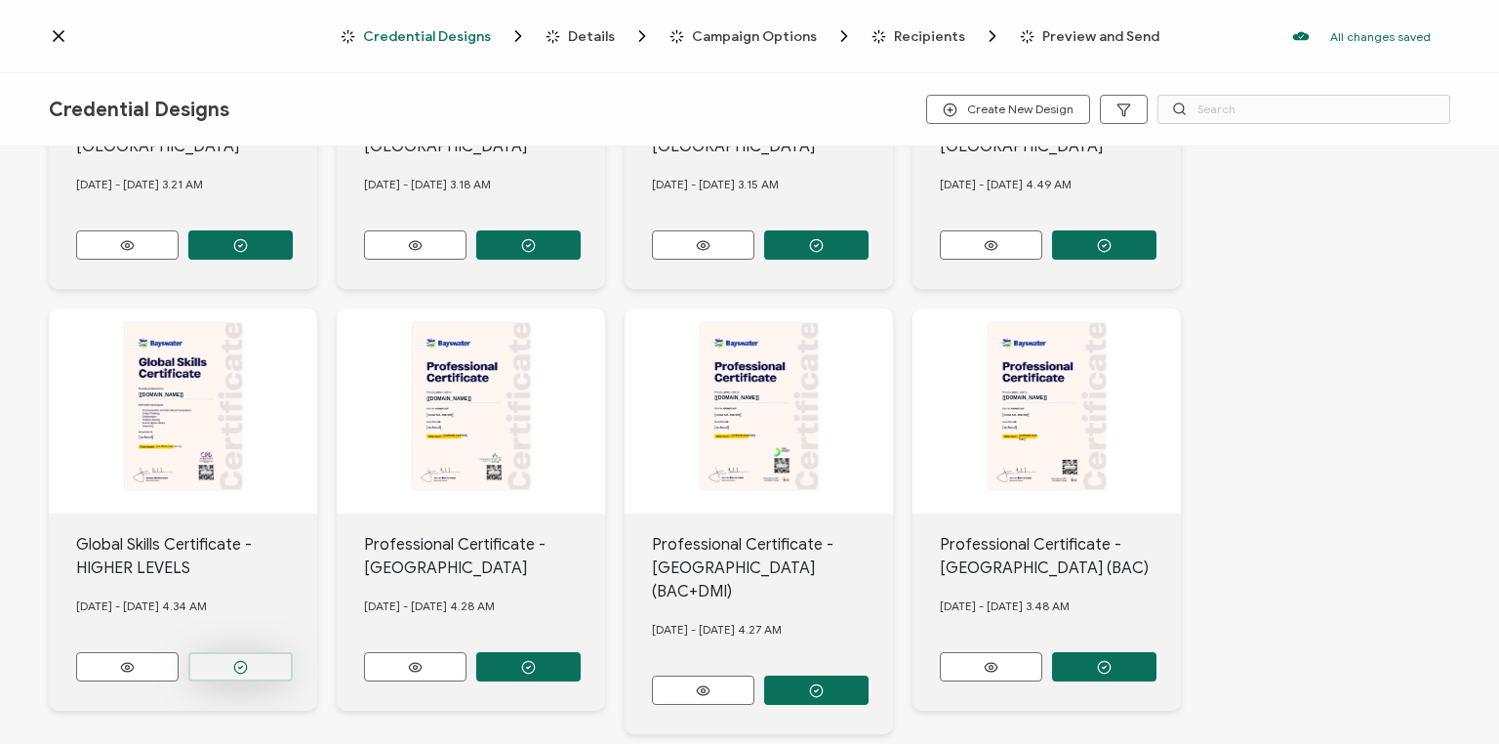
click at [215, 260] on button "button" at bounding box center [240, 244] width 104 height 29
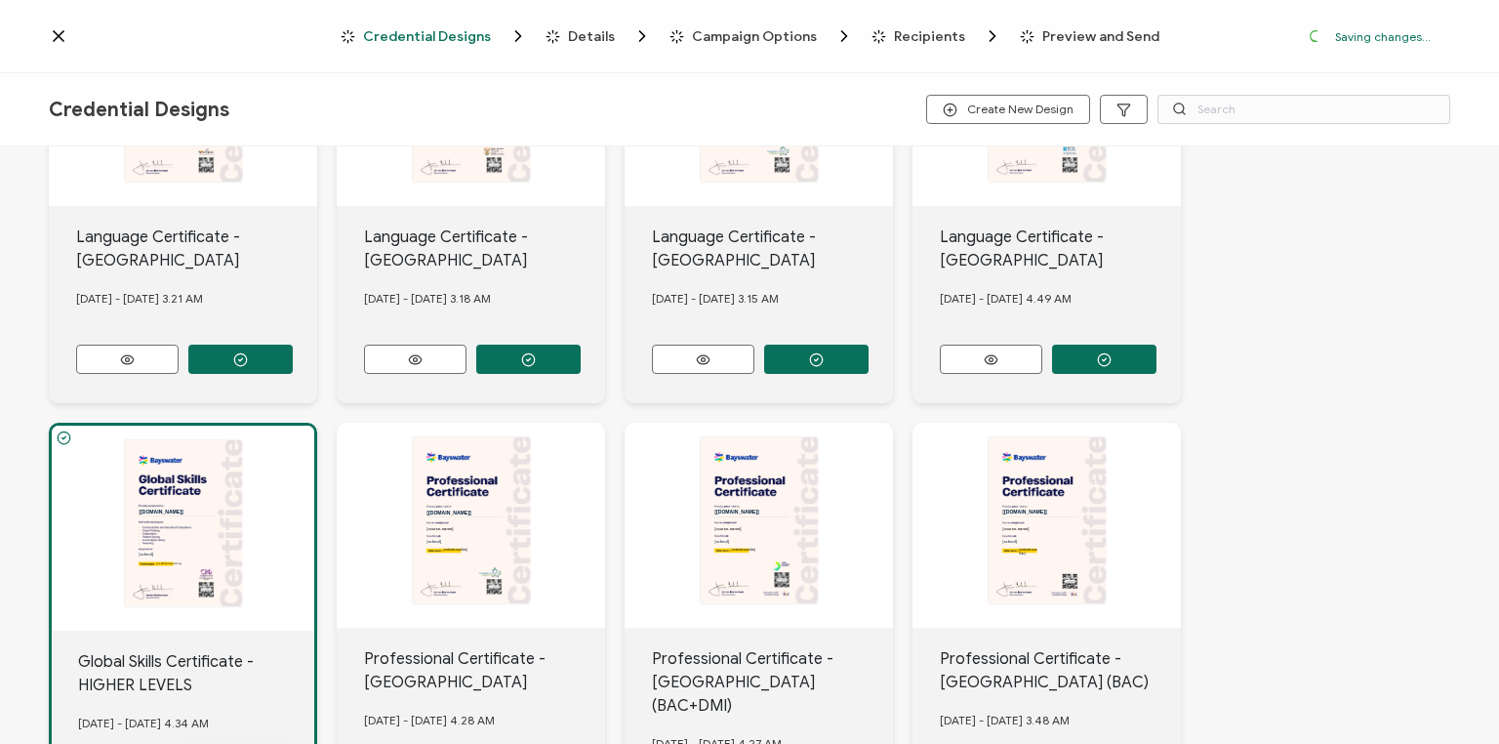
scroll to position [412, 0]
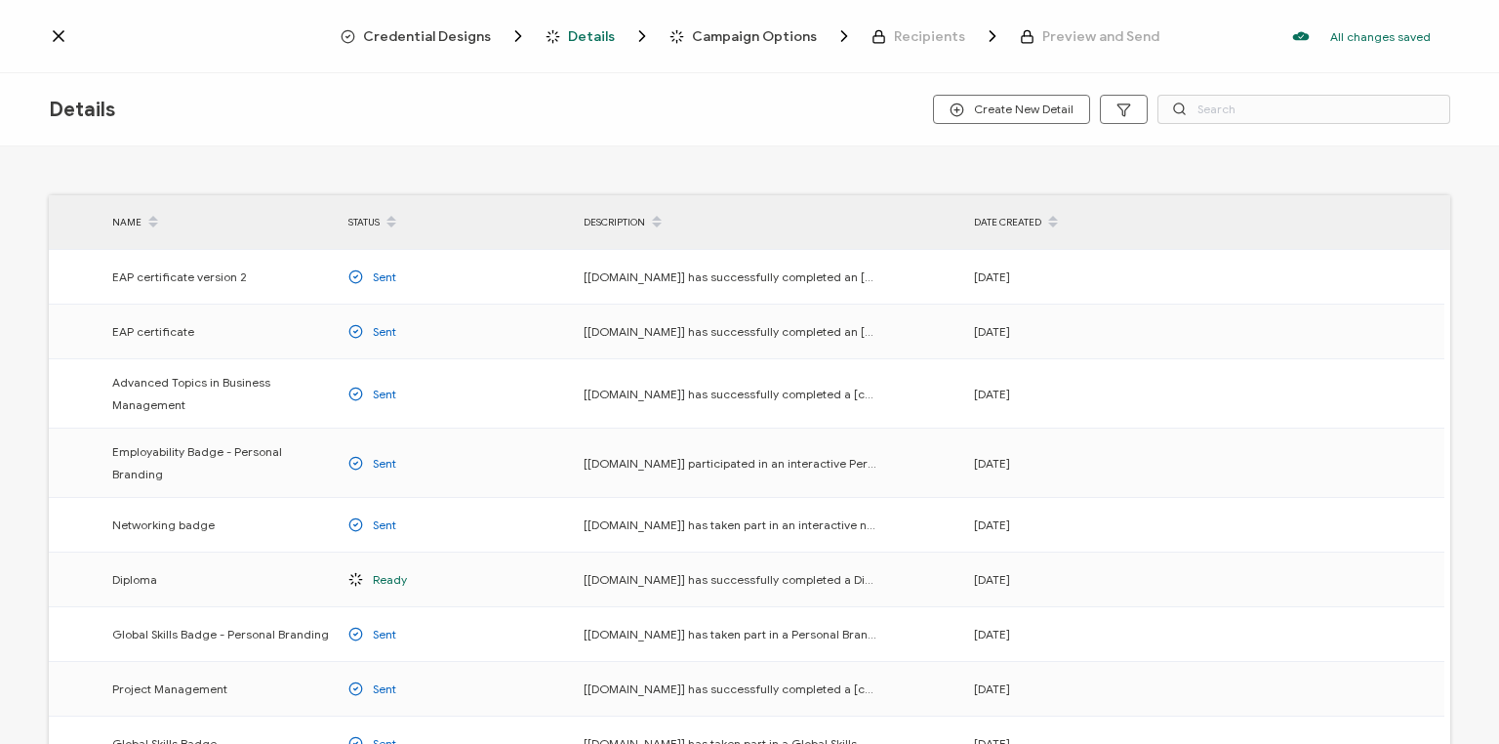
scroll to position [234, 0]
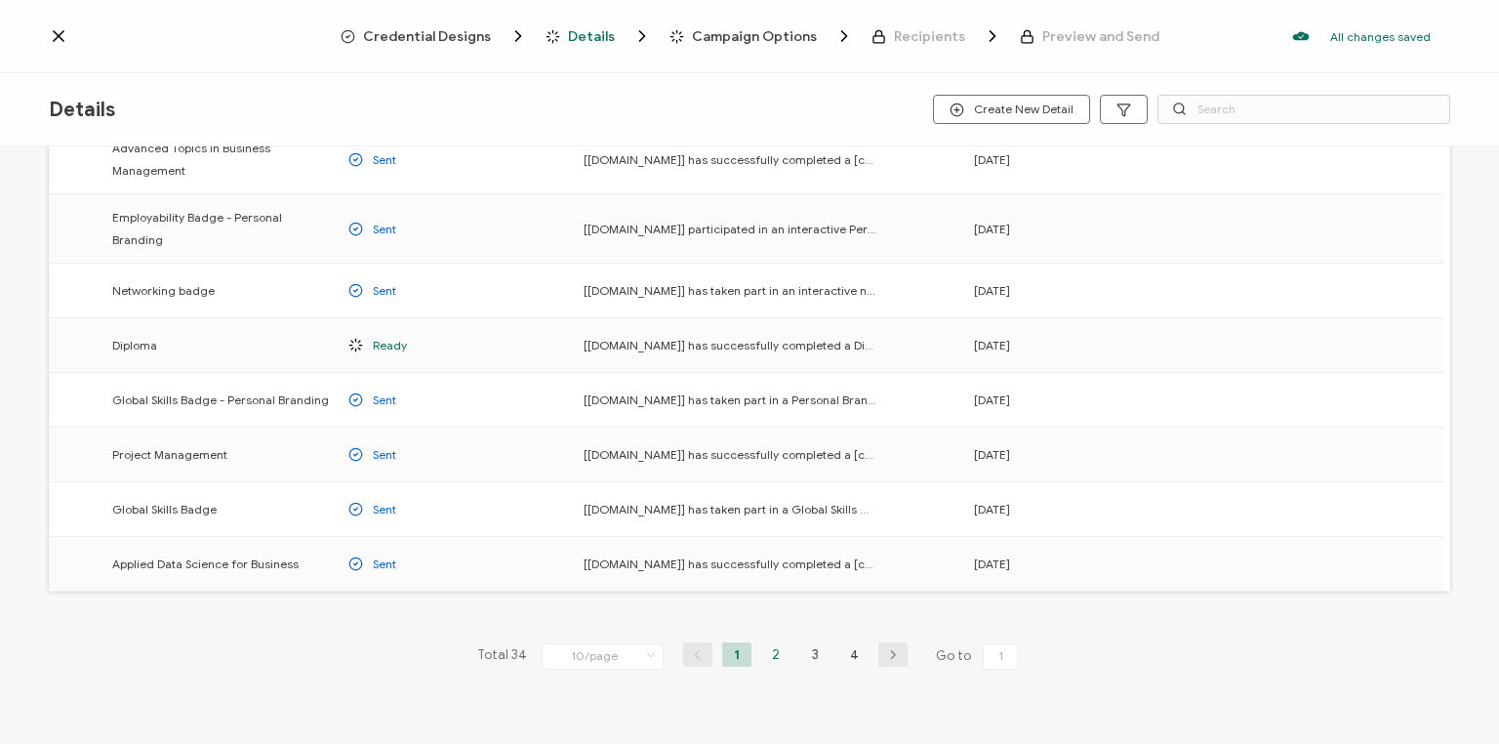
click at [766, 644] on li "2" at bounding box center [775, 654] width 29 height 24
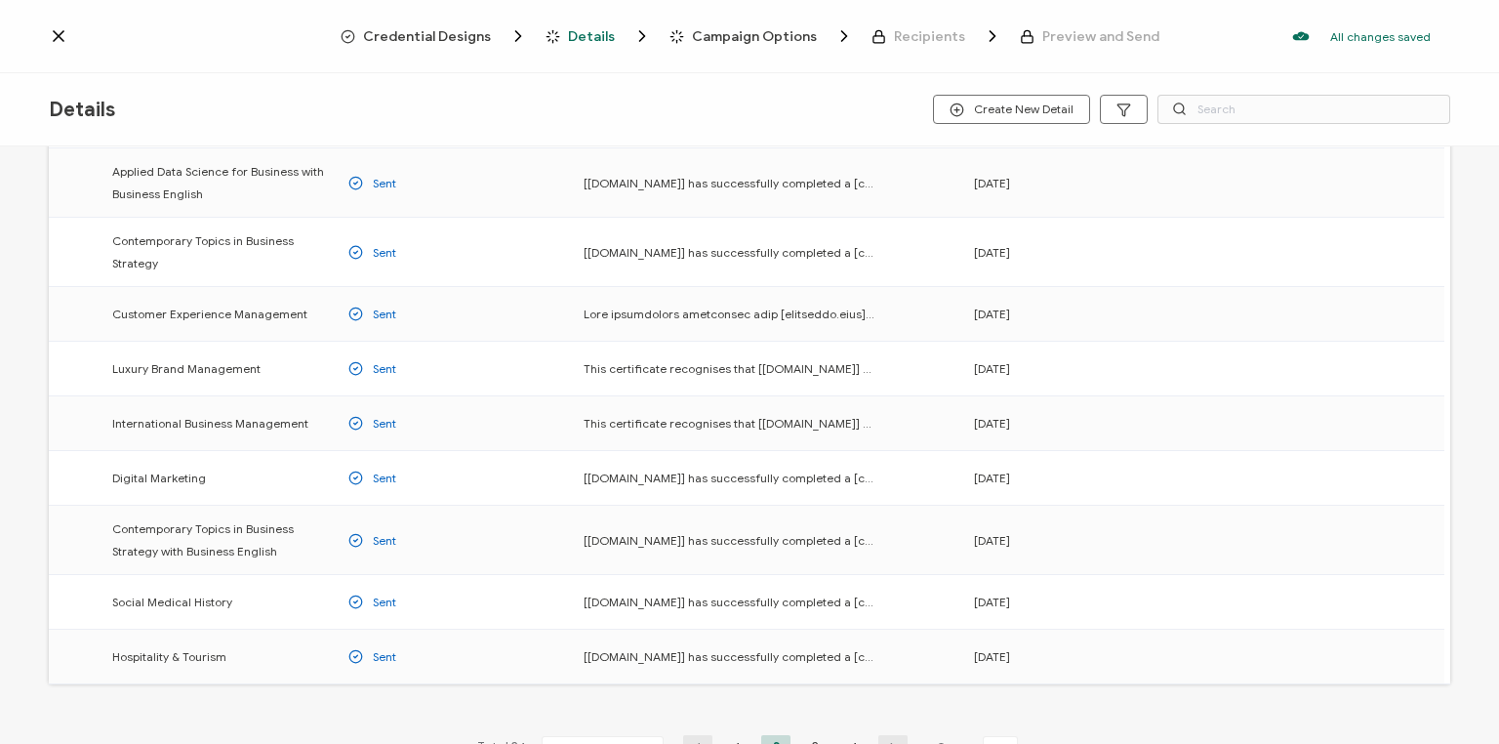
scroll to position [156, 0]
click at [810, 735] on li "3" at bounding box center [814, 747] width 29 height 24
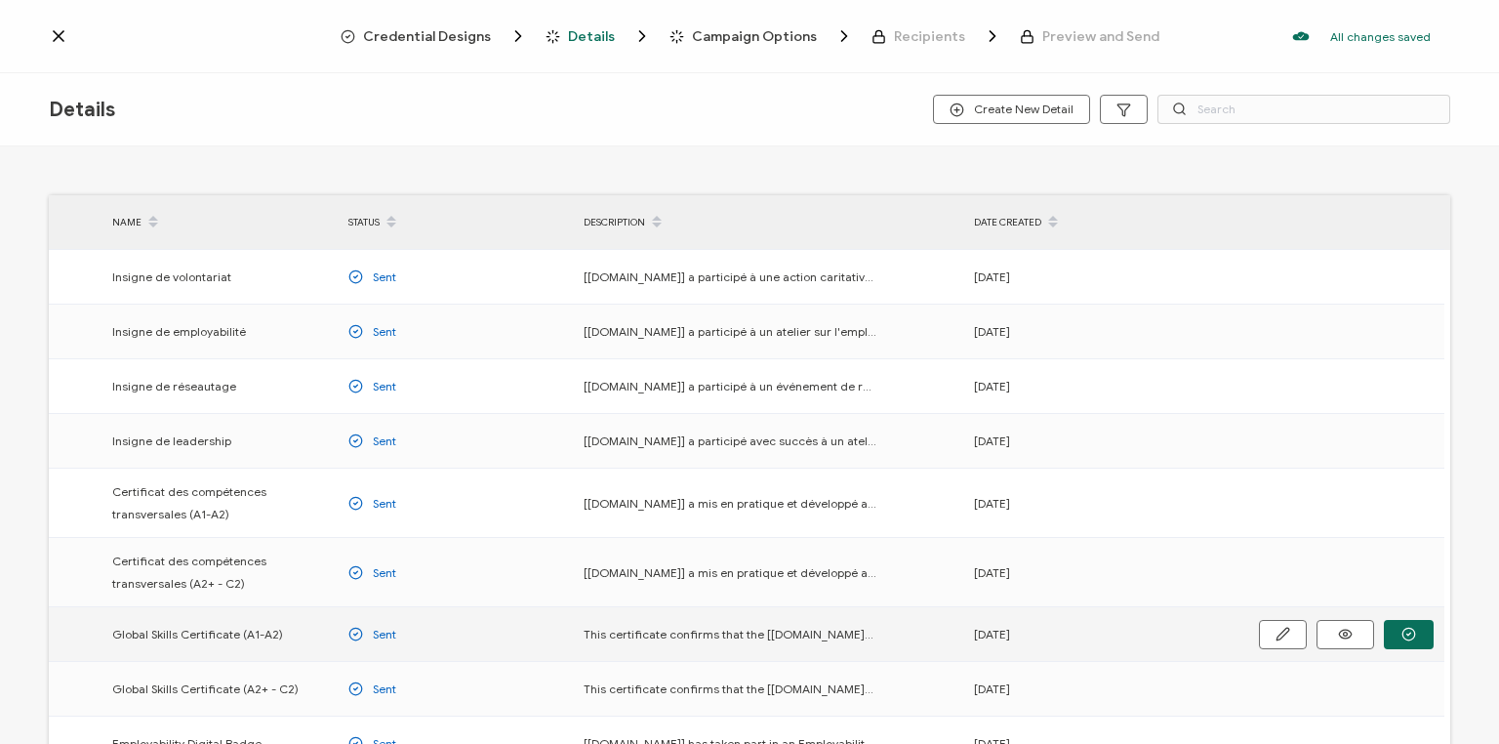
scroll to position [156, 0]
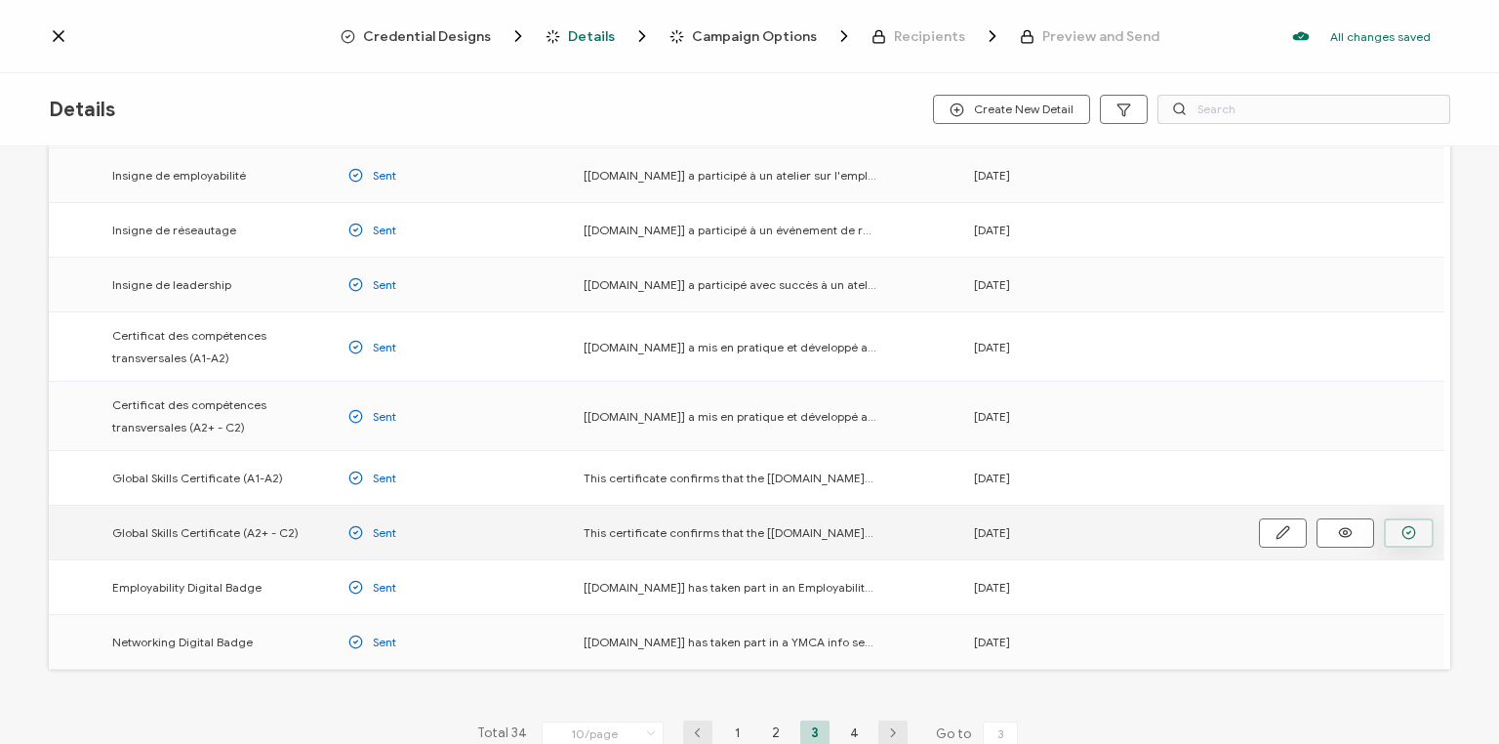
click at [0, 0] on circle "button" at bounding box center [0, 0] width 0 height 0
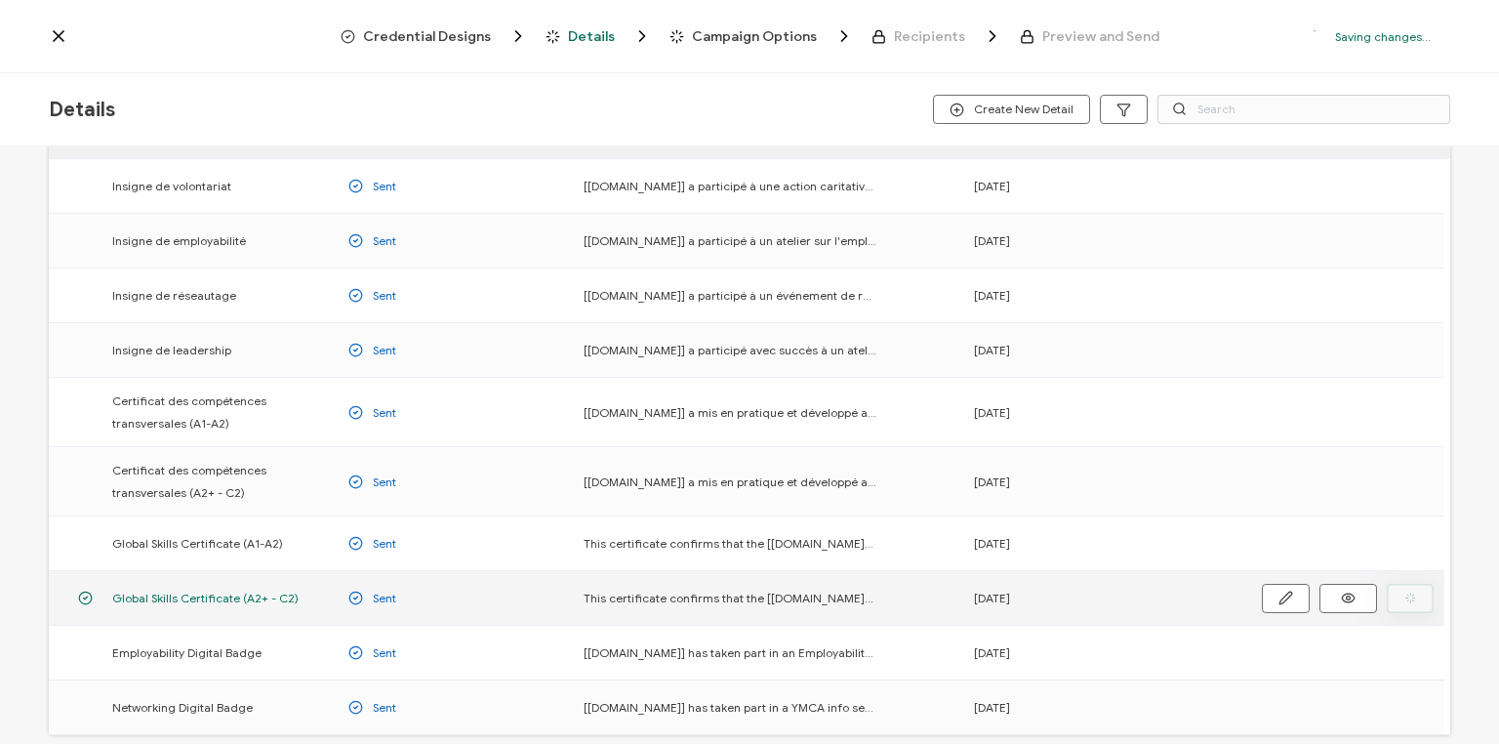
scroll to position [221, 0]
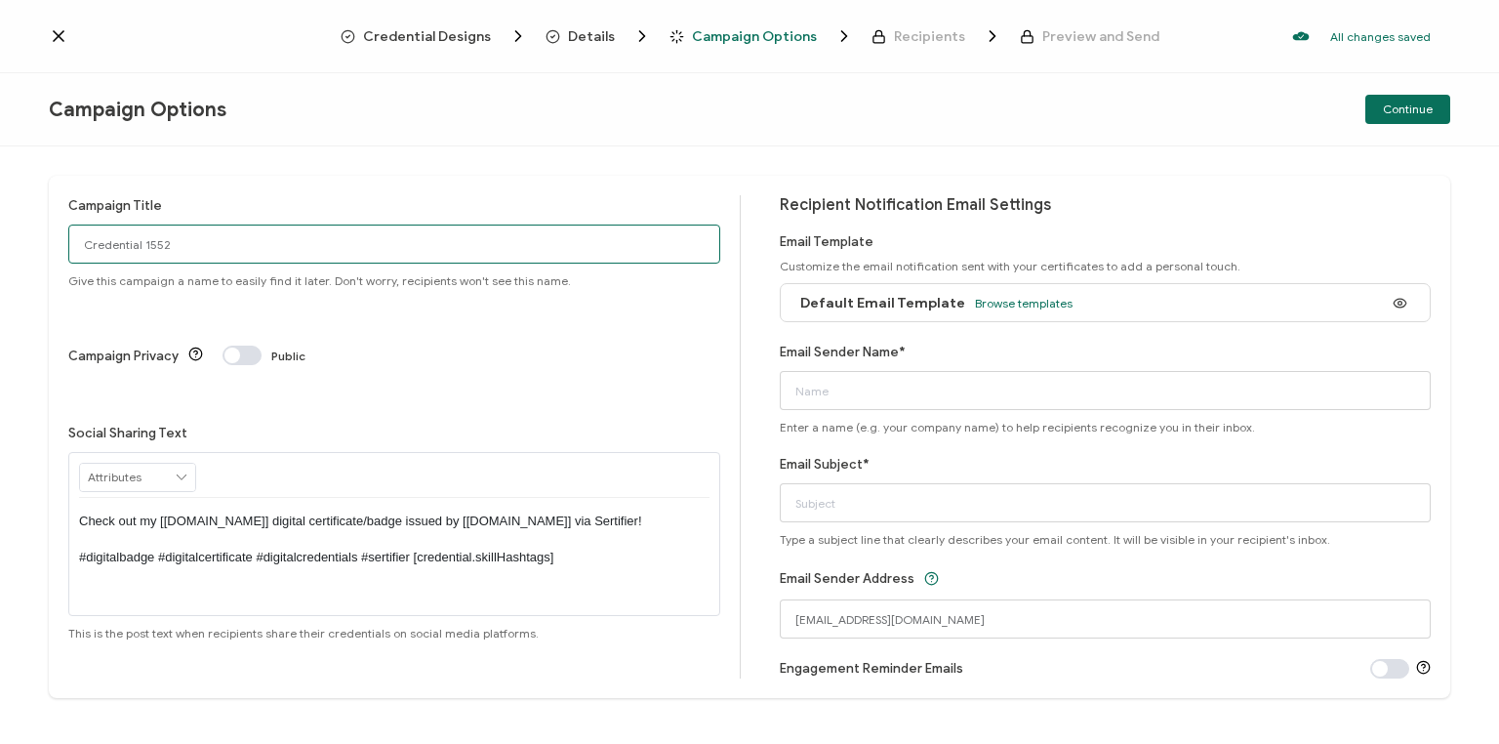
click at [207, 246] on input "Credential 1552" at bounding box center [394, 244] width 652 height 39
drag, startPoint x: 180, startPoint y: 244, endPoint x: 78, endPoint y: 244, distance: 101.5
click at [78, 245] on input "Credential 1552" at bounding box center [394, 244] width 652 height 39
type input "Van GS high [DATE]"
click at [1022, 307] on span "Browse templates" at bounding box center [1024, 303] width 98 height 15
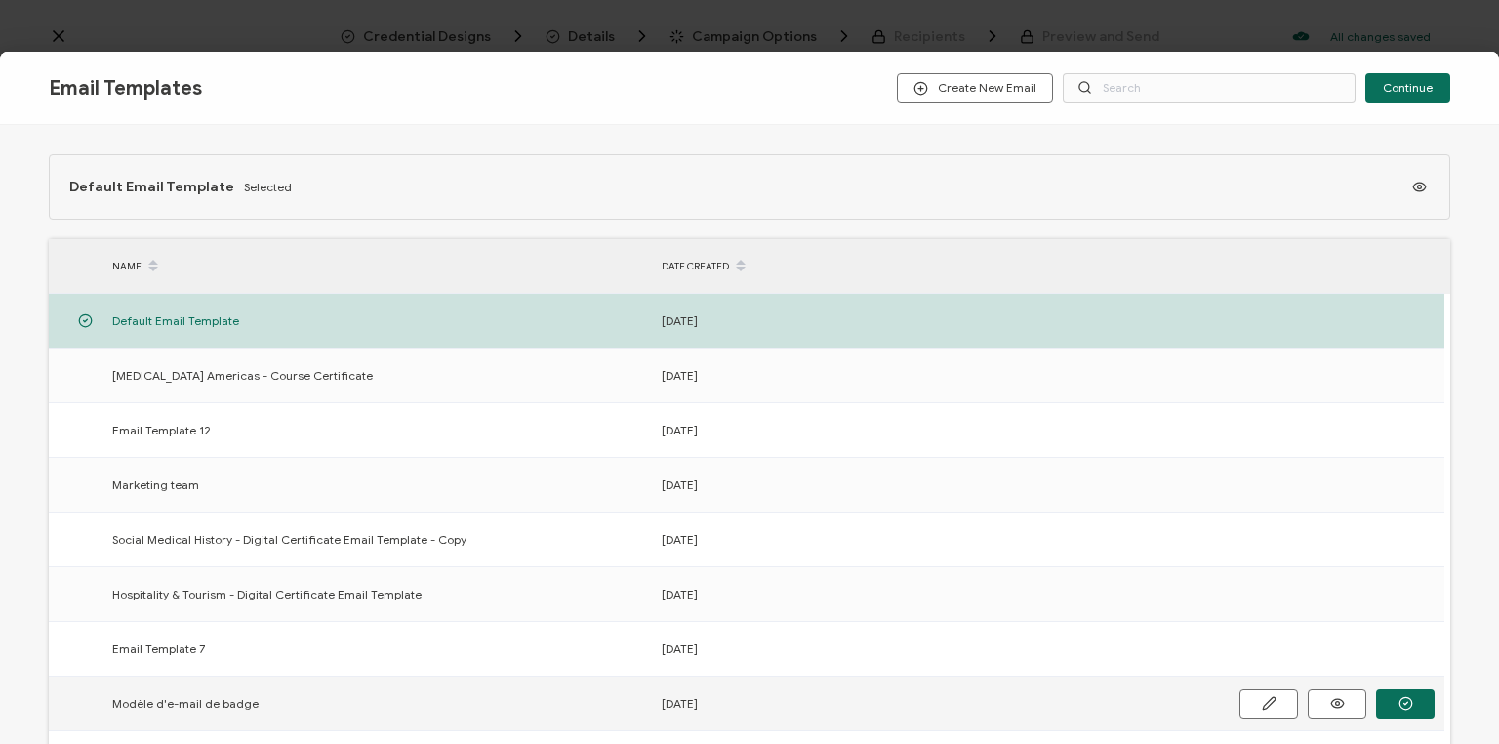
scroll to position [281, 0]
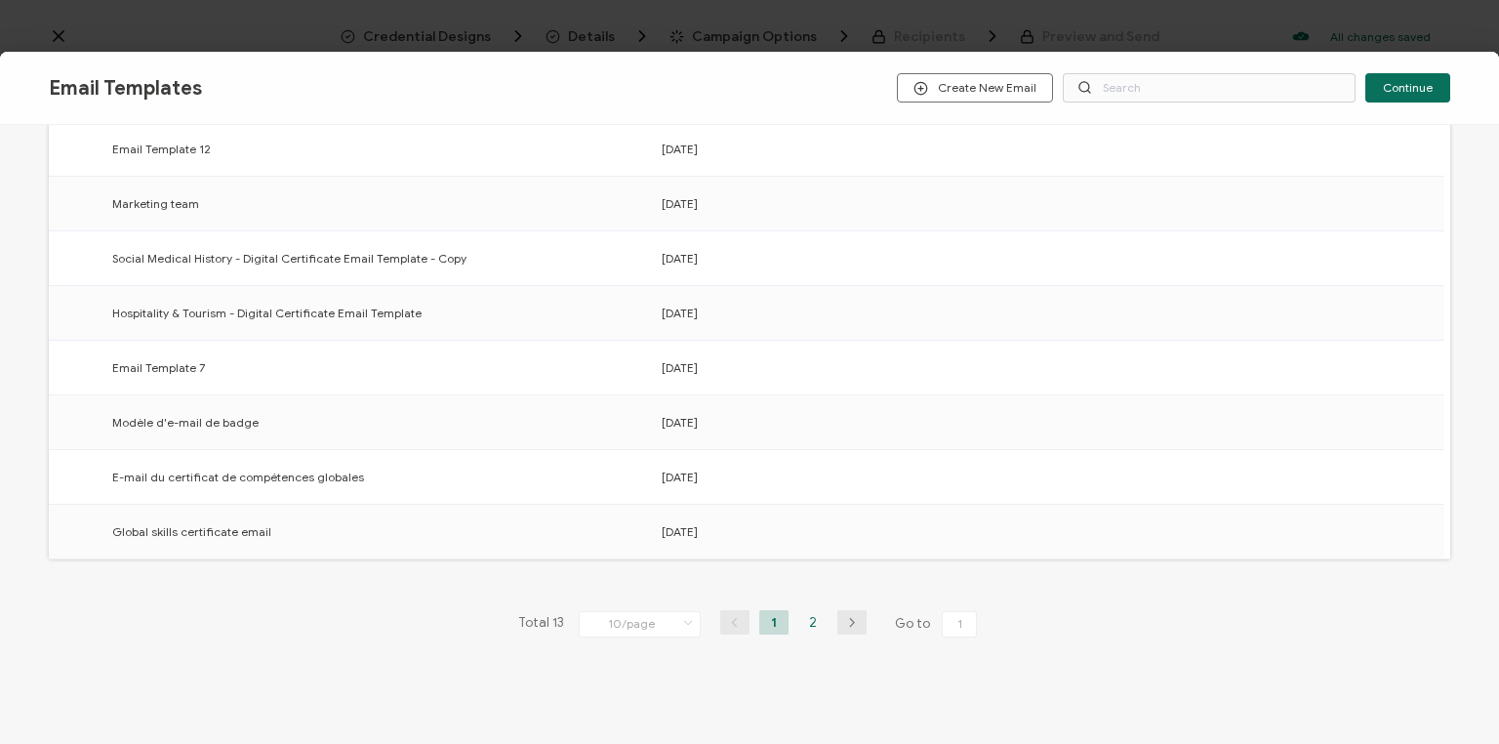
click at [800, 621] on li "2" at bounding box center [812, 622] width 29 height 24
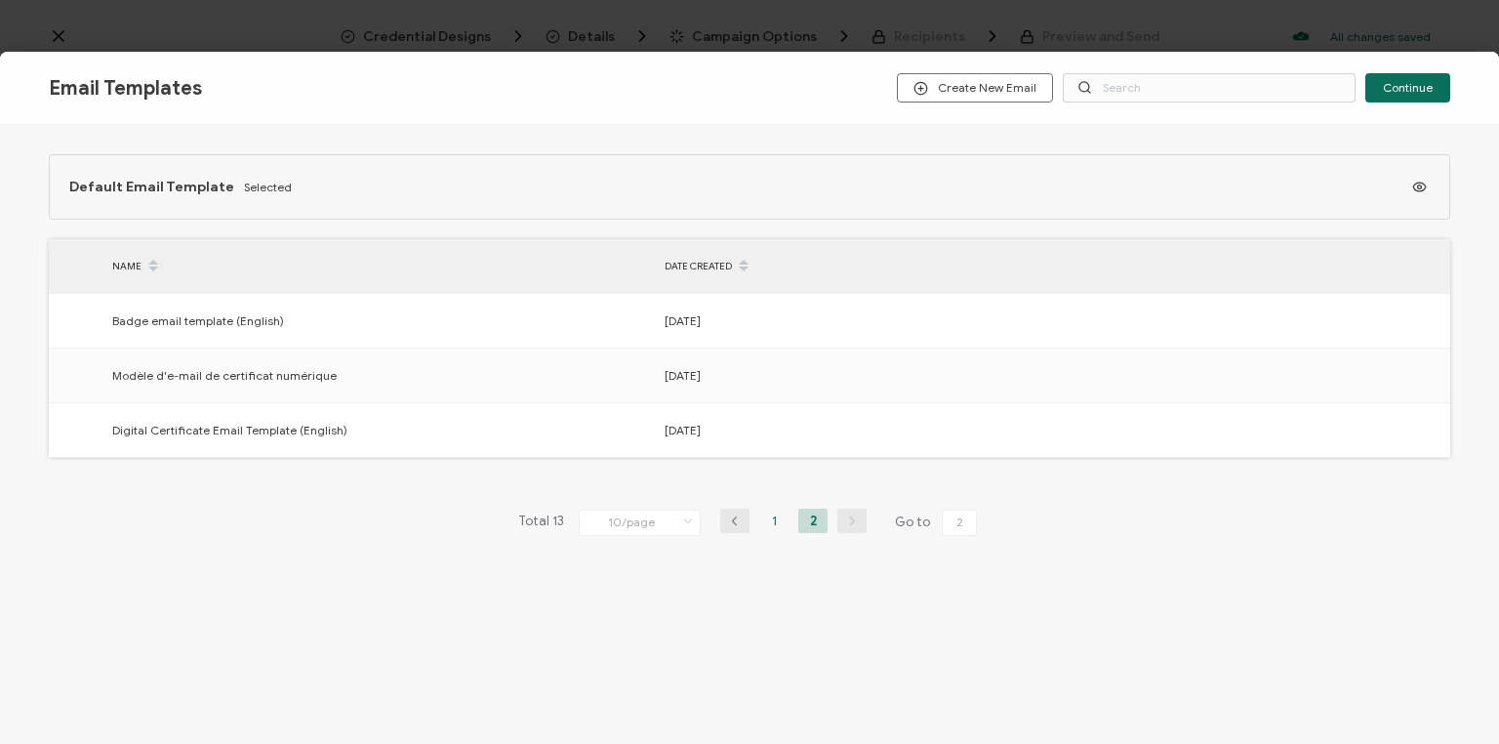
click at [769, 525] on li "1" at bounding box center [773, 521] width 29 height 24
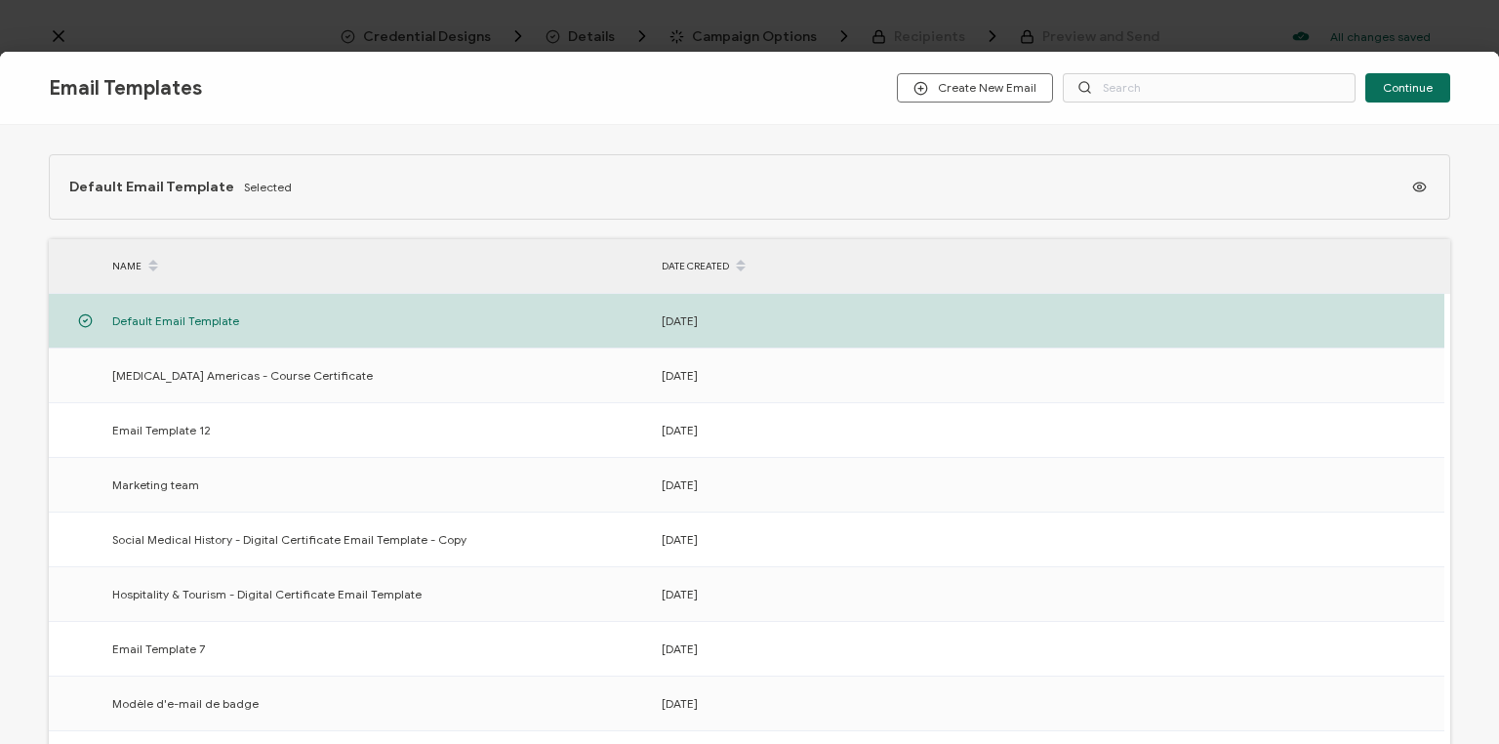
scroll to position [234, 0]
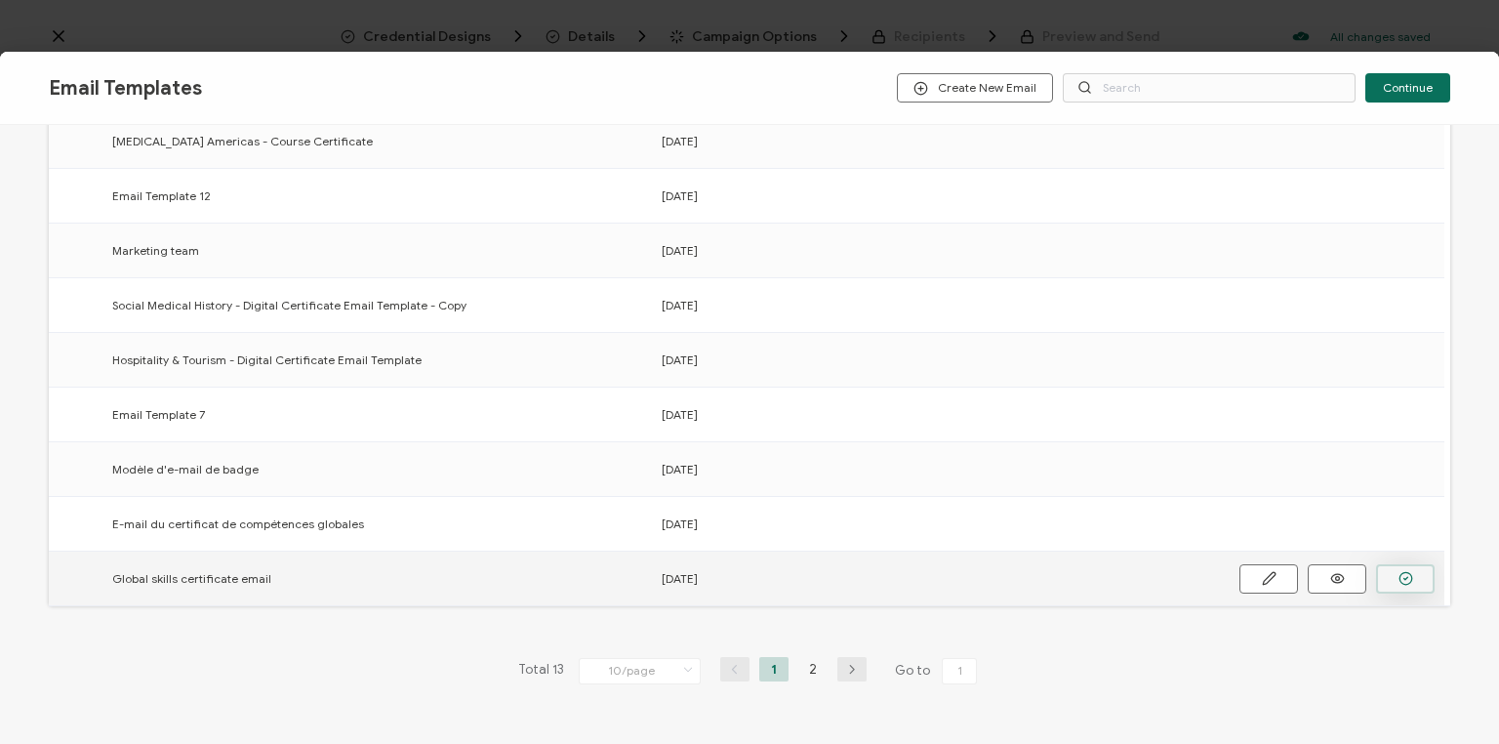
click at [0, 0] on button "button" at bounding box center [0, 0] width 0 height 0
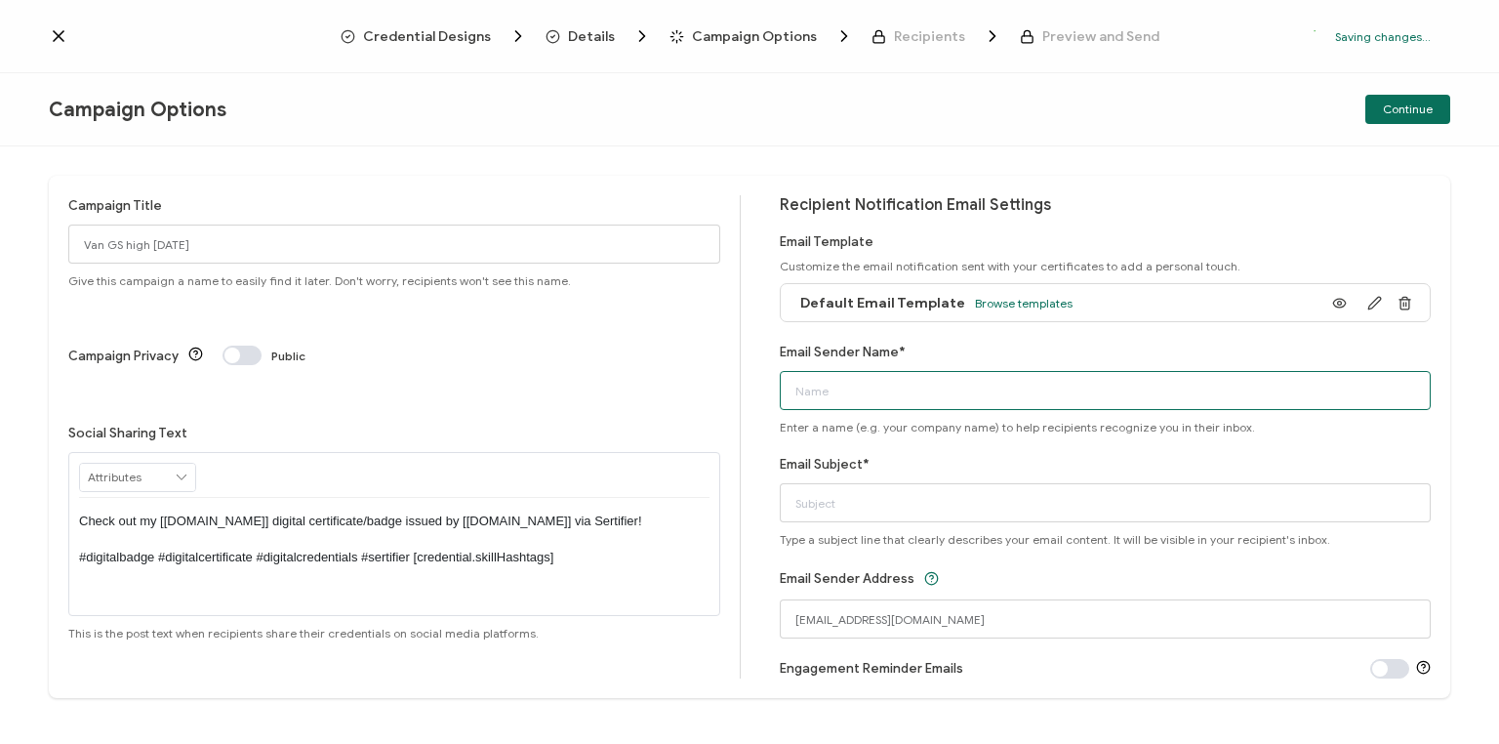
click at [904, 384] on input "Email Sender Name*" at bounding box center [1106, 390] width 652 height 39
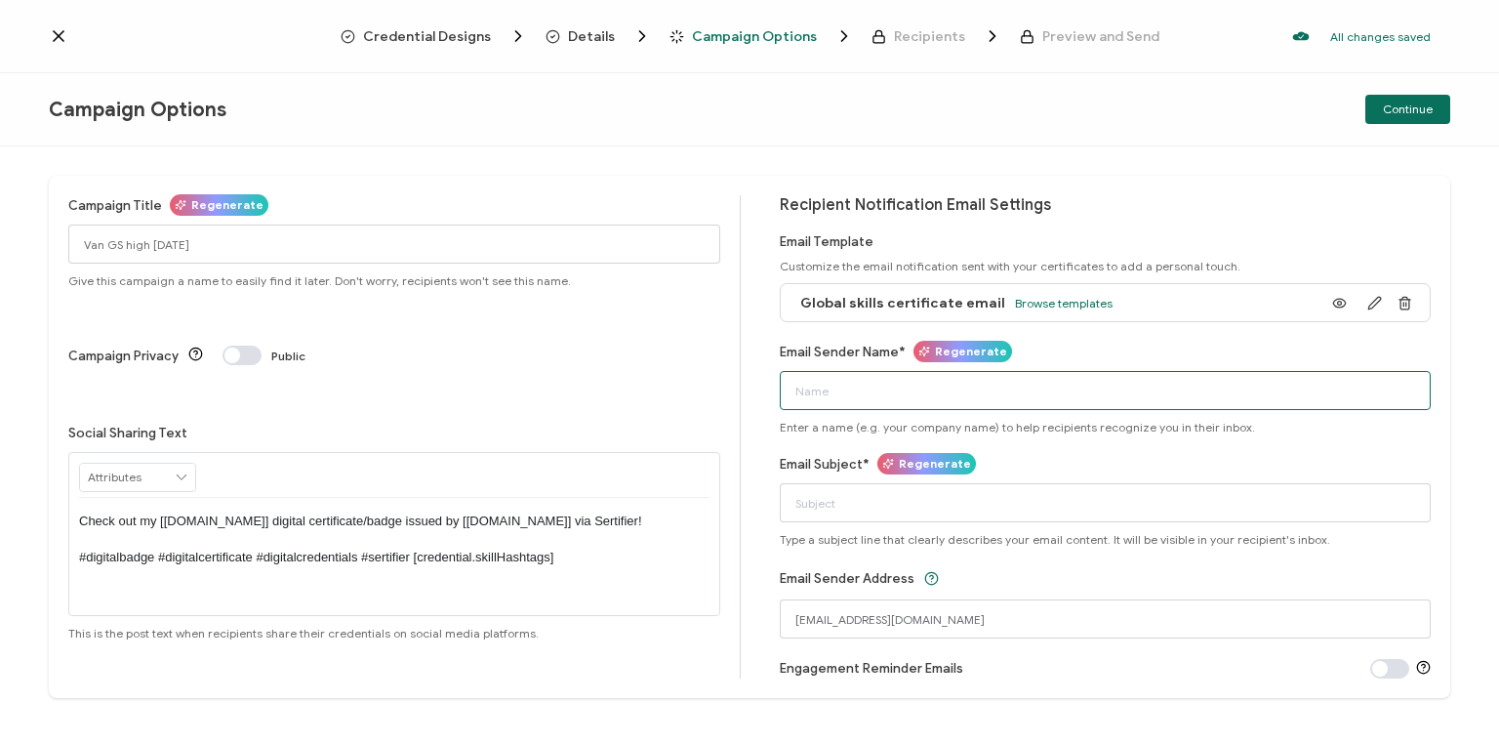
click at [904, 384] on input "Email Sender Name*" at bounding box center [1106, 390] width 652 height 39
type input "Bayswater [GEOGRAPHIC_DATA]"
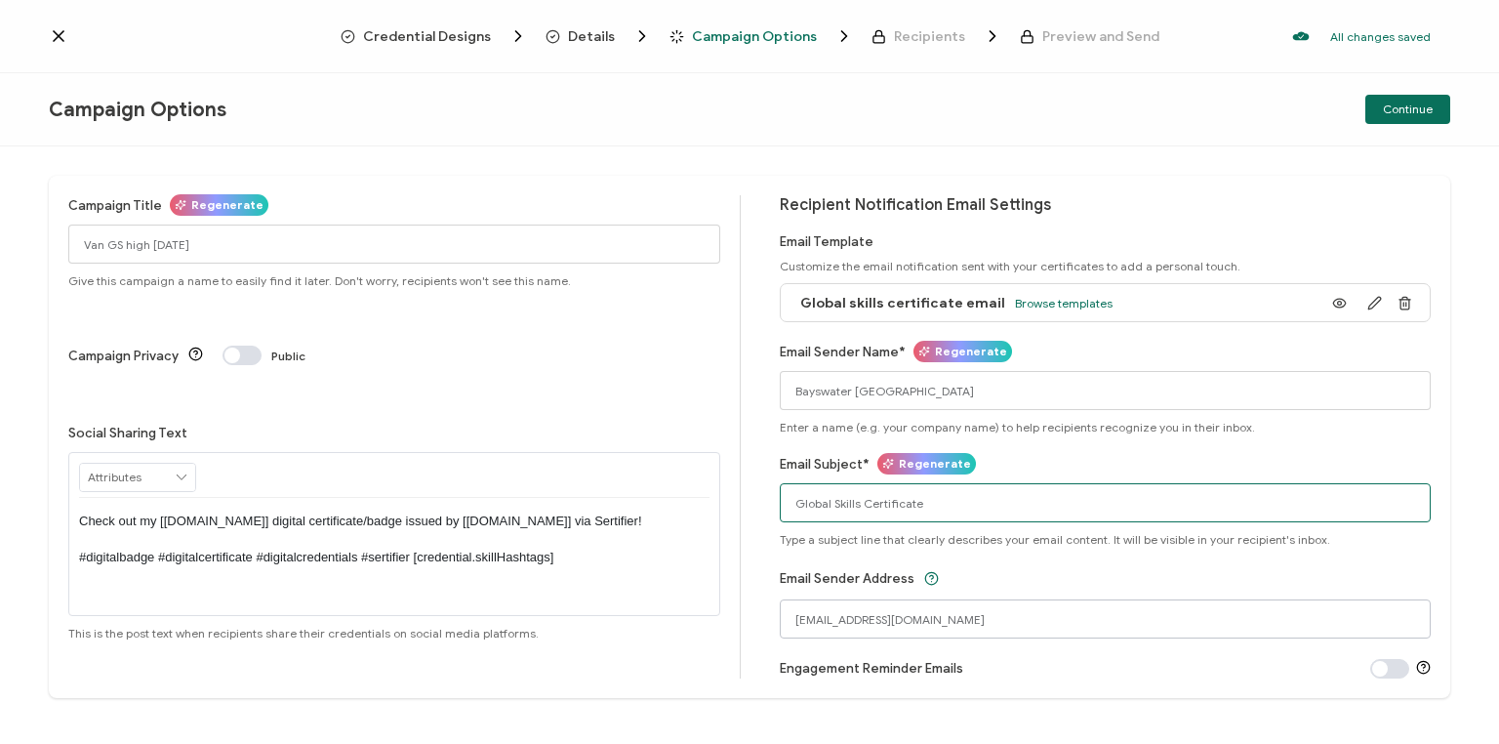
type input "Global Skills Certificate"
click at [1160, 554] on div "Recipient Notification Email Settings Email Template Customize the email notifi…" at bounding box center [1106, 436] width 652 height 483
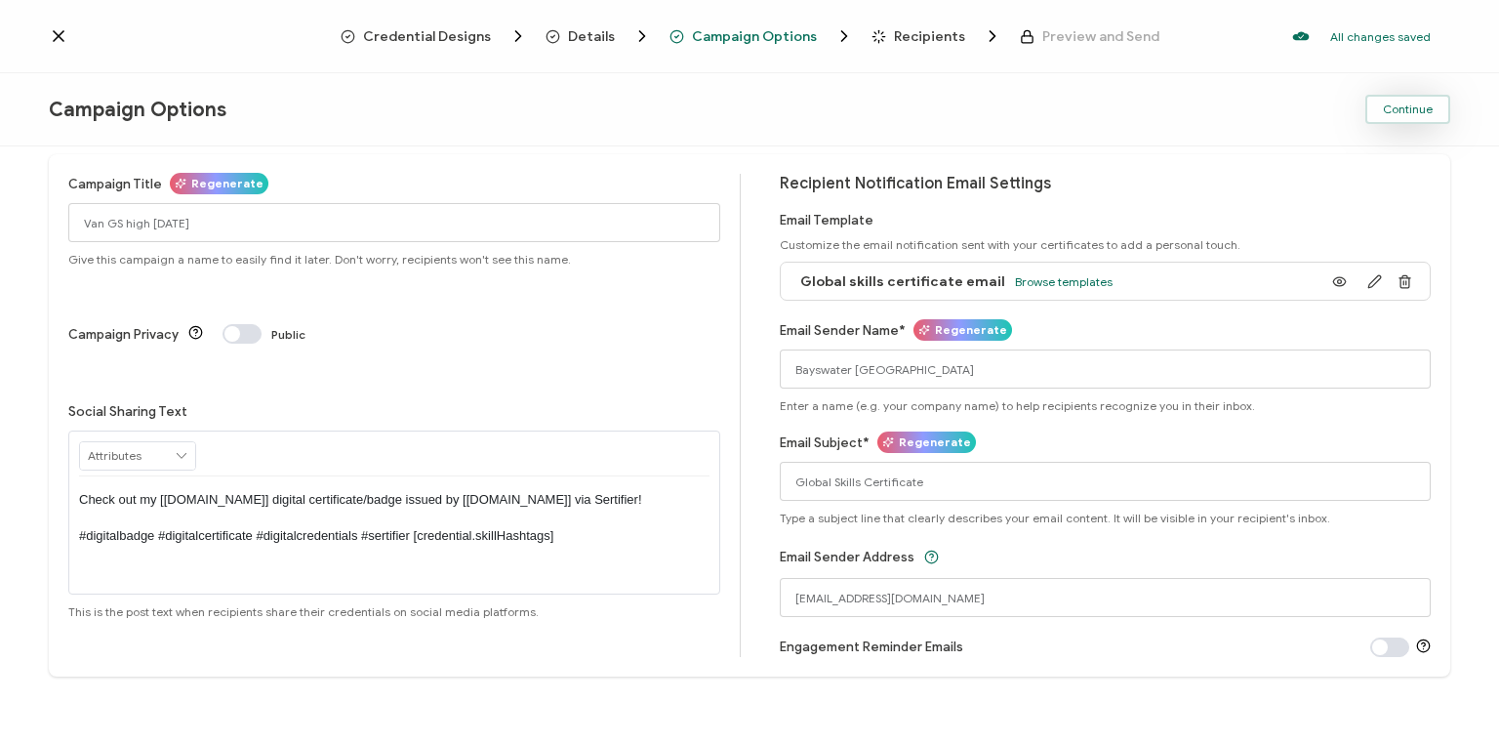
click at [1415, 116] on button "Continue" at bounding box center [1408, 109] width 85 height 29
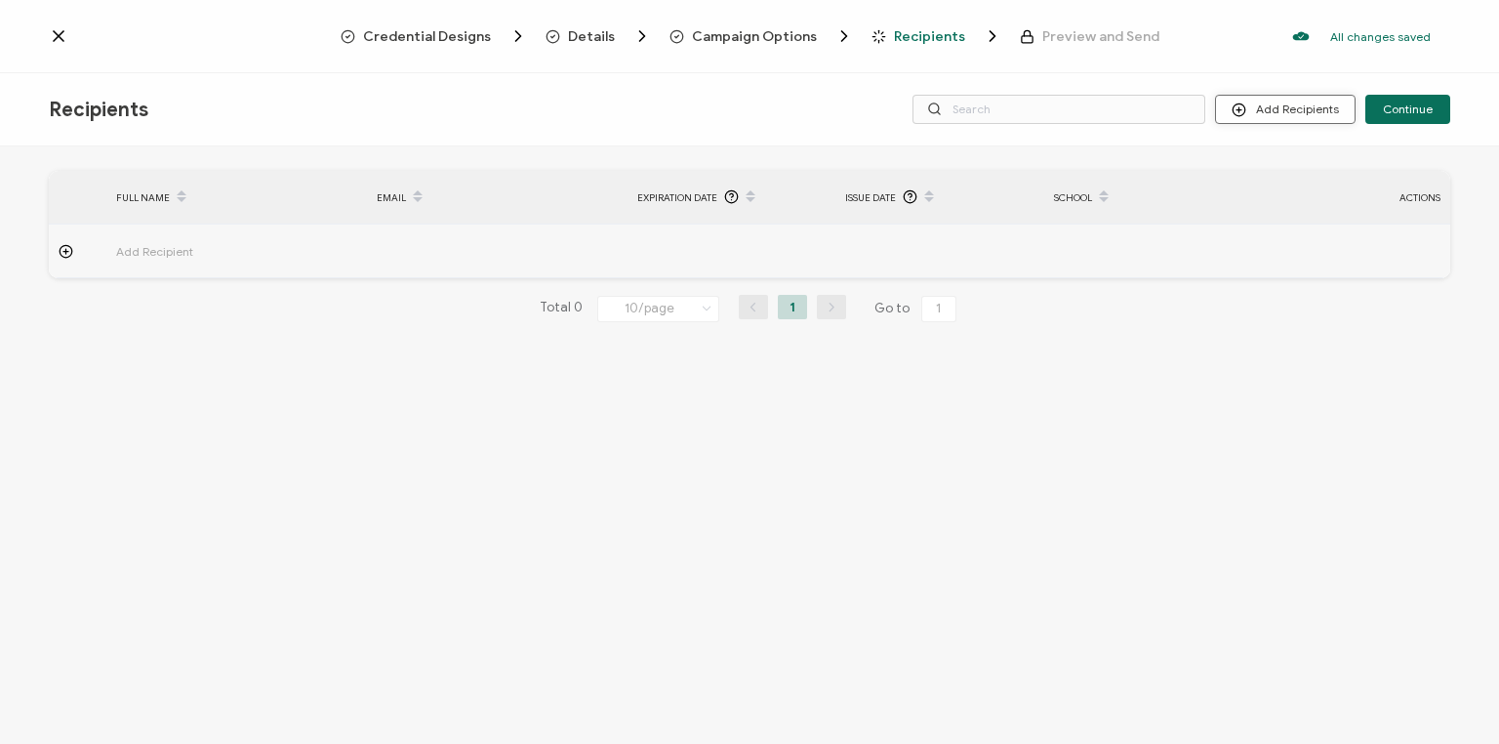
click at [1288, 117] on button "Add Recipients" at bounding box center [1285, 109] width 141 height 29
click at [1315, 159] on span "Upload Recipients" at bounding box center [1312, 161] width 99 height 15
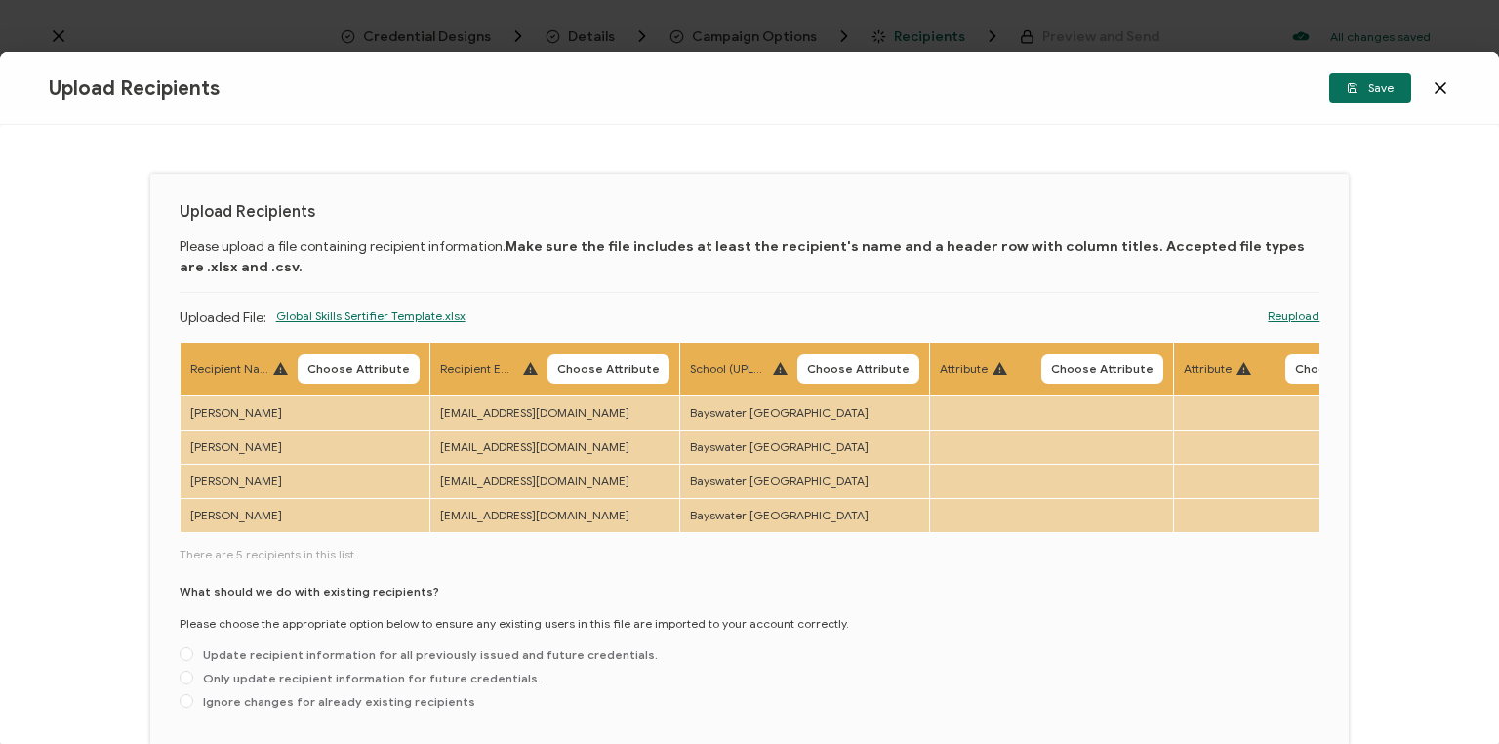
click at [362, 372] on span "Choose Attribute" at bounding box center [358, 369] width 102 height 12
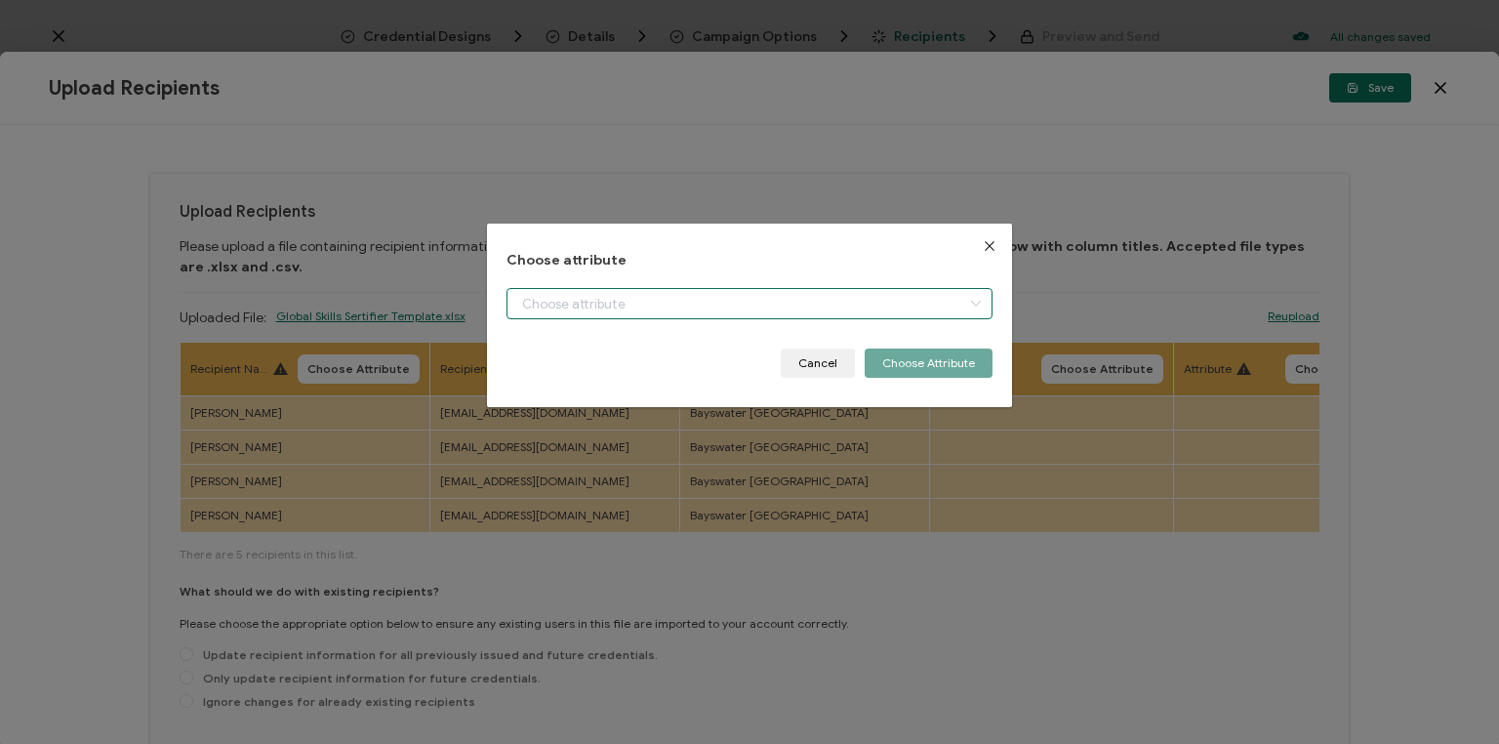
click at [561, 305] on input "dialog" at bounding box center [750, 303] width 486 height 31
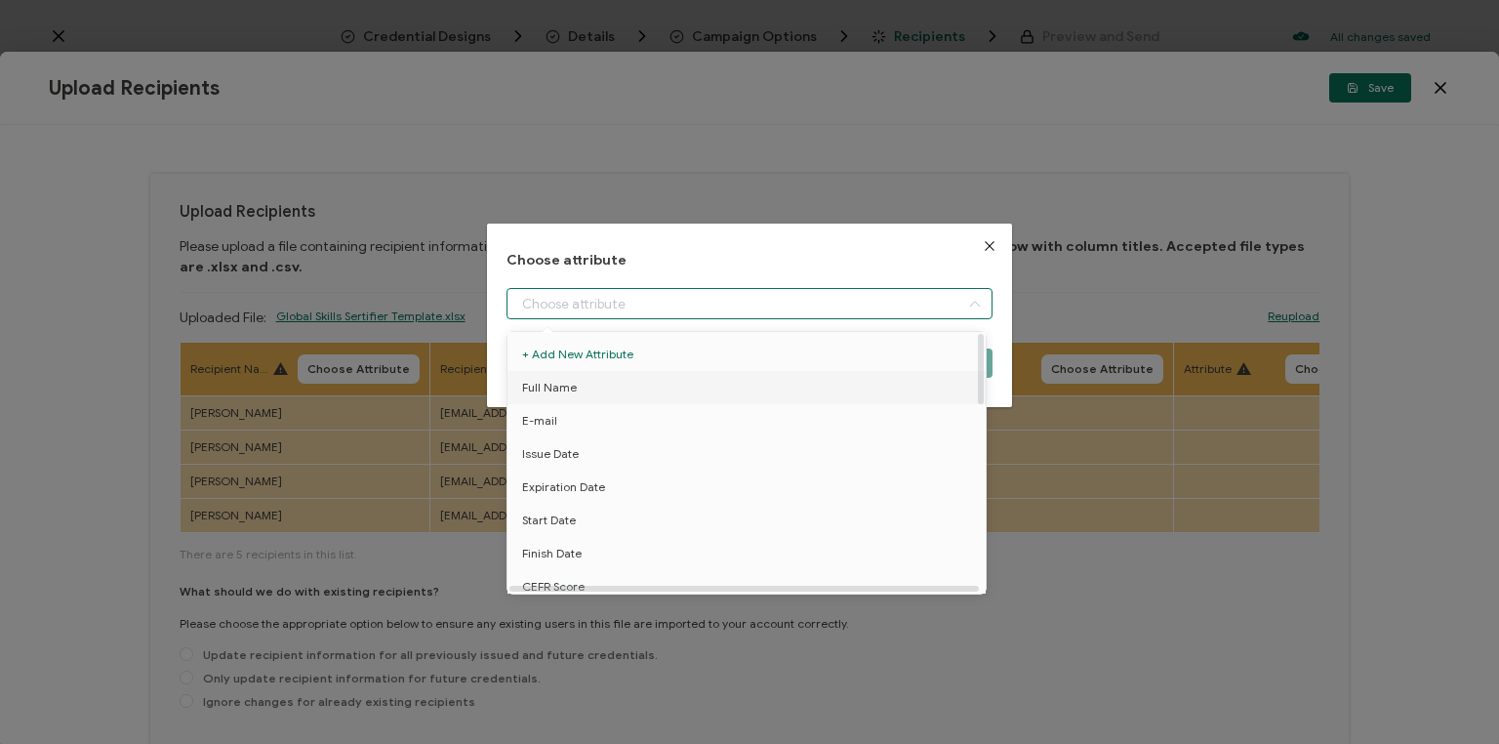
drag, startPoint x: 578, startPoint y: 390, endPoint x: 898, endPoint y: 385, distance: 320.2
click at [578, 390] on li "Full Name" at bounding box center [750, 387] width 494 height 33
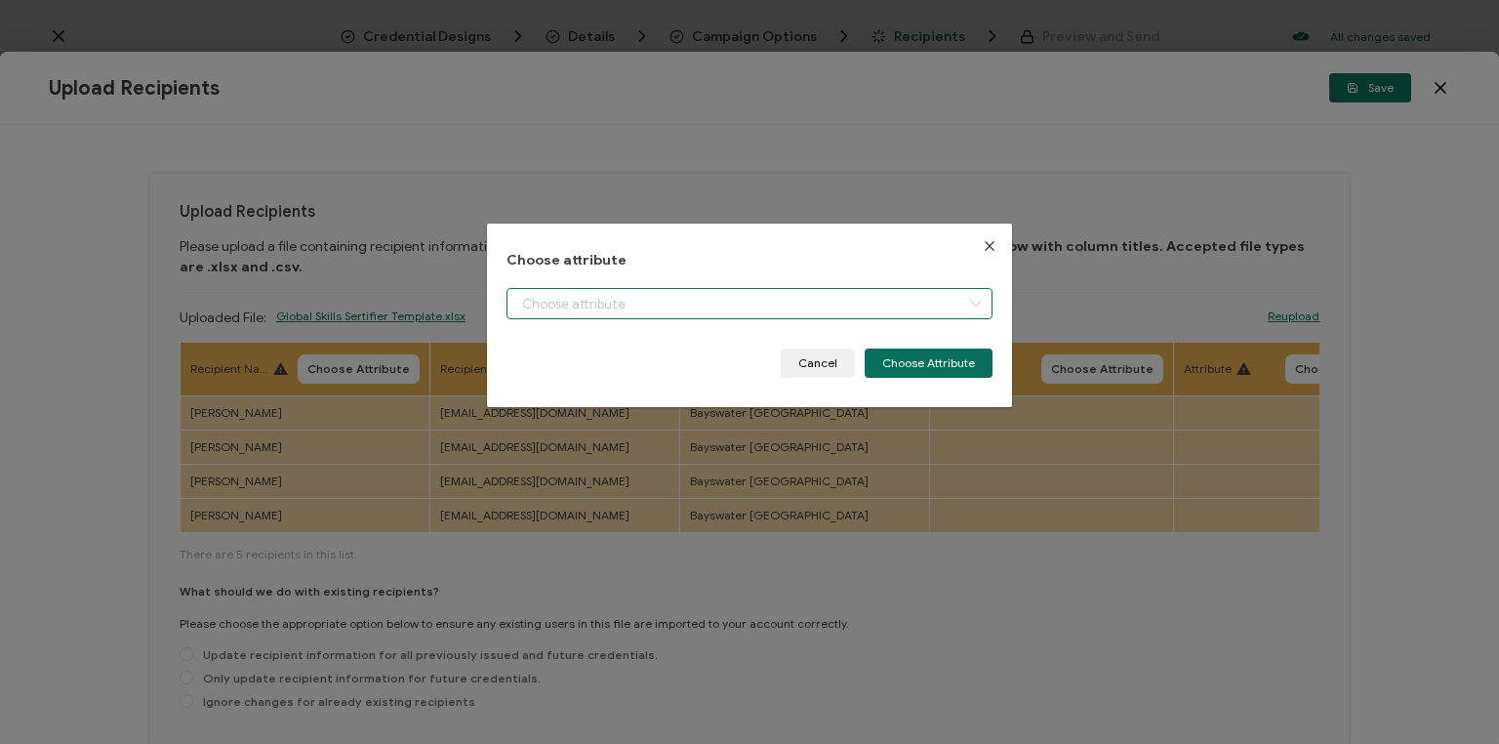
type input "Full Name"
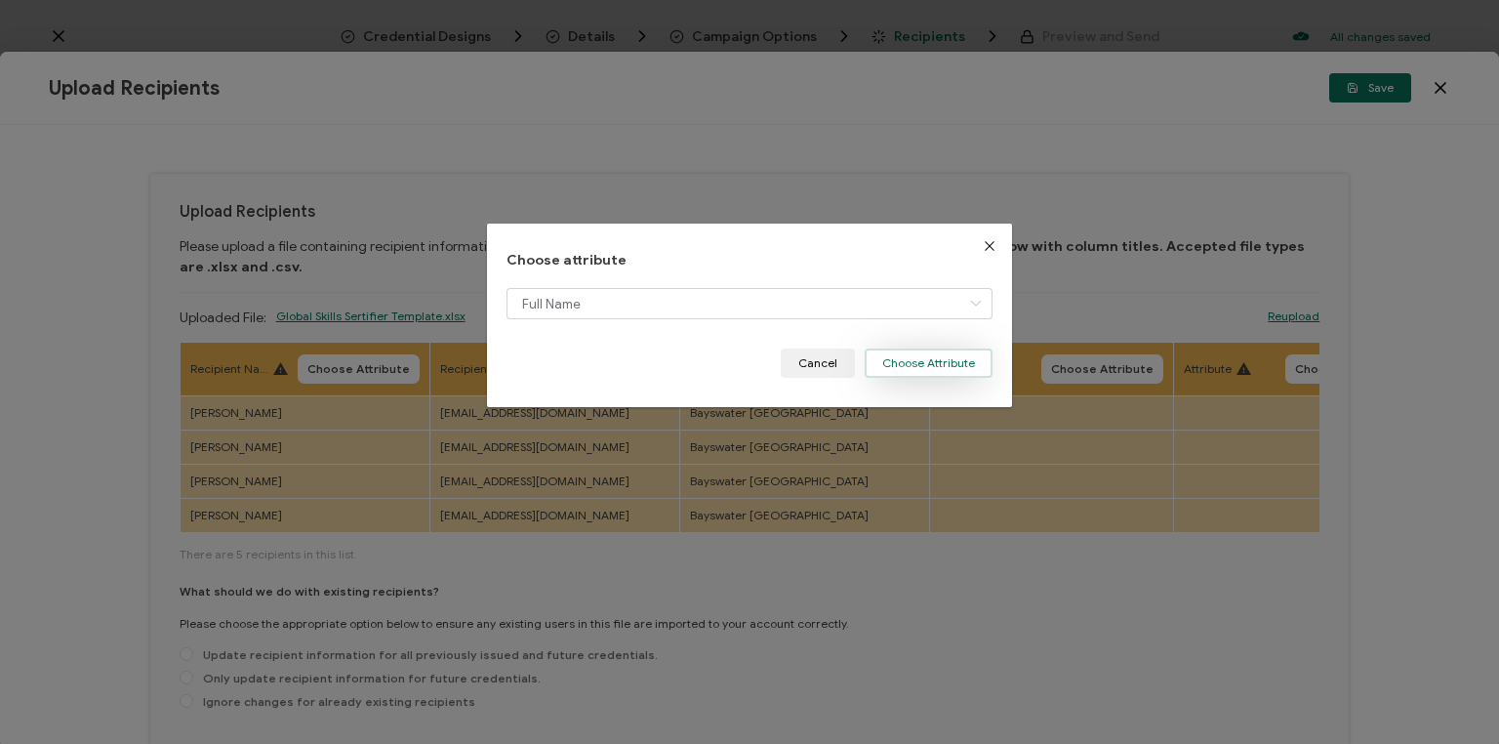
click at [920, 360] on button "Choose Attribute" at bounding box center [929, 362] width 128 height 29
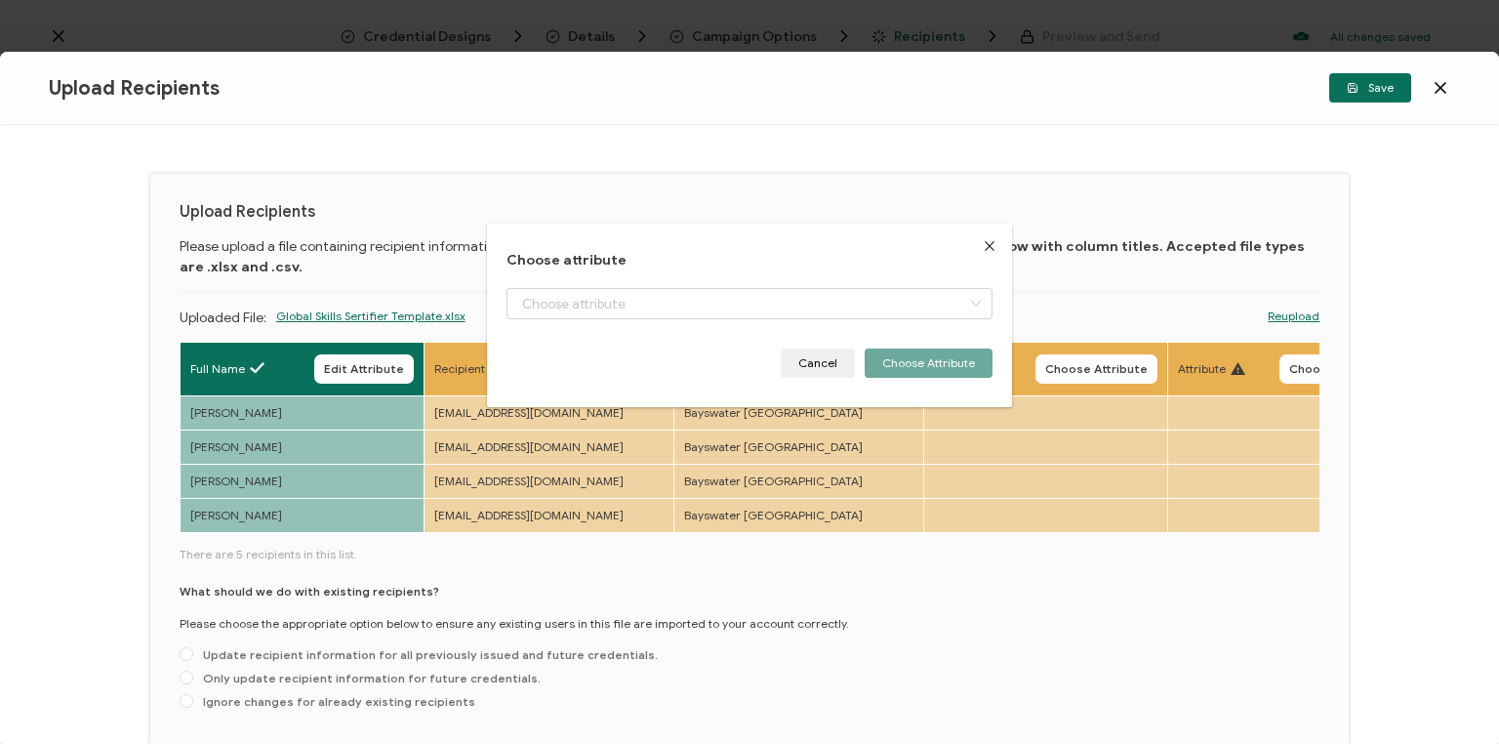
click at [640, 367] on div "Cancel Choose Attribute" at bounding box center [750, 362] width 486 height 29
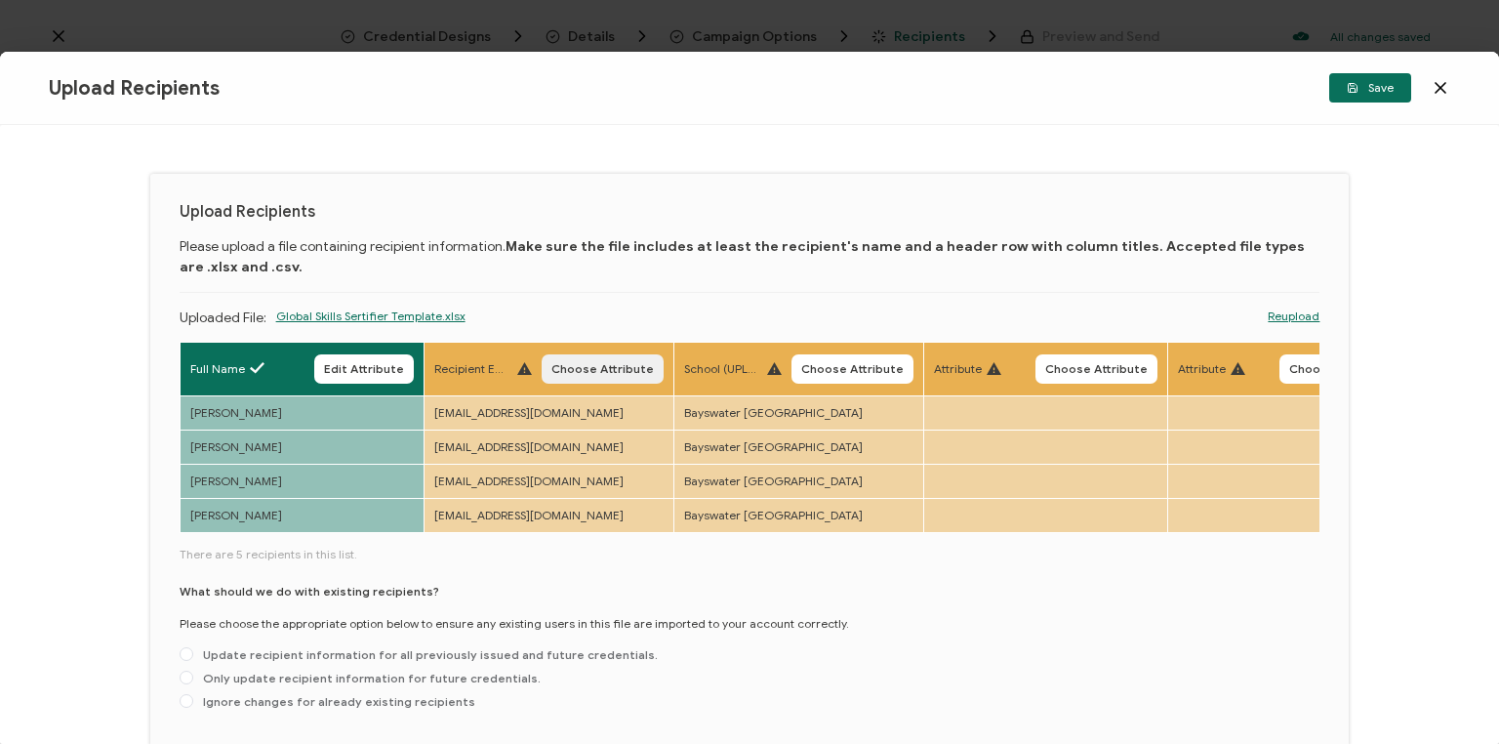
click at [605, 367] on span "Choose Attribute" at bounding box center [603, 369] width 102 height 12
click at [0, 0] on div "dialog" at bounding box center [0, 0] width 0 height 0
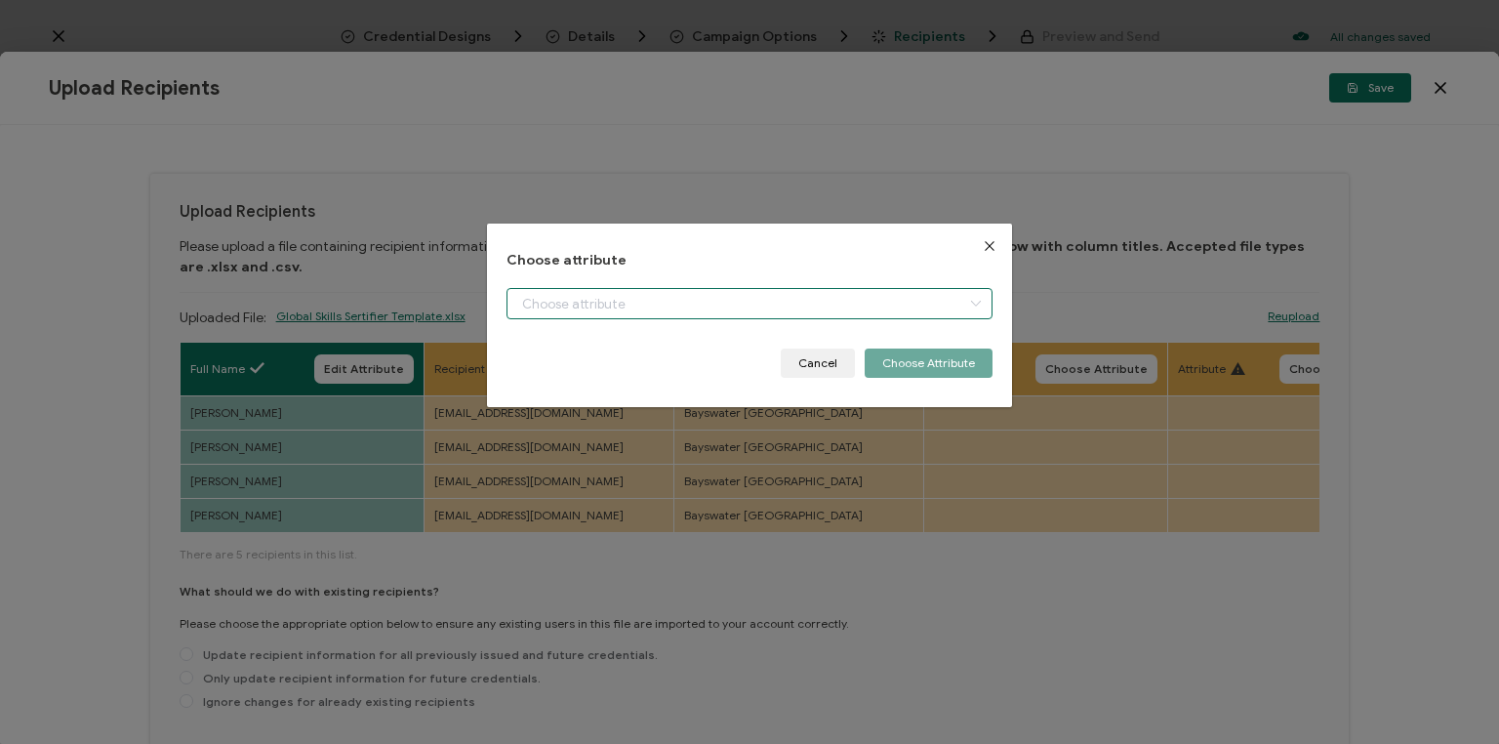
click at [595, 302] on input "dialog" at bounding box center [750, 303] width 486 height 31
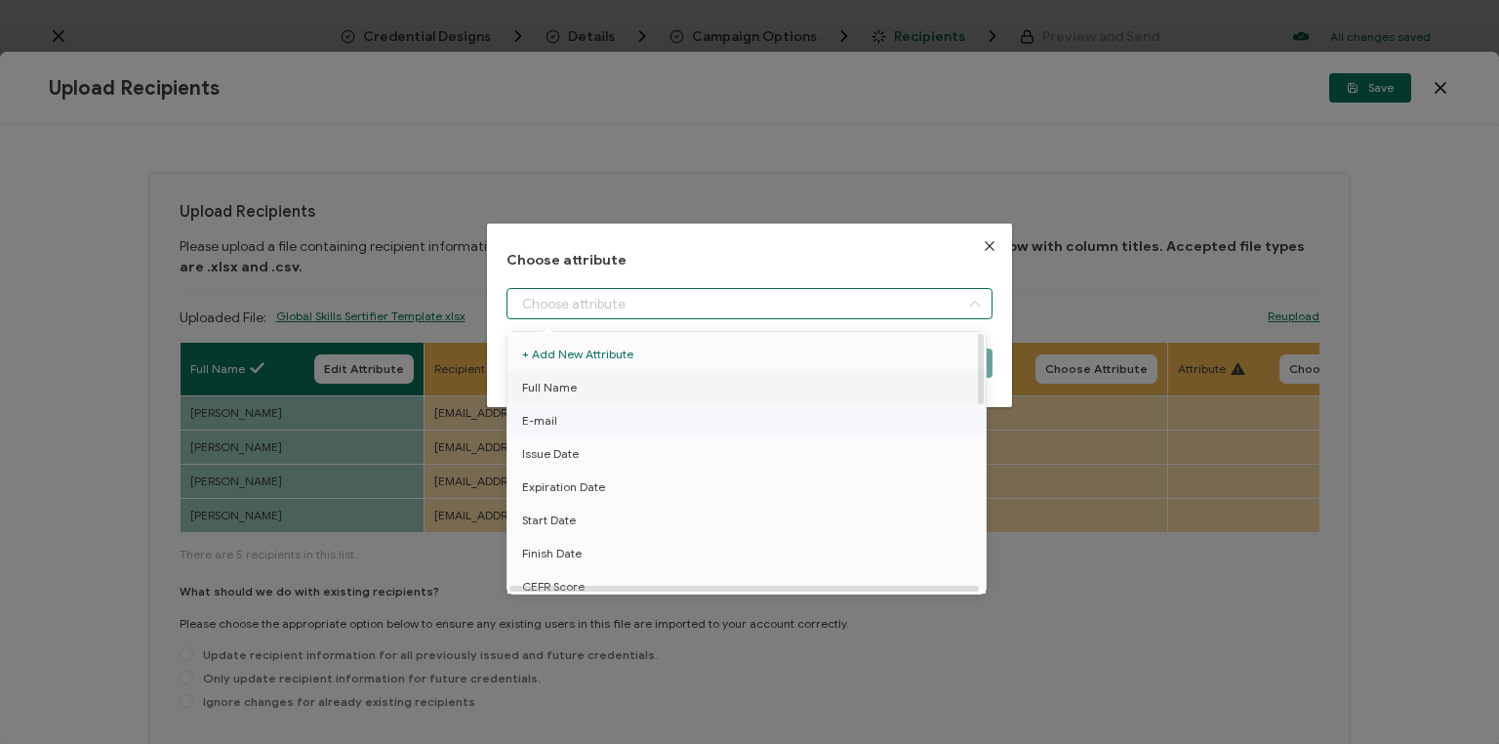
click at [566, 424] on li "E-mail" at bounding box center [750, 420] width 494 height 33
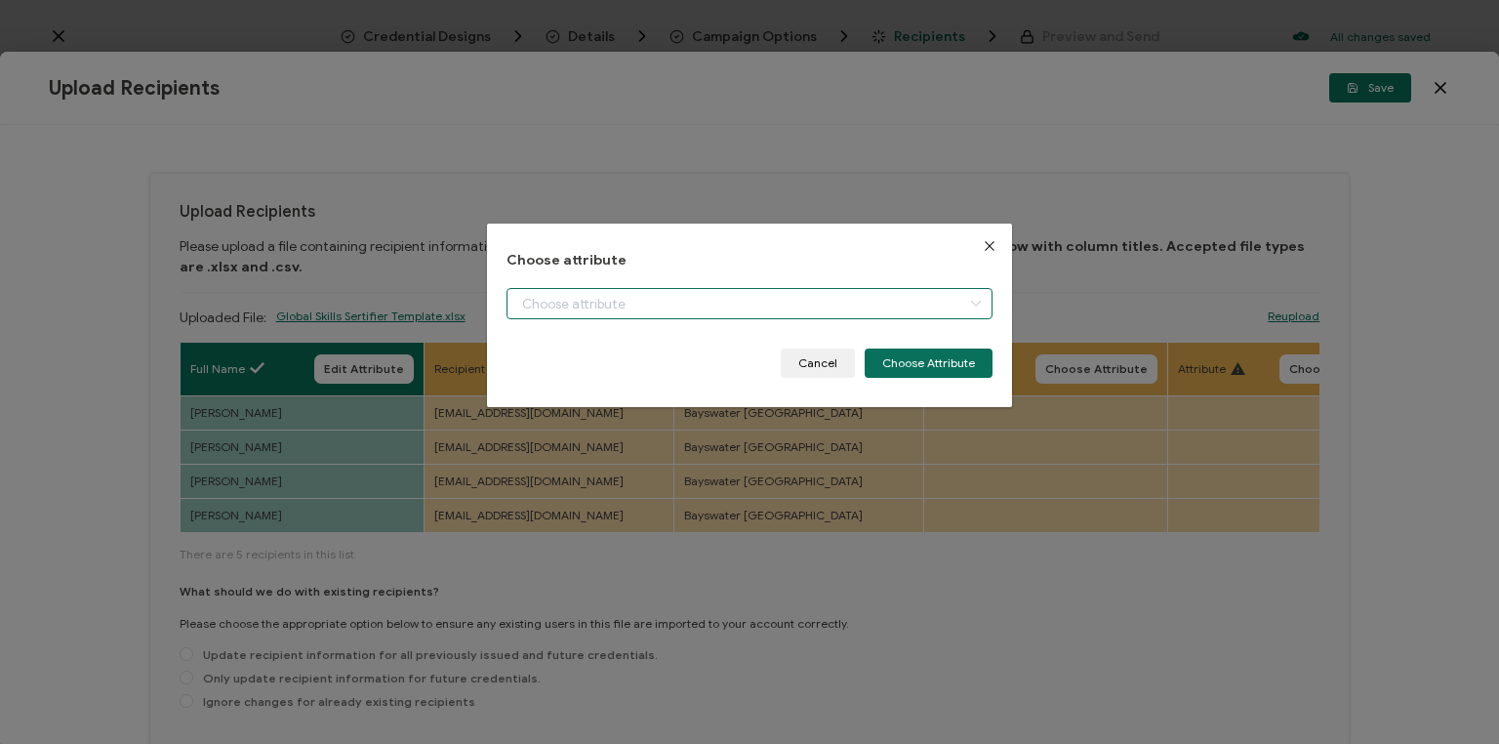
type input "E-mail"
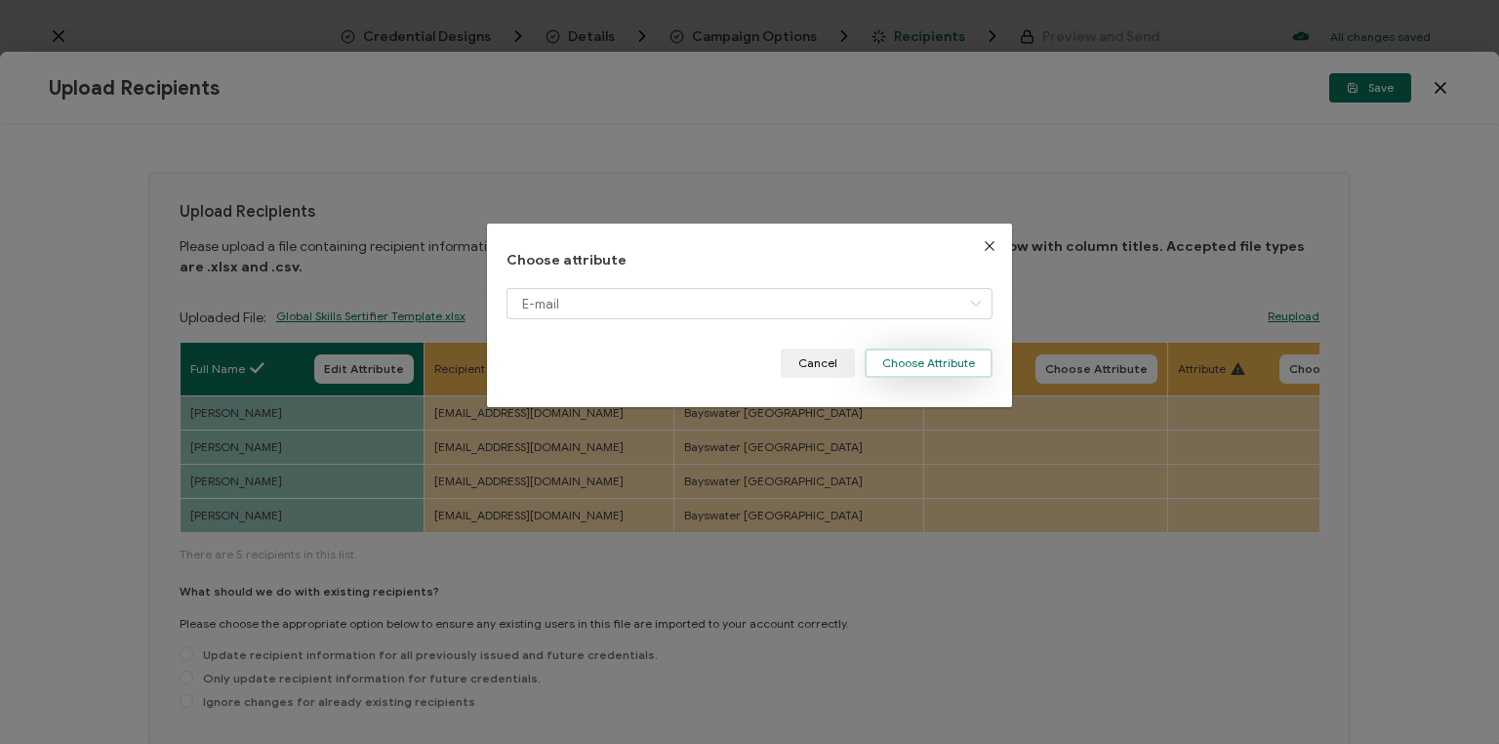
click at [902, 366] on button "Choose Attribute" at bounding box center [929, 362] width 128 height 29
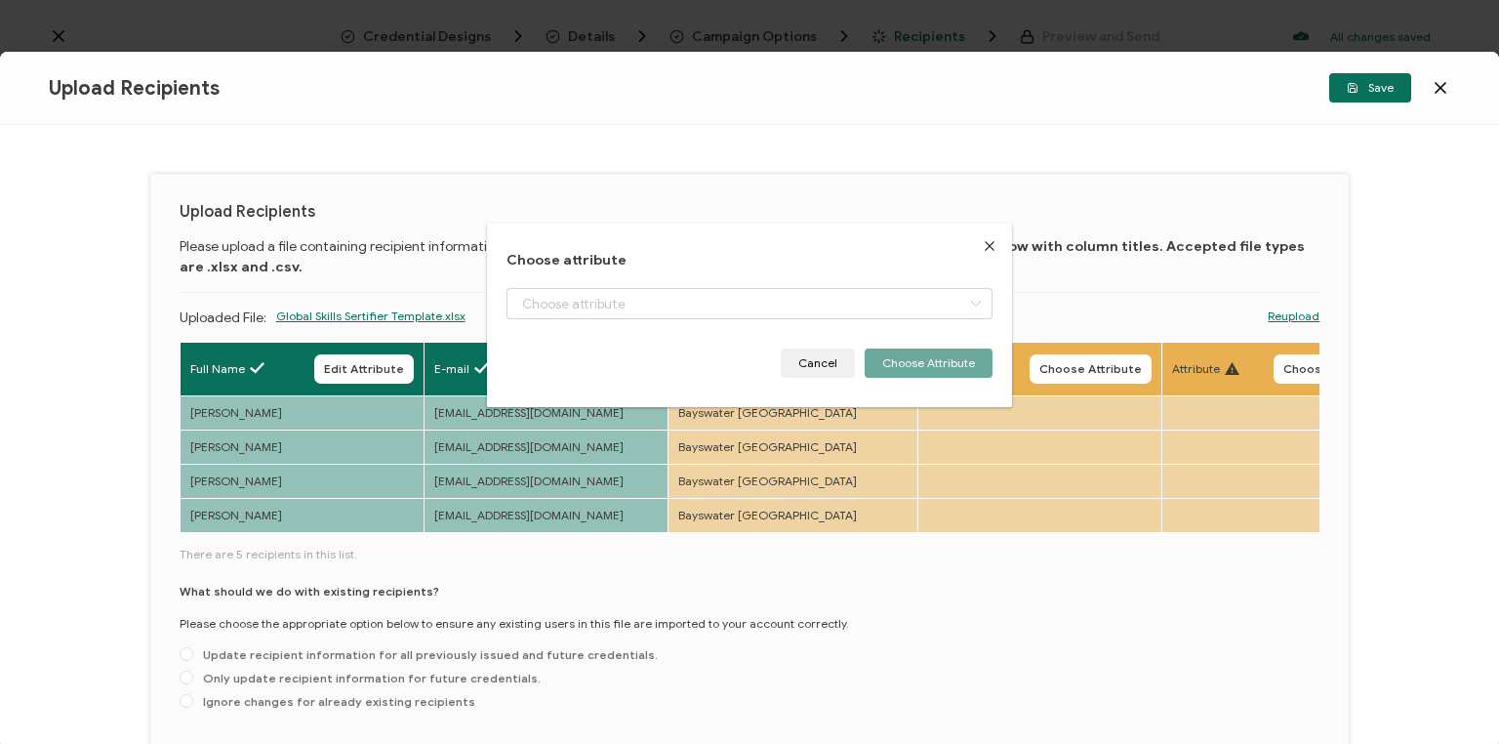
click at [875, 371] on div "Choose attribute Cancel Choose Attribute" at bounding box center [749, 316] width 525 height 184
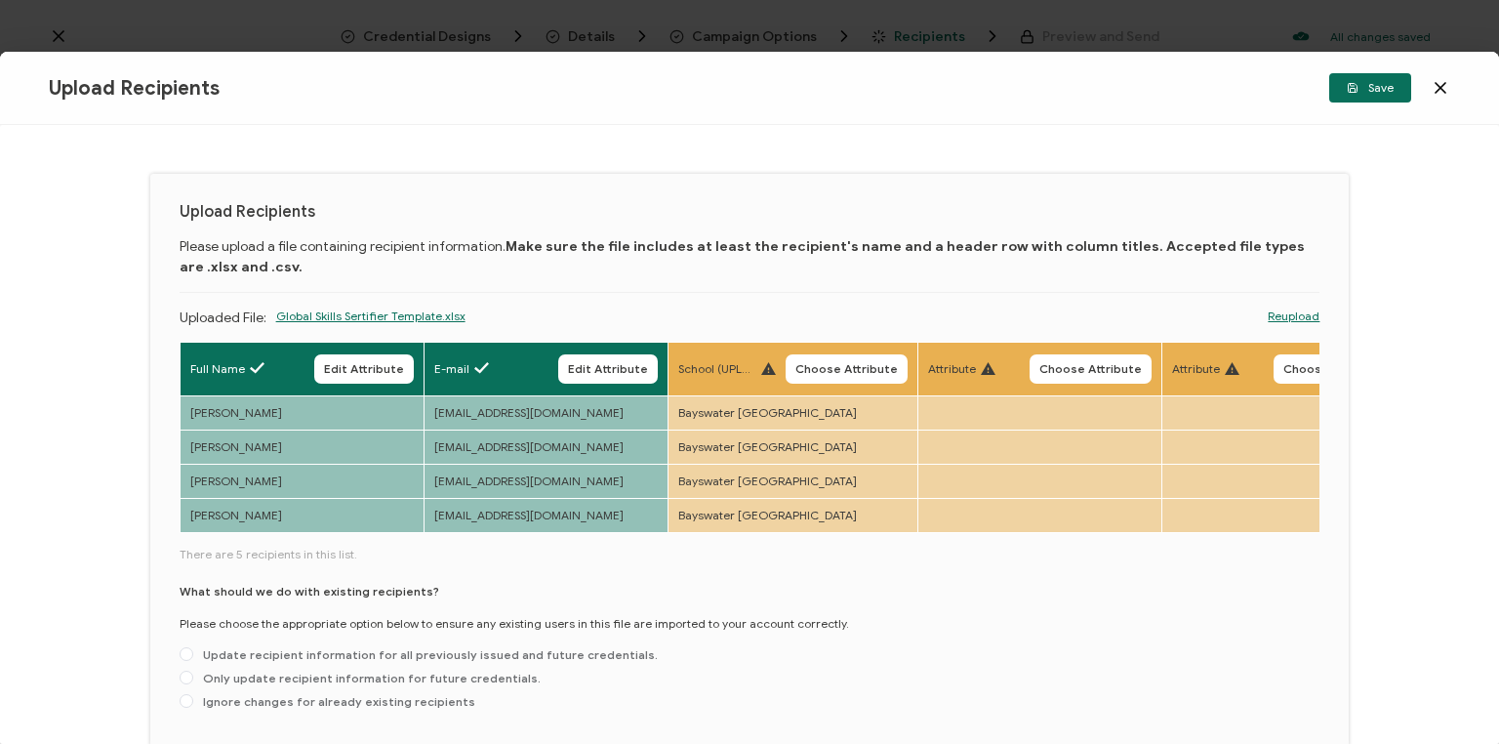
click at [875, 371] on span "Choose Attribute" at bounding box center [847, 369] width 102 height 12
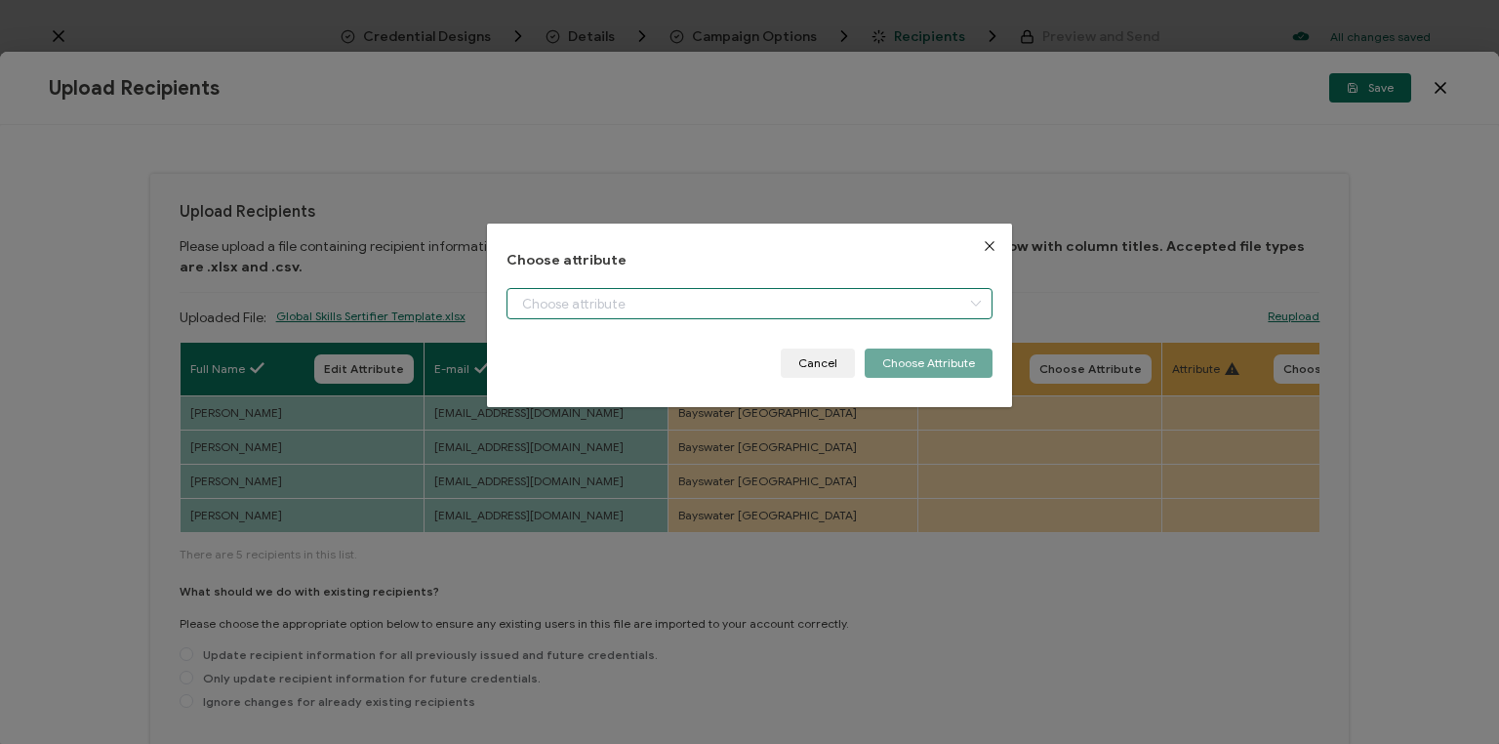
click at [675, 307] on input "dialog" at bounding box center [750, 303] width 486 height 31
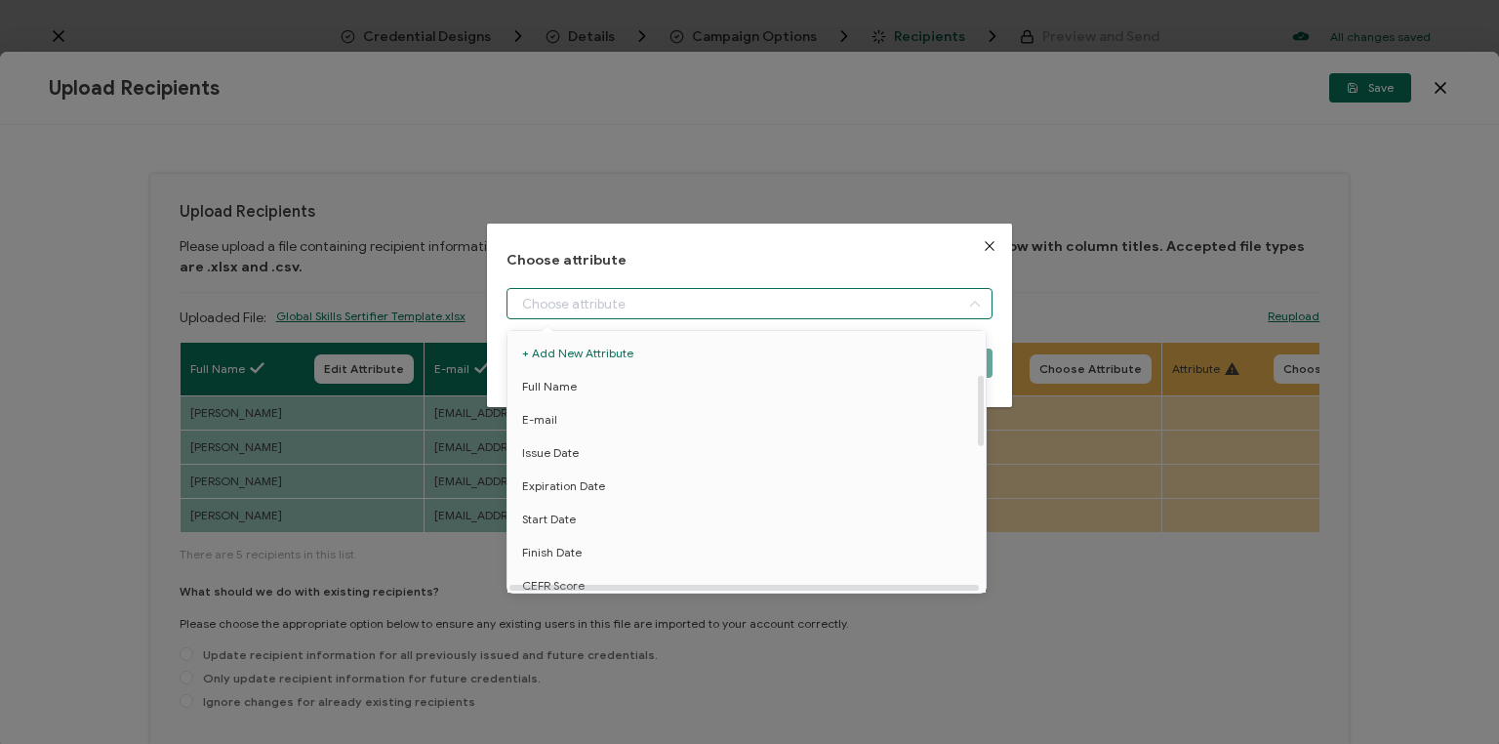
scroll to position [156, 0]
click at [584, 502] on li "School" at bounding box center [750, 495] width 494 height 33
type input "School"
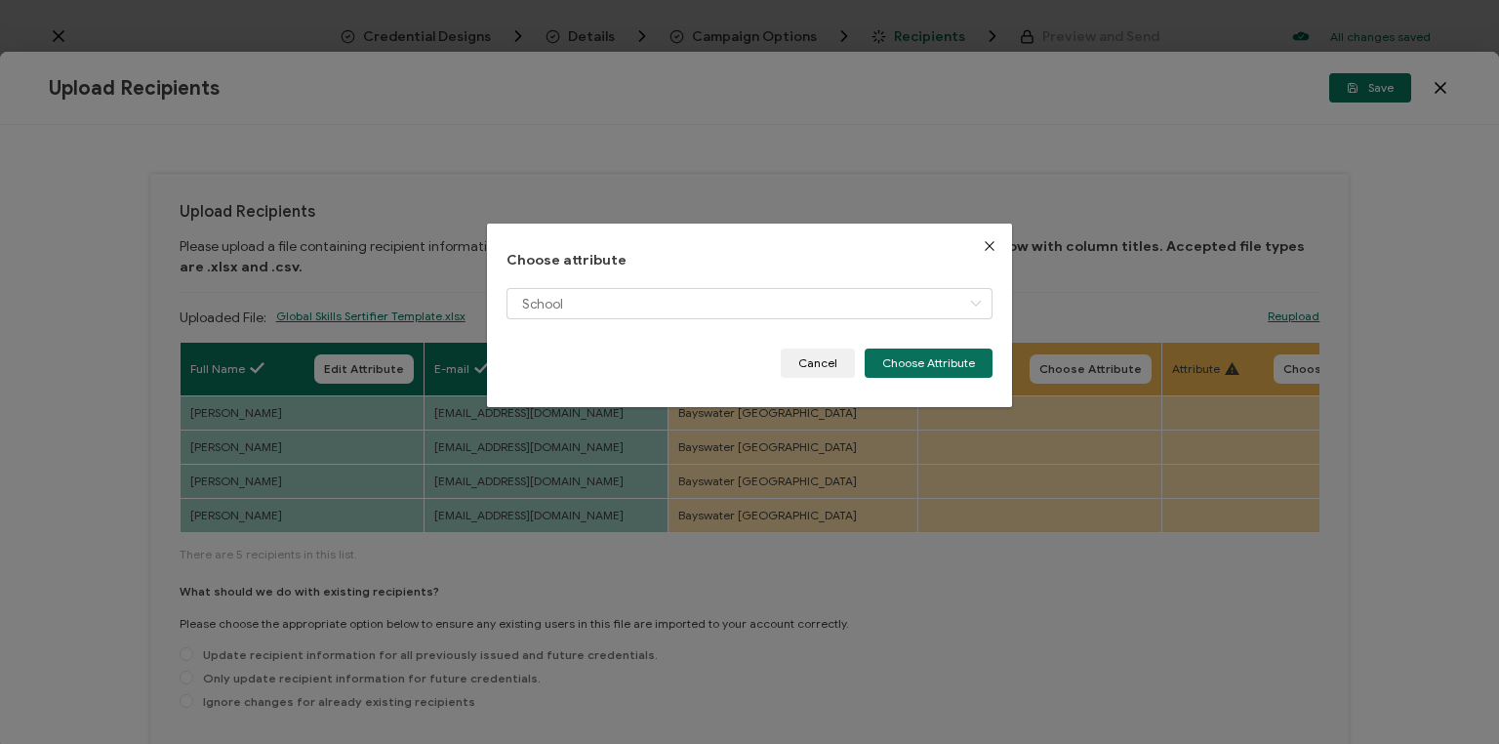
click at [907, 356] on button "Choose Attribute" at bounding box center [929, 362] width 128 height 29
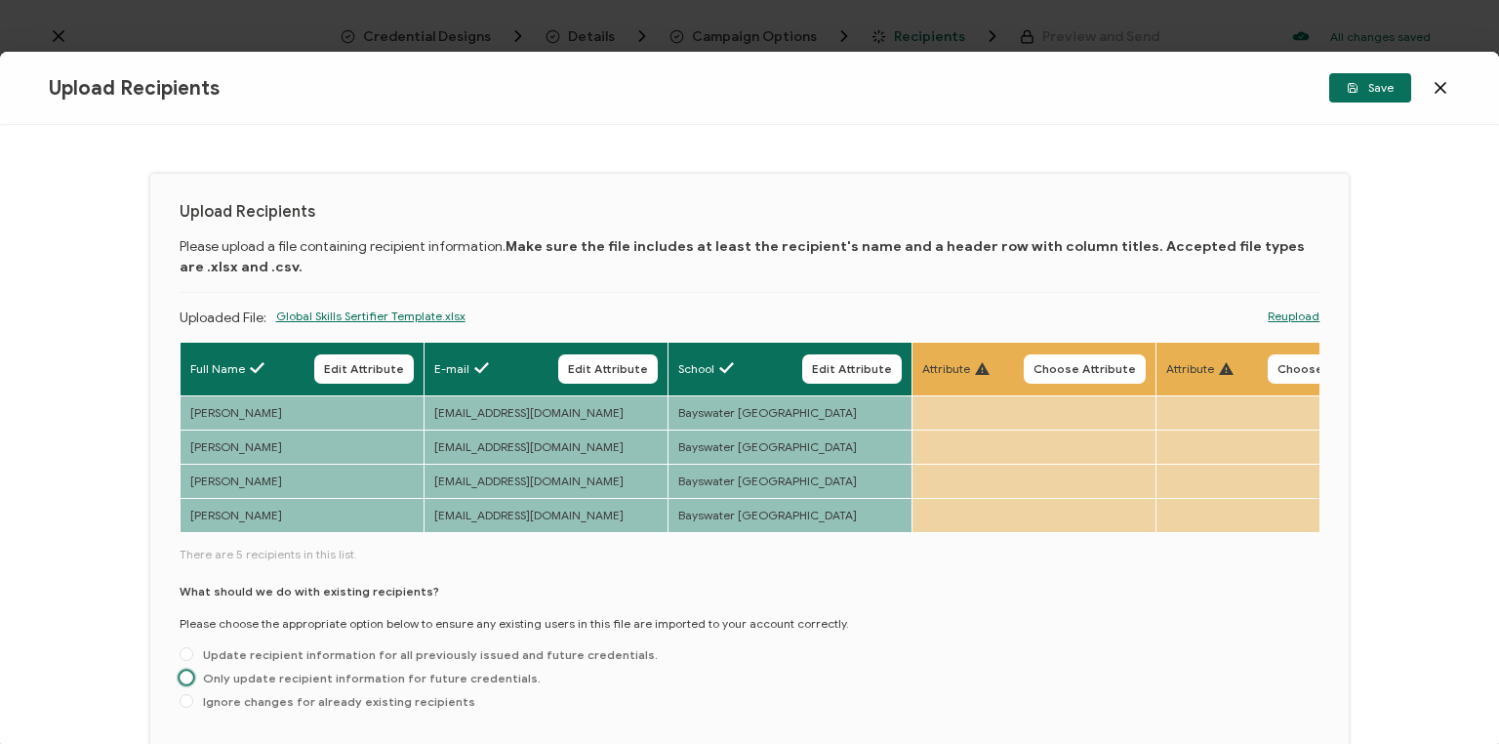
click at [184, 683] on span at bounding box center [187, 678] width 14 height 14
click at [184, 683] on input "Only update recipient information for future credentials." at bounding box center [187, 679] width 14 height 16
radio input "true"
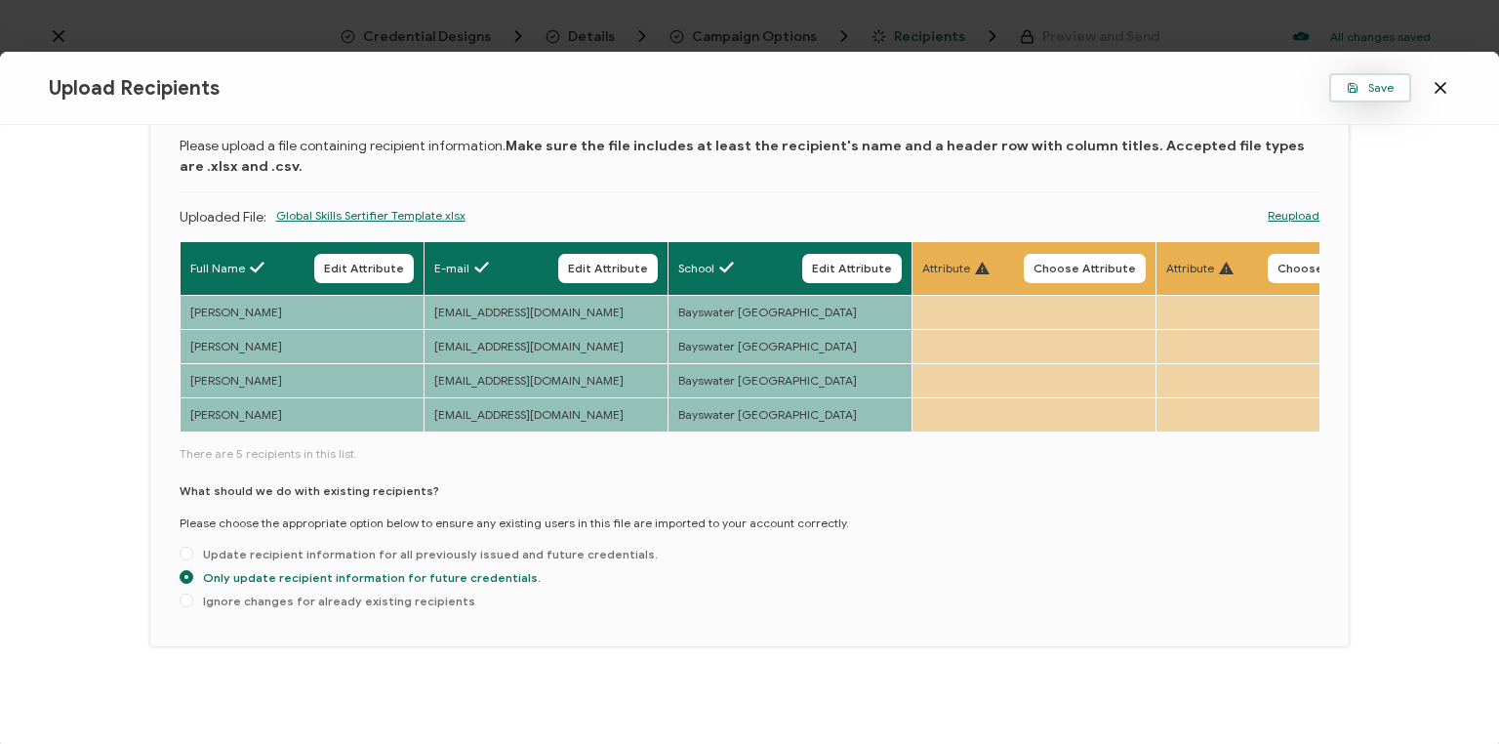
click at [1366, 92] on span "Save" at bounding box center [1370, 88] width 47 height 12
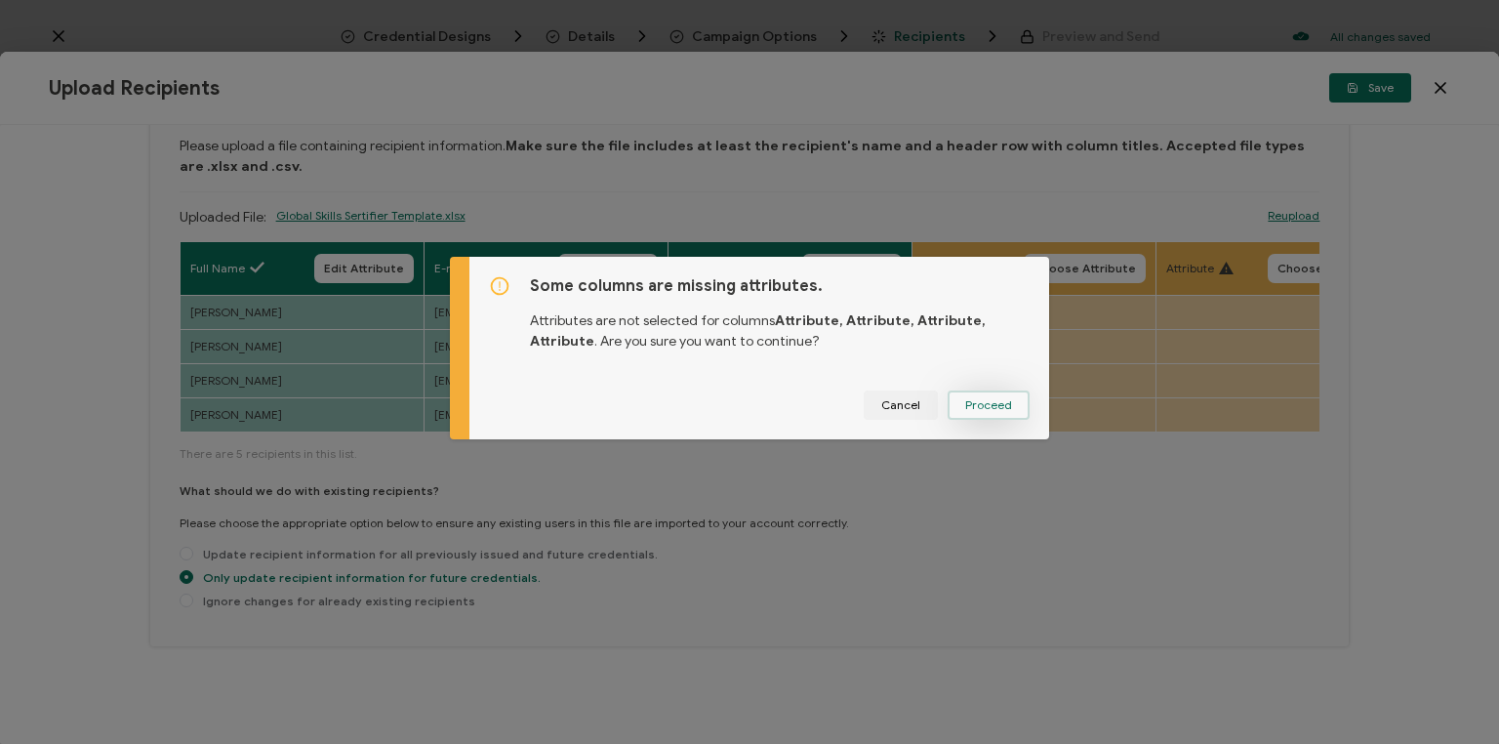
click at [1006, 400] on span "Proceed" at bounding box center [988, 405] width 47 height 12
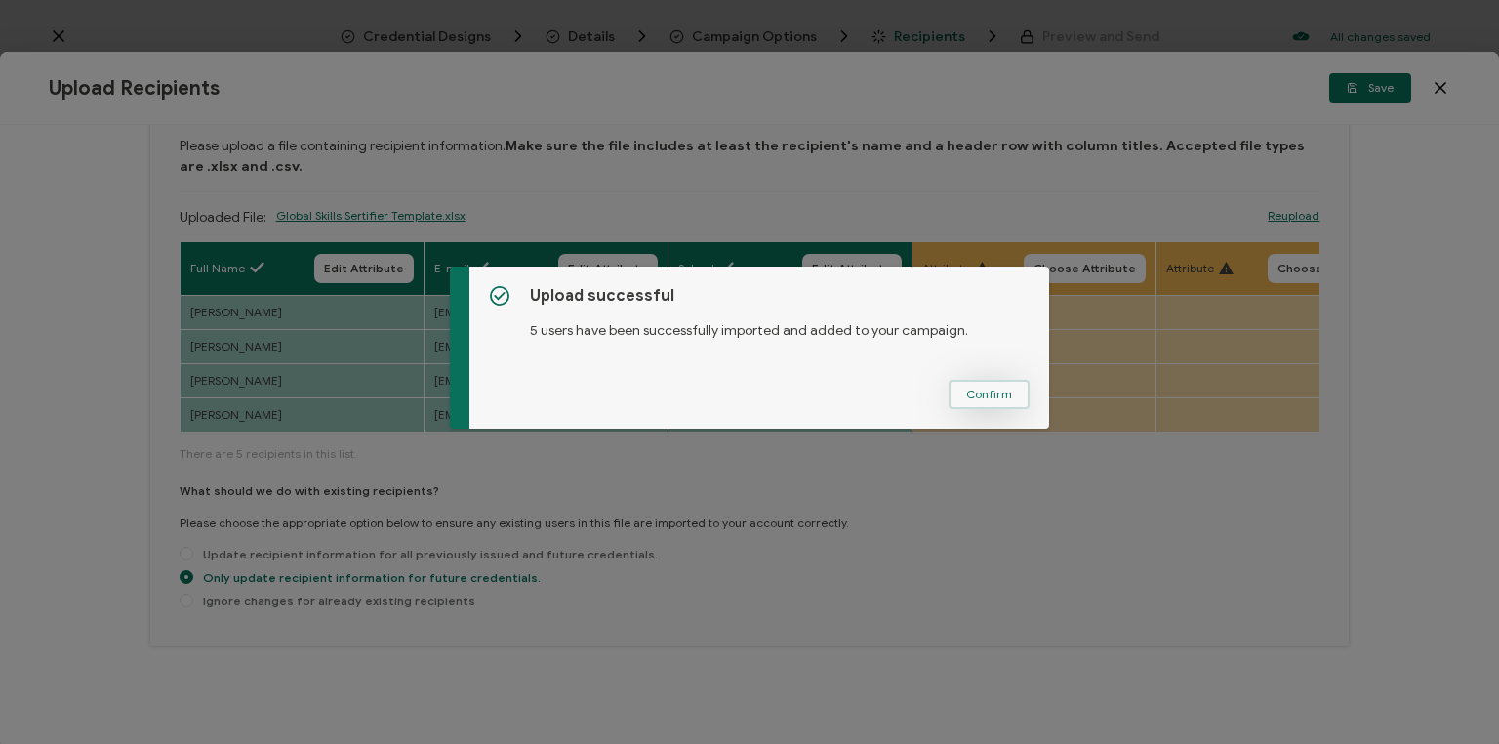
click at [1010, 398] on button "Confirm" at bounding box center [989, 394] width 81 height 29
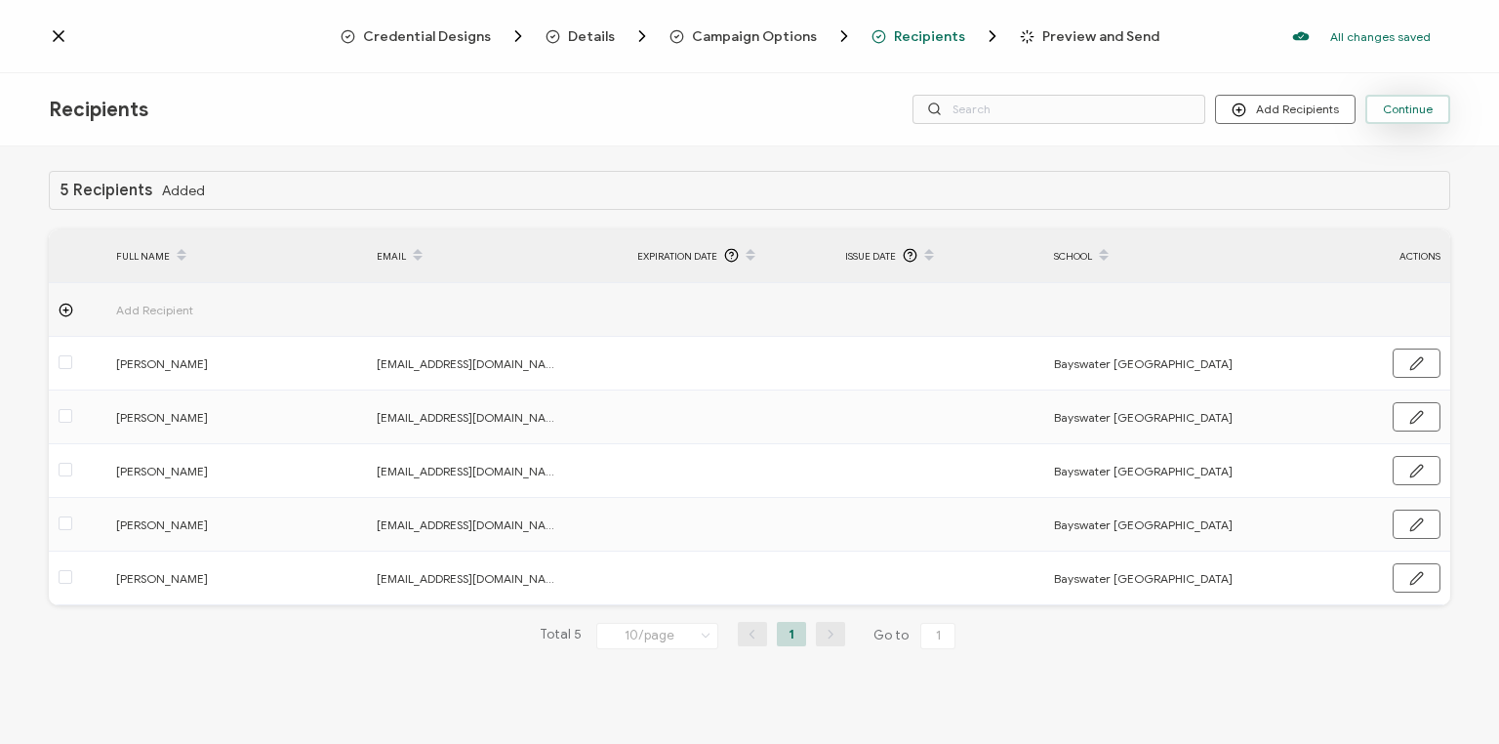
click at [1397, 118] on button "Continue" at bounding box center [1408, 109] width 85 height 29
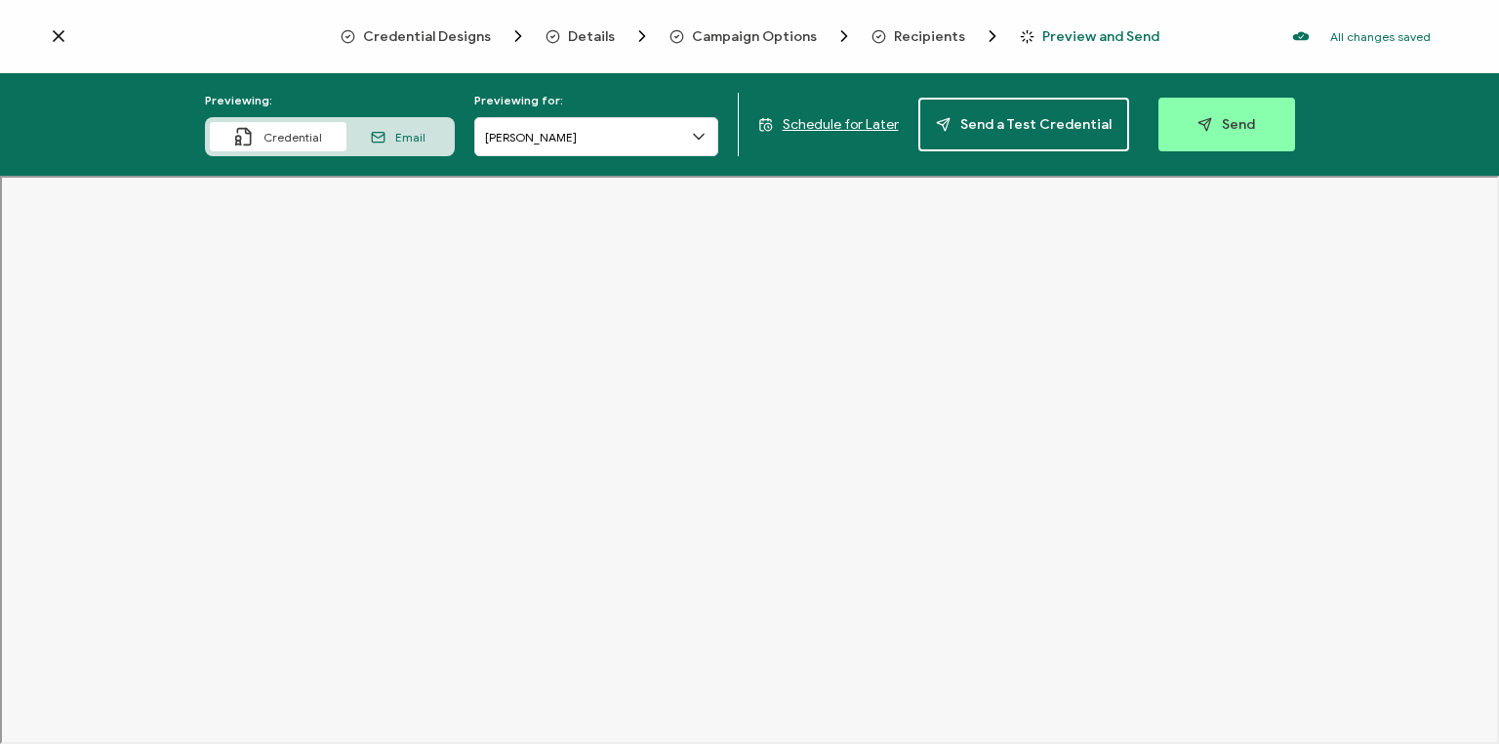
click at [824, 125] on span "Schedule for Later" at bounding box center [841, 124] width 116 height 17
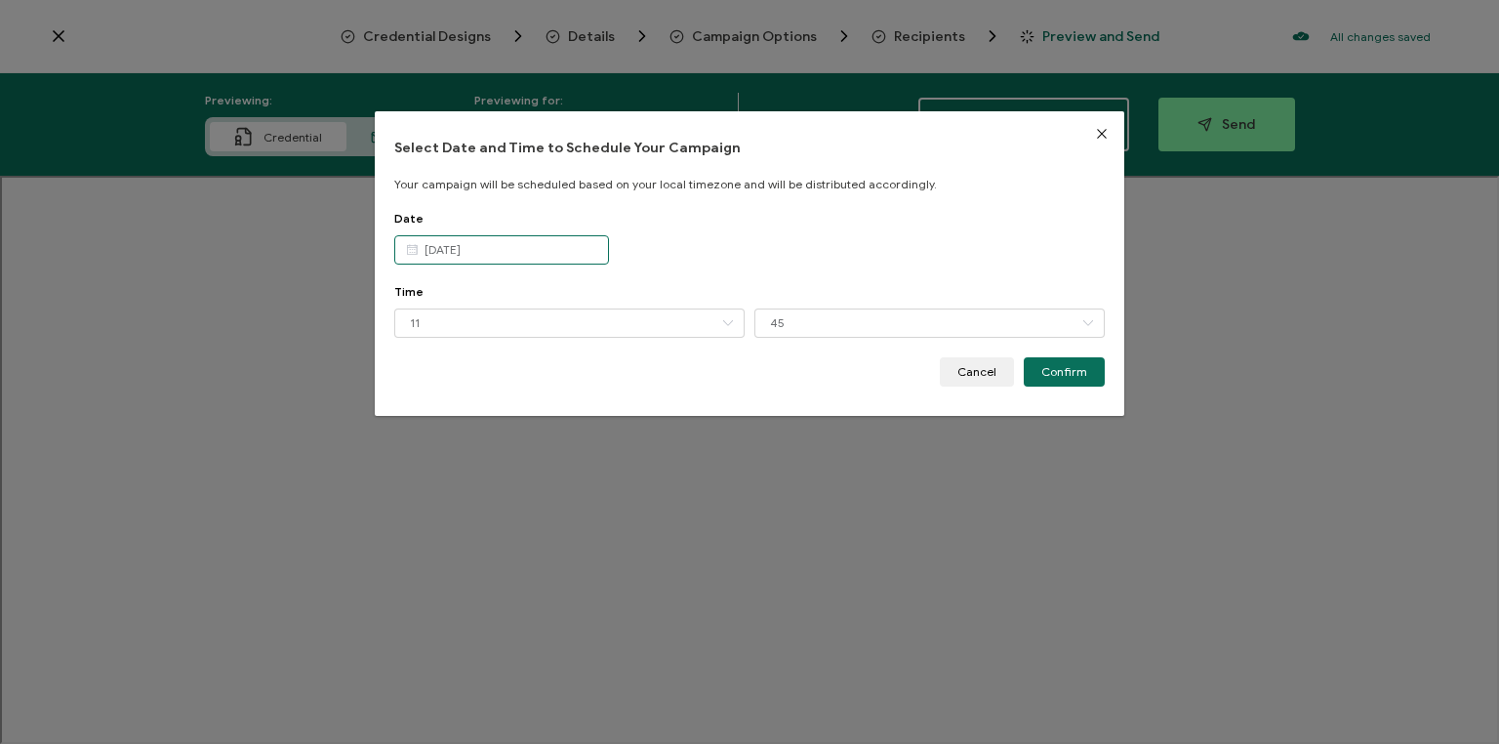
click at [557, 248] on input "[DATE]" at bounding box center [501, 249] width 215 height 29
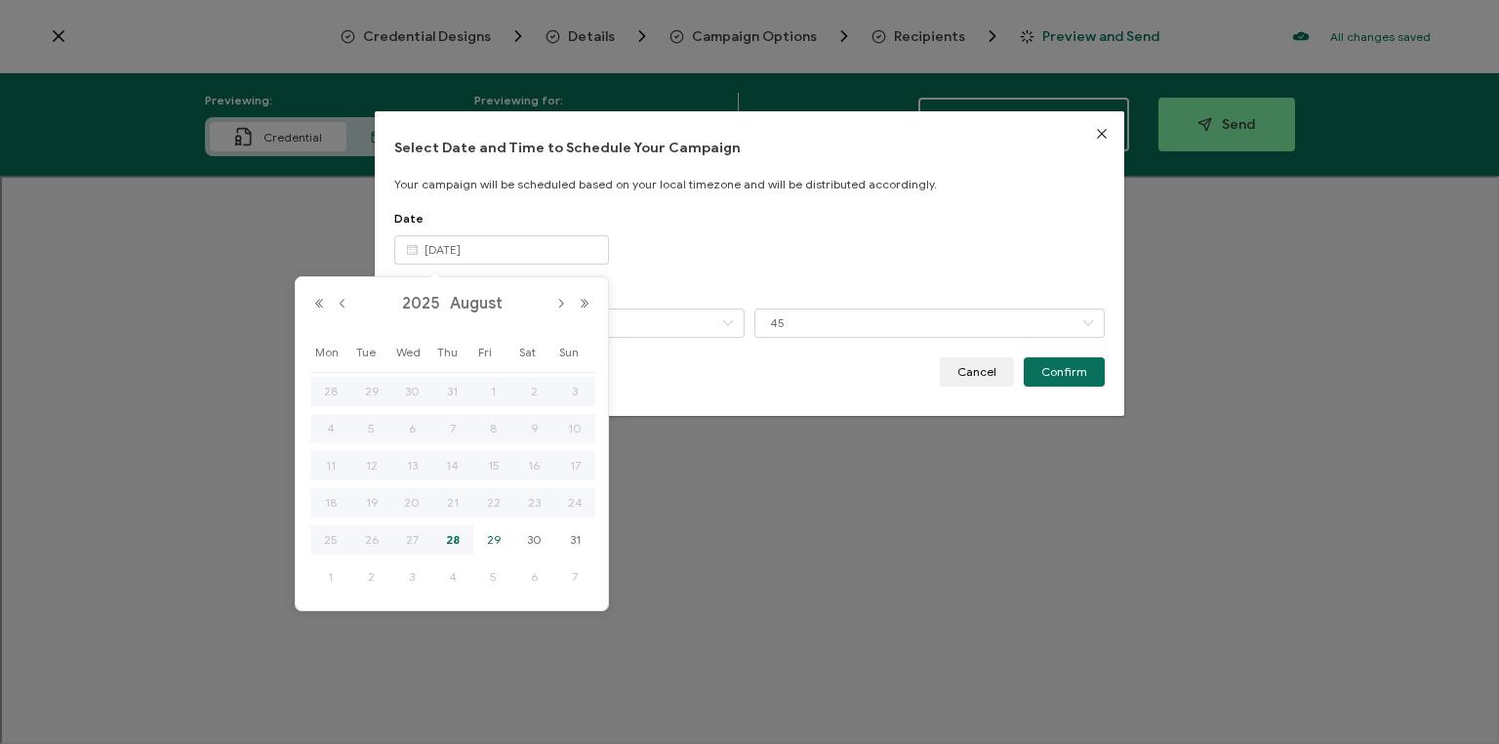
click at [490, 543] on span "29" at bounding box center [493, 539] width 23 height 23
type input "[DATE]"
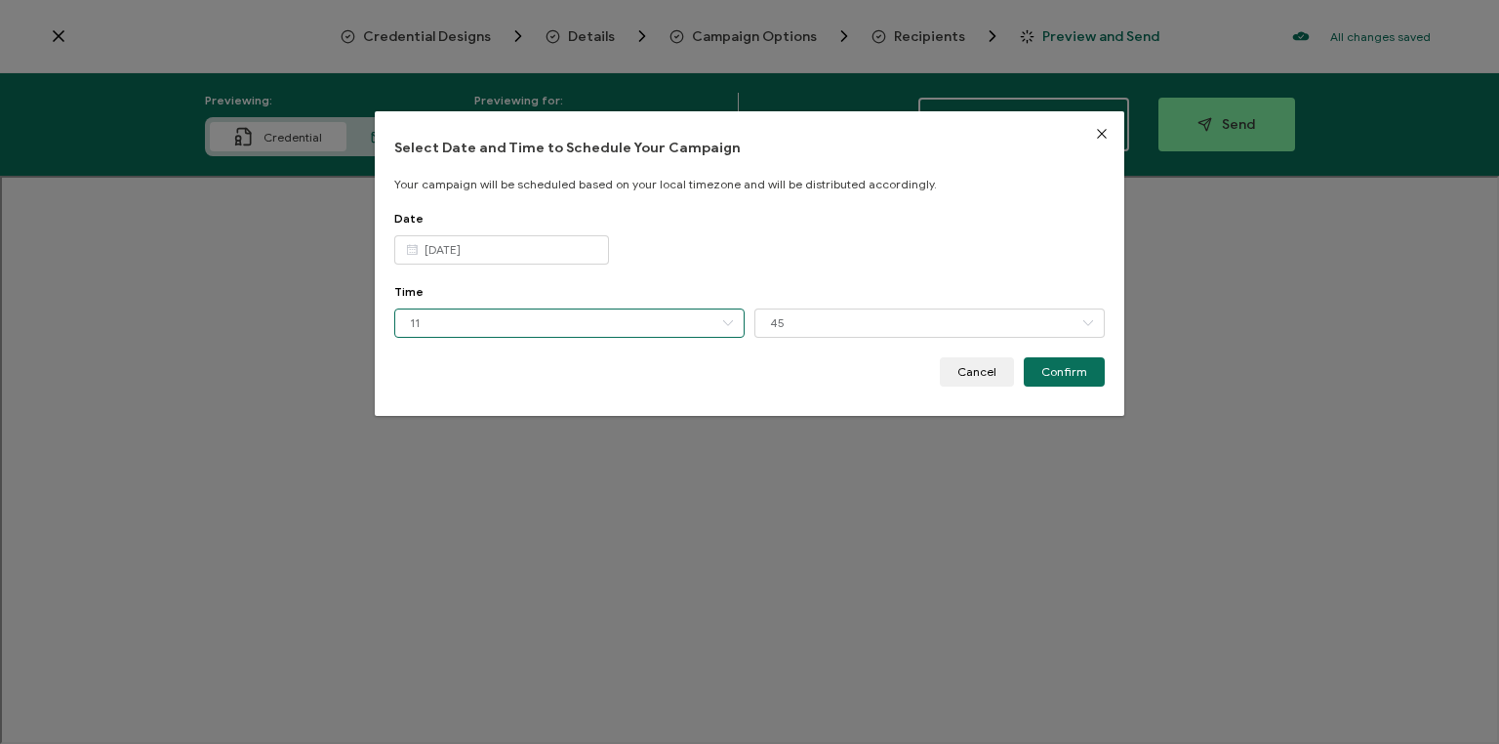
click at [634, 320] on input "11" at bounding box center [569, 322] width 350 height 29
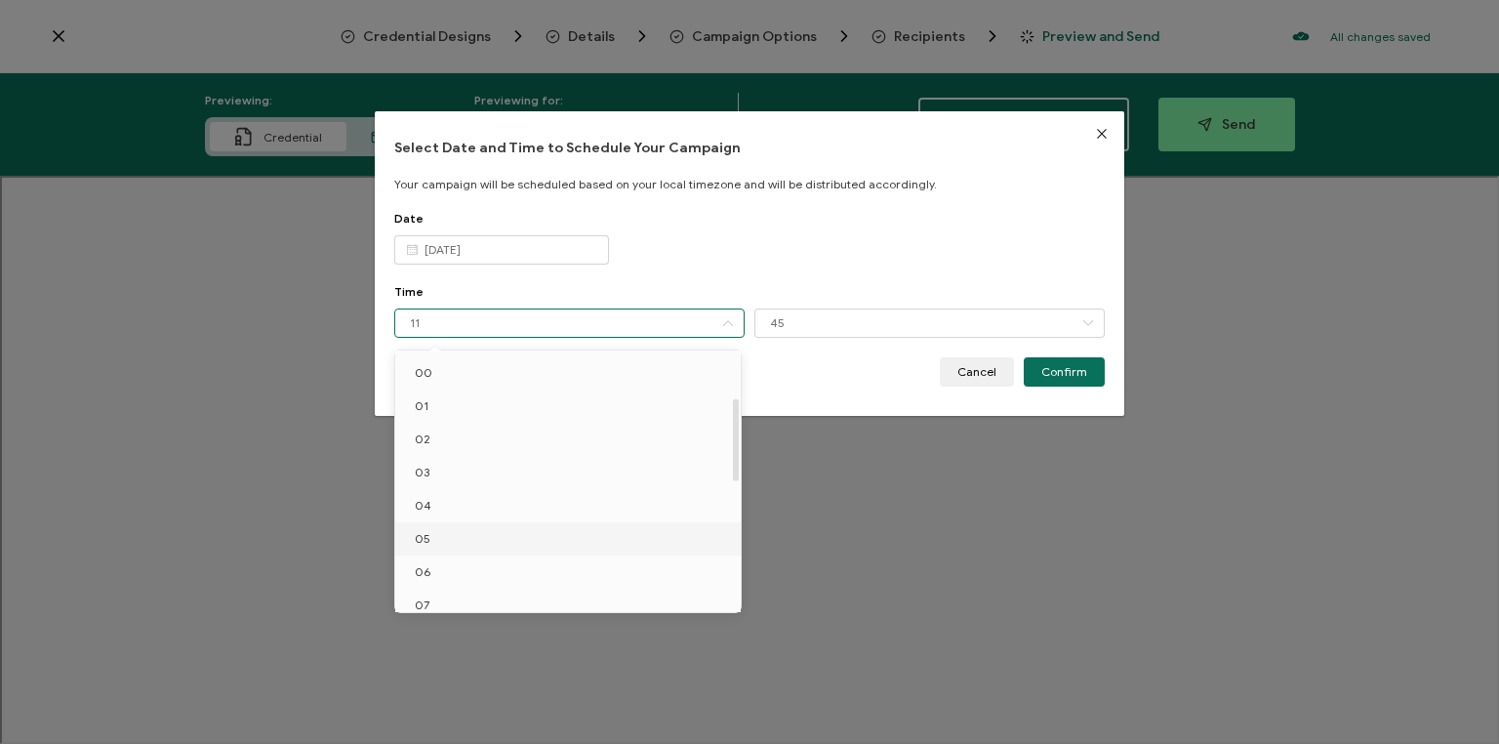
scroll to position [145, 0]
click at [451, 557] on li "10" at bounding box center [570, 559] width 351 height 33
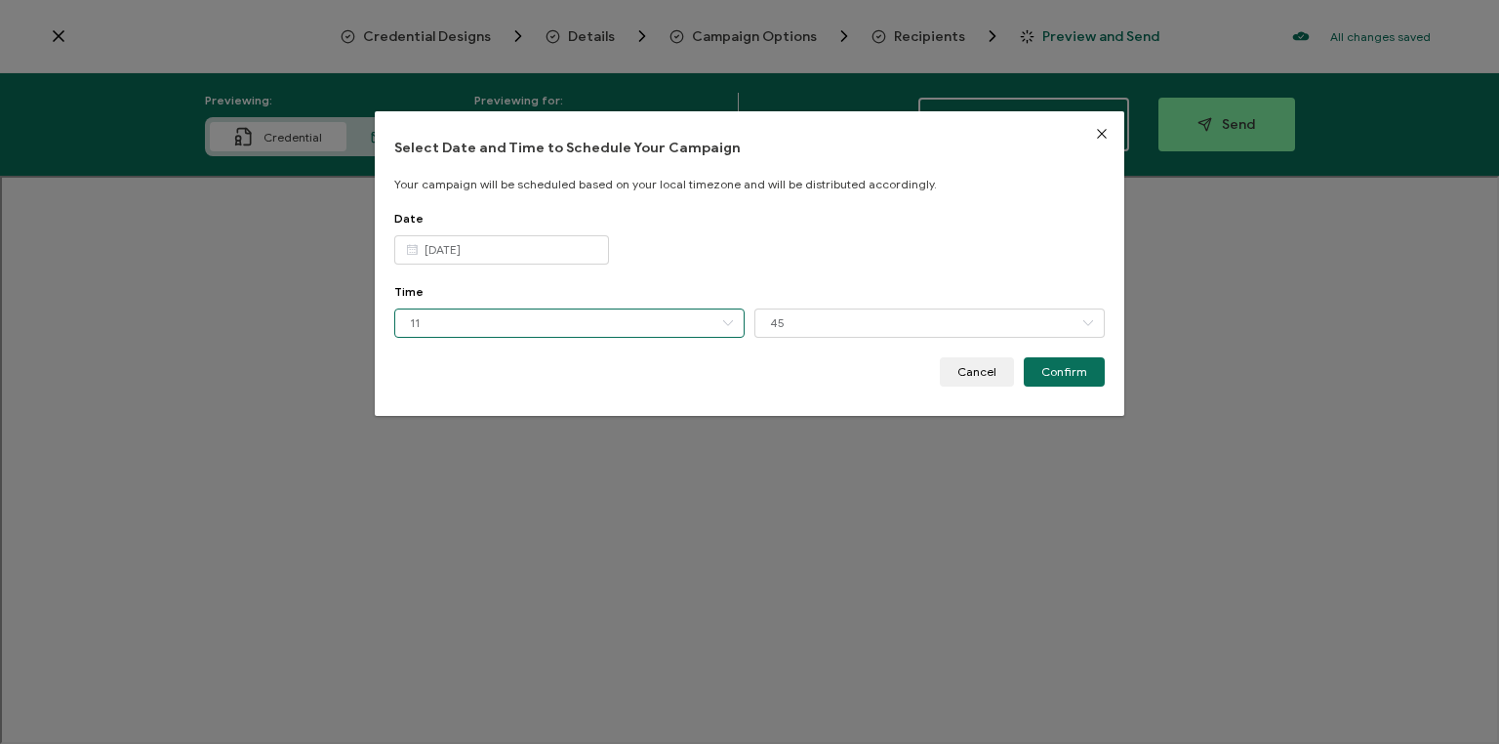
type input "10"
click at [826, 328] on input "45" at bounding box center [930, 322] width 350 height 29
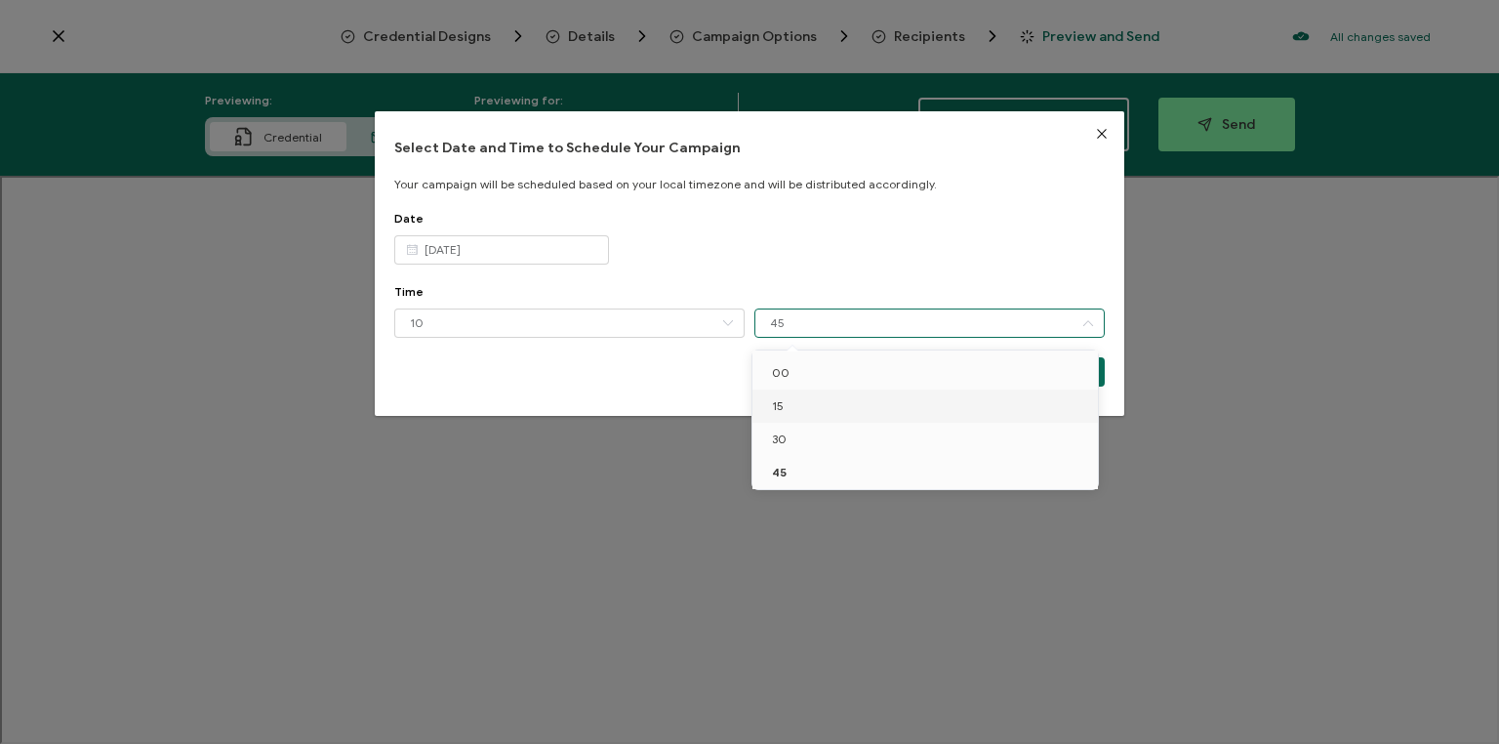
click at [797, 406] on li "15" at bounding box center [928, 405] width 351 height 33
type input "15"
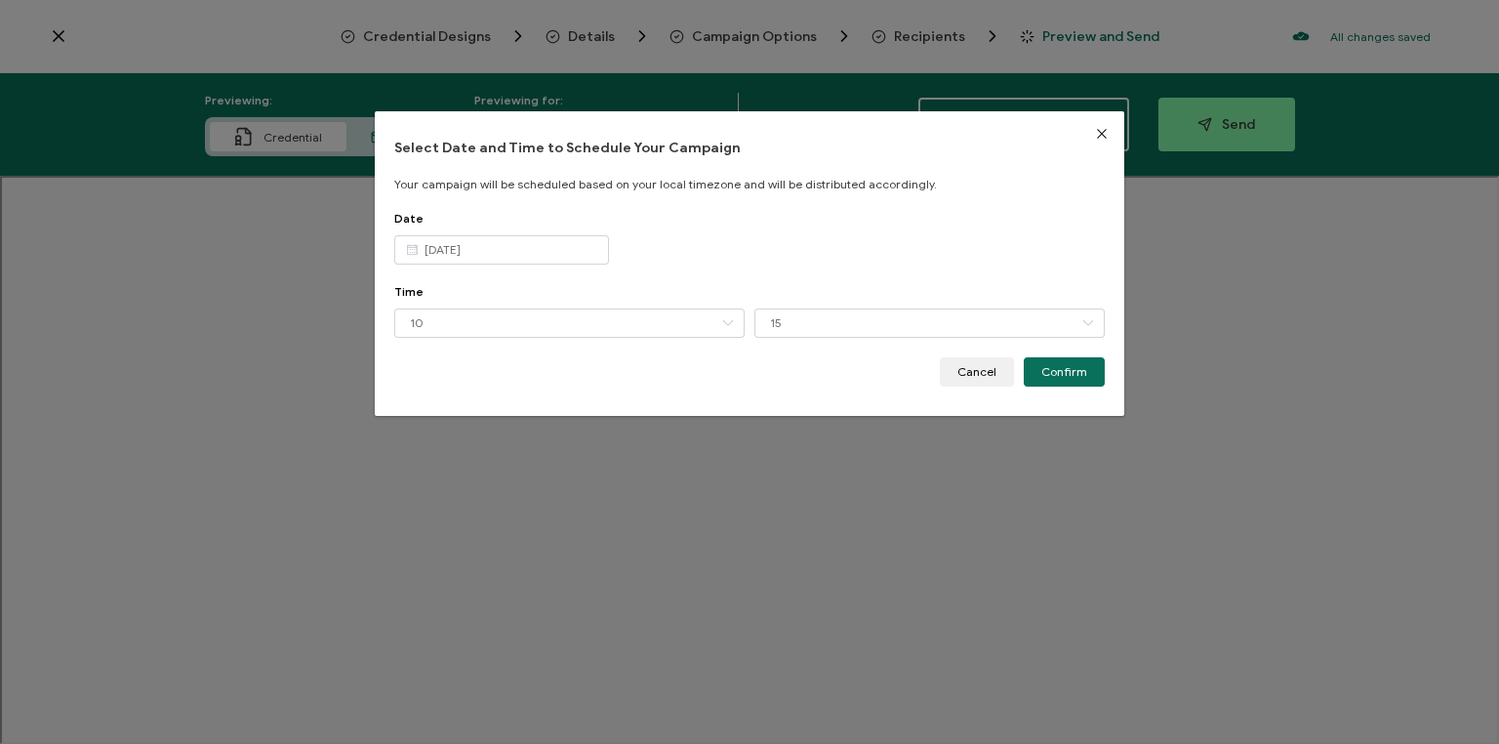
click at [1082, 375] on button "Confirm" at bounding box center [1064, 371] width 81 height 29
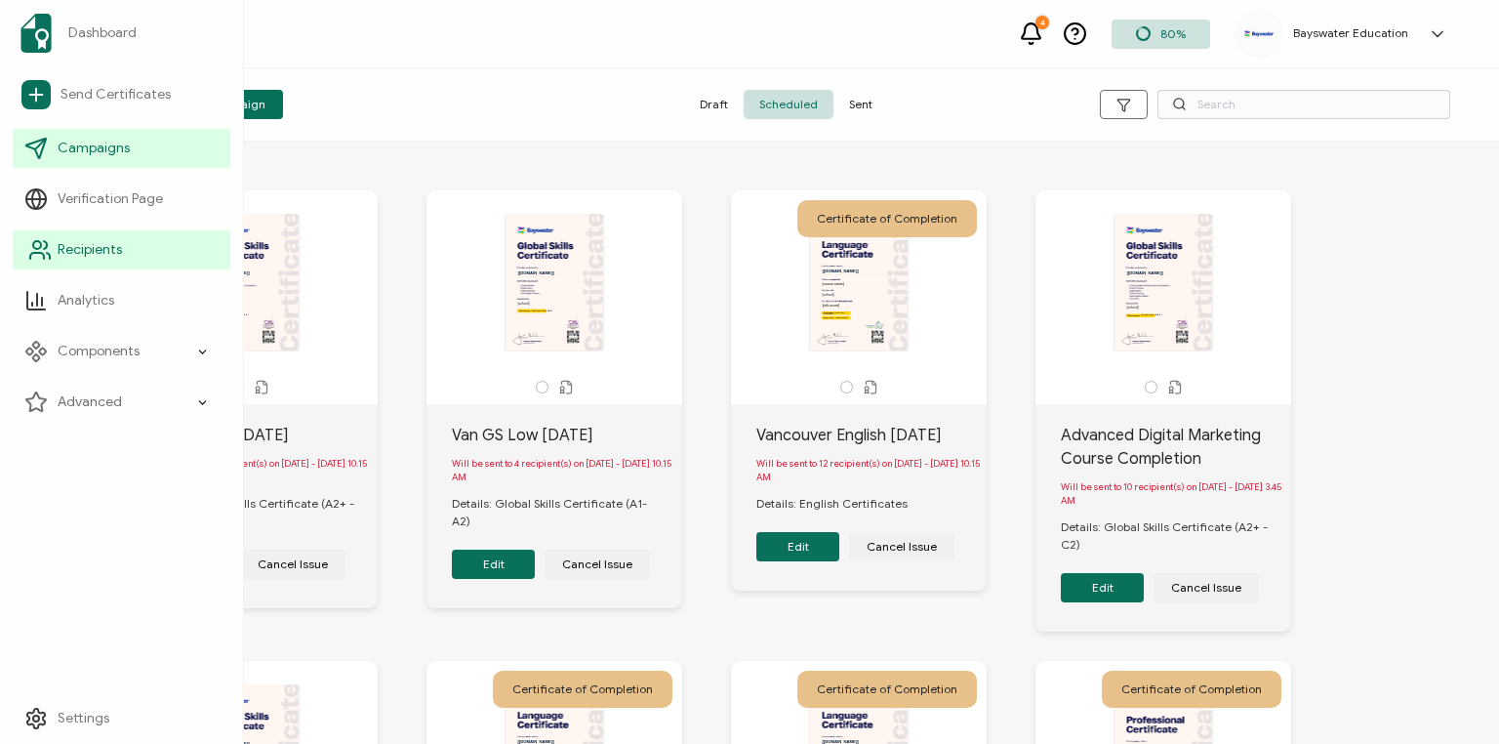
click at [84, 255] on span "Recipients" at bounding box center [90, 250] width 64 height 20
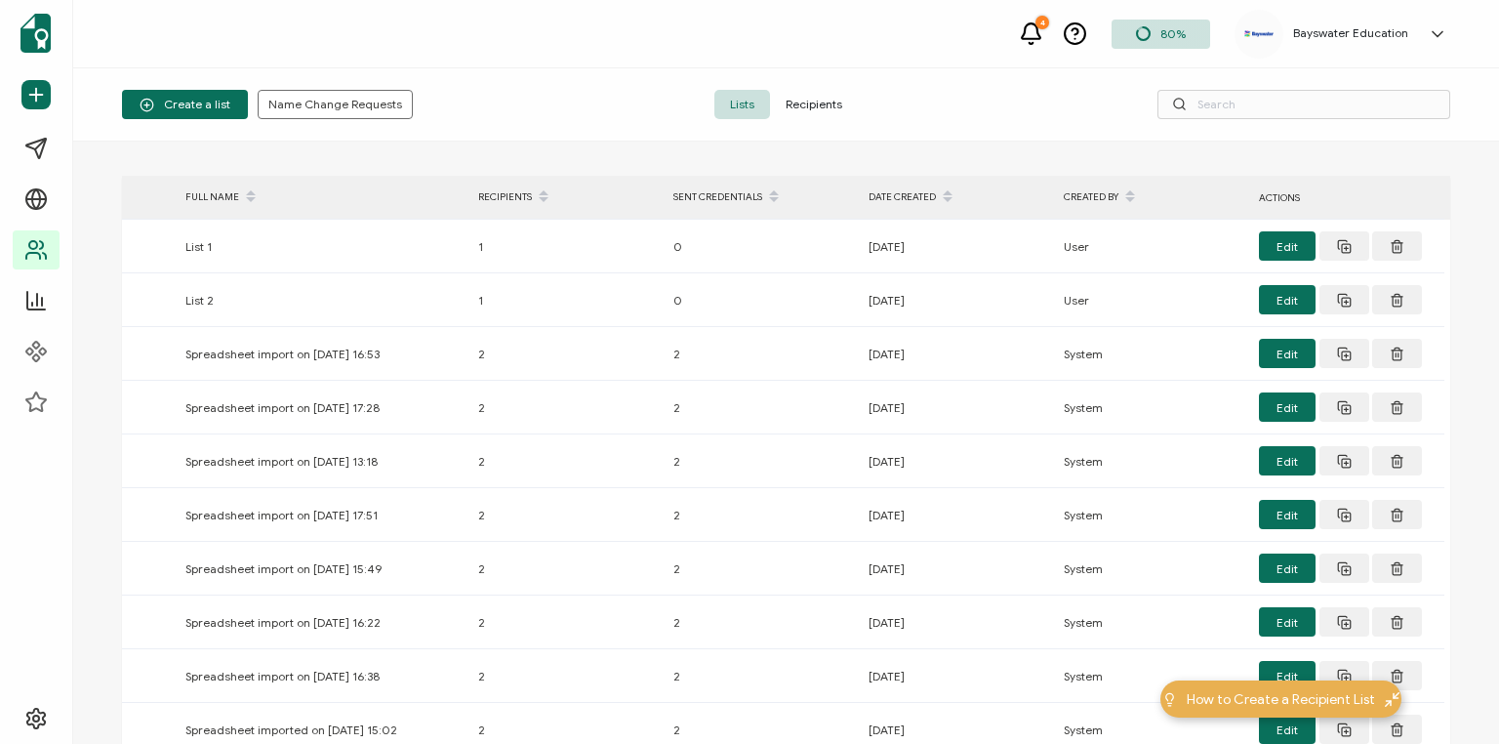
click at [821, 101] on span "Recipients" at bounding box center [814, 104] width 88 height 29
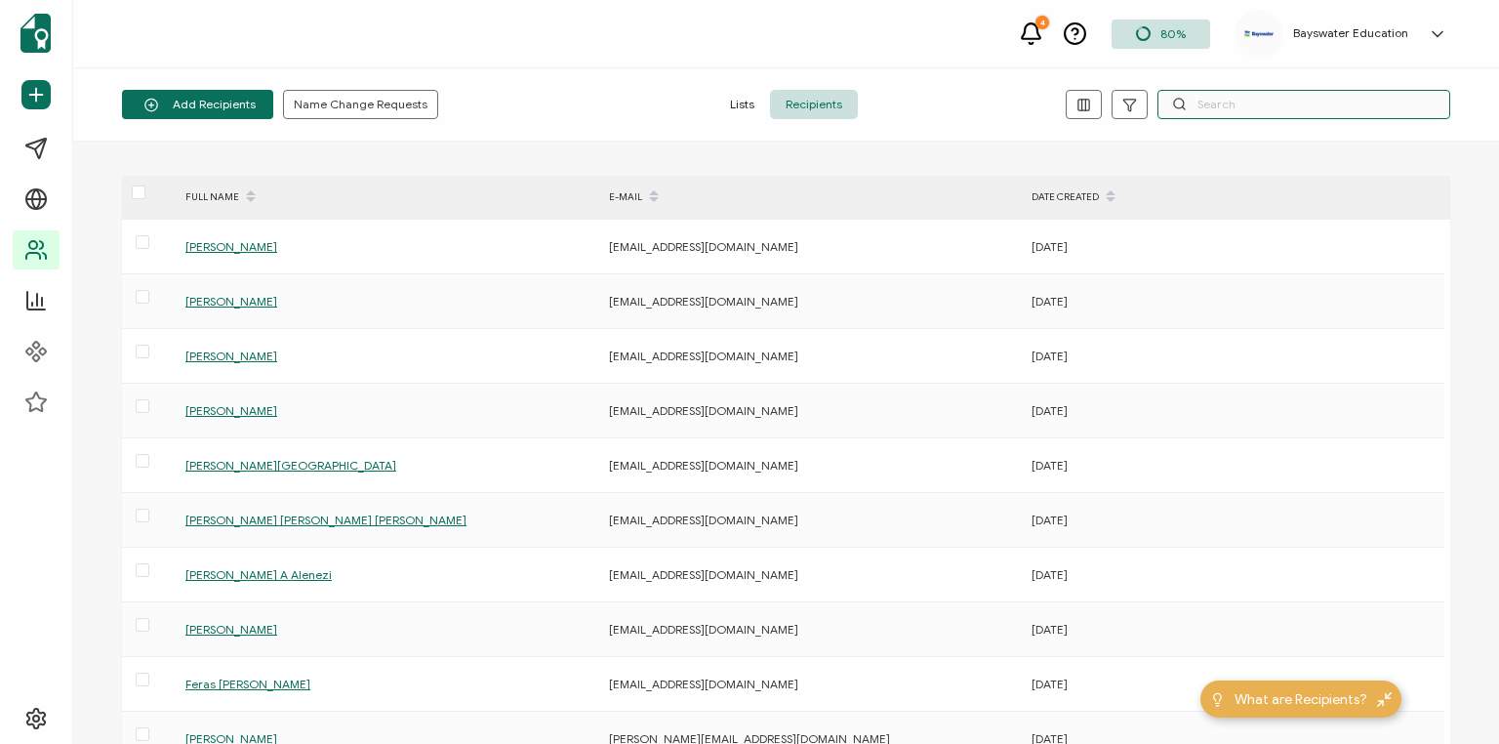
click at [1201, 107] on input "text" at bounding box center [1304, 104] width 293 height 29
type input "kohei"
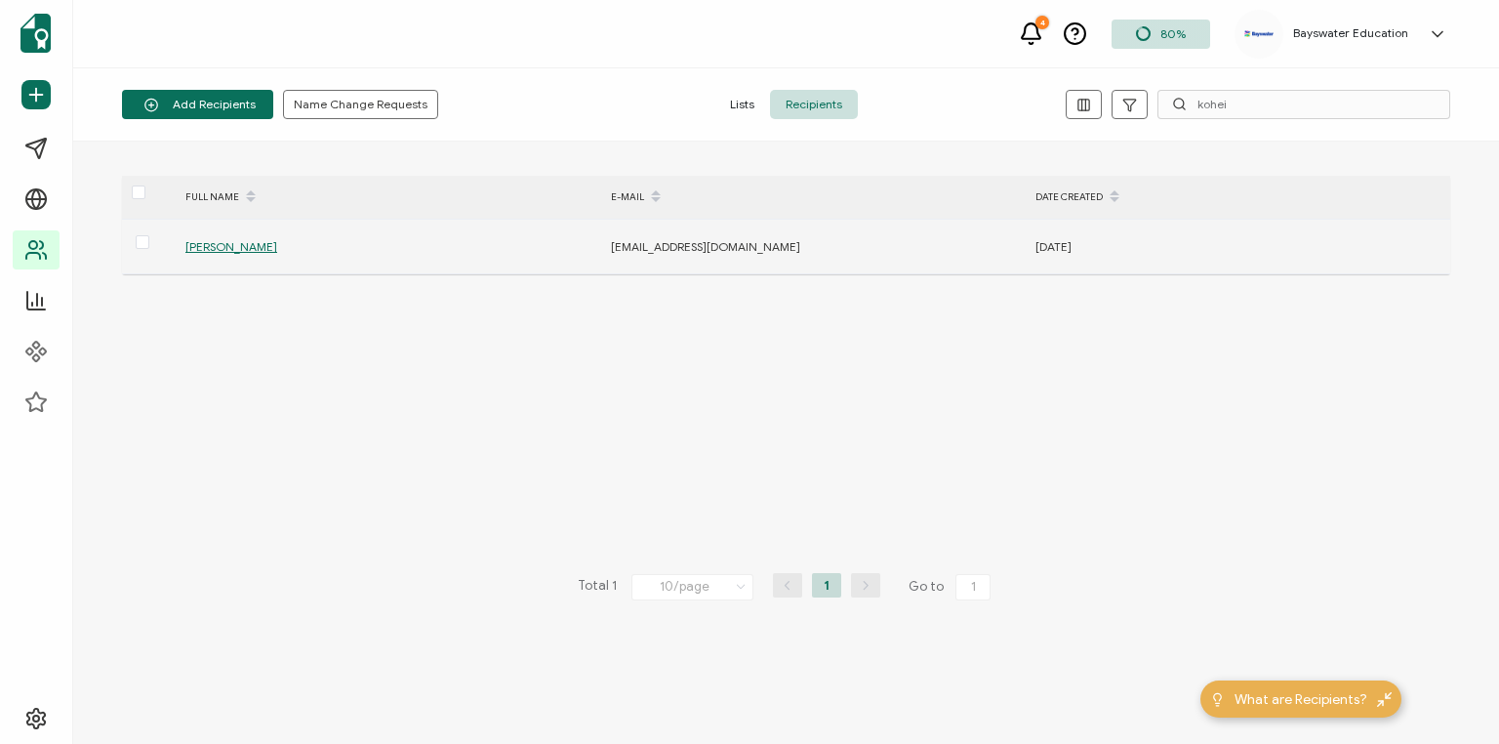
click at [230, 240] on span "[PERSON_NAME]" at bounding box center [231, 246] width 92 height 15
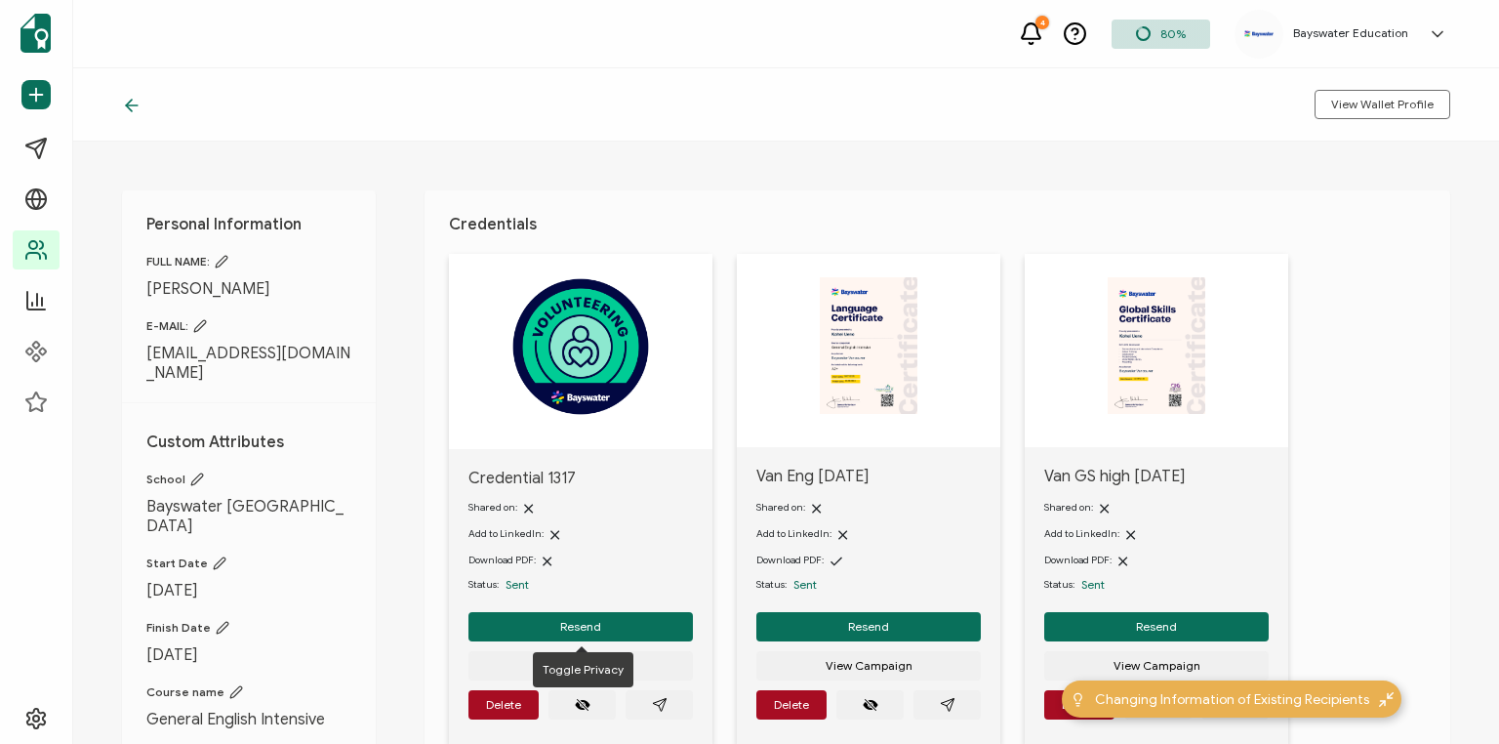
scroll to position [78, 0]
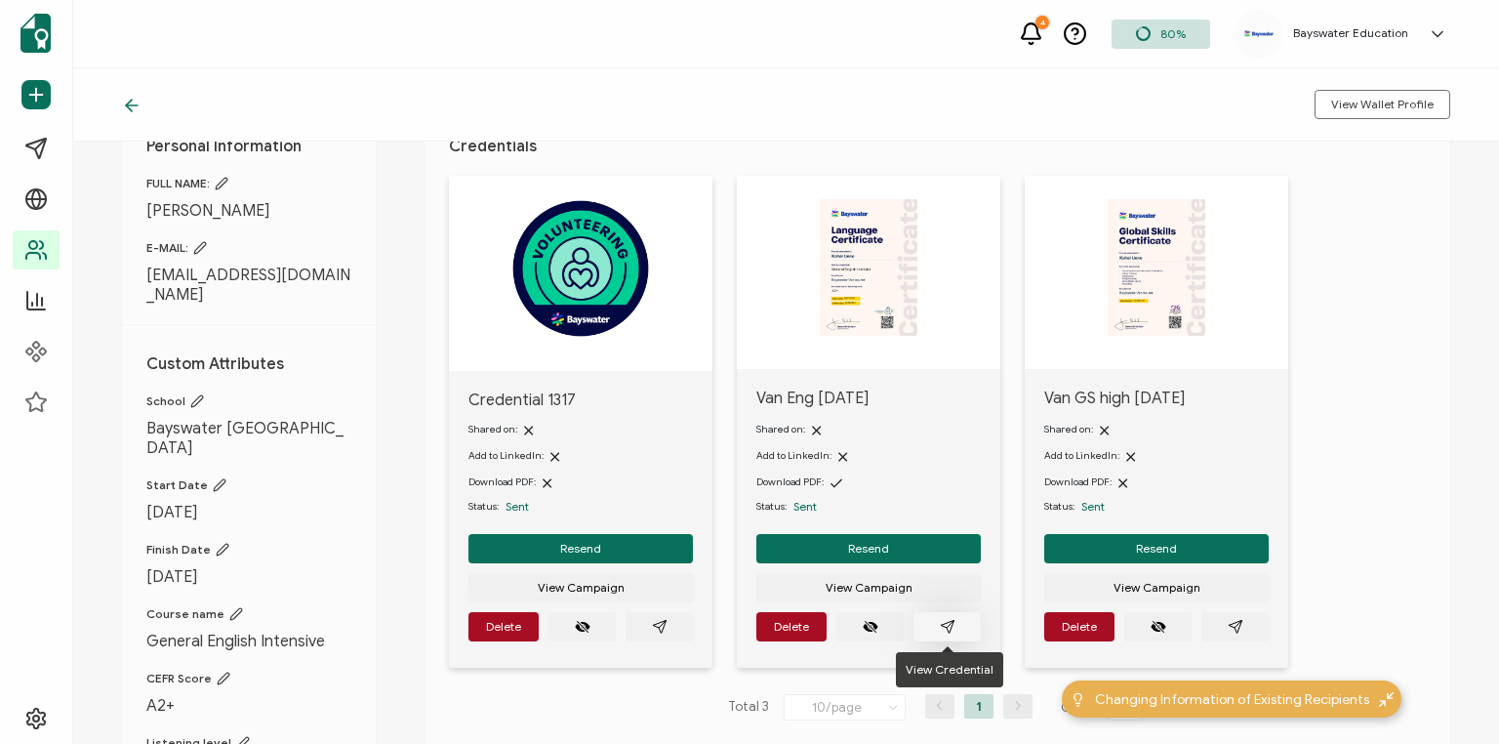
click at [949, 624] on icon "paper plane outline" at bounding box center [948, 627] width 16 height 16
